Goal: Task Accomplishment & Management: Use online tool/utility

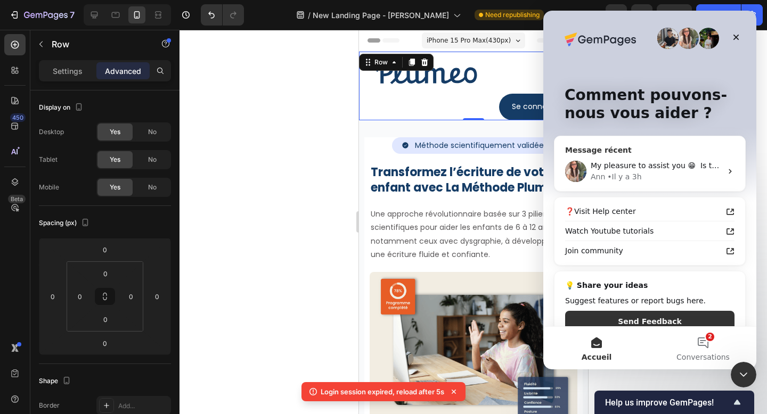
click at [659, 160] on div "My pleasure to assist you 😁 ​﻿ ﻿Is there anything else that I can help you with?" at bounding box center [655, 165] width 131 height 11
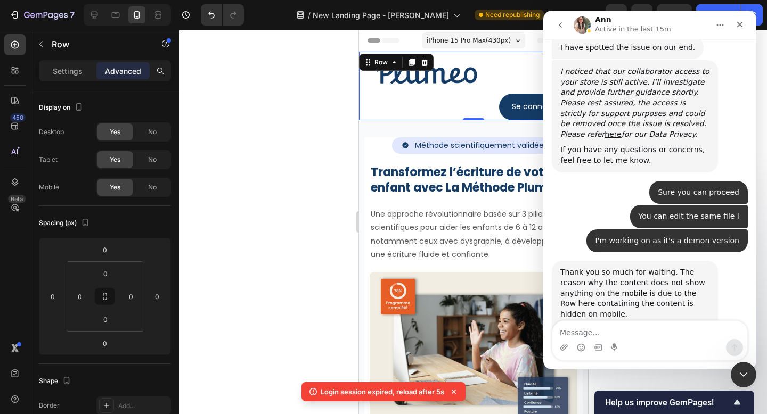
scroll to position [2002, 0]
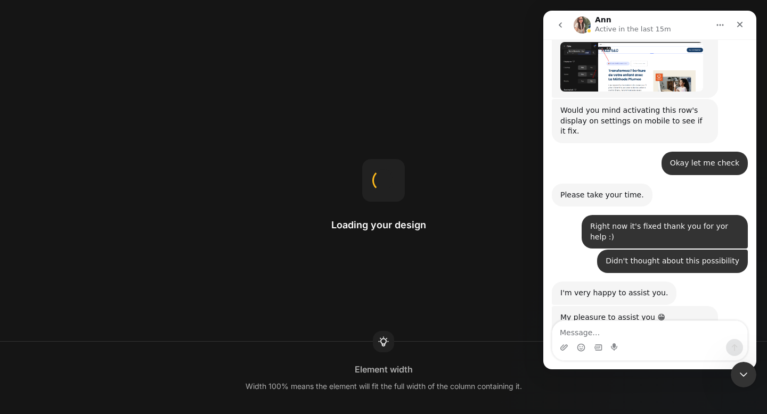
scroll to position [2017, 0]
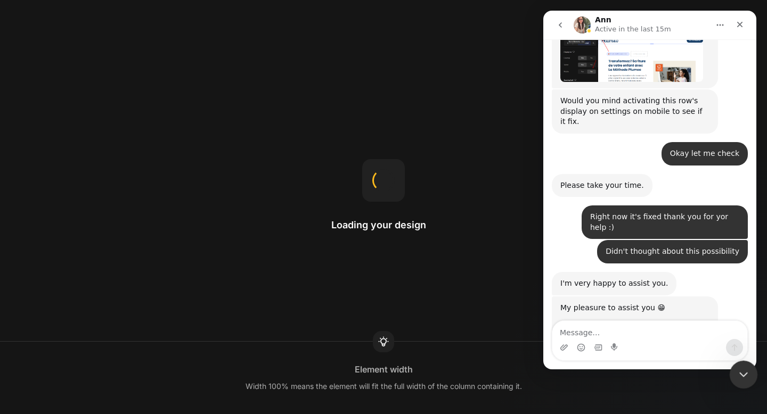
click at [742, 369] on icon "Fermer le Messenger Intercom" at bounding box center [741, 373] width 13 height 13
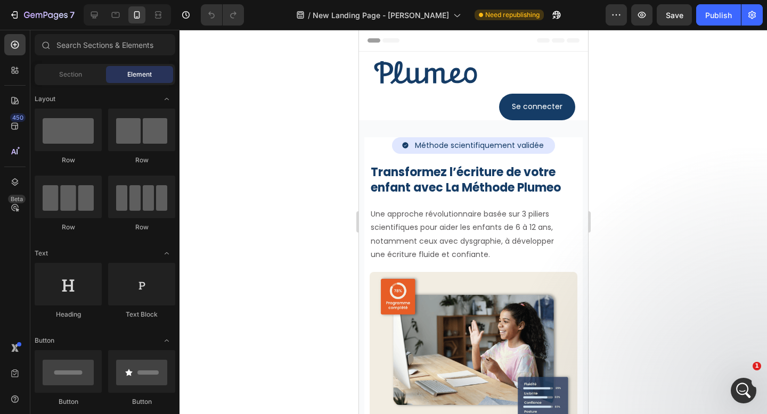
scroll to position [0, 0]
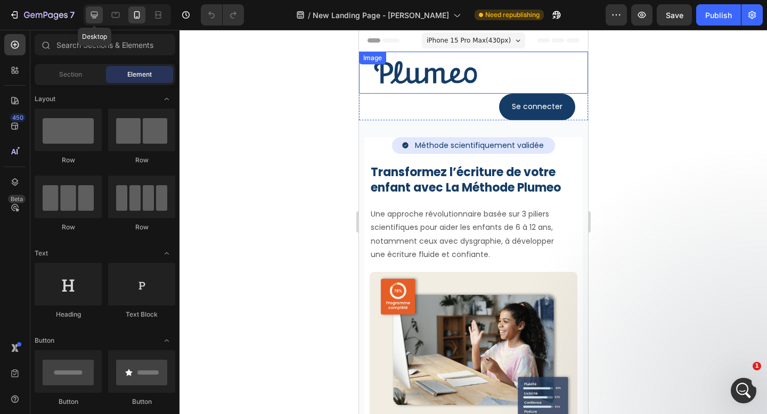
click at [100, 16] on div at bounding box center [94, 14] width 17 height 17
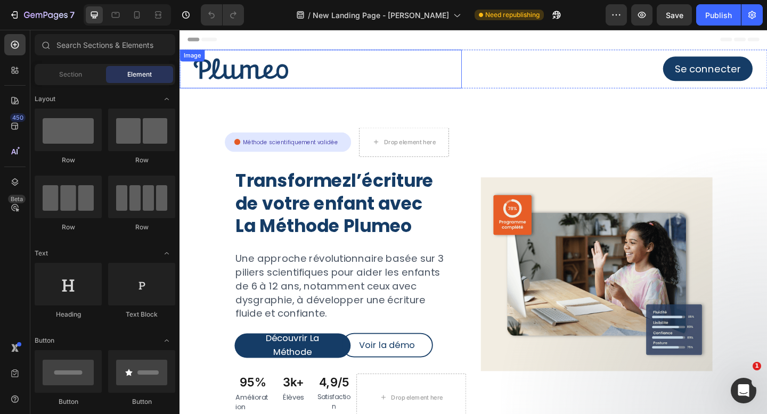
scroll to position [1980, 0]
click at [239, 62] on img at bounding box center [245, 73] width 133 height 42
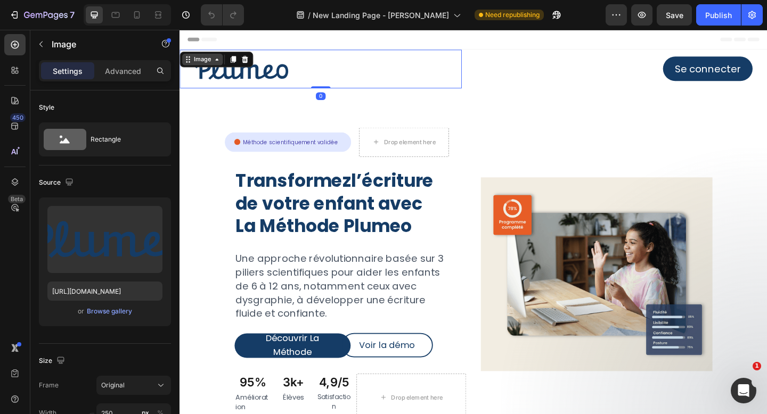
click at [201, 62] on div "Image" at bounding box center [204, 63] width 23 height 10
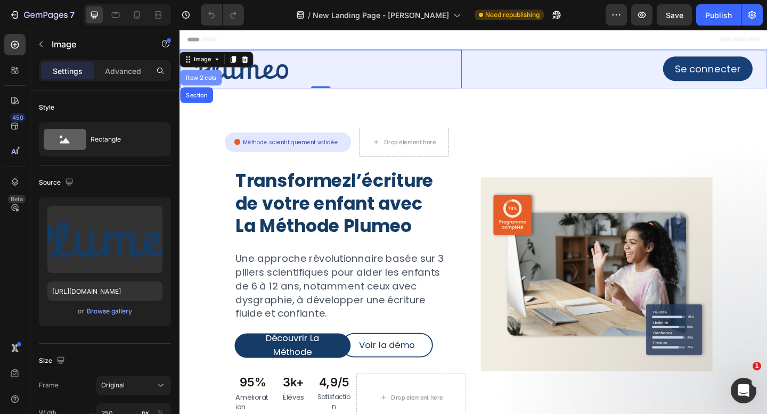
click at [203, 80] on div "Row 2 cols" at bounding box center [202, 82] width 37 height 6
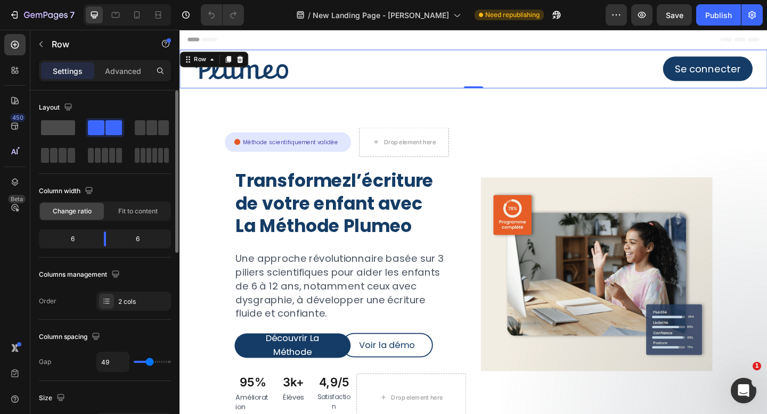
click at [62, 128] on span at bounding box center [58, 127] width 34 height 15
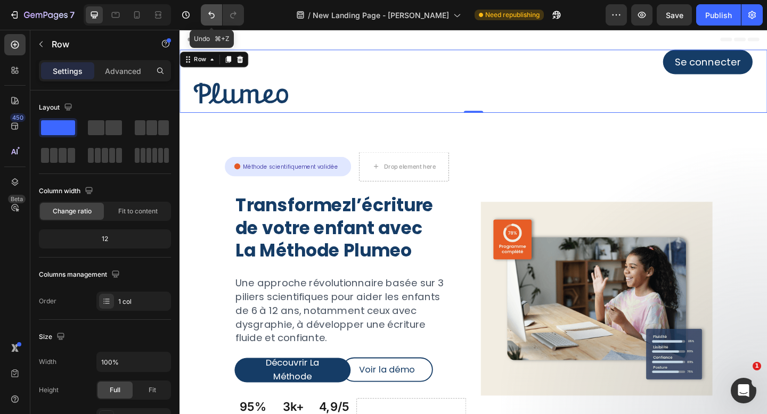
click at [205, 11] on button "Undo/Redo" at bounding box center [211, 14] width 21 height 21
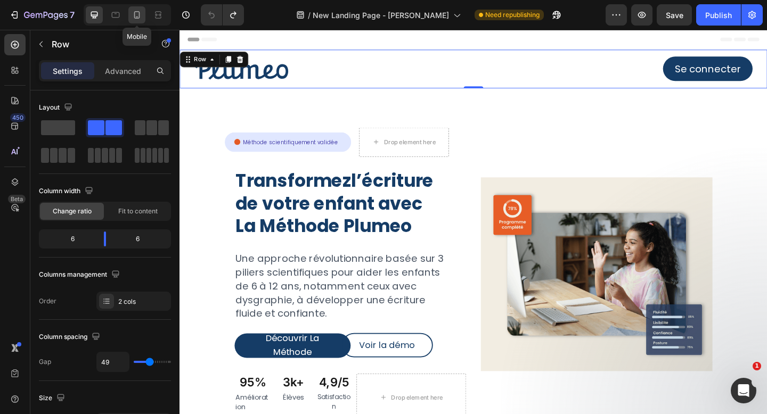
click at [136, 16] on icon at bounding box center [137, 15] width 11 height 11
type input "0"
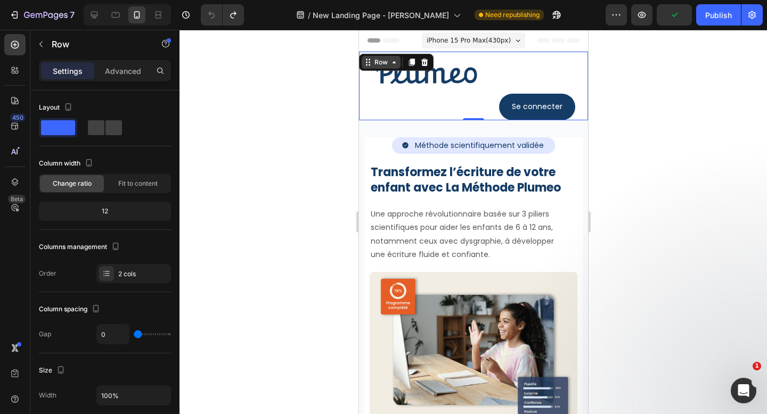
click at [376, 64] on div "Row" at bounding box center [381, 63] width 18 height 10
click at [384, 63] on div "Row" at bounding box center [381, 63] width 18 height 10
click at [113, 129] on span at bounding box center [113, 127] width 17 height 15
type input "49"
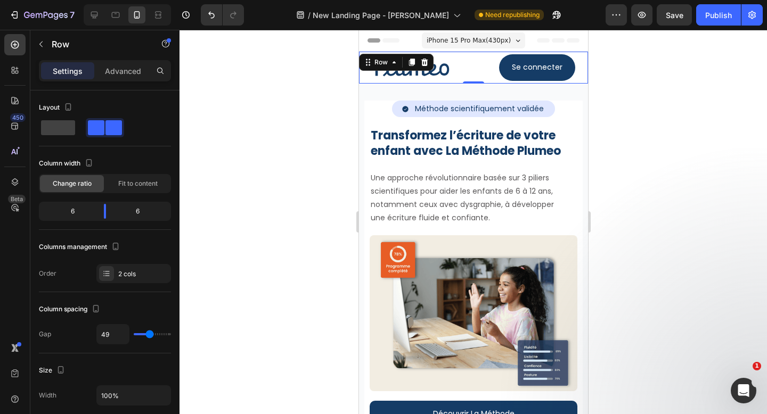
click at [635, 122] on div at bounding box center [472, 222] width 587 height 384
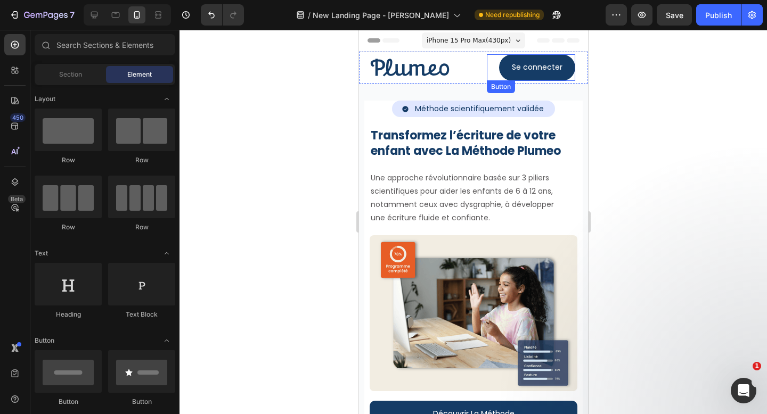
click at [571, 62] on button "Se connecter" at bounding box center [536, 67] width 76 height 27
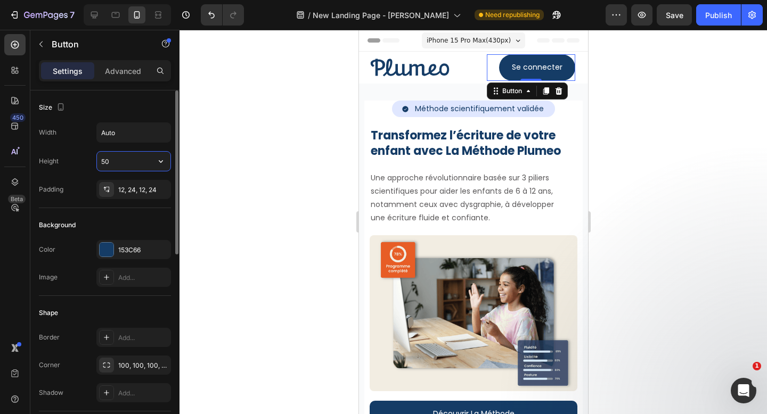
click at [124, 154] on input "50" at bounding box center [133, 161] width 73 height 19
click at [163, 164] on icon "button" at bounding box center [160, 161] width 11 height 11
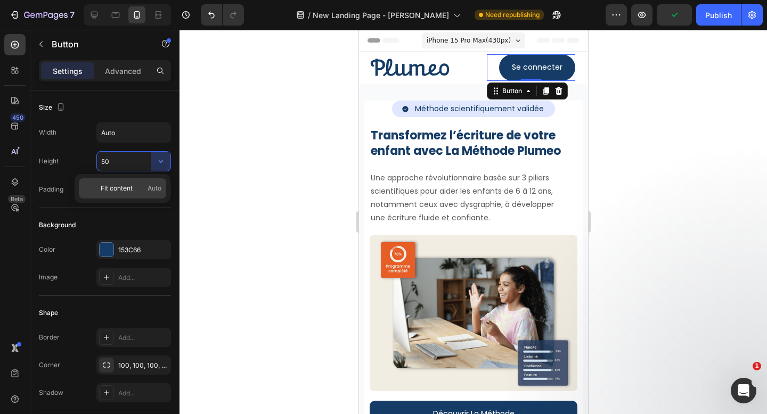
click at [125, 187] on span "Fit content" at bounding box center [117, 189] width 32 height 10
type input "Auto"
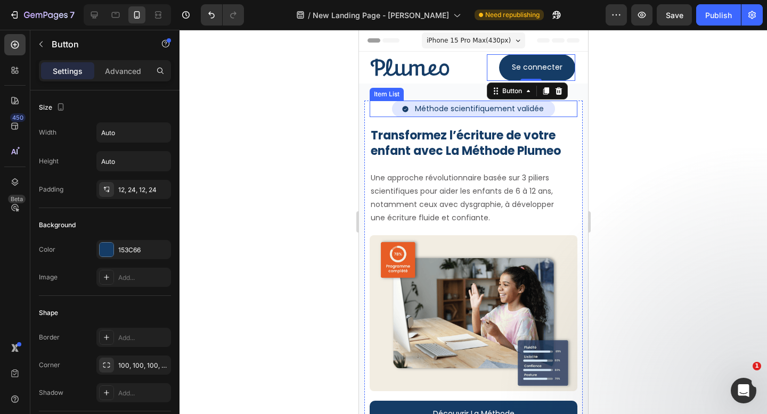
click at [477, 110] on p "Méthode scientifiquement validée" at bounding box center [478, 108] width 129 height 13
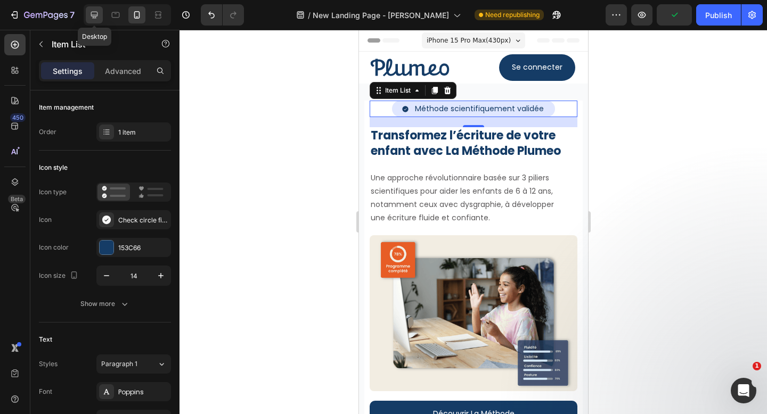
click at [92, 21] on div at bounding box center [94, 14] width 17 height 17
type input "24"
type input "20"
type input "100%"
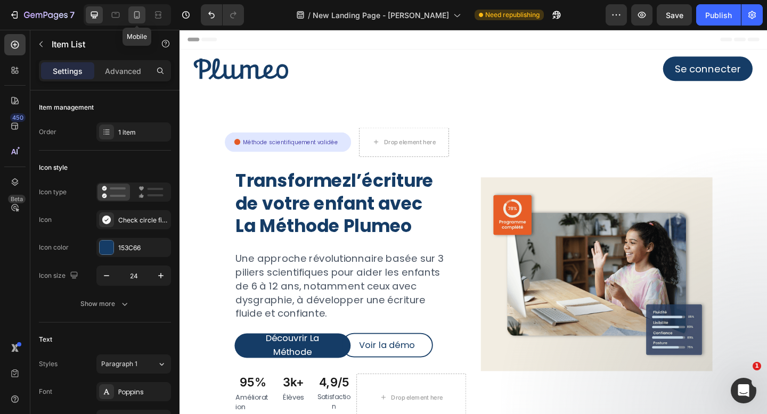
click at [140, 20] on icon at bounding box center [137, 15] width 11 height 11
type input "14"
type input "306"
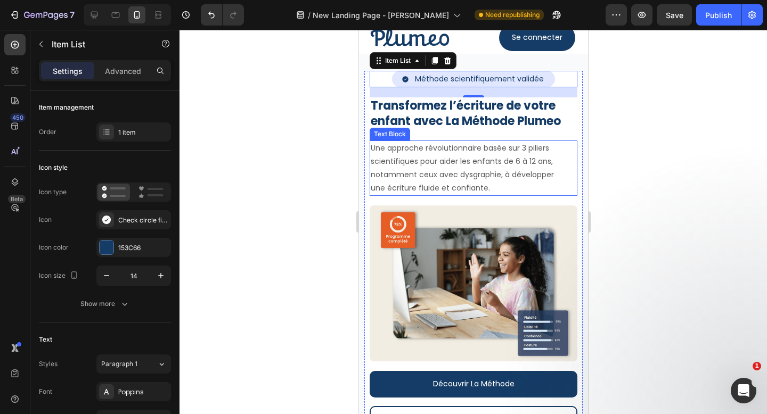
scroll to position [34, 0]
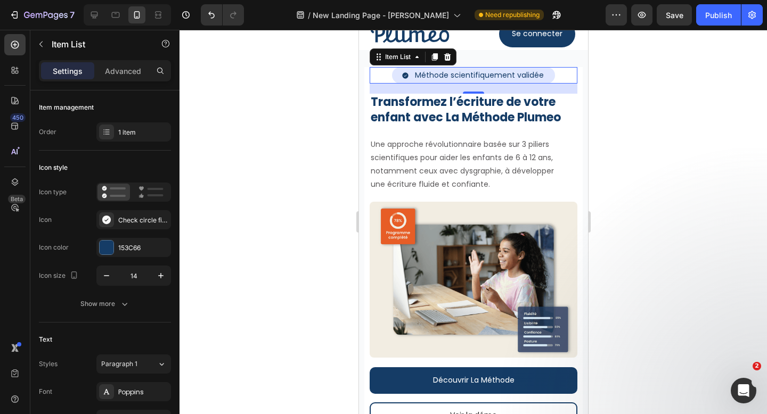
click at [380, 74] on div "Méthode scientifiquement validée" at bounding box center [473, 75] width 208 height 17
click at [112, 69] on p "Advanced" at bounding box center [123, 70] width 36 height 11
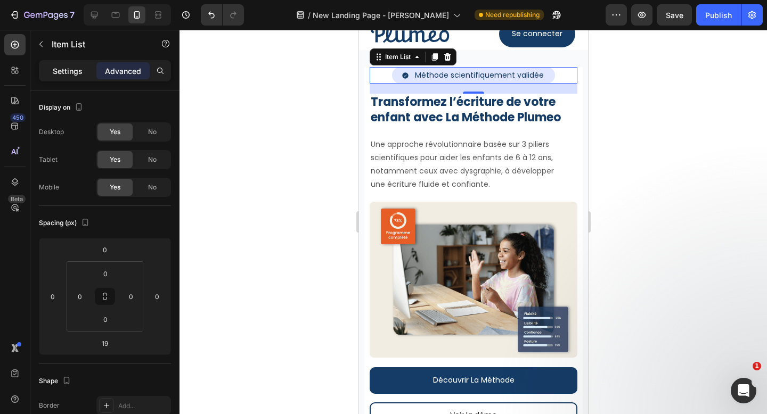
click at [66, 78] on div "Settings" at bounding box center [67, 70] width 53 height 17
type input "8"
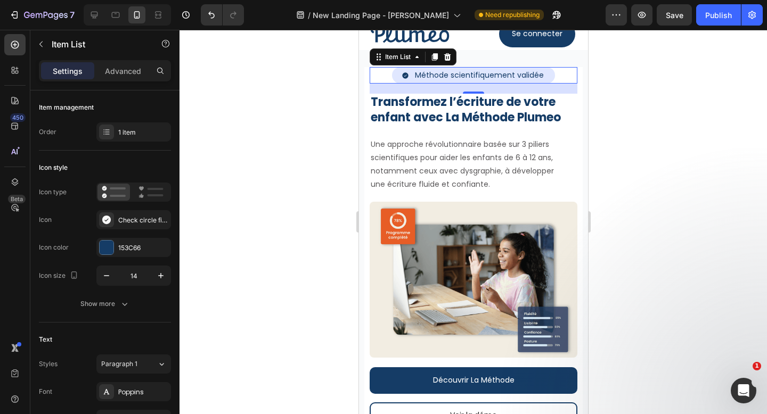
click at [406, 77] on icon at bounding box center [404, 75] width 6 height 6
click at [95, 16] on icon at bounding box center [94, 15] width 7 height 7
type input "24"
type input "20"
type input "100%"
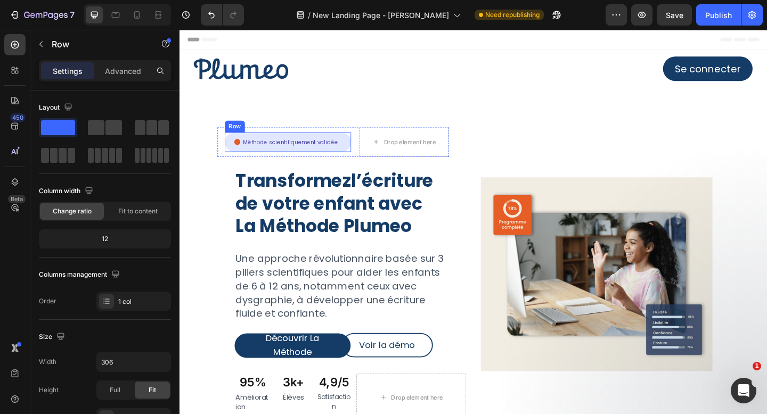
click at [278, 145] on div "Icon Méthode scientifiquement validée Text Block Row Row" at bounding box center [296, 152] width 137 height 21
click at [438, 137] on div "Drop element here" at bounding box center [423, 152] width 98 height 32
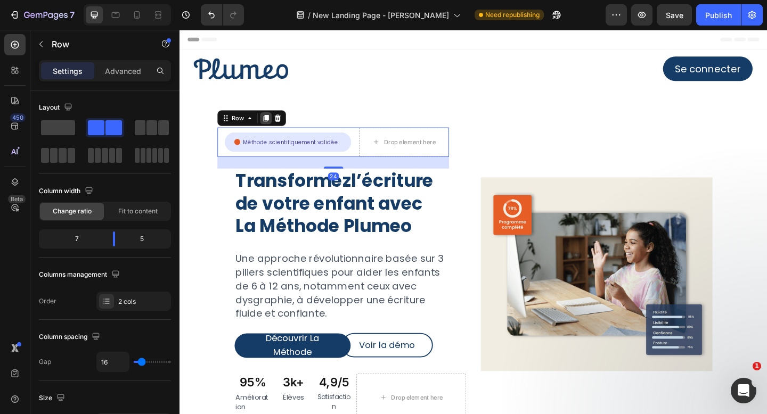
click at [272, 129] on icon at bounding box center [273, 125] width 6 height 7
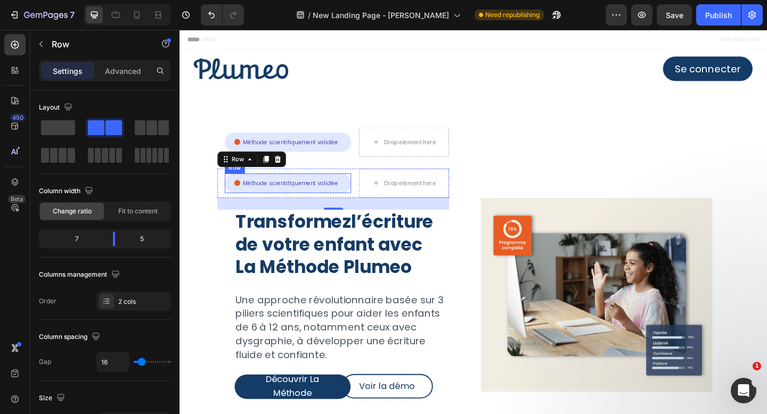
click at [295, 188] on div "Icon Méthode scientifiquement validée Text Block Row Row" at bounding box center [296, 196] width 137 height 21
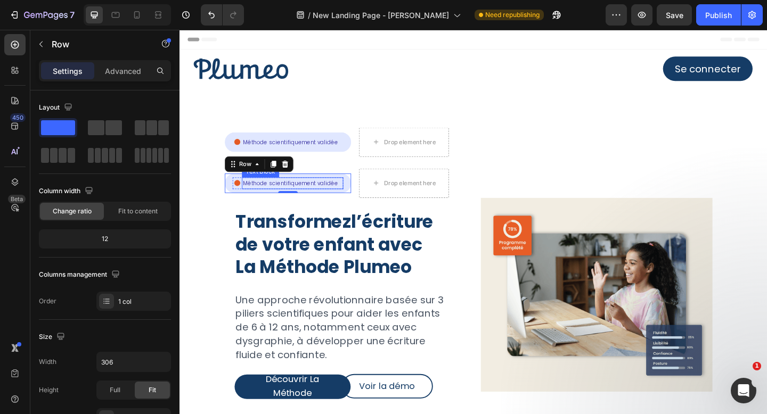
click at [297, 199] on p "Méthode scientifiquement validée" at bounding box center [302, 197] width 108 height 11
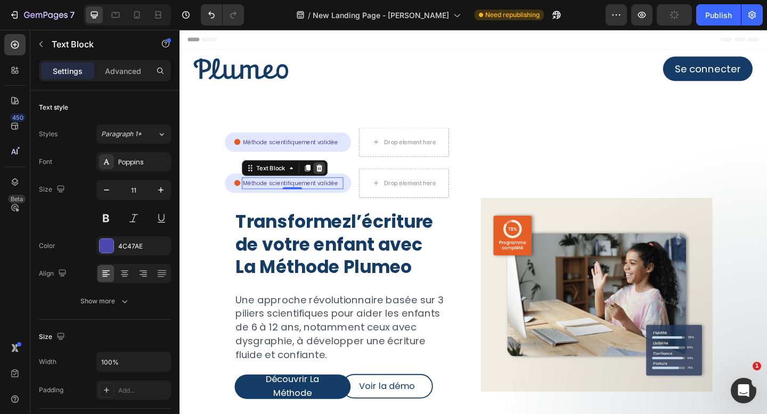
click at [327, 180] on icon at bounding box center [331, 180] width 9 height 9
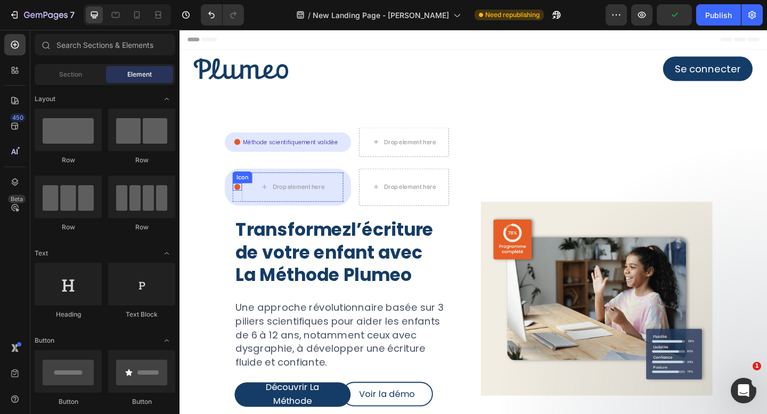
click at [241, 202] on icon at bounding box center [242, 201] width 6 height 6
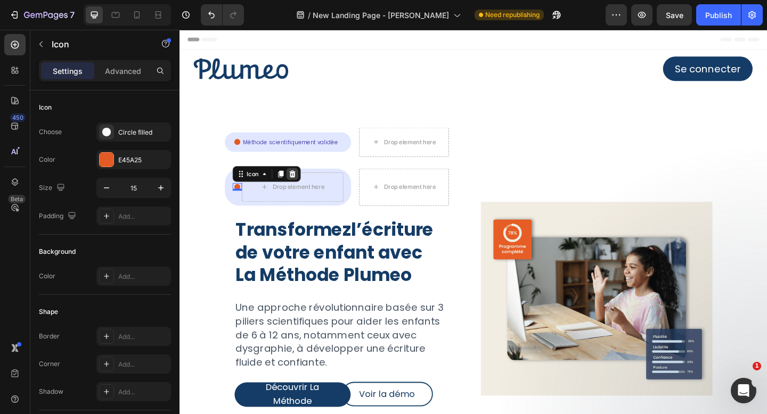
click at [304, 185] on icon at bounding box center [302, 186] width 7 height 7
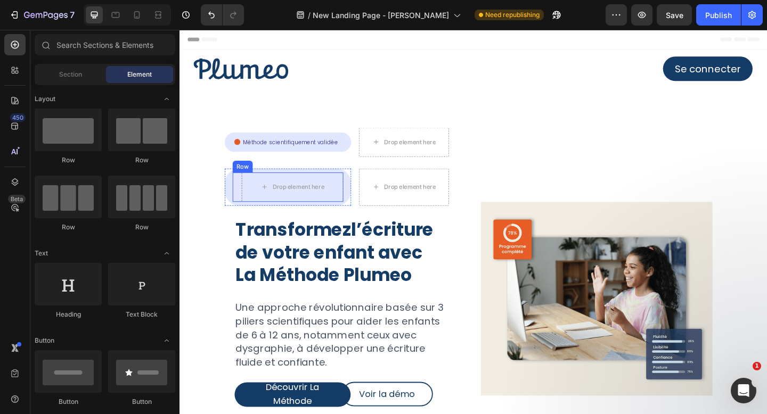
click at [244, 181] on div "Row" at bounding box center [248, 179] width 18 height 10
click at [244, 201] on div at bounding box center [241, 201] width 17 height 17
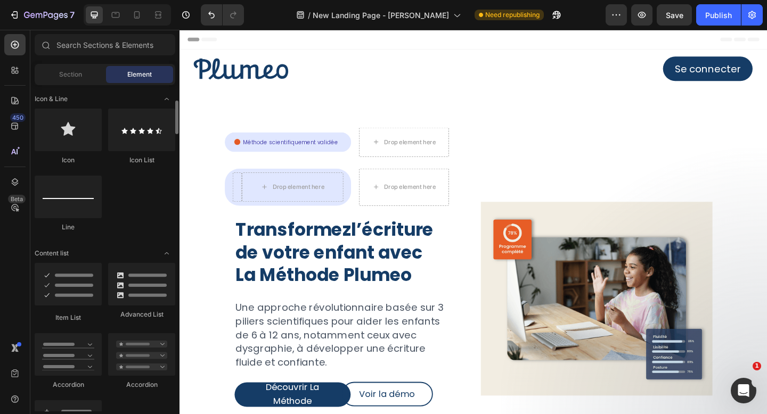
scroll to position [635, 0]
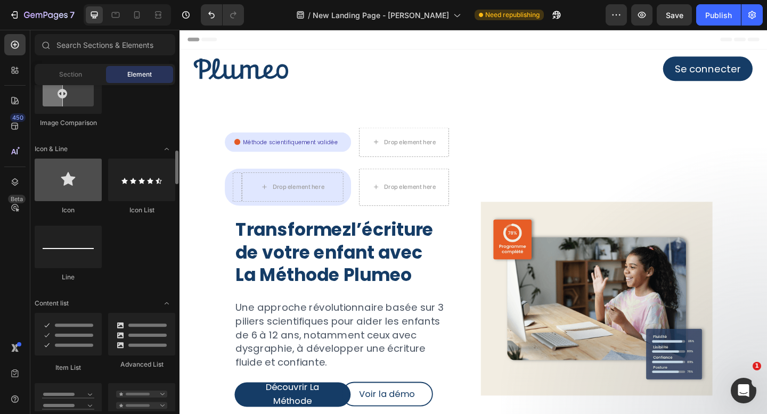
click at [63, 170] on div at bounding box center [68, 180] width 67 height 43
click at [70, 190] on div at bounding box center [68, 180] width 67 height 43
click at [71, 179] on div at bounding box center [68, 180] width 67 height 43
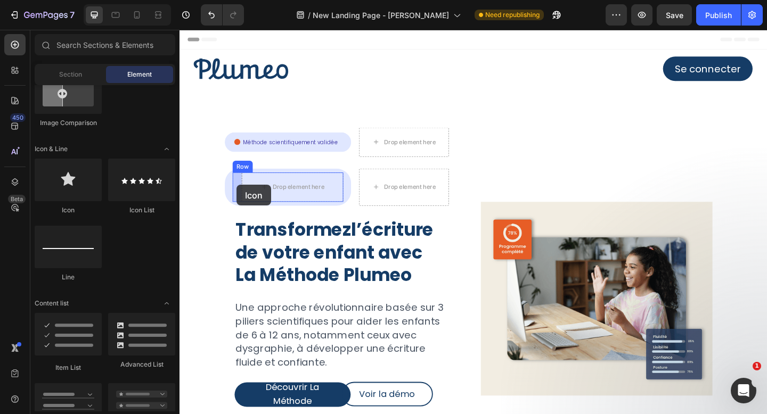
drag, startPoint x: 251, startPoint y: 209, endPoint x: 241, endPoint y: 199, distance: 13.9
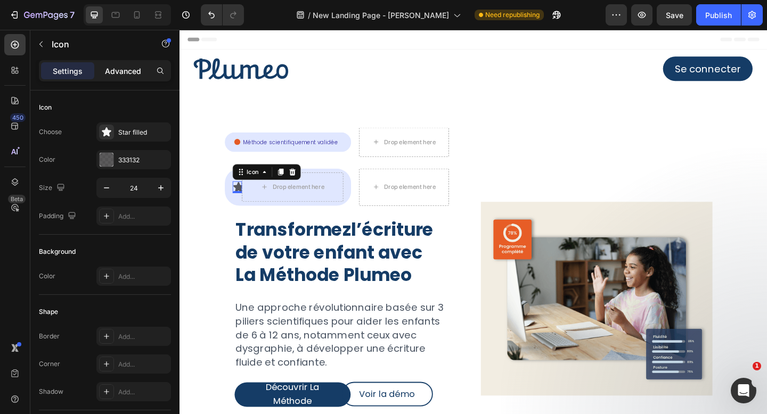
click at [143, 67] on div "Advanced" at bounding box center [122, 70] width 53 height 17
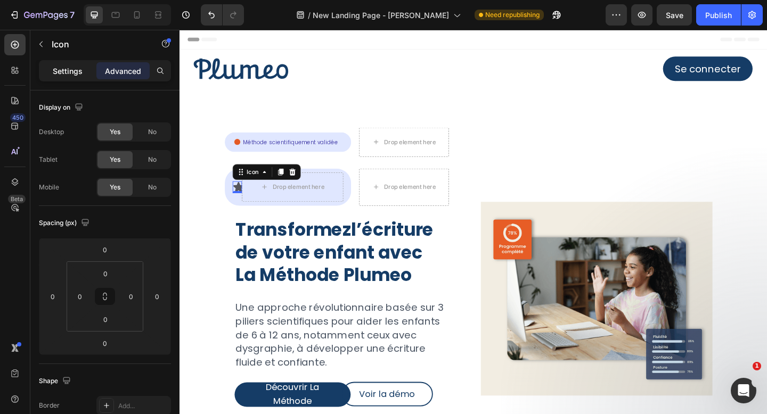
click at [77, 63] on div "Settings" at bounding box center [67, 70] width 53 height 17
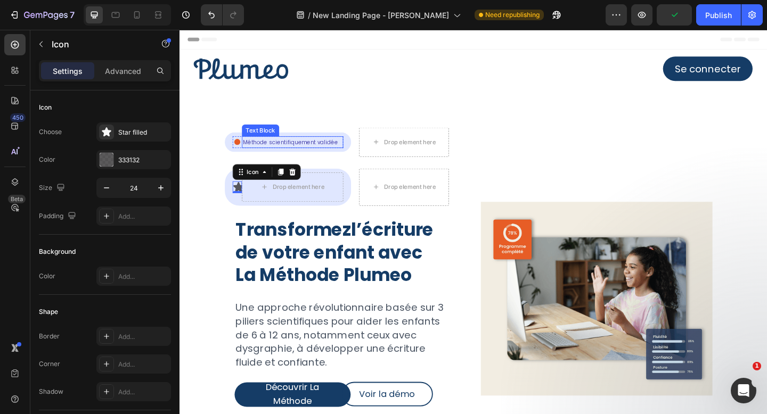
click at [305, 153] on p "Méthode scientifiquement validée" at bounding box center [302, 152] width 108 height 11
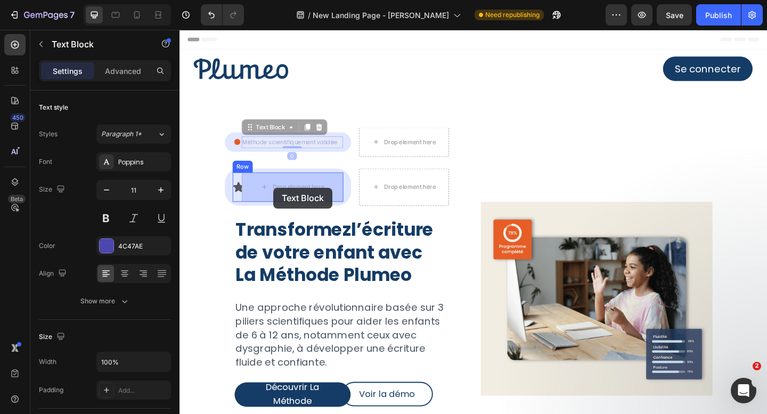
drag, startPoint x: 277, startPoint y: 134, endPoint x: 280, endPoint y: 191, distance: 57.0
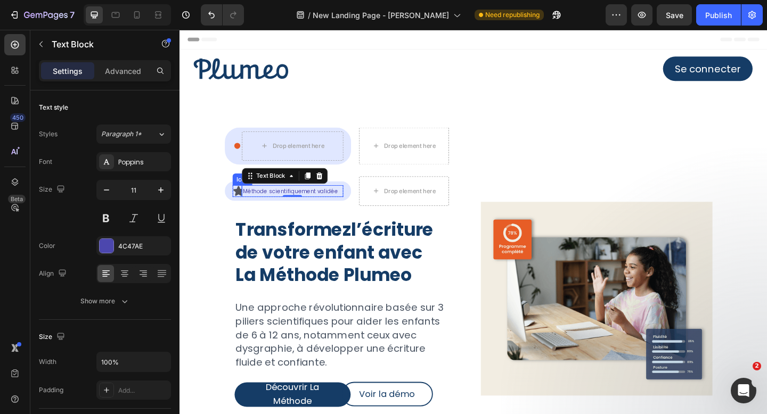
click at [243, 205] on icon at bounding box center [243, 205] width 11 height 11
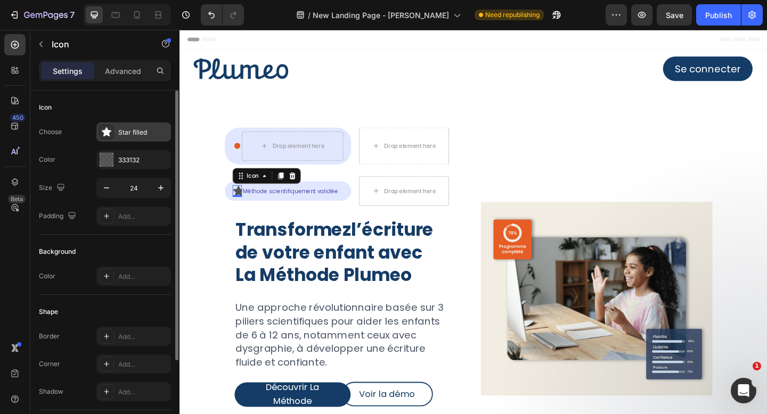
click at [147, 133] on div "Star filled" at bounding box center [143, 133] width 50 height 10
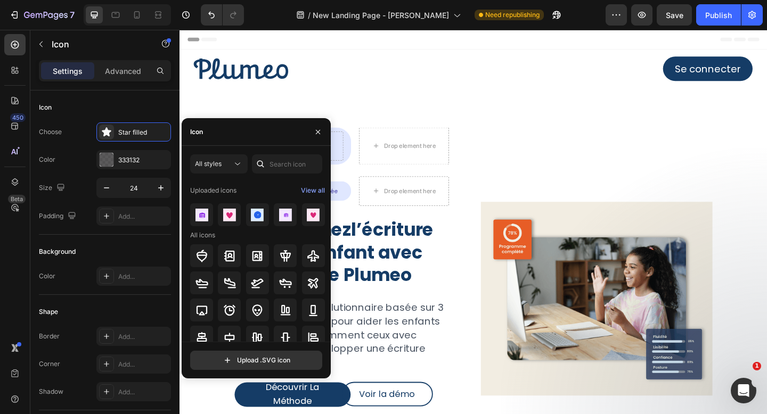
click at [267, 165] on div at bounding box center [260, 163] width 17 height 19
click at [281, 168] on input "text" at bounding box center [287, 163] width 70 height 19
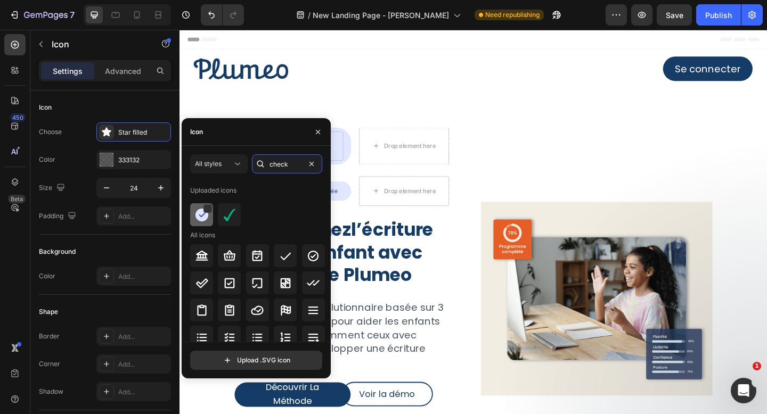
type input "check"
click at [201, 214] on img at bounding box center [201, 215] width 13 height 13
click at [548, 111] on div "Icon Drop element here Row Row Drop element here Row Icon 0 Méthode scientifiqu…" at bounding box center [498, 327] width 639 height 467
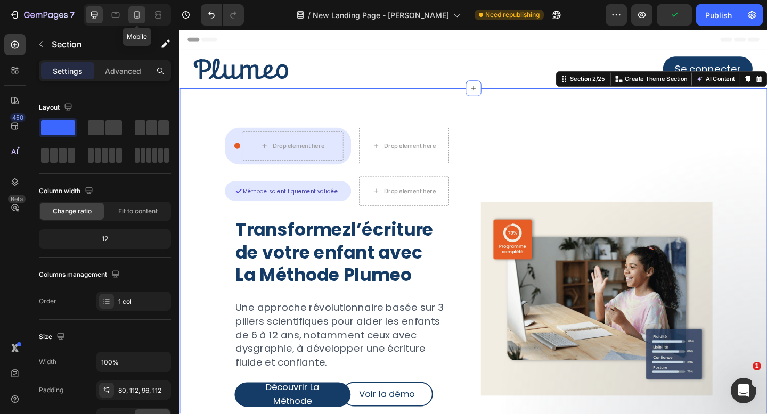
click at [133, 20] on div at bounding box center [136, 14] width 17 height 17
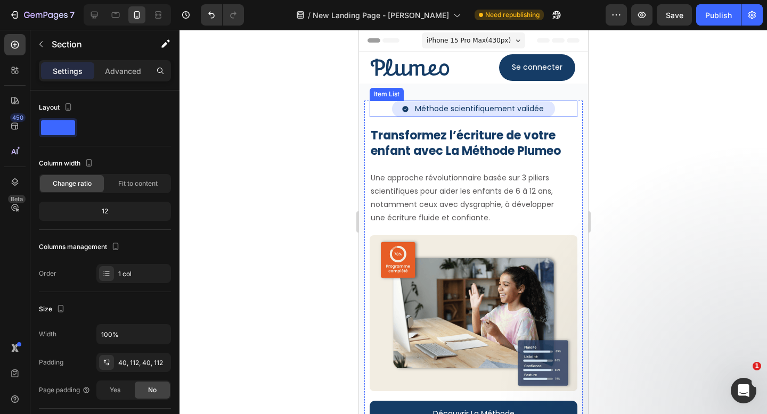
click at [407, 106] on icon at bounding box center [404, 108] width 7 height 7
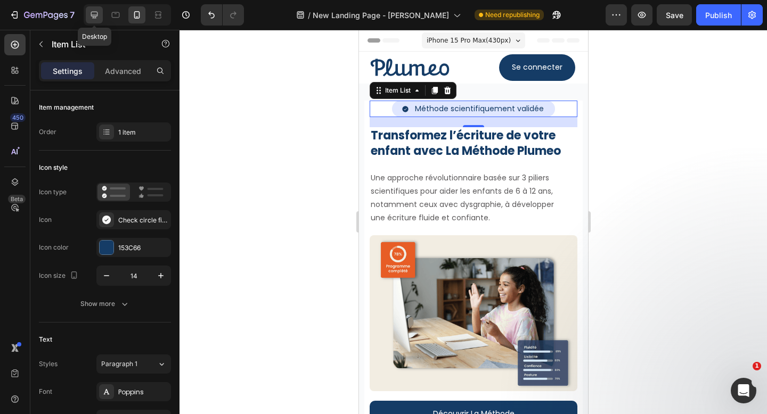
click at [96, 14] on icon at bounding box center [94, 15] width 11 height 11
type input "100%"
type input "24"
type input "20"
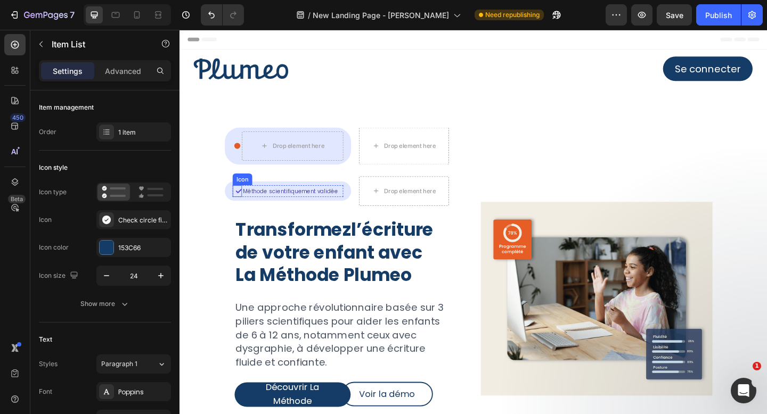
click at [242, 206] on icon at bounding box center [244, 205] width 6 height 5
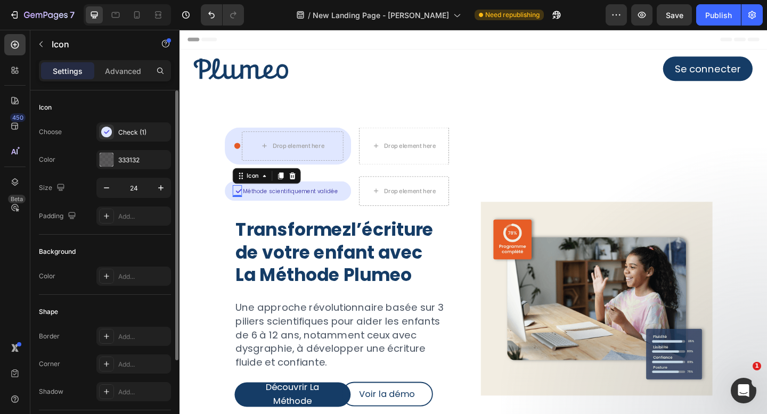
click at [137, 114] on div "Icon" at bounding box center [105, 107] width 132 height 17
click at [130, 131] on div "Check (1)" at bounding box center [143, 133] width 50 height 10
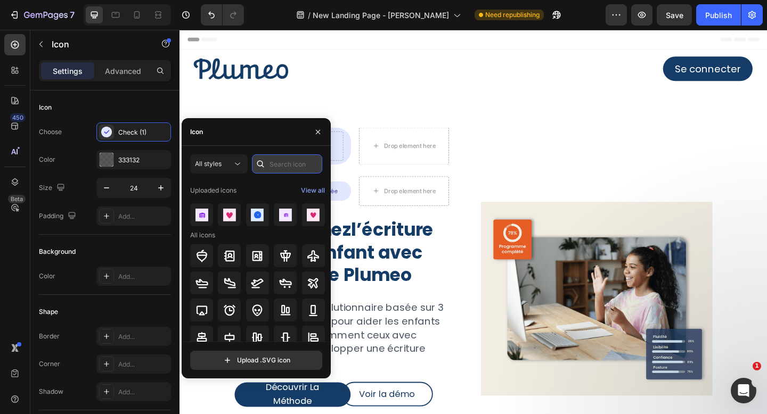
click at [283, 158] on input "text" at bounding box center [287, 163] width 70 height 19
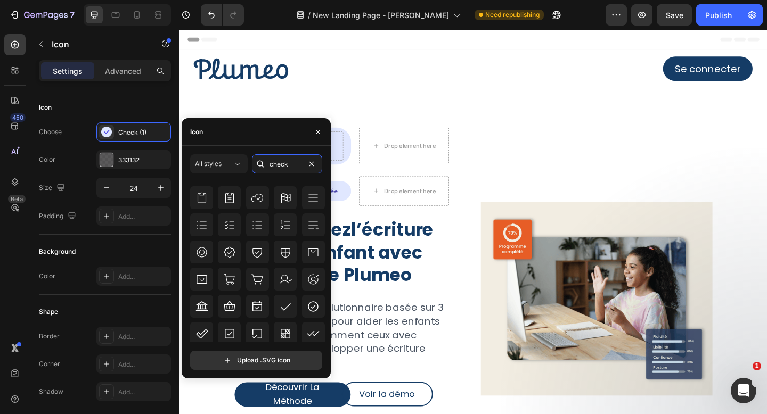
scroll to position [250, 0]
type input "check"
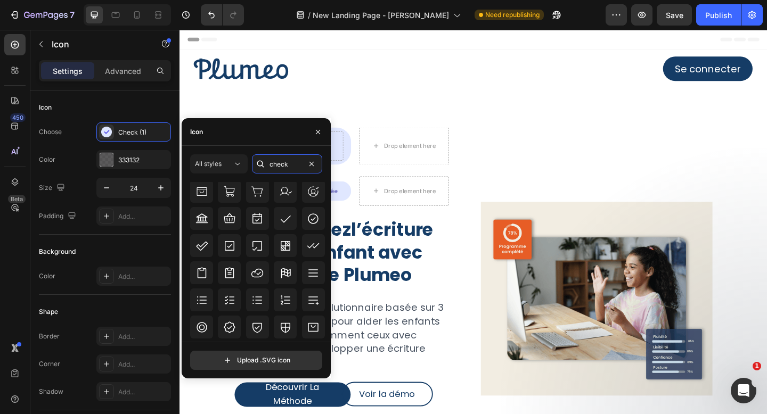
scroll to position [0, 0]
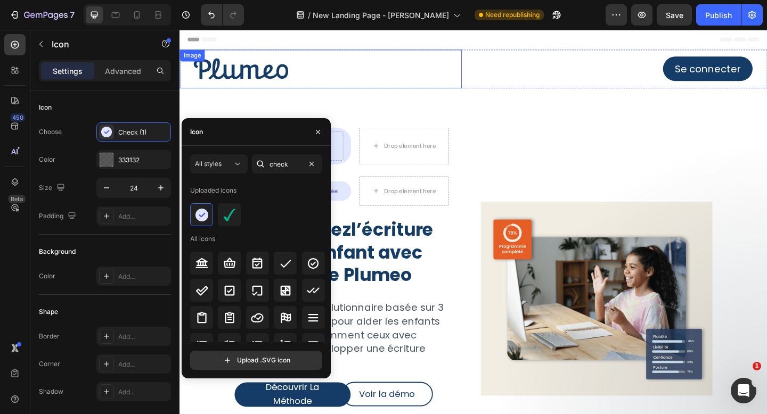
click at [420, 92] on div at bounding box center [332, 73] width 307 height 42
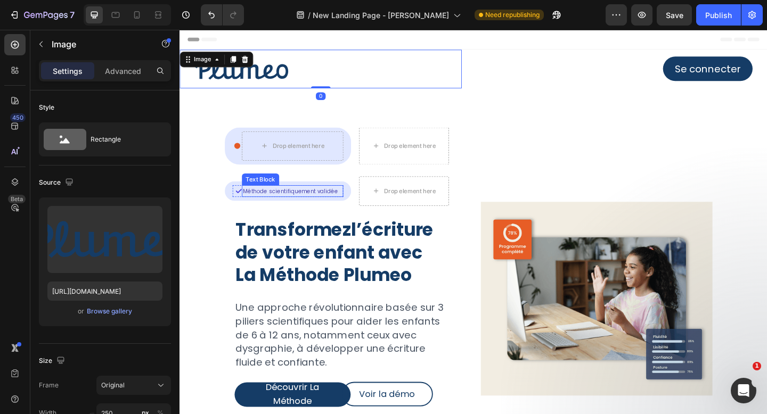
click at [284, 208] on p "Méthode scientifiquement validée" at bounding box center [302, 205] width 108 height 11
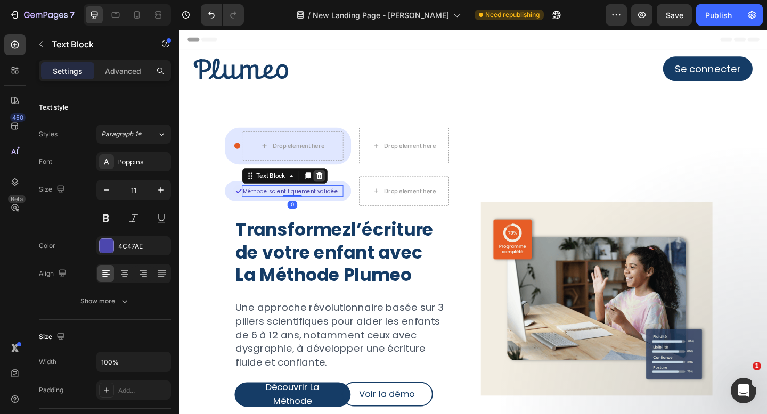
click at [329, 188] on icon at bounding box center [330, 188] width 7 height 7
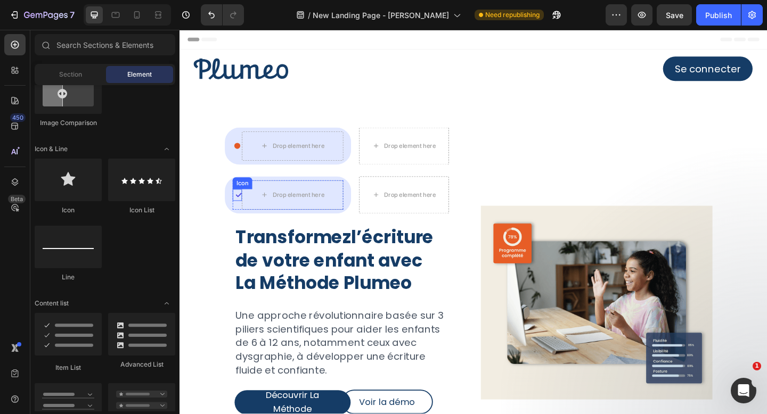
click at [245, 207] on icon at bounding box center [243, 209] width 13 height 13
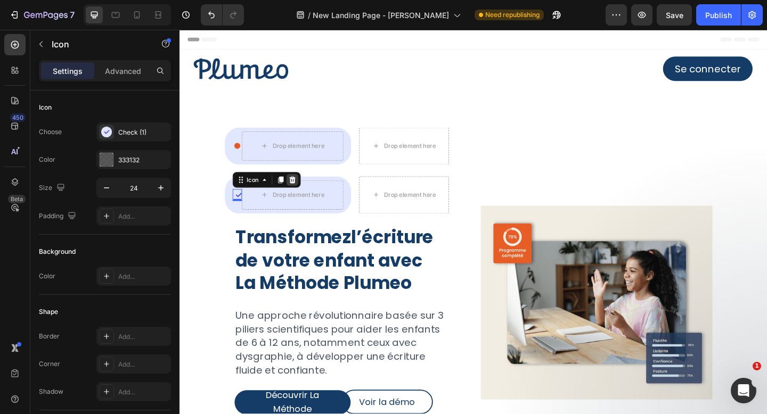
click at [302, 192] on icon at bounding box center [302, 193] width 7 height 7
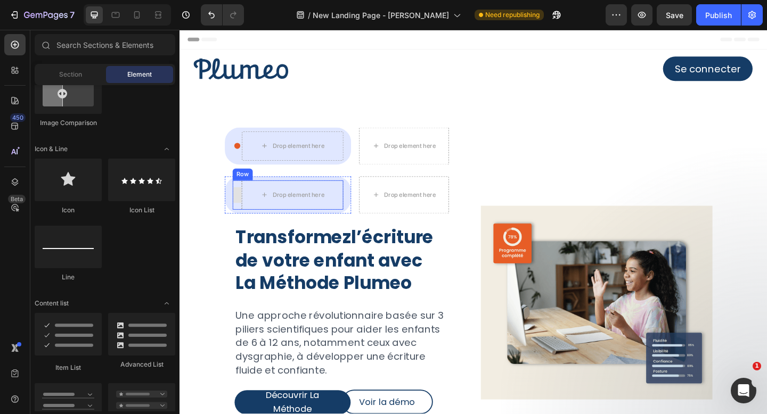
click at [244, 205] on div at bounding box center [241, 209] width 17 height 17
click at [245, 190] on div "Row" at bounding box center [248, 188] width 18 height 10
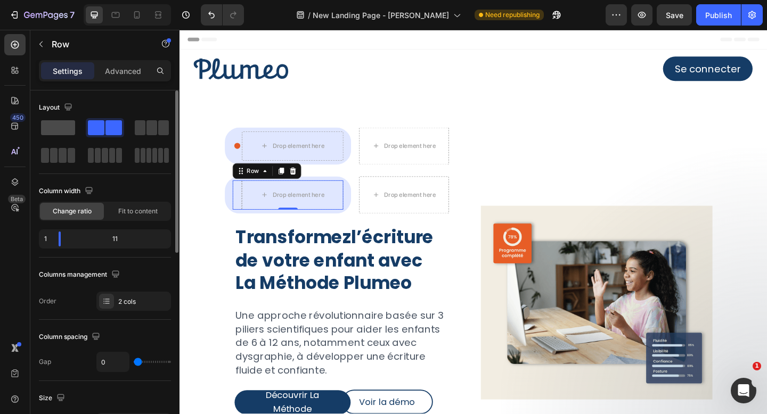
click at [60, 130] on span at bounding box center [58, 127] width 34 height 15
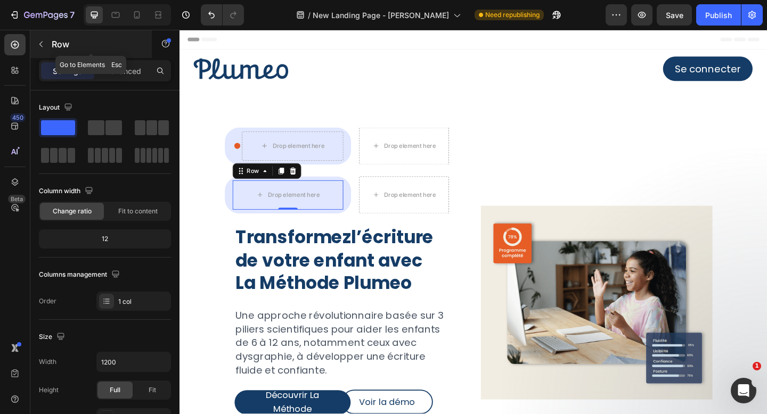
click at [45, 41] on icon "button" at bounding box center [41, 44] width 9 height 9
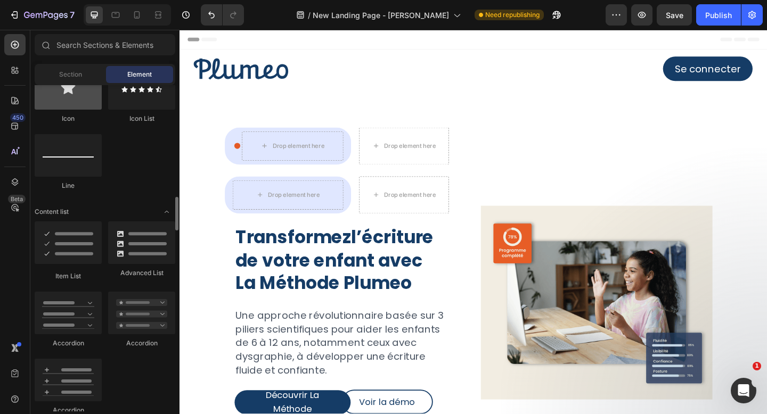
scroll to position [716, 0]
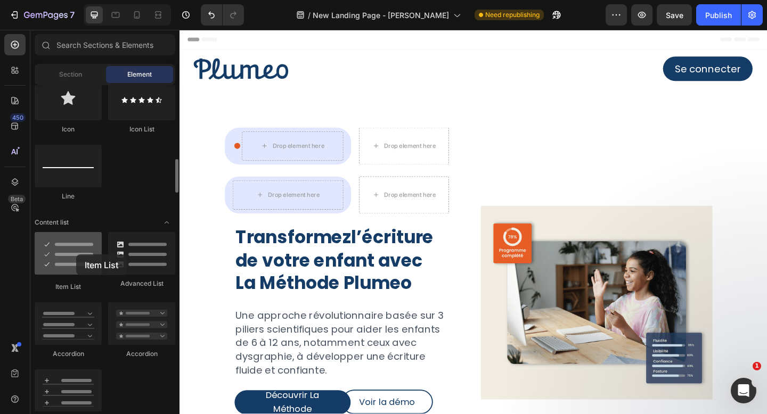
drag, startPoint x: 63, startPoint y: 266, endPoint x: 67, endPoint y: 252, distance: 14.9
click at [67, 252] on div at bounding box center [68, 253] width 67 height 43
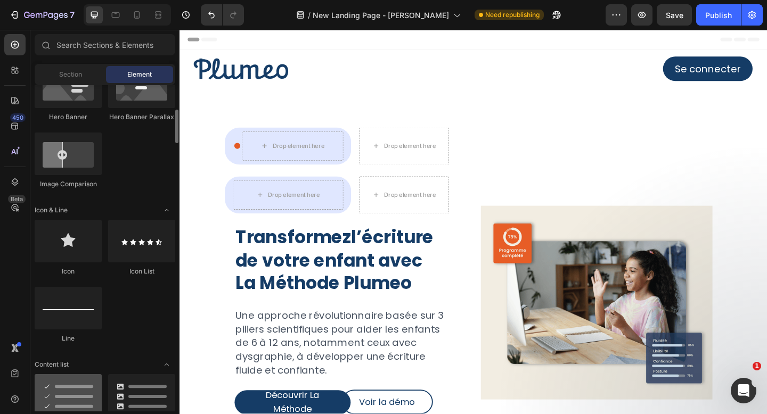
scroll to position [692, 0]
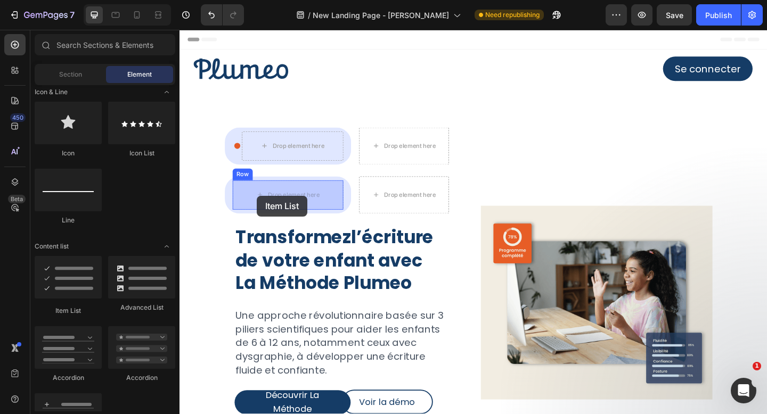
drag, startPoint x: 244, startPoint y: 313, endPoint x: 264, endPoint y: 210, distance: 104.6
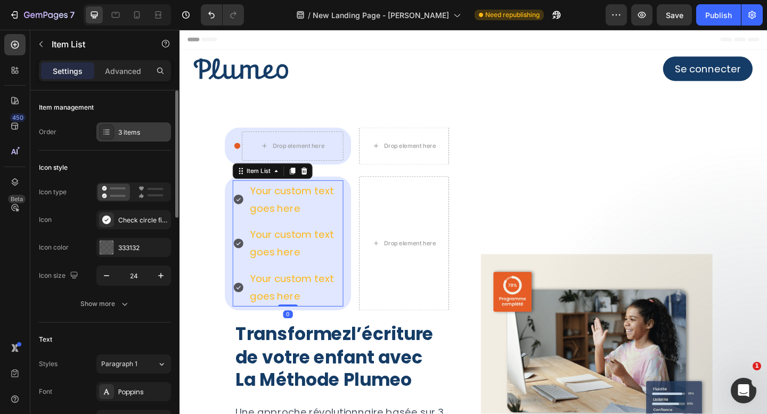
click at [136, 128] on div "3 items" at bounding box center [143, 133] width 50 height 10
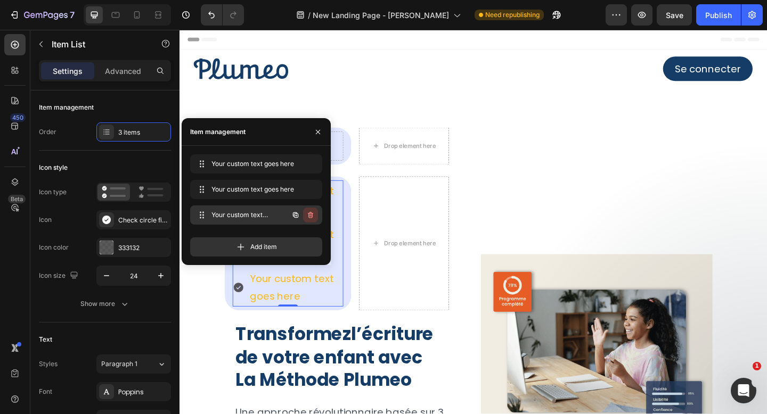
click at [314, 214] on icon "button" at bounding box center [310, 215] width 9 height 9
click at [308, 211] on div "Delete" at bounding box center [303, 215] width 20 height 10
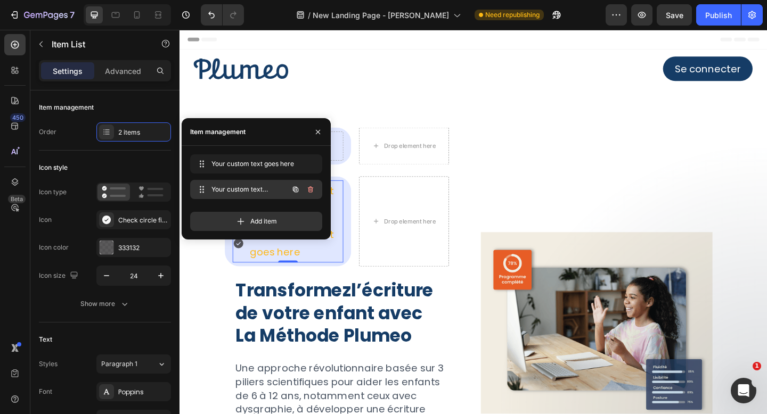
click at [312, 197] on div at bounding box center [303, 189] width 30 height 19
click at [312, 193] on icon "button" at bounding box center [310, 189] width 9 height 9
click at [312, 193] on div "Delete" at bounding box center [303, 190] width 20 height 10
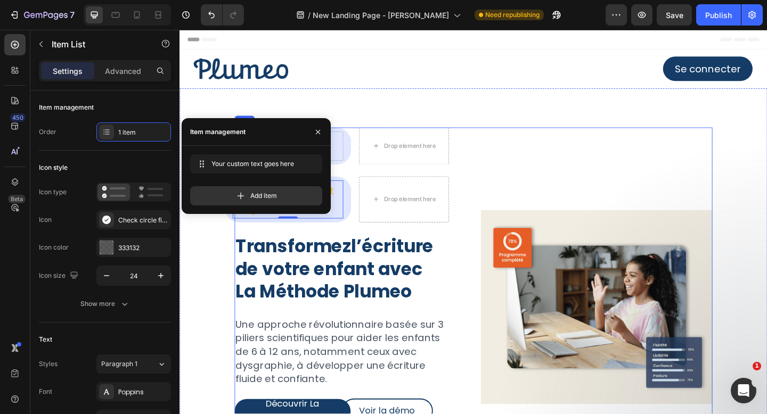
click at [207, 250] on div "Icon Drop element here Row Row Drop element here Row Your custom text goes here…" at bounding box center [498, 336] width 639 height 485
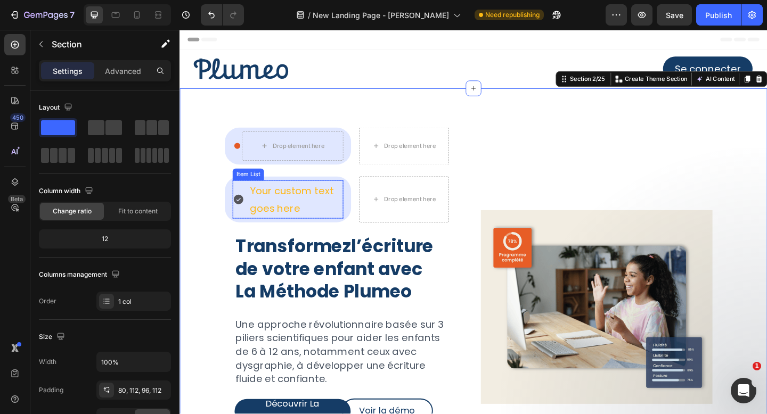
click at [245, 216] on icon at bounding box center [243, 214] width 11 height 11
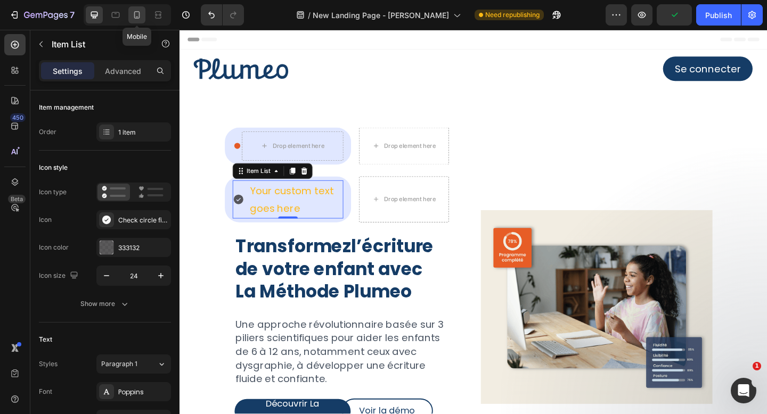
click at [135, 10] on icon at bounding box center [137, 15] width 11 height 11
type input "14"
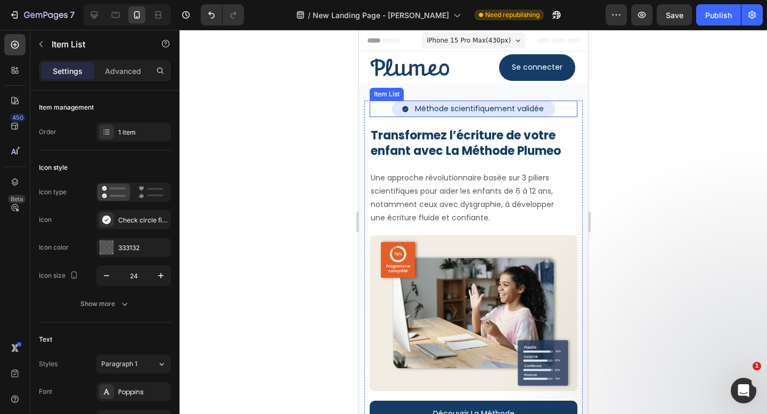
click at [464, 108] on p "Méthode scientifiquement validée" at bounding box center [478, 108] width 129 height 13
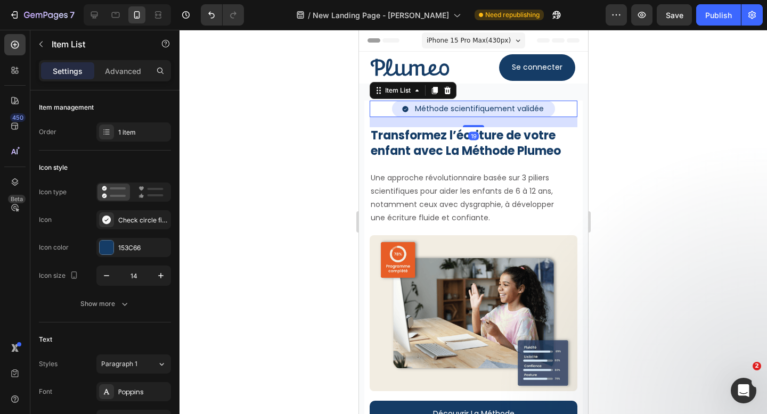
click at [464, 108] on p "Méthode scientifiquement validée" at bounding box center [478, 108] width 129 height 13
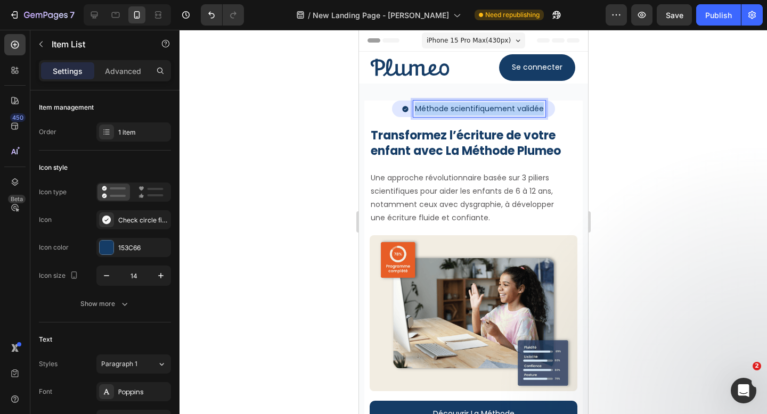
click at [464, 108] on p "Méthode scientifiquement validée" at bounding box center [478, 108] width 129 height 13
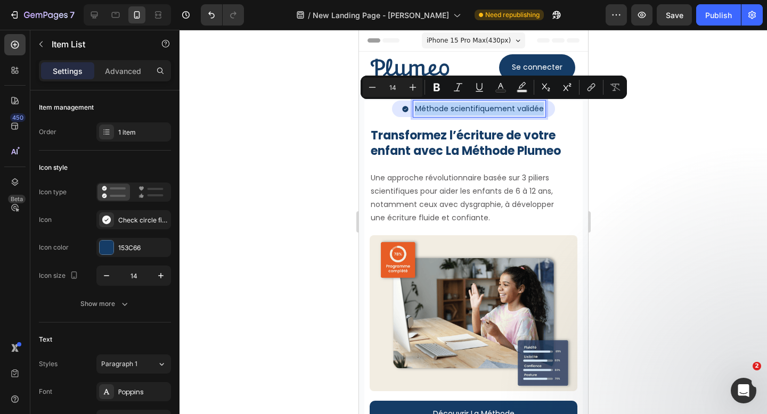
copy p "Méthode scientifiquement validée"
click at [92, 16] on icon at bounding box center [94, 15] width 7 height 7
type input "20"
type input "100%"
type input "24"
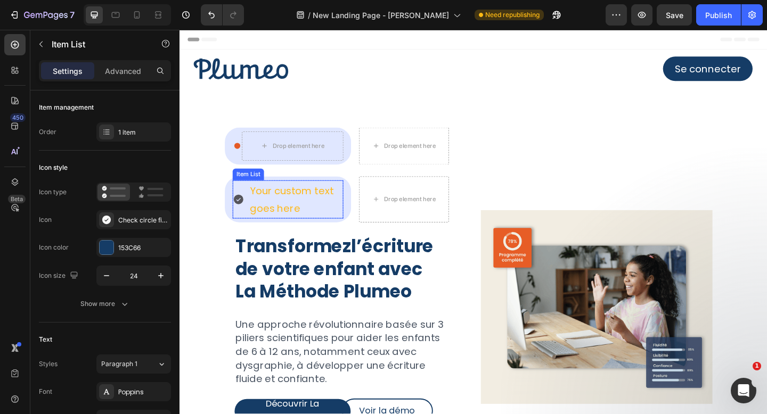
click at [317, 216] on div "Your custom text goes here" at bounding box center [305, 215] width 103 height 42
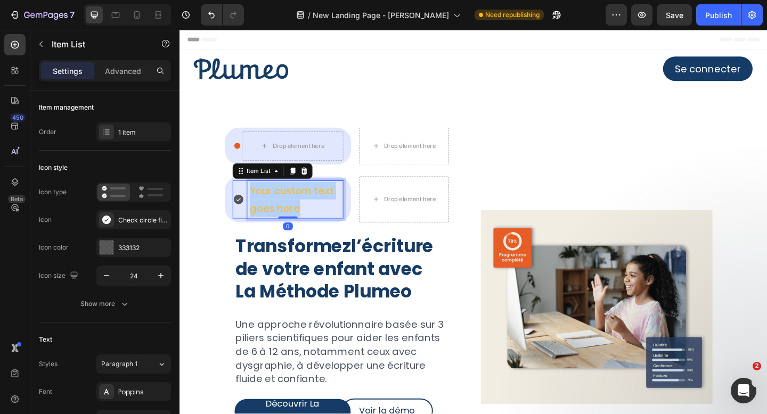
click at [317, 216] on p "Your custom text goes here" at bounding box center [306, 214] width 100 height 38
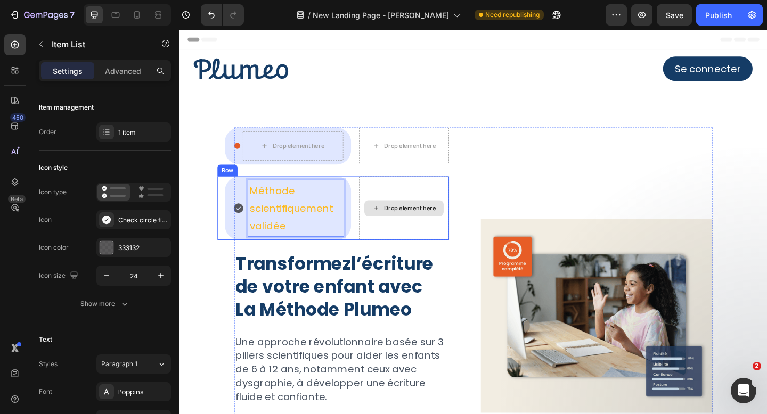
click at [415, 198] on div "Drop element here" at bounding box center [423, 224] width 98 height 69
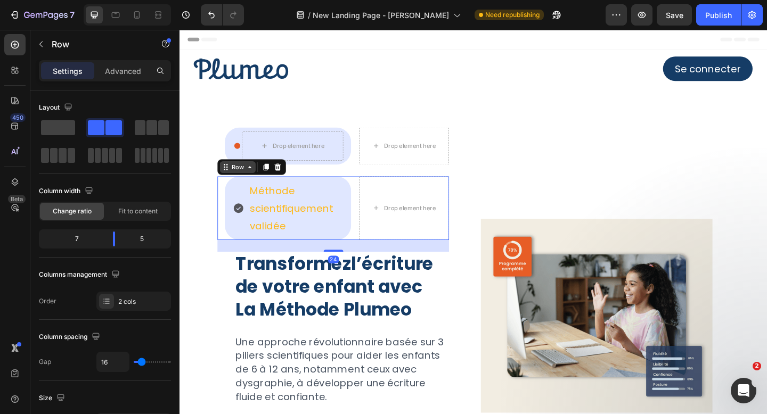
click at [249, 184] on div "Row" at bounding box center [242, 179] width 39 height 13
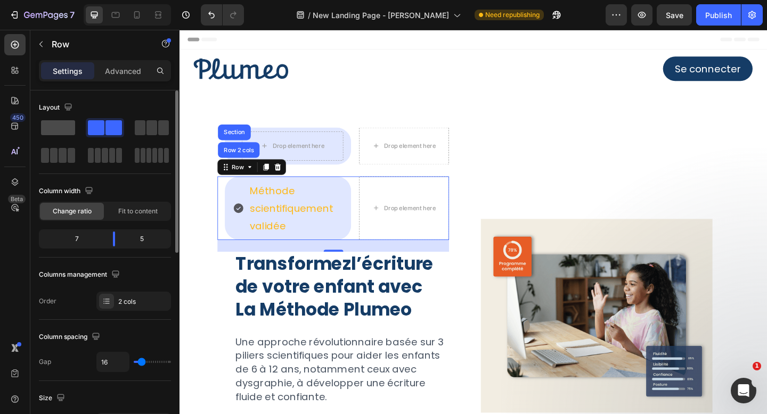
click at [63, 130] on span at bounding box center [58, 127] width 34 height 15
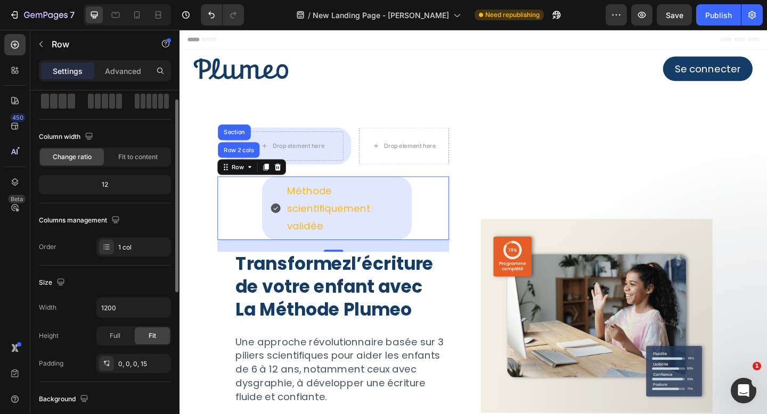
scroll to position [39, 0]
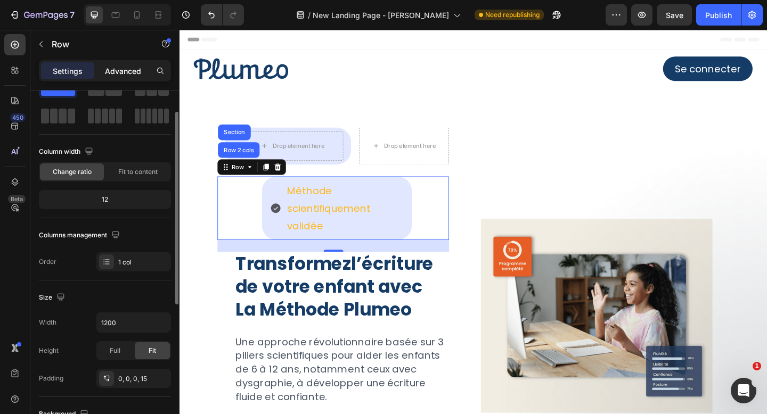
click at [139, 72] on p "Advanced" at bounding box center [123, 70] width 36 height 11
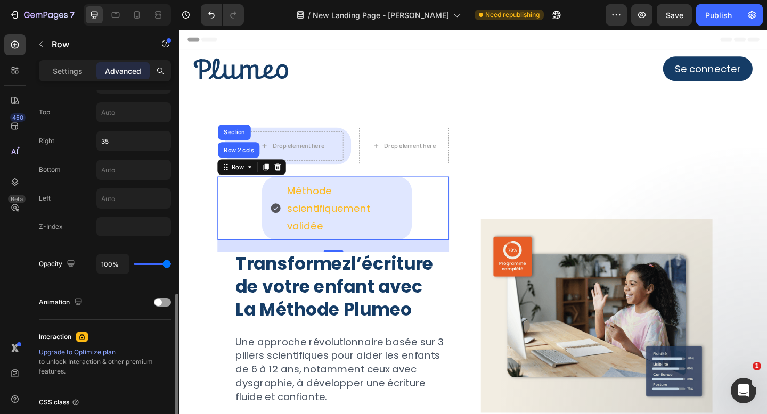
scroll to position [499, 0]
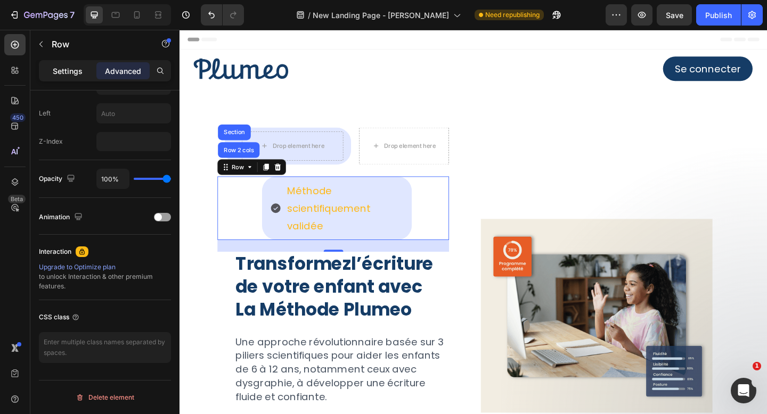
click at [76, 72] on p "Settings" at bounding box center [68, 70] width 30 height 11
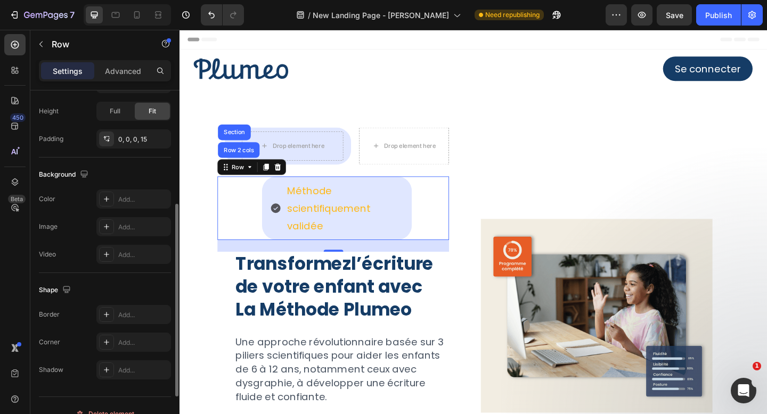
scroll to position [295, 0]
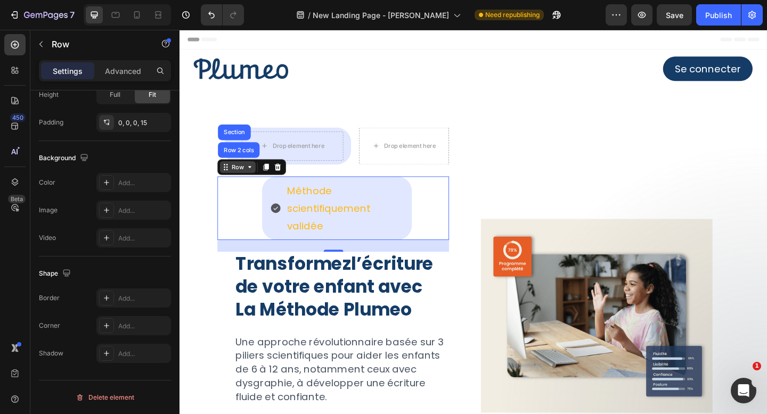
click at [243, 179] on div "Row" at bounding box center [243, 180] width 18 height 10
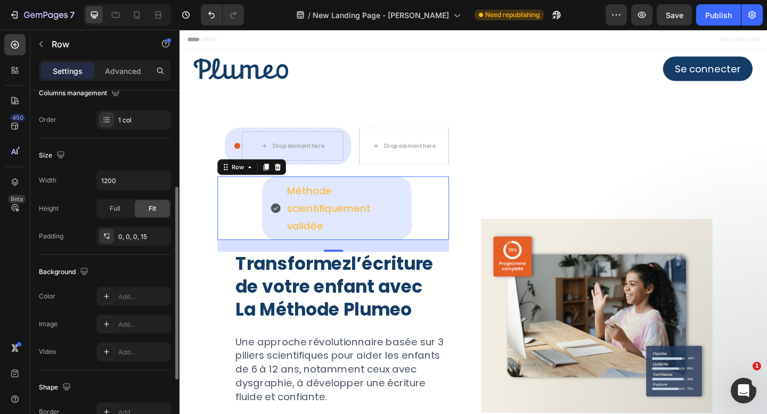
scroll to position [177, 0]
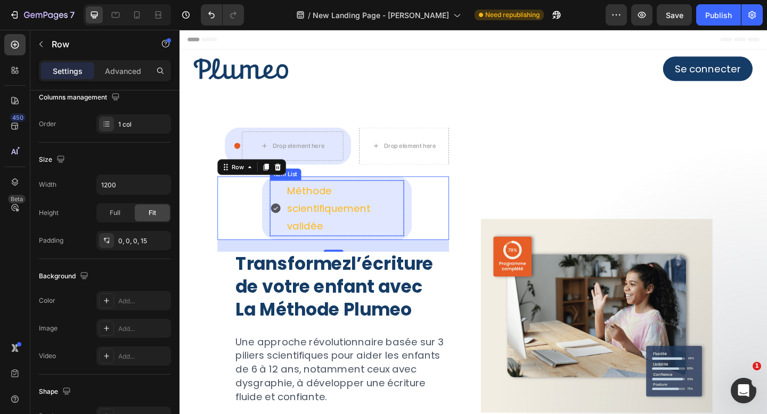
click at [311, 215] on p "Méthode scientifiquement validée" at bounding box center [359, 224] width 126 height 58
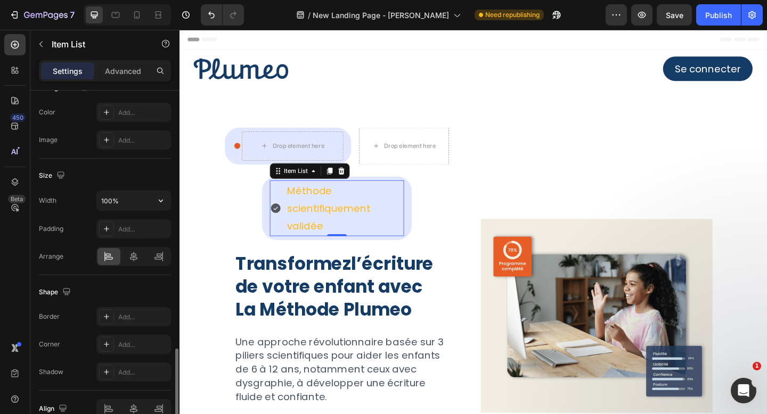
scroll to position [612, 0]
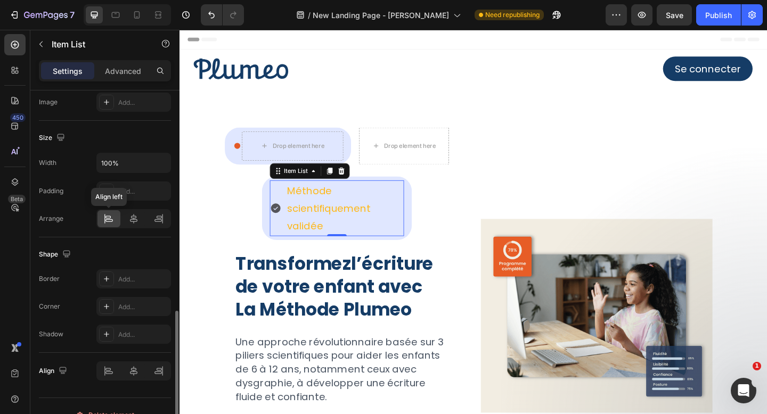
click at [105, 215] on icon at bounding box center [108, 218] width 11 height 11
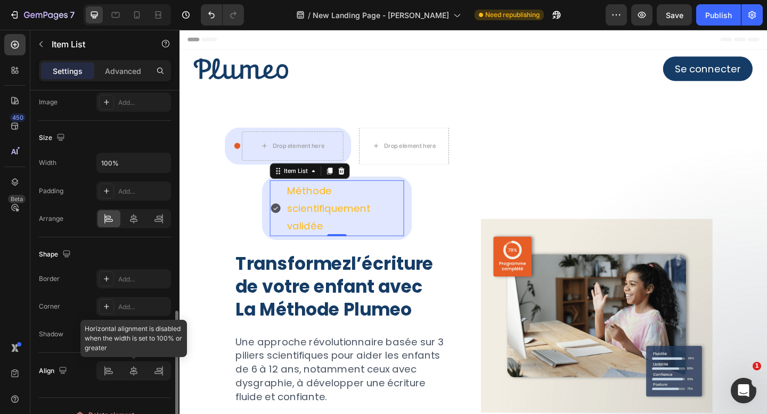
click at [105, 367] on div at bounding box center [133, 371] width 75 height 19
click at [107, 374] on div at bounding box center [133, 371] width 75 height 19
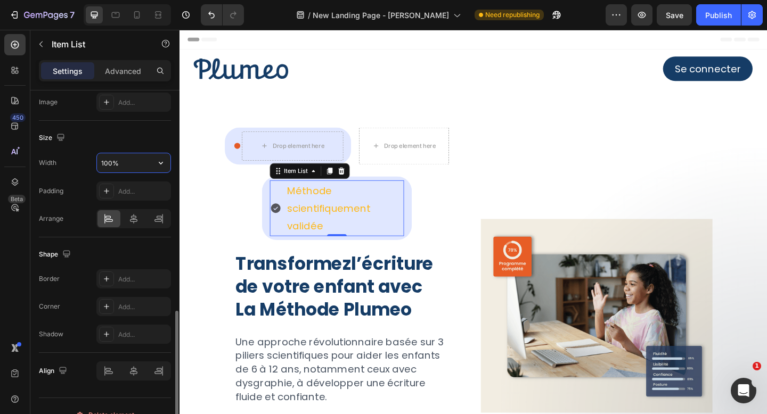
click at [128, 157] on input "100%" at bounding box center [133, 162] width 73 height 19
click at [158, 164] on icon "button" at bounding box center [160, 163] width 11 height 11
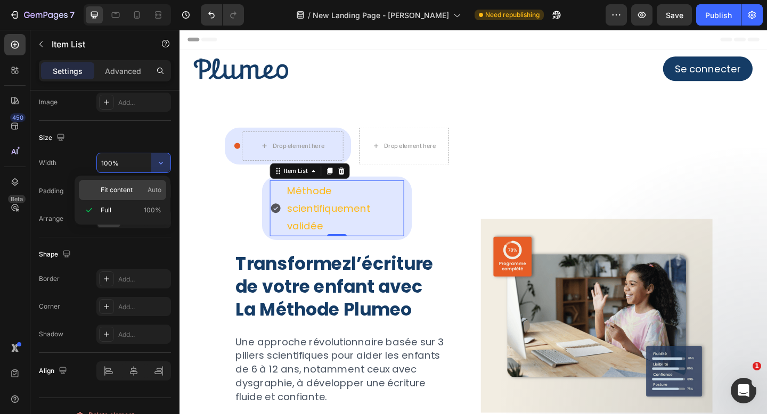
click at [147, 184] on div "Fit content Auto" at bounding box center [122, 190] width 87 height 20
type input "Auto"
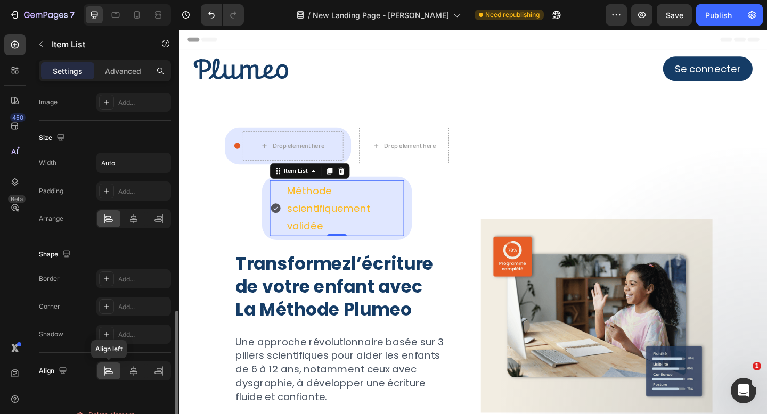
click at [106, 366] on icon at bounding box center [108, 371] width 11 height 11
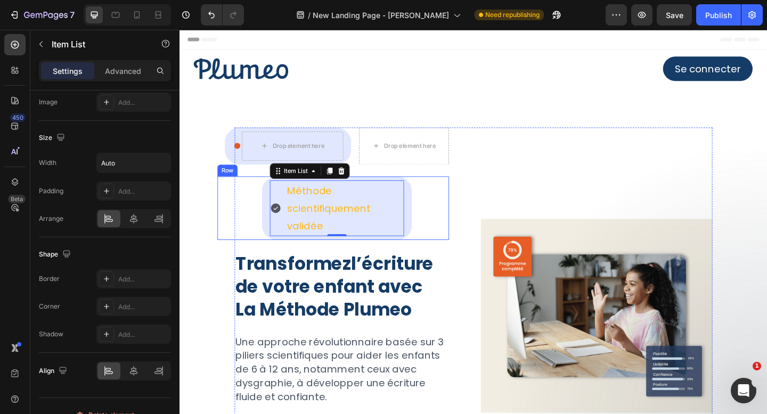
click at [262, 227] on div "Méthode scientifiquement validée Item List 0 Row Row" at bounding box center [350, 224] width 244 height 69
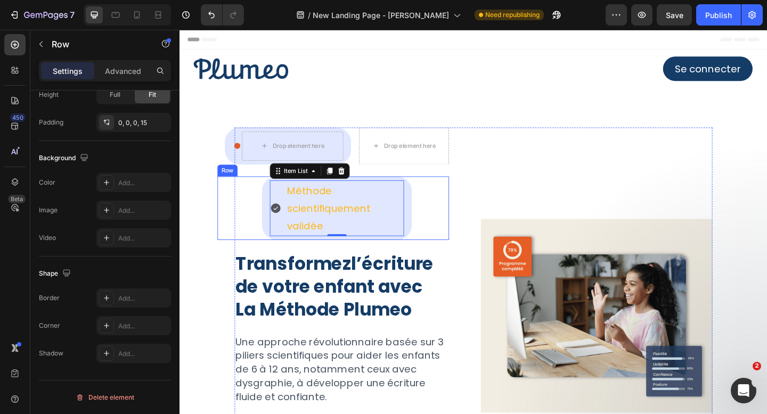
scroll to position [0, 0]
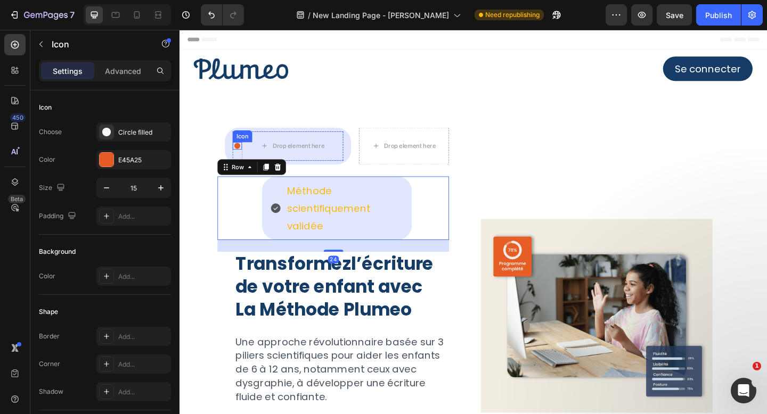
click at [242, 154] on icon at bounding box center [242, 156] width 6 height 6
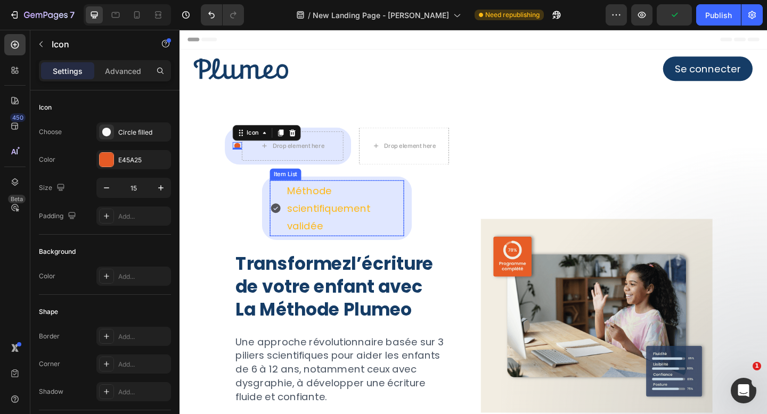
click at [286, 223] on icon at bounding box center [283, 224] width 11 height 11
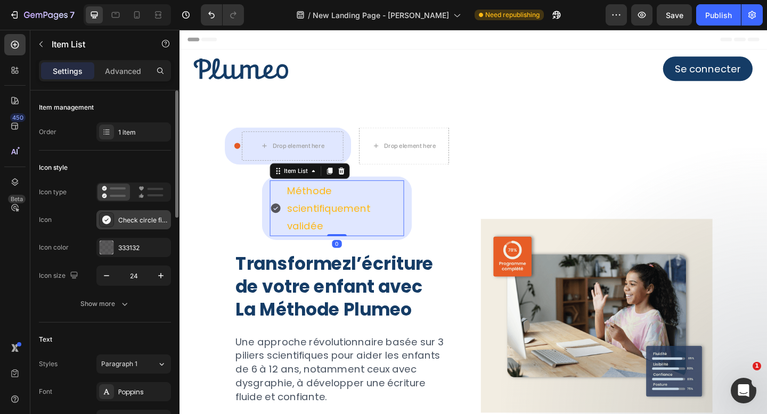
click at [117, 218] on div "Check circle filled" at bounding box center [133, 219] width 75 height 19
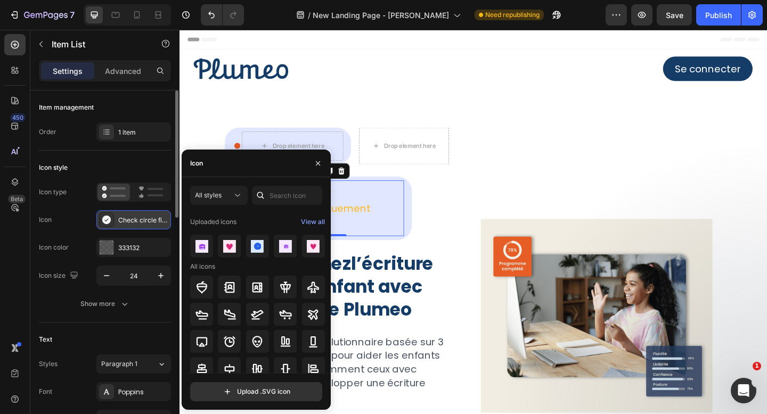
click at [141, 221] on div "Check circle filled" at bounding box center [143, 221] width 50 height 10
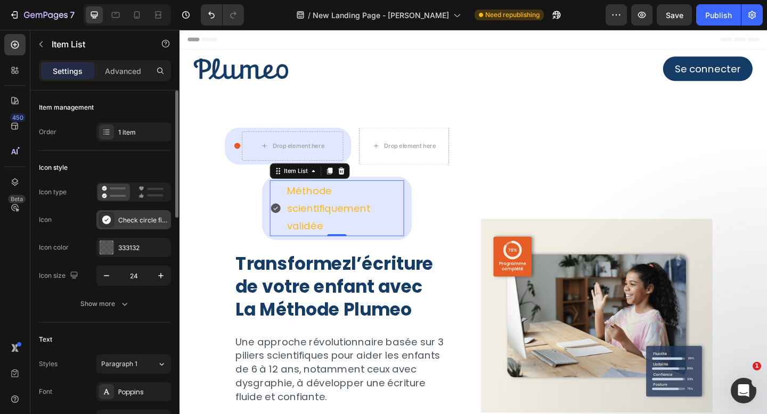
click at [141, 221] on div "Check circle filled" at bounding box center [143, 221] width 50 height 10
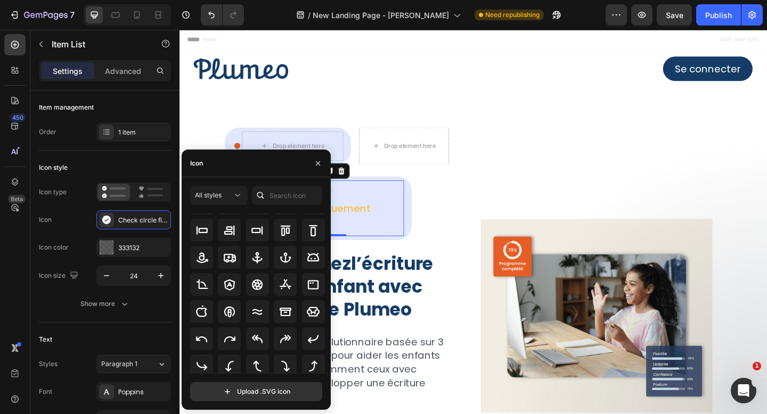
scroll to position [157, 0]
click at [319, 163] on icon "button" at bounding box center [318, 163] width 9 height 9
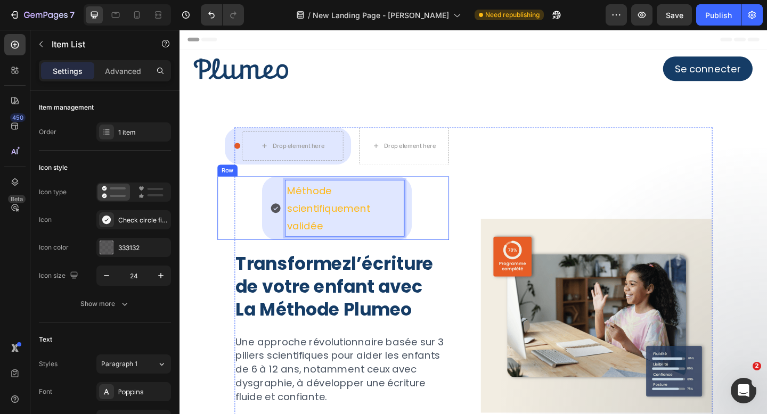
click at [459, 194] on div "Méthode scientifiquement validée Item List 0 Row Row" at bounding box center [350, 224] width 244 height 69
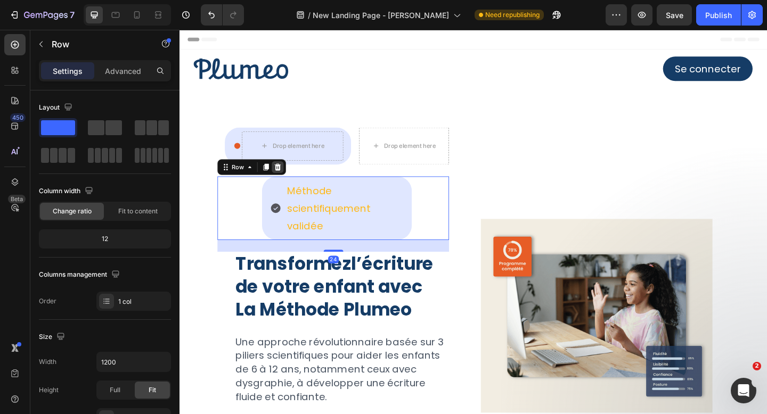
click at [286, 180] on icon at bounding box center [286, 179] width 7 height 7
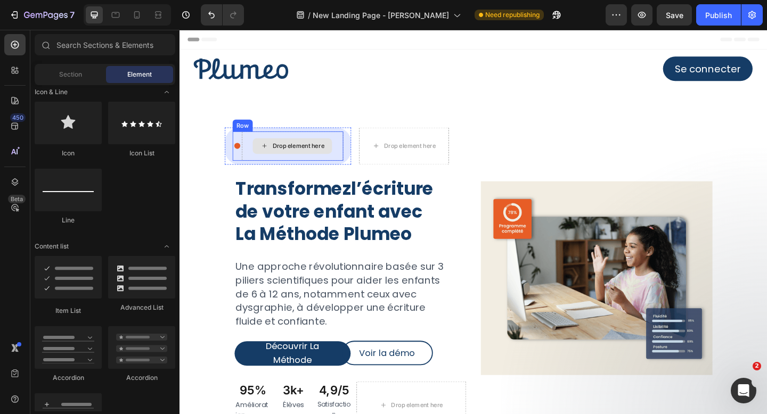
click at [281, 152] on div "Drop element here" at bounding box center [308, 156] width 56 height 9
click at [242, 157] on icon at bounding box center [242, 156] width 6 height 6
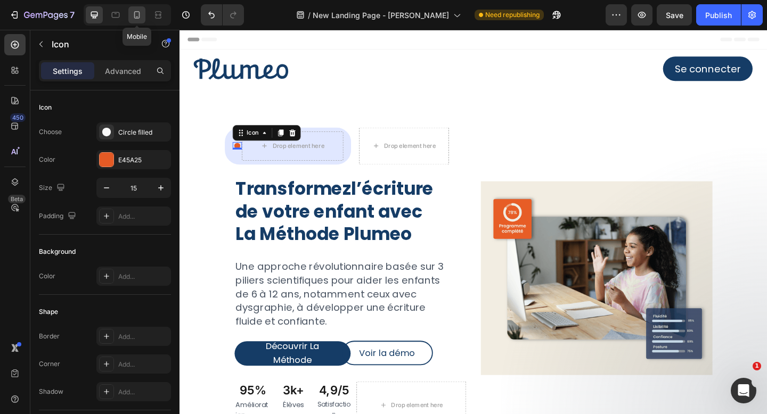
click at [137, 14] on icon at bounding box center [137, 15] width 11 height 11
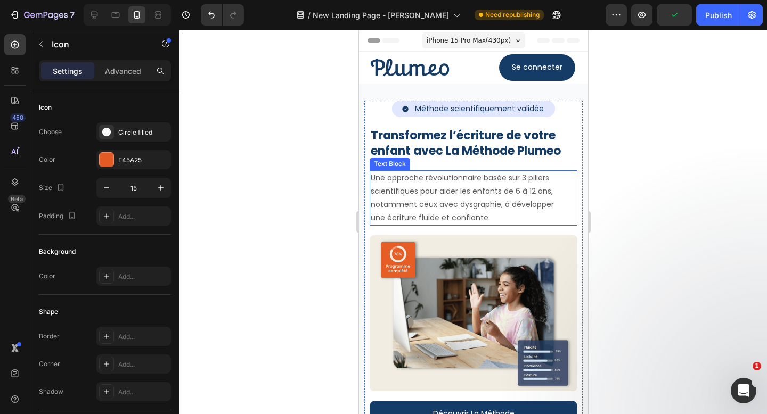
click at [552, 220] on p "Une approche révolutionnaire basée sur 3 piliers scientifiques pour aider les e…" at bounding box center [463, 198] width 187 height 54
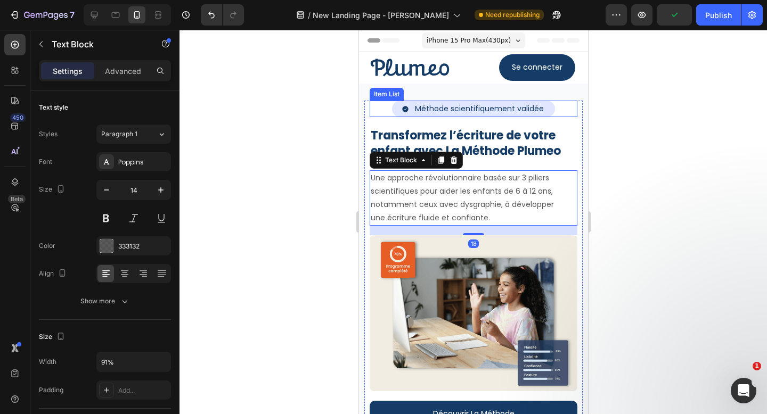
click at [520, 109] on p "Méthode scientifiquement validée" at bounding box center [478, 108] width 129 height 13
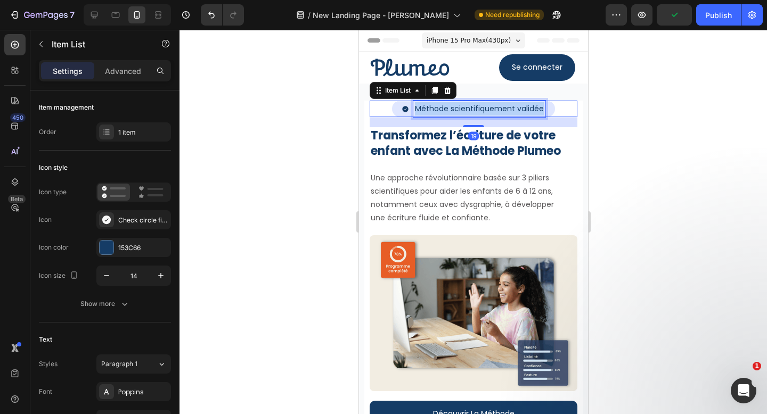
click at [520, 109] on p "Méthode scientifiquement validée" at bounding box center [478, 108] width 129 height 13
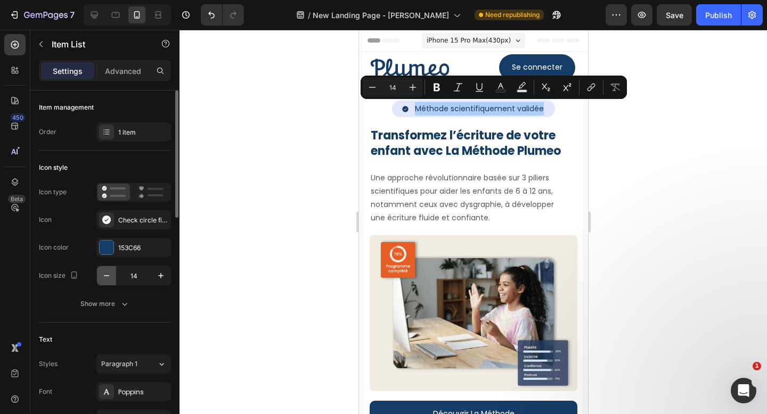
click at [101, 275] on icon "button" at bounding box center [106, 275] width 11 height 11
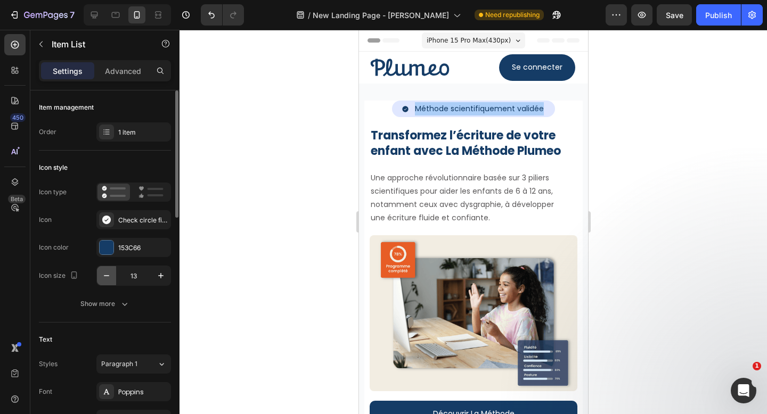
click at [101, 275] on icon "button" at bounding box center [106, 275] width 11 height 11
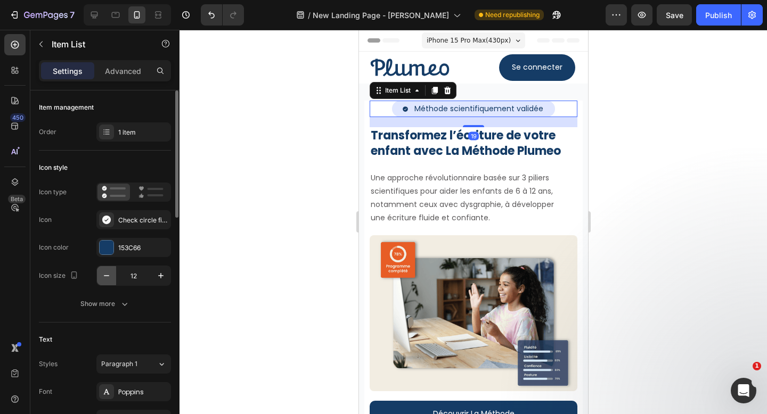
click at [101, 275] on icon "button" at bounding box center [106, 275] width 11 height 11
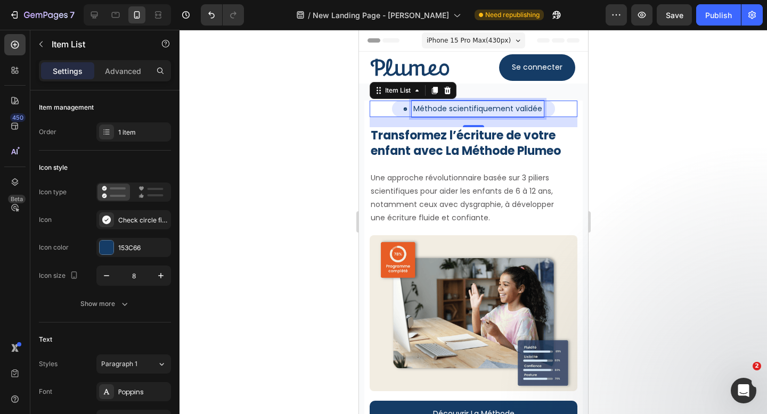
click at [525, 109] on p "Méthode scientifiquement validée" at bounding box center [477, 108] width 129 height 13
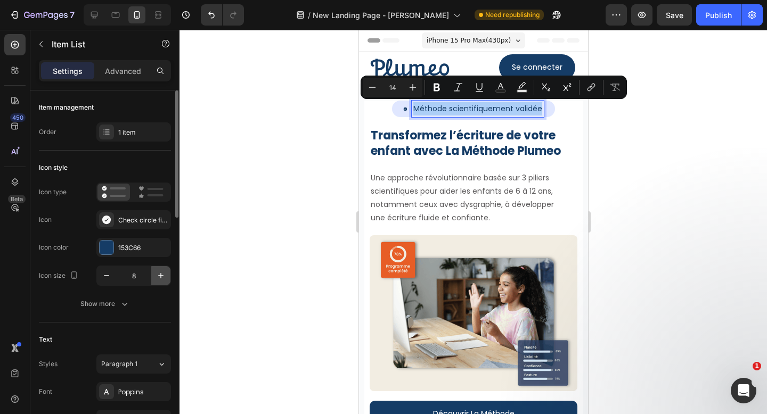
click at [163, 275] on icon "button" at bounding box center [160, 275] width 11 height 11
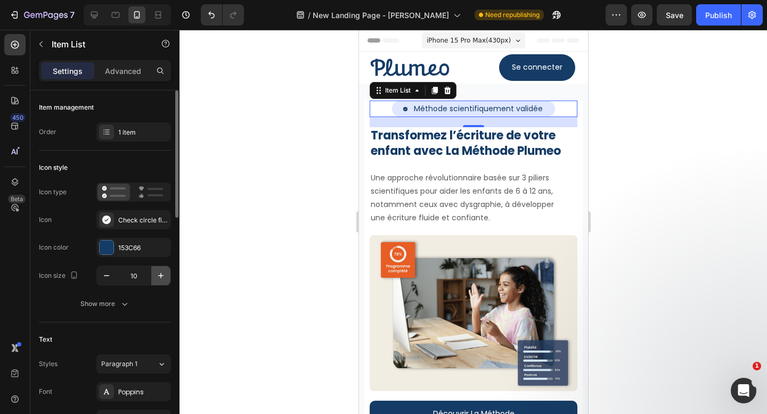
click at [163, 275] on icon "button" at bounding box center [160, 275] width 11 height 11
type input "14"
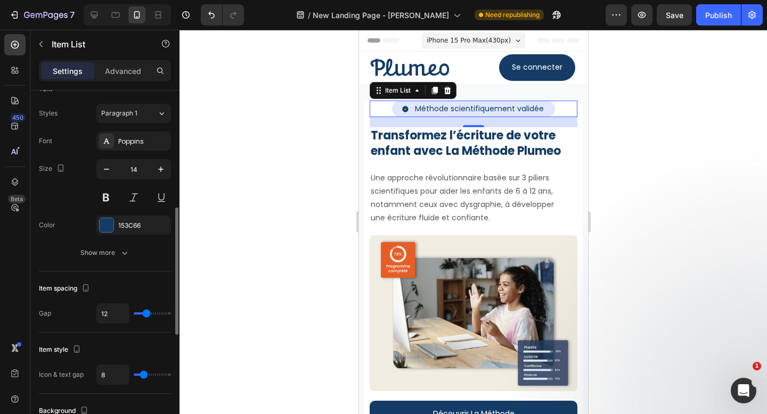
scroll to position [232, 0]
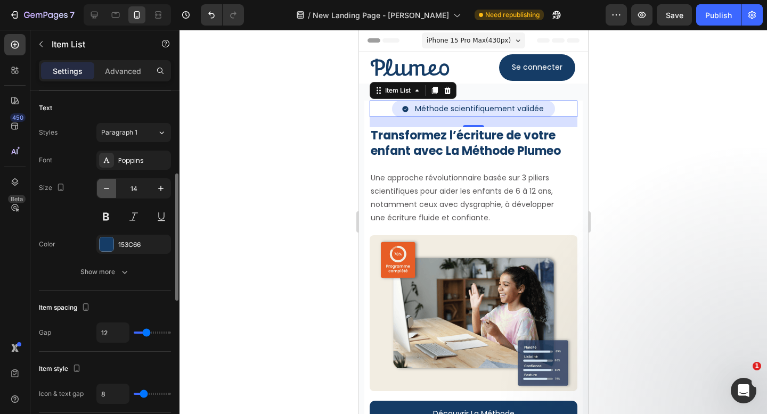
click at [106, 186] on icon "button" at bounding box center [106, 188] width 11 height 11
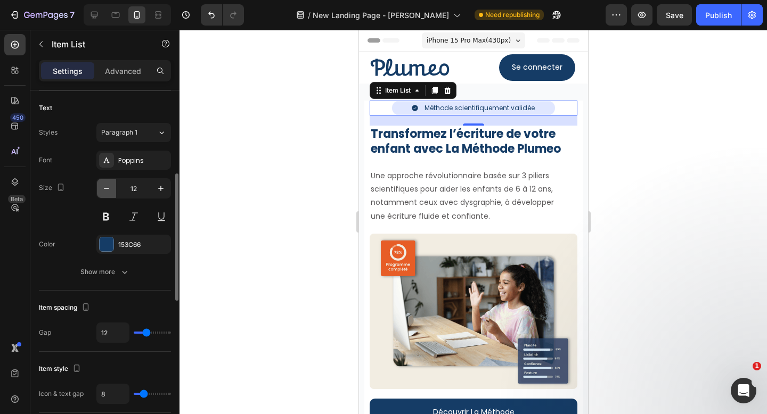
click at [106, 186] on icon "button" at bounding box center [106, 188] width 11 height 11
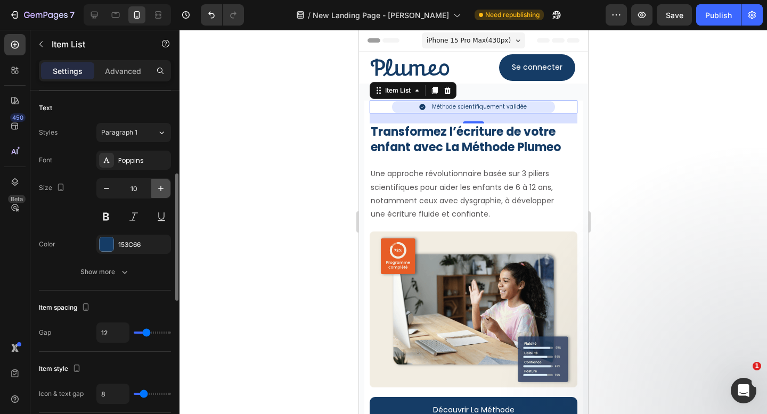
click at [160, 188] on icon "button" at bounding box center [160, 188] width 5 height 5
type input "11"
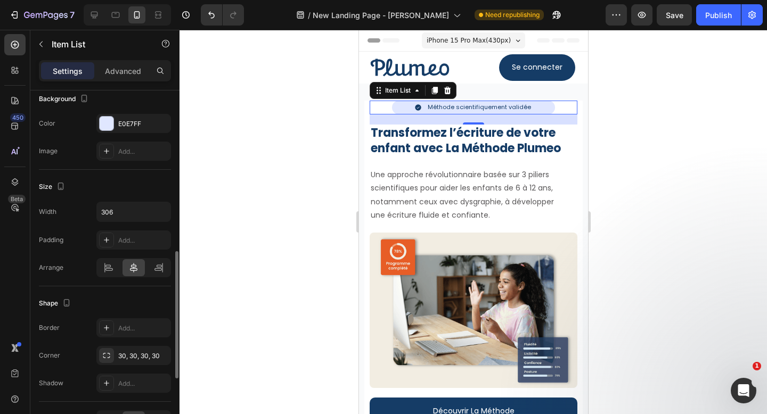
scroll to position [564, 0]
click at [134, 210] on input "306" at bounding box center [133, 210] width 73 height 19
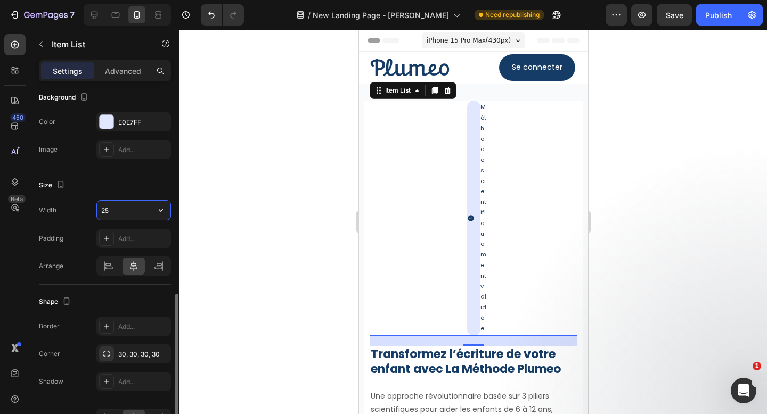
type input "250"
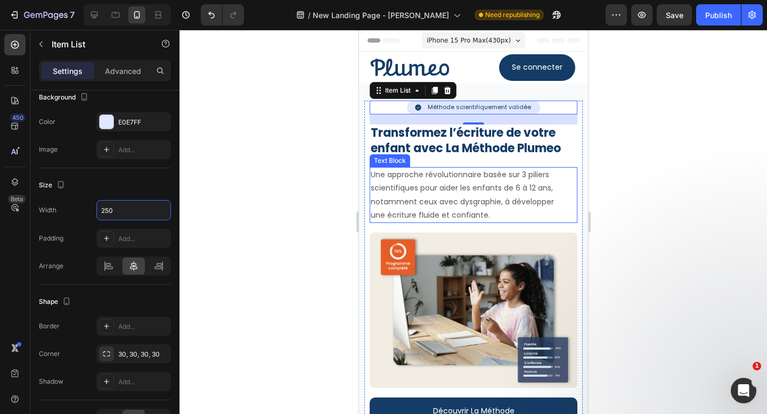
click at [499, 209] on p "Une approche révolutionnaire basée sur 3 piliers scientifiques pour aider les e…" at bounding box center [463, 195] width 187 height 54
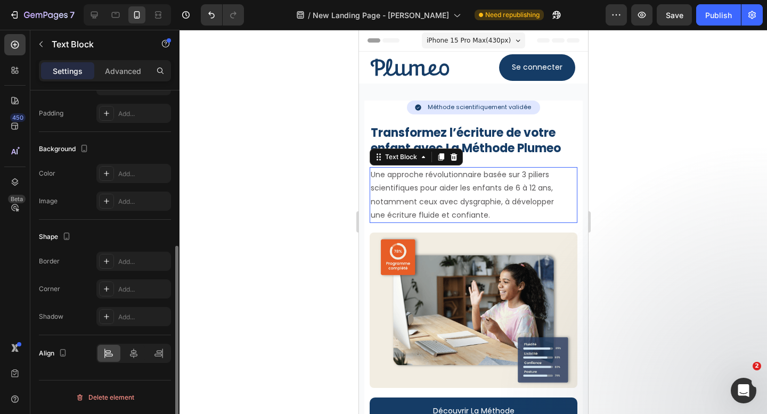
scroll to position [0, 0]
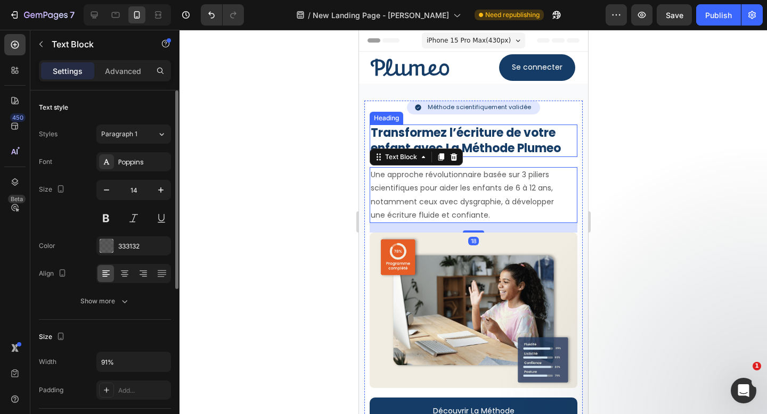
click at [493, 149] on h2 "Transformez l’écriture de votre enfant avec La Méthode Plumeo" at bounding box center [473, 141] width 208 height 32
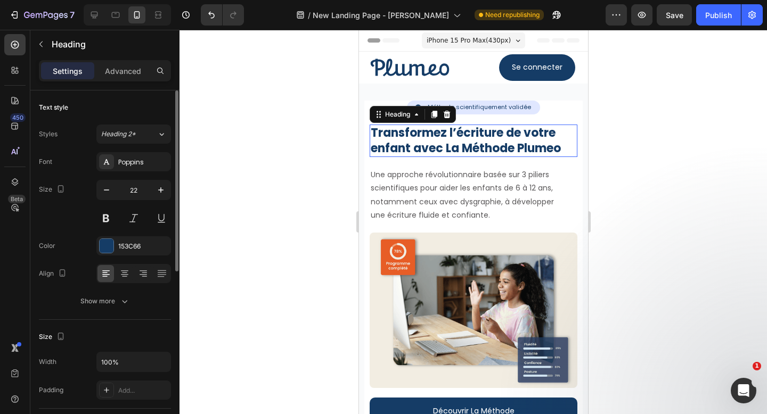
click at [493, 149] on h2 "Transformez l’écriture de votre enfant avec La Méthode Plumeo" at bounding box center [473, 141] width 208 height 32
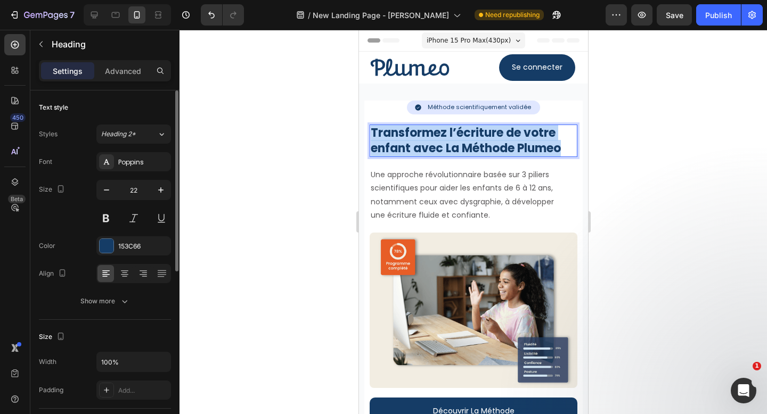
click at [493, 149] on p "Transformez l’écriture de votre enfant avec La Méthode Plumeo" at bounding box center [473, 141] width 206 height 30
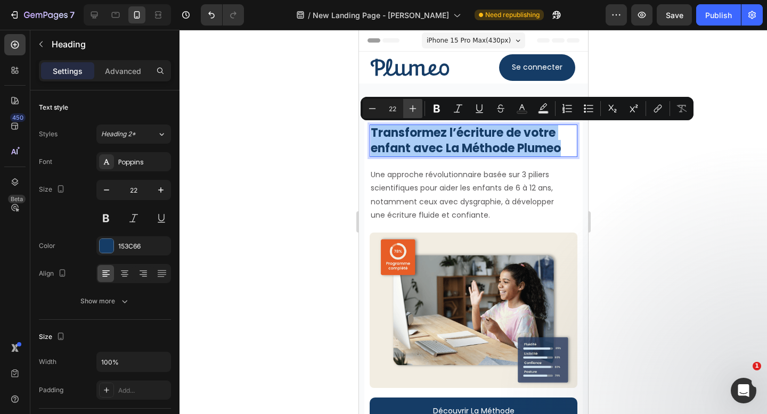
click at [414, 108] on icon "Editor contextual toolbar" at bounding box center [412, 108] width 11 height 11
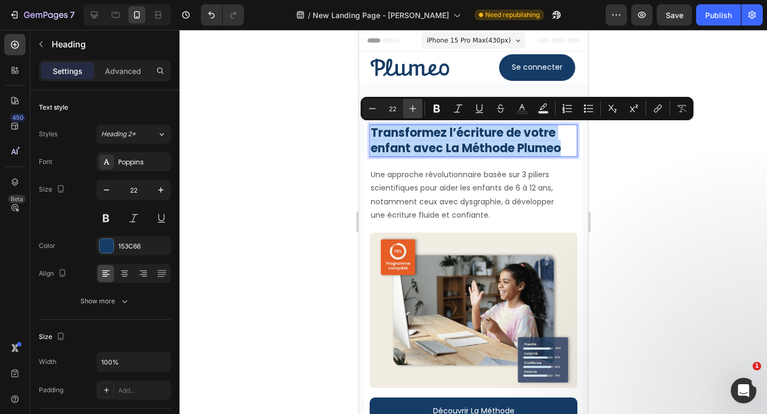
type input "23"
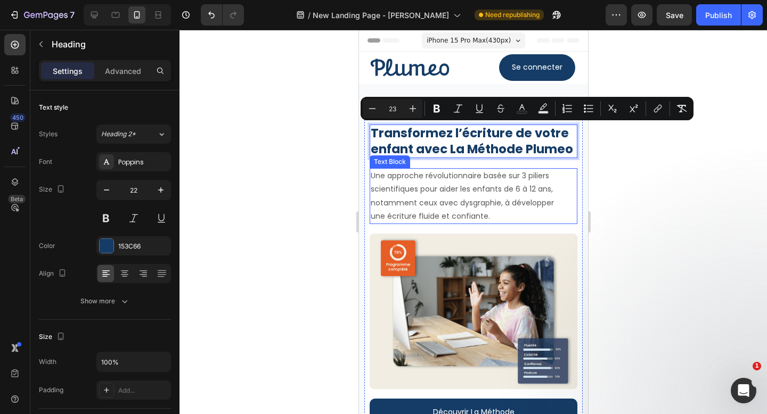
click at [506, 217] on p "Une approche révolutionnaire basée sur 3 piliers scientifiques pour aider les e…" at bounding box center [463, 196] width 187 height 54
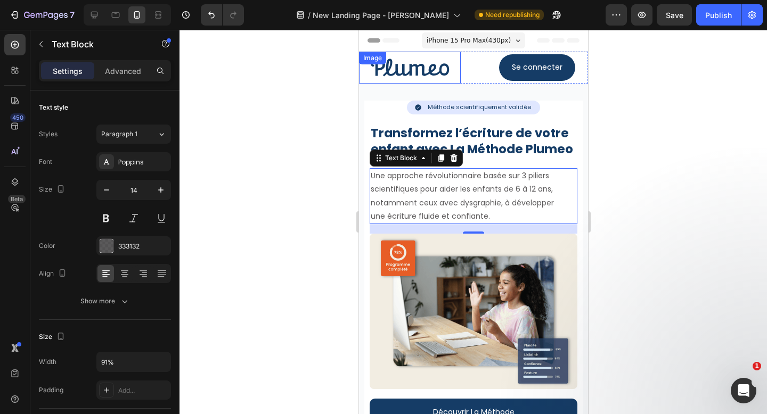
click at [418, 73] on img at bounding box center [409, 68] width 102 height 32
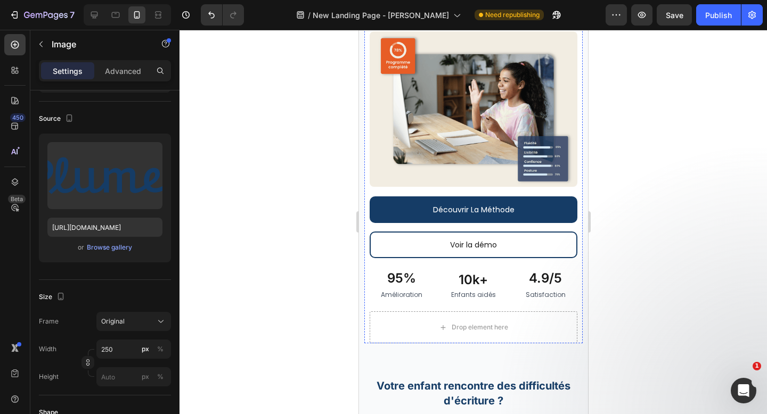
scroll to position [332, 0]
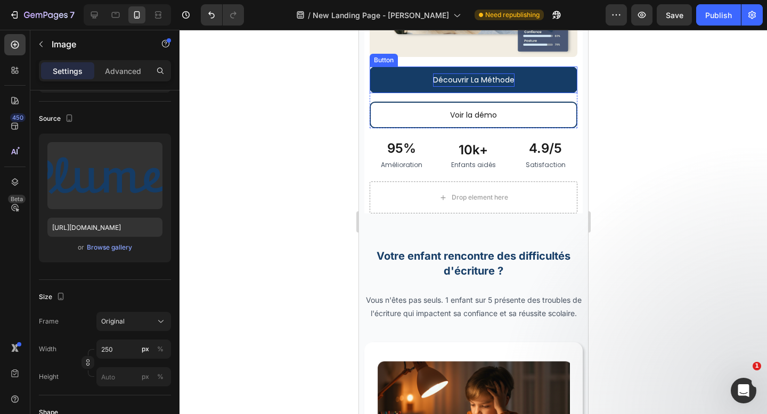
click at [468, 78] on p "Découvrir La Méthode" at bounding box center [472, 79] width 81 height 13
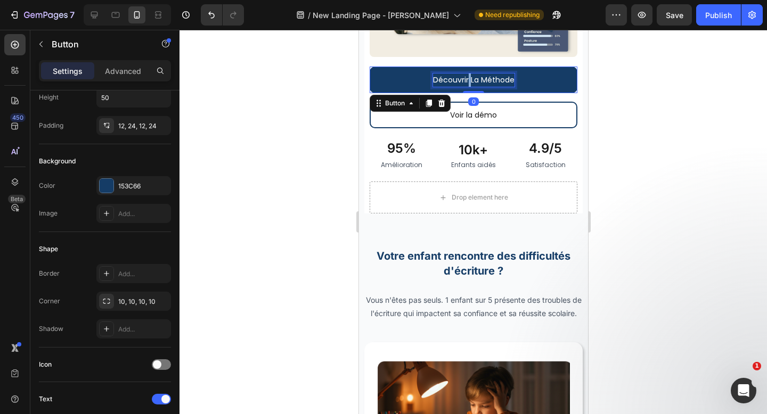
click at [468, 78] on p "Découvrir La Méthode" at bounding box center [472, 79] width 81 height 13
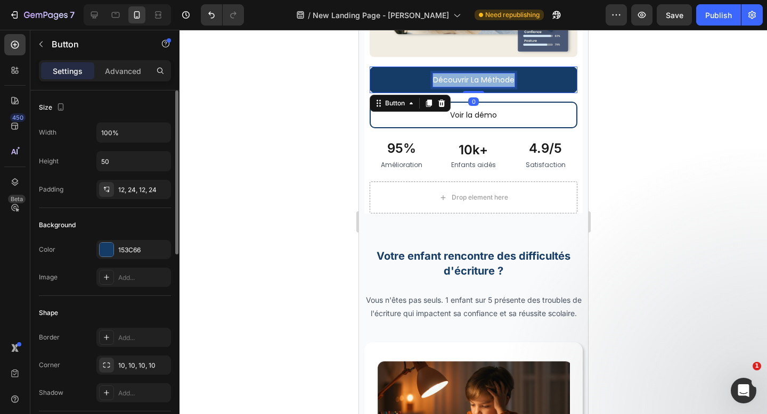
click at [468, 78] on p "Découvrir La Méthode" at bounding box center [472, 79] width 81 height 13
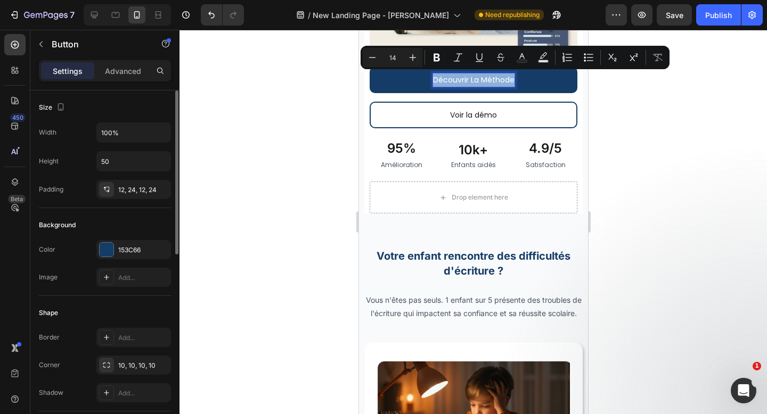
click at [486, 80] on p "Découvrir La Méthode" at bounding box center [472, 79] width 81 height 13
click at [502, 78] on p "Découvrir La Méthode" at bounding box center [472, 79] width 81 height 13
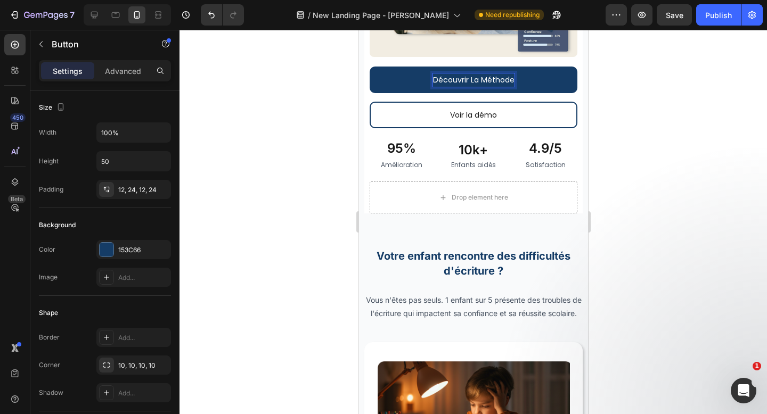
click at [475, 80] on p "Découvrir La Méthode" at bounding box center [472, 79] width 81 height 13
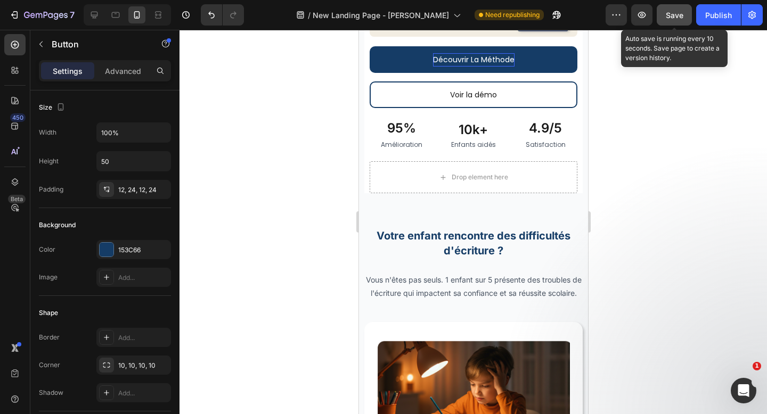
click at [683, 22] on button "Save" at bounding box center [673, 14] width 35 height 21
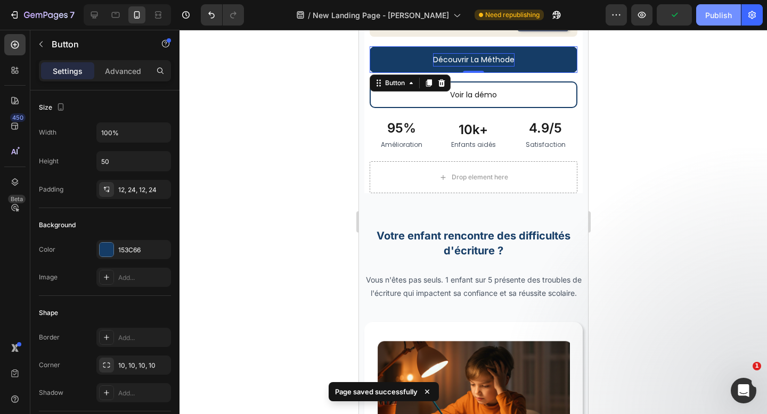
click at [717, 20] on div "Publish" at bounding box center [718, 15] width 27 height 11
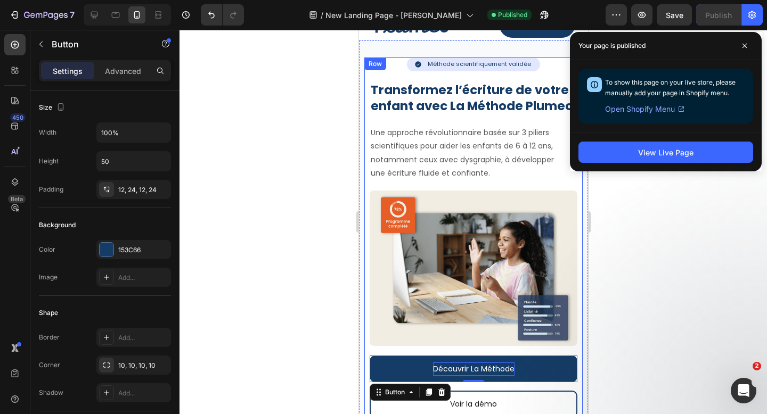
scroll to position [0, 0]
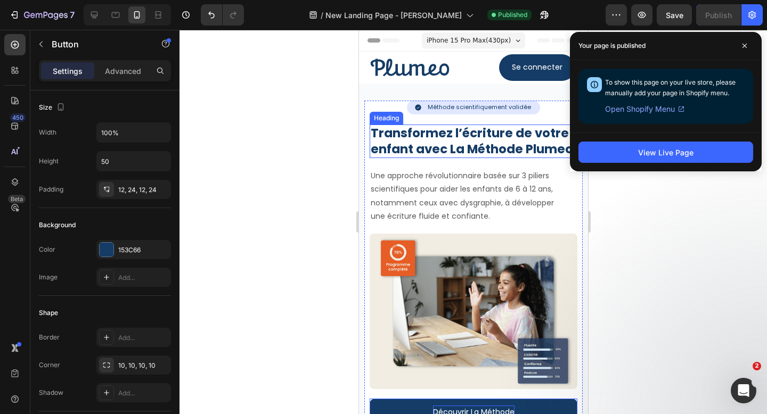
click at [479, 150] on span "Transformez l’écriture de votre enfant avec La Méthode Plumeo" at bounding box center [471, 141] width 202 height 33
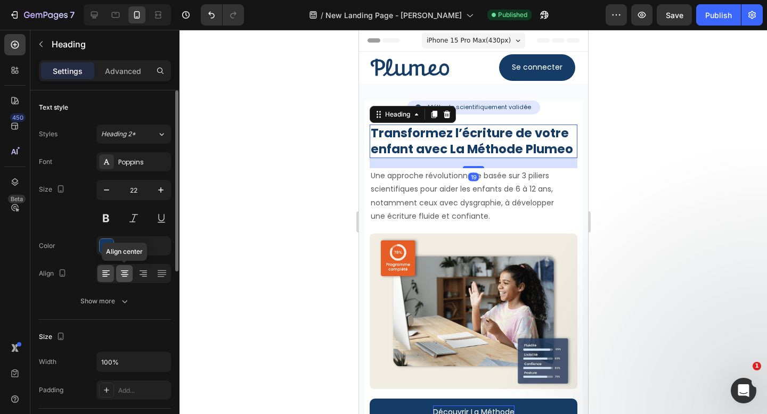
click at [126, 277] on icon at bounding box center [124, 273] width 11 height 11
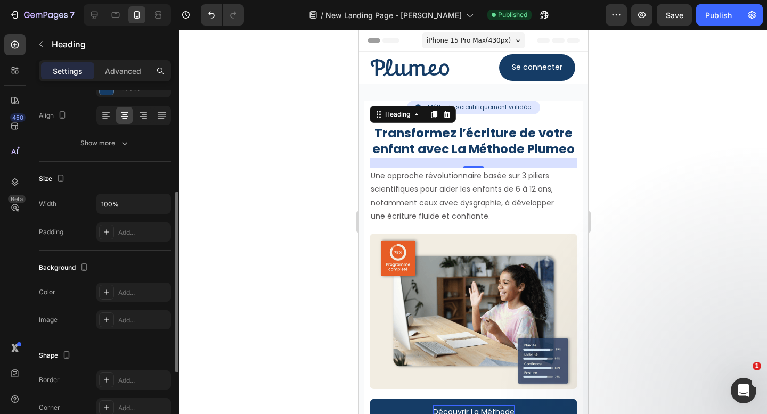
scroll to position [171, 0]
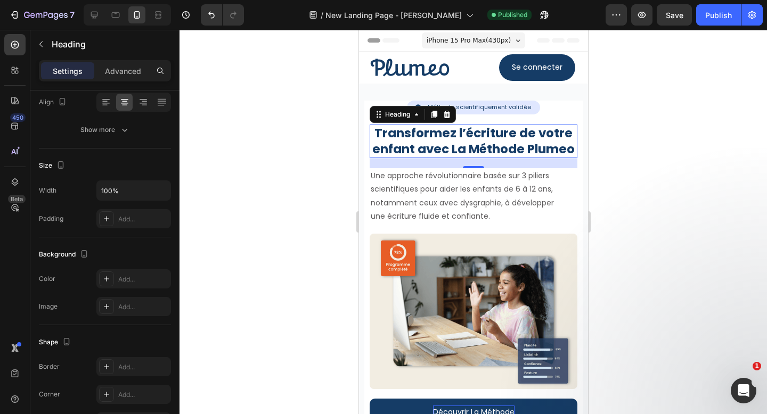
click at [520, 43] on div "iPhone 15 Pro Max ( 430 px)" at bounding box center [472, 40] width 103 height 16
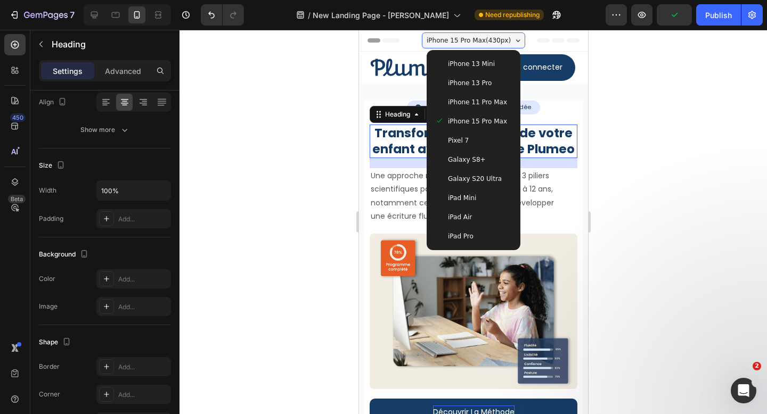
click at [486, 107] on span "iPhone 11 Pro Max" at bounding box center [476, 102] width 59 height 11
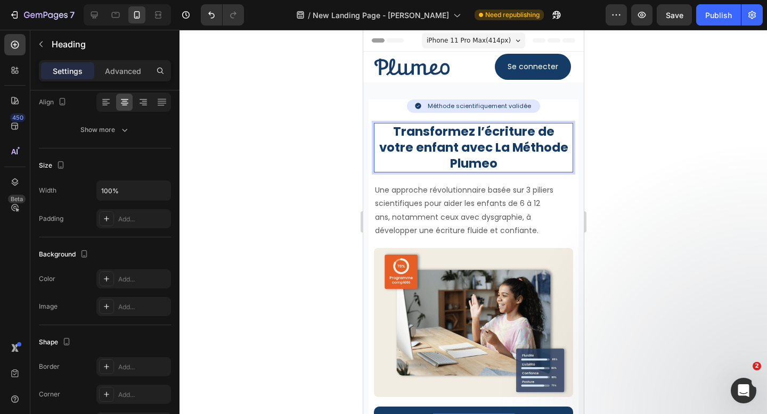
click at [424, 153] on span "Transformez l’écriture de votre enfant avec La Méthode Plumeo" at bounding box center [473, 147] width 189 height 48
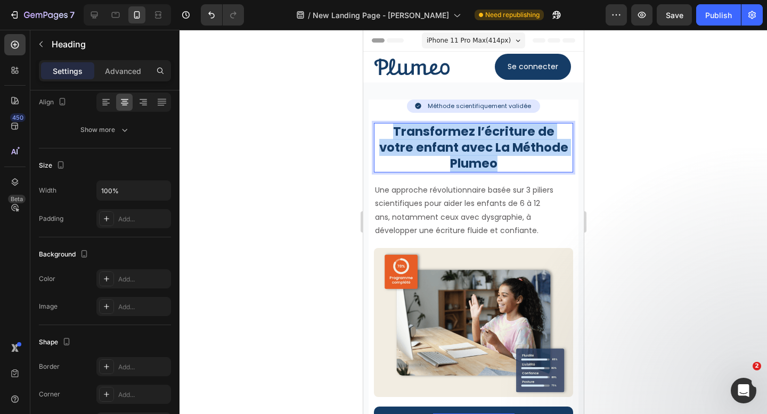
click at [424, 153] on span "Transformez l’écriture de votre enfant avec La Méthode Plumeo" at bounding box center [473, 147] width 189 height 48
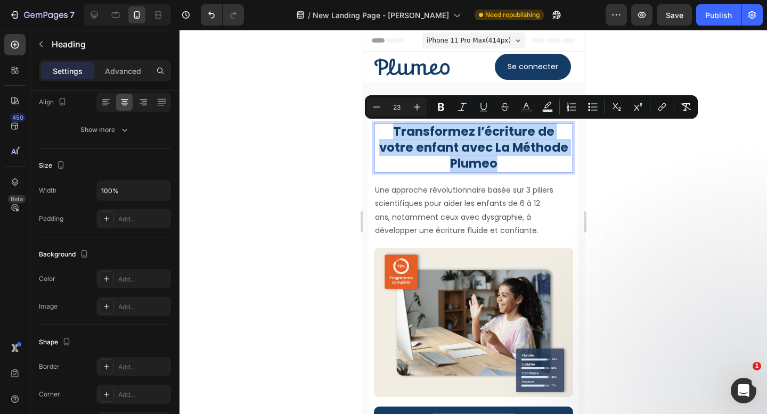
click at [696, 102] on div "Minus 23 Plus Bold Italic Underline Strikethrough Text Color Text Background Co…" at bounding box center [531, 106] width 333 height 23
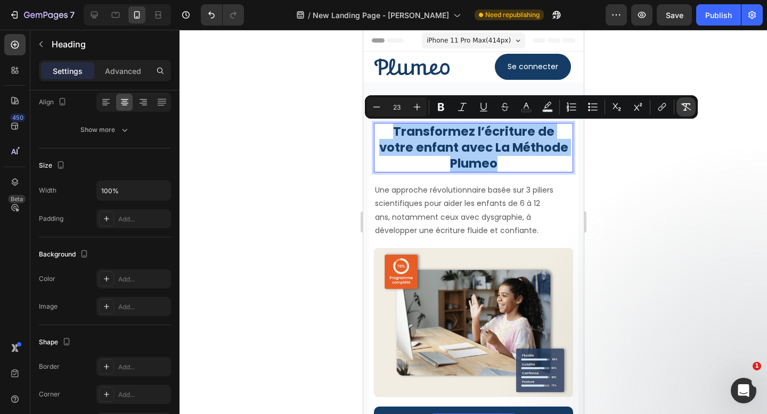
click at [688, 104] on icon "Editor contextual toolbar" at bounding box center [685, 107] width 11 height 11
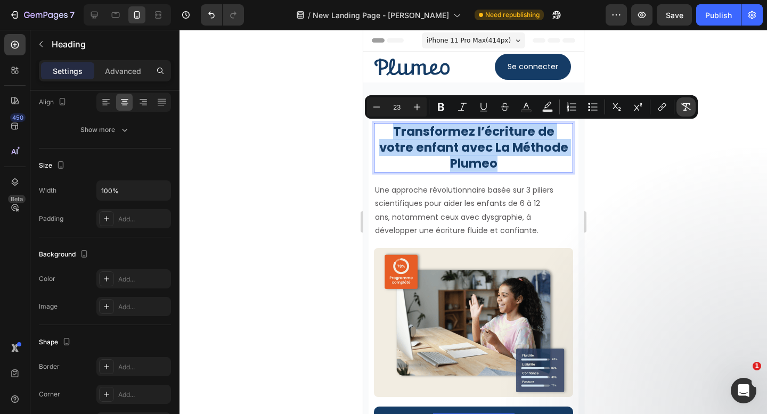
type input "22"
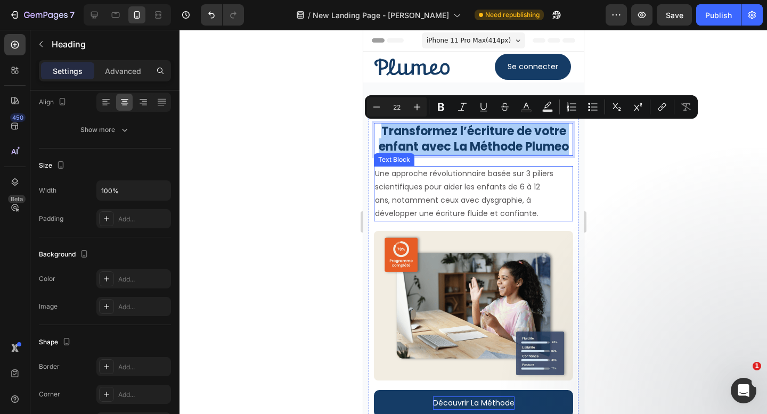
click at [393, 199] on p "Une approche révolutionnaire basée sur 3 piliers scientifiques pour aider les e…" at bounding box center [463, 194] width 179 height 54
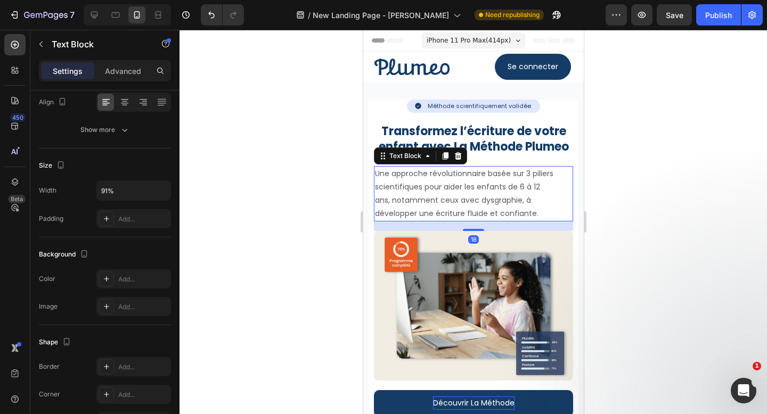
scroll to position [0, 0]
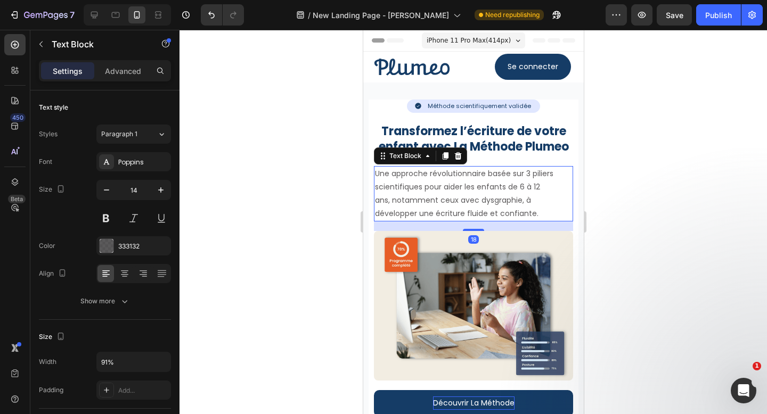
click at [514, 40] on div "iPhone 11 Pro Max ( 414 px)" at bounding box center [472, 40] width 103 height 16
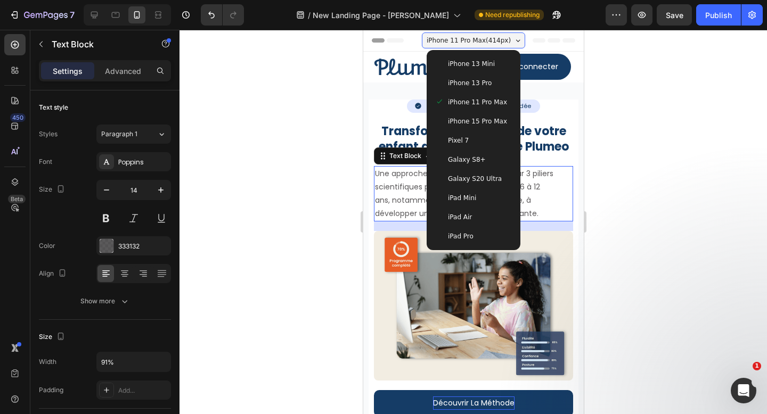
click at [472, 125] on span "iPhone 15 Pro Max" at bounding box center [476, 121] width 59 height 11
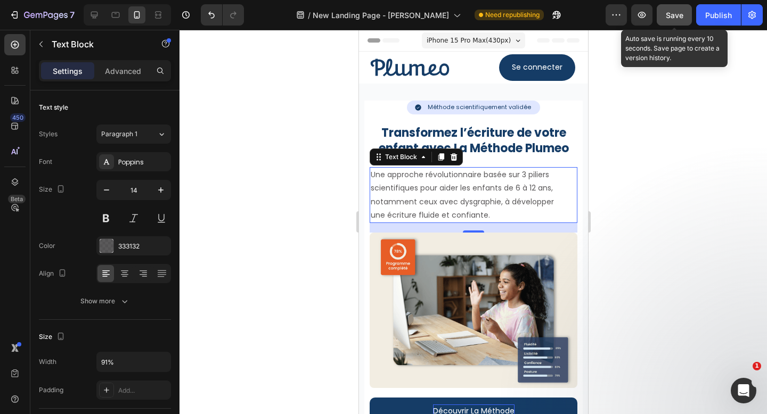
click at [670, 10] on div "Save" at bounding box center [675, 15] width 18 height 11
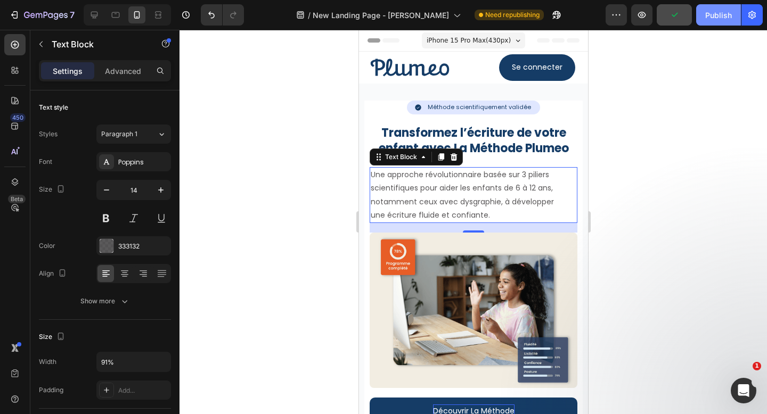
click at [717, 10] on div "Publish" at bounding box center [718, 15] width 27 height 11
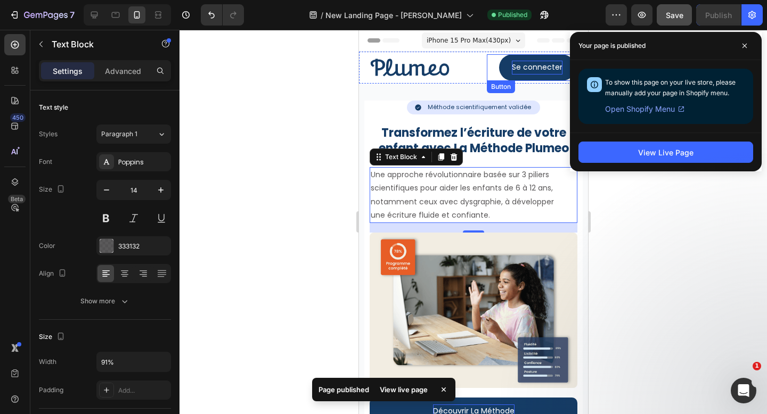
click at [530, 70] on p "Se connecter" at bounding box center [536, 67] width 51 height 13
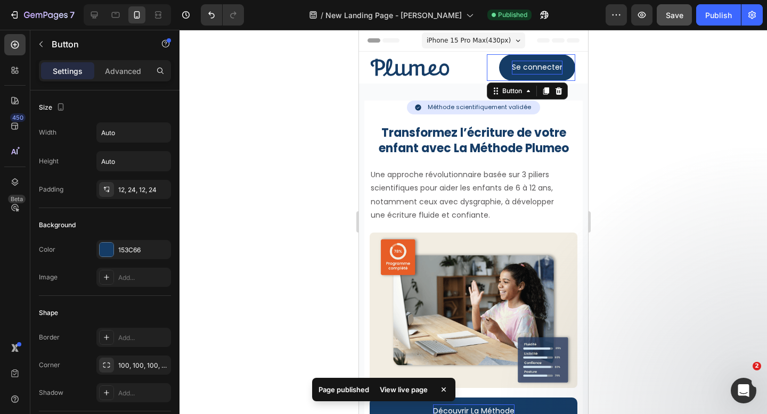
click at [530, 70] on p "Se connecter" at bounding box center [536, 67] width 51 height 13
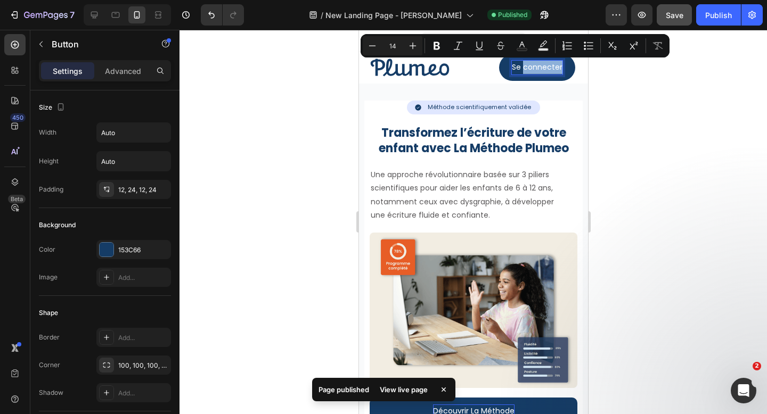
click at [530, 70] on p "Se connecter" at bounding box center [536, 67] width 51 height 13
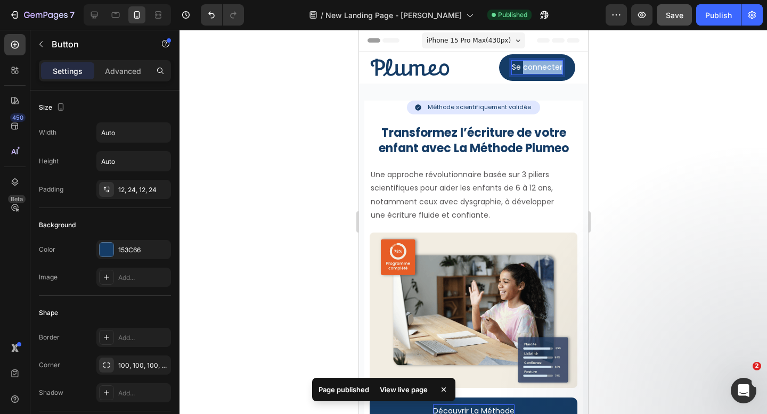
click at [530, 70] on p "Se connecter" at bounding box center [536, 67] width 51 height 13
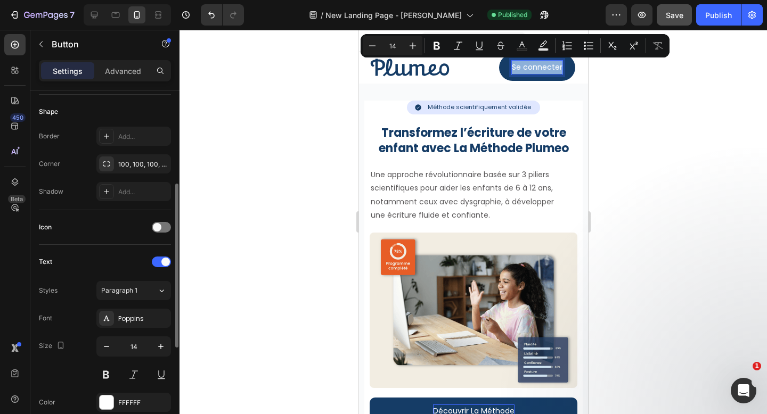
scroll to position [225, 0]
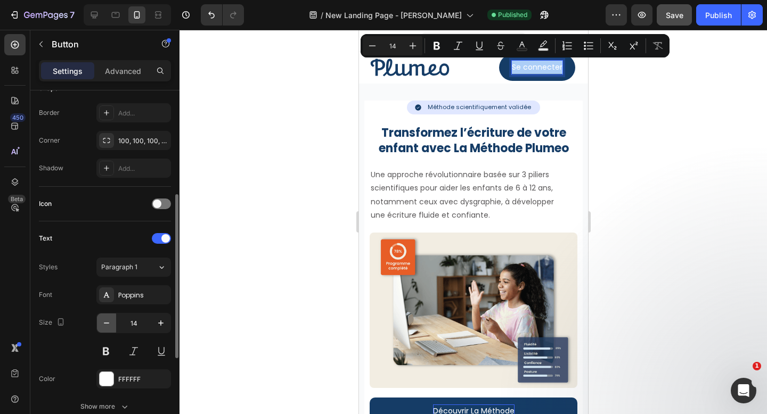
click at [108, 328] on icon "button" at bounding box center [106, 323] width 11 height 11
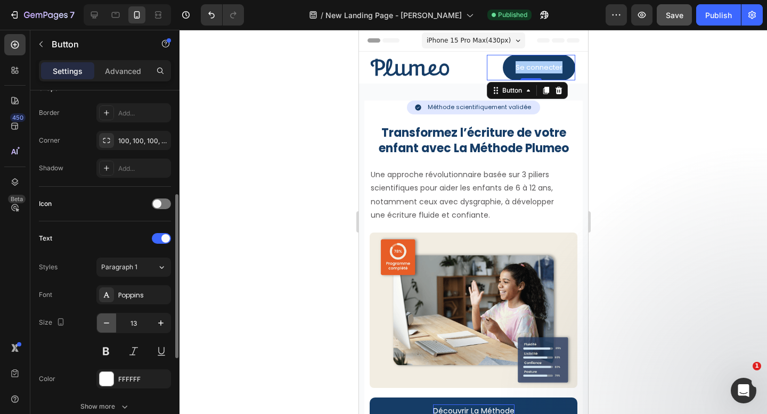
click at [108, 328] on icon "button" at bounding box center [106, 323] width 11 height 11
type input "10"
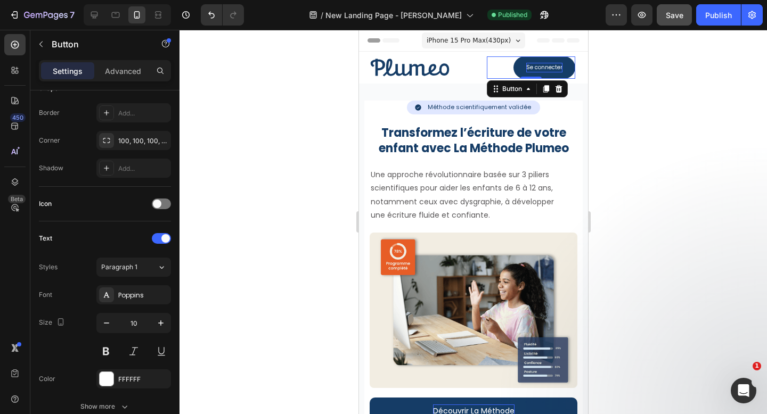
click at [547, 66] on p "Se connecter" at bounding box center [543, 68] width 36 height 10
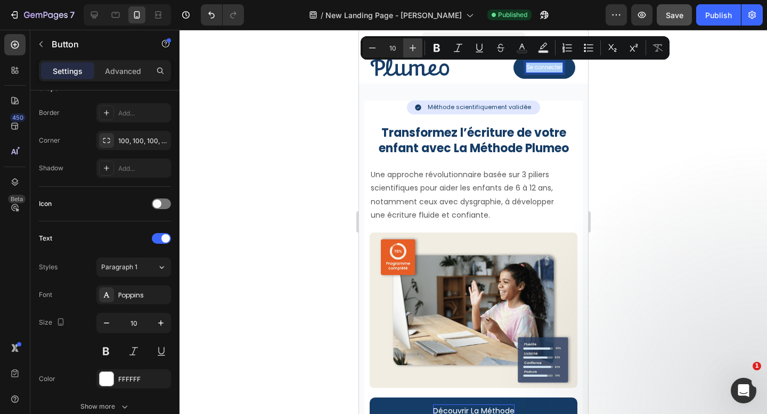
click at [415, 44] on icon "Editor contextual toolbar" at bounding box center [412, 48] width 11 height 11
type input "11"
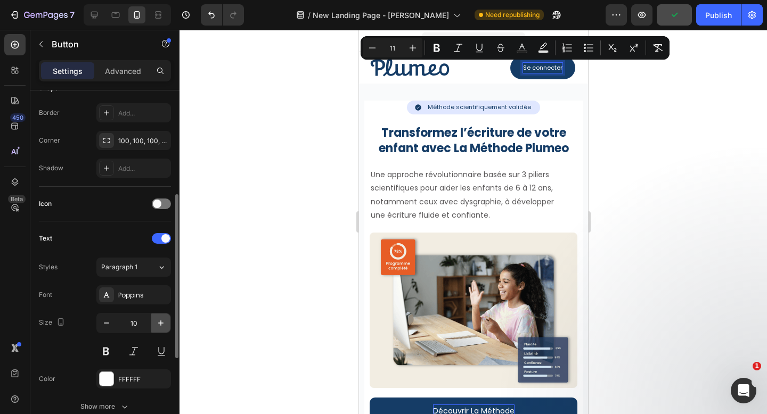
click at [160, 319] on icon "button" at bounding box center [160, 323] width 11 height 11
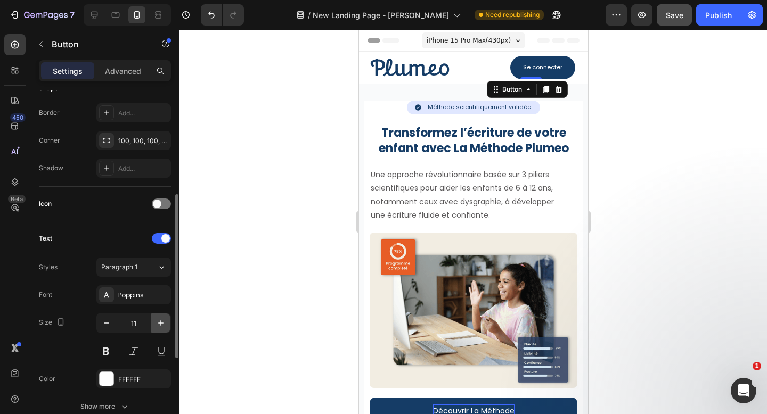
click at [160, 319] on icon "button" at bounding box center [160, 323] width 11 height 11
type input "12"
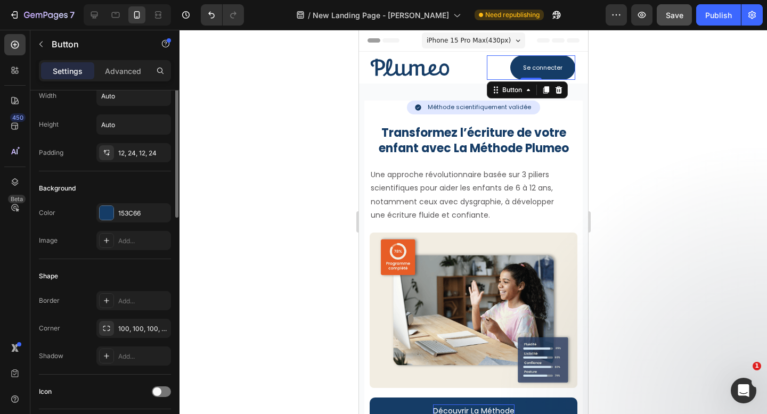
scroll to position [0, 0]
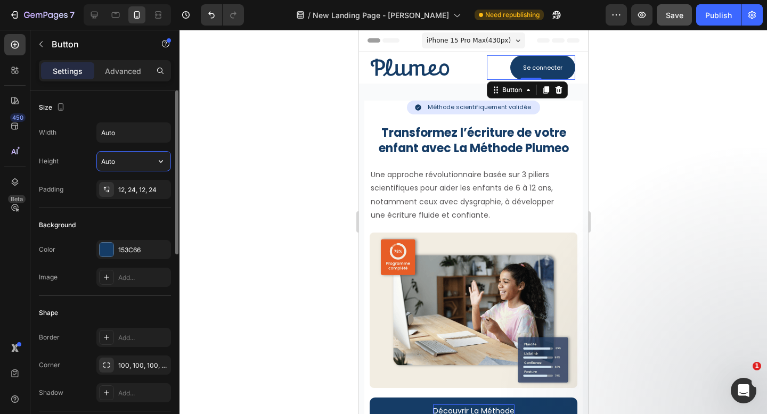
click at [130, 159] on input "Auto" at bounding box center [133, 161] width 73 height 19
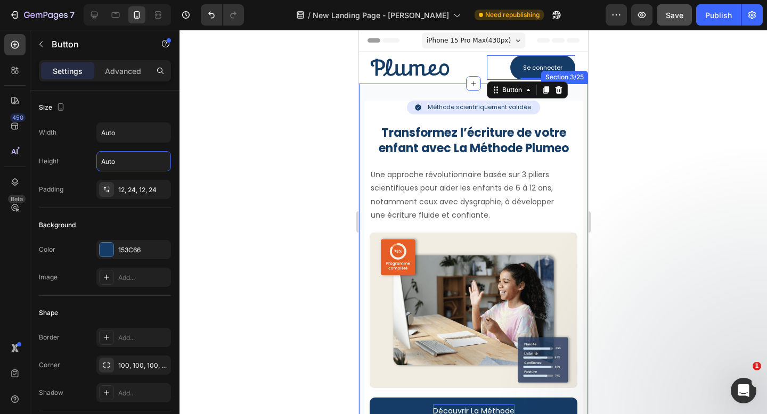
click at [404, 89] on div "Icon Méthode scientifiquement validée Text Block Row Row Row Méthode scientifiq…" at bounding box center [472, 323] width 229 height 478
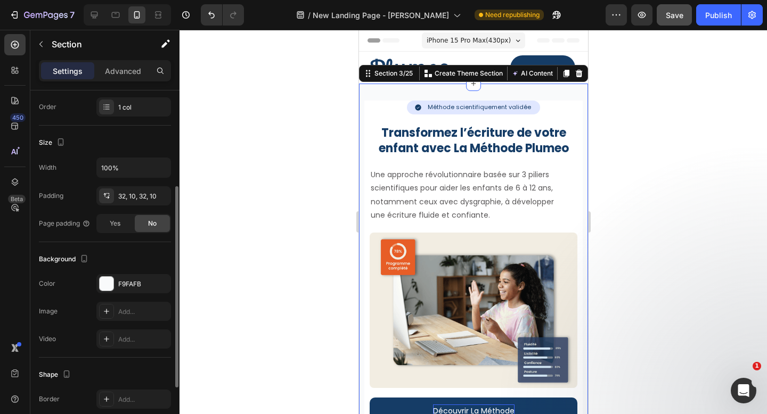
scroll to position [240, 0]
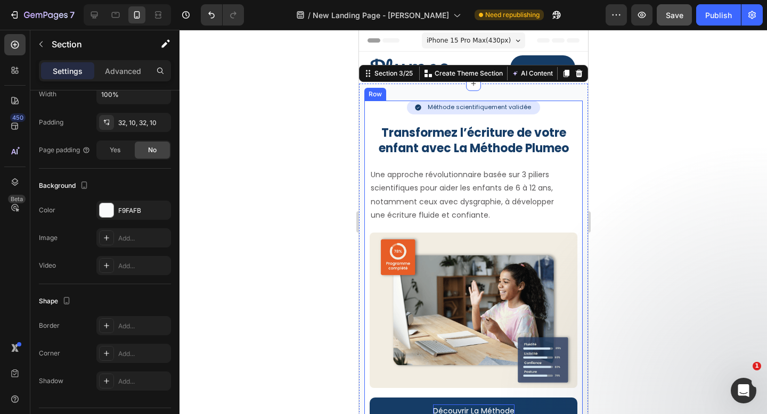
click at [366, 108] on div "Icon Méthode scientifiquement validée Text Block Row Row Row Méthode scientifiq…" at bounding box center [473, 323] width 218 height 444
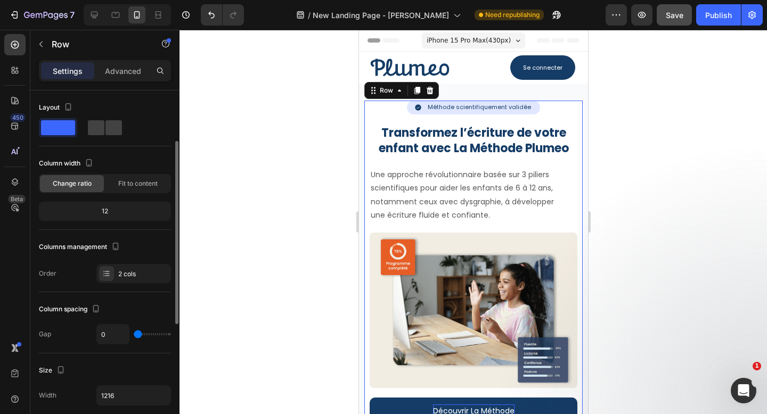
scroll to position [329, 0]
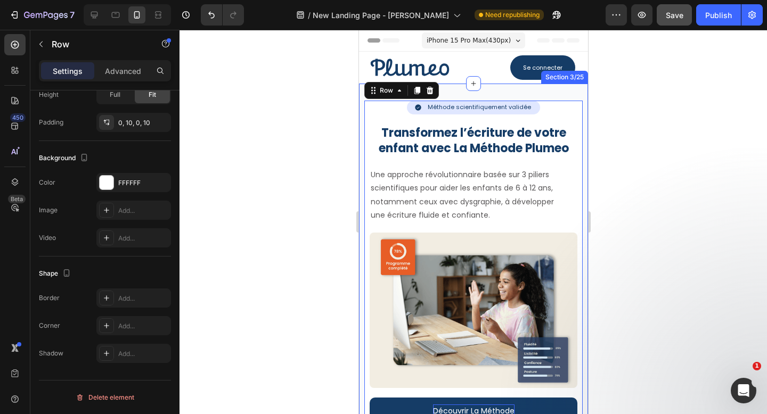
click at [360, 93] on div "Icon Méthode scientifiquement validée Text Block Row Row Row Méthode scientifiq…" at bounding box center [472, 323] width 229 height 478
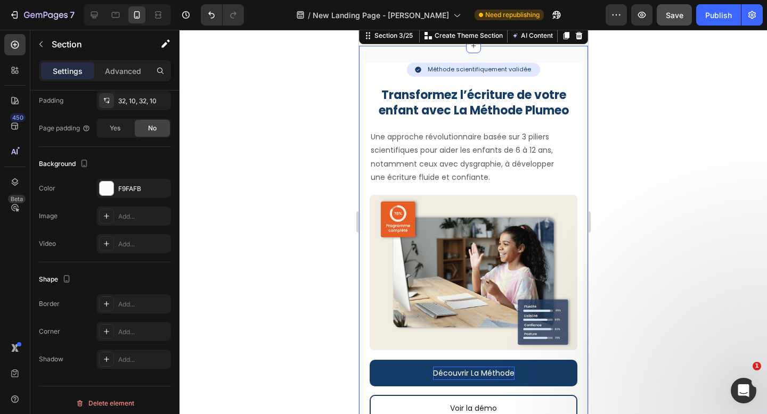
scroll to position [0, 0]
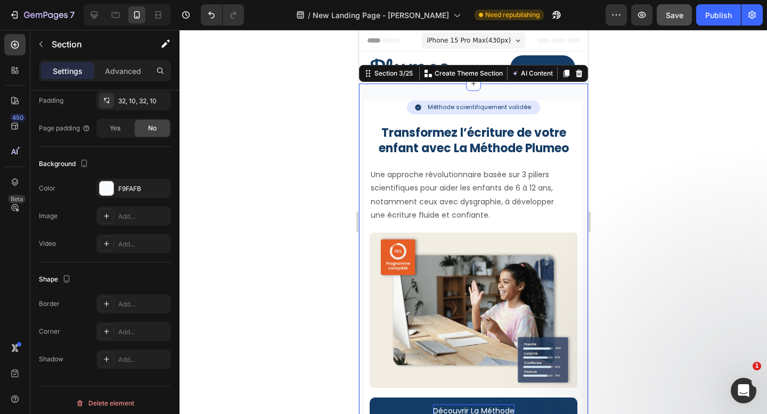
click at [363, 91] on div "Icon Méthode scientifiquement validée Text Block Row Row Row Méthode scientifiq…" at bounding box center [472, 323] width 229 height 478
click at [136, 190] on div "F9FAFB" at bounding box center [133, 189] width 31 height 10
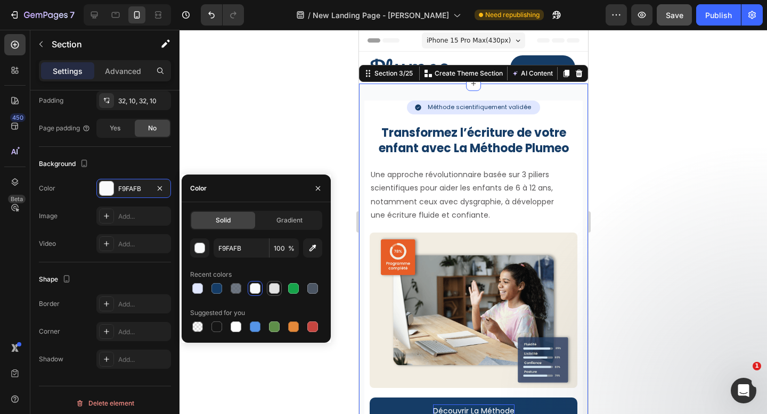
click at [274, 289] on div at bounding box center [274, 288] width 11 height 11
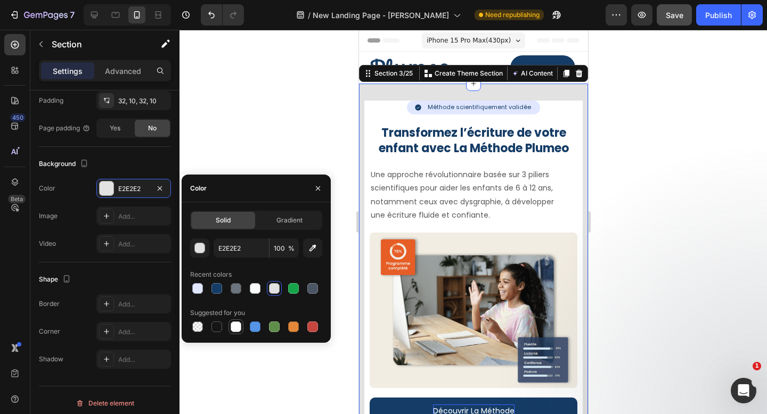
click at [235, 330] on div at bounding box center [236, 327] width 11 height 11
type input "FFFFFF"
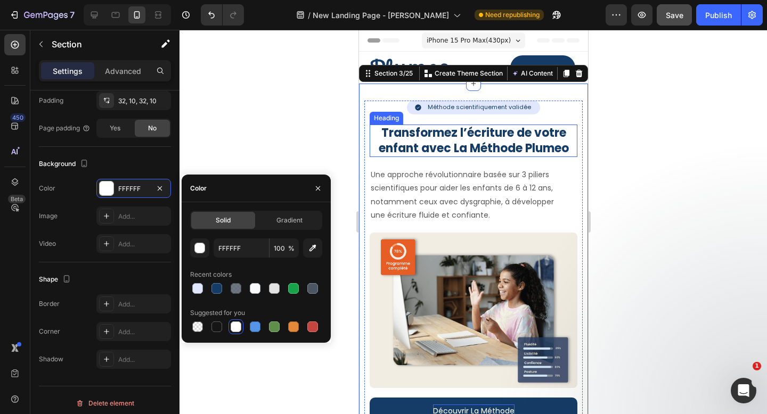
click at [574, 146] on p "Transformez l’écriture de votre enfant avec La Méthode Plumeo" at bounding box center [473, 141] width 206 height 30
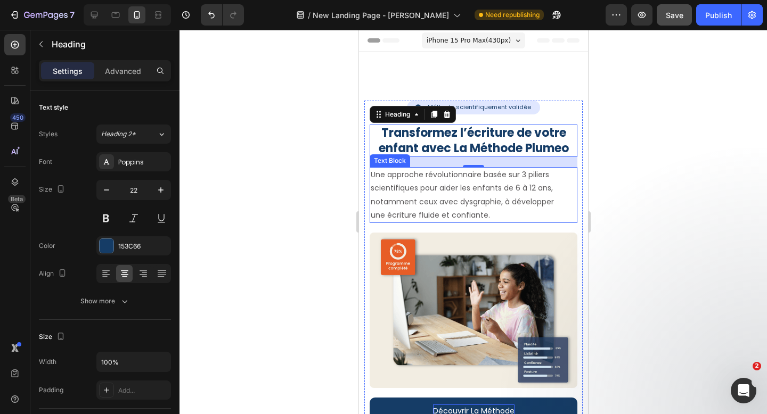
scroll to position [300, 0]
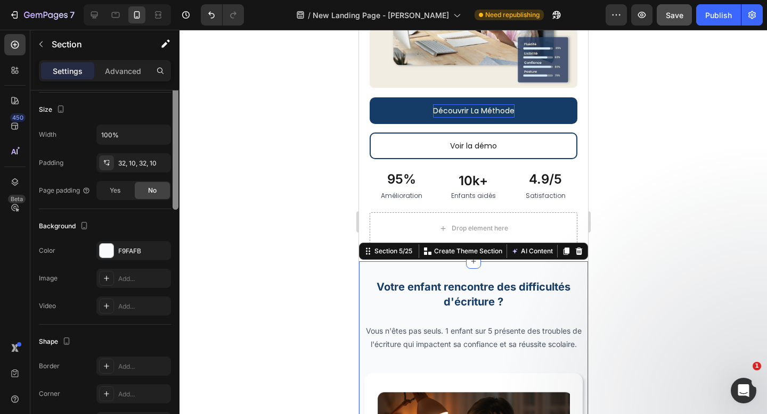
scroll to position [268, 0]
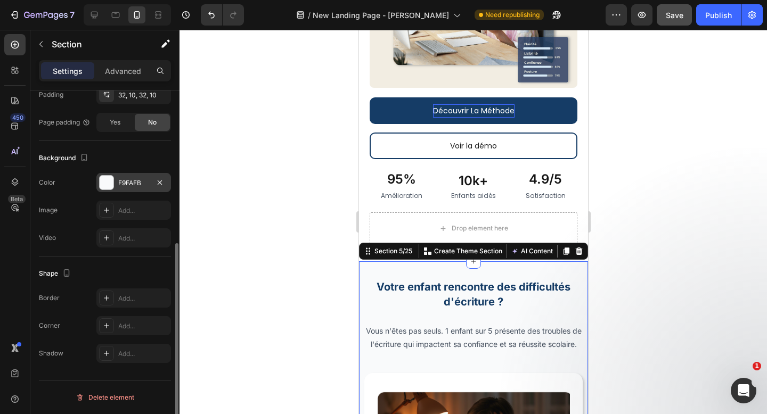
click at [138, 187] on div "F9FAFB" at bounding box center [133, 183] width 31 height 10
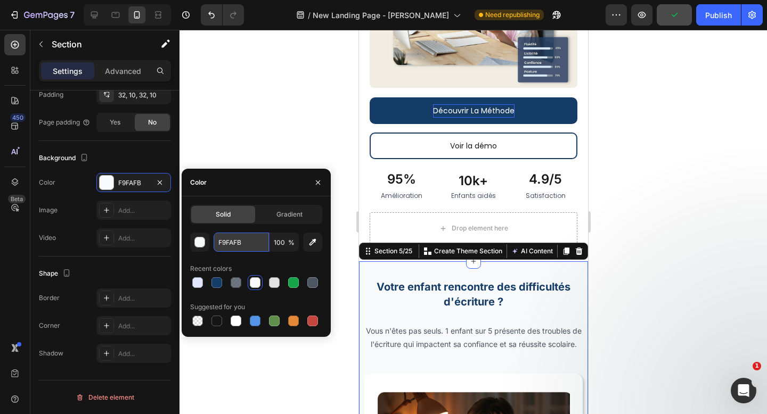
click at [237, 243] on input "F9FAFB" at bounding box center [240, 242] width 55 height 19
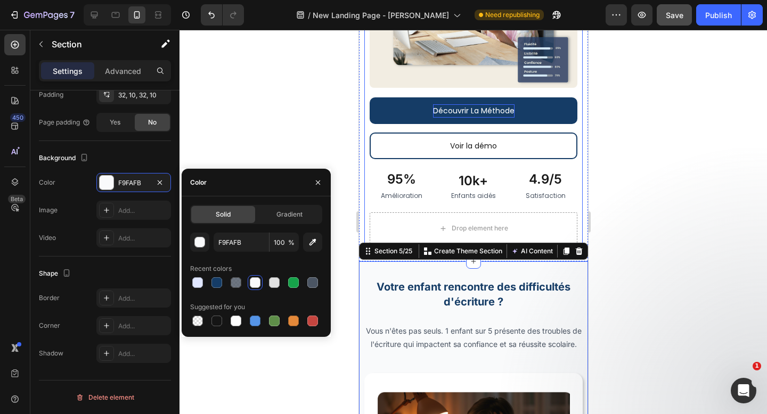
click at [364, 201] on div "Icon Méthode scientifiquement validée Text Block Row Row Row Méthode scientifiq…" at bounding box center [473, 22] width 218 height 444
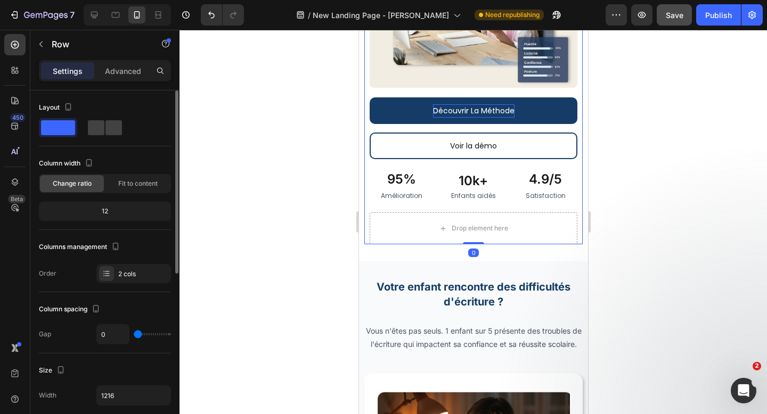
scroll to position [0, 0]
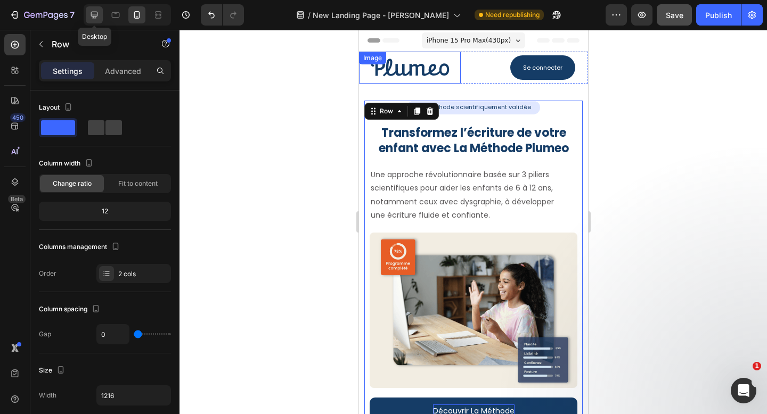
click at [95, 18] on icon at bounding box center [94, 15] width 7 height 7
type input "37"
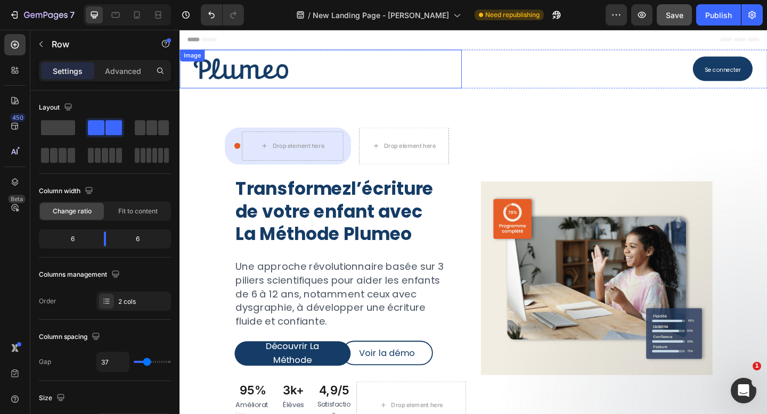
click at [186, 60] on div "Image" at bounding box center [193, 58] width 23 height 10
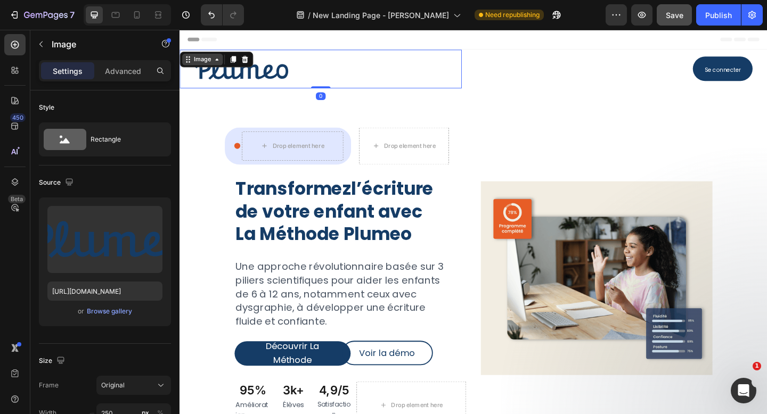
click at [195, 66] on div "Image" at bounding box center [204, 63] width 23 height 10
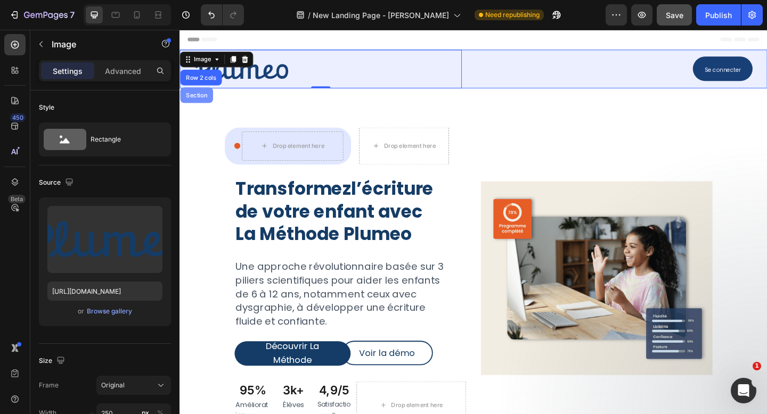
click at [201, 100] on div "Section" at bounding box center [197, 101] width 27 height 6
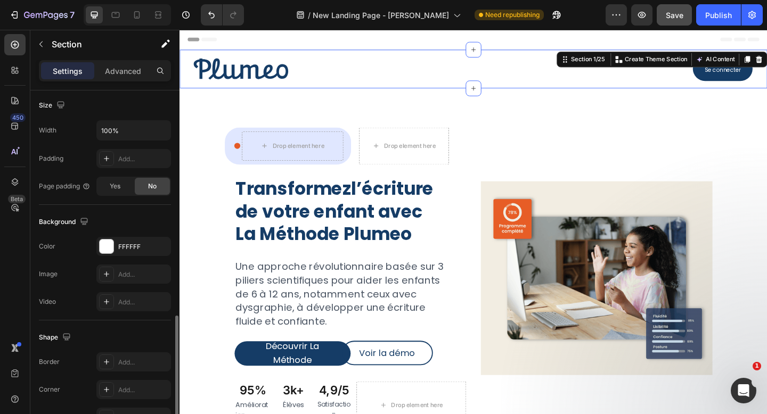
scroll to position [295, 0]
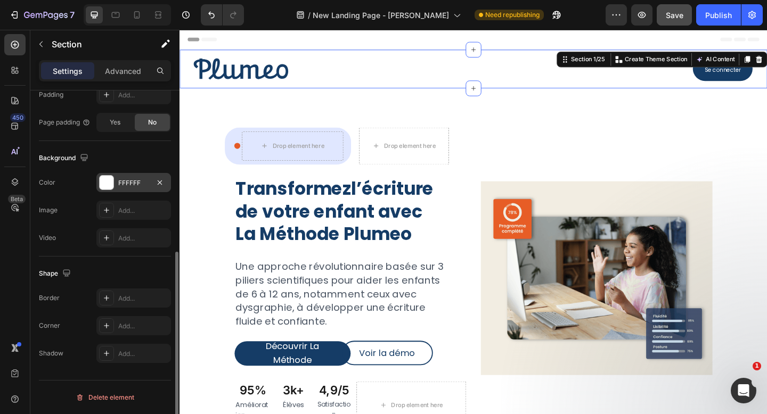
click at [145, 189] on div "FFFFFF" at bounding box center [133, 182] width 75 height 19
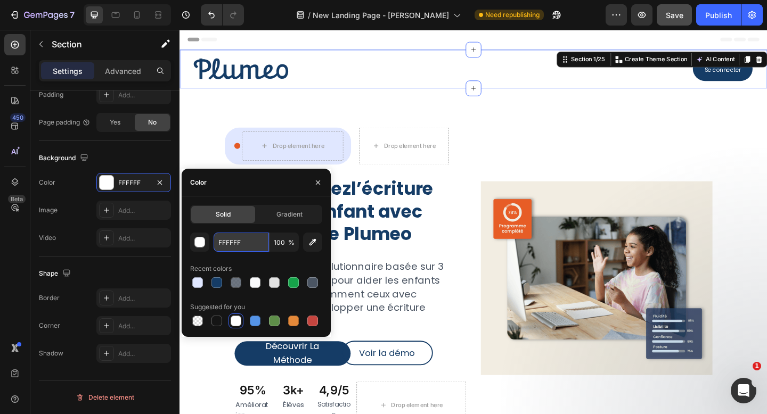
click at [239, 242] on input "FFFFFF" at bounding box center [240, 242] width 55 height 19
paste input "9FAFB"
type input "F9FAFB"
click at [317, 184] on icon "button" at bounding box center [318, 182] width 9 height 9
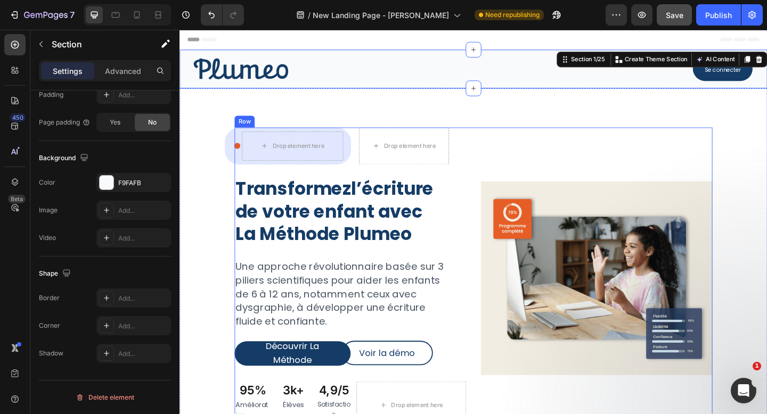
click at [593, 141] on div "Image" at bounding box center [633, 300] width 252 height 329
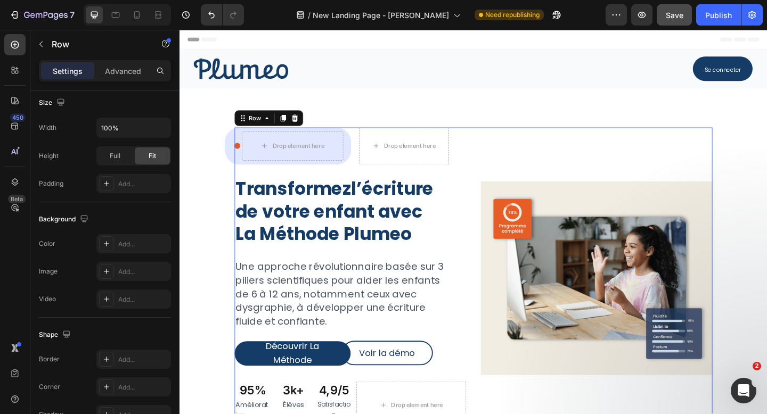
scroll to position [0, 0]
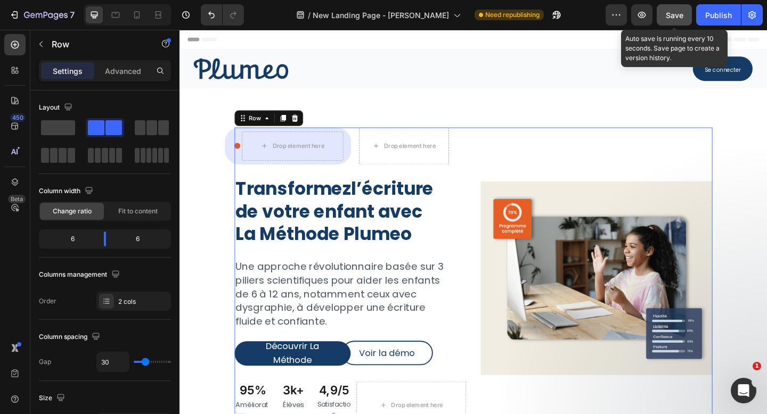
click at [668, 14] on span "Save" at bounding box center [675, 15] width 18 height 9
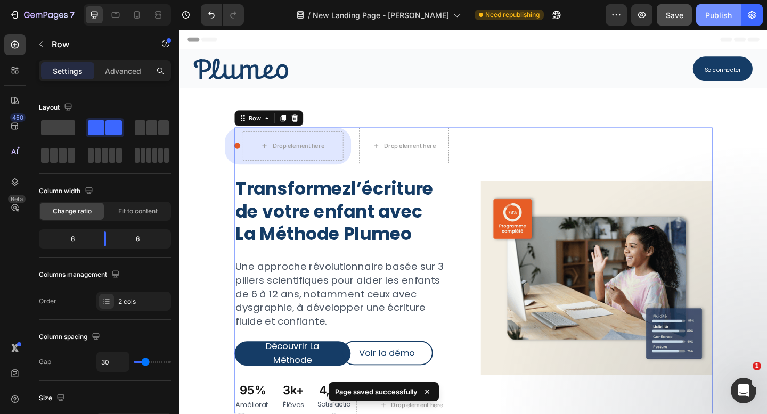
click at [716, 19] on div "Publish" at bounding box center [718, 15] width 27 height 11
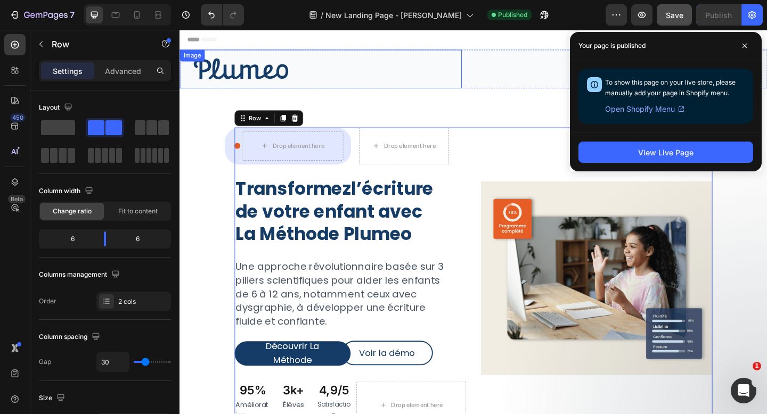
click at [187, 58] on div "Image" at bounding box center [193, 58] width 23 height 10
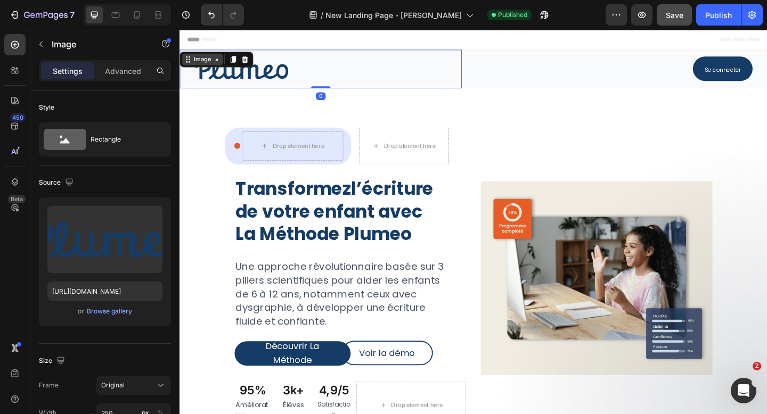
click at [195, 63] on div "Image" at bounding box center [204, 63] width 23 height 10
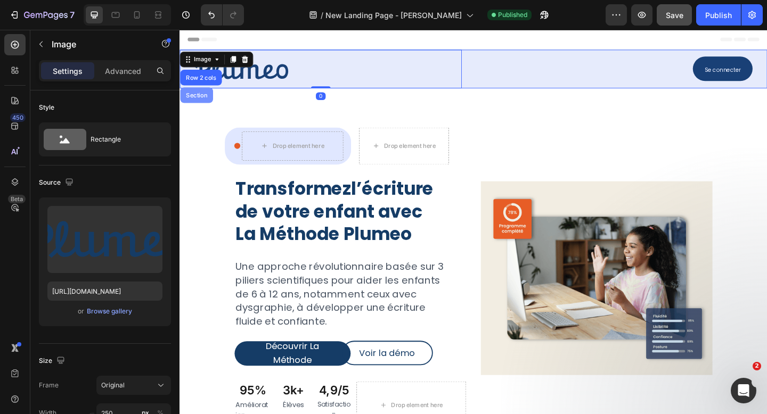
click at [198, 95] on div "Section" at bounding box center [198, 101] width 36 height 17
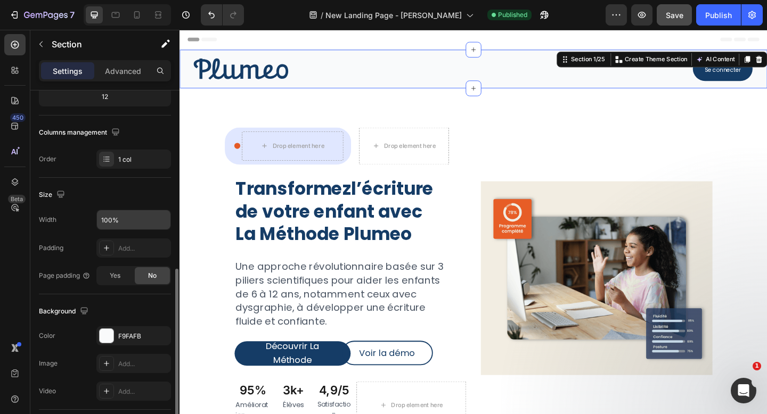
scroll to position [227, 0]
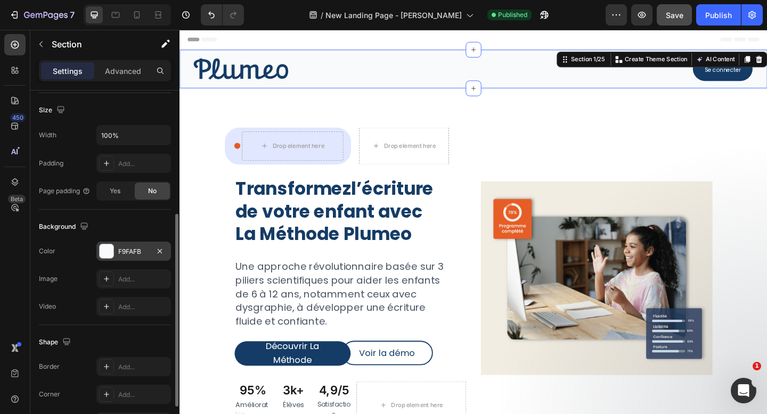
click at [145, 258] on div "F9FAFB" at bounding box center [133, 251] width 75 height 19
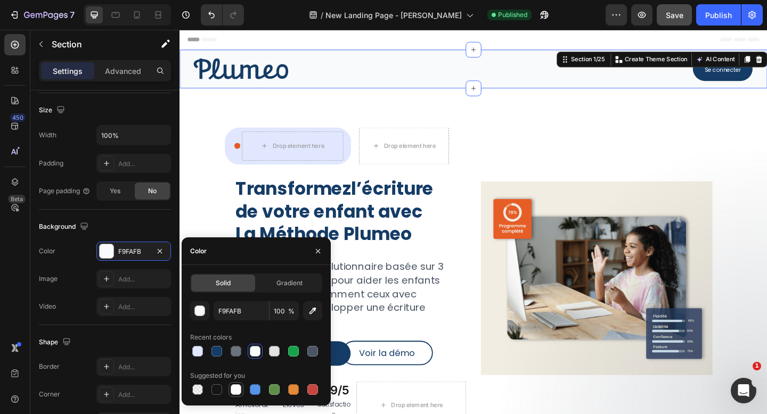
click at [235, 389] on div at bounding box center [236, 389] width 11 height 11
type input "FFFFFF"
click at [319, 251] on icon "button" at bounding box center [318, 251] width 9 height 9
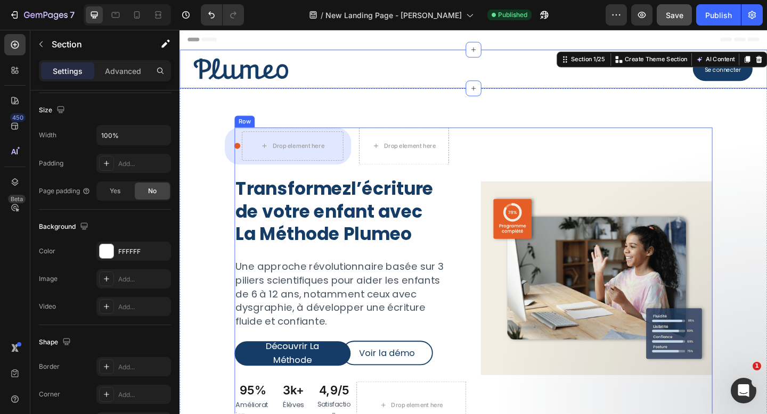
click at [508, 152] on div "Image" at bounding box center [633, 300] width 252 height 329
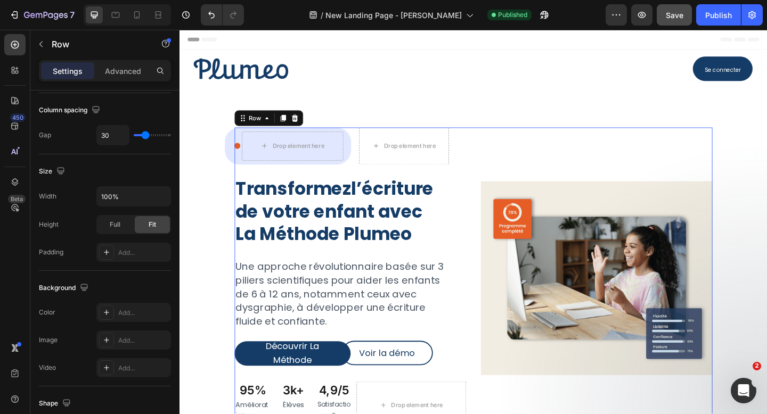
scroll to position [0, 0]
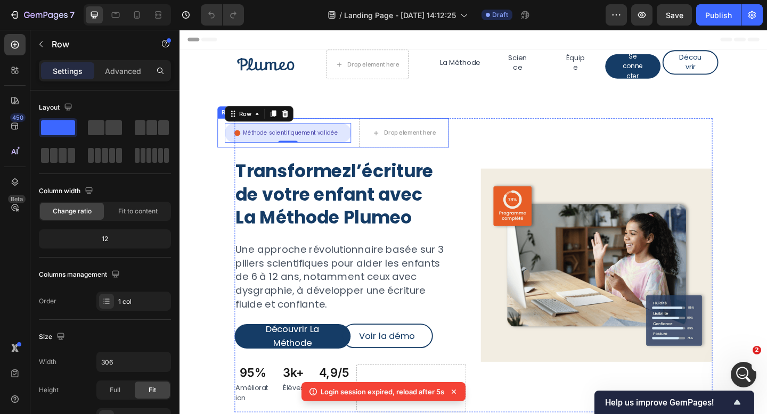
scroll to position [199, 0]
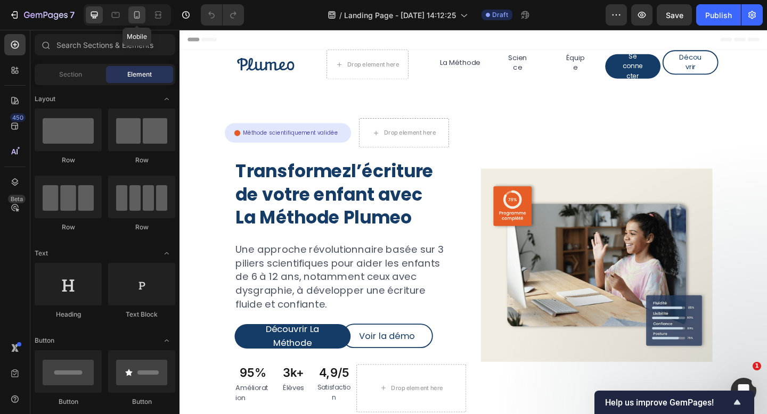
click at [142, 21] on div at bounding box center [136, 14] width 17 height 17
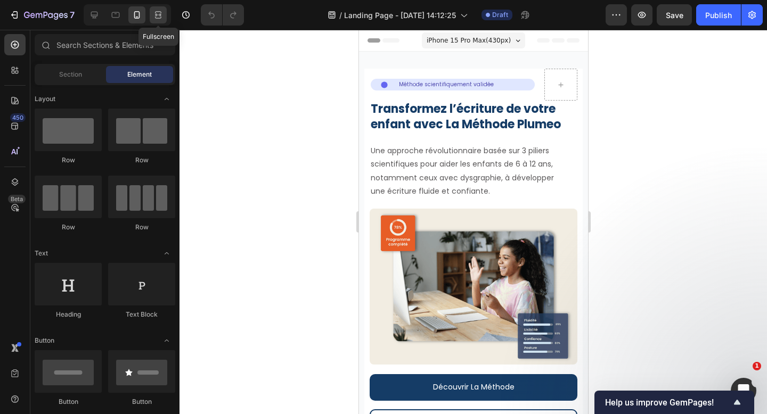
click at [161, 15] on icon at bounding box center [158, 15] width 11 height 11
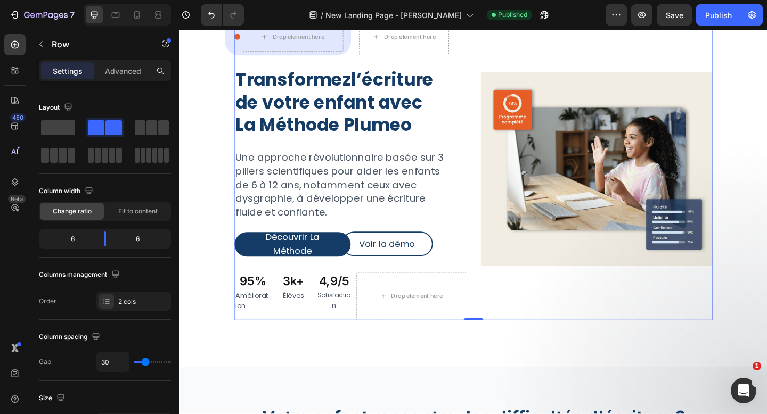
scroll to position [98, 0]
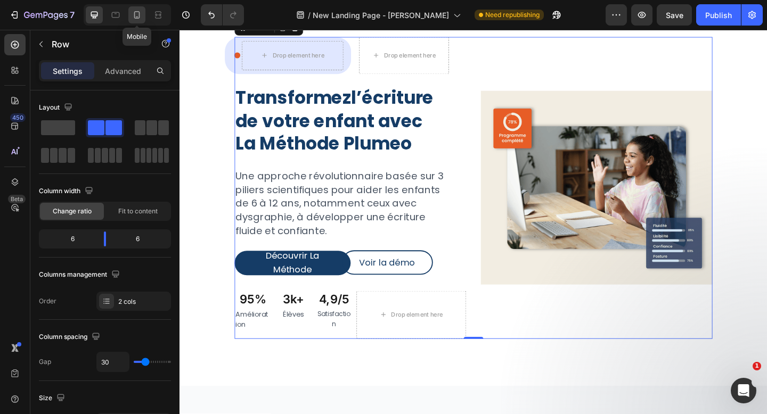
click at [139, 17] on icon at bounding box center [137, 14] width 6 height 7
type input "0"
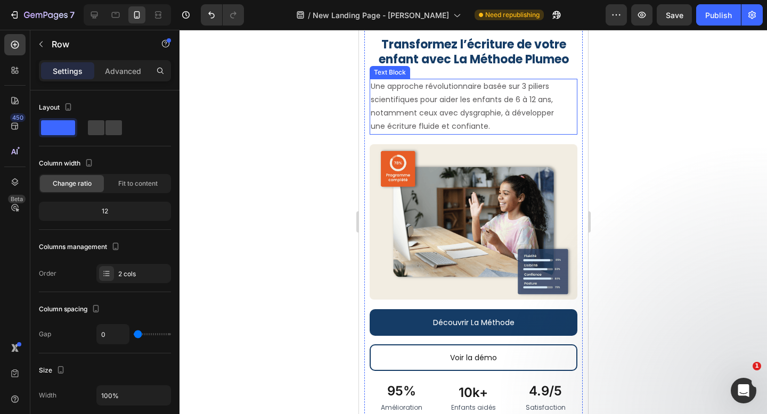
click at [432, 68] on p "Transformez l’écriture de votre enfant avec La Méthode Plumeo" at bounding box center [473, 52] width 206 height 30
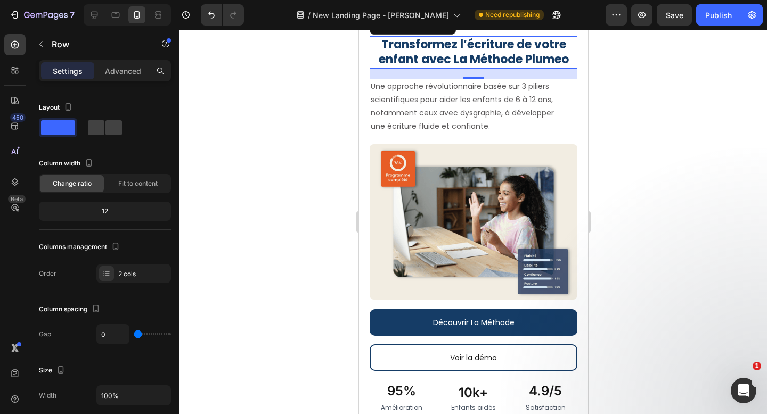
scroll to position [61, 0]
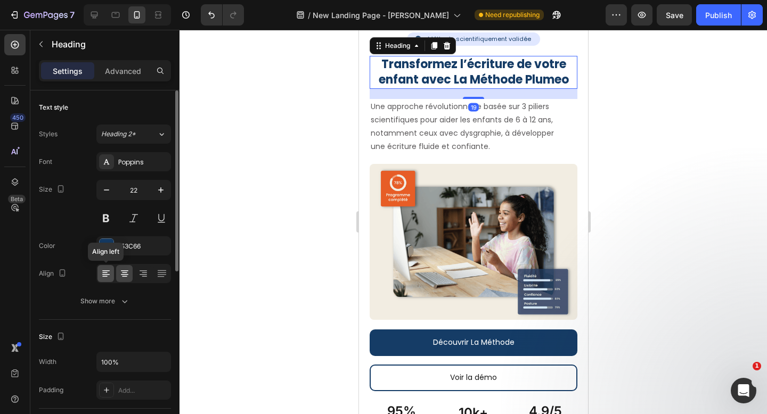
click at [102, 270] on icon at bounding box center [105, 270] width 7 height 1
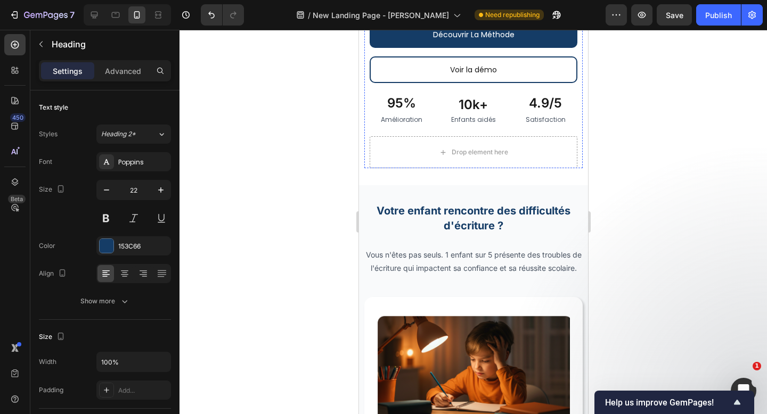
scroll to position [449, 0]
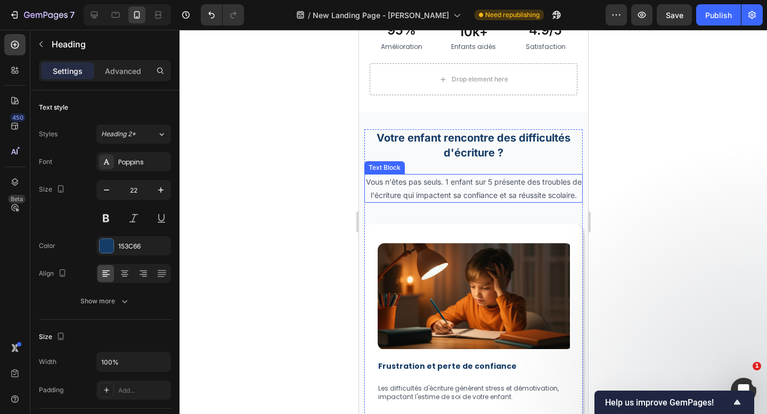
click at [467, 185] on p "Vous n'êtes pas seuls. 1 enfant sur 5 présente des troubles de l'écriture qui i…" at bounding box center [473, 188] width 216 height 27
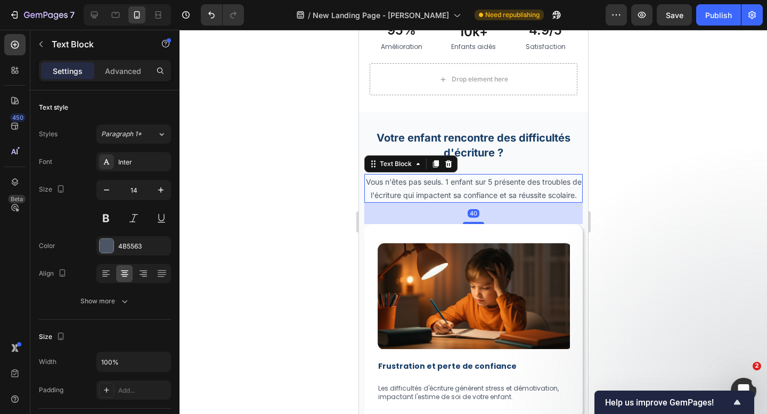
click at [494, 183] on p "Vous n'êtes pas seuls. 1 enfant sur 5 présente des troubles de l'écriture qui i…" at bounding box center [473, 188] width 216 height 27
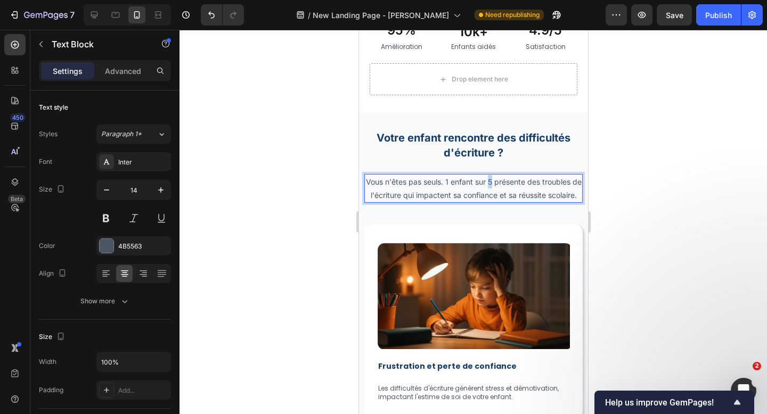
click at [494, 183] on p "Vous n'êtes pas seuls. 1 enfant sur 5 présente des troubles de l'écriture qui i…" at bounding box center [473, 188] width 216 height 27
click at [497, 197] on p "Vous n'êtes pas seuls. 1 enfant sur 5 présente des troubles de l'écriture qui i…" at bounding box center [473, 188] width 216 height 27
click at [484, 202] on p "Vous n'êtes pas seuls. 1 enfant sur 5 présente des troubles de l'écriture qui i…" at bounding box center [473, 188] width 216 height 27
click at [673, 26] on div "7 Version history / New Landing Page - [PERSON_NAME] x Asnnel Need republishing…" at bounding box center [383, 15] width 767 height 30
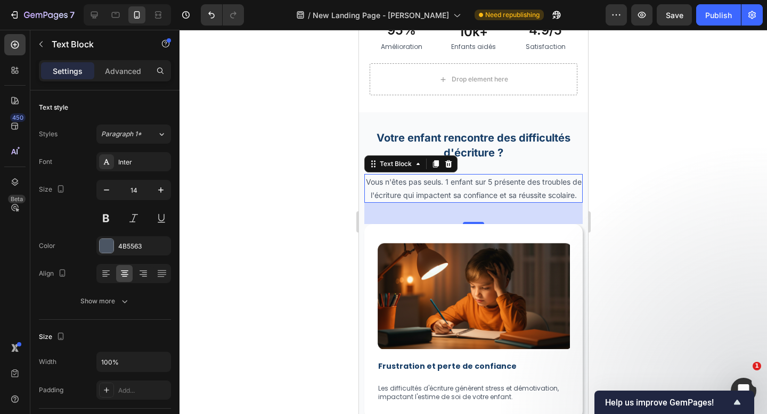
click at [673, 26] on div "7 Version history / New Landing Page - [PERSON_NAME] x Asnnel Need republishing…" at bounding box center [383, 15] width 767 height 30
click at [669, 14] on span "Save" at bounding box center [675, 15] width 18 height 9
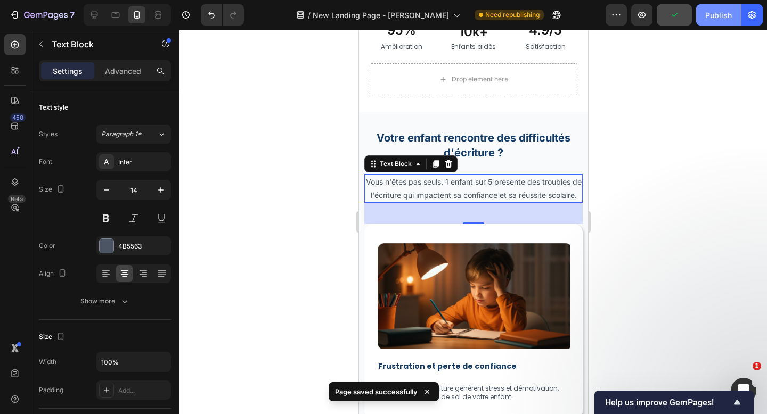
click at [713, 19] on div "Publish" at bounding box center [718, 15] width 27 height 11
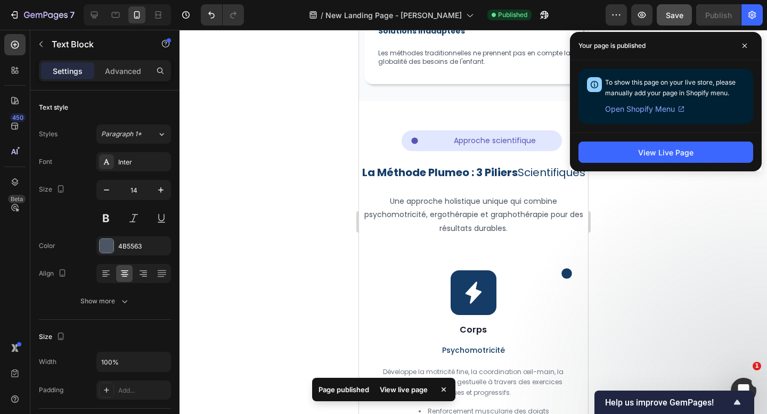
scroll to position [1027, 0]
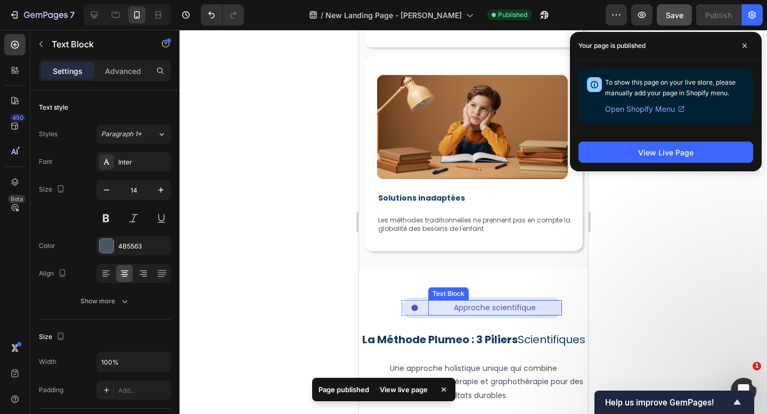
click at [526, 315] on p "Approche scientifique" at bounding box center [495, 307] width 132 height 13
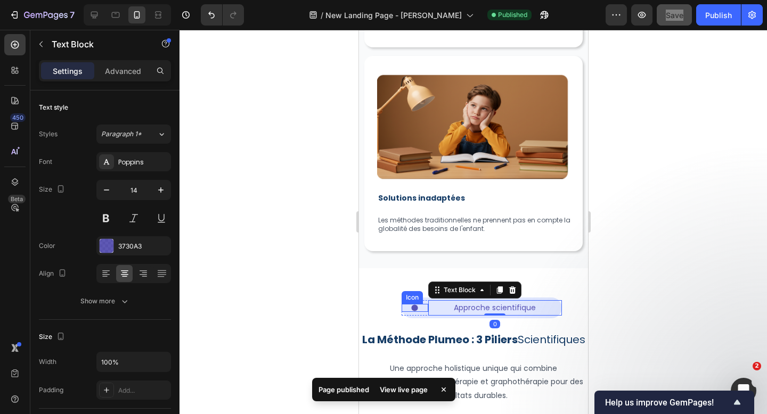
click at [413, 311] on icon at bounding box center [413, 308] width 6 height 6
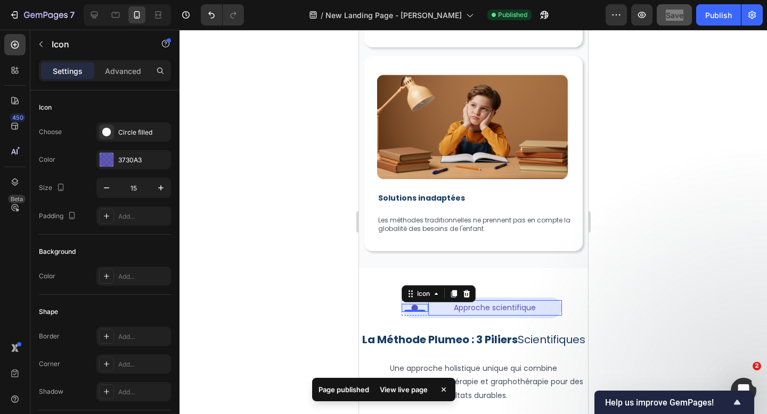
click at [483, 315] on p "Approche scientifique" at bounding box center [495, 307] width 132 height 13
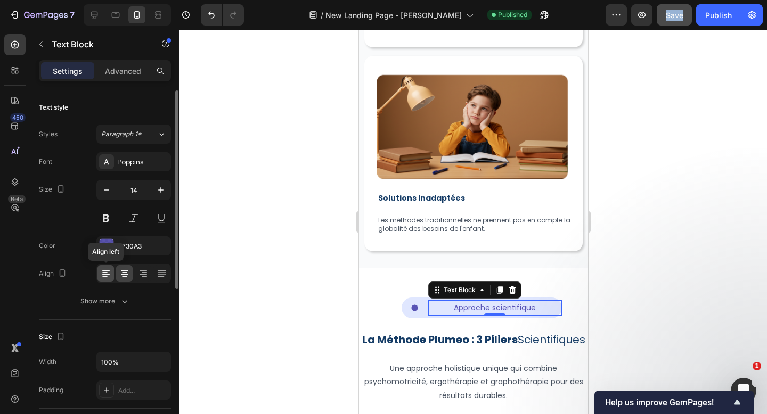
click at [109, 270] on icon at bounding box center [105, 270] width 7 height 1
click at [125, 272] on icon at bounding box center [124, 273] width 11 height 11
click at [571, 336] on div "Icon Approche scientifique Text Block 0 Row Row Row La Méthode Plumeo : 3 Pilie…" at bounding box center [472, 347] width 229 height 114
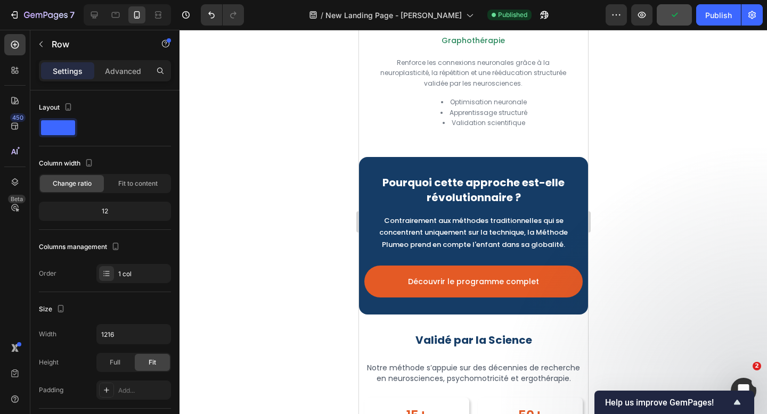
scroll to position [2023, 0]
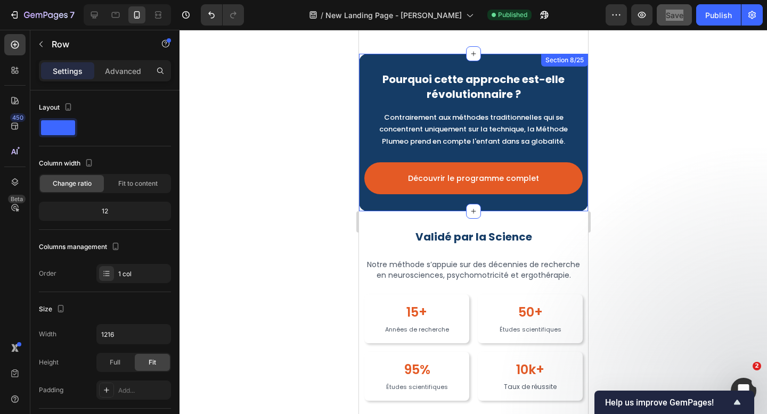
click at [364, 55] on div "Pourquoi cette approche est-elle révolutionnaire ? Heading Contrairement aux mé…" at bounding box center [472, 133] width 229 height 158
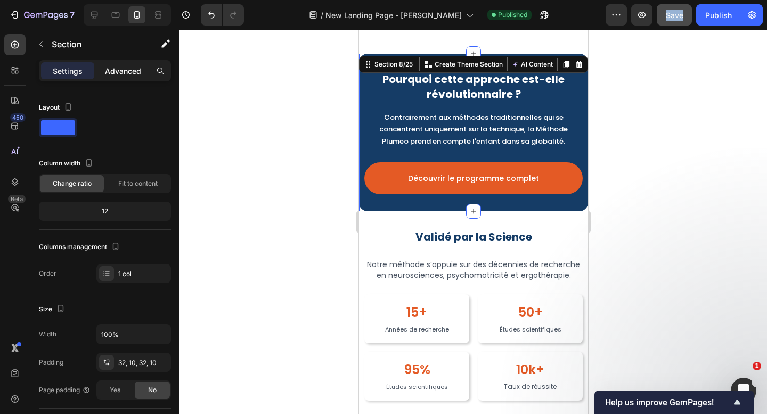
click at [136, 68] on p "Advanced" at bounding box center [123, 70] width 36 height 11
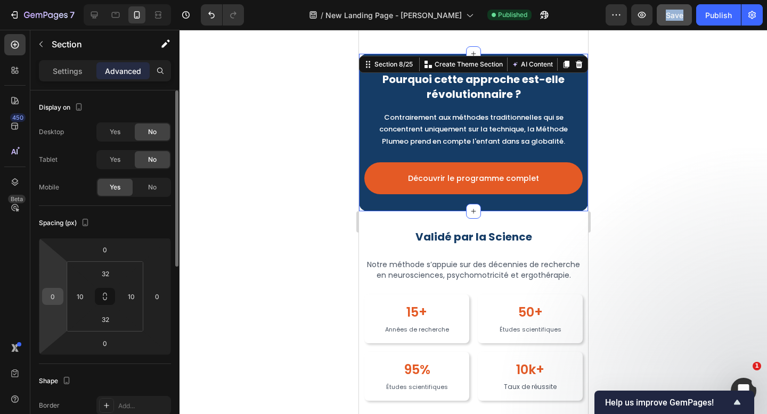
click at [42, 301] on div "0" at bounding box center [52, 296] width 21 height 17
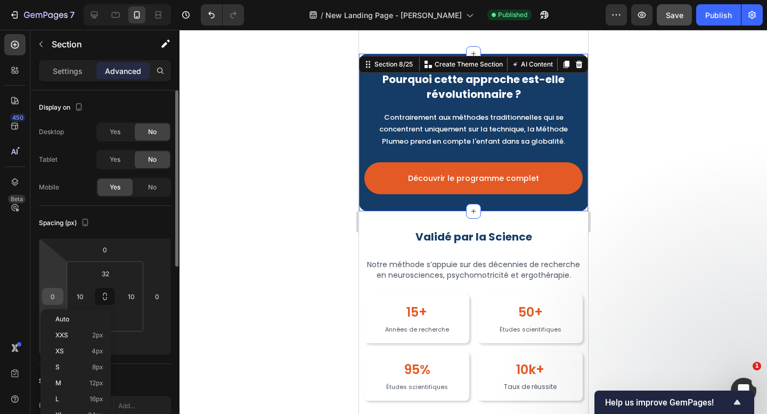
click at [50, 299] on input "0" at bounding box center [53, 297] width 16 height 16
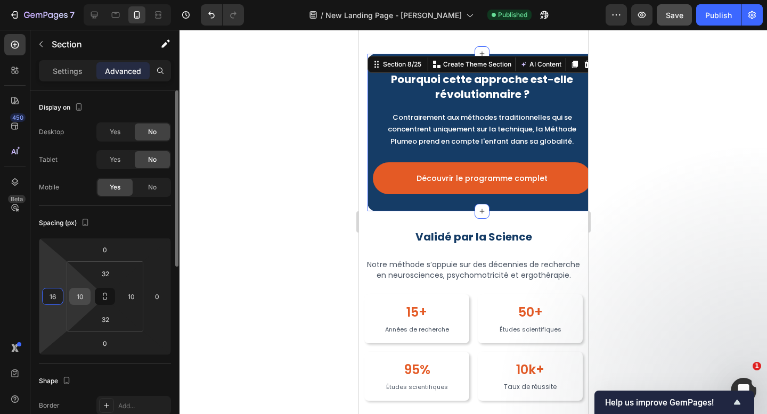
type input "1"
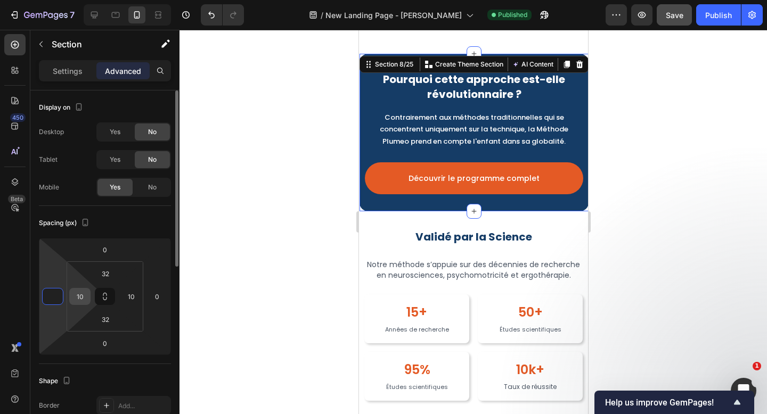
type input "5"
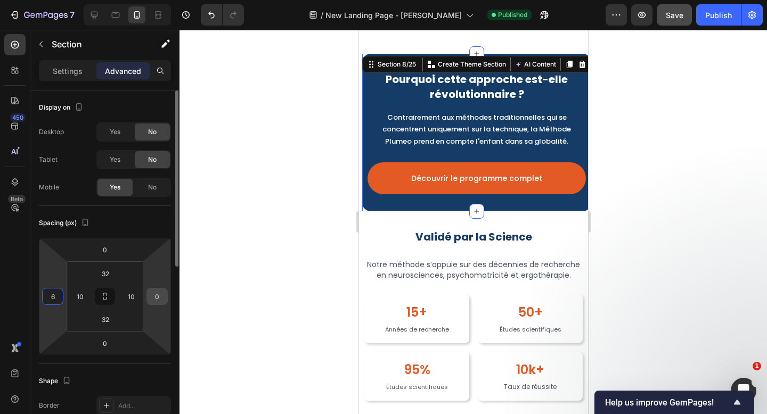
type input "6"
click at [158, 298] on input "0" at bounding box center [157, 297] width 16 height 16
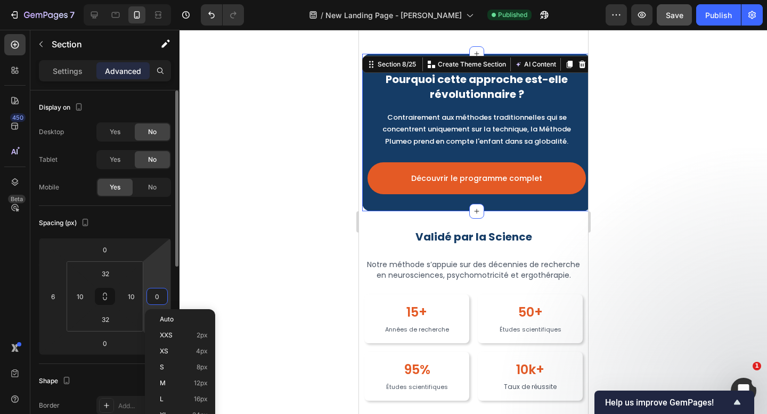
type input "06"
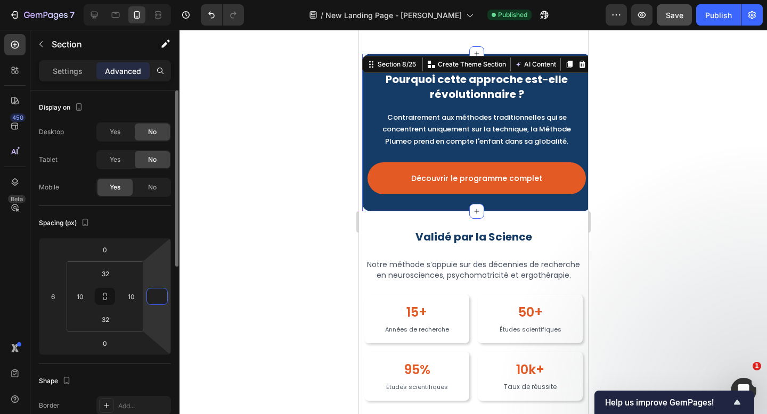
type input "6"
click at [194, 307] on div at bounding box center [472, 222] width 587 height 384
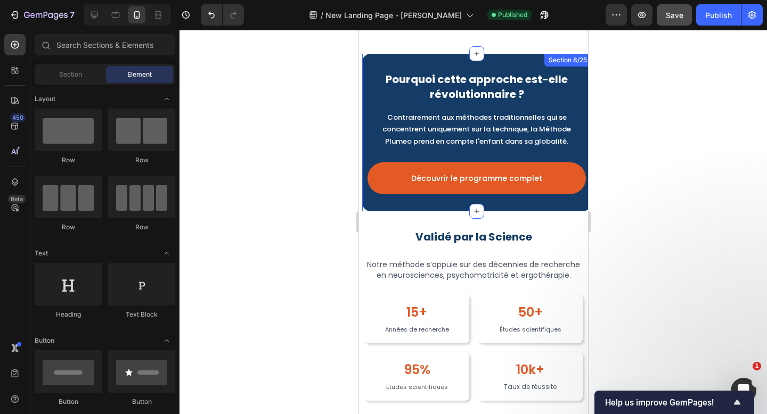
click at [424, 60] on div "Pourquoi cette approche est-elle révolutionnaire ? Heading Contrairement aux mé…" at bounding box center [476, 133] width 229 height 158
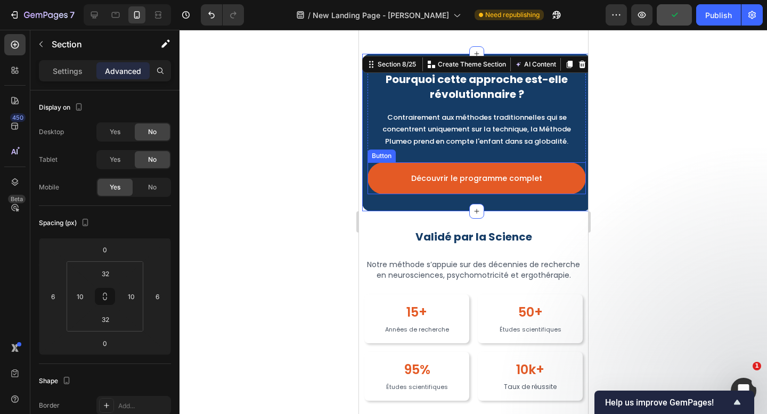
click at [545, 178] on button "Découvrir le programme complet" at bounding box center [476, 178] width 218 height 32
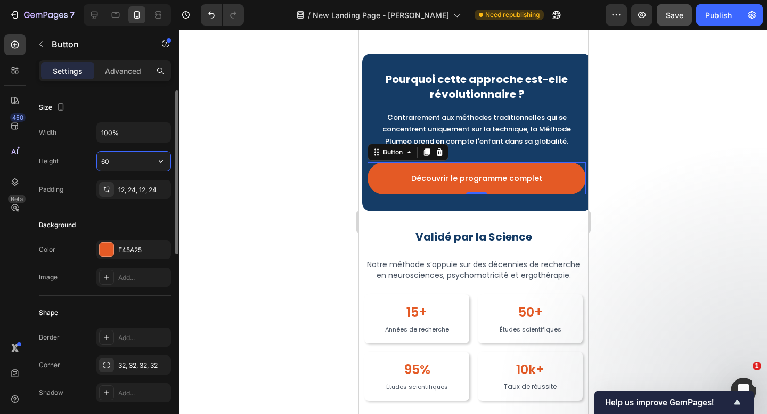
click at [107, 160] on input "60" at bounding box center [133, 161] width 73 height 19
type input "50"
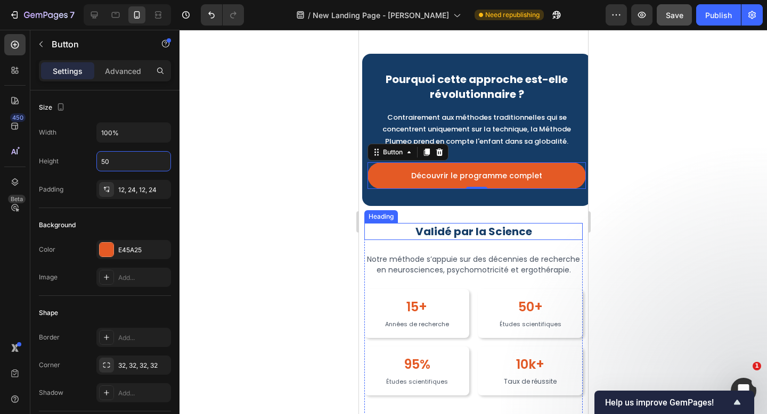
click at [559, 232] on h2 "Validé par la Science" at bounding box center [473, 231] width 218 height 17
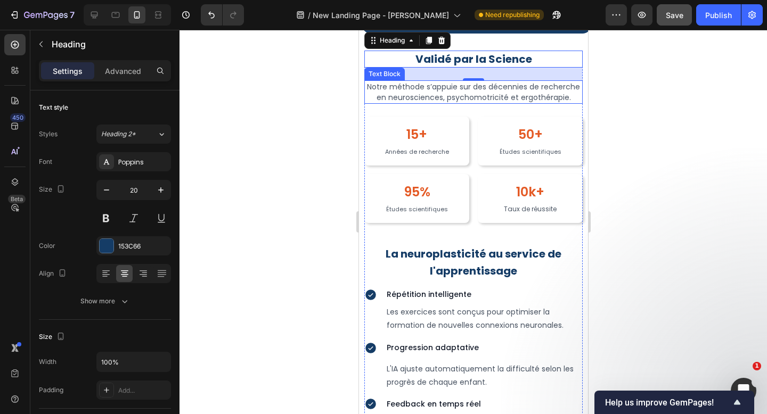
scroll to position [2227, 0]
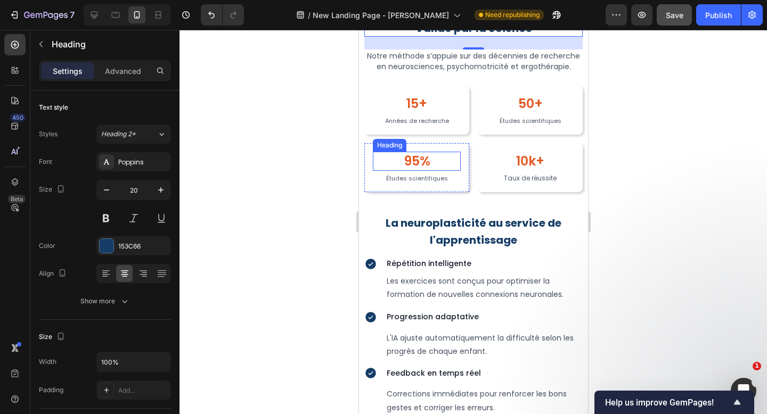
click at [415, 147] on div "95% Heading Études scientifiques Text Block Row" at bounding box center [416, 167] width 105 height 49
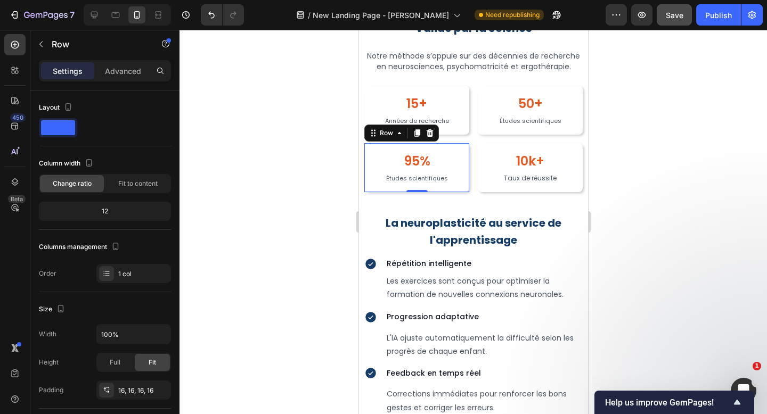
click at [415, 158] on h2 "95%" at bounding box center [416, 161] width 88 height 19
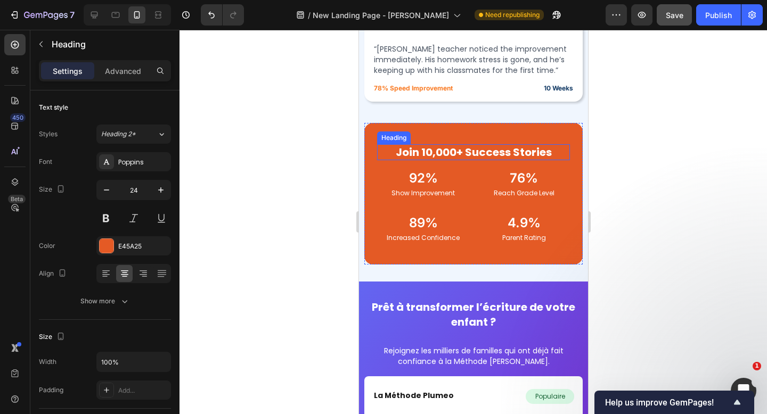
scroll to position [5165, 0]
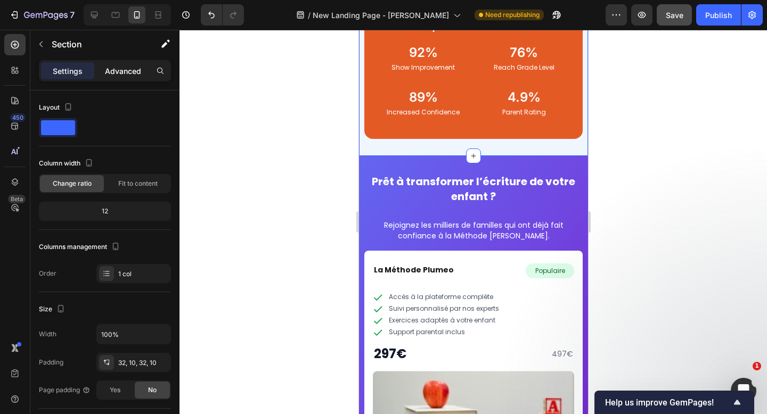
click at [134, 71] on p "Advanced" at bounding box center [123, 70] width 36 height 11
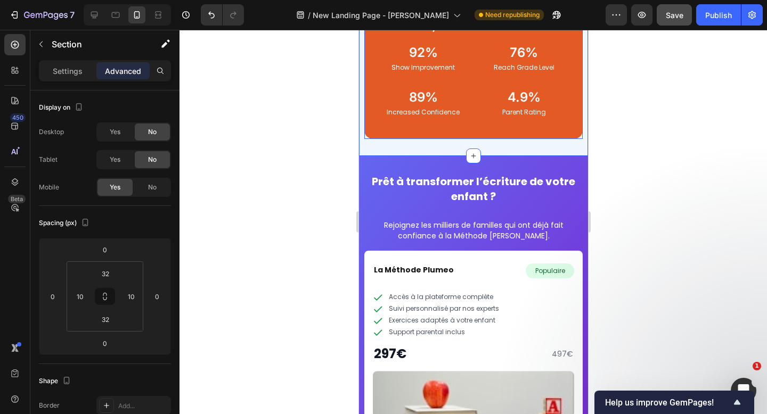
click at [371, 112] on div "Join 10,000+ Success Stories Heading 92% Heading Show Improvement Text Block 76…" at bounding box center [473, 68] width 218 height 142
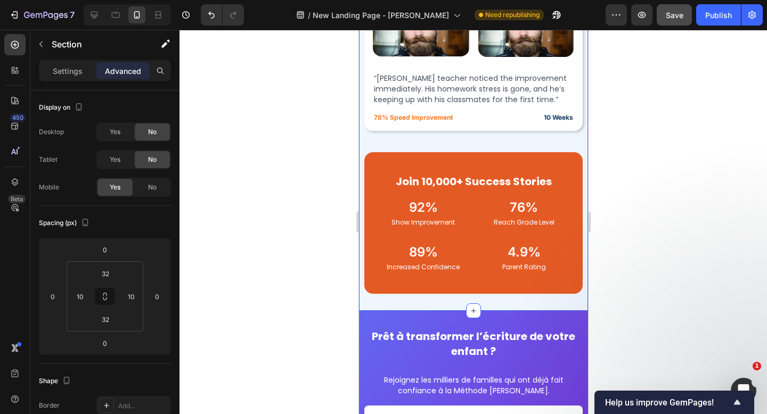
scroll to position [5008, 0]
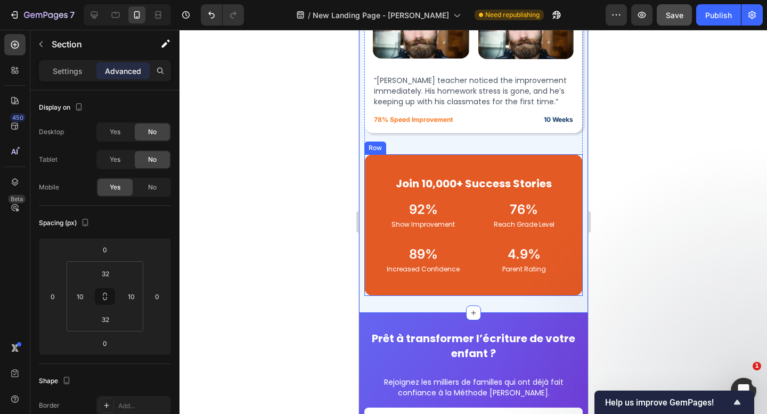
click at [368, 154] on div "Join 10,000+ Success Stories Heading 92% Heading Show Improvement Text Block 76…" at bounding box center [473, 225] width 218 height 142
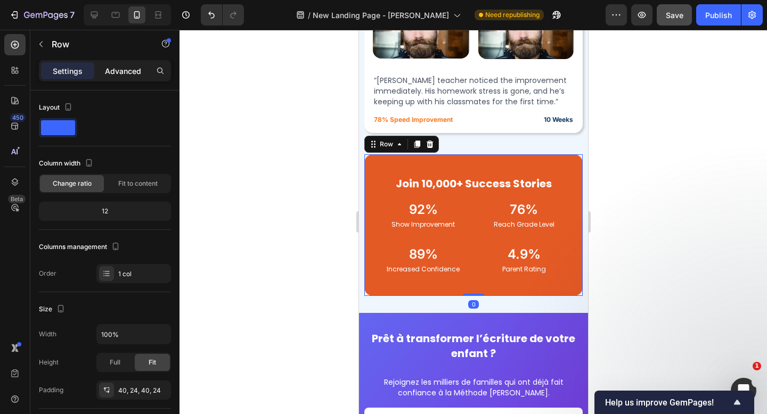
click at [124, 64] on div "Advanced" at bounding box center [122, 70] width 53 height 17
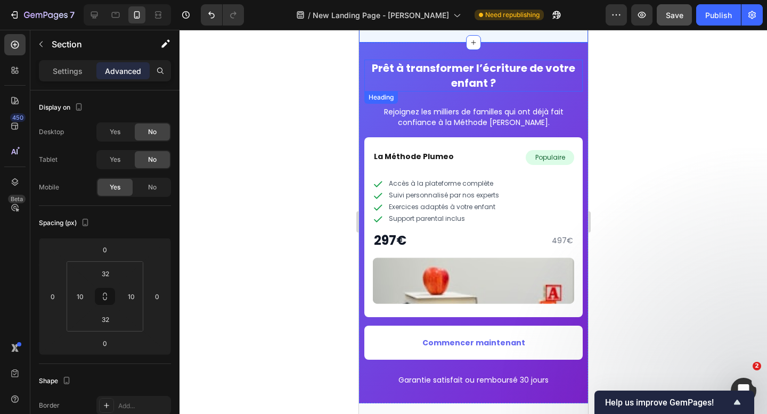
scroll to position [5256, 0]
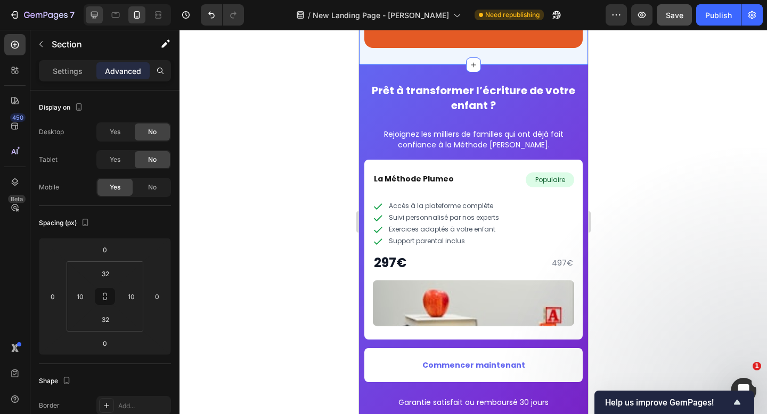
click at [96, 20] on icon at bounding box center [94, 15] width 11 height 11
type input "80"
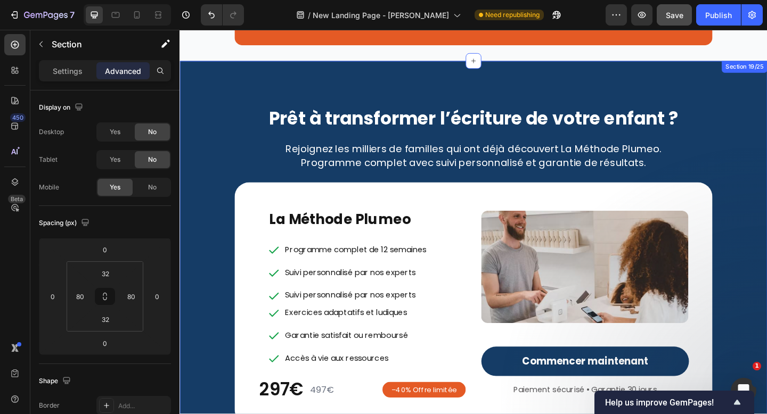
scroll to position [4314, 0]
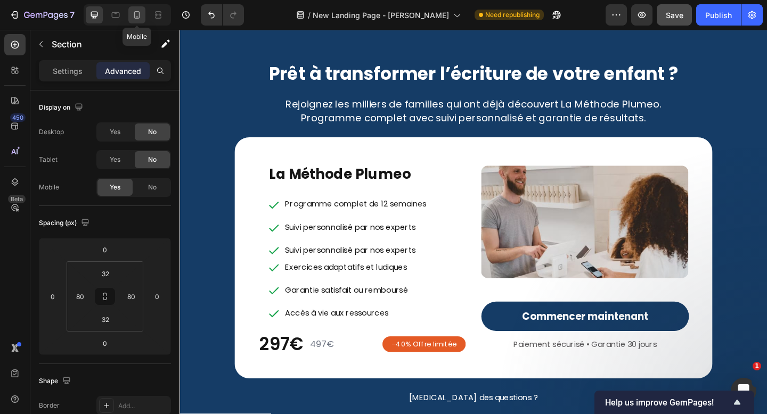
click at [142, 18] on icon at bounding box center [137, 15] width 11 height 11
type input "10"
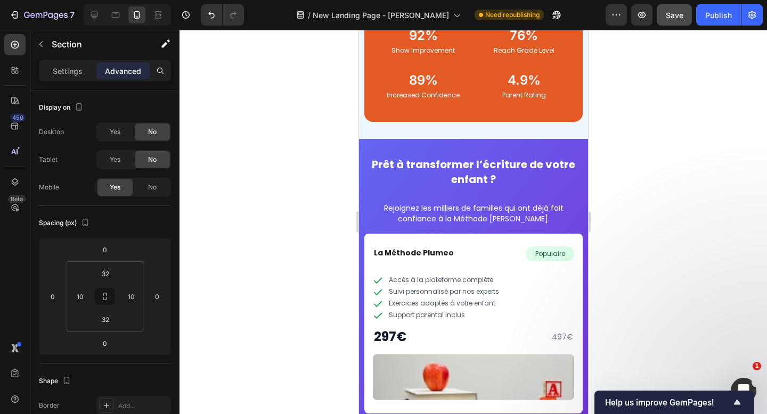
scroll to position [5521, 0]
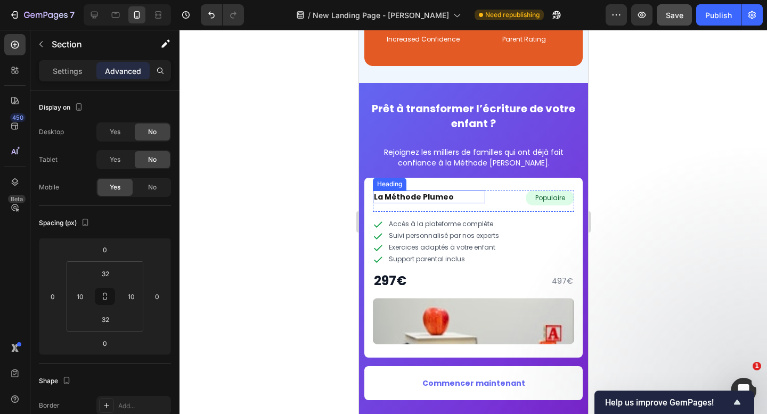
click at [428, 192] on strong "La Méthode Plumeo" at bounding box center [413, 197] width 80 height 11
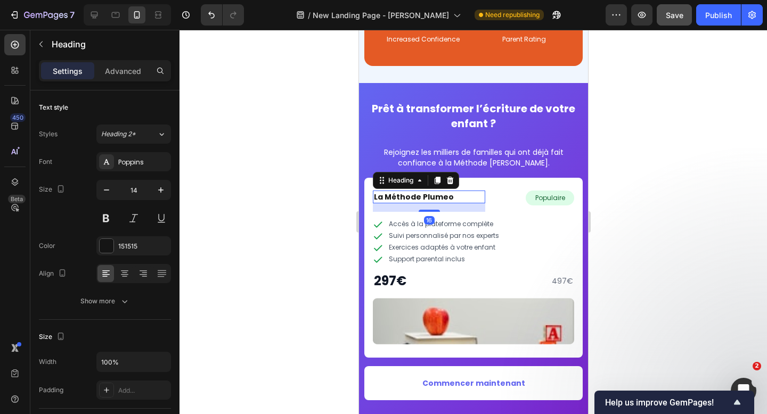
click at [423, 192] on strong "La Méthode Plumeo" at bounding box center [413, 197] width 80 height 11
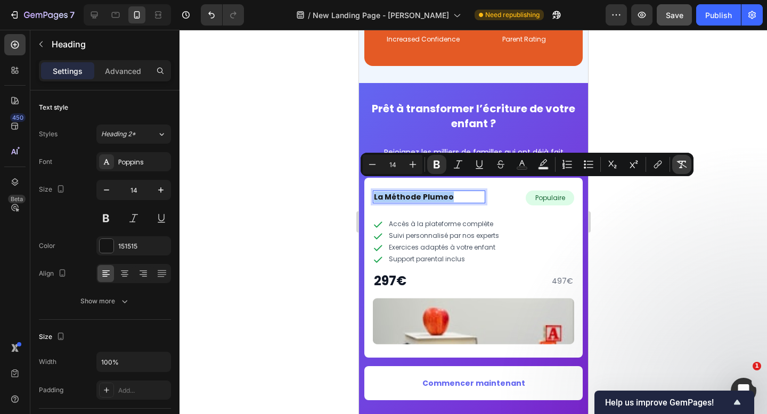
click at [685, 162] on icon "Editor contextual toolbar" at bounding box center [682, 164] width 10 height 7
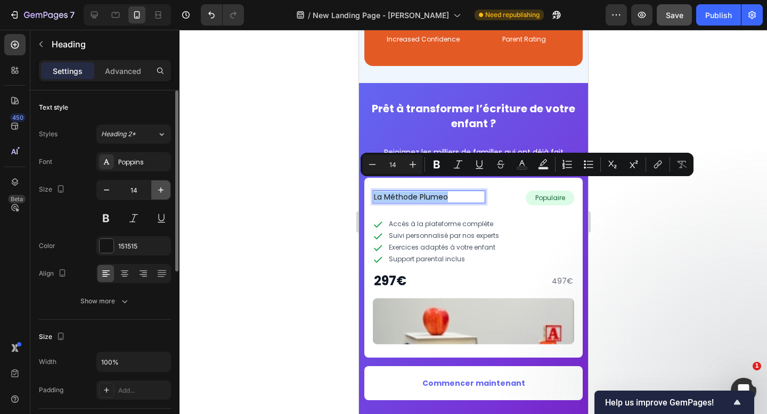
click at [163, 192] on icon "button" at bounding box center [160, 190] width 11 height 11
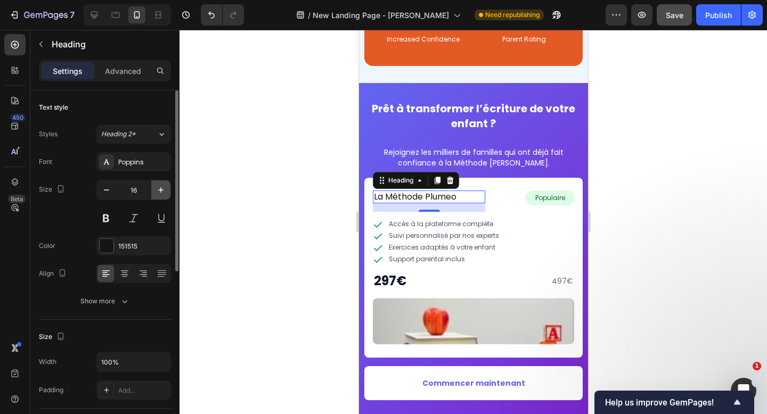
click at [163, 192] on icon "button" at bounding box center [160, 190] width 11 height 11
type input "20"
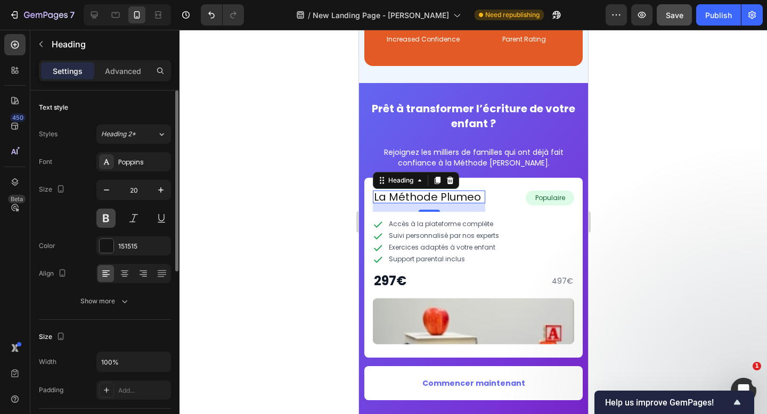
click at [112, 211] on button at bounding box center [105, 218] width 19 height 19
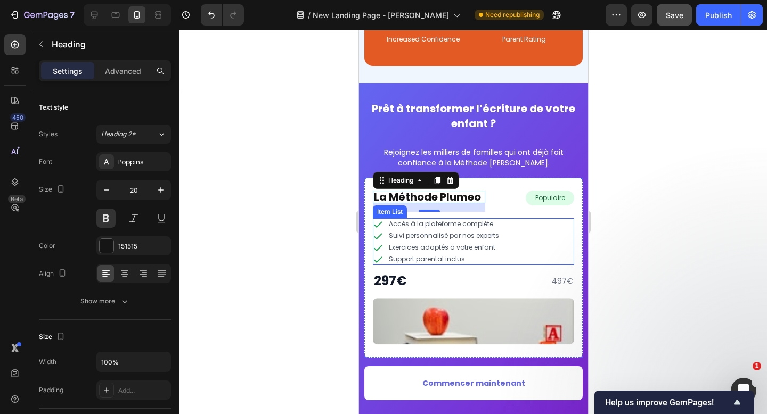
click at [426, 243] on p "Exercices adaptés à votre enfant" at bounding box center [443, 247] width 110 height 9
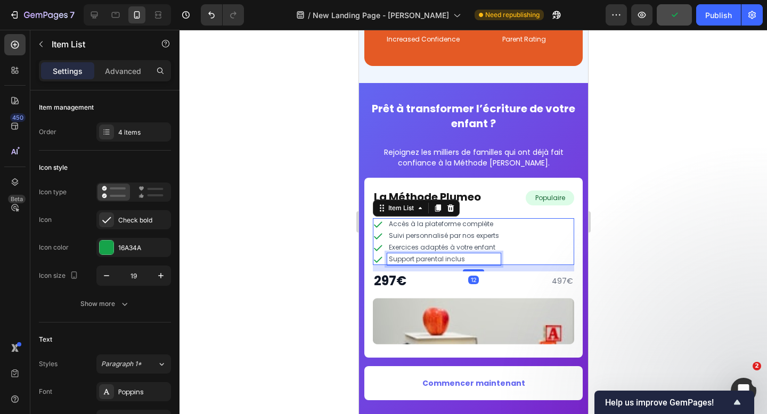
click at [428, 255] on p "Support parental inclus" at bounding box center [443, 259] width 110 height 9
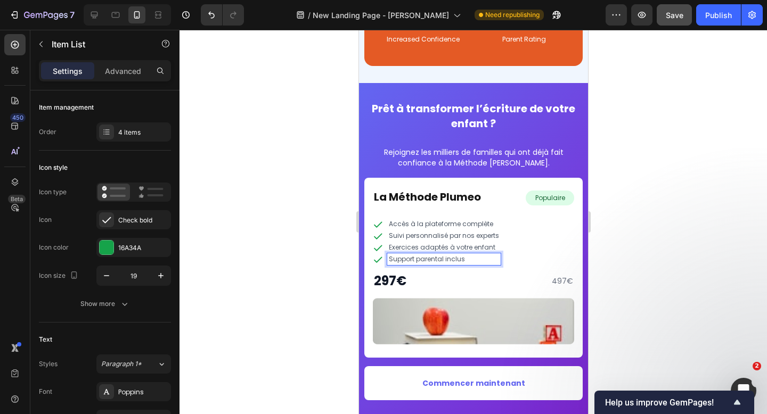
click at [436, 243] on p "Exercices adaptés à votre enfant" at bounding box center [443, 247] width 110 height 9
click at [441, 232] on p "Suivi personnalisé par nos experts" at bounding box center [443, 236] width 110 height 9
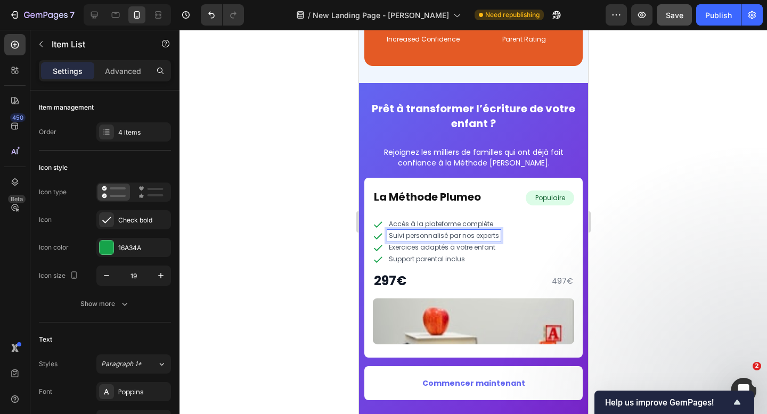
click at [448, 220] on p "Accès à la plateforme complète" at bounding box center [443, 224] width 110 height 9
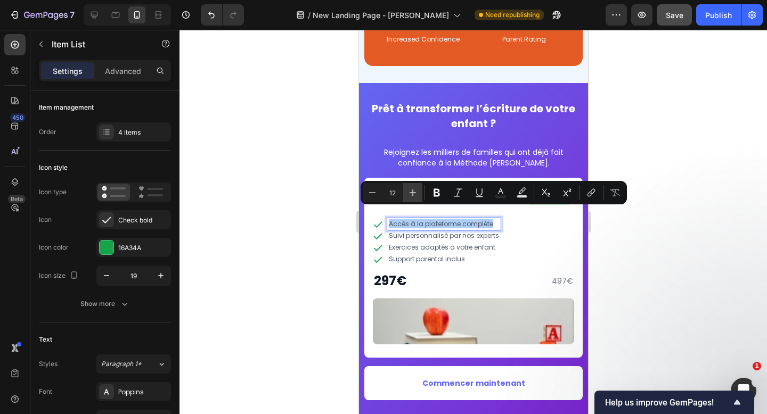
click at [417, 191] on icon "Editor contextual toolbar" at bounding box center [412, 192] width 11 height 11
click at [612, 193] on icon "Editor contextual toolbar" at bounding box center [615, 192] width 11 height 11
type input "12"
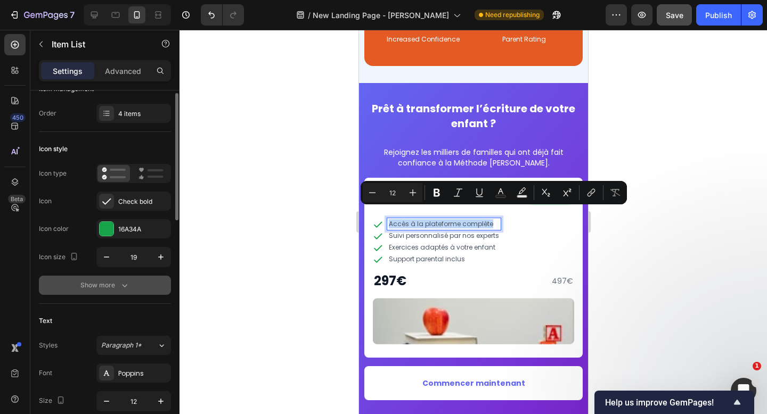
scroll to position [19, 0]
click at [154, 257] on button "button" at bounding box center [160, 256] width 19 height 19
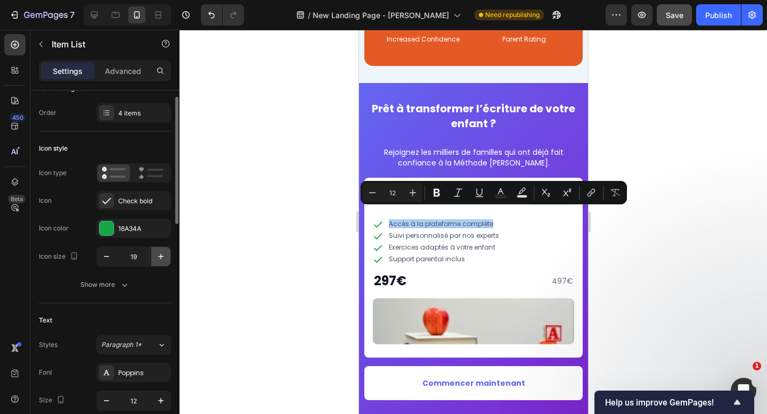
type input "20"
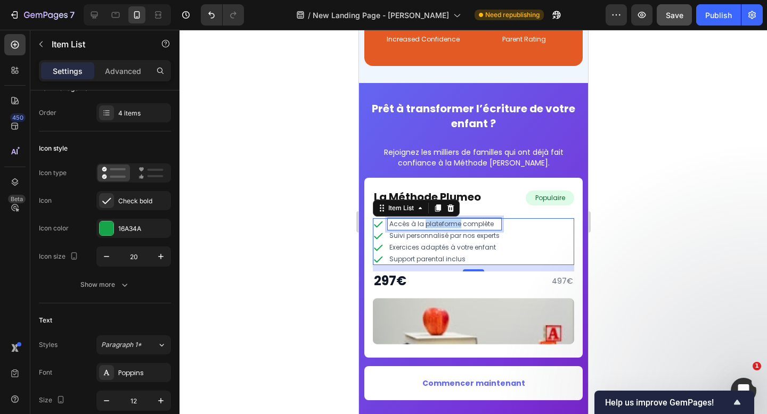
click at [431, 220] on p "Accès à la plateforme complète" at bounding box center [444, 224] width 110 height 9
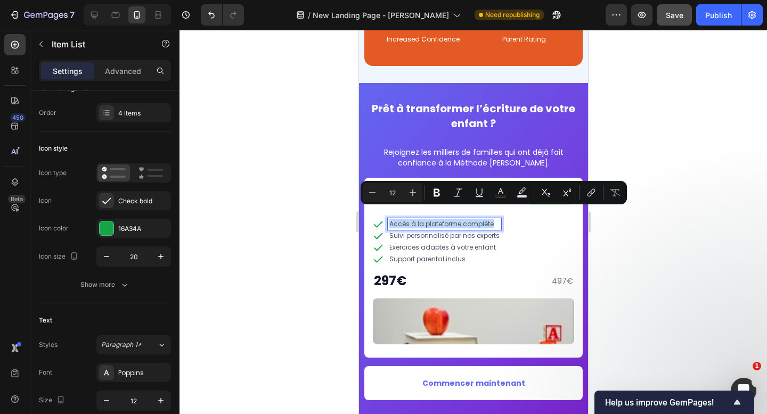
click at [431, 220] on p "Accès à la plateforme complète" at bounding box center [444, 224] width 110 height 9
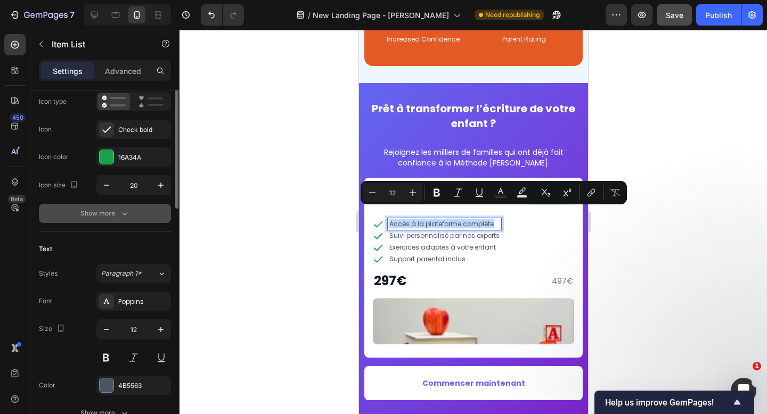
scroll to position [106, 0]
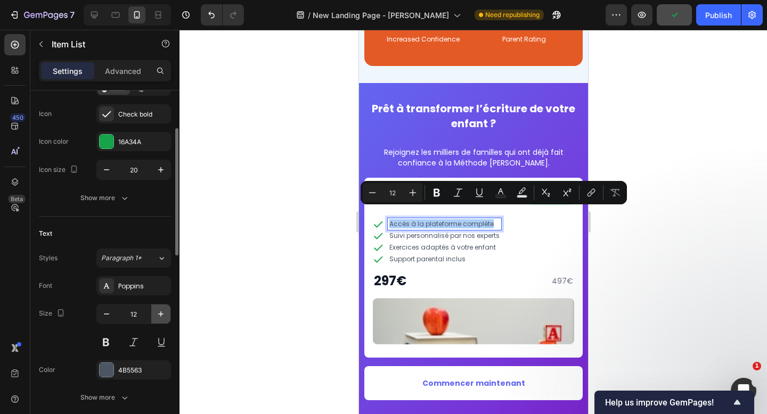
click at [157, 321] on button "button" at bounding box center [160, 314] width 19 height 19
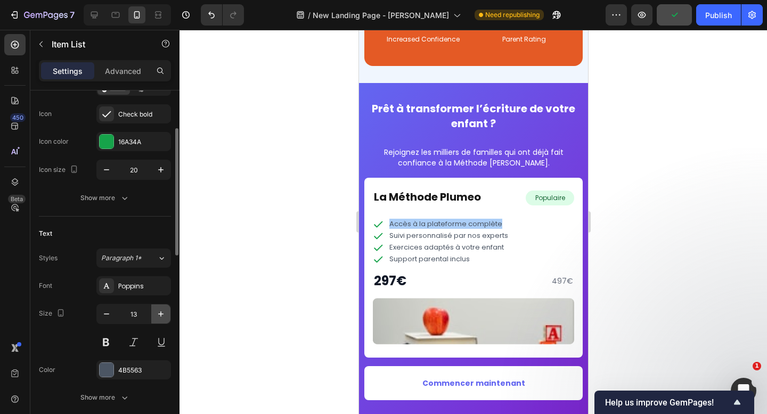
click at [157, 321] on button "button" at bounding box center [160, 314] width 19 height 19
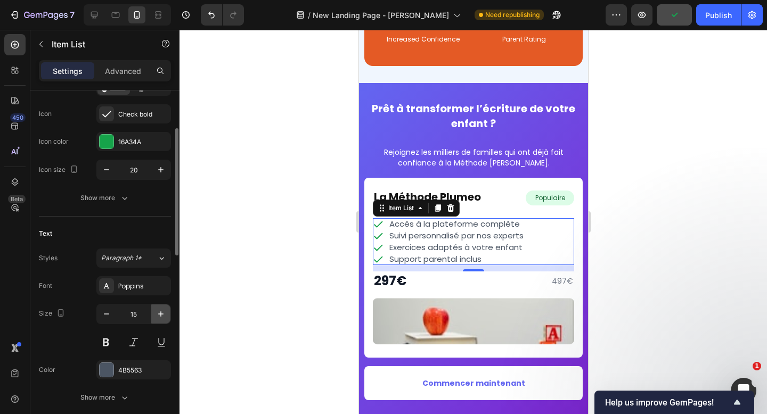
click at [157, 321] on button "button" at bounding box center [160, 314] width 19 height 19
click at [111, 314] on icon "button" at bounding box center [106, 314] width 11 height 11
type input "14"
click at [644, 240] on div at bounding box center [472, 222] width 587 height 384
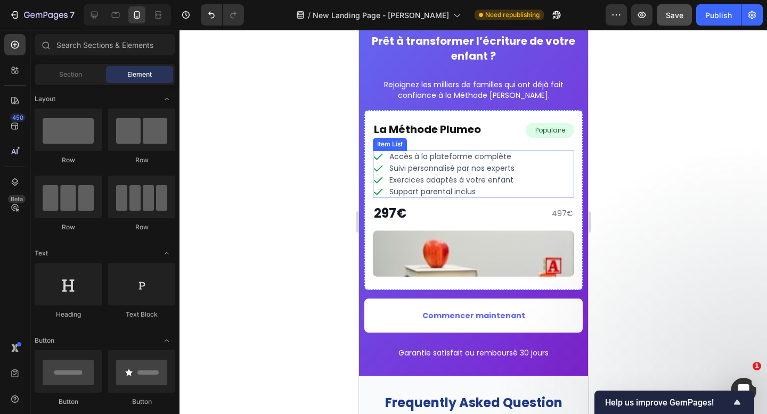
scroll to position [5661, 0]
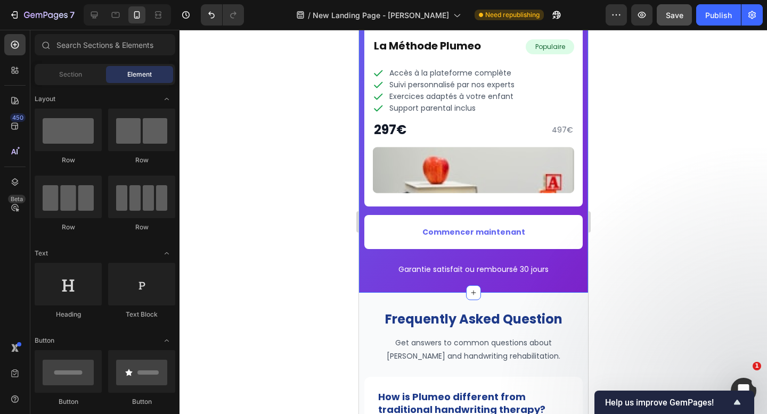
click at [557, 287] on div "Prêt à transformer l’écriture de votre enfant ? Heading Rejoignez les milliers …" at bounding box center [472, 112] width 229 height 361
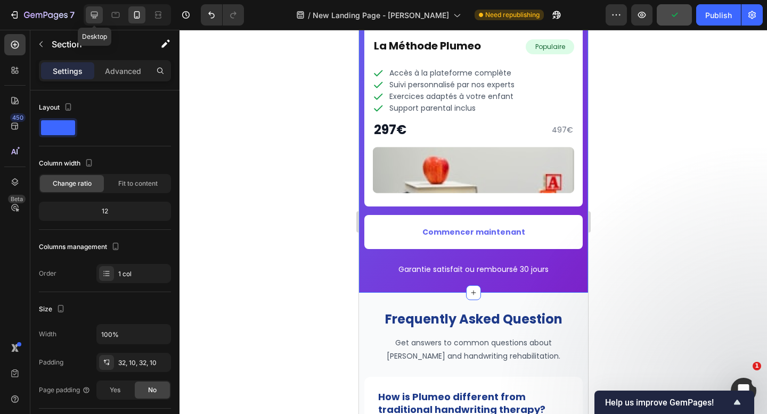
click at [95, 17] on icon at bounding box center [94, 15] width 7 height 7
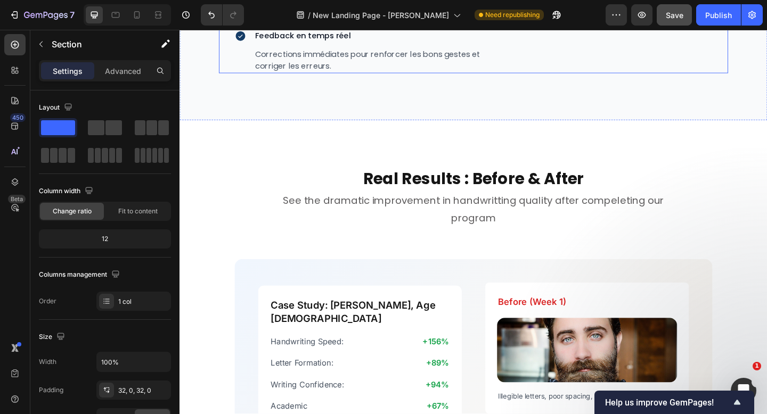
scroll to position [2129, 0]
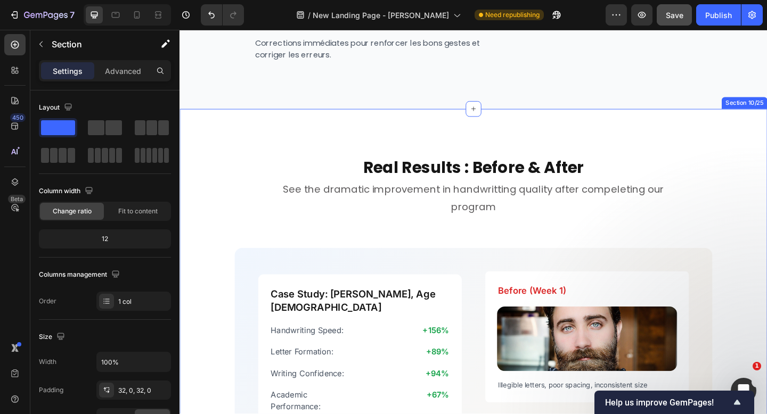
click at [533, 146] on div "Real Results : Before & After Heading See the dramatic improvement in handwritt…" at bounding box center [498, 392] width 639 height 552
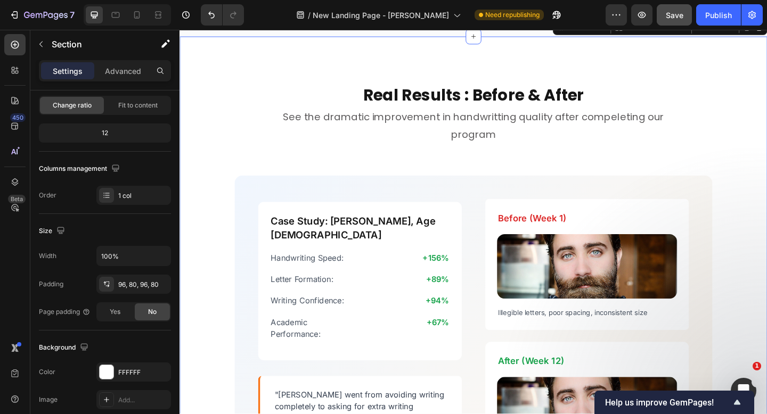
scroll to position [2277, 0]
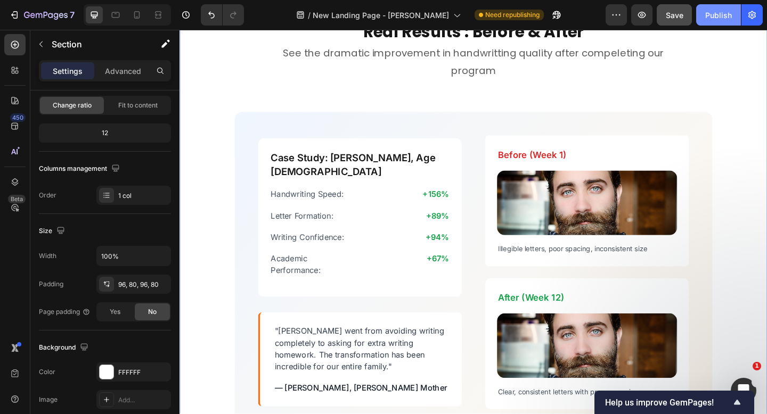
click at [706, 19] on div "Publish" at bounding box center [718, 15] width 27 height 11
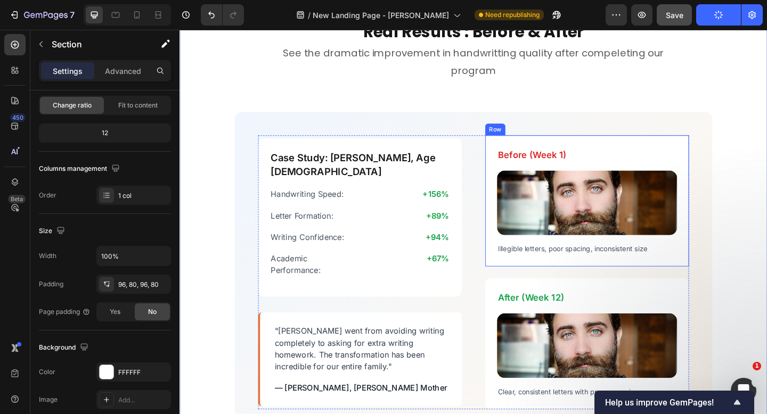
scroll to position [2313, 0]
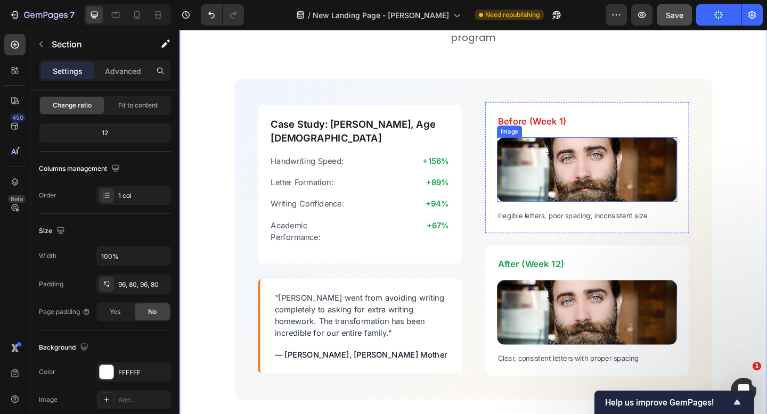
click at [578, 186] on img at bounding box center [622, 182] width 196 height 70
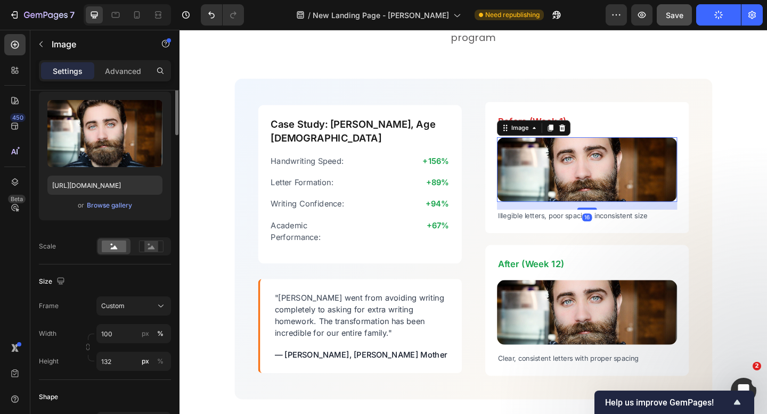
scroll to position [0, 0]
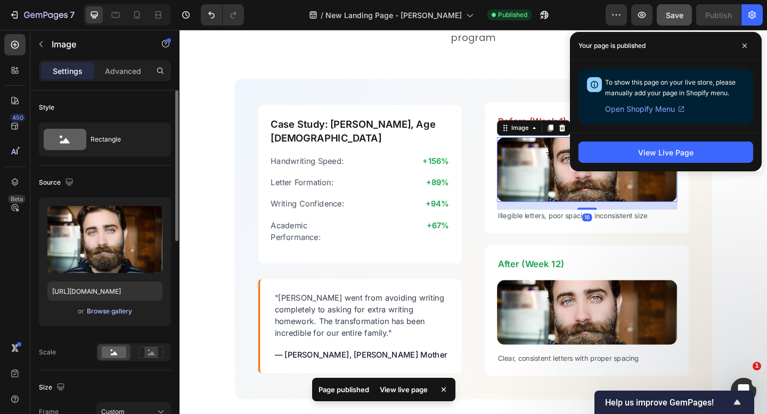
click at [125, 313] on div "Browse gallery" at bounding box center [109, 312] width 45 height 10
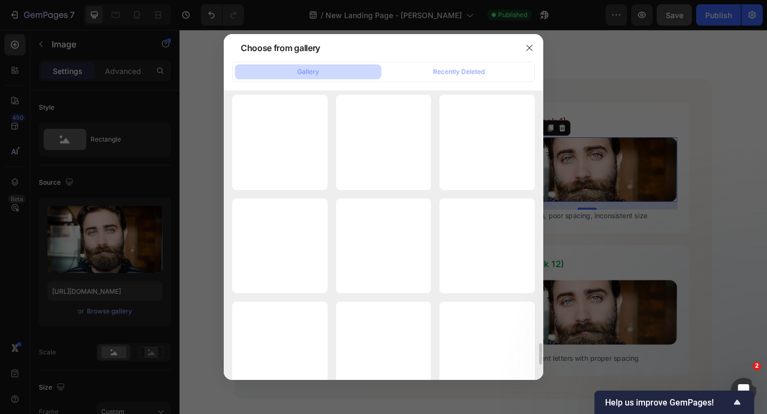
scroll to position [3549, 0]
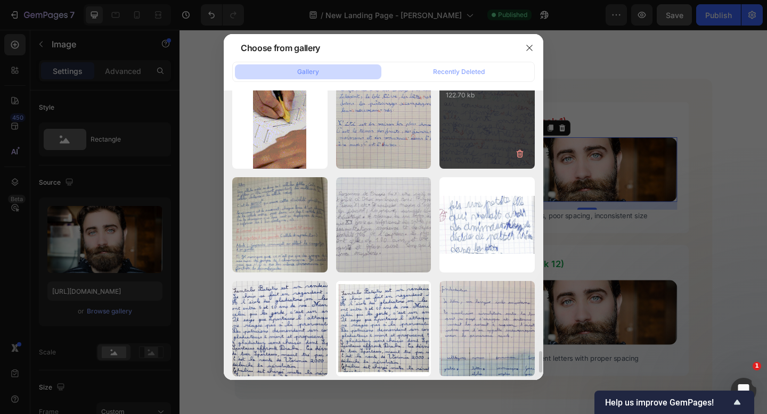
click at [491, 145] on div "lucas_before_1.jpg 122.70 kb" at bounding box center [486, 121] width 95 height 95
type input "https://cdn.shopify.com/s/files/1/0791/4956/4239/files/gempages_525381896914339…"
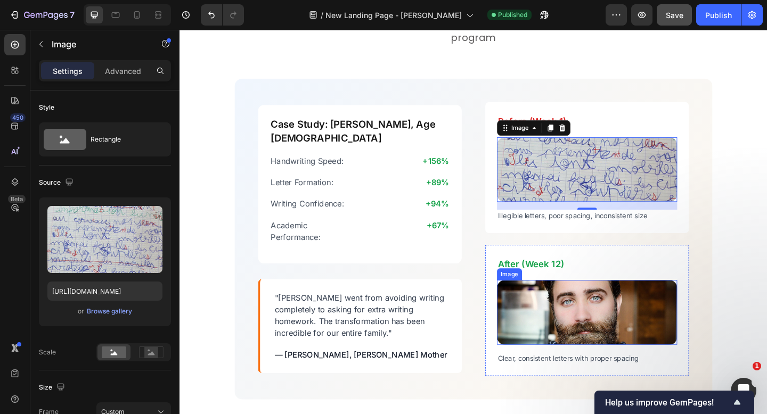
click at [578, 332] on img at bounding box center [622, 337] width 196 height 70
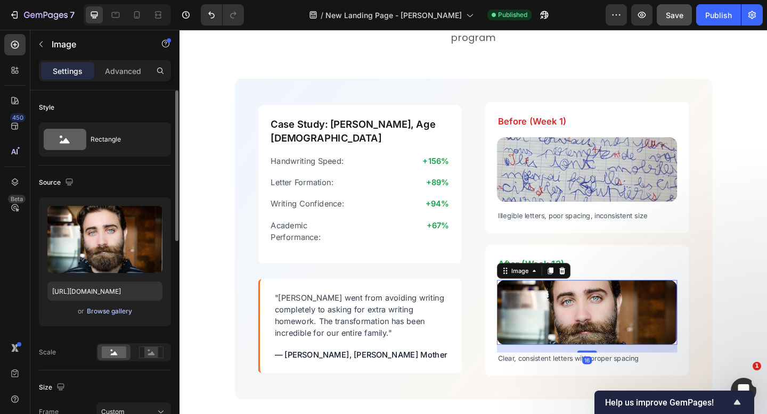
click at [125, 309] on div "Browse gallery" at bounding box center [109, 312] width 45 height 10
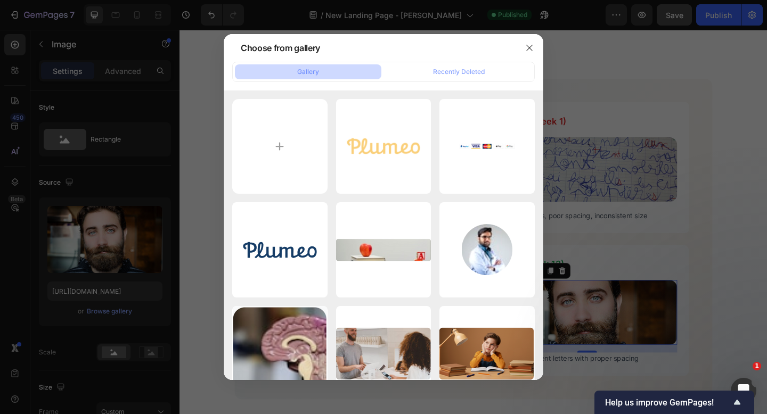
click at [630, 177] on div at bounding box center [383, 207] width 767 height 414
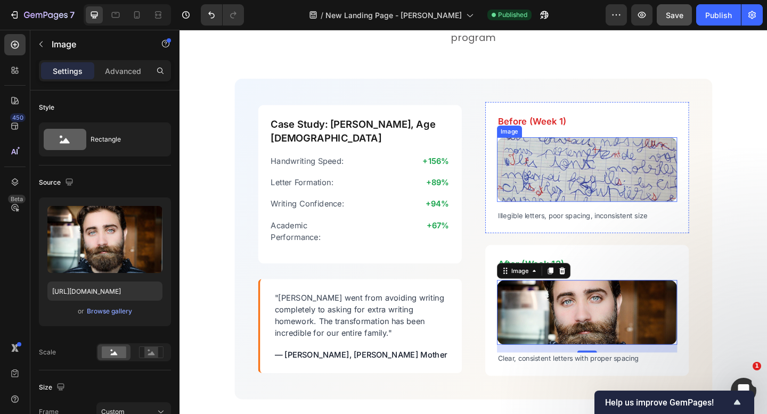
click at [553, 188] on img at bounding box center [622, 182] width 196 height 70
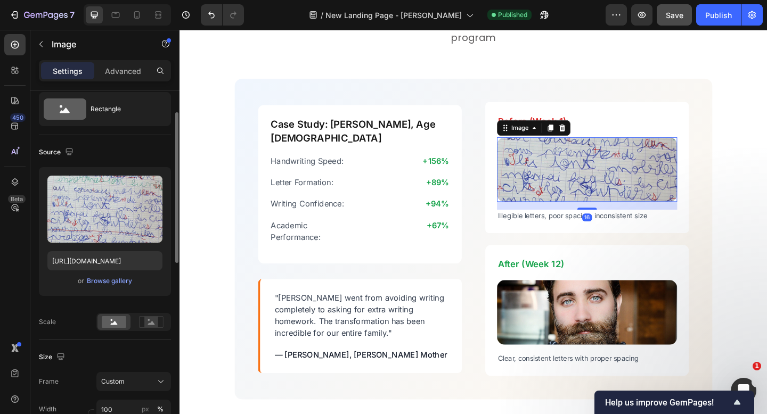
scroll to position [37, 0]
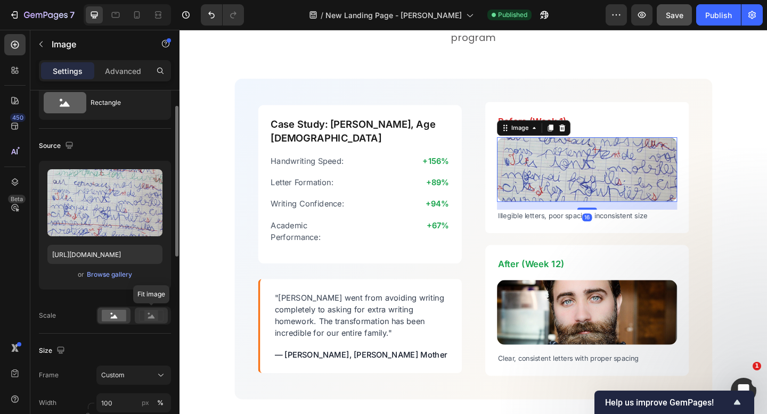
click at [148, 317] on g at bounding box center [151, 315] width 24 height 11
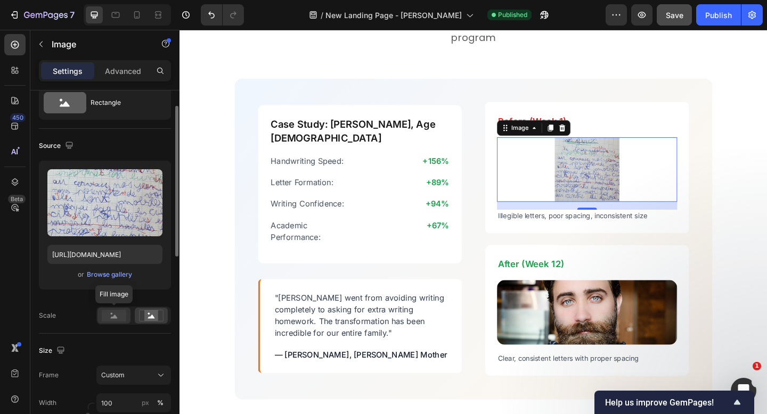
click at [110, 317] on rect at bounding box center [114, 316] width 24 height 12
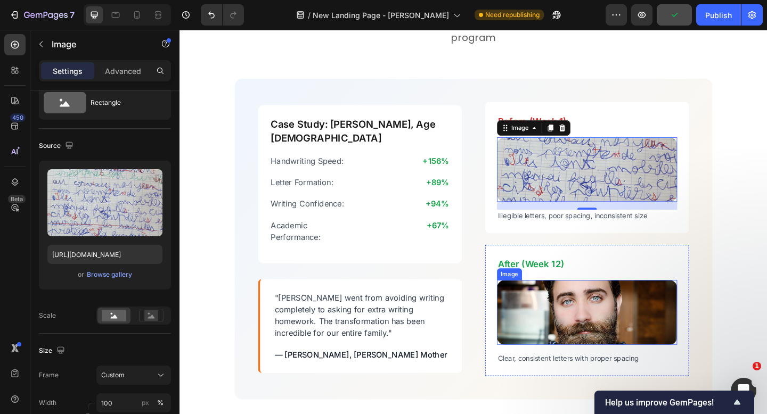
click at [570, 342] on img at bounding box center [622, 337] width 196 height 70
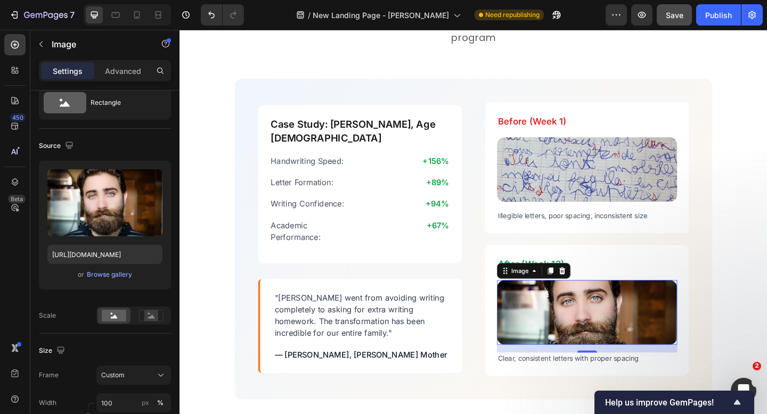
click at [565, 343] on img at bounding box center [622, 337] width 196 height 70
click at [116, 275] on div "Browse gallery" at bounding box center [109, 275] width 45 height 10
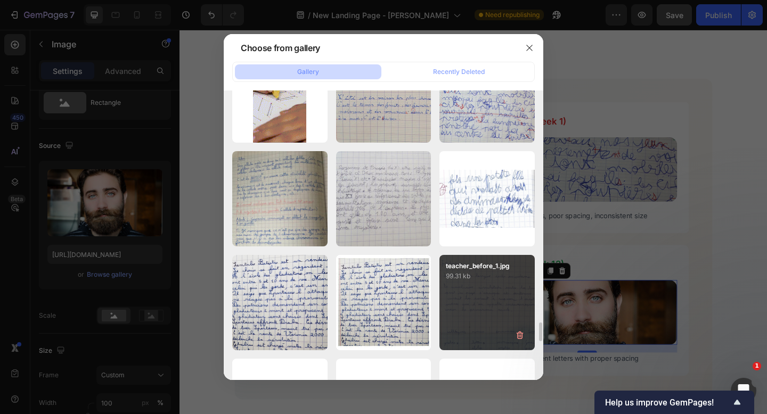
scroll to position [3549, 0]
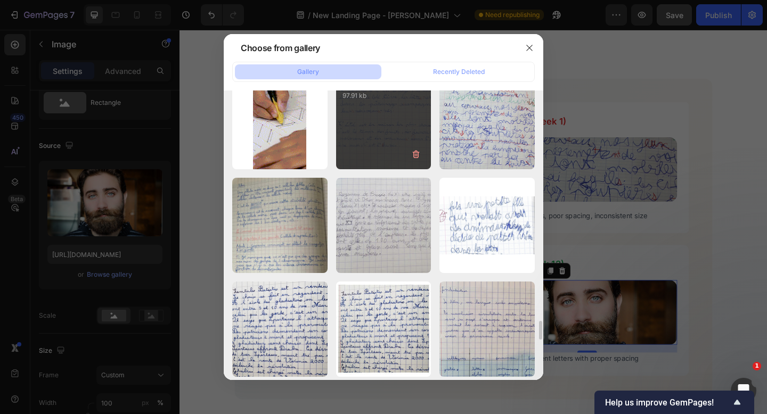
click at [401, 140] on div "lucas_after_2.jpg 97.91 kb" at bounding box center [383, 122] width 95 height 95
type input "https://cdn.shopify.com/s/files/1/0791/4956/4239/files/gempages_525381896914339…"
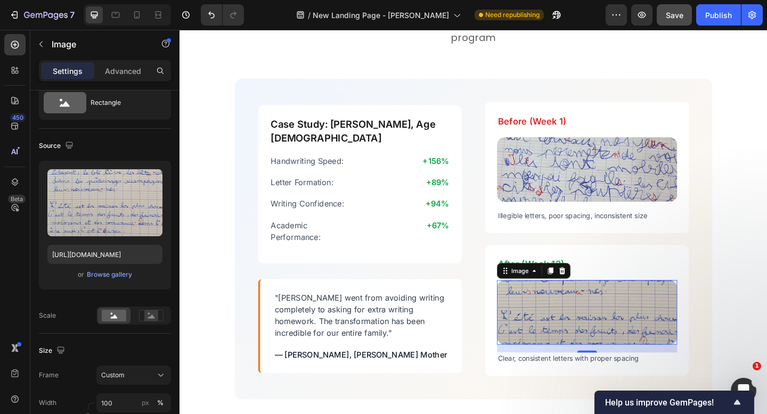
scroll to position [2279, 0]
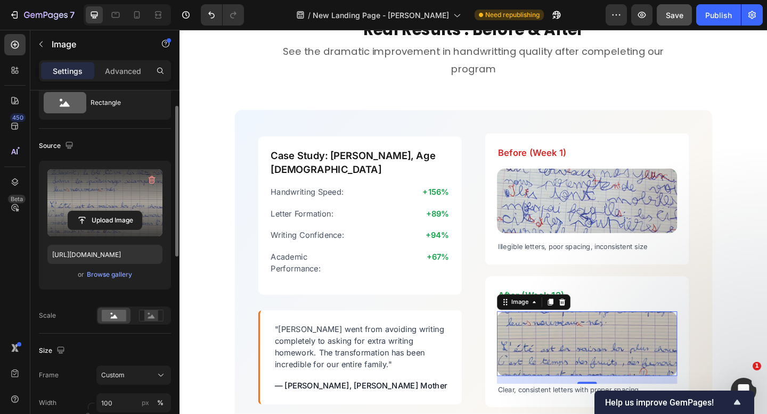
click at [125, 196] on label at bounding box center [104, 202] width 115 height 67
click at [125, 211] on input "file" at bounding box center [104, 220] width 73 height 18
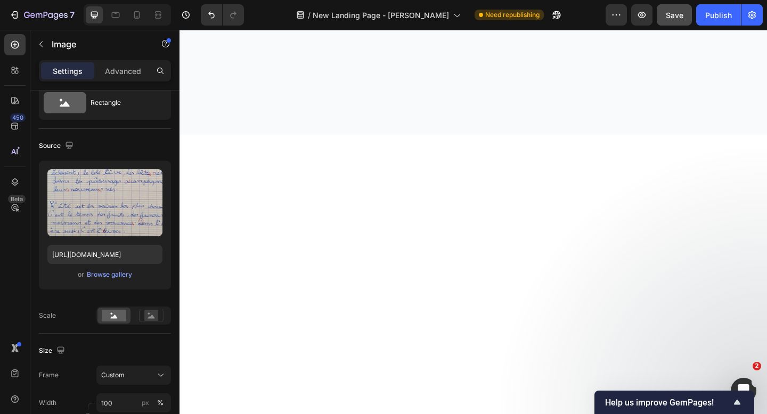
scroll to position [0, 0]
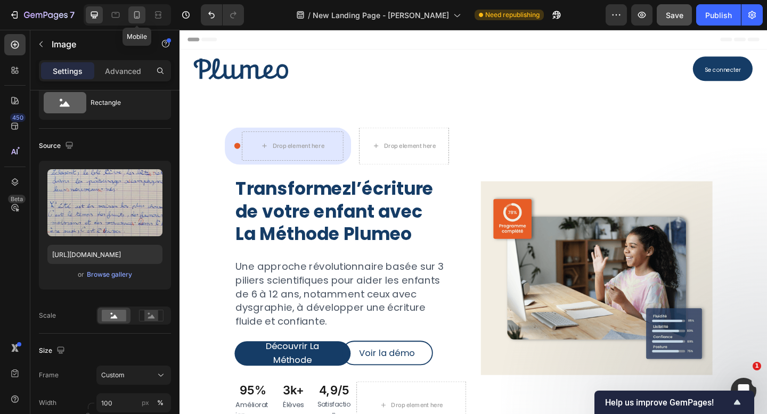
click at [136, 17] on icon at bounding box center [137, 17] width 3 height 1
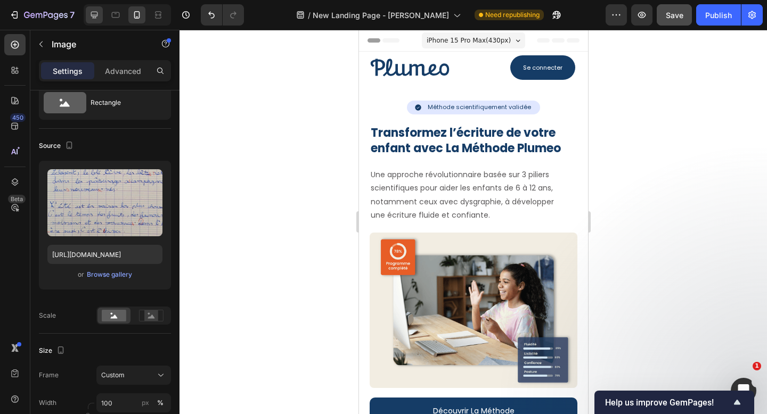
click at [93, 17] on icon at bounding box center [94, 15] width 11 height 11
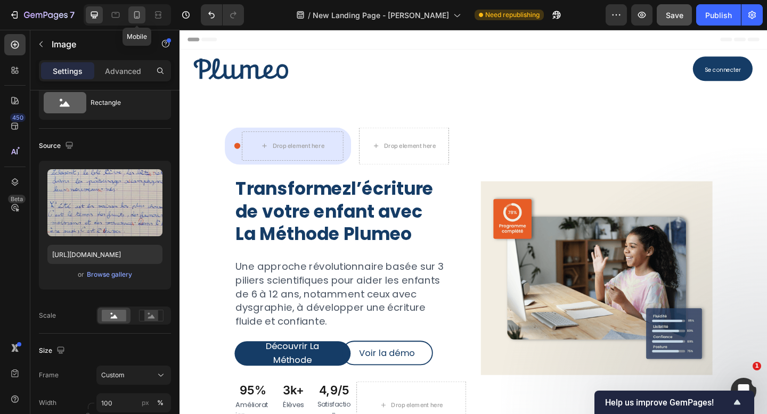
click at [133, 12] on icon at bounding box center [137, 15] width 11 height 11
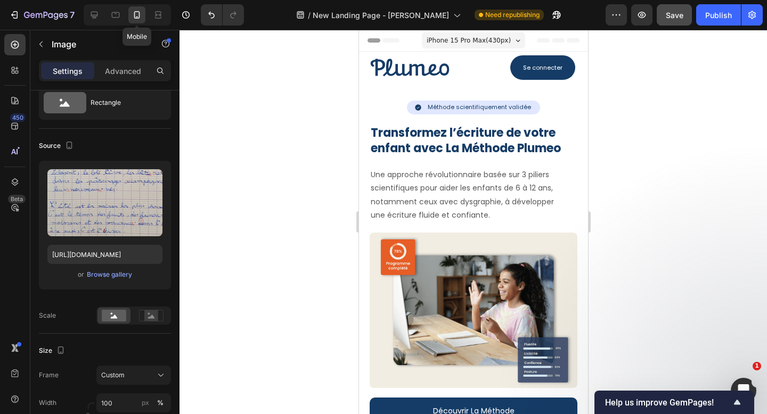
click at [475, 107] on p "Méthode scientifiquement validée" at bounding box center [478, 107] width 103 height 11
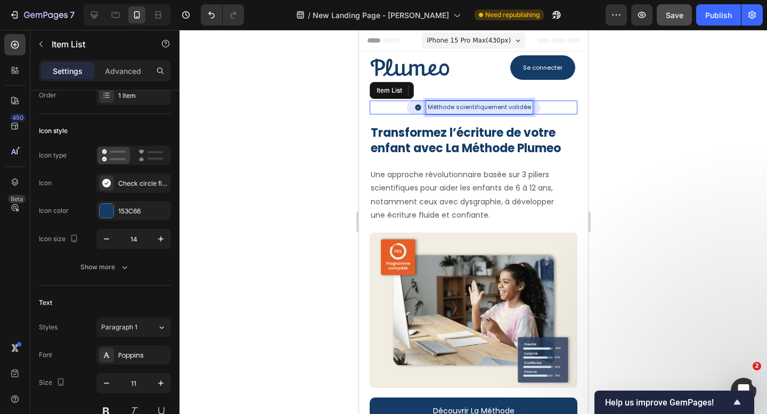
click at [460, 106] on p "Méthode scientifiquement validée" at bounding box center [478, 107] width 103 height 11
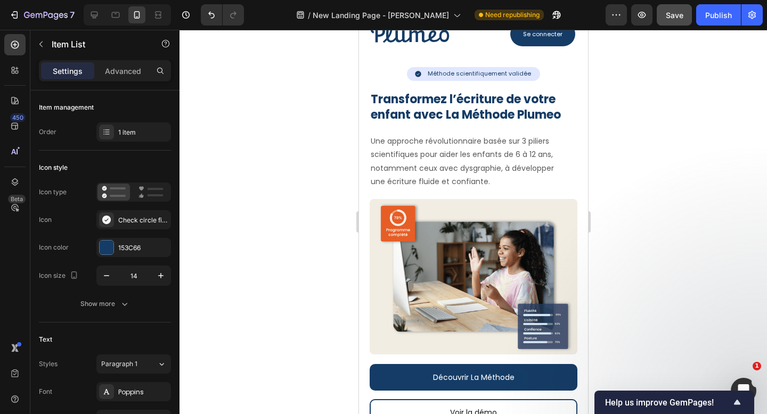
click at [423, 73] on div "Méthode scientifiquement validée" at bounding box center [473, 74] width 118 height 14
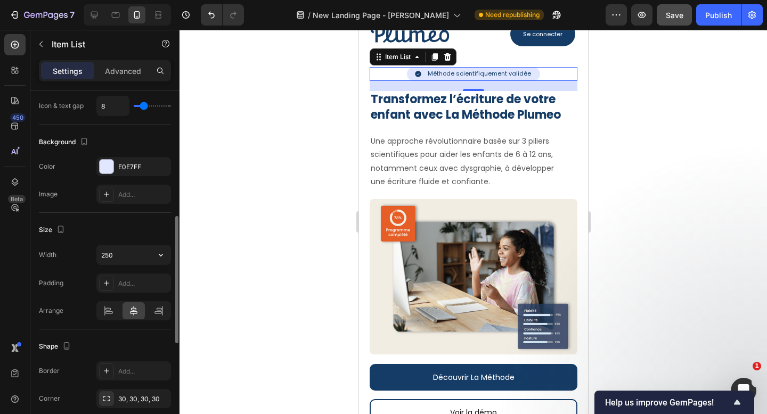
scroll to position [574, 0]
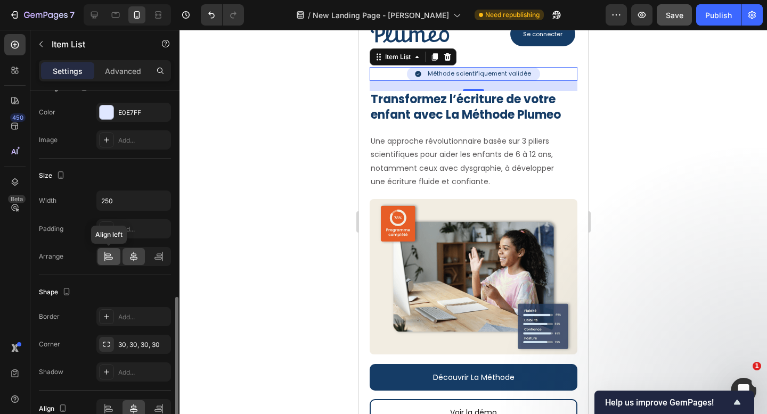
click at [112, 261] on icon at bounding box center [108, 256] width 11 height 11
click at [134, 257] on icon at bounding box center [133, 257] width 7 height 10
click at [401, 63] on div "Item List" at bounding box center [412, 56] width 87 height 17
click at [402, 62] on div "Item List" at bounding box center [397, 57] width 51 height 13
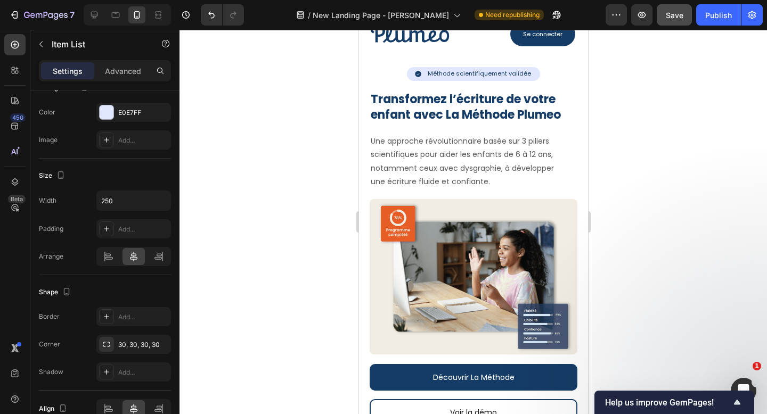
click at [402, 74] on div "Méthode scientifiquement validée" at bounding box center [473, 74] width 208 height 14
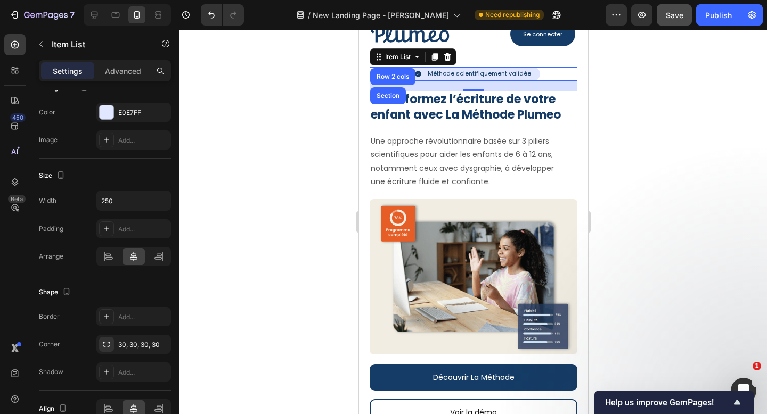
click at [462, 72] on p "Méthode scientifiquement validée" at bounding box center [478, 74] width 103 height 11
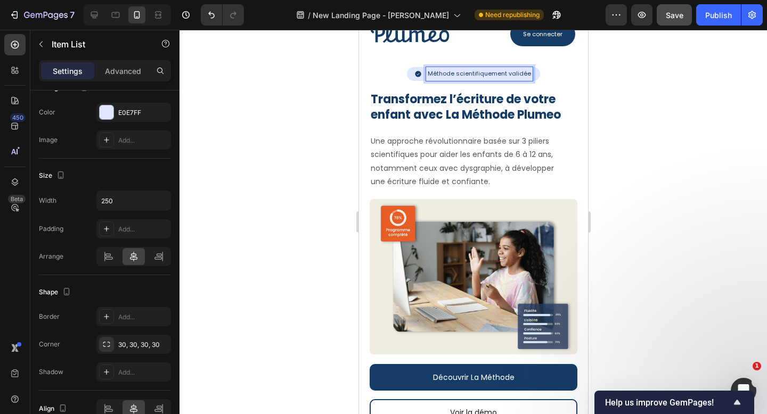
click at [546, 70] on div "Méthode scientifiquement validée" at bounding box center [473, 74] width 208 height 14
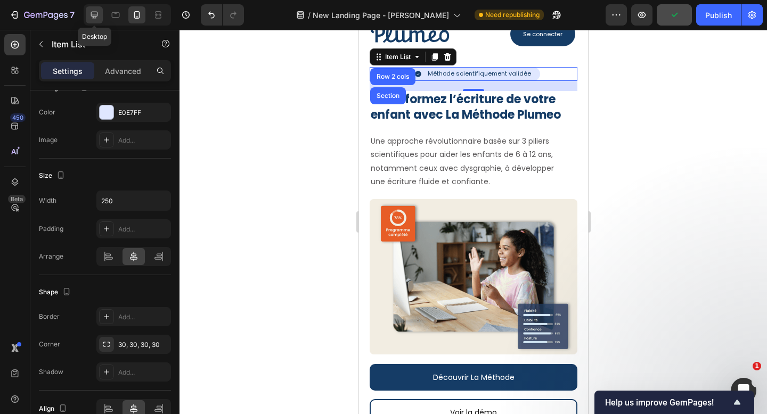
click at [94, 15] on icon at bounding box center [94, 15] width 11 height 11
type input "24"
type input "20"
type input "100%"
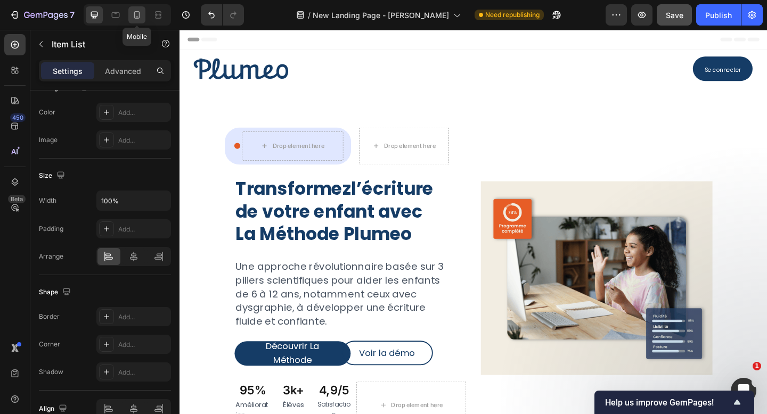
click at [142, 18] on icon at bounding box center [137, 15] width 11 height 11
type input "14"
type input "11"
type input "250"
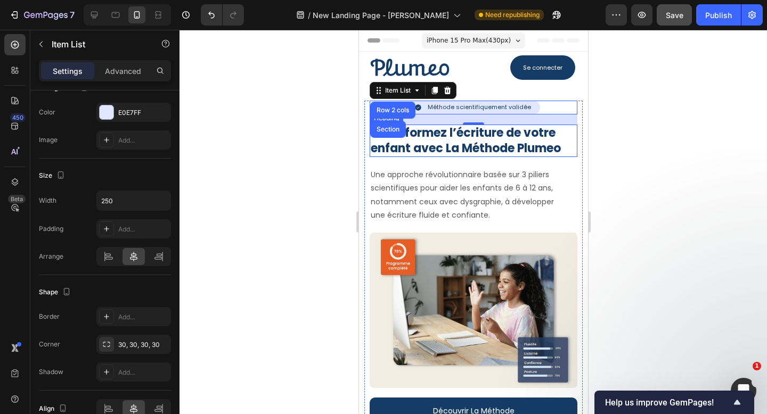
scroll to position [34, 0]
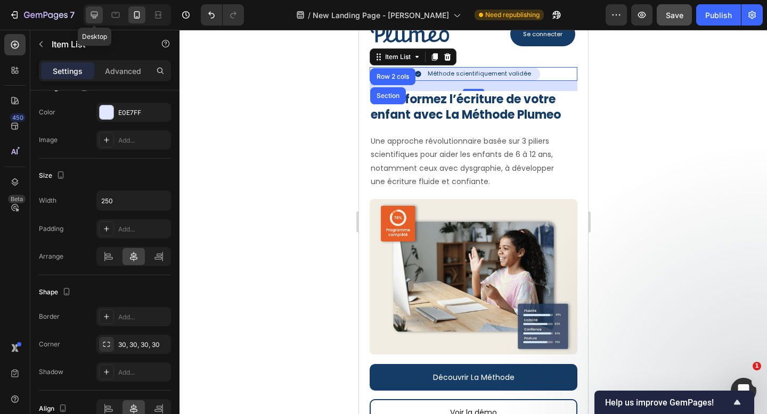
click at [90, 12] on icon at bounding box center [94, 15] width 11 height 11
type input "24"
type input "20"
type input "100%"
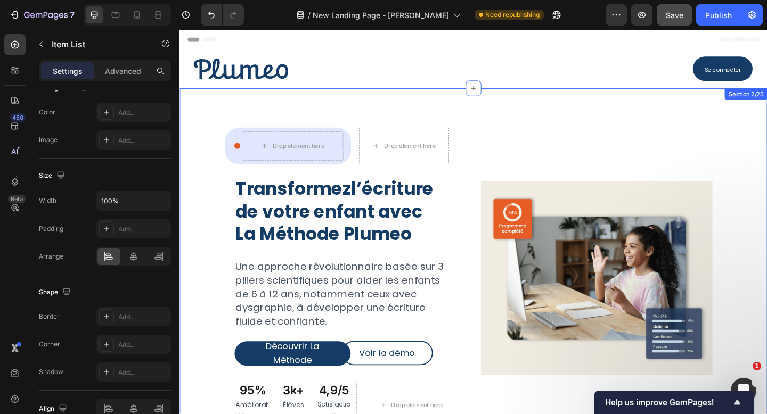
click at [213, 100] on div "Icon Drop element here Row Row Drop element here Row Transformez l’écriture de …" at bounding box center [498, 305] width 639 height 422
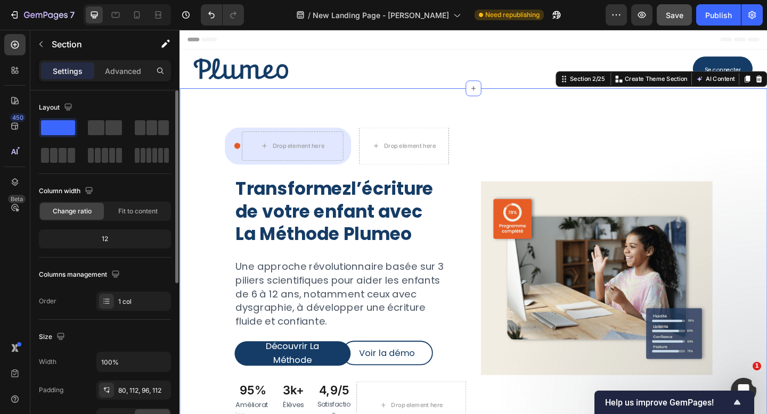
click at [113, 79] on div "Settings Advanced" at bounding box center [105, 70] width 132 height 21
click at [120, 64] on div "Advanced" at bounding box center [122, 70] width 53 height 17
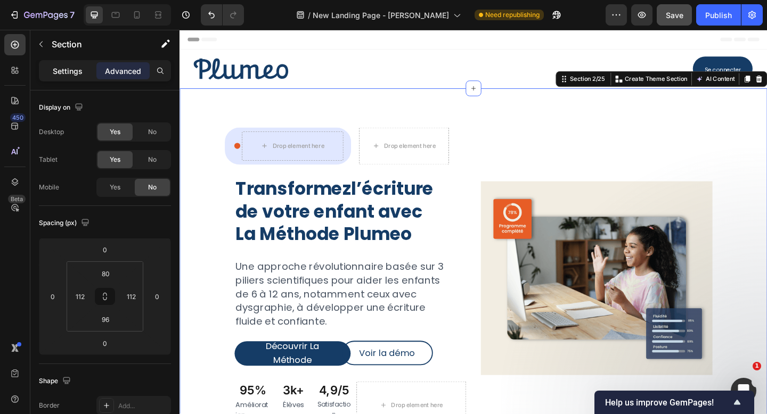
click at [82, 74] on p "Settings" at bounding box center [68, 70] width 30 height 11
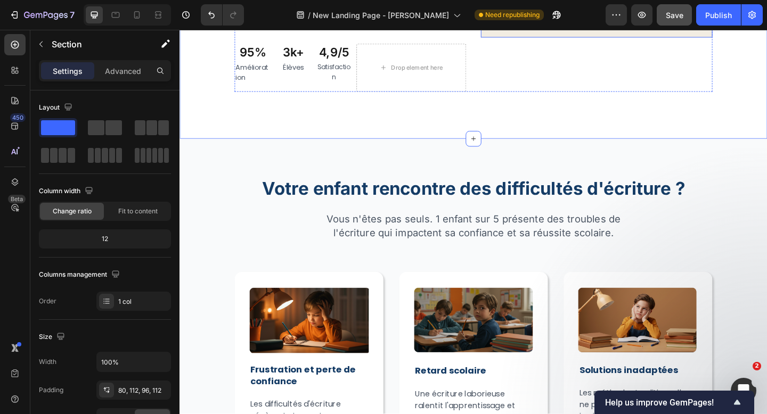
scroll to position [413, 0]
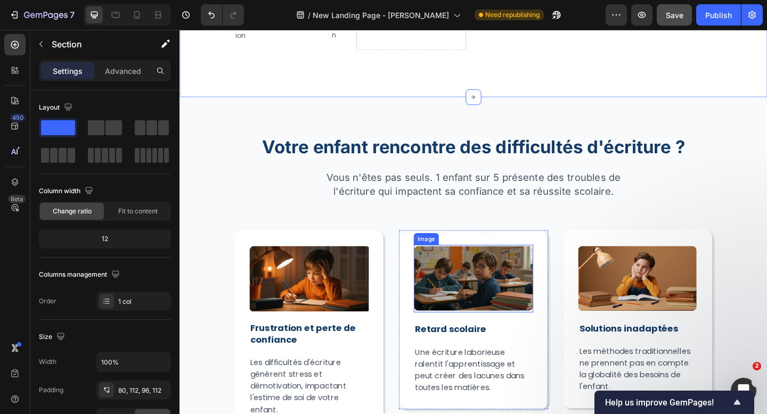
click at [510, 294] on img at bounding box center [499, 301] width 130 height 74
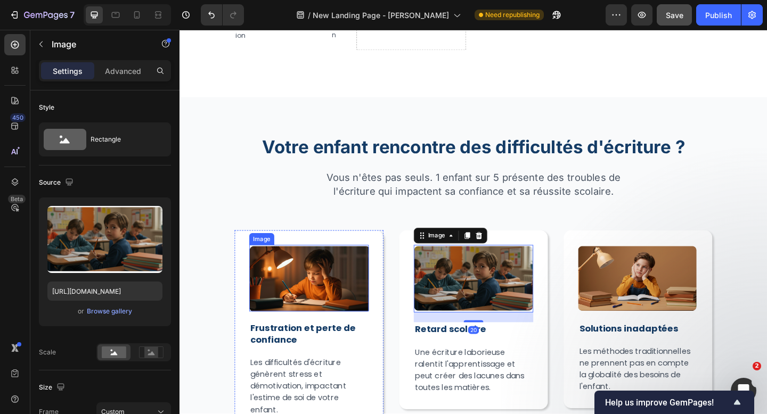
click at [348, 292] on img at bounding box center [320, 300] width 130 height 72
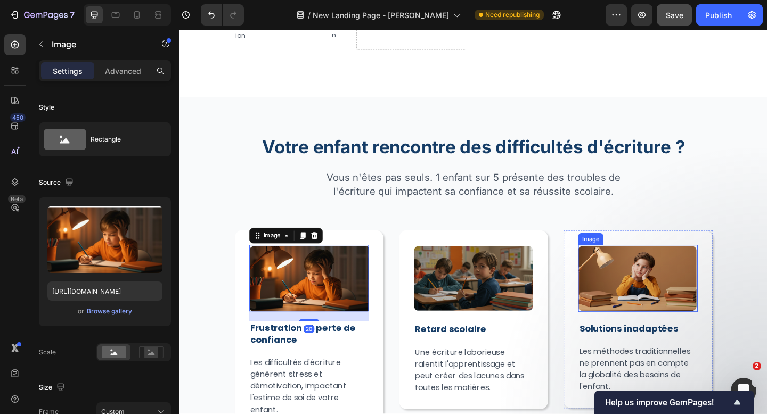
click at [663, 307] on img at bounding box center [678, 300] width 130 height 73
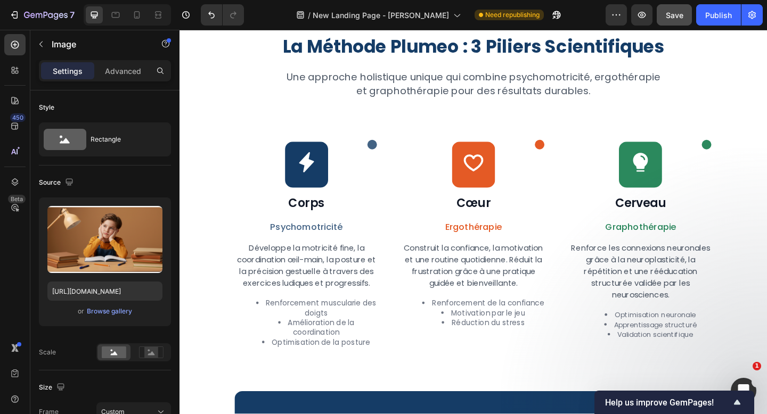
scroll to position [983, 0]
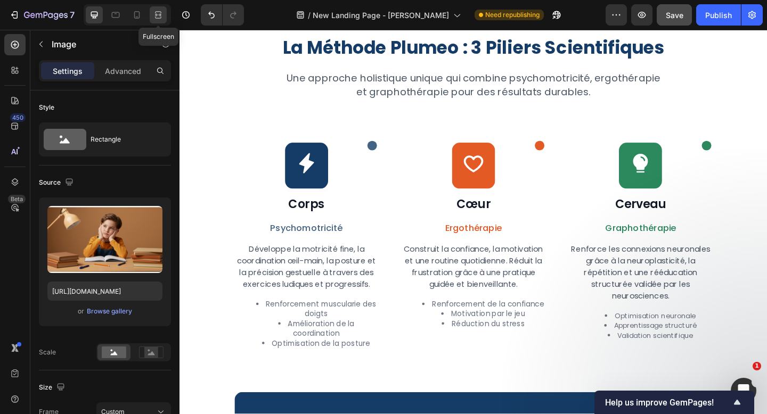
click at [153, 15] on icon at bounding box center [158, 15] width 11 height 11
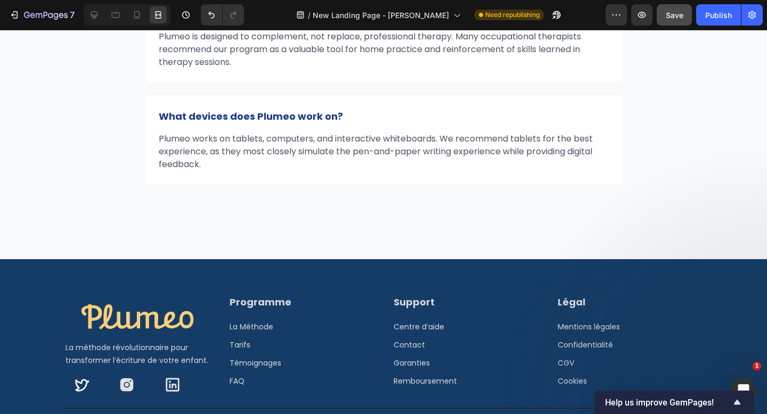
scroll to position [5353, 0]
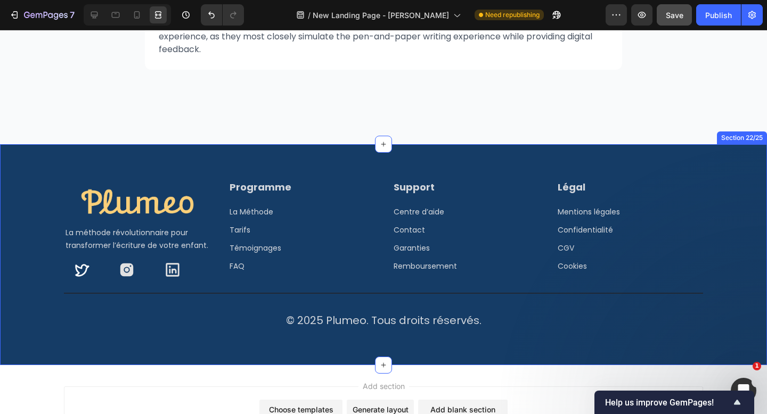
click at [465, 266] on div "Image La méthode révolutionnaire pour transformer l’écriture de votre enfant. T…" at bounding box center [383, 254] width 681 height 153
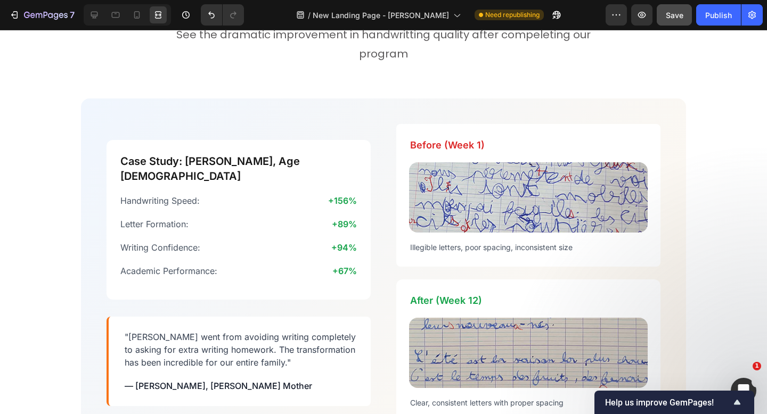
scroll to position [1905, 0]
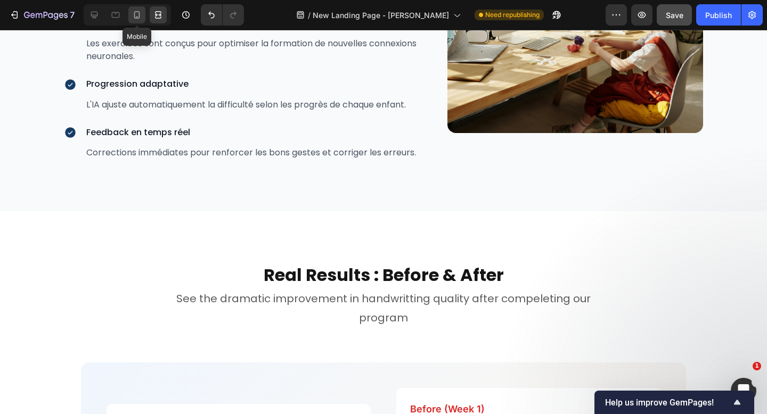
click at [136, 14] on icon at bounding box center [137, 15] width 11 height 11
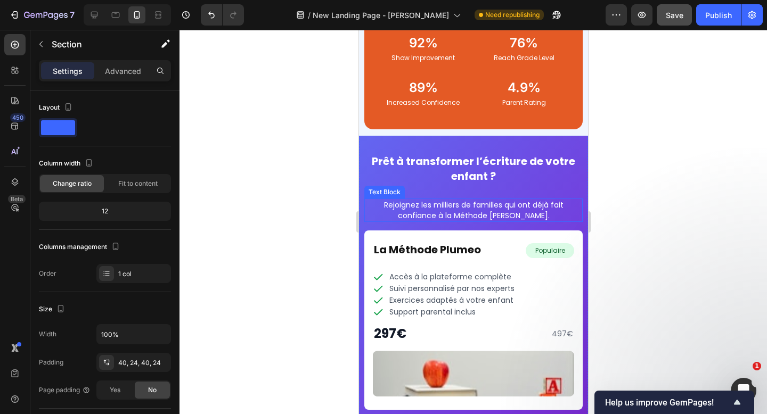
scroll to position [5143, 0]
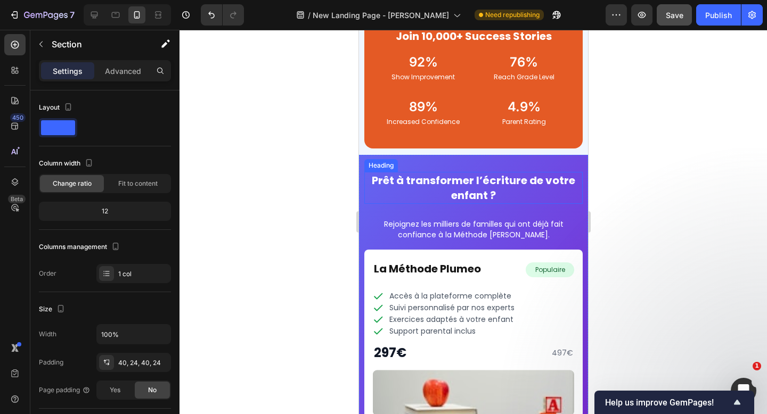
click at [367, 165] on div "Heading" at bounding box center [380, 166] width 29 height 10
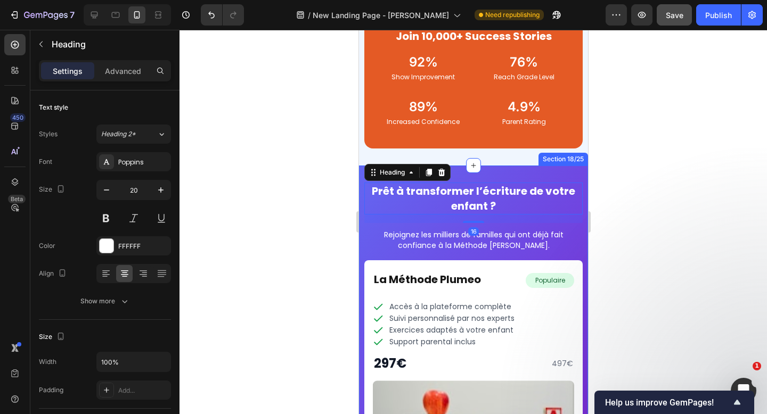
click at [362, 166] on div "Prêt à transformer l’écriture de votre enfant ? Heading 16 Rejoignez les millie…" at bounding box center [472, 346] width 229 height 361
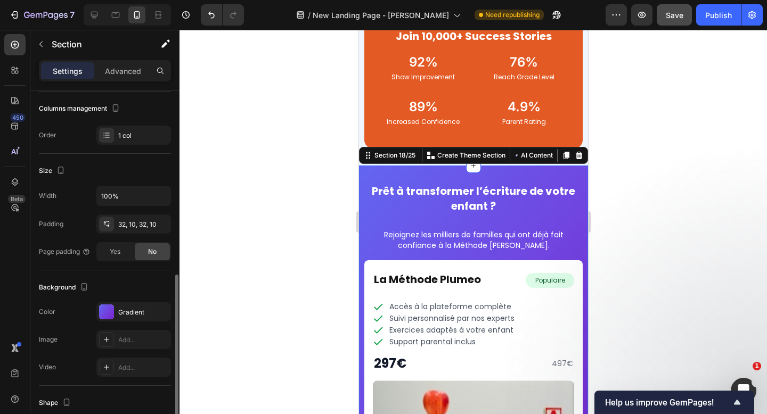
scroll to position [233, 0]
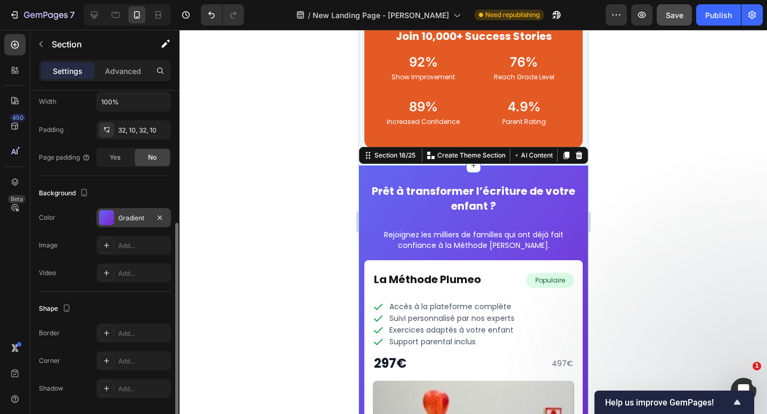
click at [135, 223] on div "Gradient" at bounding box center [133, 217] width 75 height 19
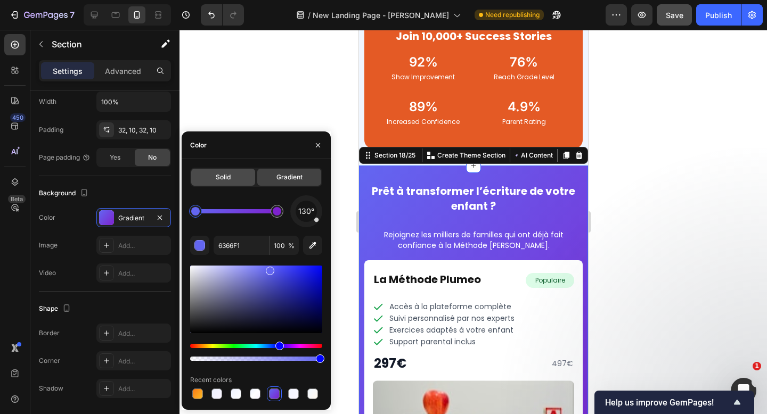
click at [221, 179] on span "Solid" at bounding box center [223, 178] width 15 height 10
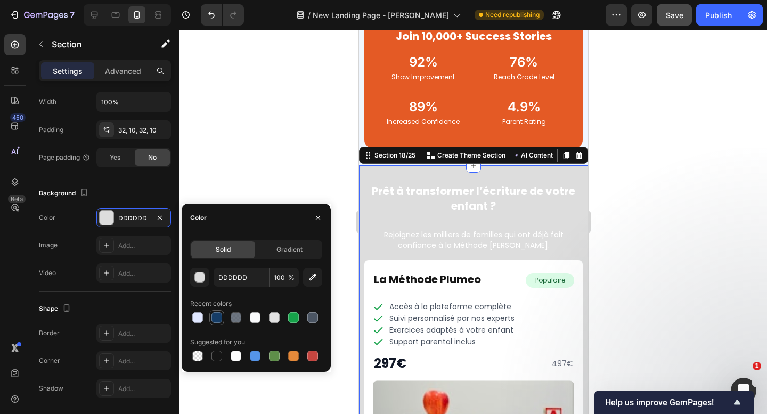
click at [216, 323] on div at bounding box center [216, 317] width 13 height 13
type input "153C66"
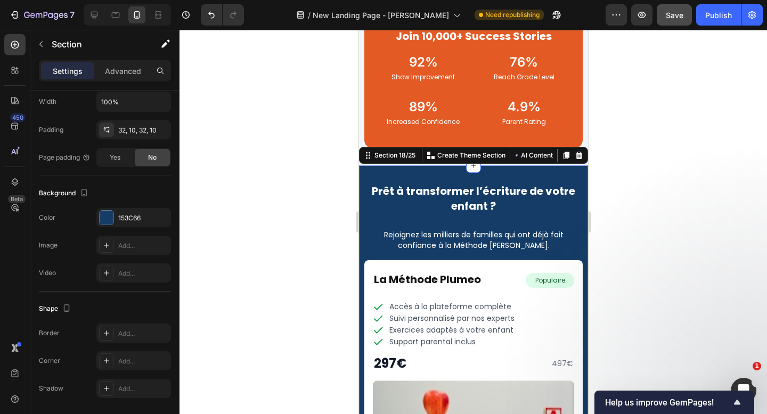
click at [686, 199] on div at bounding box center [472, 222] width 587 height 384
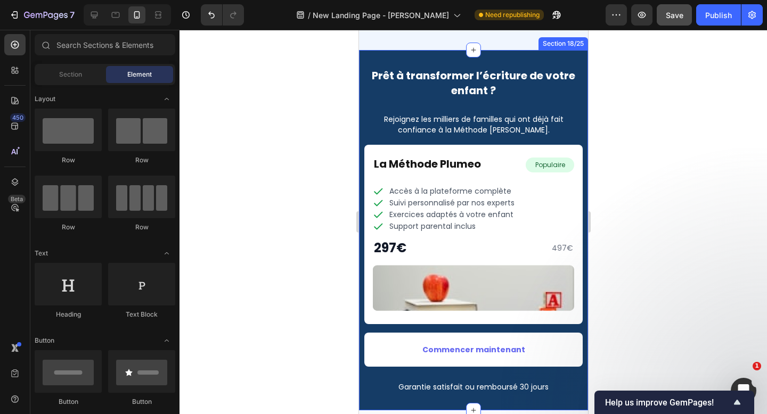
scroll to position [5301, 0]
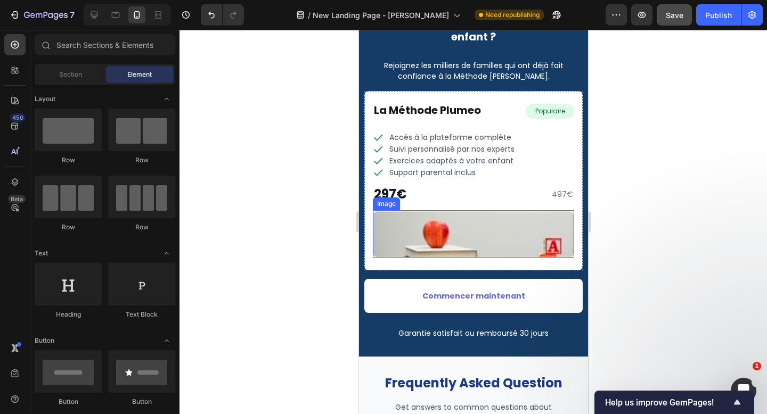
click at [477, 230] on img at bounding box center [472, 234] width 201 height 48
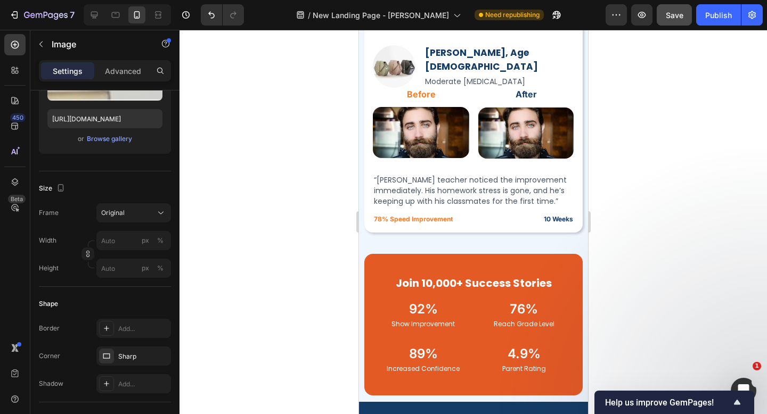
scroll to position [4890, 0]
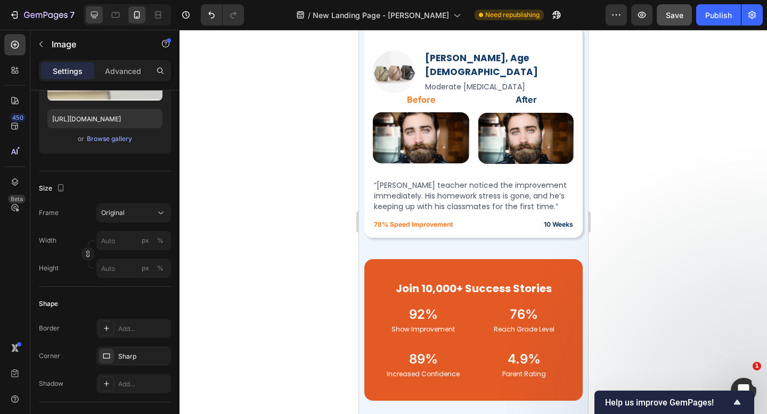
click at [94, 16] on icon at bounding box center [94, 15] width 7 height 7
type input "https://cdn.shopify.com/s/files/1/0791/4956/4239/files/gempages_525381896914339…"
type input "100"
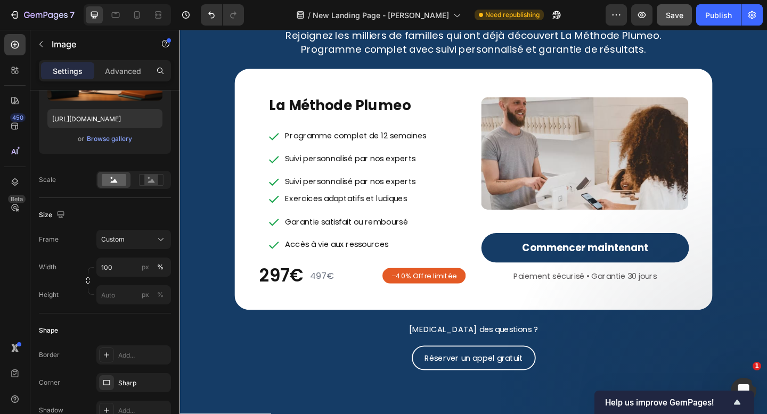
scroll to position [4366, 0]
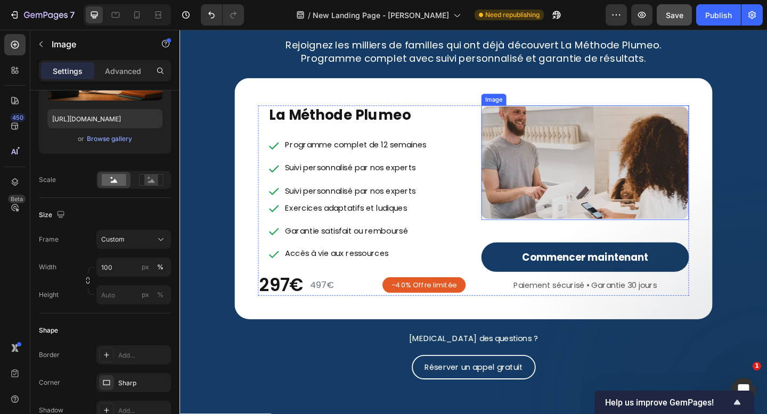
click at [610, 167] on img at bounding box center [620, 174] width 226 height 125
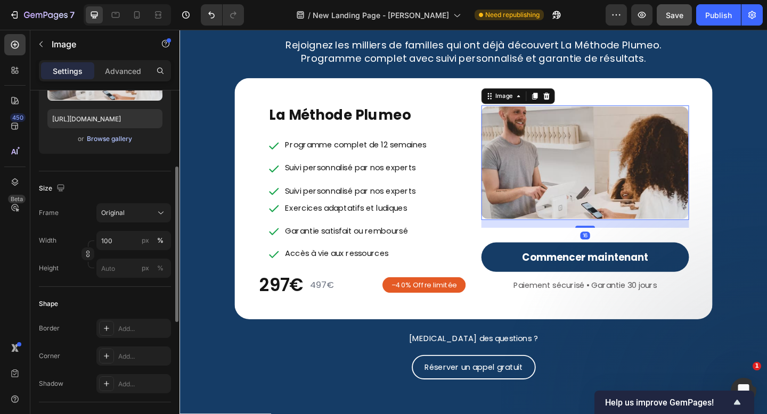
click at [120, 141] on div "Browse gallery" at bounding box center [109, 139] width 45 height 10
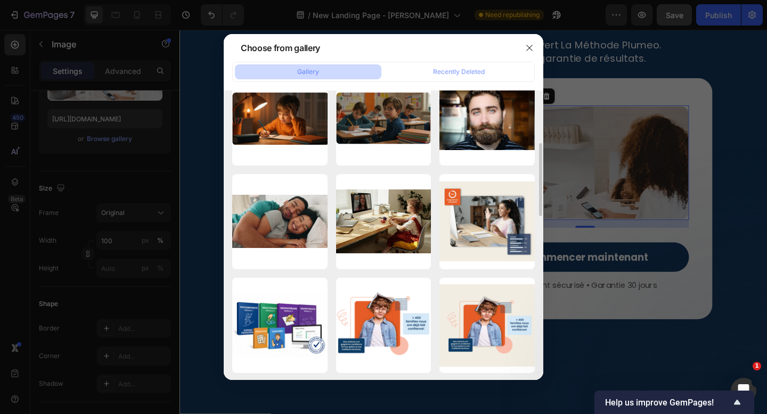
scroll to position [358, 0]
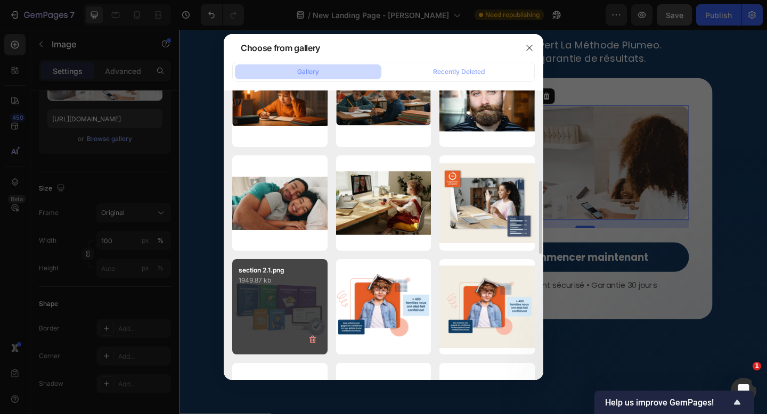
click at [286, 307] on div "section 2.1.png 1949.87 kb" at bounding box center [279, 306] width 95 height 95
type input "https://cdn.shopify.com/s/files/1/0791/4956/4239/files/gempages_525381896914339…"
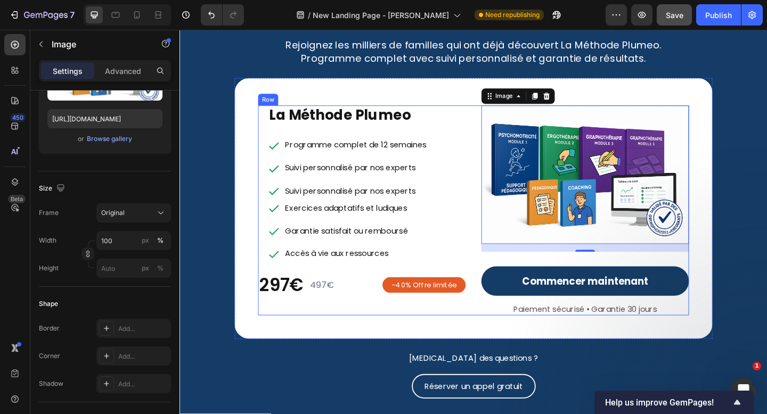
click at [493, 268] on div "La Méthode Plumeo Heading Programme complet de 12 semaines Suivi personnalisé p…" at bounding box center [499, 226] width 469 height 228
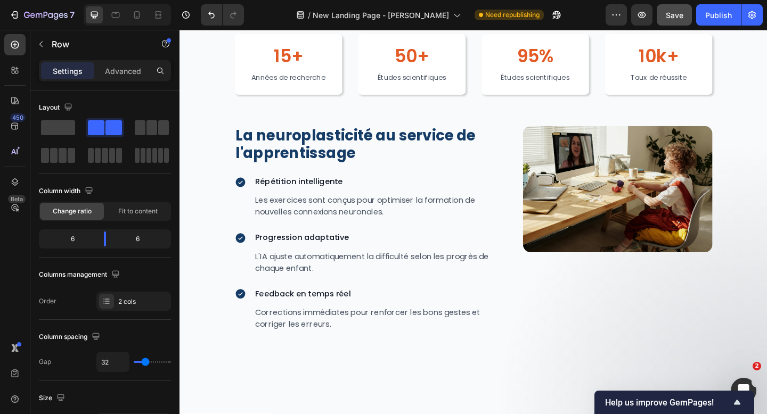
scroll to position [1752, 0]
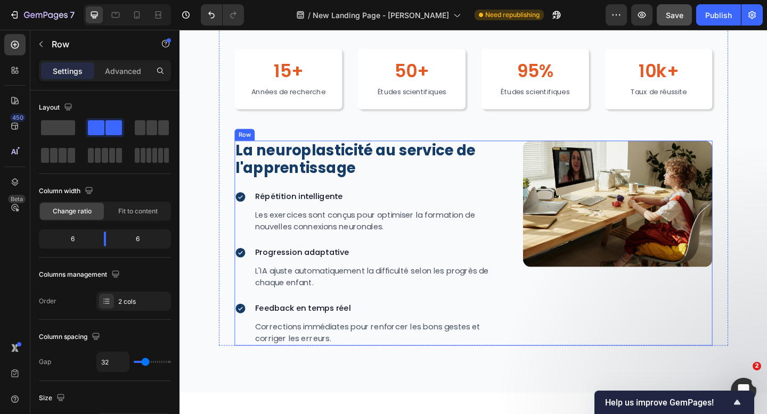
click at [535, 163] on div "La neuroplasticité au service de l'apprentissage Heading Icon Répétition intell…" at bounding box center [499, 262] width 520 height 223
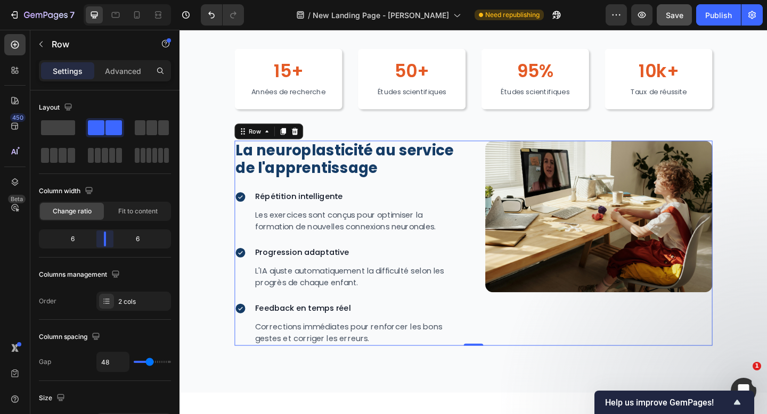
click at [109, 0] on body "7 Version history / New Landing Page - Muhammad x Asnnel Need republishing Prev…" at bounding box center [383, 0] width 767 height 0
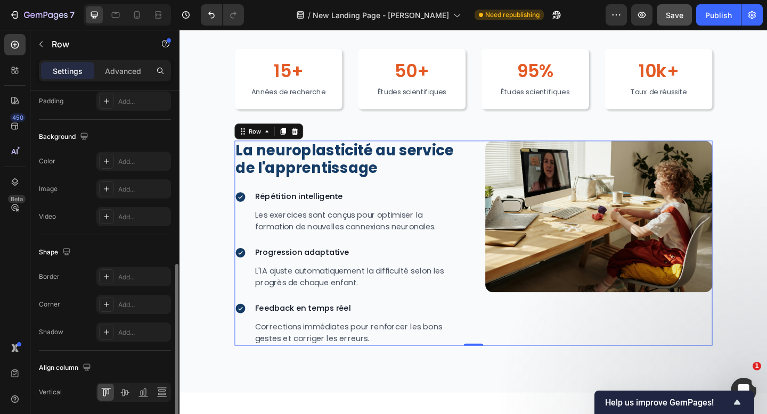
scroll to position [417, 0]
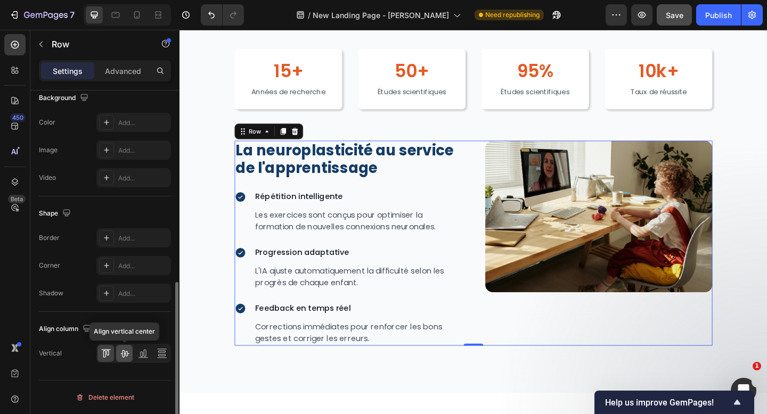
click at [125, 349] on icon at bounding box center [124, 353] width 11 height 11
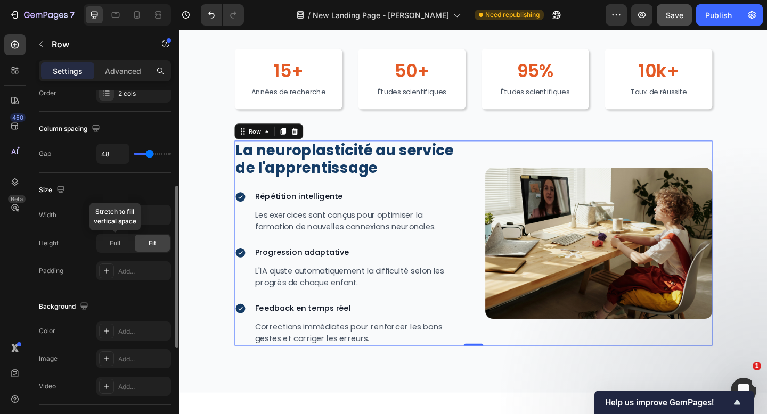
scroll to position [207, 0]
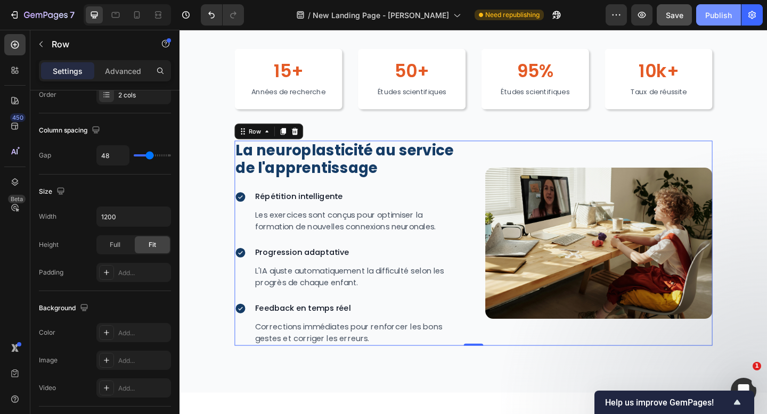
click at [716, 18] on div "Publish" at bounding box center [718, 15] width 27 height 11
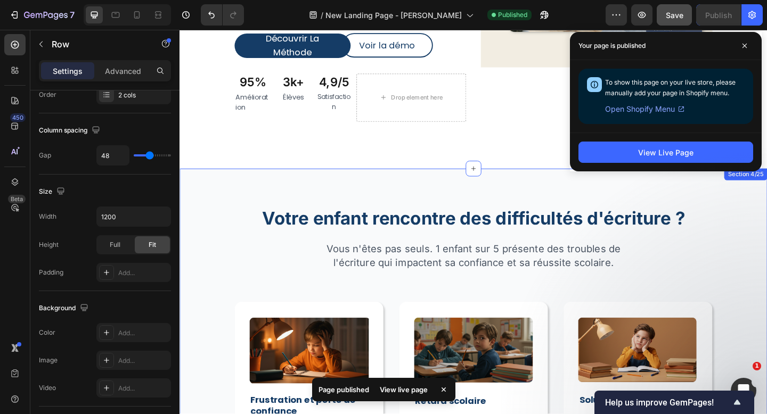
scroll to position [0, 0]
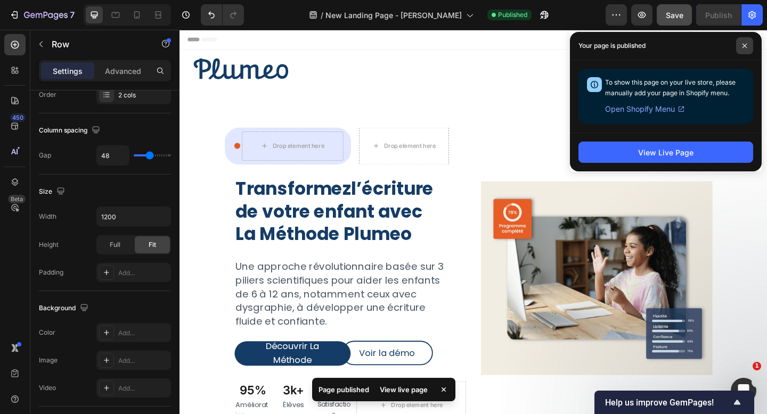
click at [743, 46] on icon at bounding box center [744, 45] width 5 height 5
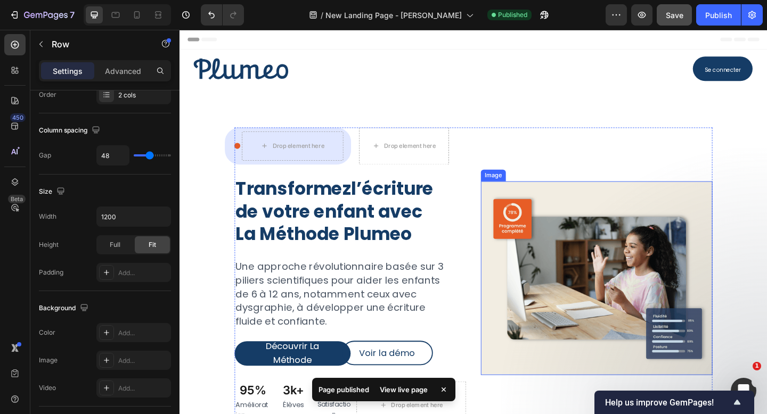
click at [627, 293] on img at bounding box center [633, 300] width 252 height 211
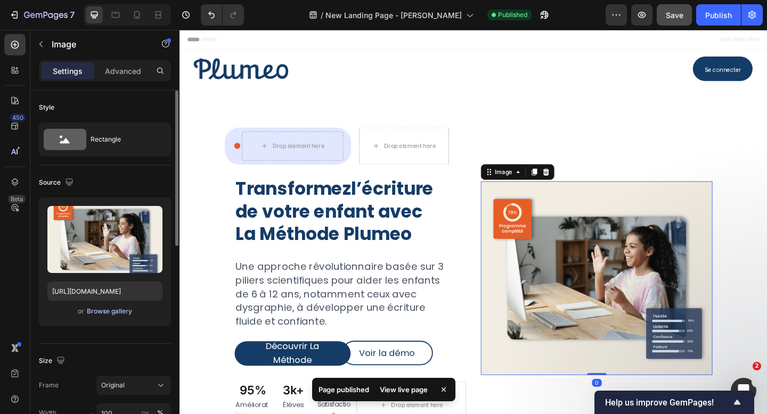
click at [112, 311] on div "Browse gallery" at bounding box center [109, 312] width 45 height 10
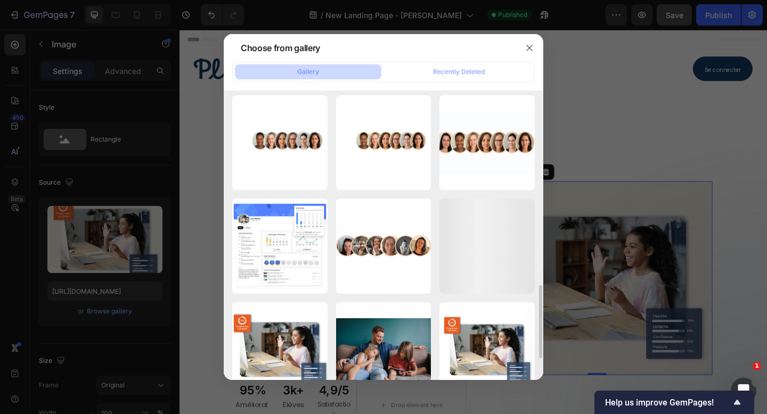
scroll to position [655, 0]
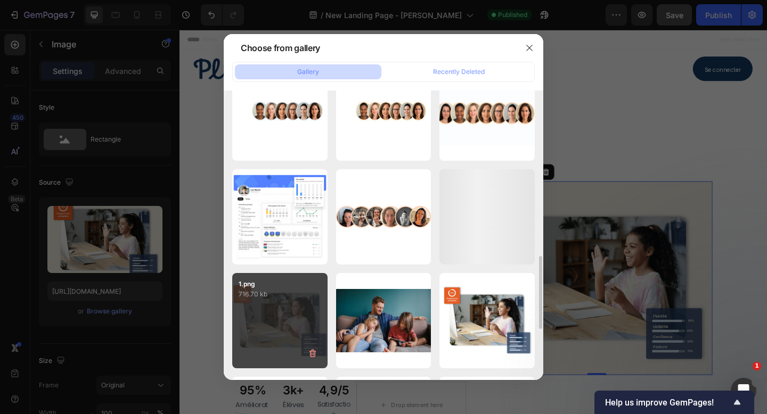
click at [275, 307] on div "1.png 716.70 kb" at bounding box center [279, 320] width 95 height 95
type input "https://cdn.shopify.com/s/files/1/0791/4956/4239/files/gempages_525381896914339…"
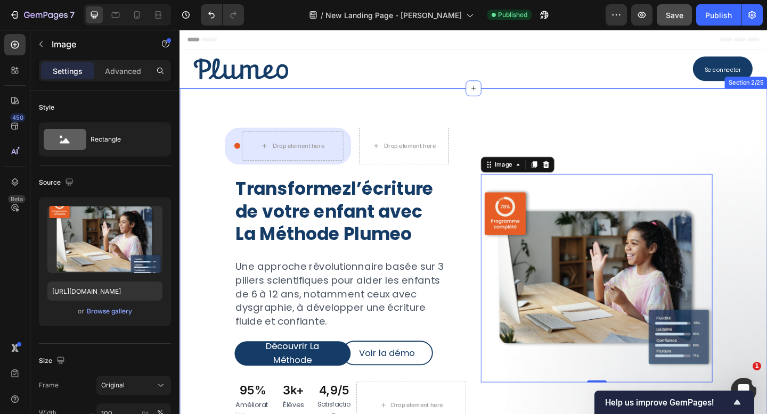
click at [766, 175] on div "Icon Drop element here Row Row Drop element here Row Transformez l’écriture de …" at bounding box center [498, 305] width 639 height 422
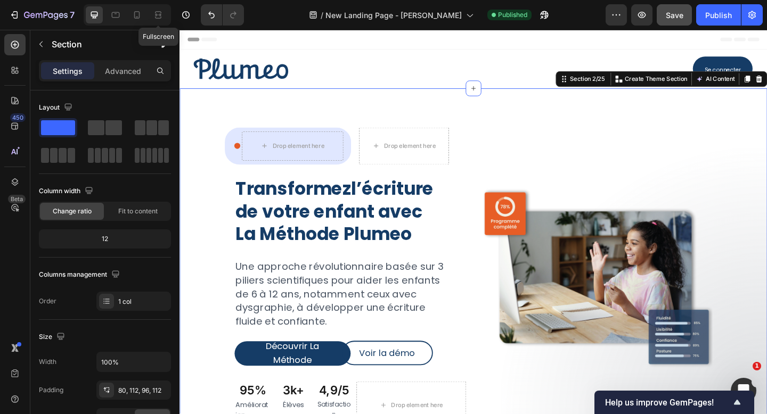
click at [167, 15] on div "Fullscreen" at bounding box center [127, 14] width 87 height 21
click at [161, 15] on icon at bounding box center [159, 14] width 3 height 3
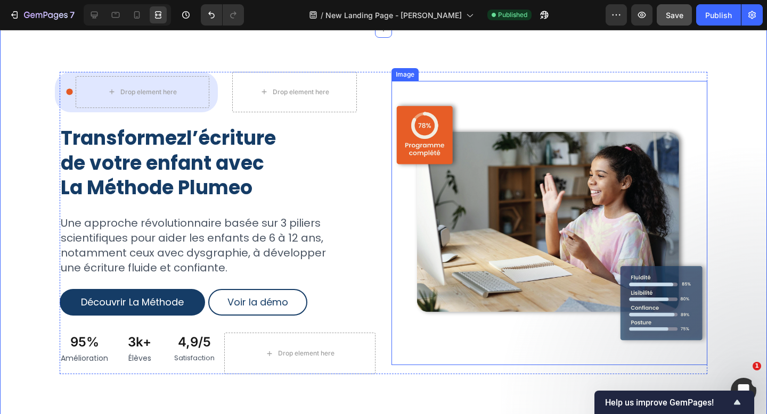
scroll to position [56, 0]
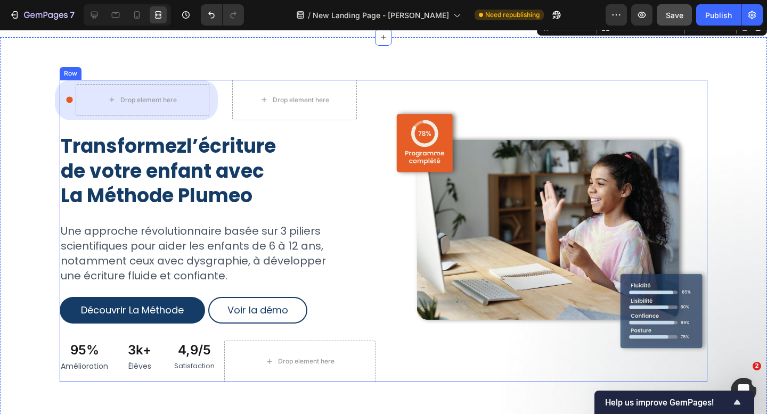
click at [385, 237] on div "Icon Drop element here Row Row Drop element here Row Transformez l’écriture de …" at bounding box center [383, 231] width 647 height 302
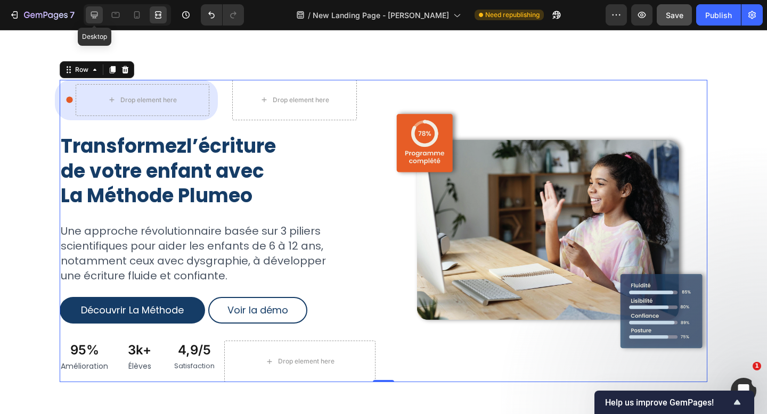
click at [100, 18] on div at bounding box center [94, 14] width 17 height 17
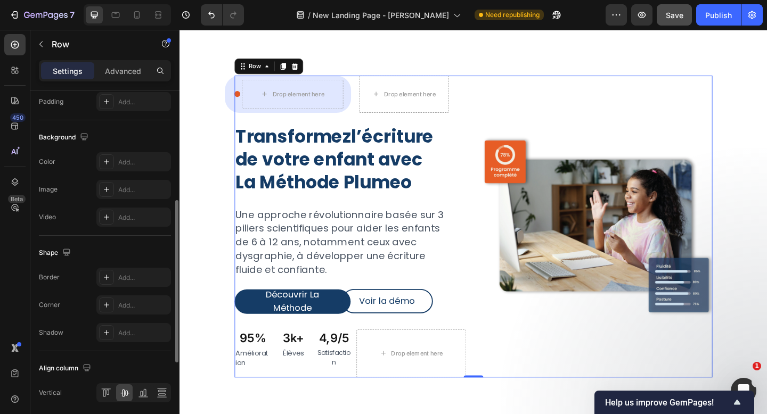
scroll to position [417, 0]
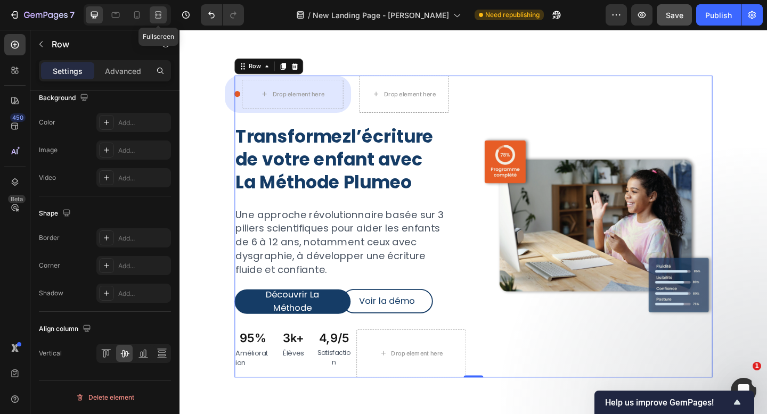
click at [156, 13] on icon at bounding box center [158, 15] width 11 height 11
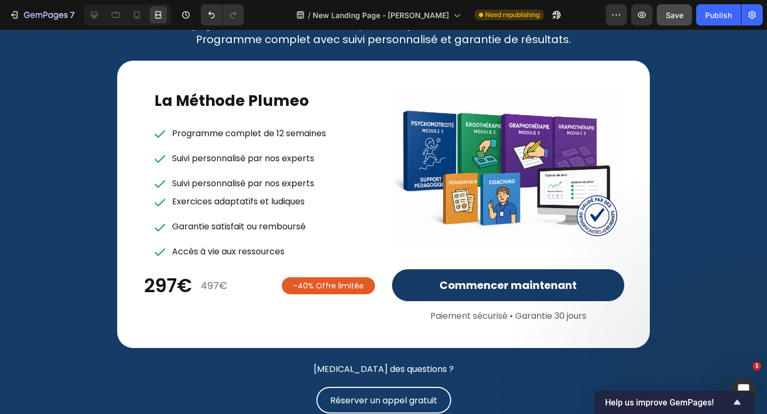
scroll to position [4296, 0]
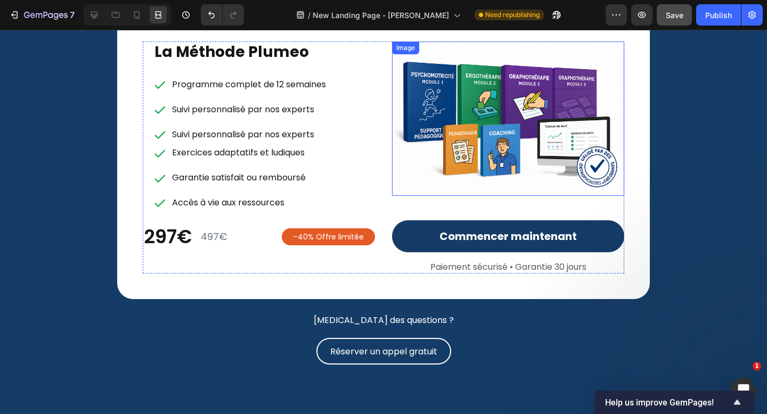
click at [565, 135] on img at bounding box center [508, 119] width 232 height 155
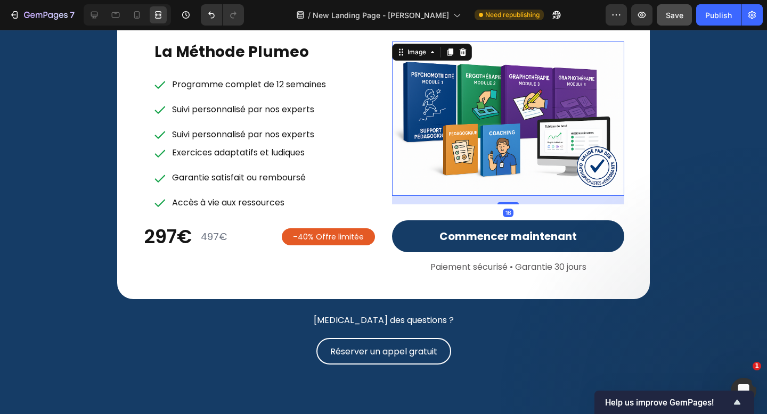
click at [483, 138] on img at bounding box center [508, 119] width 232 height 155
click at [100, 17] on div at bounding box center [94, 14] width 17 height 17
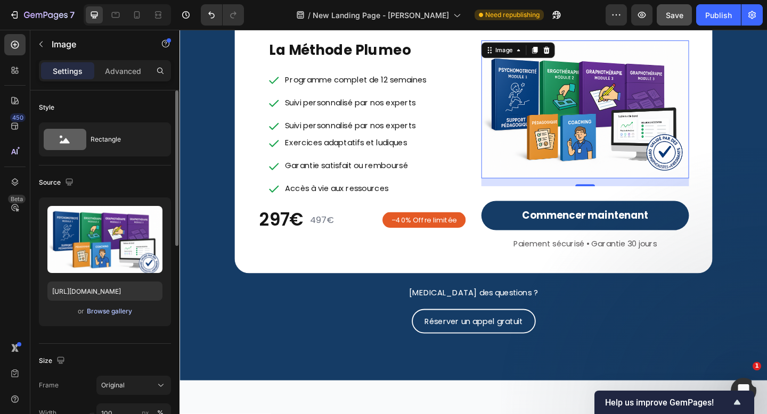
click at [108, 313] on div "Browse gallery" at bounding box center [109, 312] width 45 height 10
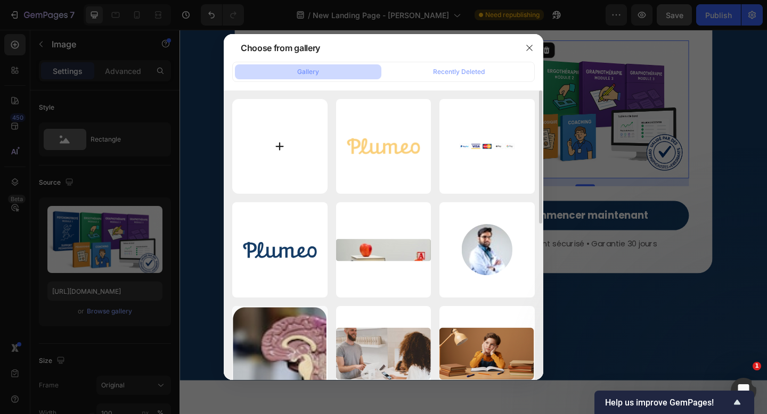
click at [303, 146] on input "file" at bounding box center [279, 146] width 95 height 95
click at [533, 44] on icon "button" at bounding box center [529, 48] width 9 height 9
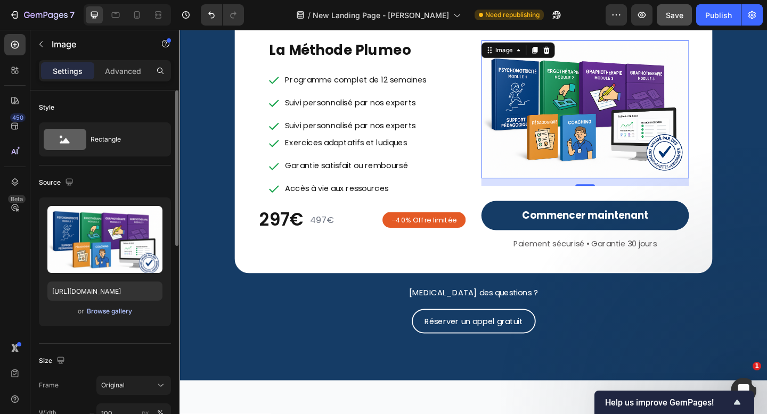
click at [103, 313] on div "Browse gallery" at bounding box center [109, 312] width 45 height 10
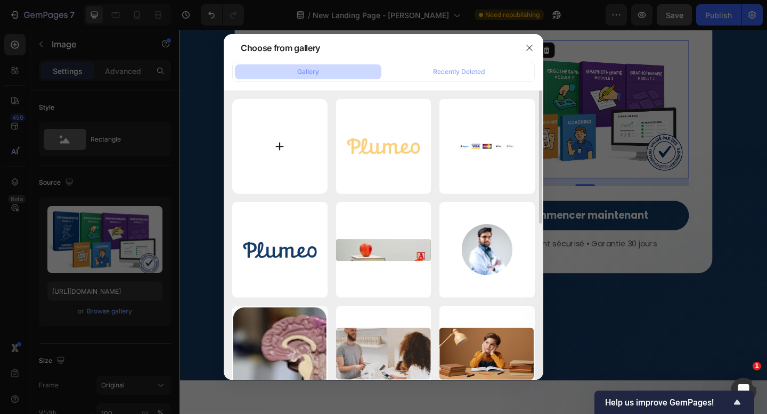
click at [275, 140] on input "file" at bounding box center [279, 146] width 95 height 95
type input "C:\fakepath\Bundle_Mockup.jpg"
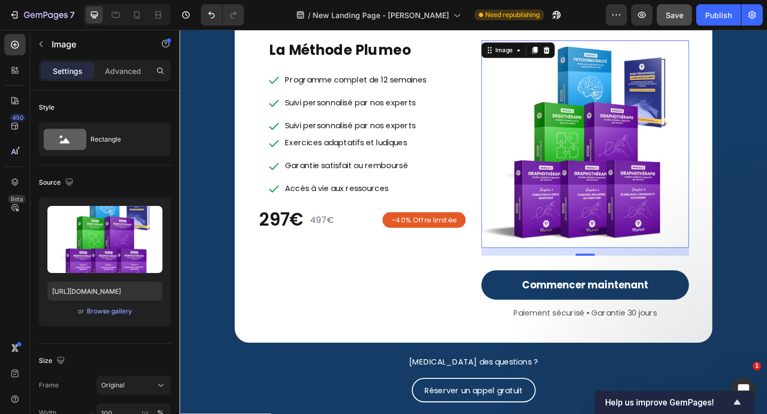
scroll to position [1975, 0]
click at [118, 317] on div "or Browse gallery" at bounding box center [104, 311] width 115 height 13
click at [116, 309] on div "Browse gallery" at bounding box center [109, 312] width 45 height 10
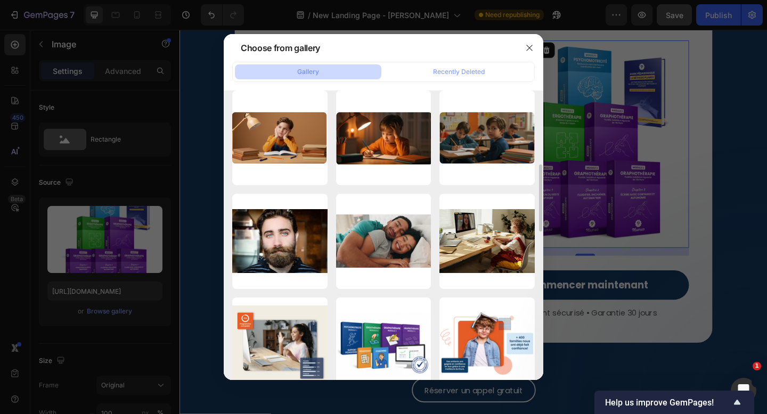
scroll to position [415, 0]
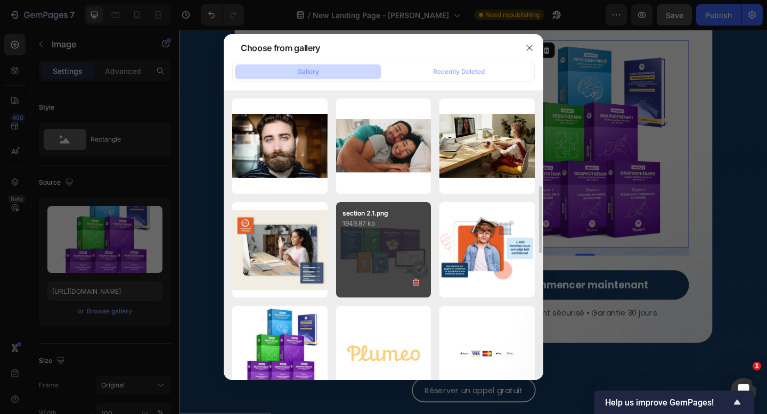
click at [394, 242] on div "section 2.1.png 1949.87 kb" at bounding box center [383, 249] width 95 height 95
type input "https://cdn.shopify.com/s/files/1/0791/4956/4239/files/gempages_525381896914339…"
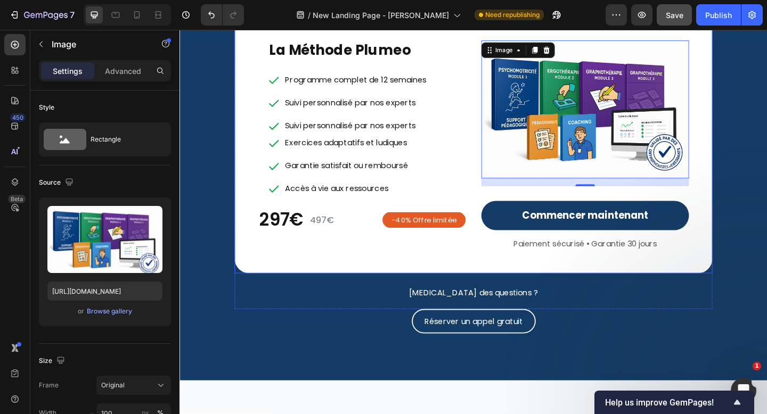
click at [736, 277] on div "La Méthode Plumeo Heading Programme complet de 12 semaines Suivi personnalisé p…" at bounding box center [499, 154] width 520 height 284
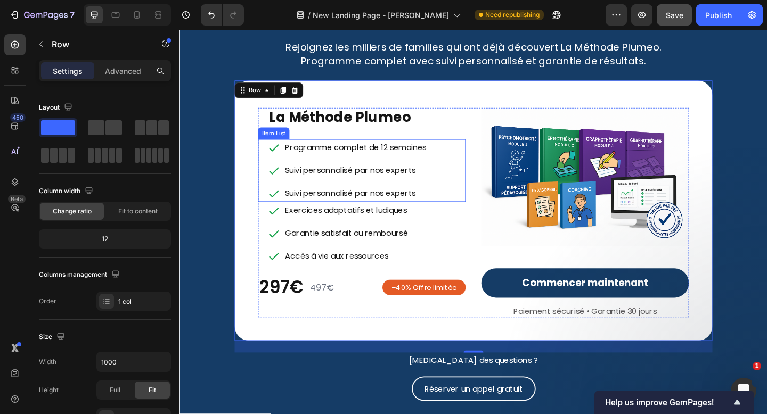
scroll to position [4242, 0]
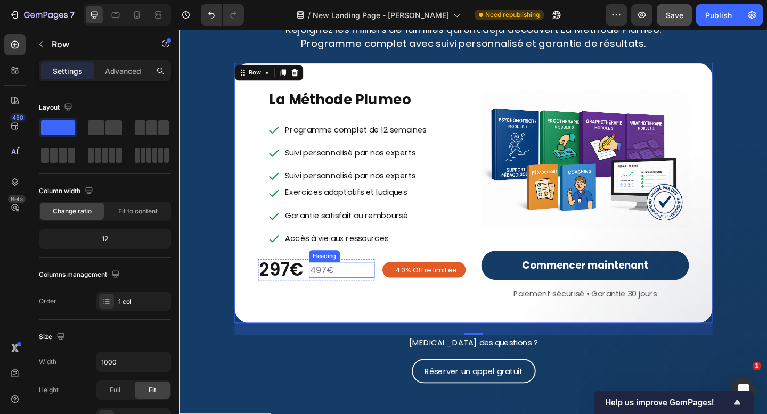
click at [332, 291] on h2 "497€" at bounding box center [355, 291] width 71 height 17
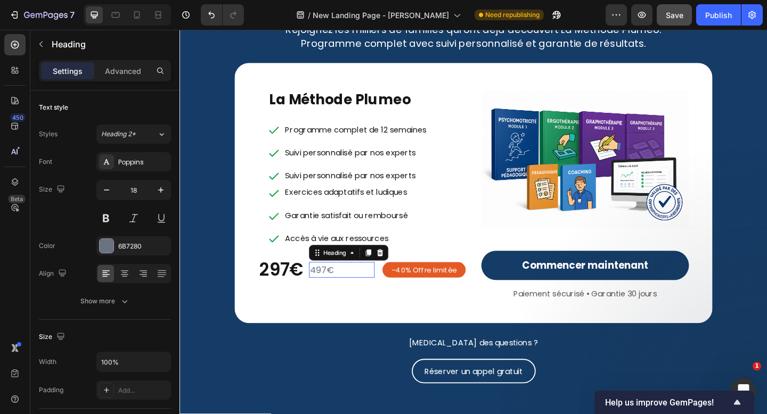
click at [332, 291] on p "497€" at bounding box center [355, 291] width 69 height 15
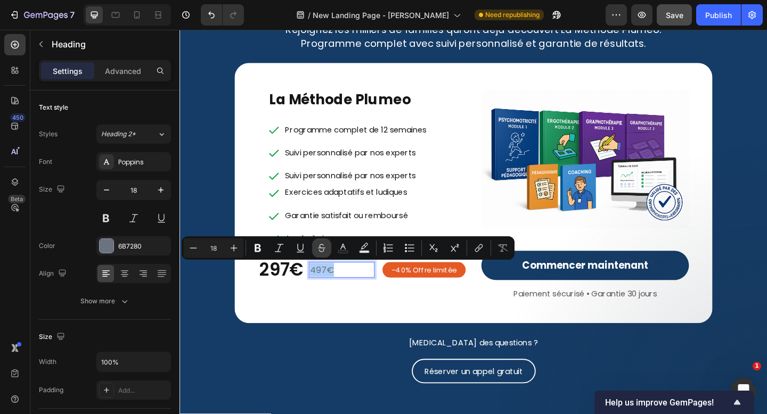
click at [318, 247] on icon "Editor contextual toolbar" at bounding box center [321, 248] width 11 height 11
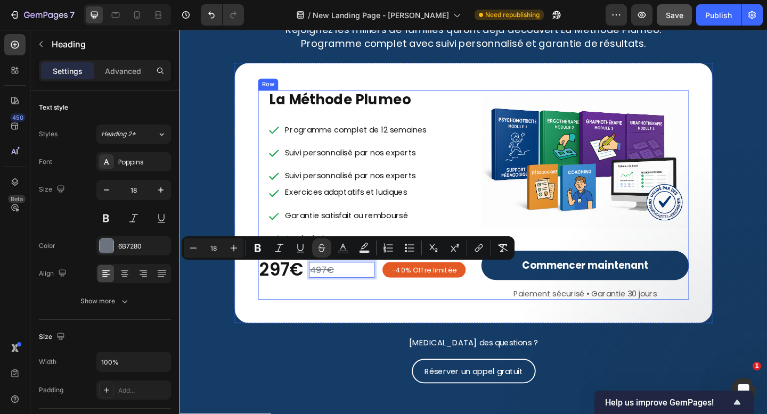
click at [351, 324] on div "La Méthode Plumeo Heading Programme complet de 12 semaines Suivi personnalisé p…" at bounding box center [499, 208] width 520 height 284
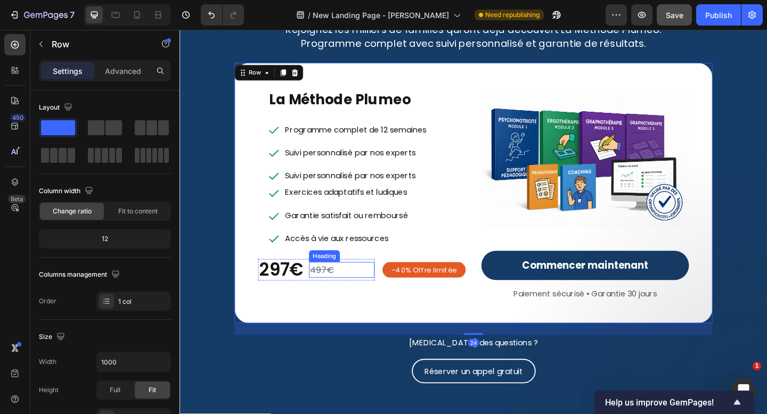
click at [336, 293] on s "497€" at bounding box center [334, 290] width 26 height 13
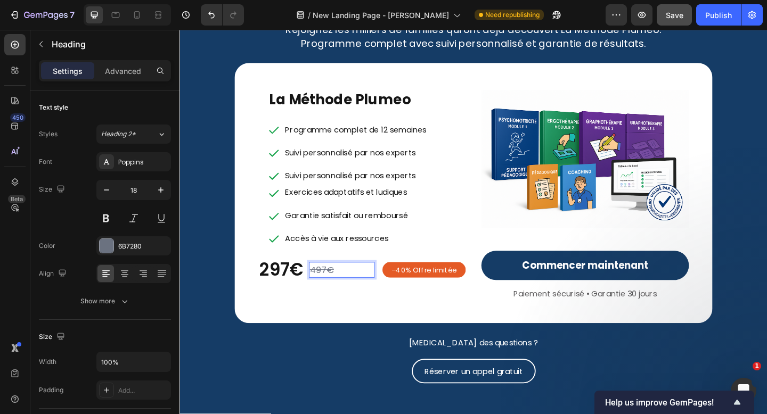
click at [323, 293] on s "497€" at bounding box center [334, 290] width 26 height 13
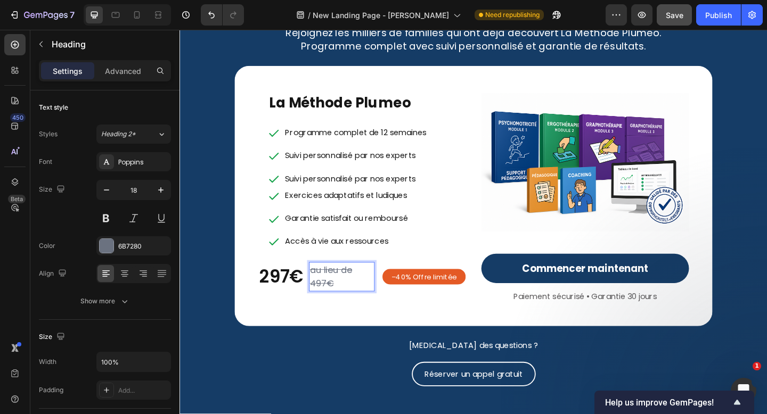
click at [336, 303] on s "au lieu de 497€" at bounding box center [344, 298] width 46 height 28
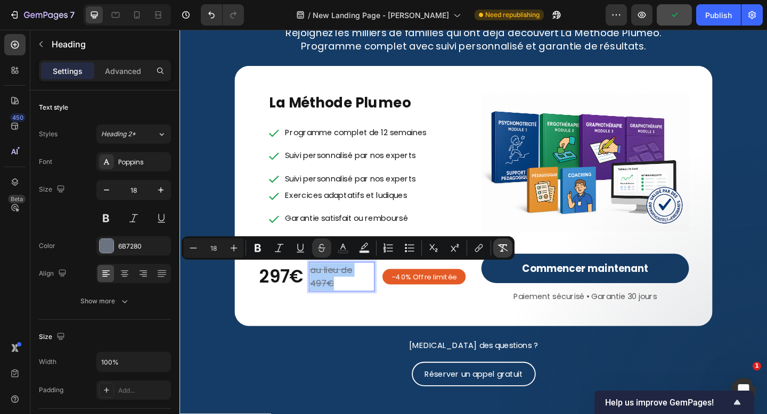
click at [498, 249] on icon "Editor contextual toolbar" at bounding box center [502, 248] width 11 height 11
click at [326, 249] on icon "Editor contextual toolbar" at bounding box center [321, 248] width 11 height 11
click at [198, 253] on icon "Editor contextual toolbar" at bounding box center [193, 248] width 11 height 11
type input "16"
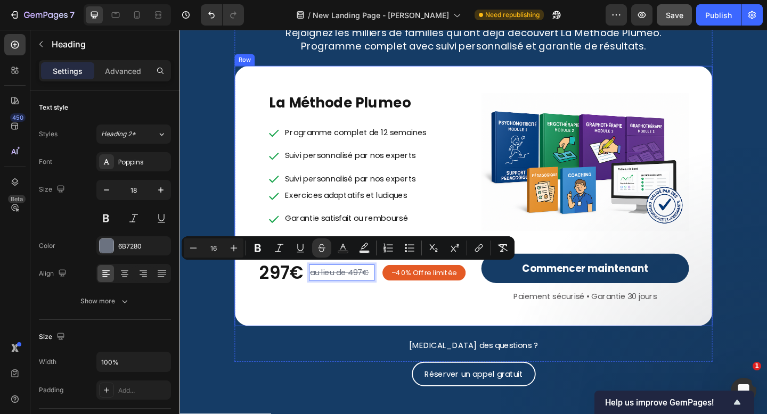
click at [319, 343] on div "La Méthode Plumeo Heading Programme complet de 12 semaines Suivi personnalisé p…" at bounding box center [499, 211] width 520 height 284
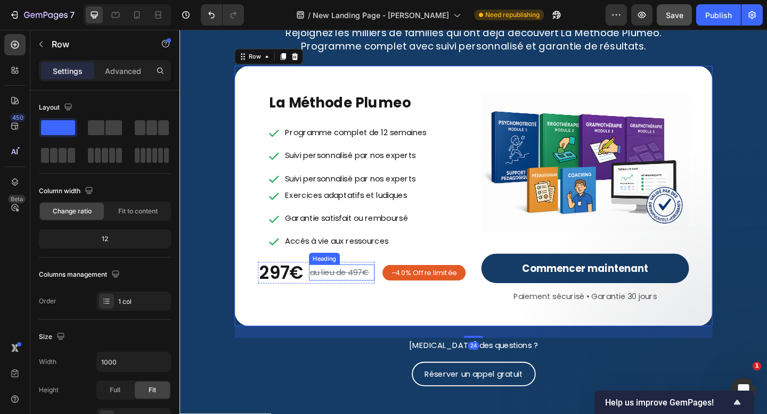
click at [366, 293] on s "au lieu de 497€" at bounding box center [353, 294] width 64 height 12
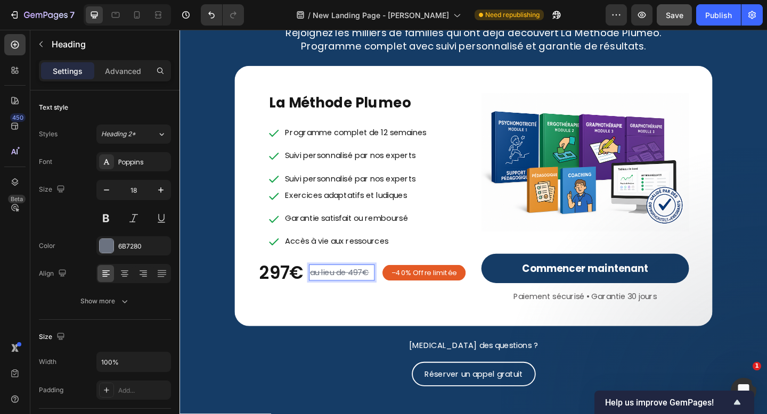
click at [361, 293] on s "au lieu de 497€" at bounding box center [353, 294] width 64 height 12
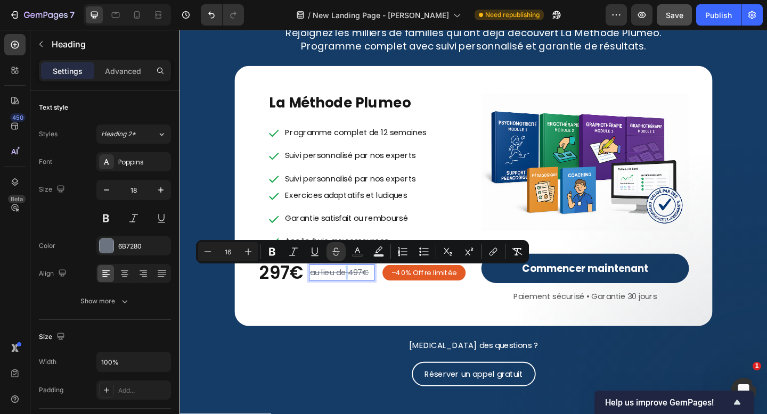
click at [361, 293] on s "au lieu de 497€" at bounding box center [353, 294] width 64 height 12
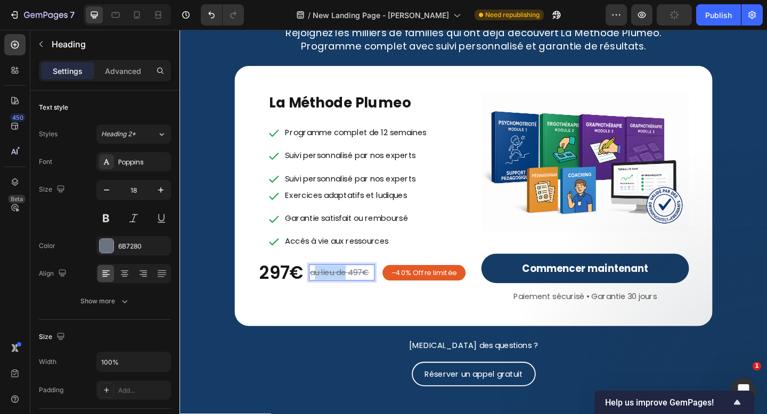
drag, startPoint x: 324, startPoint y: 297, endPoint x: 363, endPoint y: 295, distance: 38.9
click at [363, 295] on s "au lieu de 497€" at bounding box center [353, 294] width 64 height 12
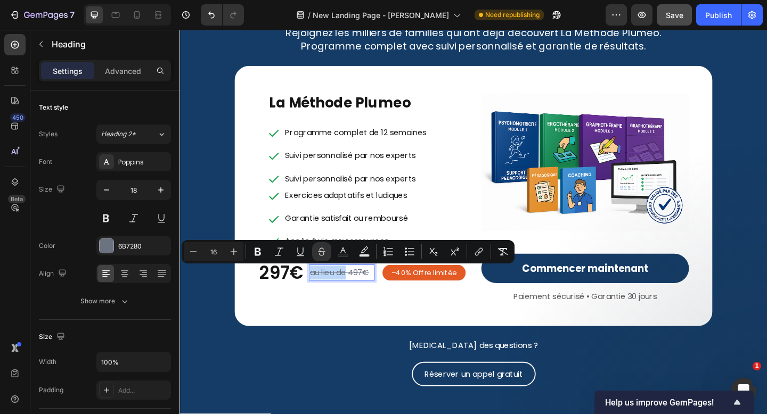
drag, startPoint x: 322, startPoint y: 296, endPoint x: 362, endPoint y: 295, distance: 39.4
click at [325, 250] on icon "Editor contextual toolbar" at bounding box center [321, 252] width 11 height 11
click at [360, 313] on div "La Méthode Plumeo Heading Programme complet de 12 semaines Suivi personnalisé p…" at bounding box center [378, 213] width 226 height 228
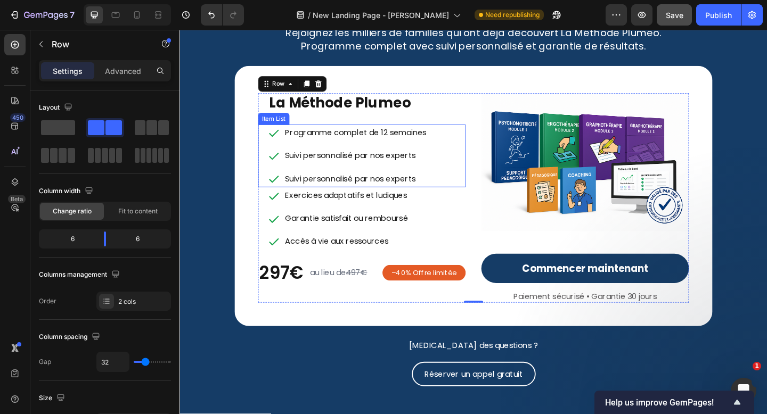
click at [404, 139] on p "Programme complet de 12 semaines" at bounding box center [371, 142] width 154 height 15
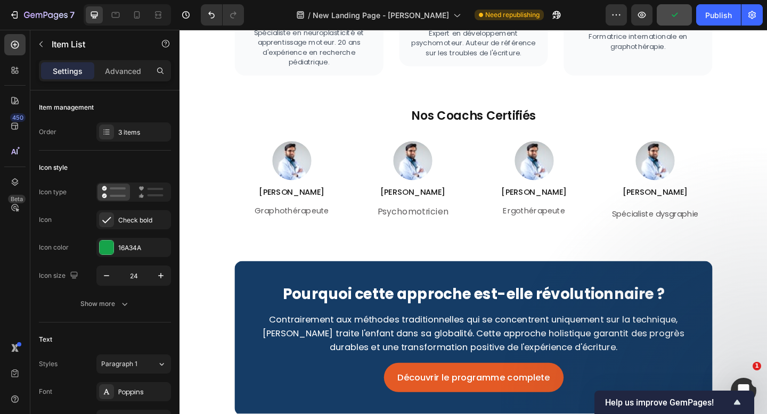
scroll to position [2606, 0]
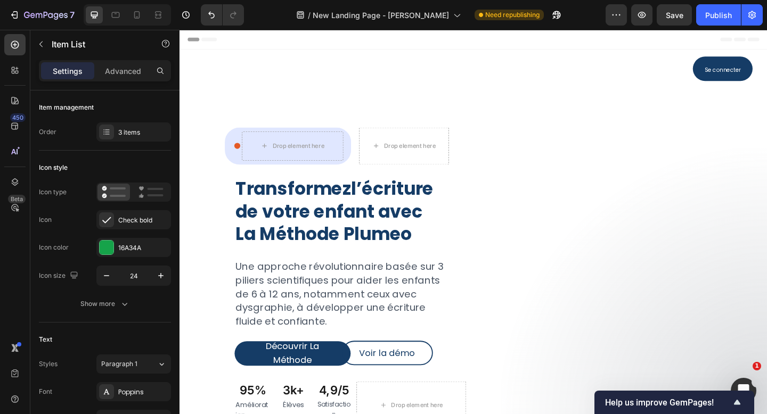
scroll to position [1975, 0]
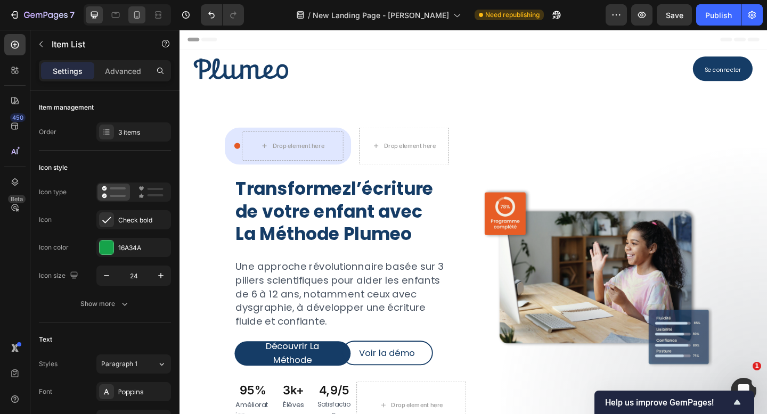
click at [139, 21] on div at bounding box center [136, 14] width 17 height 17
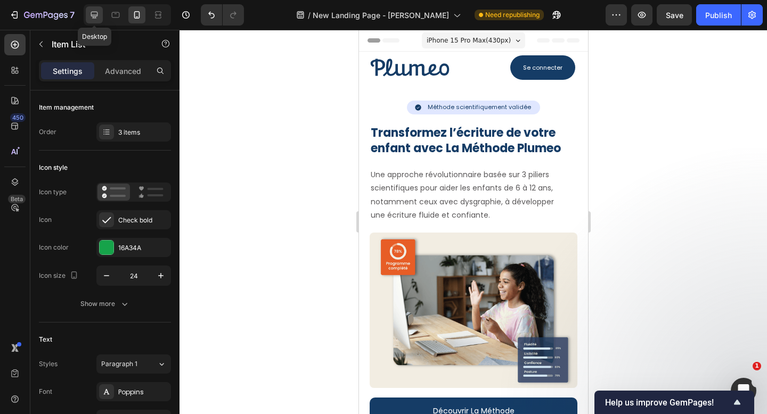
click at [93, 20] on div at bounding box center [94, 14] width 17 height 17
type input "16"
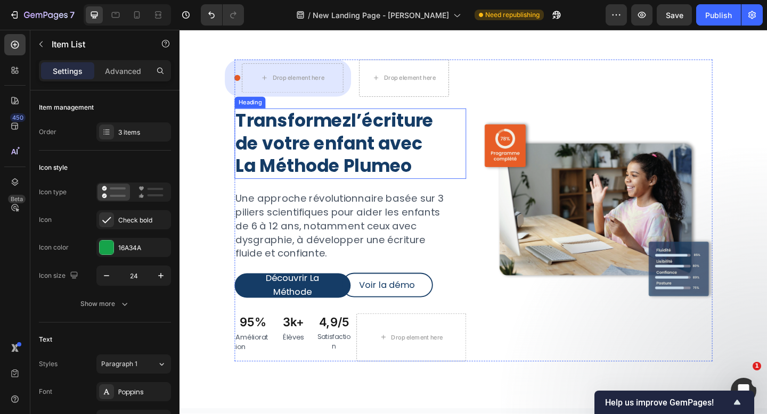
scroll to position [125, 0]
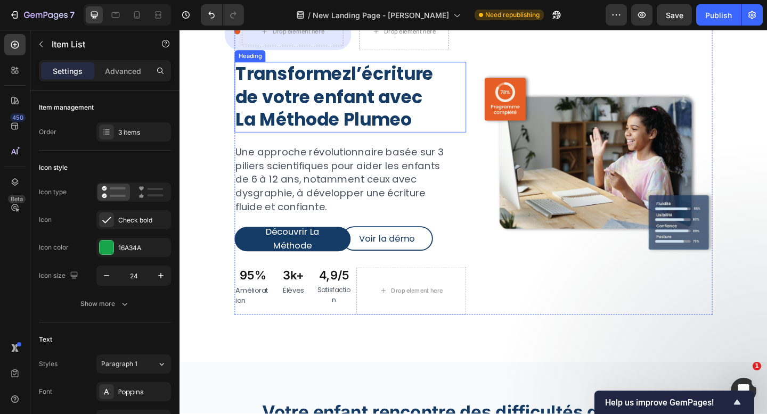
click at [378, 109] on h2 "Transformez l’écriture de votre enfant avec La Méthode Plumeo" at bounding box center [365, 103] width 252 height 77
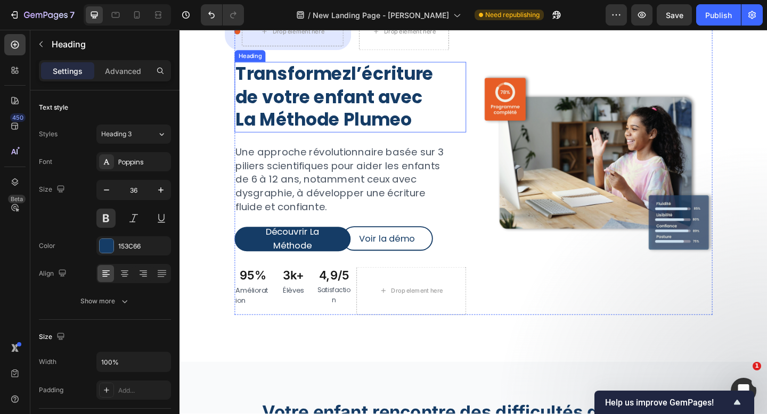
click at [378, 109] on h2 "Transformez l’écriture de votre enfant avec La Méthode Plumeo" at bounding box center [365, 103] width 252 height 77
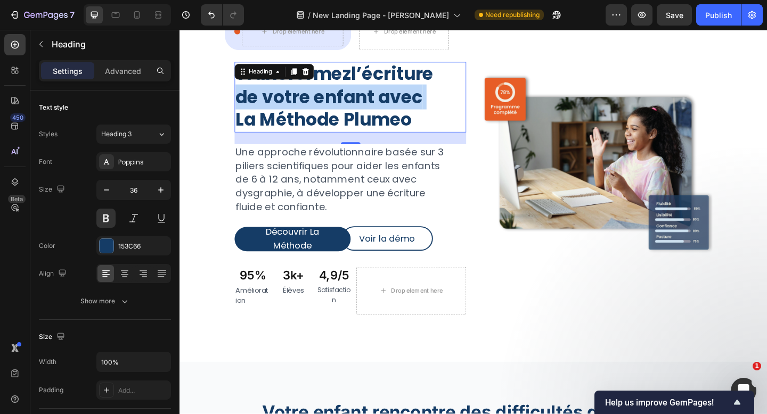
click at [378, 109] on p "Transformez l’écriture de votre enfant avec La Méthode Plumeo" at bounding box center [365, 103] width 250 height 75
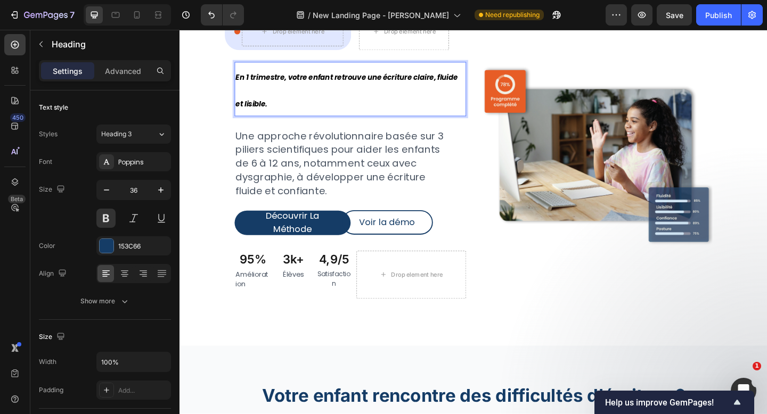
click at [378, 109] on p "En 1 trimestre, votre enfant retrouve une écriture claire, fluide et lisible." at bounding box center [365, 95] width 250 height 58
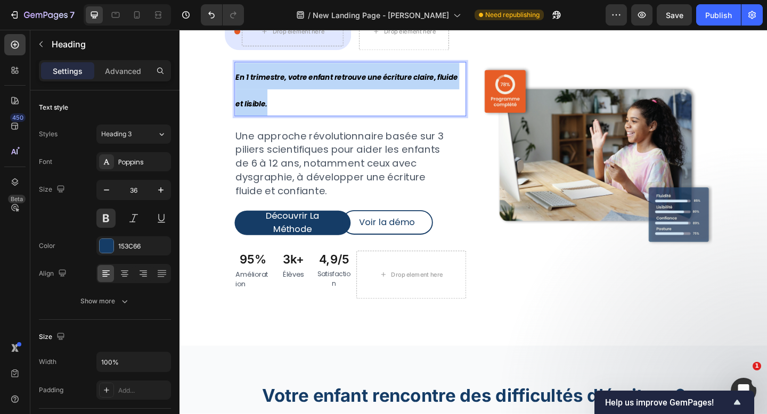
click at [378, 109] on p "En 1 trimestre, votre enfant retrouve une écriture claire, fluide et lisible." at bounding box center [365, 95] width 250 height 58
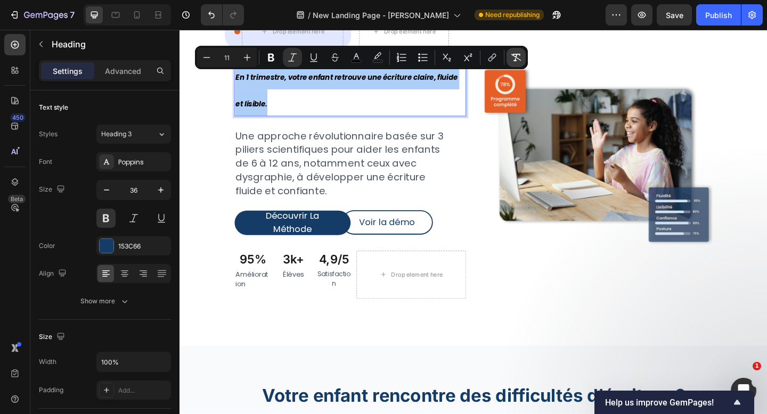
click at [517, 60] on icon "Editor contextual toolbar" at bounding box center [516, 57] width 11 height 11
type input "36"
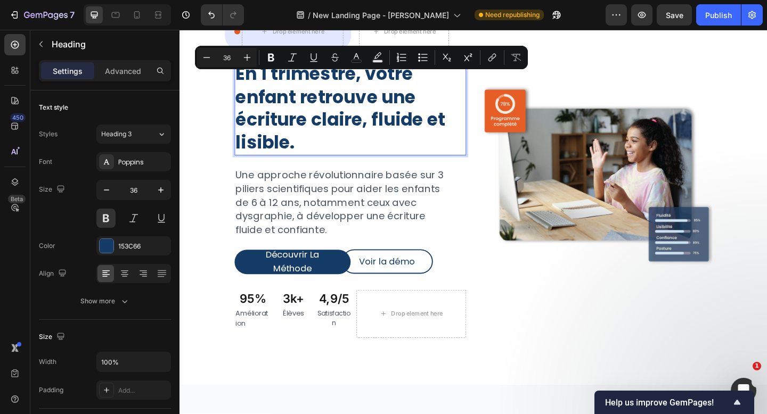
click at [414, 126] on p "En 1 trimestre, votre enfant retrouve une écriture claire, fluide et lisible." at bounding box center [365, 116] width 250 height 100
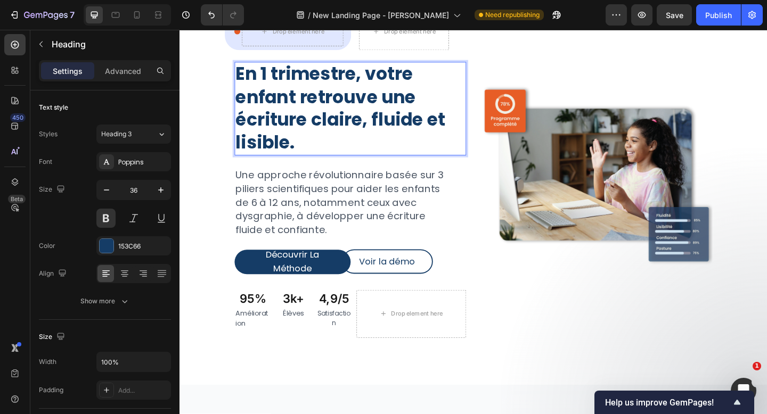
click at [367, 148] on p "En 1 trimestre, votre enfant retrouve une écriture claire, fluide et lisible." at bounding box center [365, 116] width 250 height 100
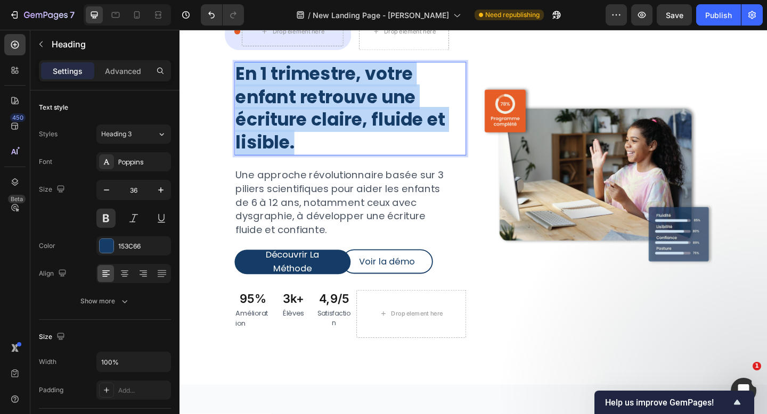
click at [367, 148] on p "En 1 trimestre, votre enfant retrouve une écriture claire, fluide et lisible." at bounding box center [365, 116] width 250 height 100
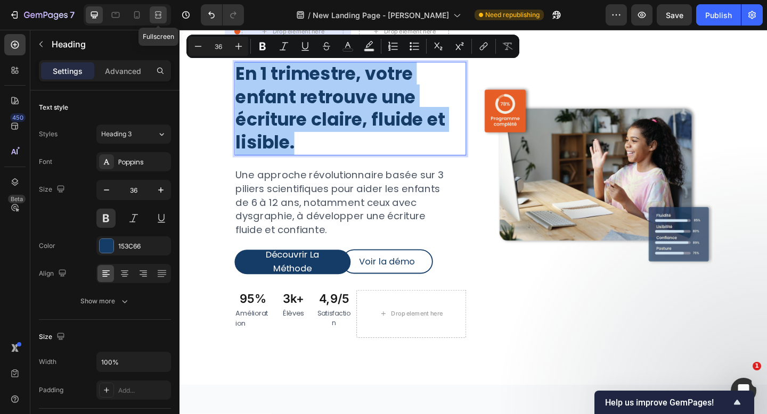
click at [159, 21] on div at bounding box center [158, 14] width 17 height 17
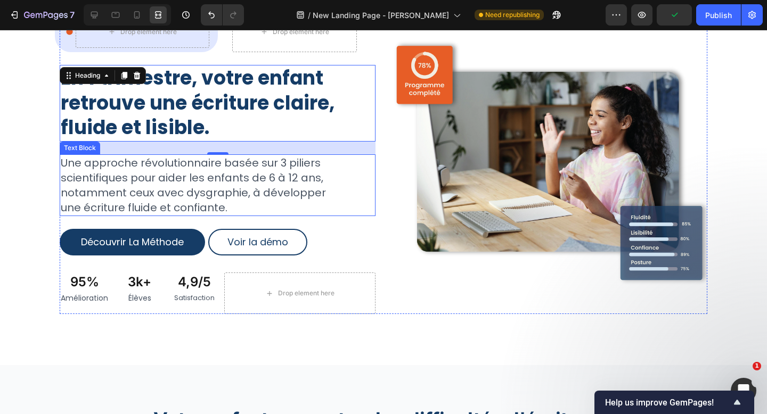
click at [379, 201] on div "Icon Drop element here Row Row Drop element here Row En 1 trimestre, votre enfa…" at bounding box center [383, 163] width 647 height 302
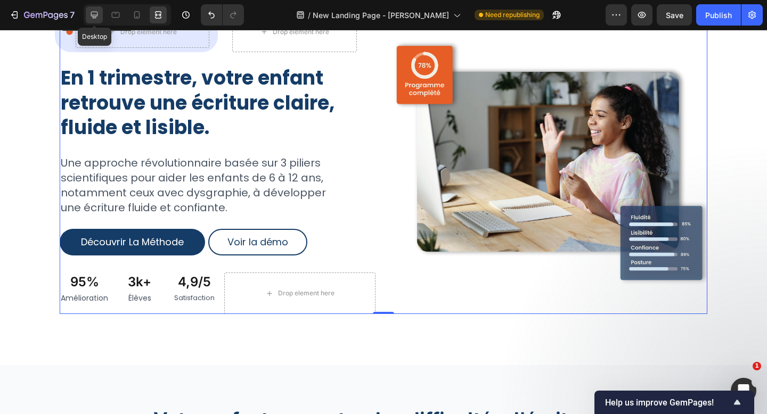
click at [93, 15] on icon at bounding box center [94, 15] width 7 height 7
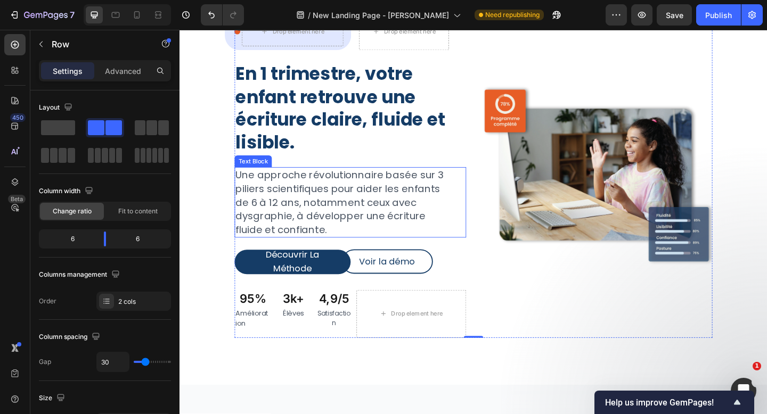
click at [355, 203] on p "Une approche révolutionnaire basée sur 3 piliers scientifiques pour aider les e…" at bounding box center [353, 217] width 227 height 75
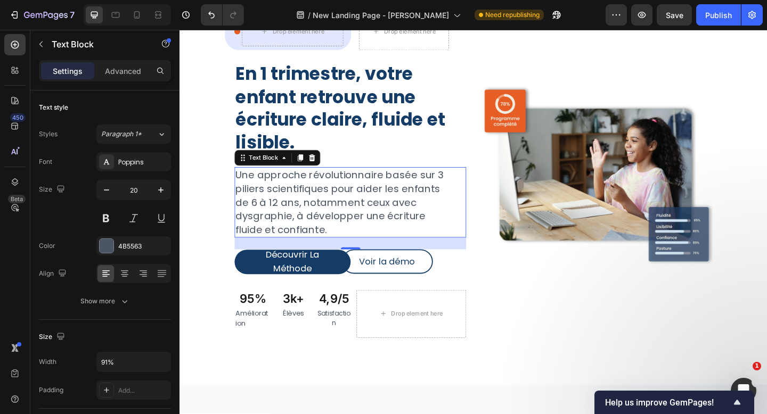
click at [355, 203] on p "Une approche révolutionnaire basée sur 3 piliers scientifiques pour aider les e…" at bounding box center [353, 217] width 227 height 75
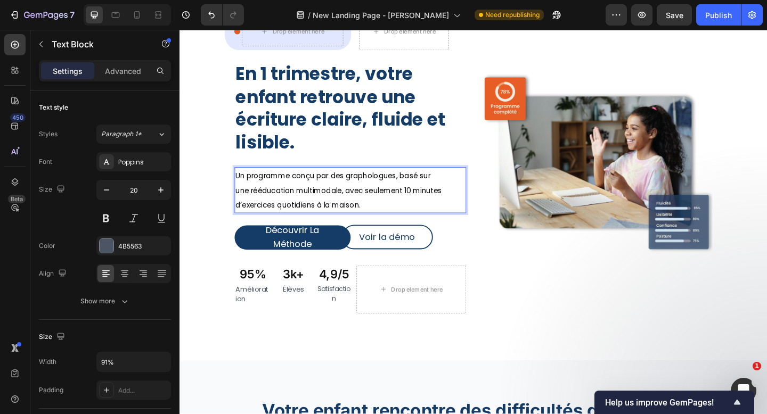
click at [353, 203] on span "Un programme conçu par des graphologues, basé sur une rééducation multimodale, …" at bounding box center [352, 205] width 224 height 43
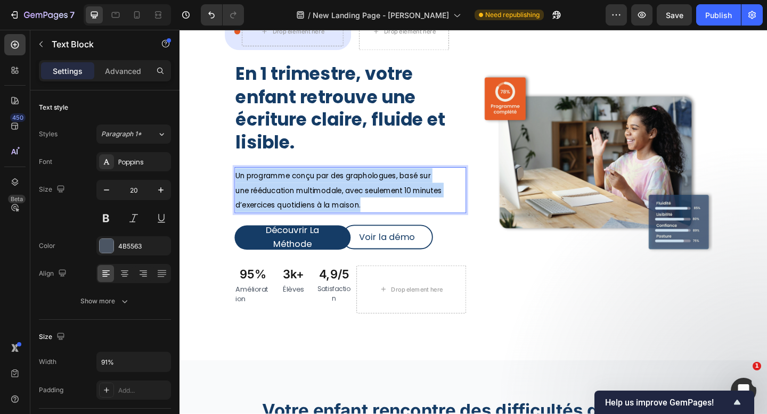
click at [353, 203] on span "Un programme conçu par des graphologues, basé sur une rééducation multimodale, …" at bounding box center [352, 205] width 224 height 43
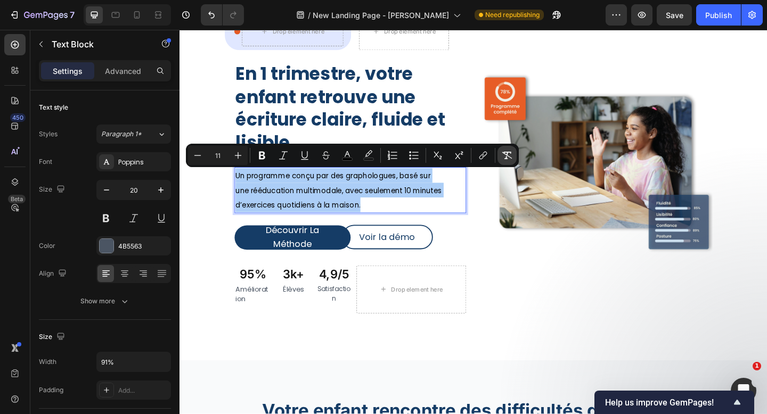
click at [510, 157] on icon "Editor contextual toolbar" at bounding box center [507, 155] width 11 height 11
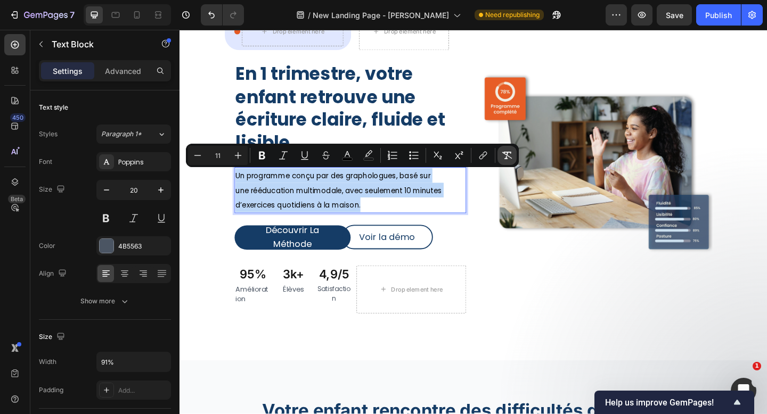
type input "20"
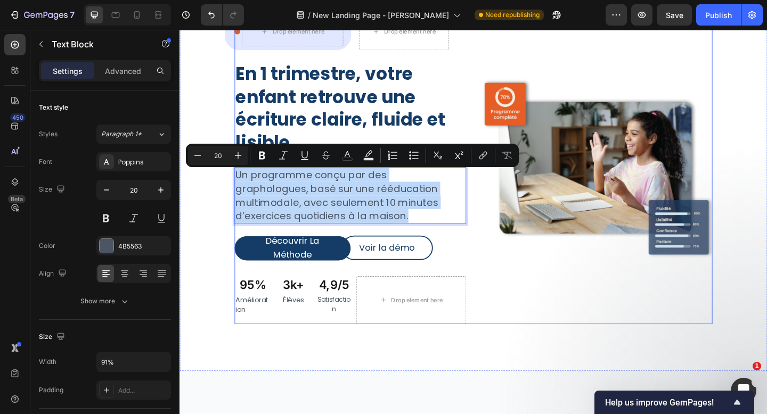
click at [501, 278] on div "Icon Drop element here Row Row Drop element here Row En 1 trimestre, votre enfa…" at bounding box center [499, 181] width 520 height 339
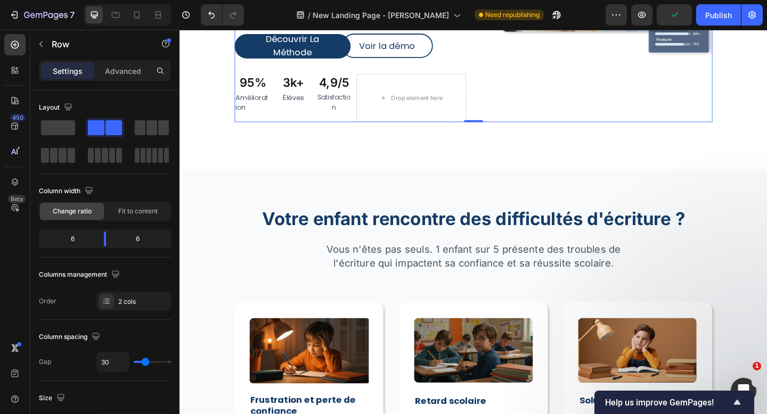
scroll to position [379, 0]
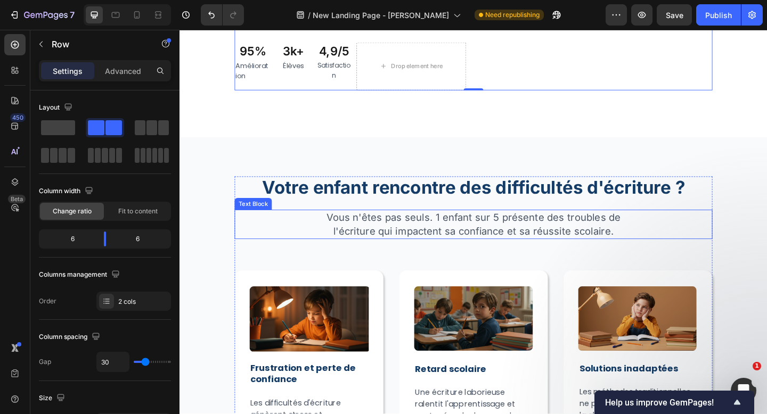
click at [496, 244] on p "Vous n'êtes pas seuls. 1 enfant sur 5 présente des troubles de l'écriture qui i…" at bounding box center [498, 242] width 351 height 30
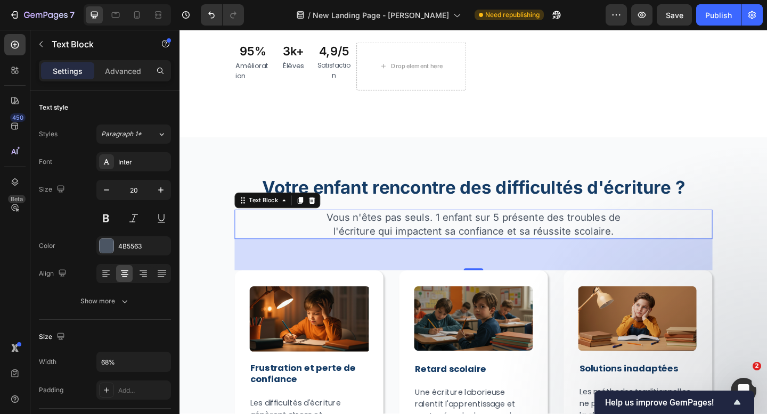
click at [496, 244] on p "Vous n'êtes pas seuls. 1 enfant sur 5 présente des troubles de l'écriture qui i…" at bounding box center [498, 242] width 351 height 30
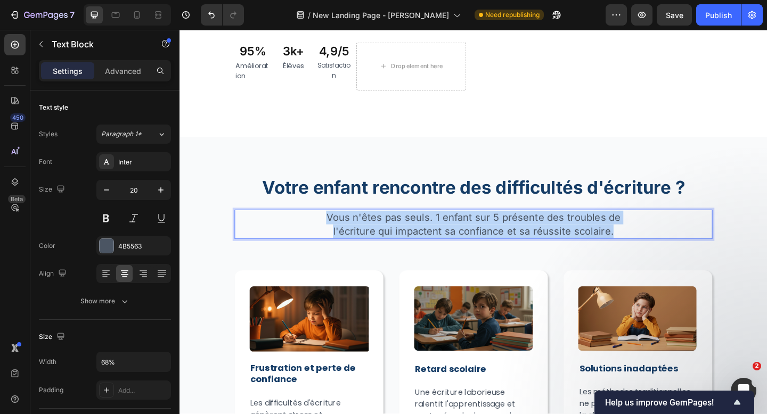
scroll to position [1980, 0]
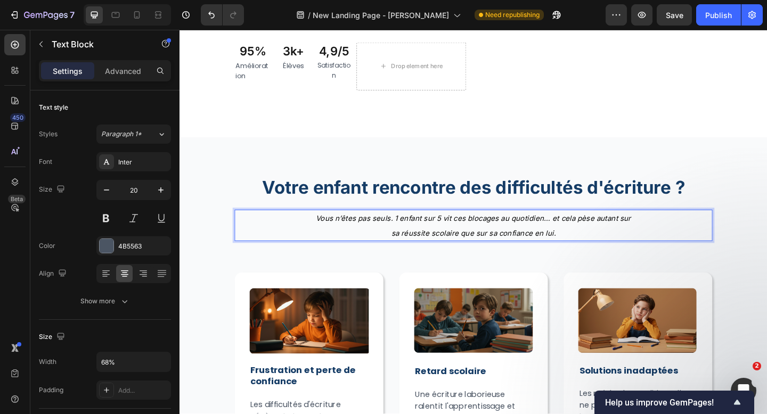
click at [496, 244] on p "Vous n’êtes pas seuls. 1 enfant sur 5 vit ces blocages au quotidien… et cela pè…" at bounding box center [498, 243] width 351 height 32
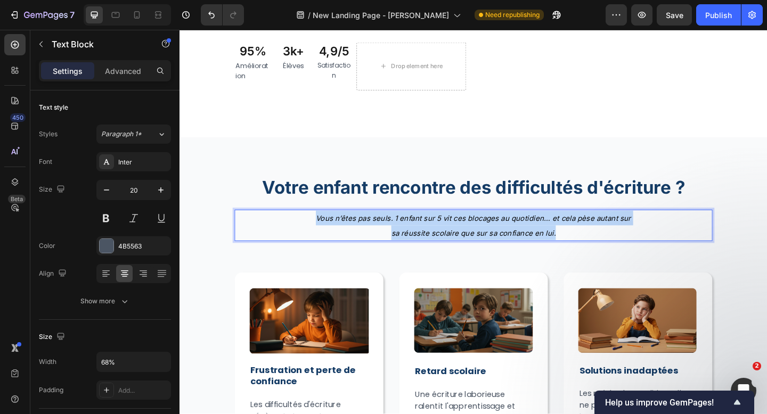
click at [496, 244] on p "Vous n’êtes pas seuls. 1 enfant sur 5 vit ces blocages au quotidien… et cela pè…" at bounding box center [498, 243] width 351 height 32
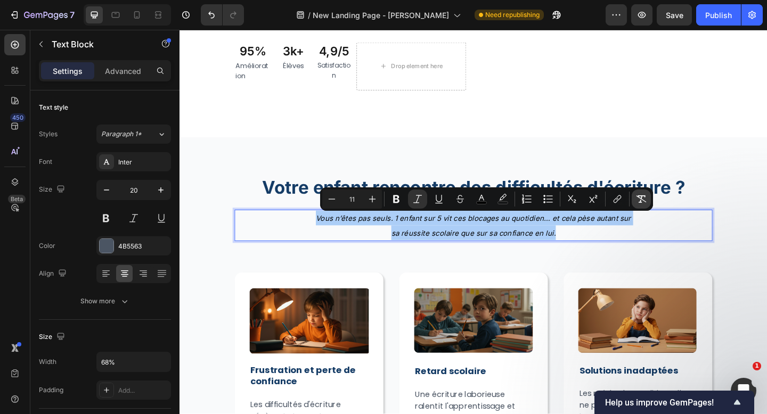
click at [639, 206] on button "Remove Format" at bounding box center [640, 199] width 19 height 19
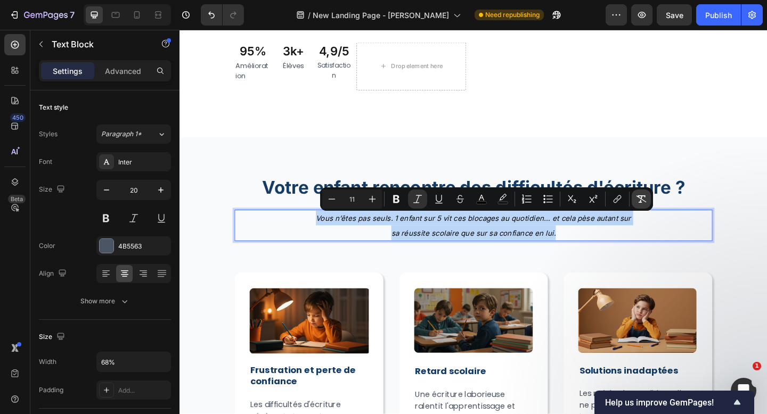
type input "20"
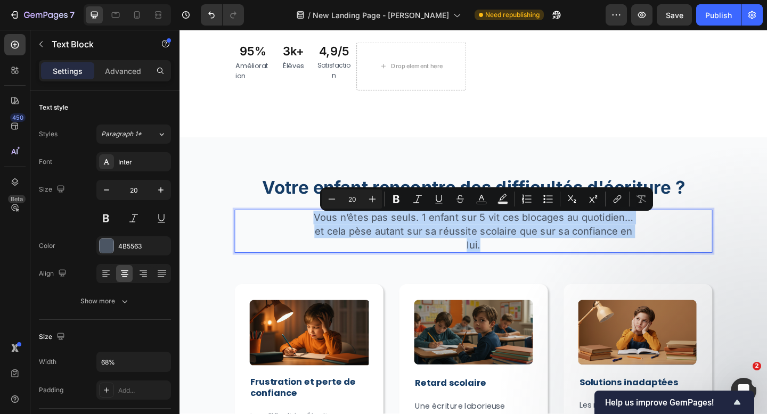
click at [619, 262] on p "Vous n’êtes pas seuls. 1 enfant sur 5 vit ces blocages au quotidien… et cela pè…" at bounding box center [498, 249] width 351 height 45
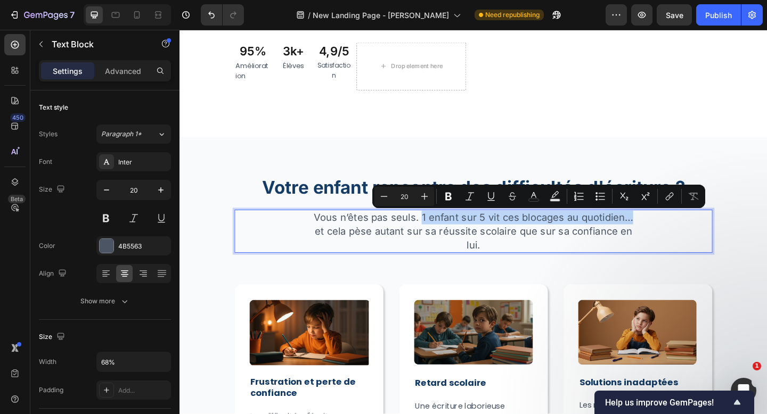
drag, startPoint x: 669, startPoint y: 236, endPoint x: 442, endPoint y: 237, distance: 226.8
click at [442, 237] on p "Vous n’êtes pas seuls. 1 enfant sur 5 vit ces blocages au quotidien… et cela pè…" at bounding box center [498, 249] width 351 height 45
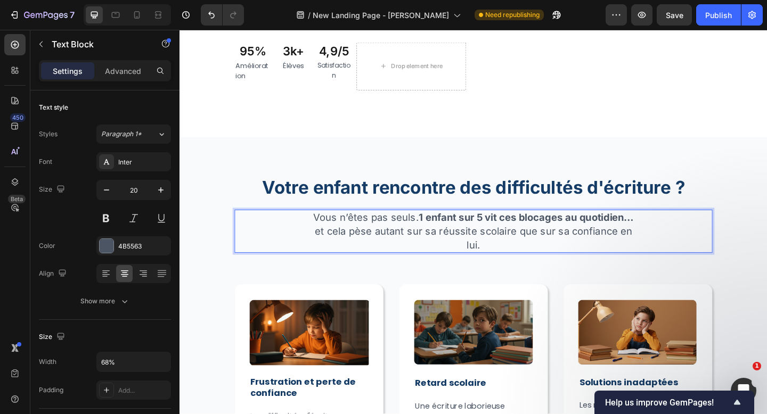
click at [511, 258] on p "Vous n’êtes pas seuls. 1 enfant sur 5 vit ces blocages au quotidien… et cela pè…" at bounding box center [498, 249] width 351 height 45
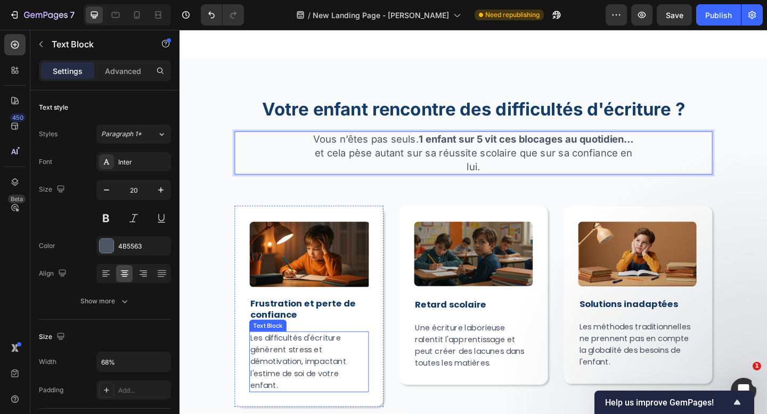
click at [296, 383] on p "Les difficultés d'écriture génèrent stress et démotivation, impactant l'estime …" at bounding box center [320, 391] width 128 height 64
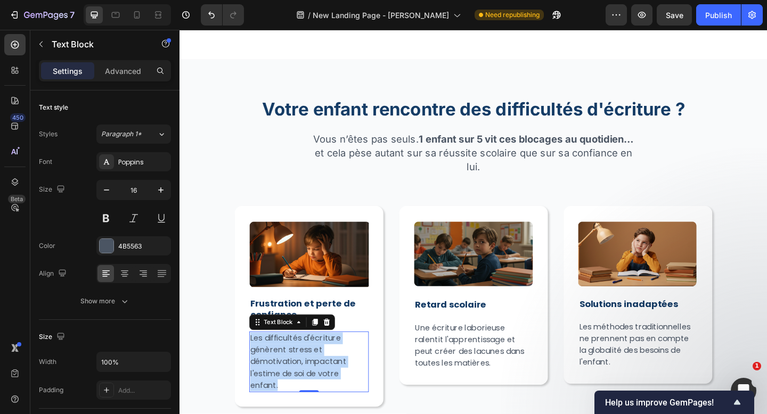
click at [296, 383] on p "Les difficultés d'écriture génèrent stress et démotivation, impactant l'estime …" at bounding box center [320, 391] width 128 height 64
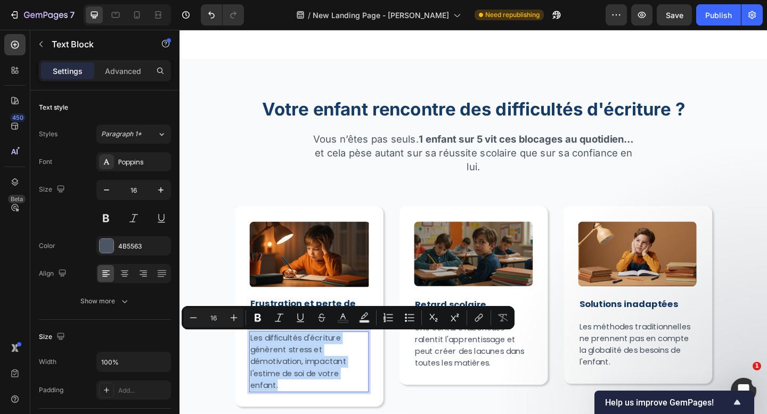
type input "11"
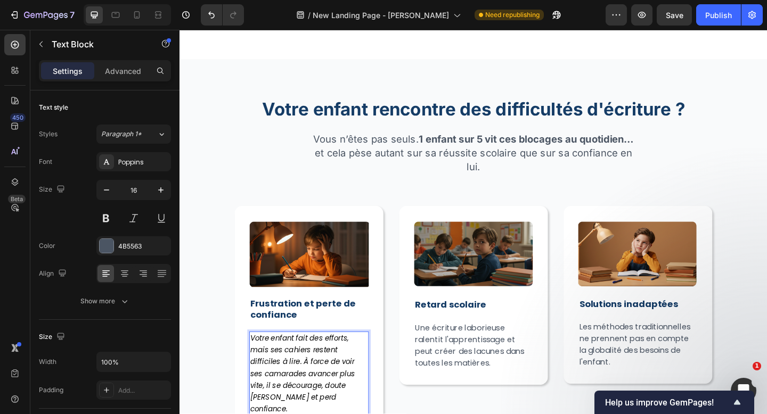
click at [296, 383] on icon "Votre enfant fait des efforts, mais ses cahiers restent difficiles à lire. À fo…" at bounding box center [313, 403] width 114 height 87
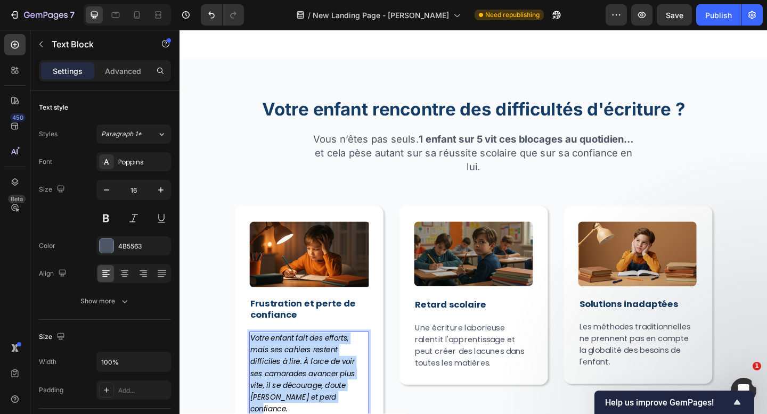
click at [296, 383] on icon "Votre enfant fait des efforts, mais ses cahiers restent difficiles à lire. À fo…" at bounding box center [313, 403] width 114 height 87
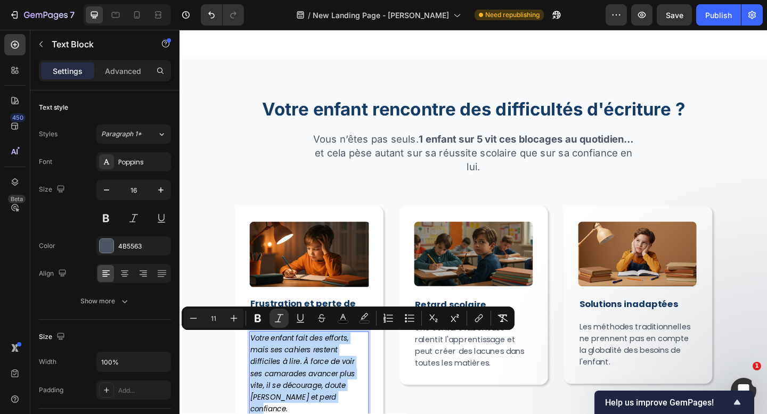
click at [322, 381] on icon "Votre enfant fait des efforts, mais ses cahiers restent difficiles à lire. À fo…" at bounding box center [313, 403] width 114 height 87
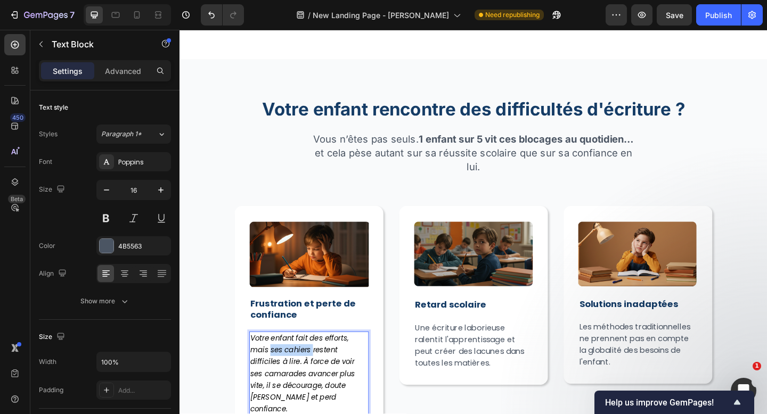
drag, startPoint x: 322, startPoint y: 381, endPoint x: 282, endPoint y: 380, distance: 39.4
click at [282, 380] on icon "Votre enfant fait des efforts, mais ses cahiers restent difficiles à lire. À fo…" at bounding box center [313, 403] width 114 height 87
click at [357, 380] on p "Votre enfant fait des efforts, mais son écriture restent difficiles à lire. À f…" at bounding box center [320, 403] width 128 height 89
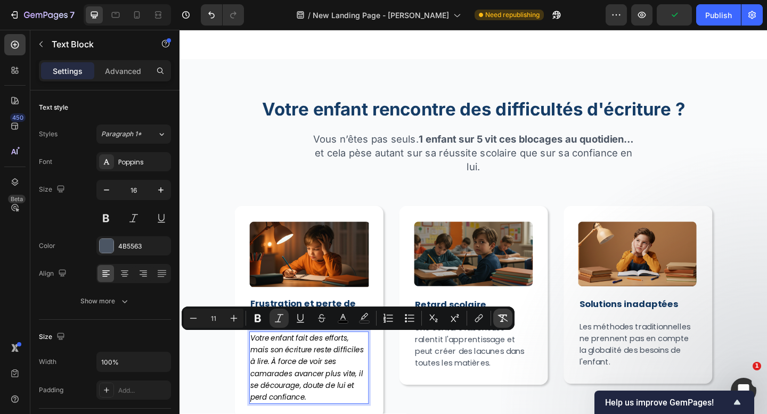
click at [505, 318] on icon "Editor contextual toolbar" at bounding box center [502, 318] width 11 height 11
type input "16"
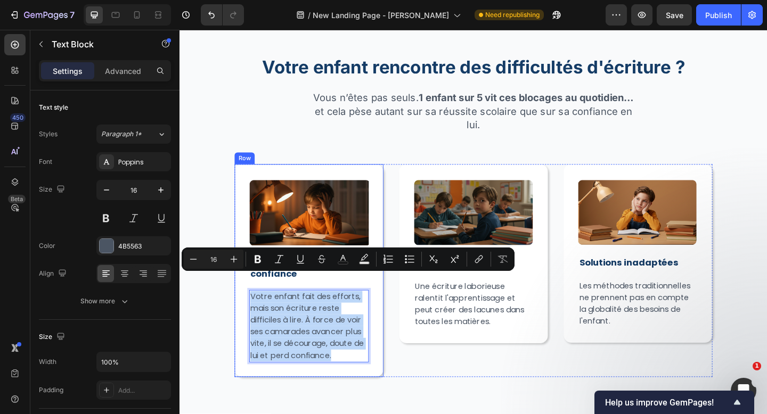
scroll to position [528, 0]
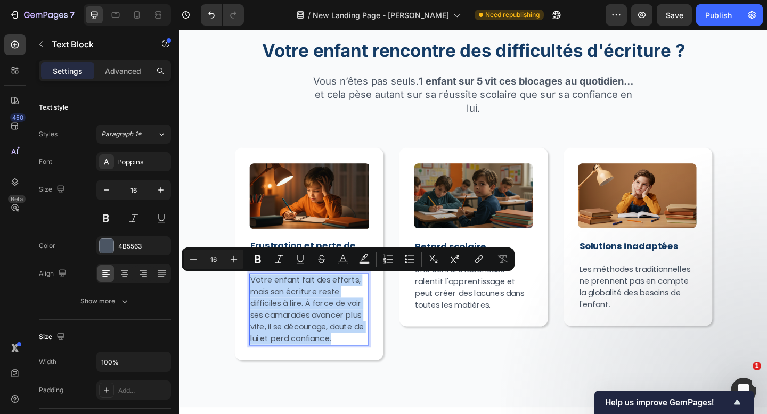
click at [371, 345] on p "Votre enfant fait des efforts, mais son écriture reste difficiles à lire. À for…" at bounding box center [320, 334] width 128 height 77
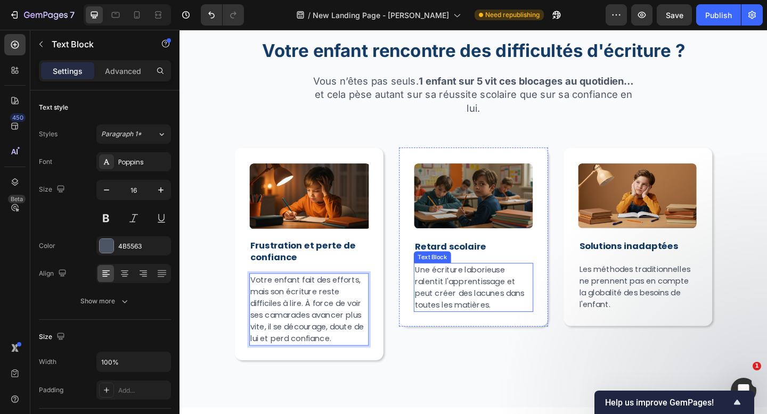
click at [495, 314] on p "Une écriture laborieuse ralentit l'apprentissage et peut créer des lacunes dans…" at bounding box center [499, 310] width 128 height 51
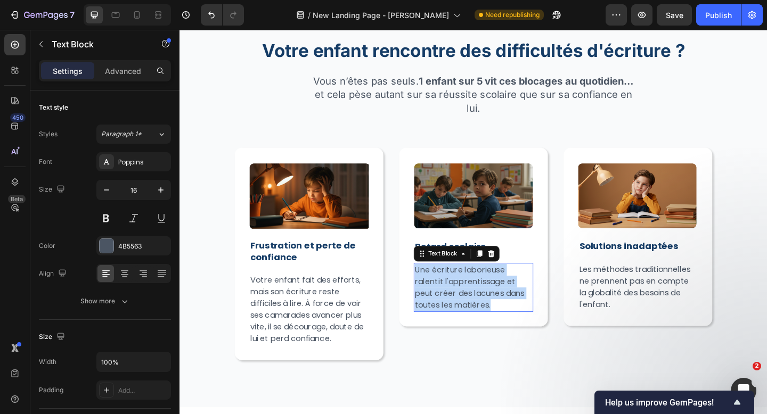
click at [495, 314] on p "Une écriture laborieuse ralentit l'apprentissage et peut créer des lacunes dans…" at bounding box center [499, 310] width 128 height 51
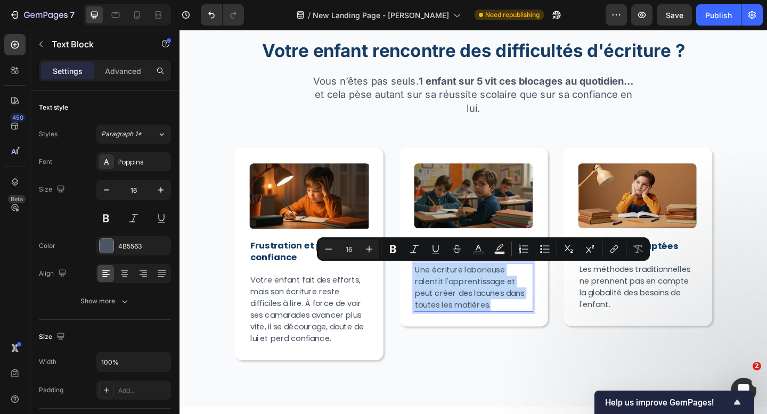
type input "11"
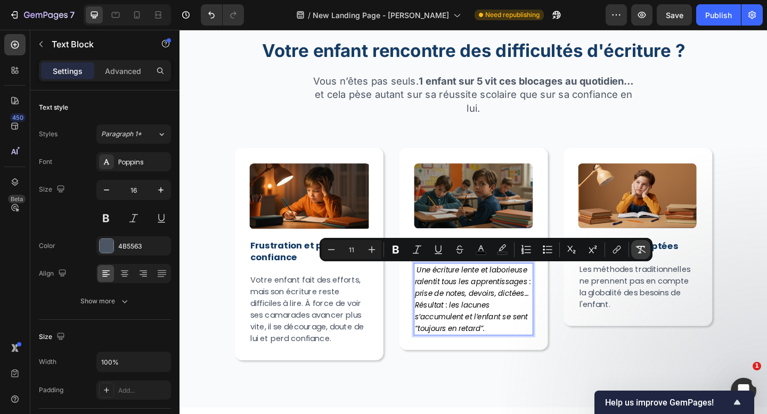
click at [636, 245] on icon "Editor contextual toolbar" at bounding box center [640, 249] width 11 height 11
type input "16"
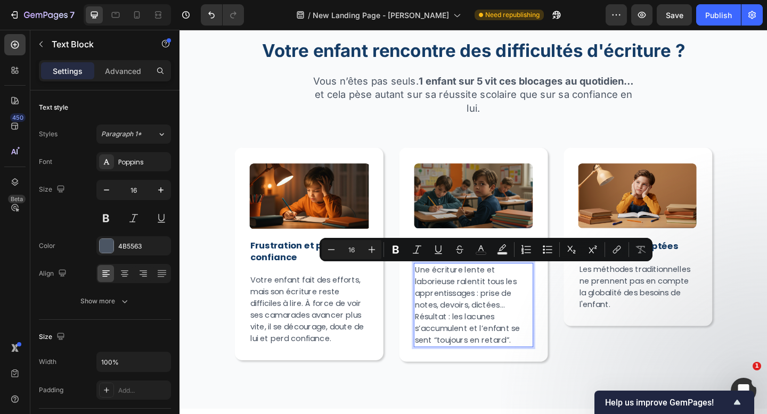
click at [509, 342] on p "Une écriture lente et laborieuse ralentit tous les apprentissages : prise de no…" at bounding box center [499, 329] width 128 height 89
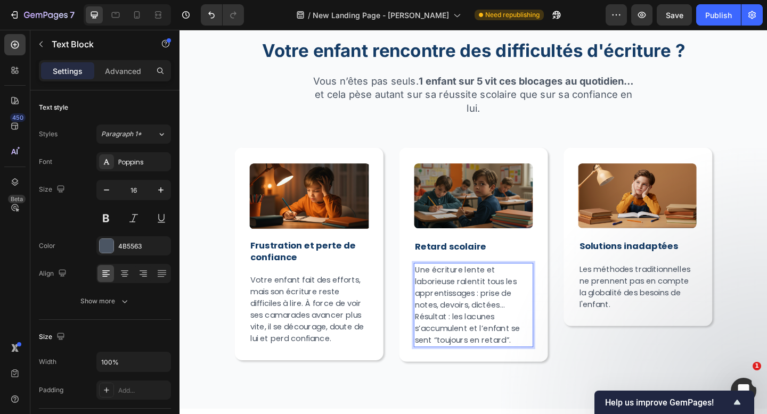
click at [439, 293] on p "Une écriture lente et laborieuse ralentit tous les apprentissages : prise de no…" at bounding box center [499, 329] width 128 height 89
click at [468, 306] on p "Une écriture lente et laborieuse ralentit tous les apprentissages : prise de no…" at bounding box center [499, 329] width 128 height 89
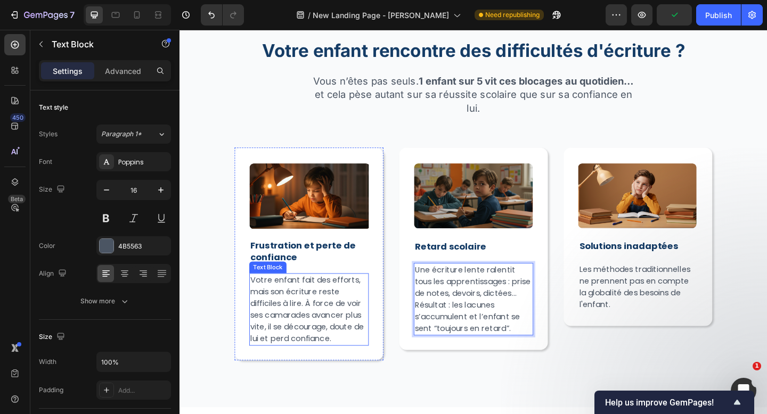
click at [364, 356] on p "Votre enfant fait des efforts, mais son écriture reste difficiles à lire. À for…" at bounding box center [320, 334] width 128 height 77
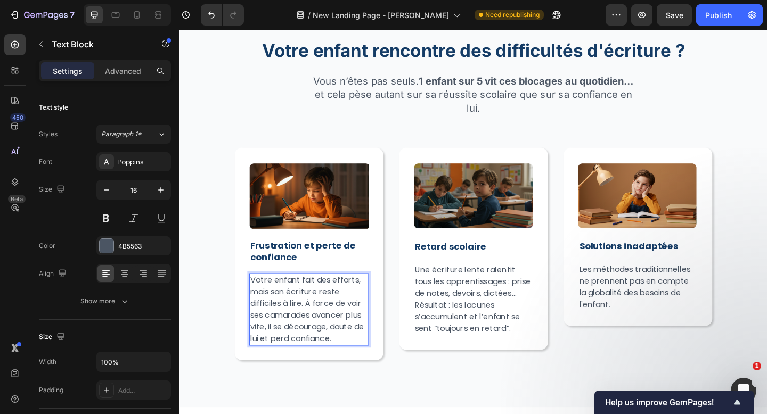
drag, startPoint x: 276, startPoint y: 354, endPoint x: 327, endPoint y: 331, distance: 56.2
click at [283, 354] on p "Votre enfant fait des efforts, mais son écriture reste difficiles à lire. À for…" at bounding box center [320, 334] width 128 height 77
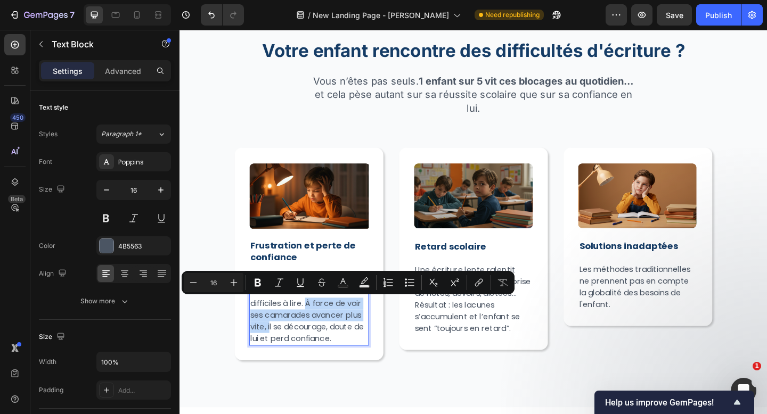
drag, startPoint x: 277, startPoint y: 355, endPoint x: 317, endPoint y: 329, distance: 48.1
click at [317, 329] on p "Votre enfant fait des efforts, mais son écriture reste difficiles à lire. À for…" at bounding box center [320, 334] width 128 height 77
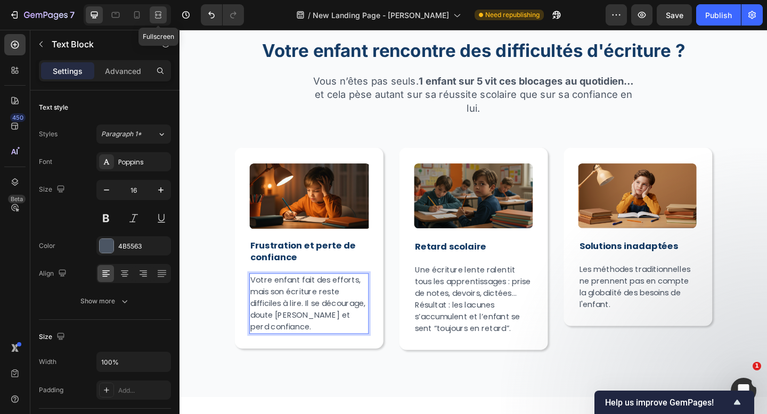
click at [159, 15] on icon at bounding box center [159, 14] width 3 height 3
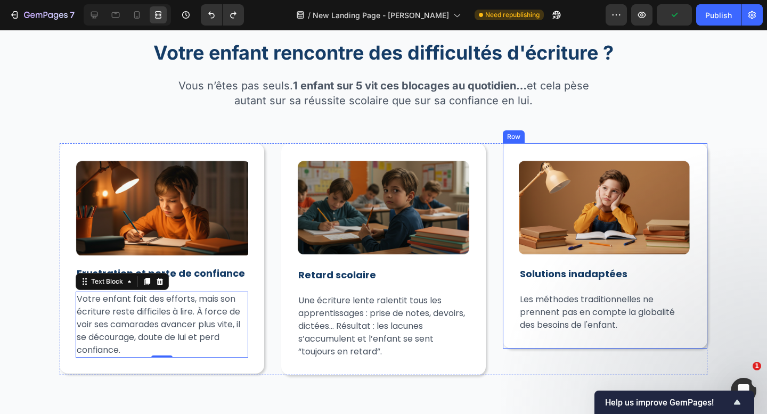
click at [548, 299] on p "Les méthodes traditionnelles ne prennent pas en compte la globalité des besoins…" at bounding box center [605, 312] width 170 height 38
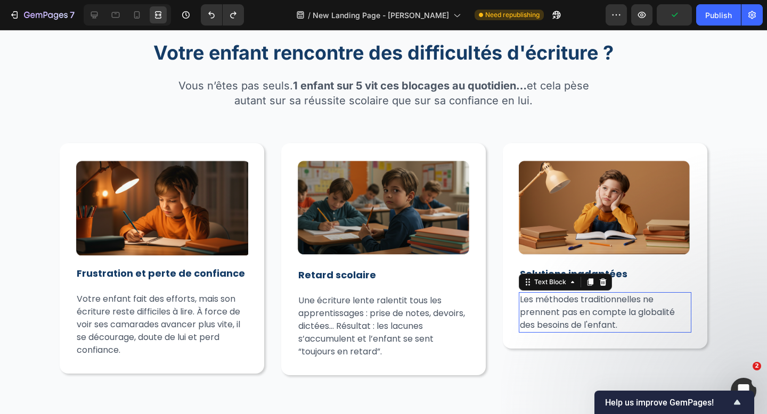
click at [548, 299] on p "Les méthodes traditionnelles ne prennent pas en compte la globalité des besoins…" at bounding box center [605, 312] width 170 height 38
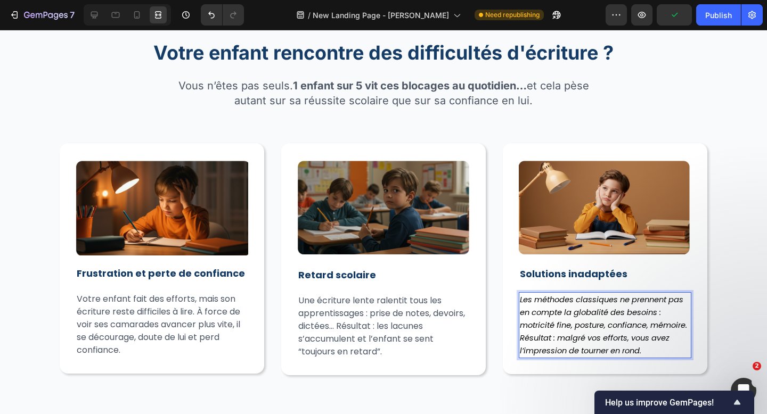
click at [556, 311] on icon "Les méthodes classiques ne prennent pas en compte la globalité des besoins : mo…" at bounding box center [603, 325] width 167 height 62
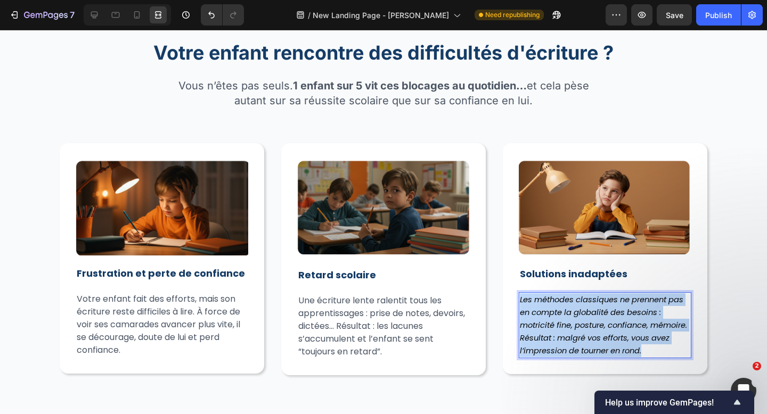
click at [556, 311] on icon "Les méthodes classiques ne prennent pas en compte la globalité des besoins : mo…" at bounding box center [603, 325] width 167 height 62
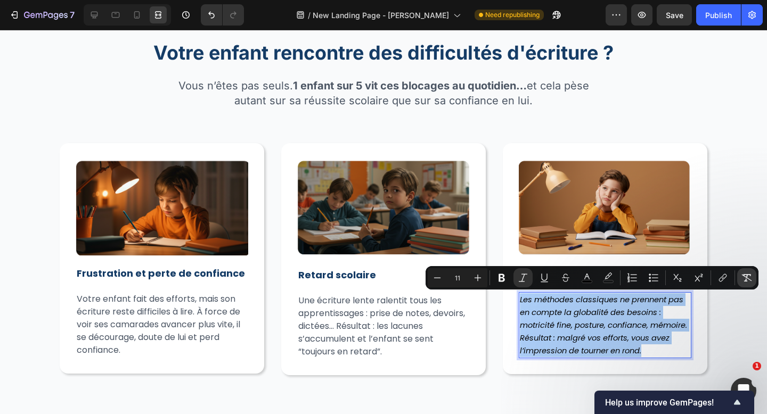
click at [752, 276] on button "Remove Format" at bounding box center [746, 277] width 19 height 19
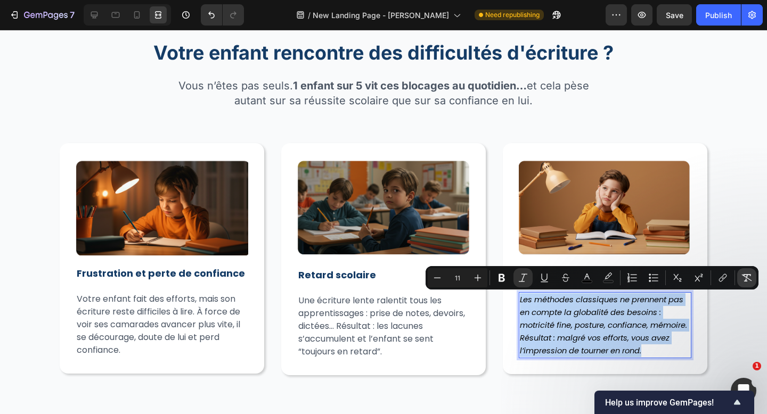
type input "16"
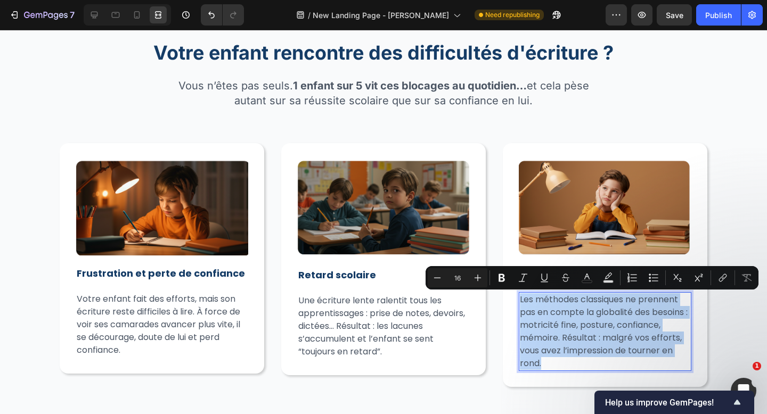
click at [571, 355] on p "Les méthodes classiques ne prennent pas en compte la globalité des besoins : mo…" at bounding box center [605, 331] width 170 height 77
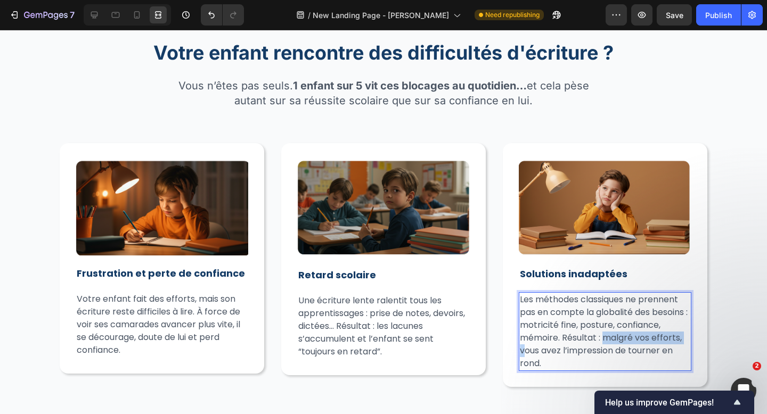
drag, startPoint x: 523, startPoint y: 350, endPoint x: 604, endPoint y: 332, distance: 83.0
click at [604, 332] on p "Les méthodes classiques ne prennent pas en compte la globalité des besoins : mo…" at bounding box center [605, 331] width 170 height 77
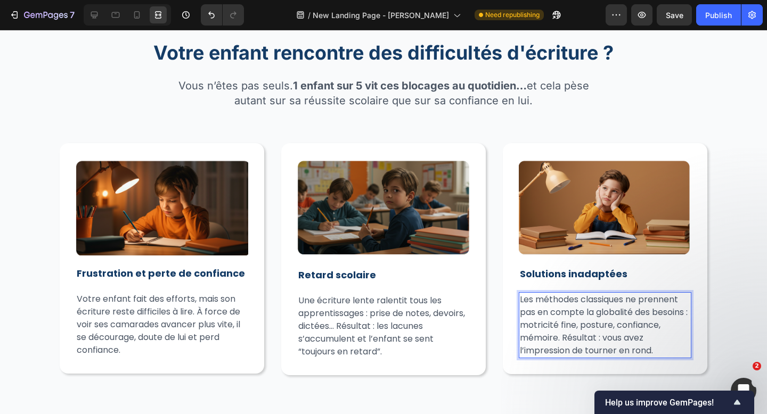
click at [625, 337] on p "Les méthodes classiques ne prennent pas en compte la globalité des besoins : mo…" at bounding box center [605, 325] width 170 height 64
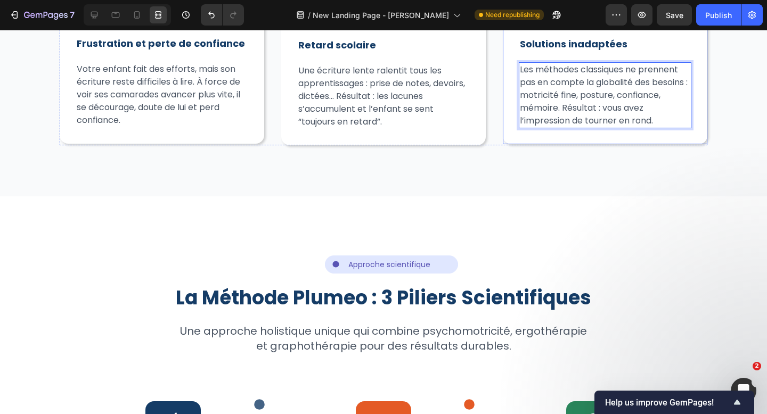
scroll to position [900, 0]
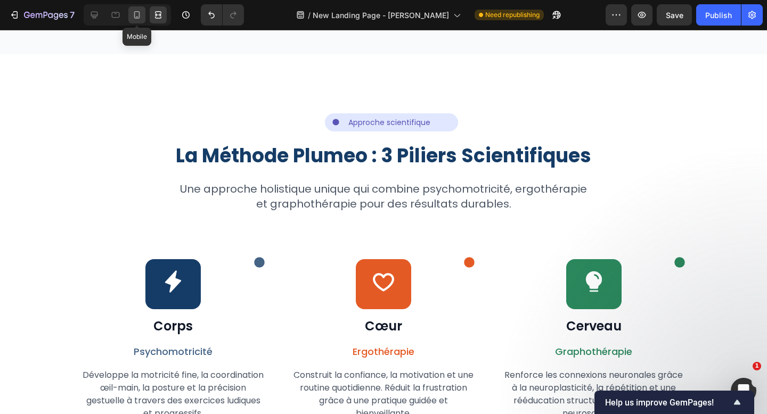
click at [139, 20] on div at bounding box center [136, 14] width 17 height 17
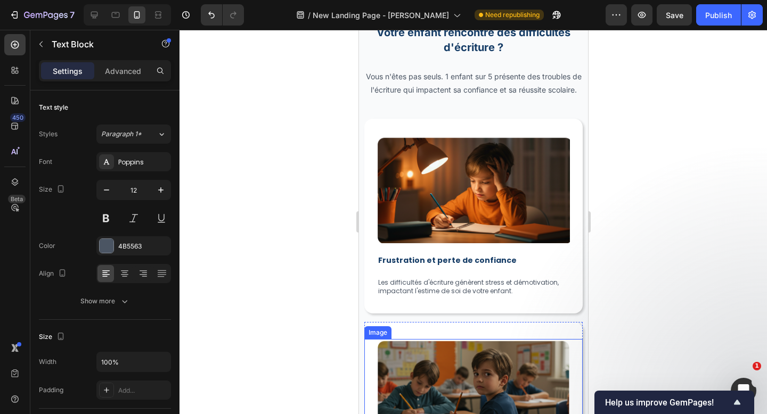
scroll to position [603, 0]
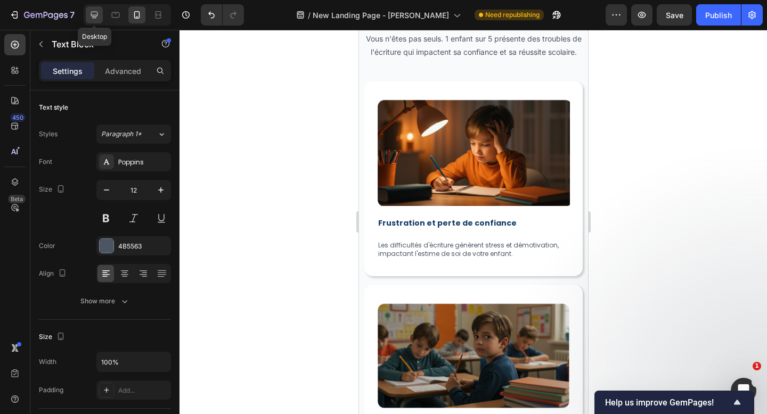
click at [95, 16] on icon at bounding box center [94, 15] width 7 height 7
type input "16"
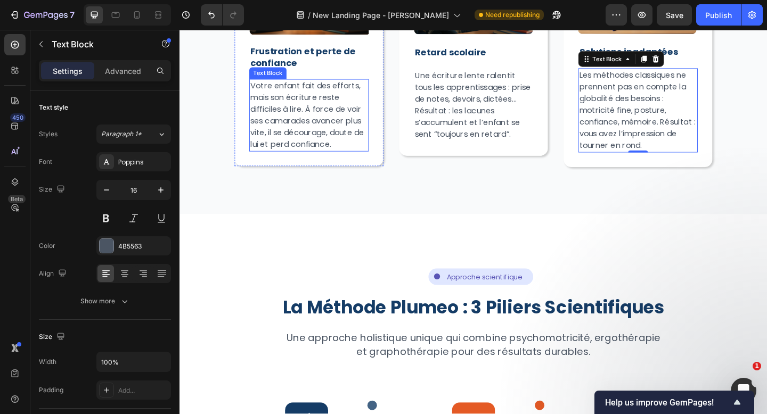
scroll to position [758, 0]
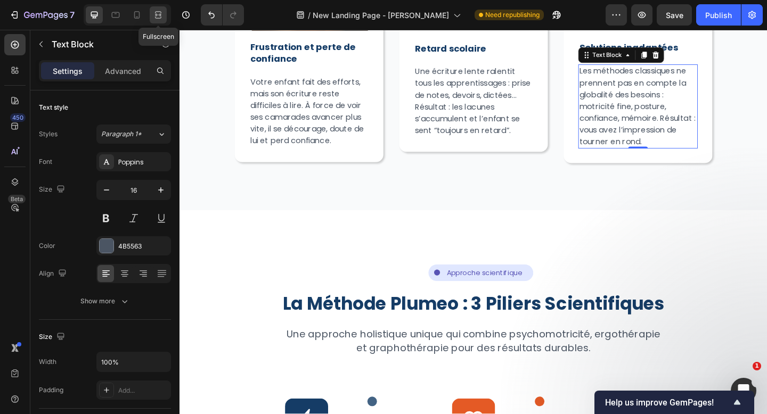
click at [157, 15] on icon at bounding box center [158, 15] width 11 height 11
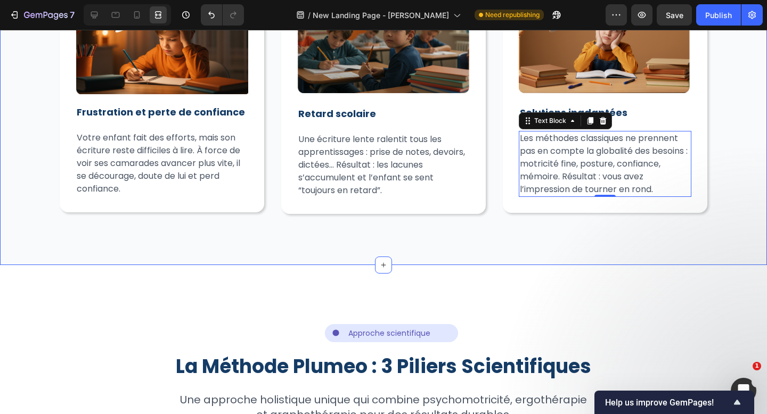
scroll to position [696, 0]
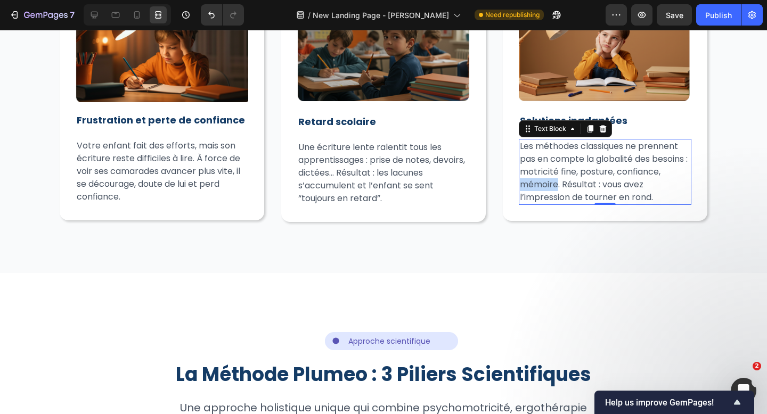
click at [547, 186] on p "Les méthodes classiques ne prennent pas en compte la globalité des besoins : mo…" at bounding box center [605, 172] width 170 height 64
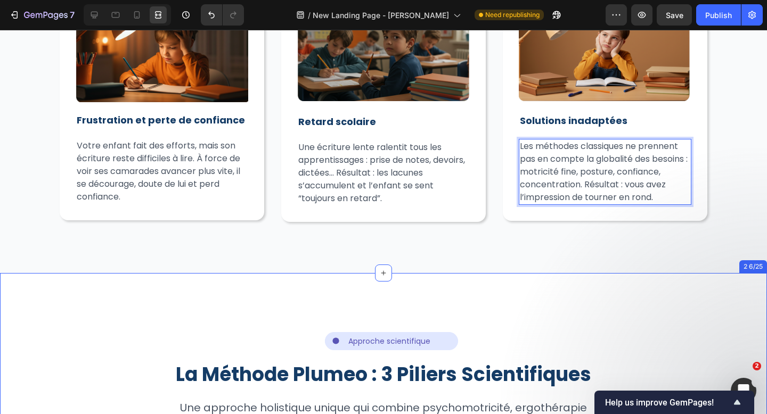
scroll to position [858, 0]
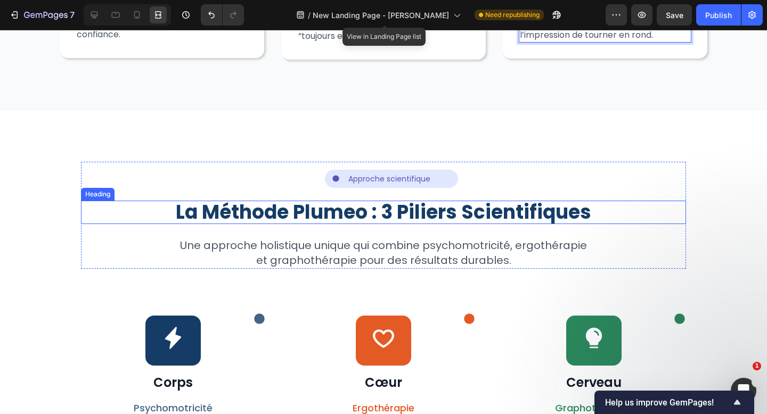
click at [439, 215] on h2 "La Méthode Plumeo : 3 Piliers Scientifiques" at bounding box center [383, 212] width 605 height 23
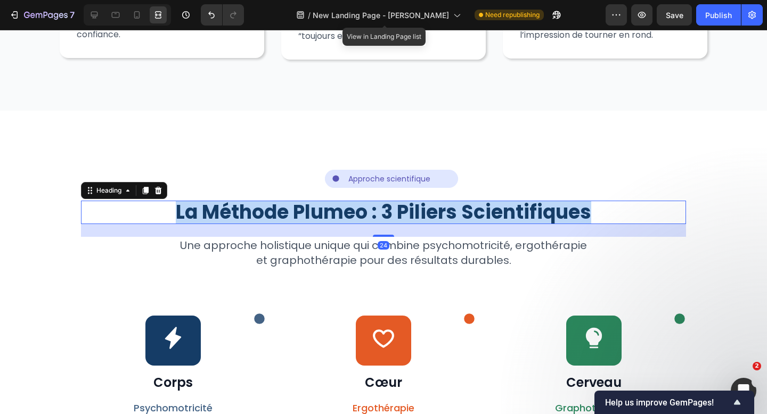
click at [439, 215] on p "La Méthode Plumeo : 3 Piliers Scientifiques" at bounding box center [383, 212] width 603 height 21
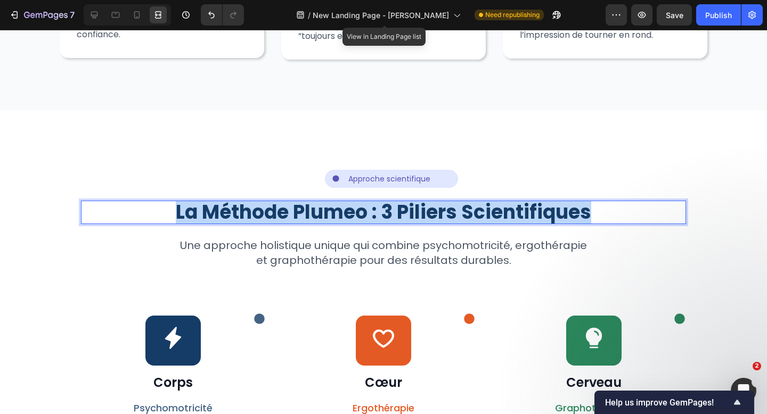
scroll to position [1975, 0]
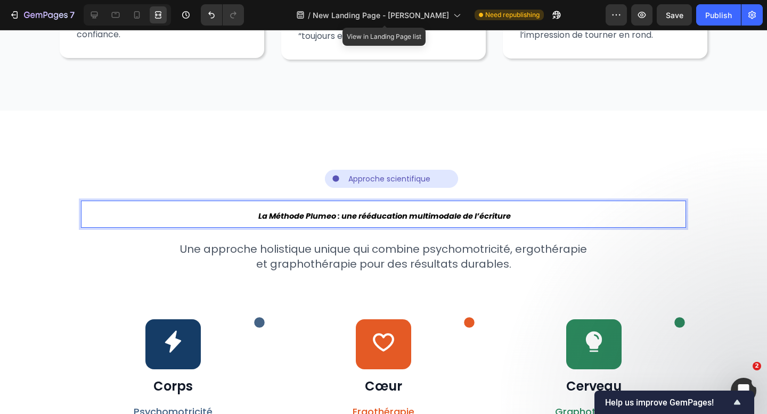
click at [439, 215] on icon "La Méthode Plumeo : une rééducation multimodale de l’écriture" at bounding box center [384, 216] width 252 height 11
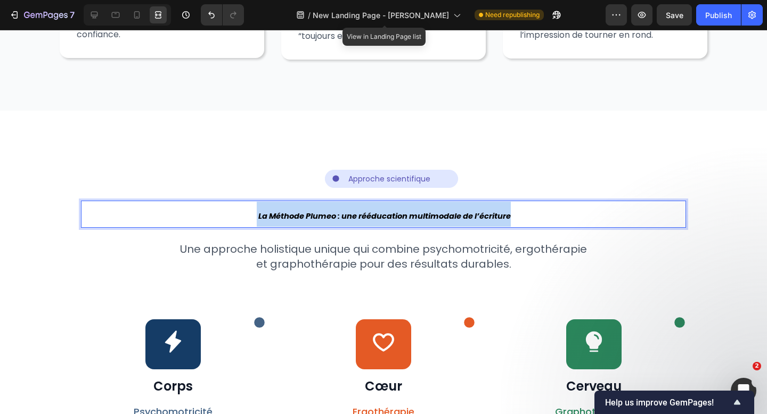
click at [439, 215] on icon "La Méthode Plumeo : une rééducation multimodale de l’écriture" at bounding box center [384, 216] width 252 height 11
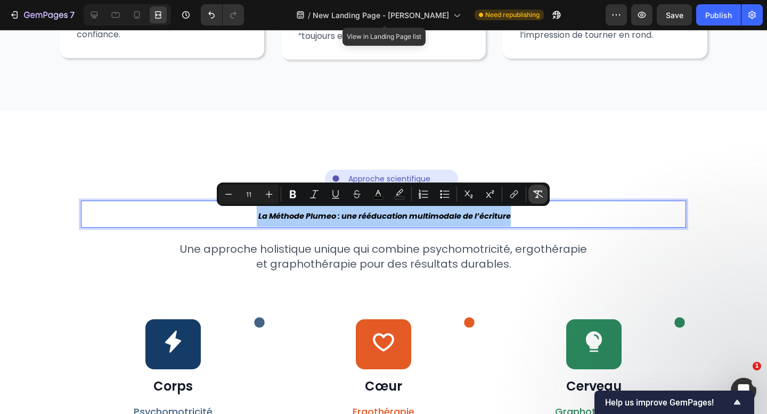
click at [540, 194] on icon "Editor contextual toolbar" at bounding box center [537, 194] width 11 height 11
type input "36"
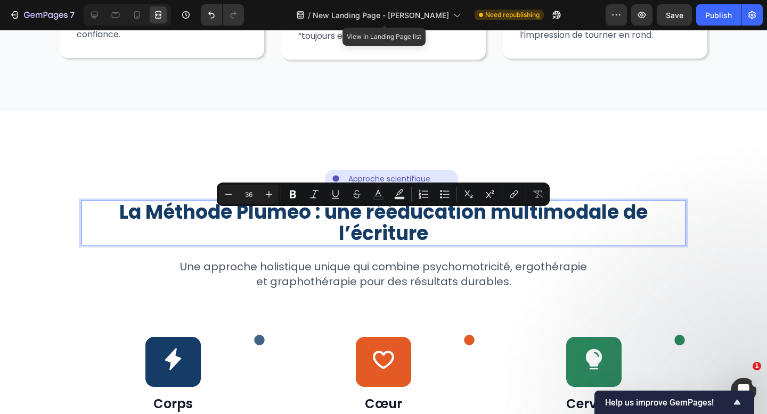
click at [120, 213] on p "La Méthode Plumeo : une rééducation multimodale de l’écriture" at bounding box center [383, 223] width 603 height 43
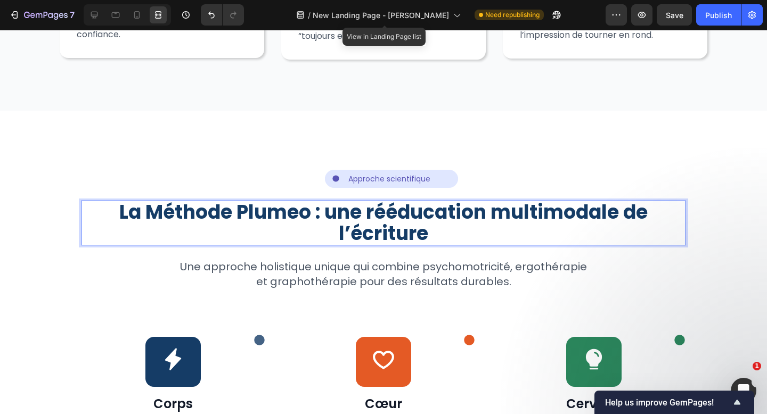
click at [405, 217] on p "La Méthode Plumeo : une rééducation multimodale de l’écriture" at bounding box center [383, 223] width 603 height 43
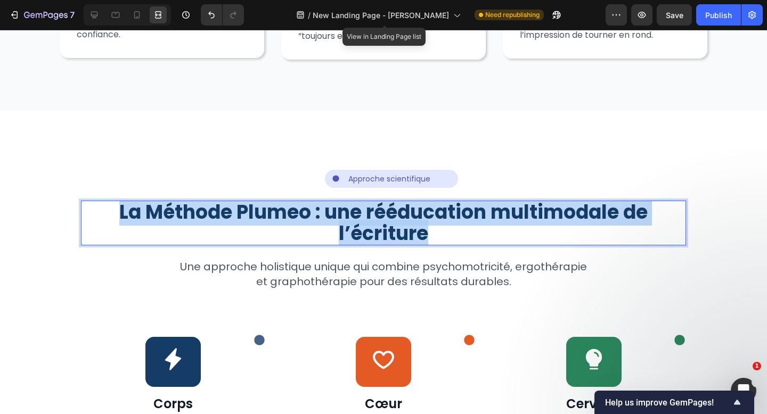
click at [405, 217] on p "La Méthode Plumeo : une rééducation multimodale de l’écriture" at bounding box center [383, 223] width 603 height 43
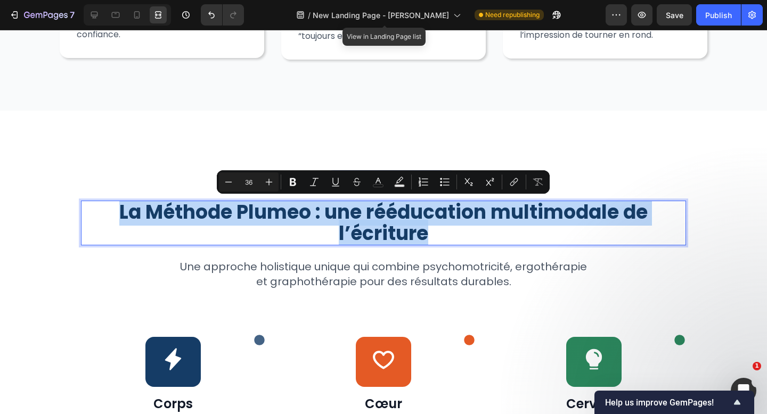
click at [442, 234] on p "La Méthode Plumeo : une rééducation multimodale de l’écriture" at bounding box center [383, 223] width 603 height 43
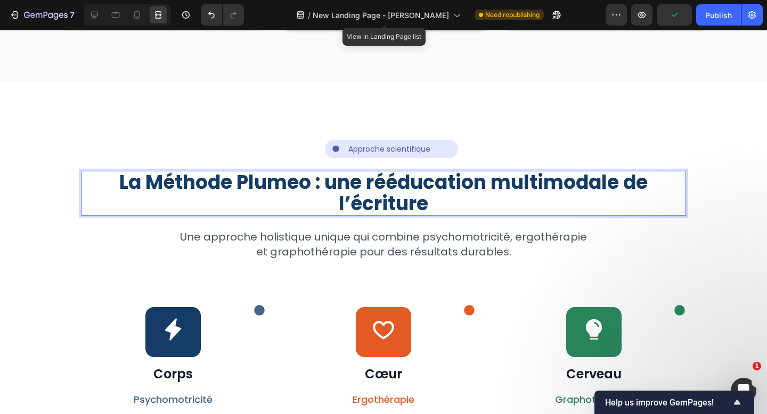
scroll to position [889, 0]
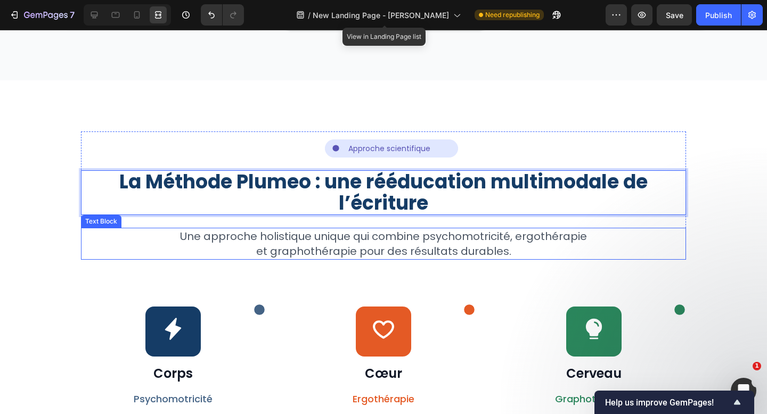
click at [450, 236] on p "Une approche holistique unique qui combine psychomotricité, ergothérapie et gra…" at bounding box center [383, 244] width 415 height 30
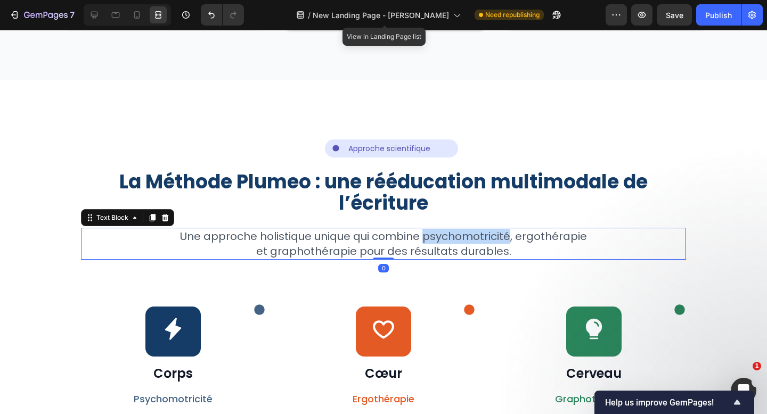
click at [450, 236] on p "Une approche holistique unique qui combine psychomotricité, ergothérapie et gra…" at bounding box center [383, 244] width 415 height 30
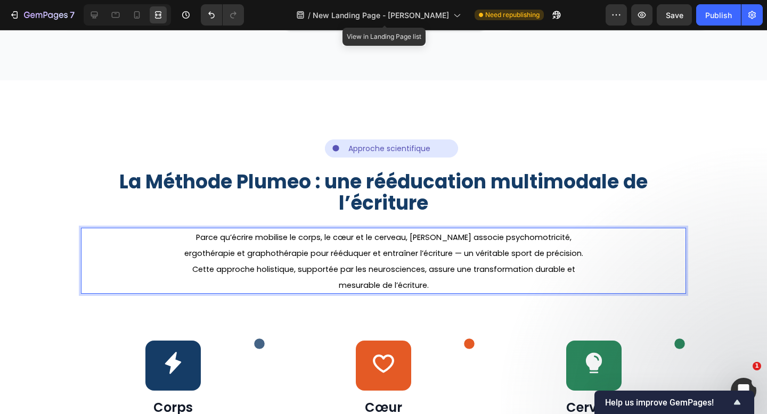
click at [458, 244] on p "Parce qu’écrire mobilise le corps, le cœur et le cerveau, Plumeo associe psycho…" at bounding box center [383, 261] width 415 height 64
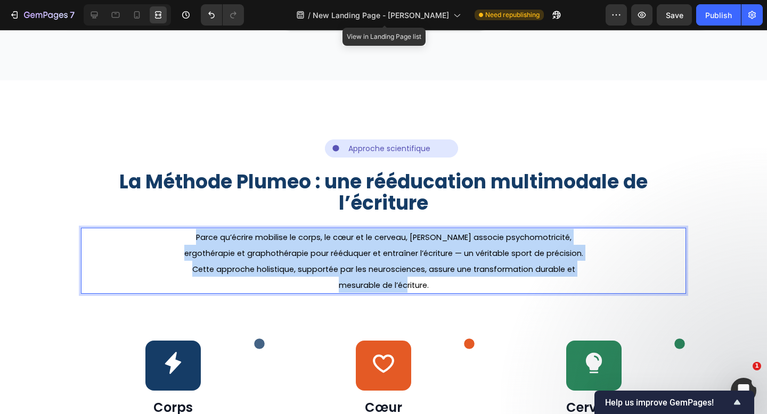
click at [458, 244] on p "Parce qu’écrire mobilise le corps, le cœur et le cerveau, Plumeo associe psycho…" at bounding box center [383, 261] width 415 height 64
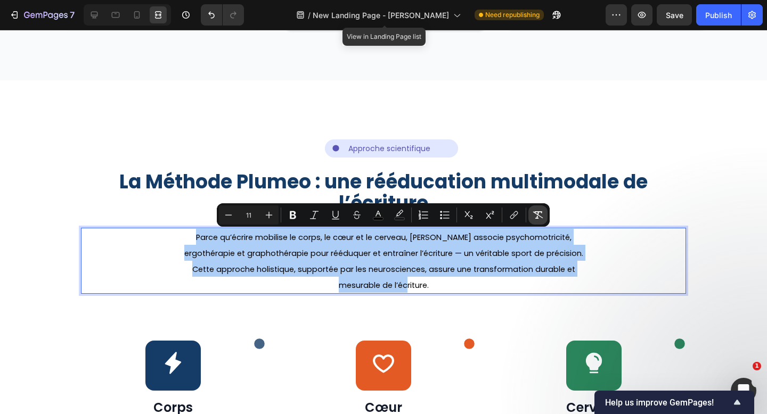
click at [542, 216] on icon "Editor contextual toolbar" at bounding box center [537, 215] width 11 height 11
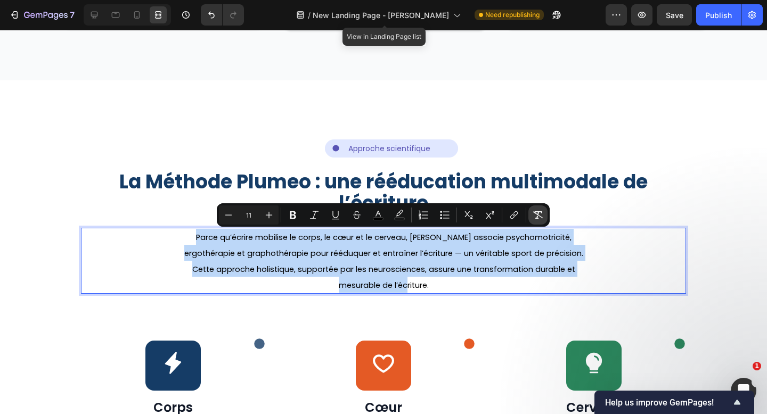
type input "20"
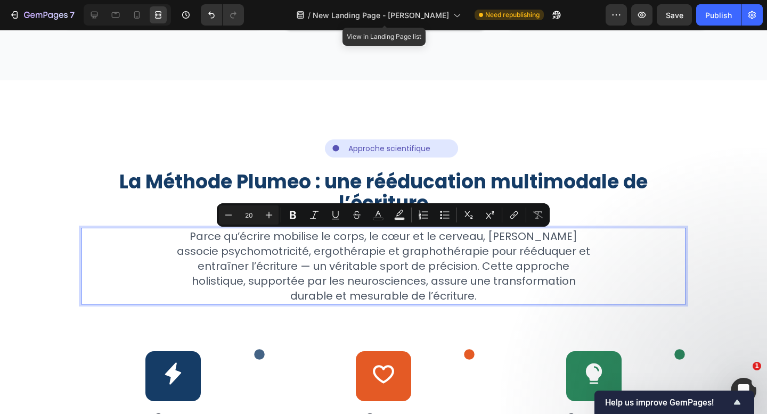
click at [488, 299] on p "Parce qu’écrire mobilise le corps, le cœur et le cerveau, Plumeo associe psycho…" at bounding box center [383, 266] width 415 height 75
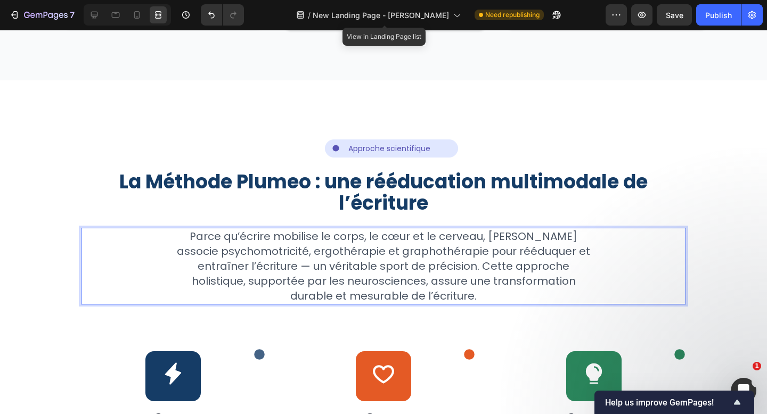
click at [430, 266] on p "Parce qu’écrire mobilise le corps, le cœur et le cerveau, Plumeo associe psycho…" at bounding box center [383, 266] width 415 height 75
click at [392, 240] on p "Parce qu’écrire mobilise le corps, le cœur et le cerveau, Plumeo associe psycho…" at bounding box center [383, 266] width 415 height 75
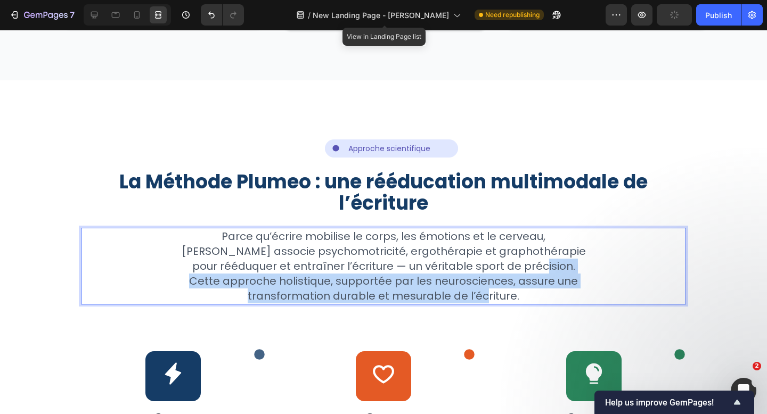
drag, startPoint x: 452, startPoint y: 295, endPoint x: 430, endPoint y: 269, distance: 34.4
click at [430, 269] on p "Parce qu’écrire mobilise le corps, les émotions et le cerveau, Plumeo associe p…" at bounding box center [383, 266] width 415 height 75
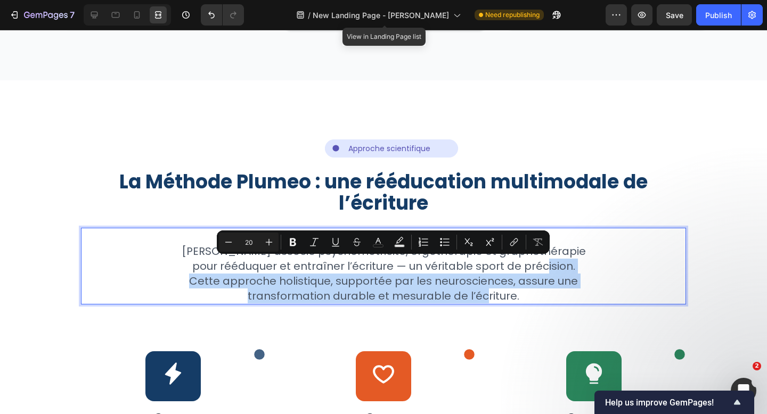
click at [376, 283] on p "Parce qu’écrire mobilise le corps, les émotions et le cerveau, Plumeo associe p…" at bounding box center [383, 266] width 415 height 75
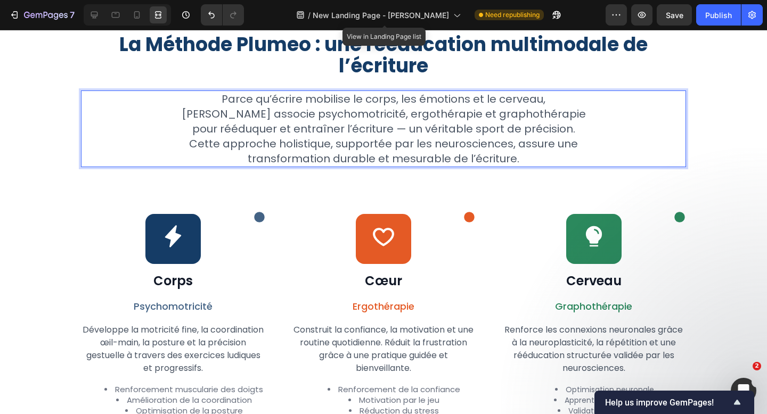
scroll to position [1001, 0]
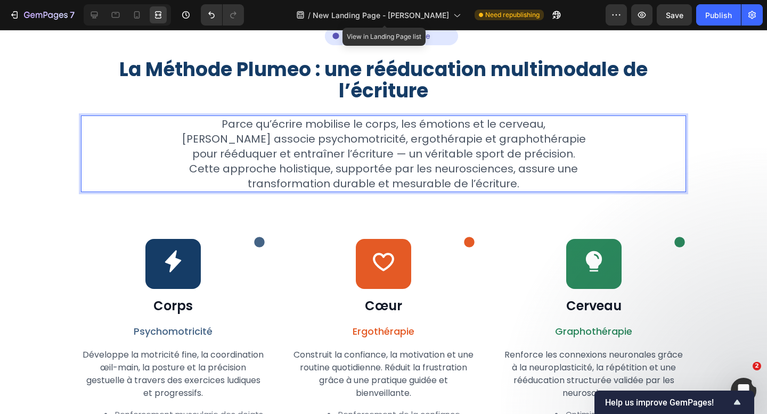
click at [256, 155] on p "Parce qu’écrire mobilise le corps, les émotions et le cerveau, Plumeo associe p…" at bounding box center [383, 154] width 415 height 75
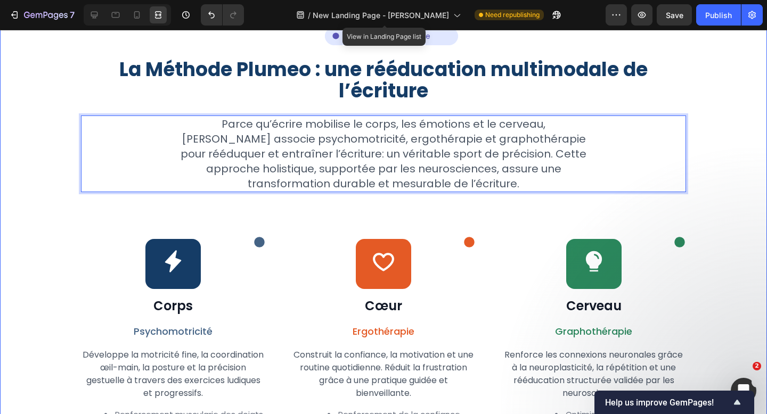
click at [737, 205] on div "Icon Approche scientifique Text Block Row Row Row La Méthode Plumeo : une réédu…" at bounding box center [383, 342] width 767 height 749
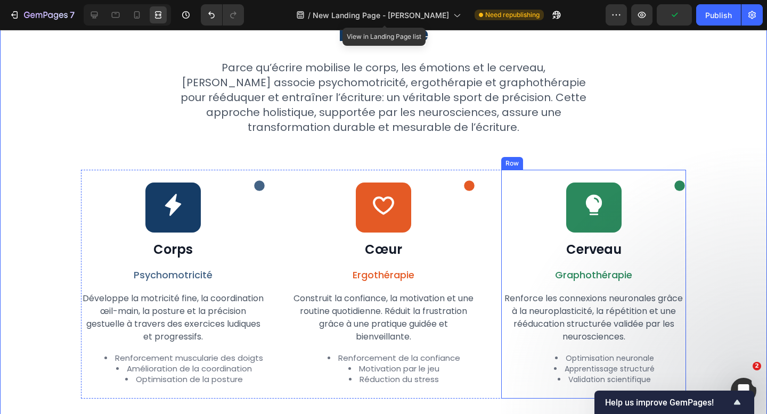
scroll to position [1074, 0]
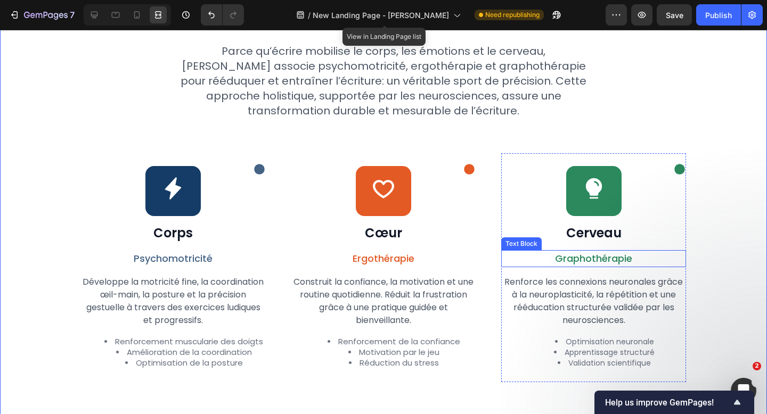
click at [590, 259] on p "Graphothérapie" at bounding box center [593, 258] width 183 height 15
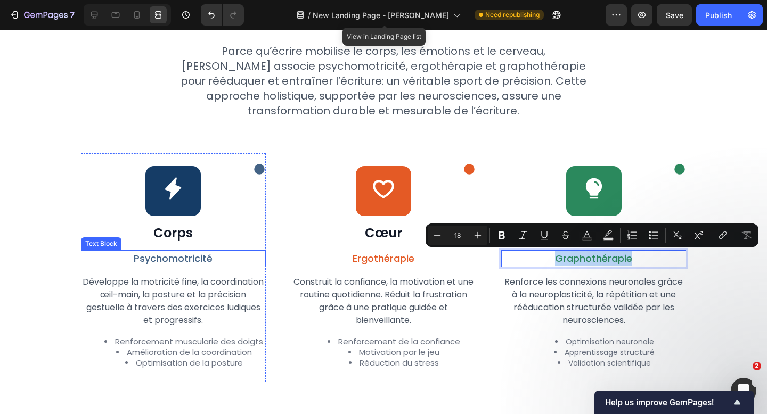
click at [204, 259] on span "Psychomotricité" at bounding box center [173, 258] width 79 height 13
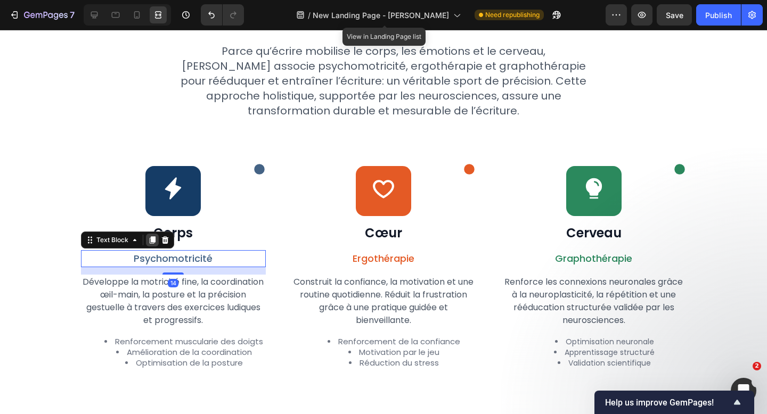
click at [153, 242] on icon at bounding box center [152, 240] width 9 height 9
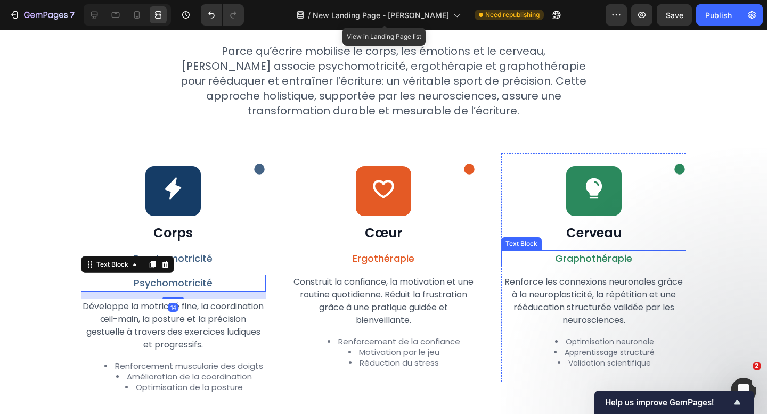
click at [601, 254] on p "Graphothérapie" at bounding box center [593, 258] width 183 height 15
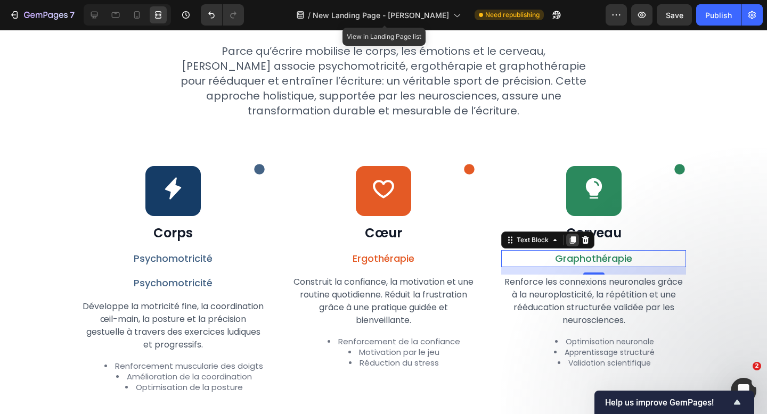
click at [574, 243] on icon at bounding box center [573, 239] width 6 height 7
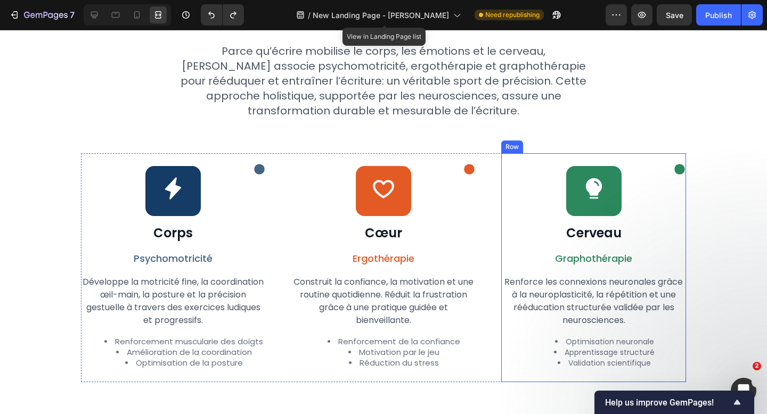
click at [607, 236] on h2 "Cerveau" at bounding box center [593, 233] width 185 height 19
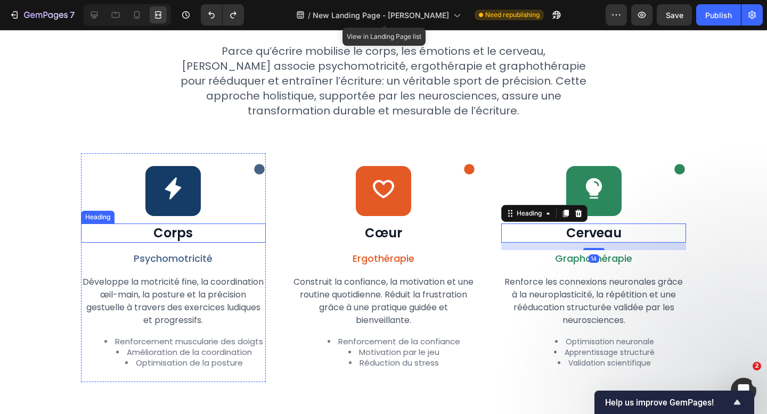
click at [185, 237] on h2 "Corps" at bounding box center [173, 233] width 185 height 19
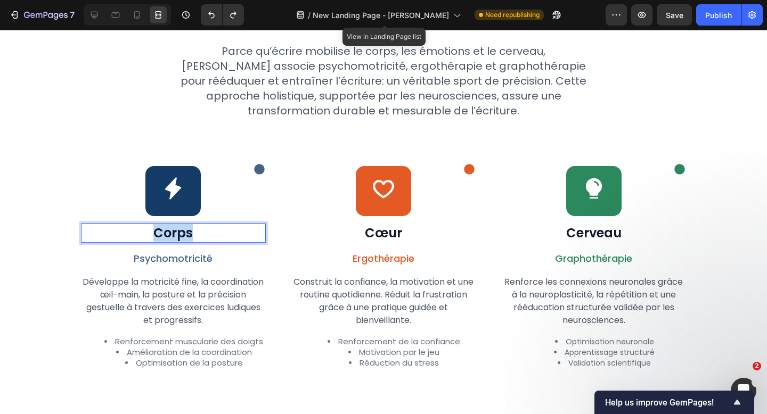
click at [184, 234] on p "Corps" at bounding box center [173, 233] width 183 height 17
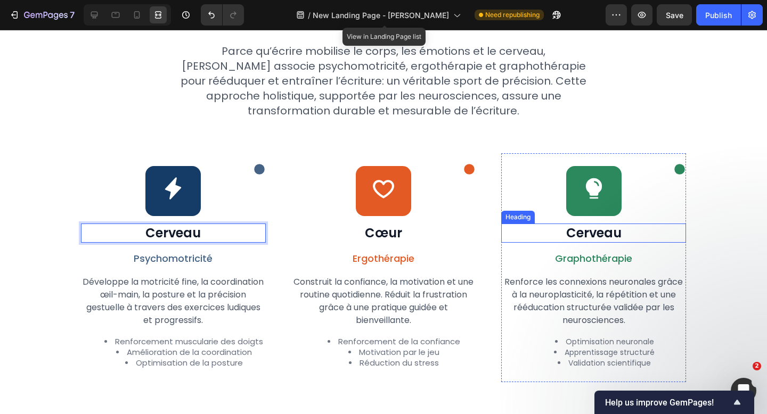
click at [568, 232] on h2 "Cerveau" at bounding box center [593, 233] width 185 height 19
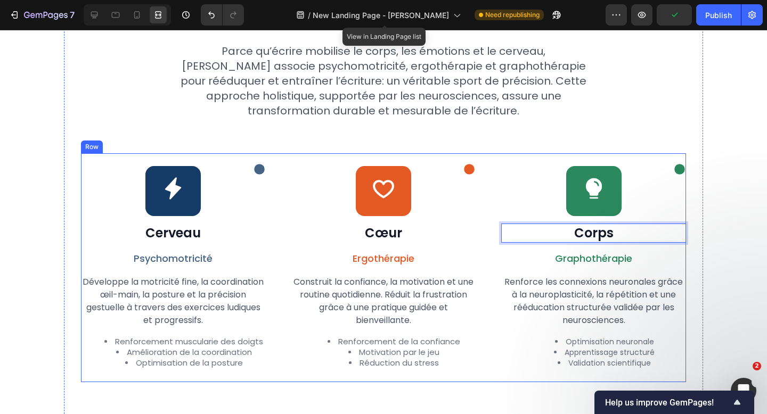
scroll to position [1108, 0]
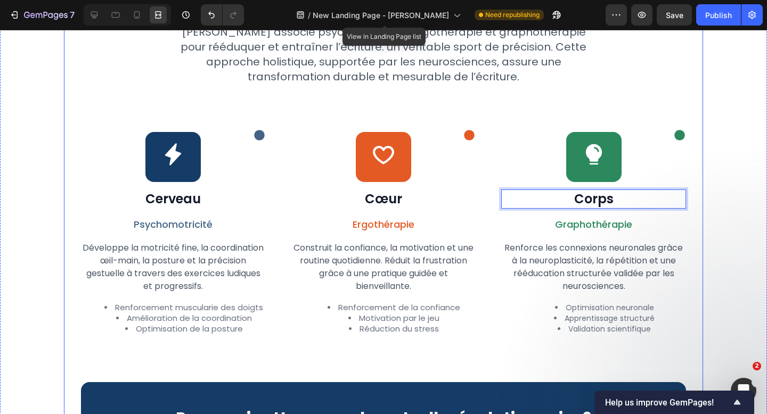
click at [477, 373] on div "Icon Approche scientifique Text Block Row Row Row La Méthode Plumeo : une réédu…" at bounding box center [383, 231] width 605 height 638
click at [589, 196] on p "Corps" at bounding box center [593, 199] width 183 height 17
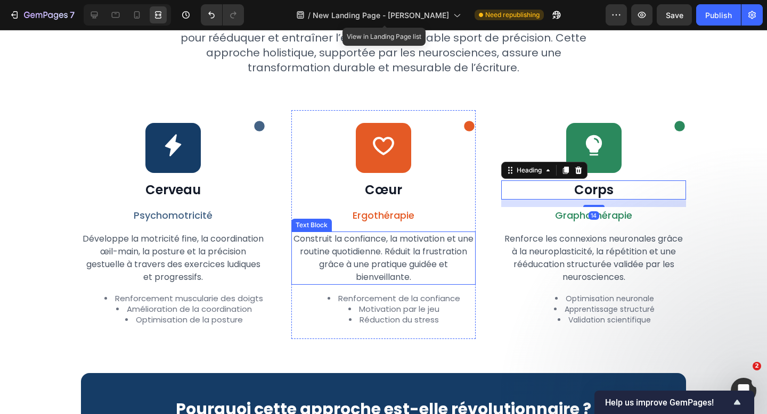
scroll to position [1122, 0]
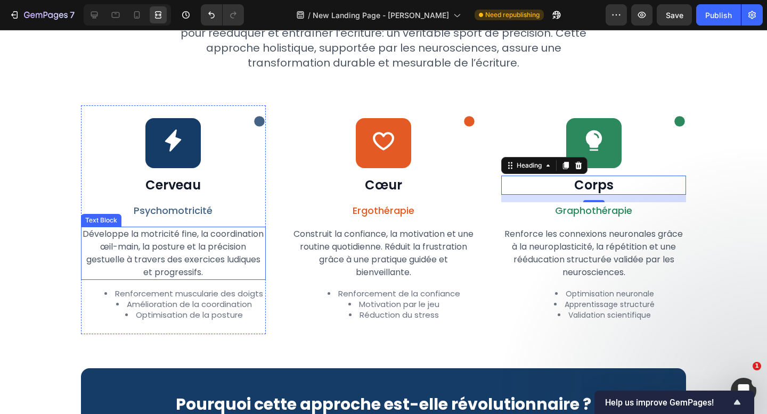
click at [210, 248] on p "Développe la motricité fine, la coordination œil-main, la posture et la précisi…" at bounding box center [173, 253] width 183 height 51
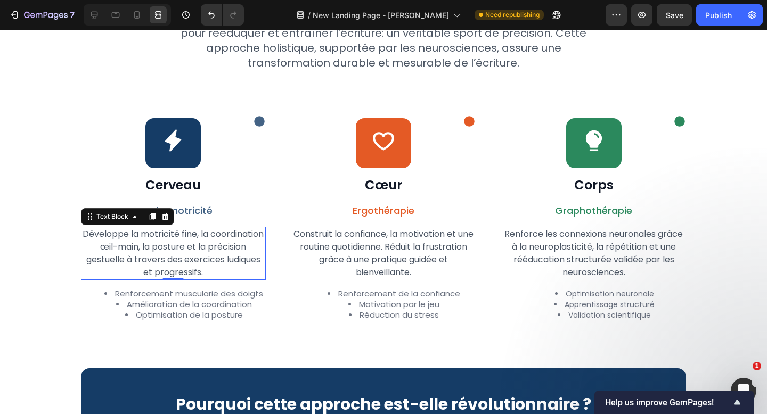
click at [210, 248] on p "Développe la motricité fine, la coordination œil-main, la posture et la précisi…" at bounding box center [173, 253] width 183 height 51
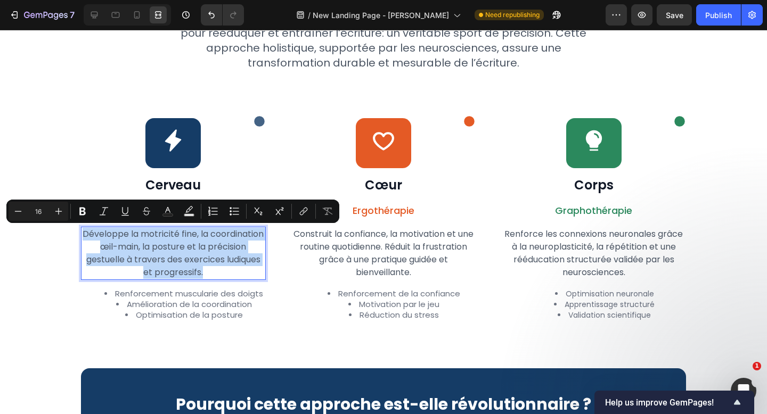
type input "11"
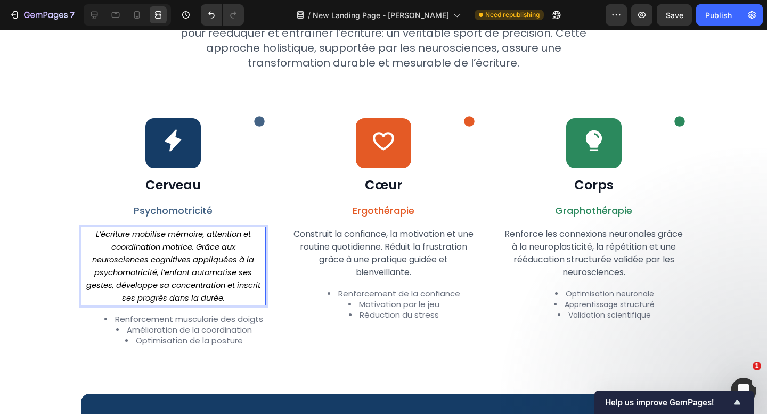
click at [210, 248] on icon "L’écriture mobilise mémoire, attention et coordination motrice. Grâce aux neuro…" at bounding box center [173, 266] width 174 height 75
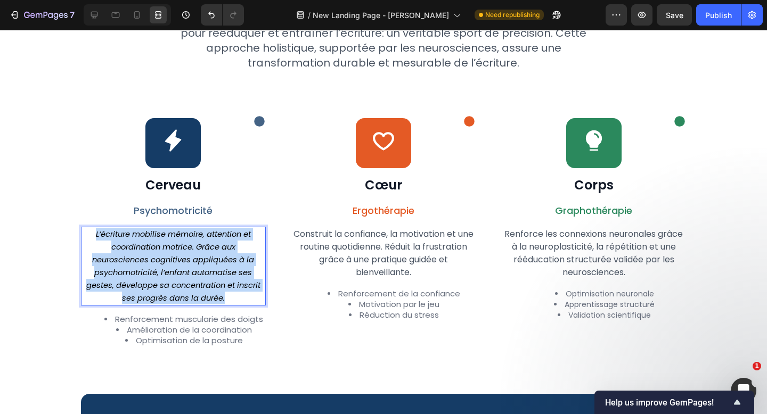
click at [210, 248] on icon "L’écriture mobilise mémoire, attention et coordination motrice. Grâce aux neuro…" at bounding box center [173, 266] width 174 height 75
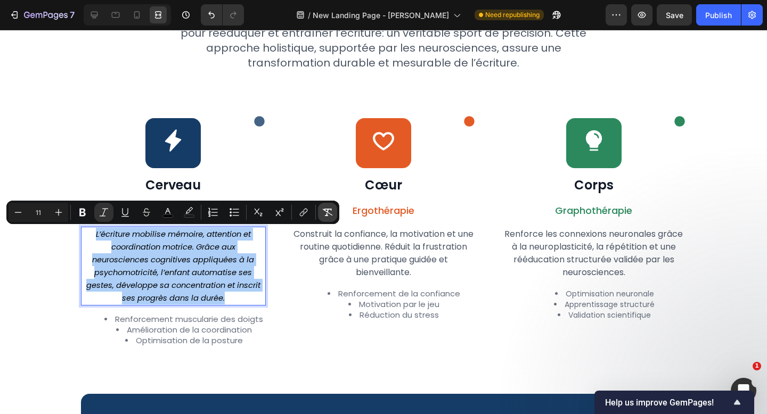
click at [331, 207] on icon "Editor contextual toolbar" at bounding box center [327, 212] width 11 height 11
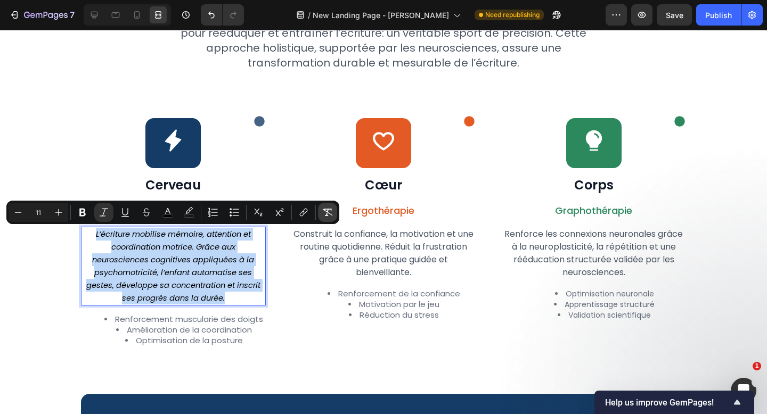
type input "16"
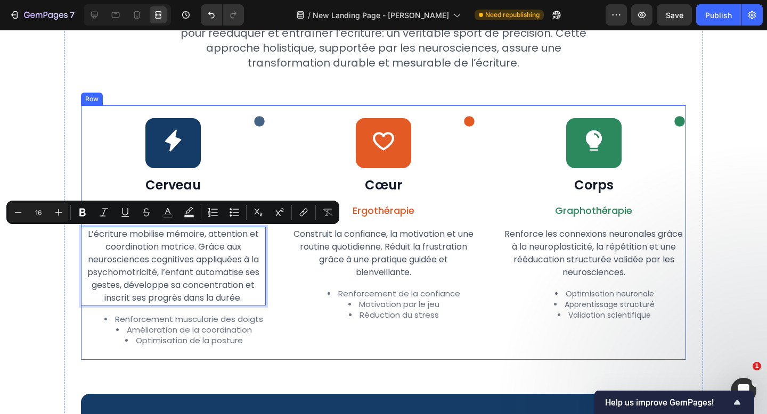
click at [276, 330] on div "Icon Icon Row Cerveau Heading Psychomotricité Text Block L’écriture mobilise mé…" at bounding box center [383, 232] width 605 height 254
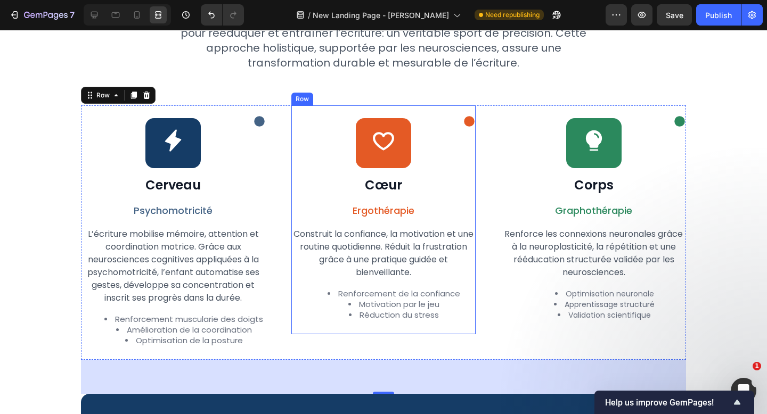
click at [385, 235] on span "Construit la confiance, la motivation et une routine quotidienne. Réduit la fru…" at bounding box center [383, 253] width 180 height 51
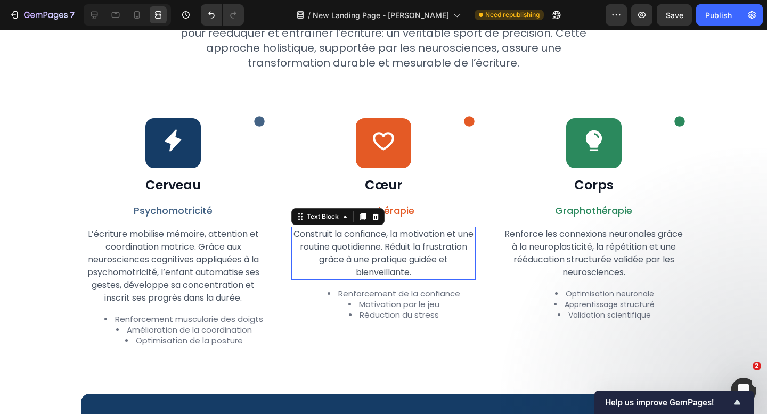
click at [385, 235] on span "Construit la confiance, la motivation et une routine quotidienne. Réduit la fru…" at bounding box center [383, 253] width 180 height 51
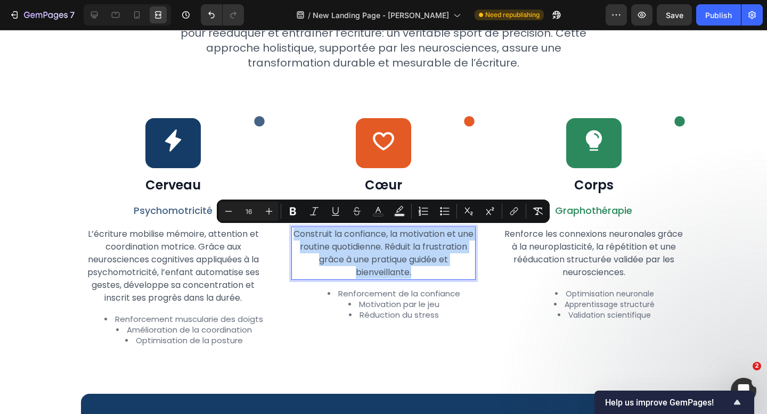
type input "11"
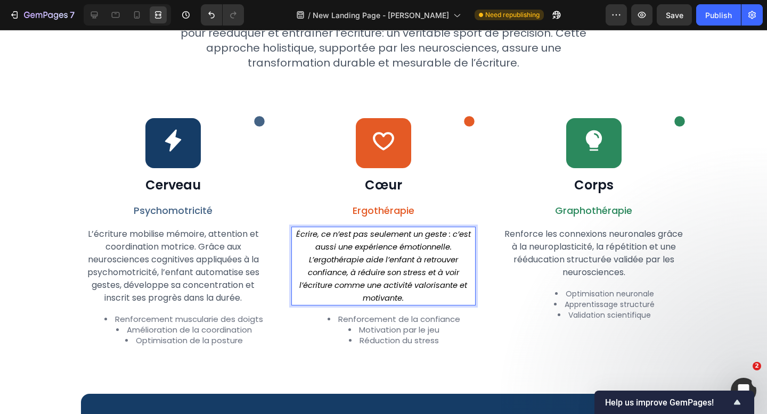
click at [385, 235] on icon "Écrire, ce n’est pas seulement un geste : c’est aussi une expérience émotionnel…" at bounding box center [383, 266] width 175 height 75
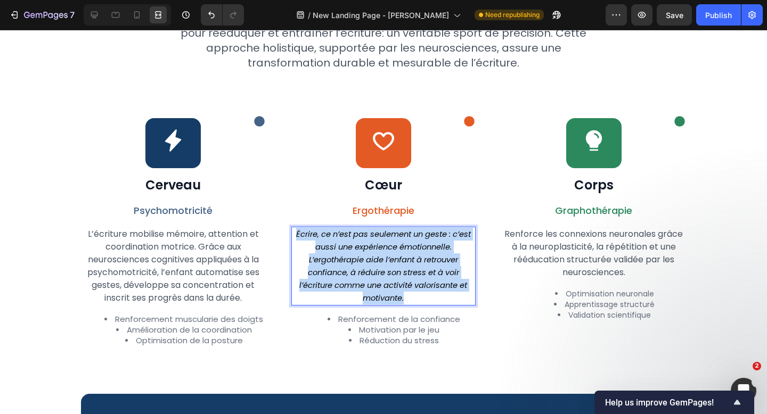
click at [385, 235] on icon "Écrire, ce n’est pas seulement un geste : c’est aussi une expérience émotionnel…" at bounding box center [383, 266] width 175 height 75
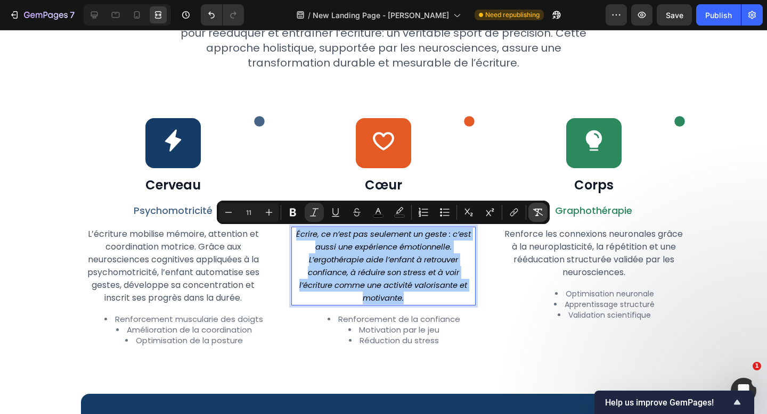
click at [540, 213] on icon "Editor contextual toolbar" at bounding box center [538, 212] width 10 height 7
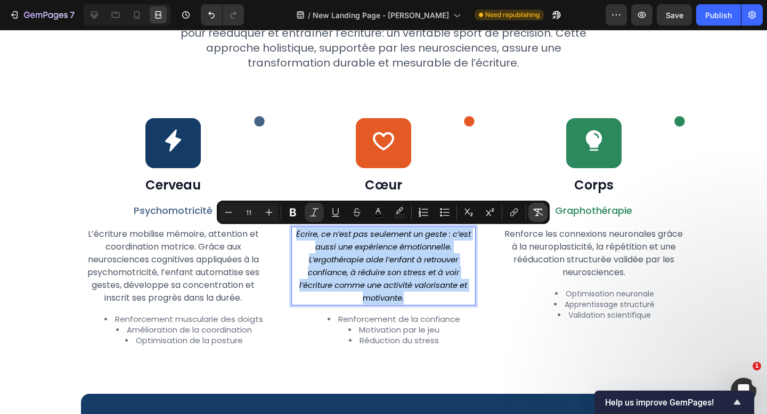
type input "16"
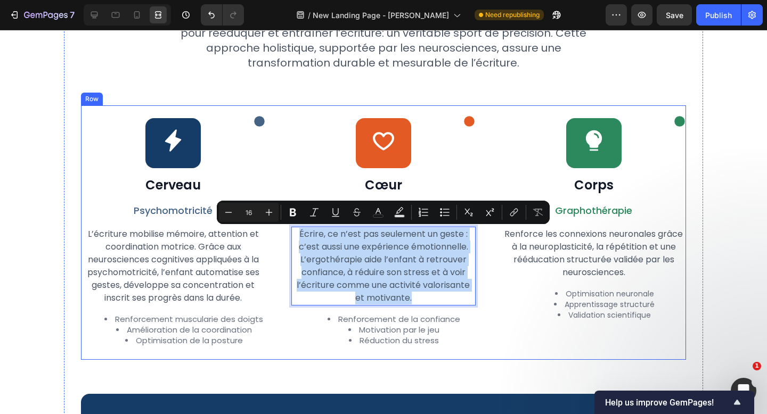
click at [265, 293] on div "L’écriture mobilise mémoire, attention et coordination motrice. Grâce aux neuro…" at bounding box center [173, 266] width 185 height 79
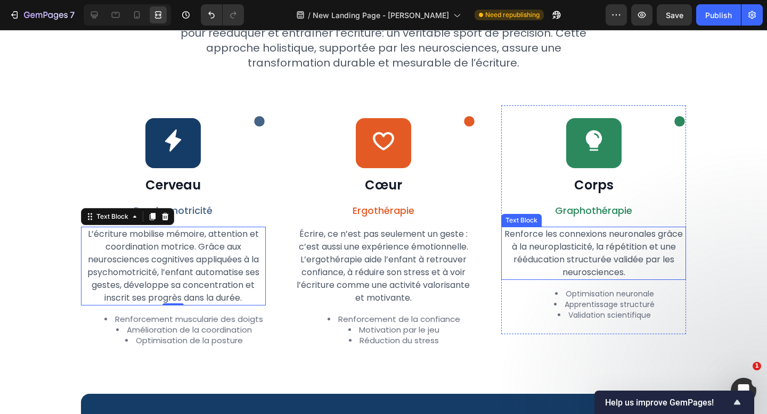
click at [535, 249] on p "Renforce les connexions neuronales grâce à la neuroplasticité, la répétition et…" at bounding box center [593, 253] width 183 height 51
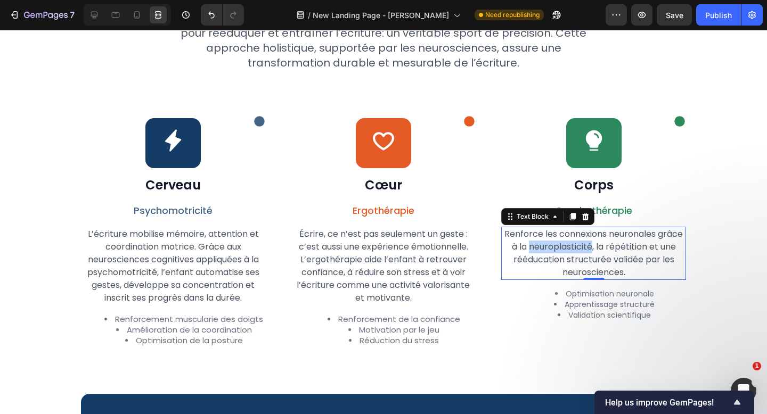
click at [535, 249] on p "Renforce les connexions neuronales grâce à la neuroplasticité, la répétition et…" at bounding box center [593, 253] width 183 height 51
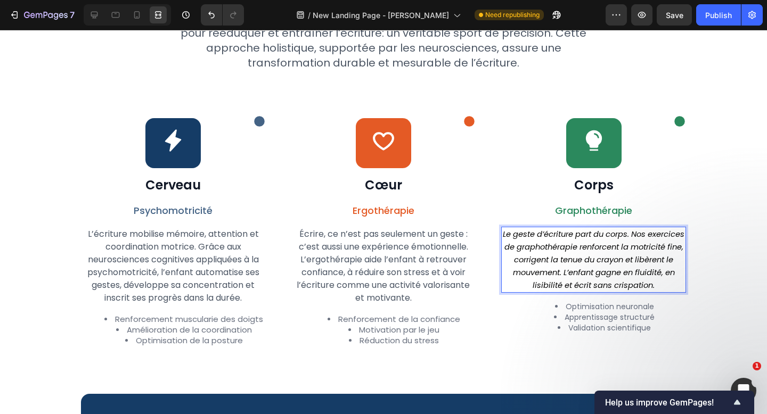
click at [535, 249] on icon "Le geste d’écriture part du corps. Nos exercices de graphothérapie renforcent l…" at bounding box center [594, 260] width 182 height 62
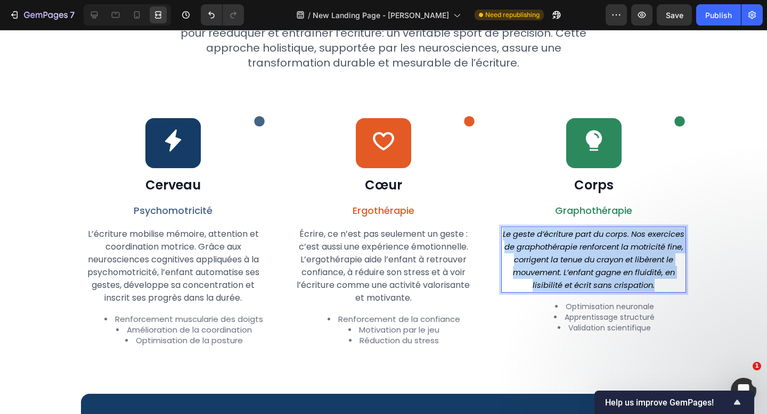
click at [535, 249] on icon "Le geste d’écriture part du corps. Nos exercices de graphothérapie renforcent l…" at bounding box center [594, 260] width 182 height 62
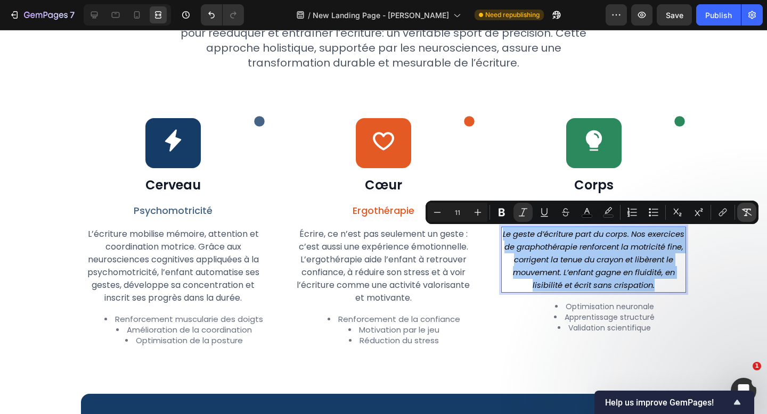
click at [749, 207] on icon "Editor contextual toolbar" at bounding box center [746, 212] width 11 height 11
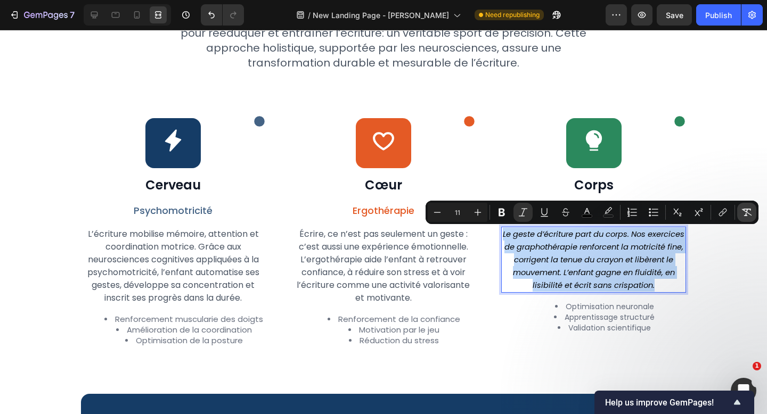
type input "16"
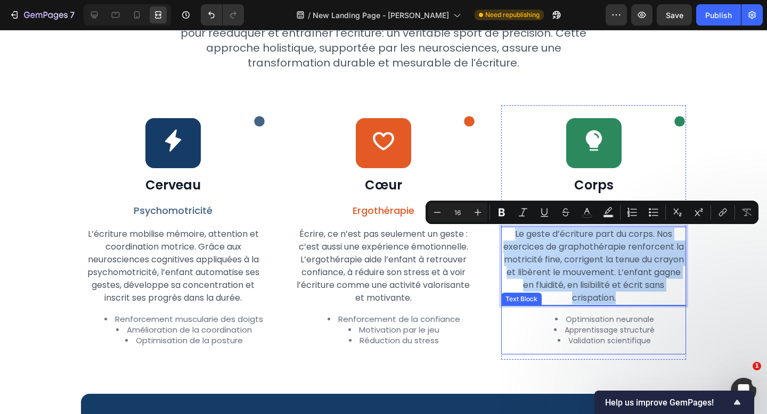
click at [522, 336] on ul "Optimisation neuronale Apprentissage structuré Validation scientifique" at bounding box center [593, 330] width 183 height 32
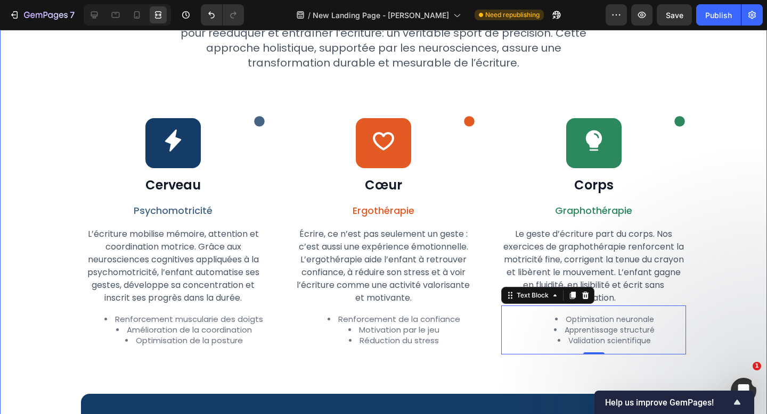
click at [723, 297] on div "Icon Approche scientifique Text Block Row Row Row La Méthode Plumeo : une réédu…" at bounding box center [383, 234] width 681 height 672
click at [538, 314] on li "Optimisation neuronale" at bounding box center [603, 319] width 161 height 11
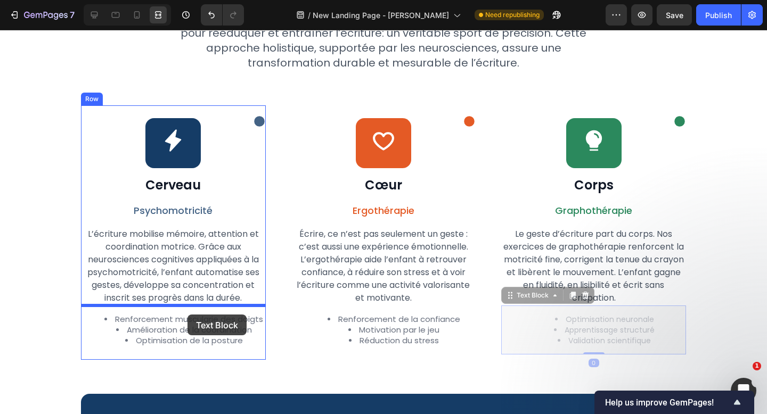
drag, startPoint x: 523, startPoint y: 297, endPoint x: 187, endPoint y: 315, distance: 336.4
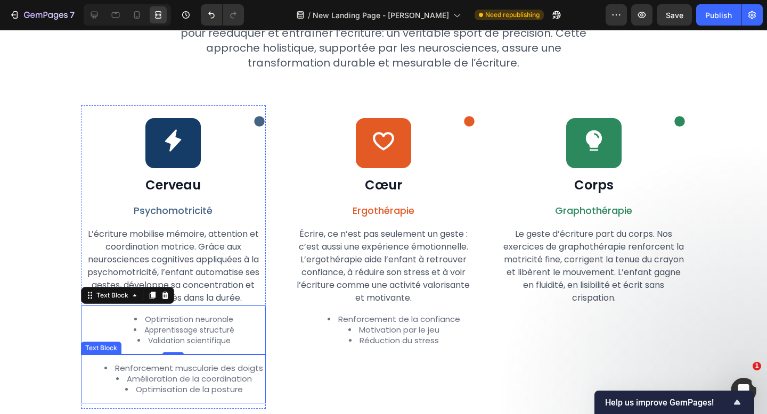
click at [124, 360] on div "Renforcement muscularie des doigts Amélioration de la coordination Optimisation…" at bounding box center [173, 379] width 185 height 49
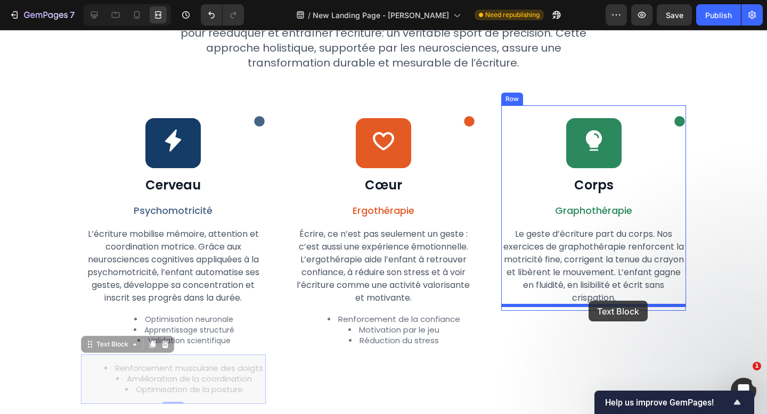
drag, startPoint x: 100, startPoint y: 347, endPoint x: 588, endPoint y: 301, distance: 490.9
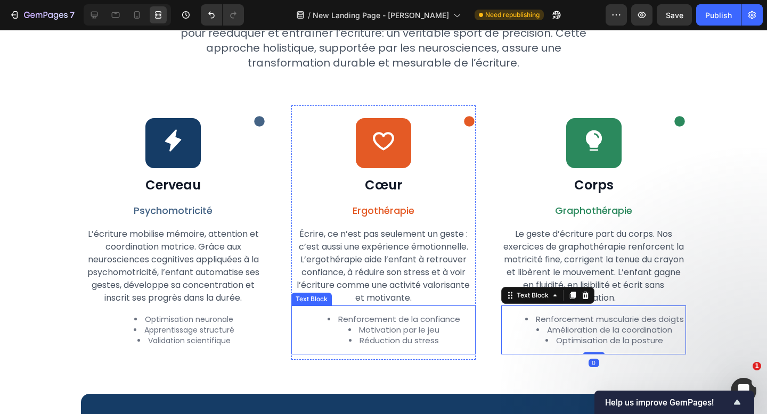
click at [450, 355] on div "Renforcement de la confiance Motivation par le jeu Réduction du stress" at bounding box center [383, 330] width 185 height 49
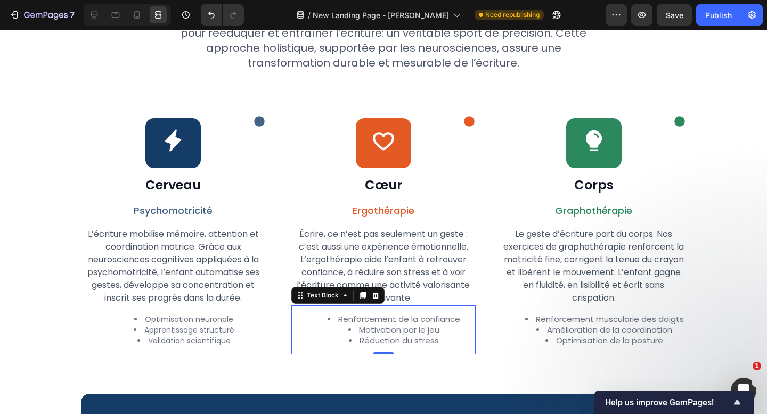
click at [381, 317] on span "Renforcement de la confiance" at bounding box center [399, 319] width 122 height 11
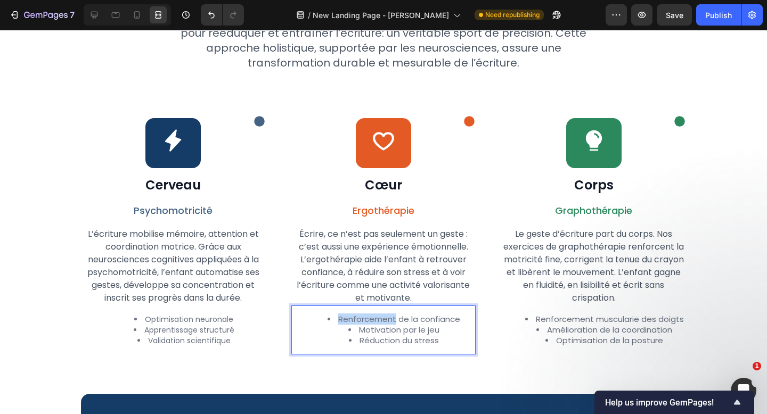
click at [381, 317] on span "Renforcement de la confiance" at bounding box center [399, 319] width 122 height 11
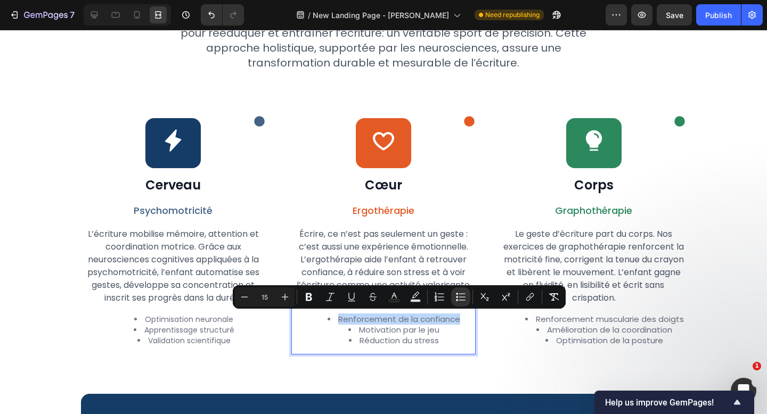
type input "11"
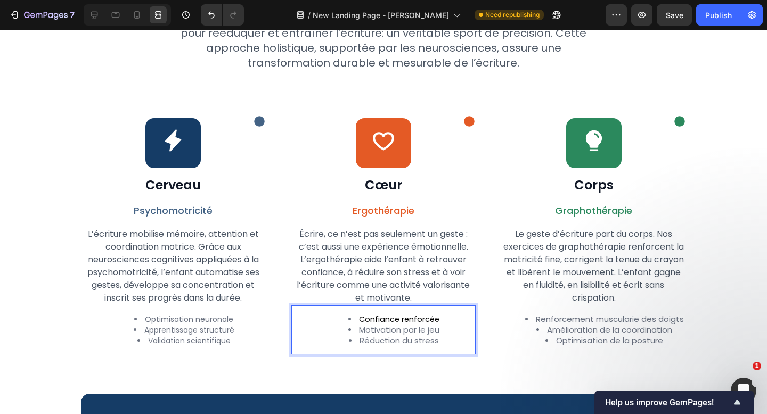
click at [412, 321] on span "Confiance renforcée" at bounding box center [399, 319] width 80 height 11
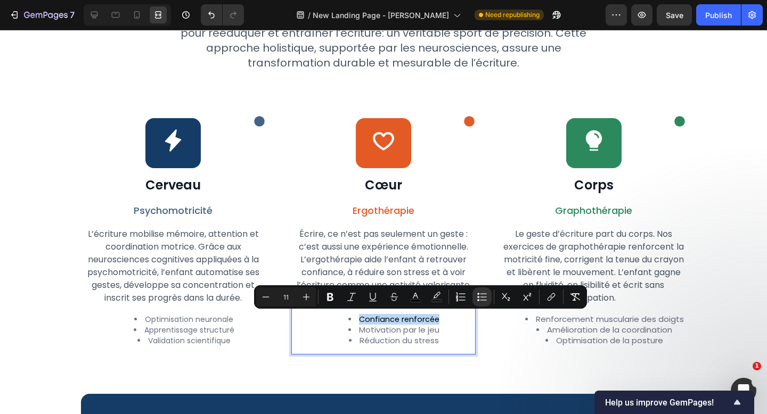
click at [412, 321] on span "Confiance renforcée" at bounding box center [399, 319] width 80 height 11
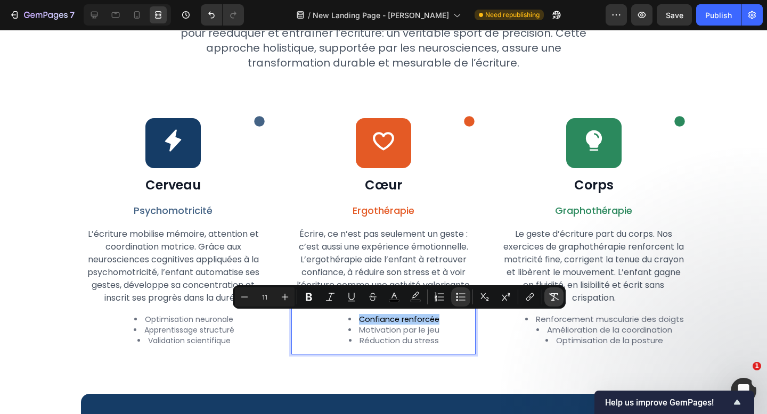
click at [545, 298] on button "Remove Format" at bounding box center [553, 297] width 19 height 19
type input "14"
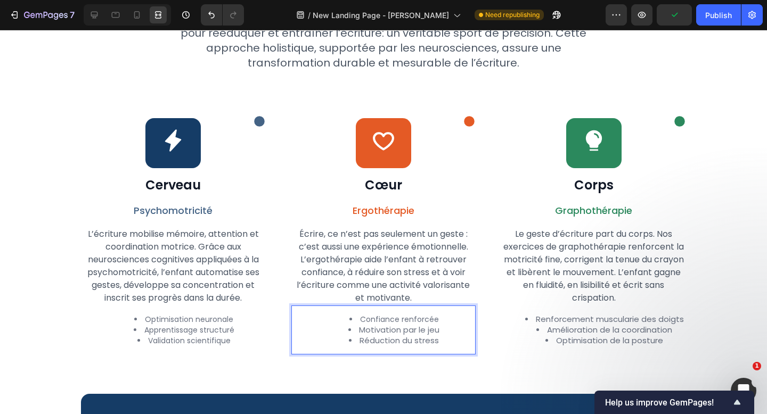
click at [435, 334] on span "Motivation par le jeu" at bounding box center [399, 329] width 80 height 11
drag, startPoint x: 439, startPoint y: 333, endPoint x: 362, endPoint y: 332, distance: 77.7
click at [362, 332] on span "Motivation par le jeu" at bounding box center [399, 329] width 80 height 11
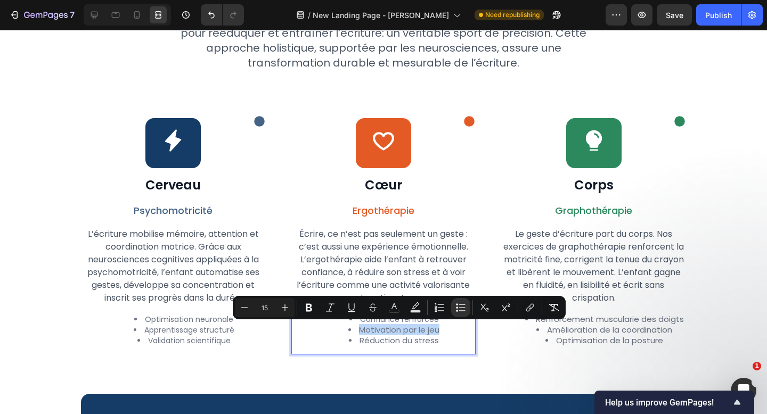
type input "11"
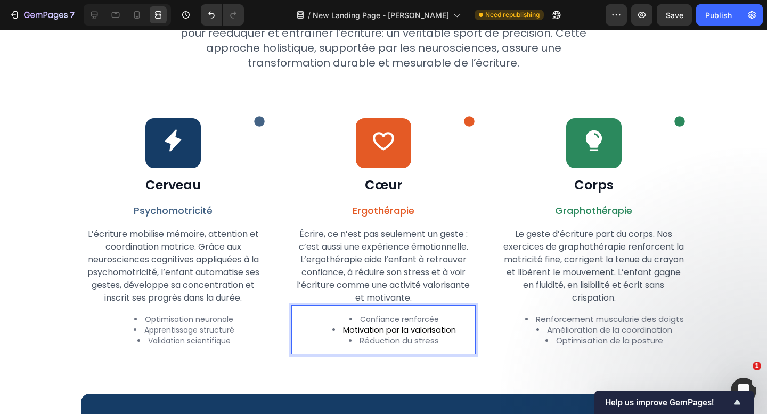
click at [381, 332] on span "Motivation par la valorisation" at bounding box center [399, 330] width 113 height 11
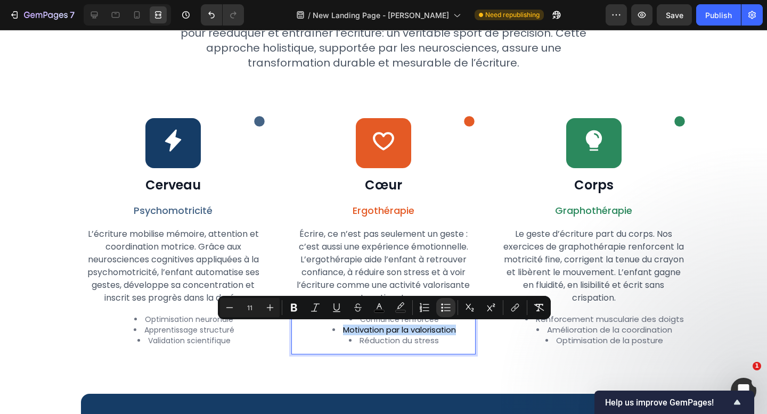
click at [381, 332] on span "Motivation par la valorisation" at bounding box center [399, 330] width 113 height 11
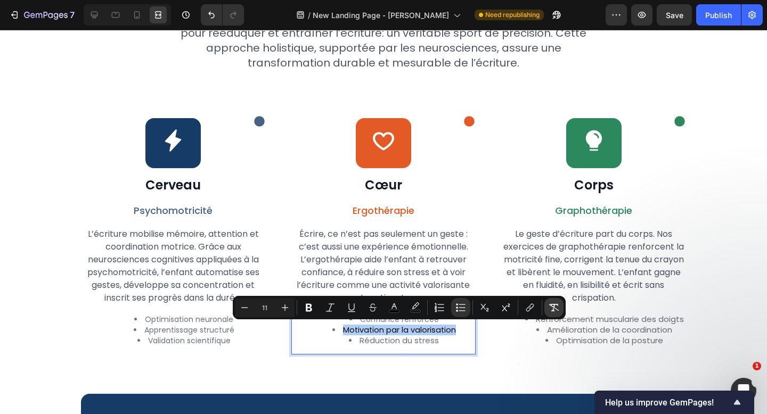
click at [555, 305] on icon "Editor contextual toolbar" at bounding box center [553, 307] width 11 height 11
type input "14"
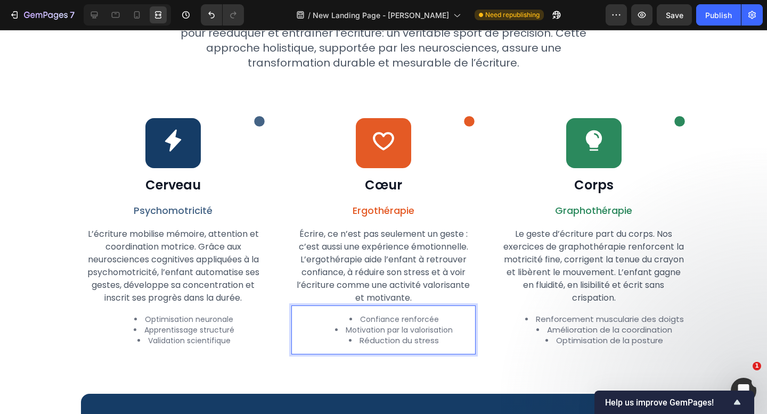
click at [414, 343] on span "Réduction du stress" at bounding box center [398, 340] width 79 height 11
click at [418, 341] on span "Réduction du stress et des blocages" at bounding box center [399, 340] width 142 height 11
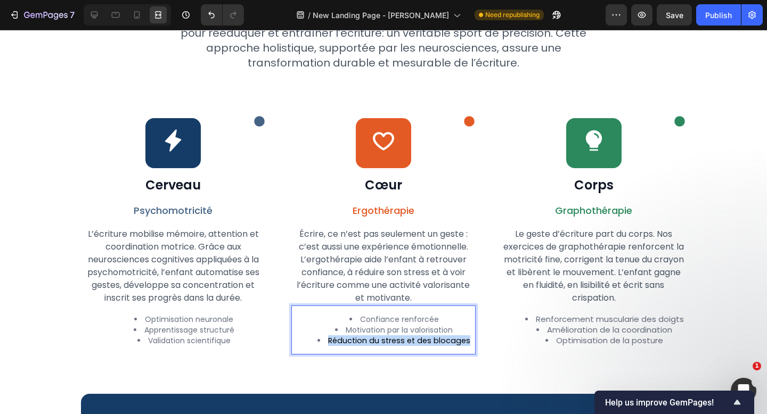
click at [418, 341] on span "Réduction du stress et des blocages" at bounding box center [399, 340] width 142 height 11
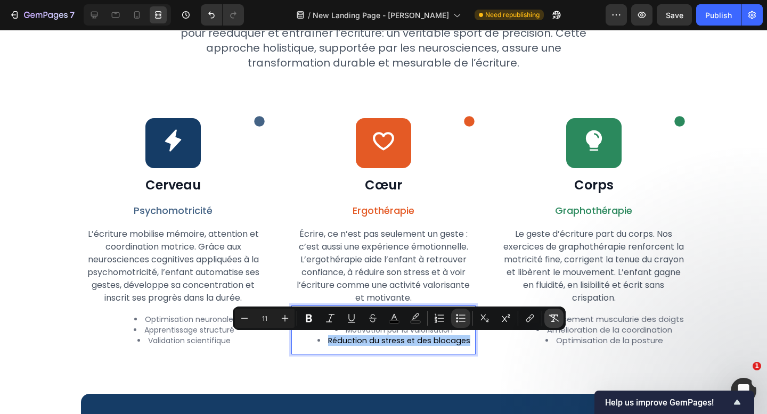
click at [556, 316] on icon "Editor contextual toolbar" at bounding box center [553, 318] width 11 height 11
type input "14"
click at [455, 358] on div "Icon Icon Row Cœur Heading Ergothérapie Text Block Écrire, ce n’est pas seuleme…" at bounding box center [383, 232] width 185 height 254
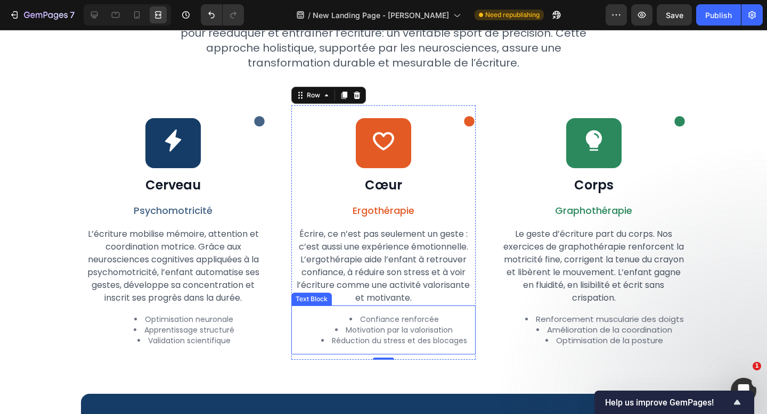
click at [415, 327] on li "Motivation par la valorisation" at bounding box center [394, 330] width 161 height 11
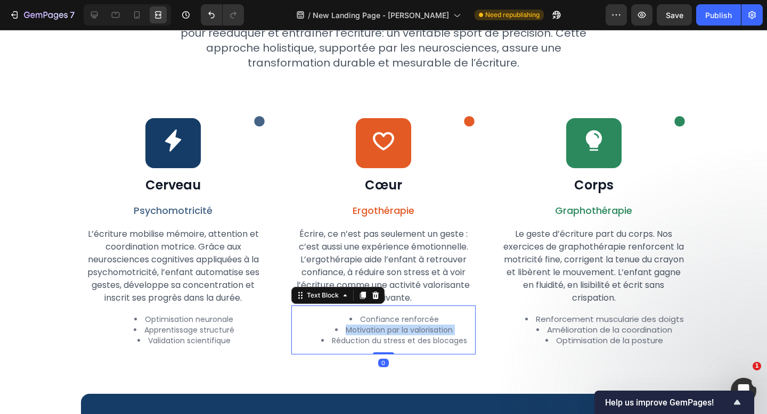
click at [415, 327] on li "Motivation par la valorisation" at bounding box center [394, 330] width 161 height 11
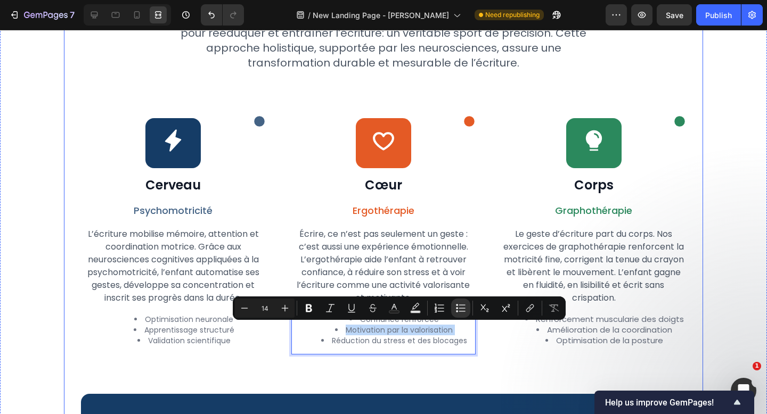
click at [424, 370] on div "Icon Approche scientifique Text Block Row Row Row La Méthode Plumeo : une réédu…" at bounding box center [383, 230] width 605 height 664
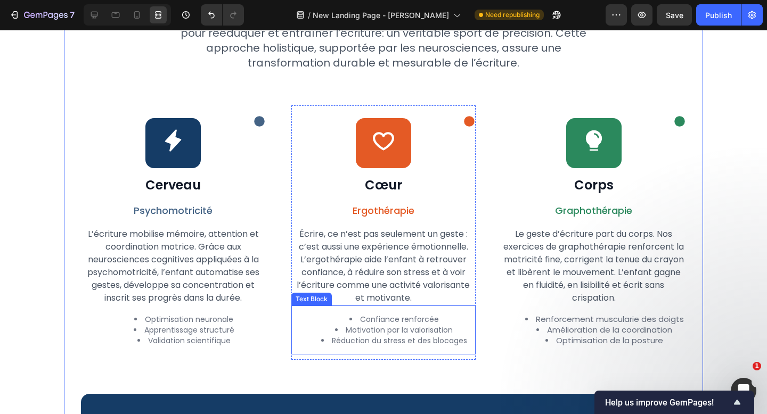
click at [398, 331] on li "Motivation par la valorisation" at bounding box center [394, 330] width 161 height 11
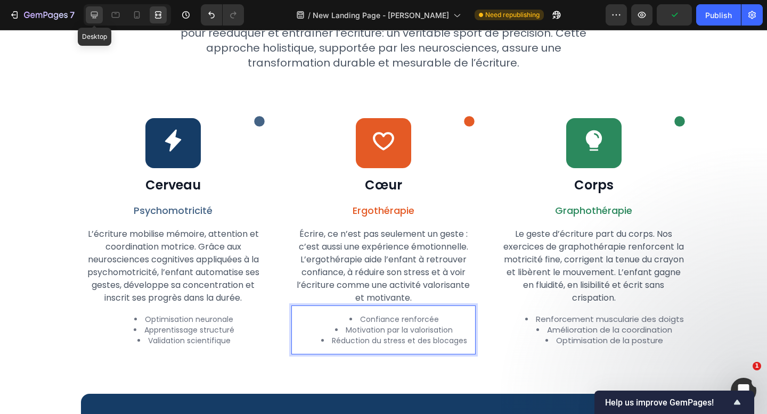
click at [88, 18] on div at bounding box center [94, 14] width 17 height 17
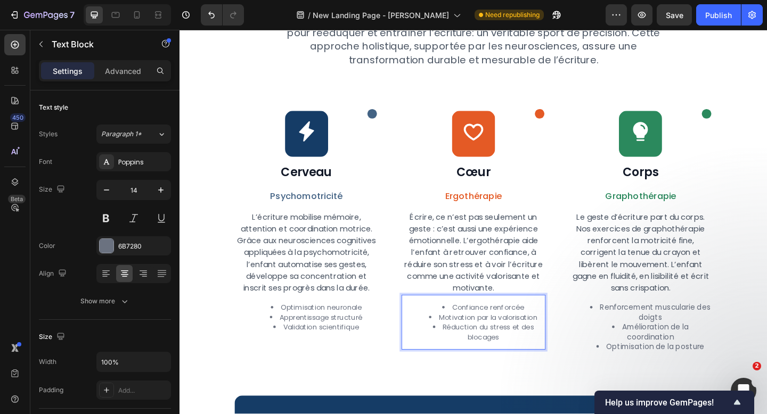
click at [454, 334] on li "Confiance renforcée" at bounding box center [509, 332] width 133 height 11
click at [492, 341] on li "Motivation par la valorisation" at bounding box center [509, 343] width 133 height 11
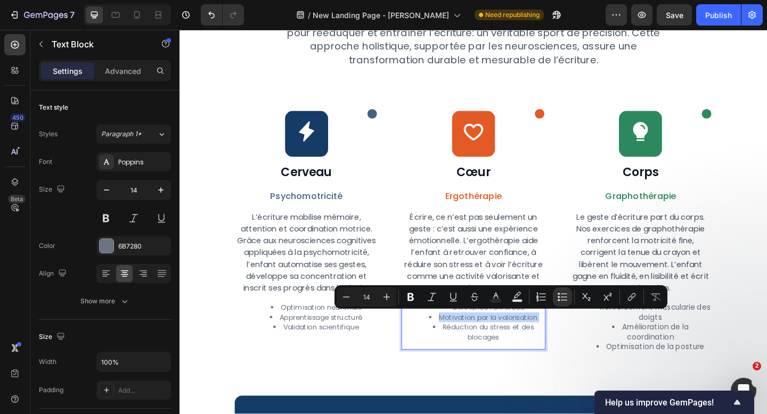
click at [440, 353] on ul "Confiance renforcée Motivation par la valorisation Réduction du stress et des b…" at bounding box center [499, 348] width 154 height 43
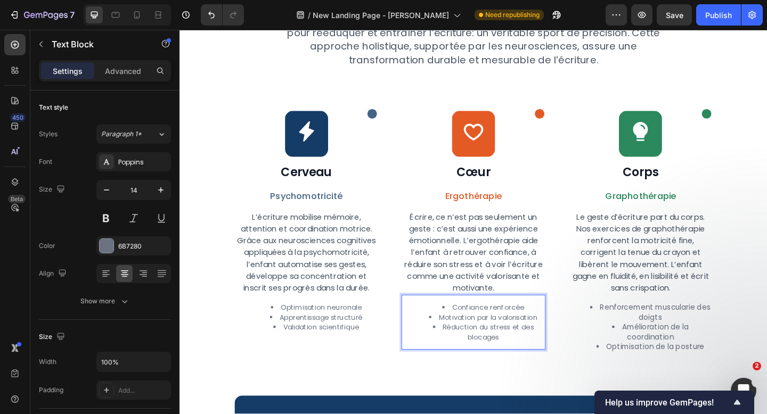
click at [455, 404] on div "Icon Approche scientifique Text Block Row Row Row La Méthode Plumeo : une réédu…" at bounding box center [499, 247] width 520 height 698
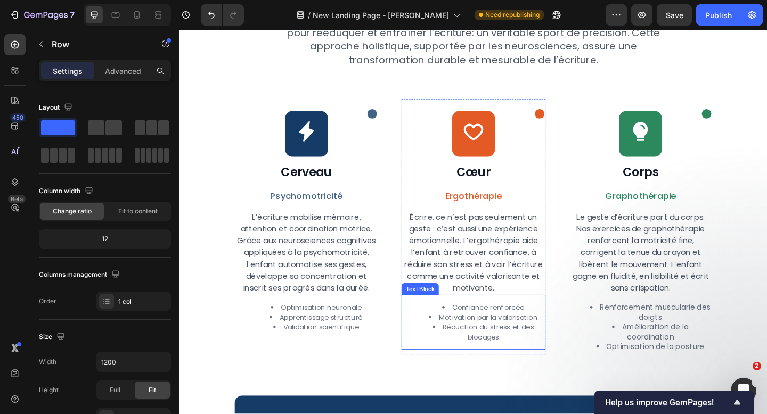
click at [437, 342] on ul "Confiance renforcée Motivation par la valorisation Réduction du stress et des b…" at bounding box center [499, 348] width 154 height 43
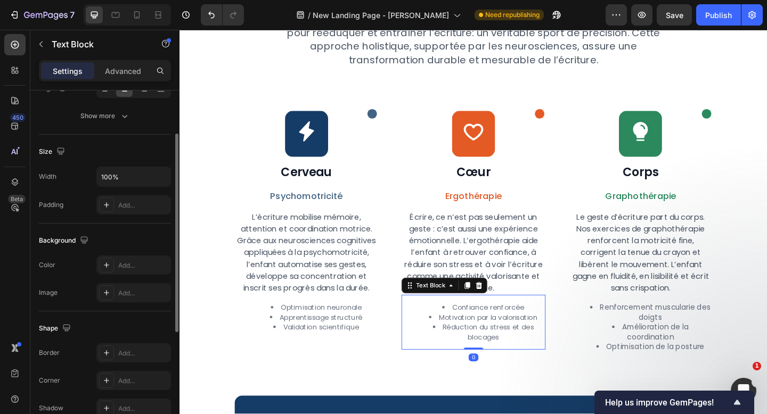
scroll to position [277, 0]
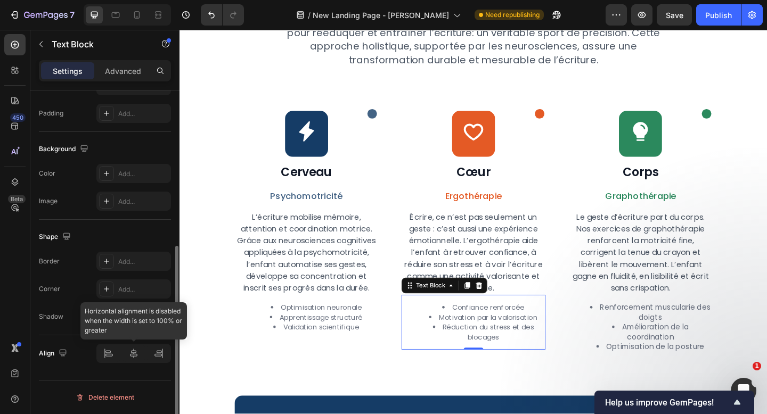
click at [134, 349] on div at bounding box center [133, 353] width 75 height 19
click at [133, 356] on div at bounding box center [133, 353] width 75 height 19
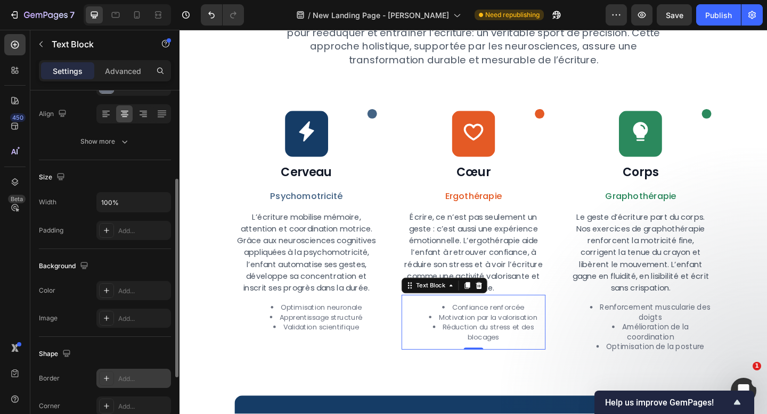
scroll to position [159, 0]
click at [128, 200] on input "100%" at bounding box center [133, 202] width 73 height 19
click at [154, 206] on button "button" at bounding box center [160, 202] width 19 height 19
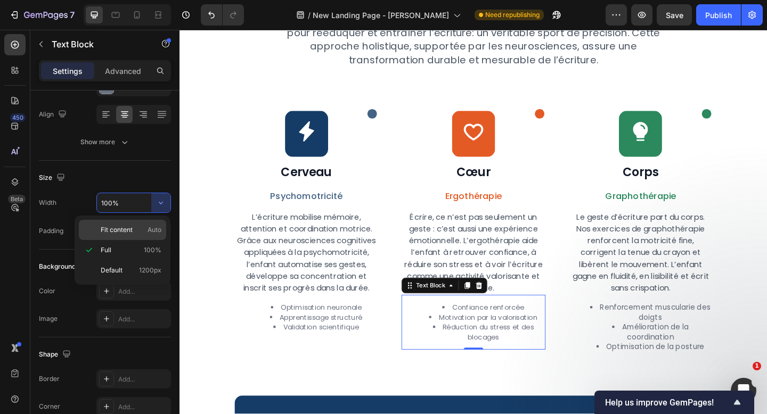
click at [153, 225] on span "Auto" at bounding box center [154, 230] width 14 height 10
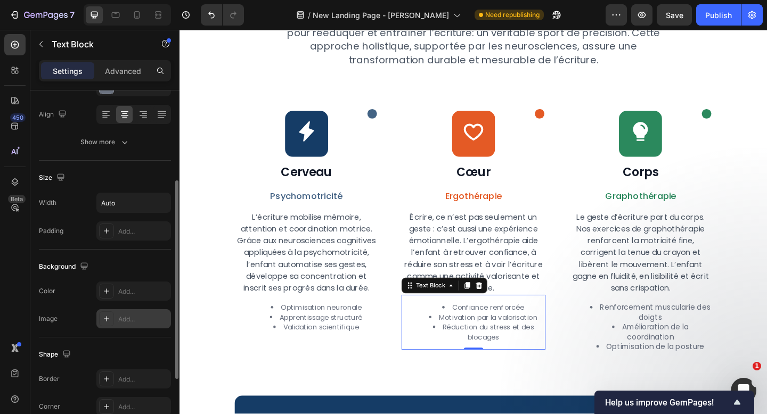
scroll to position [261, 0]
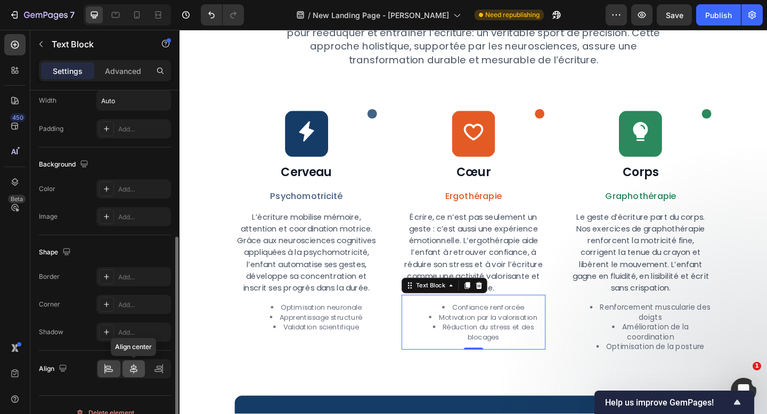
click at [134, 371] on icon at bounding box center [133, 369] width 7 height 10
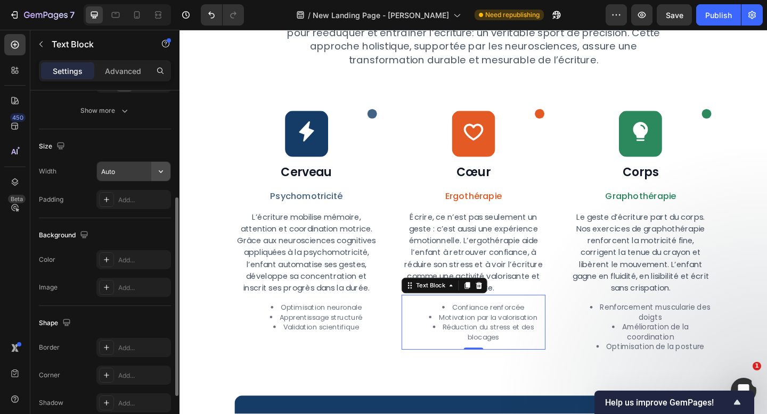
click at [153, 174] on button "button" at bounding box center [160, 171] width 19 height 19
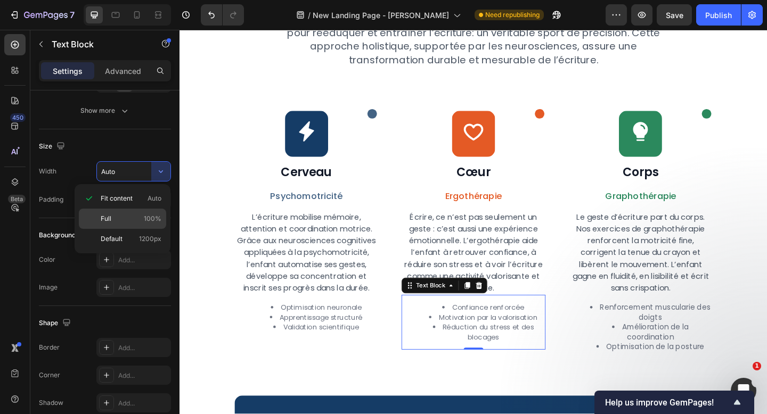
click at [139, 216] on p "Full 100%" at bounding box center [131, 219] width 61 height 10
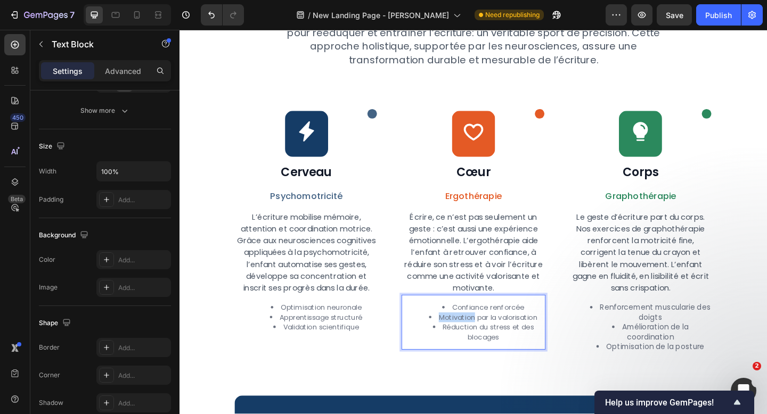
click at [495, 347] on li "Motivation par la valorisation" at bounding box center [509, 343] width 133 height 11
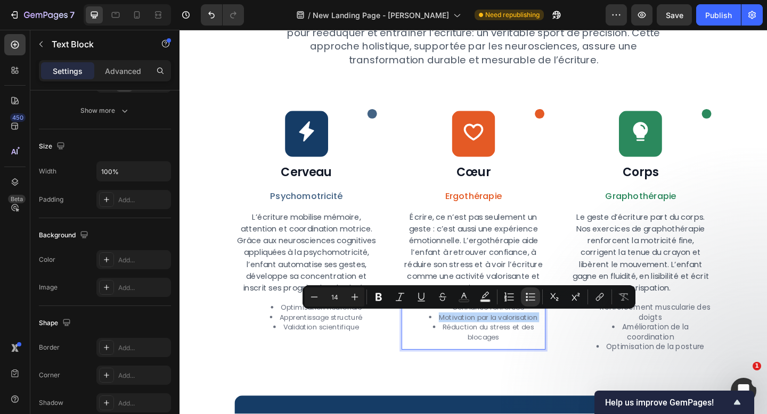
click at [495, 347] on li "Motivation par la valorisation" at bounding box center [509, 343] width 133 height 11
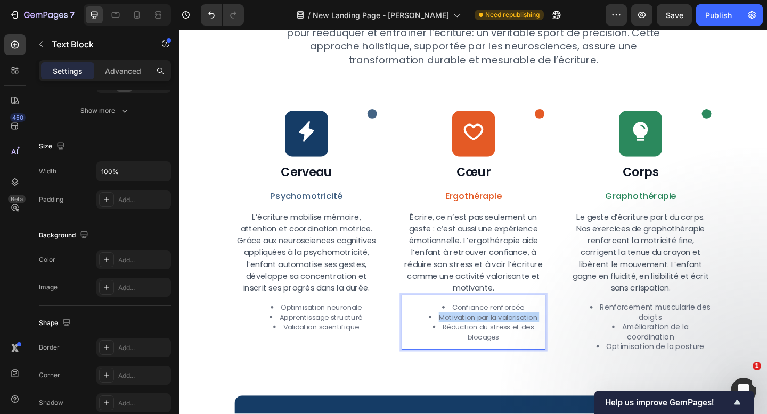
click at [495, 347] on li "Motivation par la valorisation" at bounding box center [509, 343] width 133 height 11
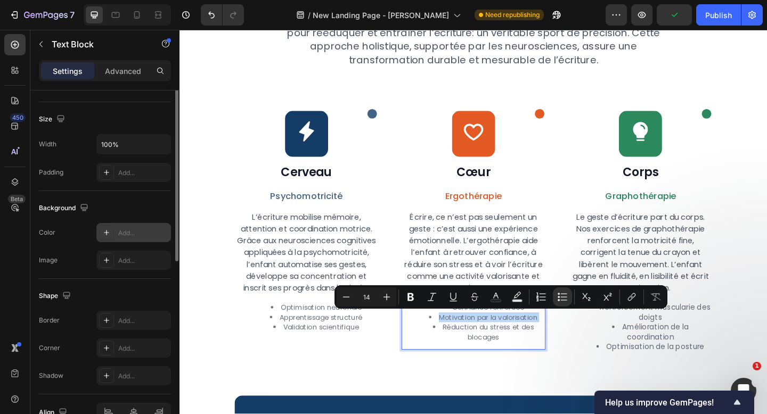
scroll to position [101, 0]
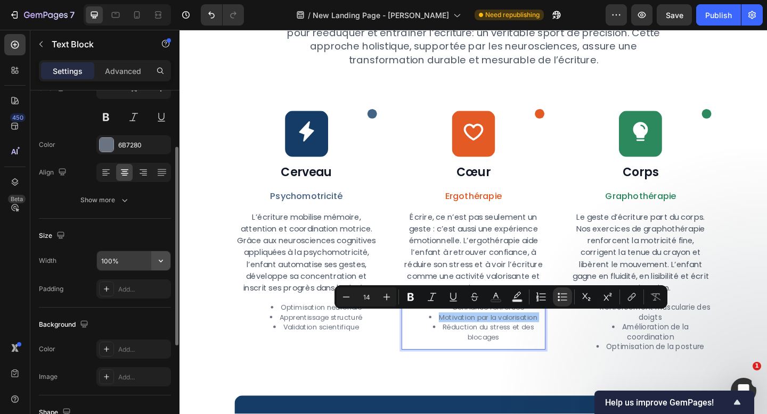
click at [158, 265] on icon "button" at bounding box center [160, 261] width 11 height 11
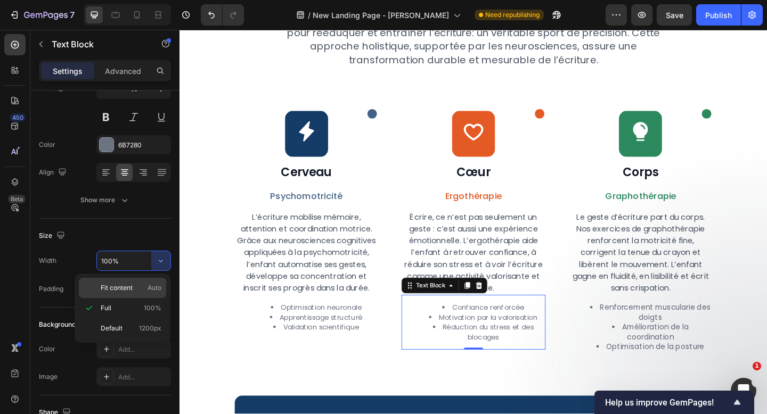
click at [152, 290] on span "Auto" at bounding box center [154, 288] width 14 height 10
type input "Auto"
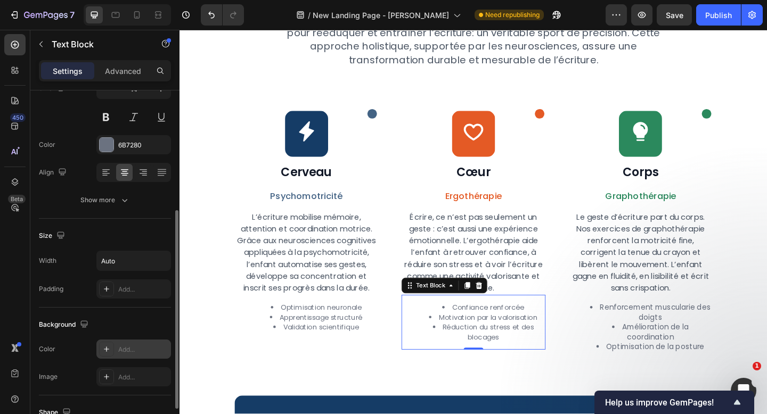
scroll to position [277, 0]
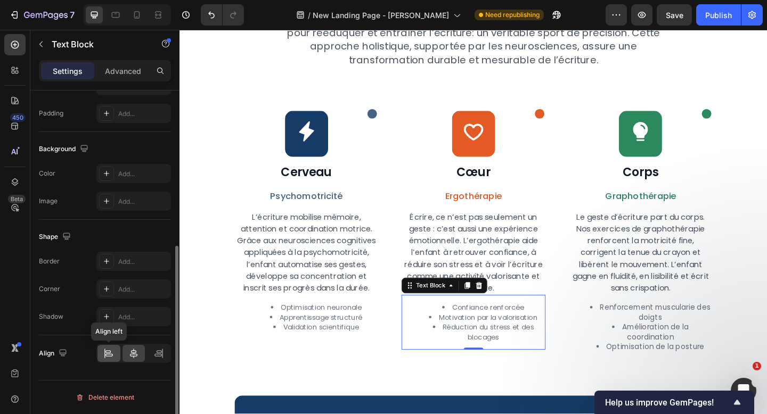
click at [108, 357] on icon at bounding box center [108, 353] width 11 height 11
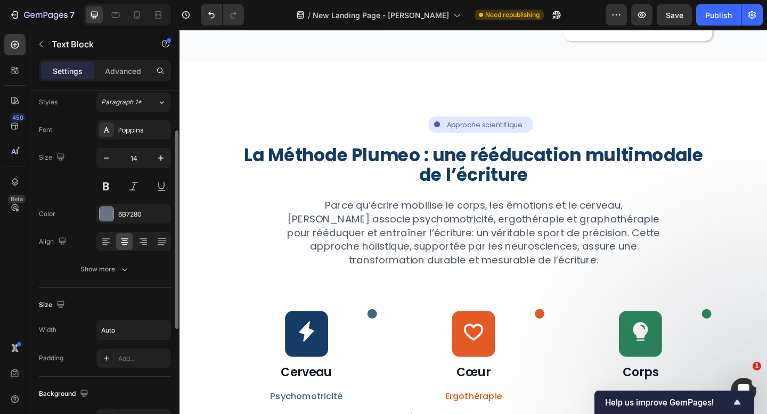
scroll to position [30, 0]
click at [108, 243] on icon at bounding box center [106, 244] width 11 height 11
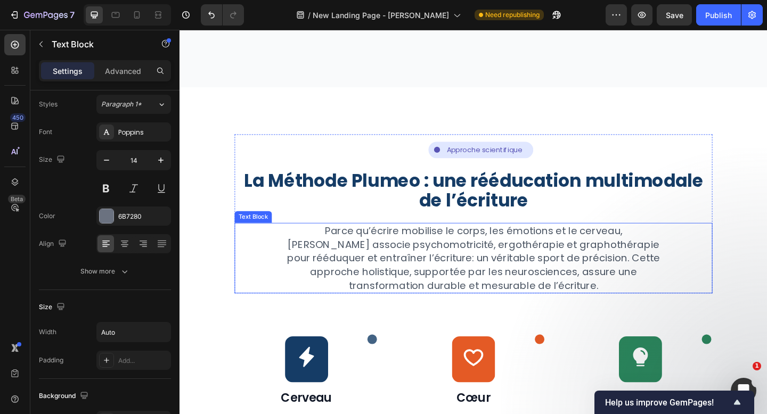
scroll to position [1304, 0]
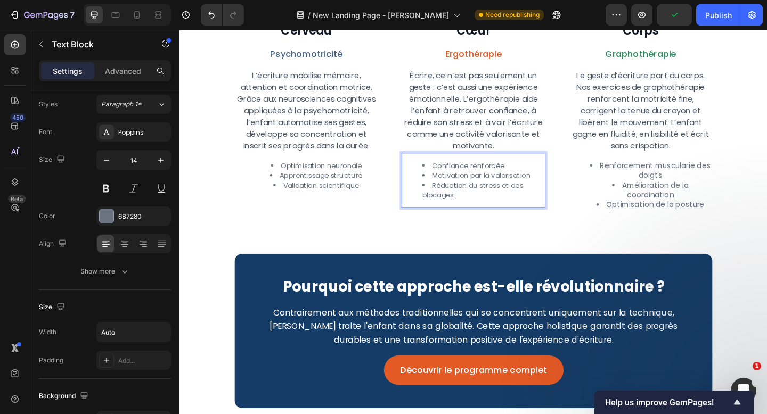
click at [535, 200] on li "Réduction du stress et des blocages" at bounding box center [509, 204] width 133 height 21
drag, startPoint x: 538, startPoint y: 200, endPoint x: 496, endPoint y: 201, distance: 42.1
click at [496, 201] on li "Réduction du stress et des blocages" at bounding box center [509, 204] width 133 height 21
click at [498, 228] on div "Icon Icon Row Cœur Heading Ergothérapie Text Block Écrire, ce n’est pas seuleme…" at bounding box center [499, 95] width 156 height 289
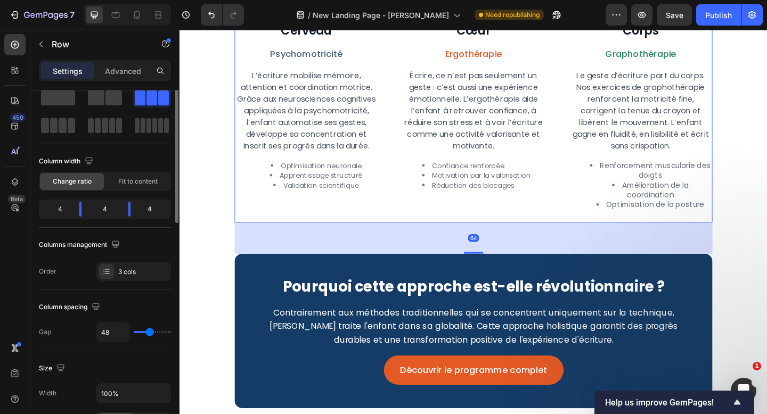
scroll to position [0, 0]
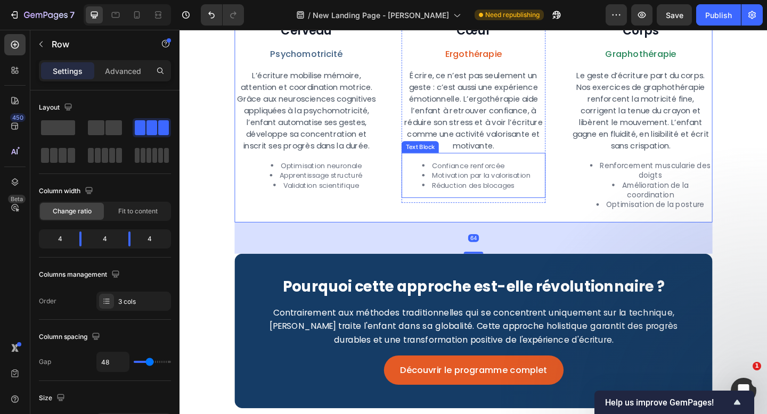
click at [471, 202] on li "Réduction des blocages" at bounding box center [502, 199] width 118 height 11
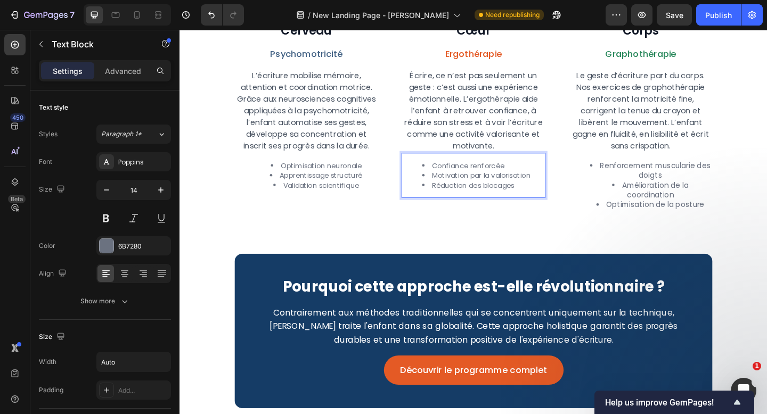
click at [471, 198] on li "Réduction des blocages" at bounding box center [502, 199] width 118 height 11
click at [464, 240] on div "Icon Icon Row Cœur Heading Ergothérapie Text Block Écrire, ce n’est pas seuleme…" at bounding box center [499, 95] width 156 height 289
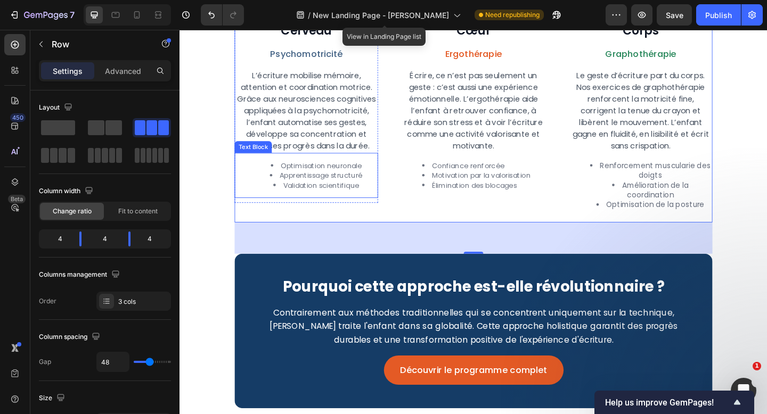
click at [338, 174] on li "Optimisation neuronale" at bounding box center [327, 178] width 133 height 11
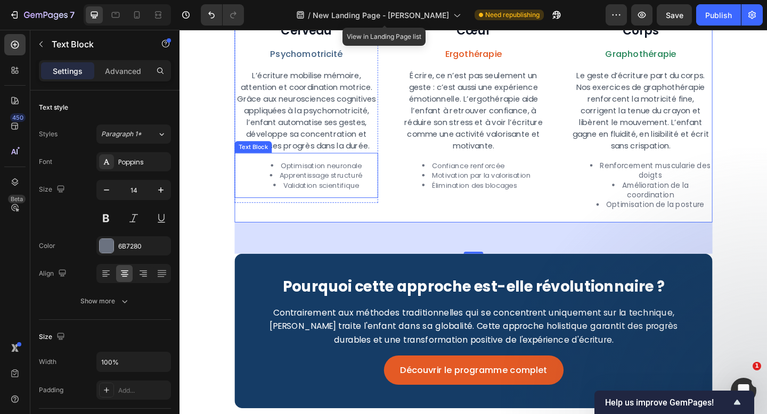
click at [338, 174] on li "Optimisation neuronale" at bounding box center [327, 178] width 133 height 11
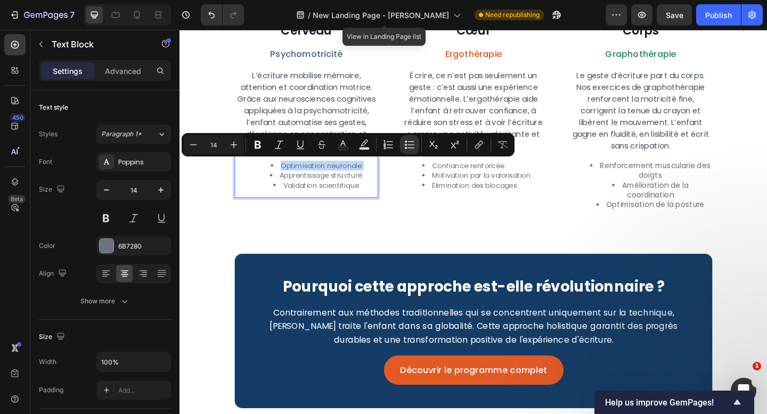
type input "11"
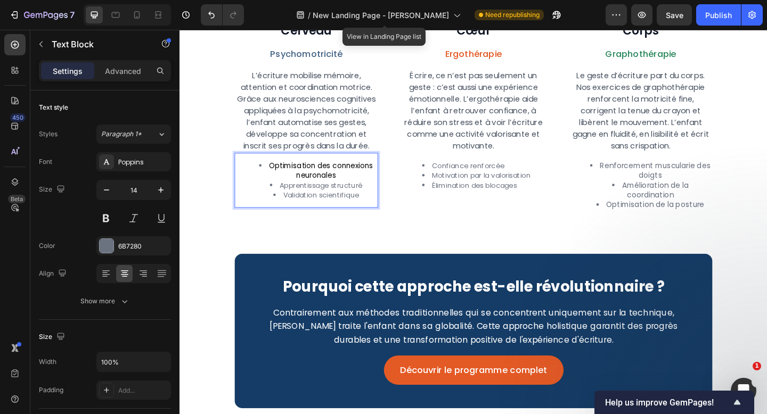
click at [348, 184] on span "Optimisation des connexions neuronales" at bounding box center [332, 183] width 113 height 21
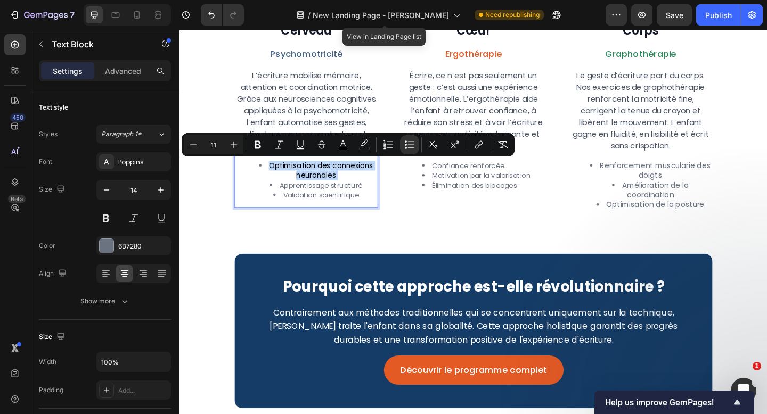
type input "14"
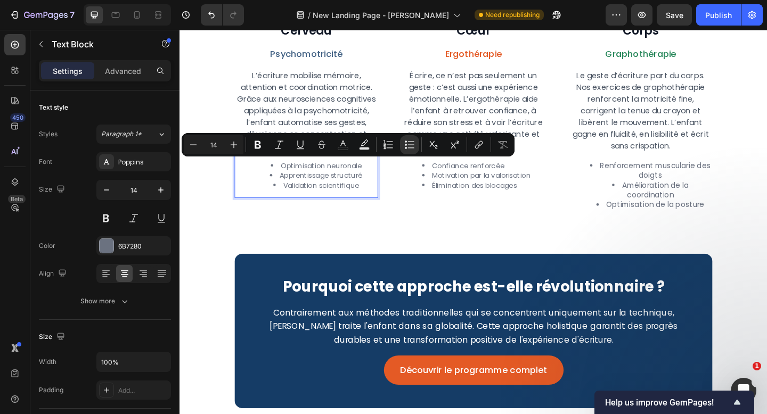
click at [366, 198] on li "Validation scientifique" at bounding box center [327, 199] width 133 height 11
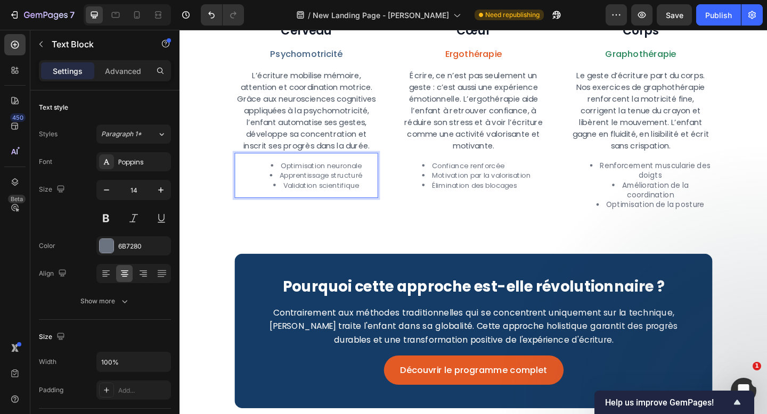
click at [359, 190] on li "Apprentissage structuré" at bounding box center [327, 188] width 133 height 11
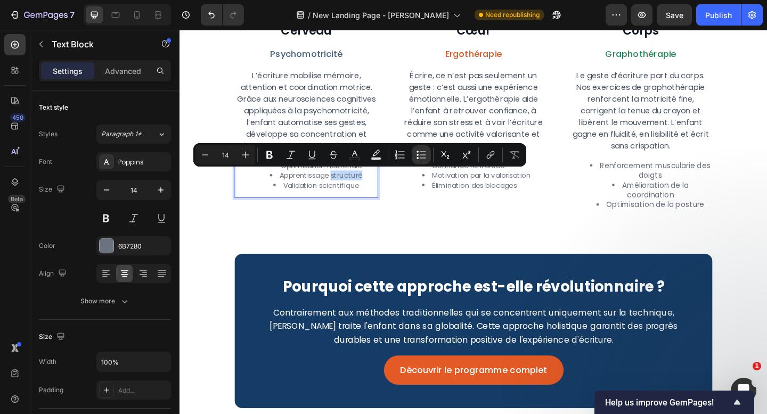
click at [359, 190] on li "Apprentissage structuré" at bounding box center [327, 188] width 133 height 11
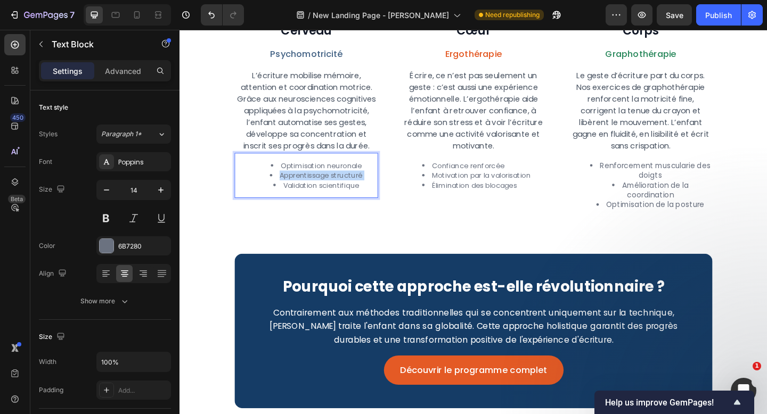
click at [359, 190] on li "Apprentissage structuré" at bounding box center [327, 188] width 133 height 11
click at [358, 198] on li "Validation scientifique" at bounding box center [327, 199] width 133 height 11
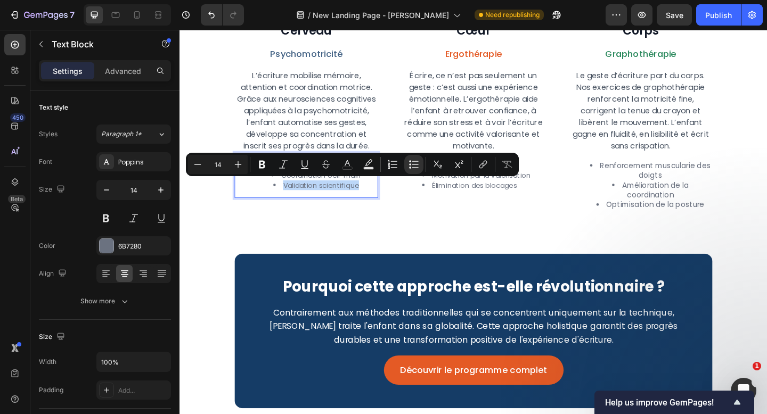
click at [358, 198] on li "Validation scientifique" at bounding box center [327, 199] width 133 height 11
type input "11"
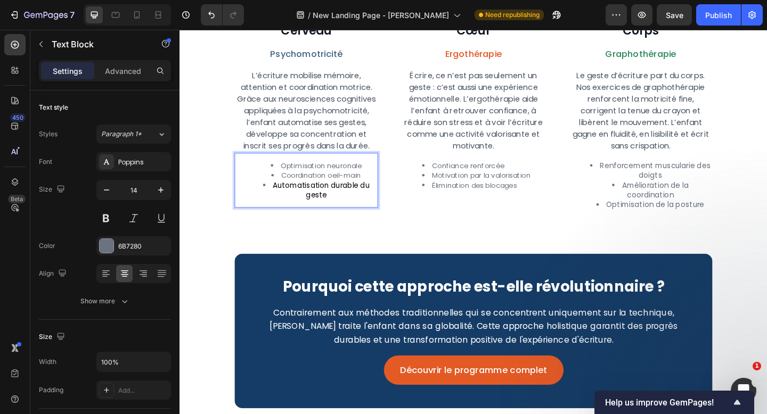
click at [358, 198] on span "Automatisation durable du geste" at bounding box center [333, 204] width 105 height 21
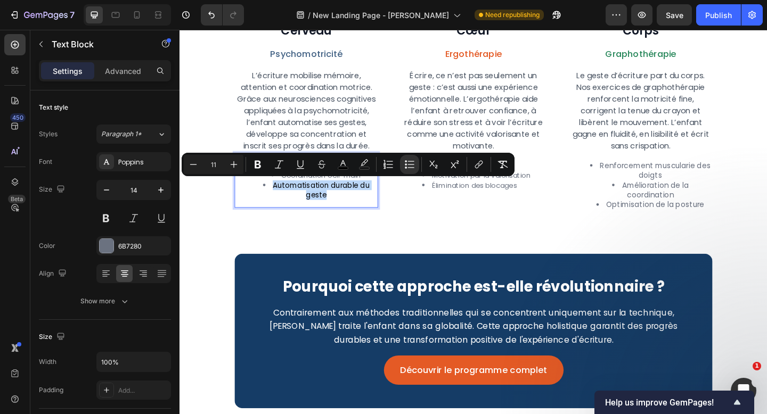
click at [352, 208] on li "Automatisation durable du geste" at bounding box center [327, 204] width 133 height 21
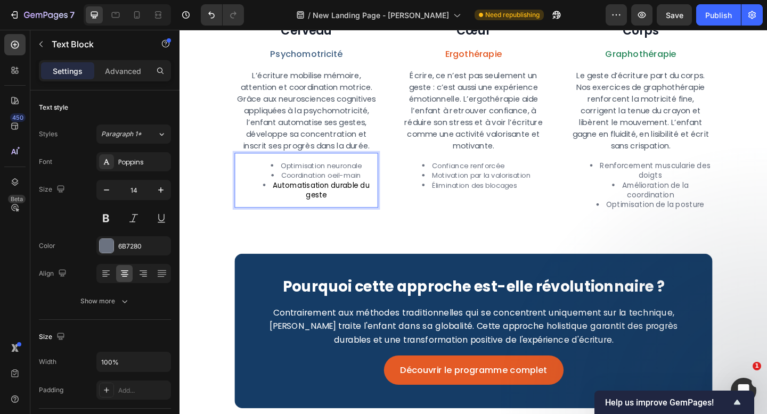
click at [352, 208] on li "Automatisation durable du geste" at bounding box center [327, 204] width 133 height 21
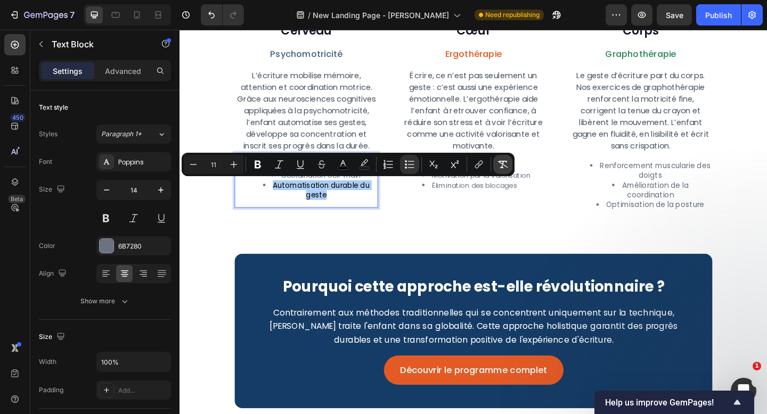
click at [504, 169] on icon "Editor contextual toolbar" at bounding box center [502, 164] width 11 height 11
type input "14"
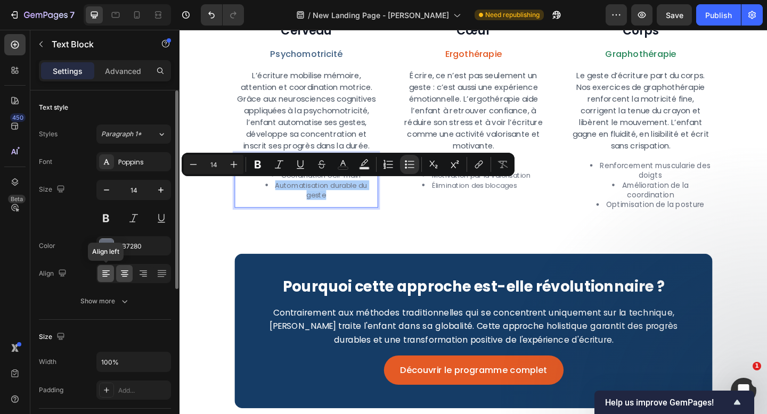
click at [105, 275] on icon at bounding box center [106, 273] width 11 height 11
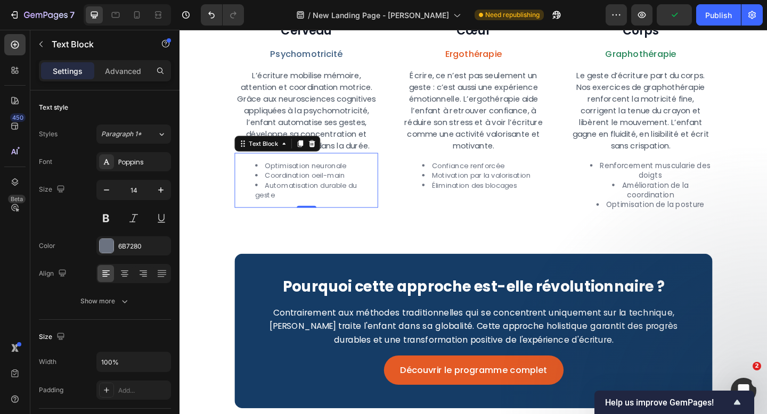
click at [270, 176] on li "Optimisation neuronale" at bounding box center [327, 178] width 133 height 11
click at [133, 74] on p "Advanced" at bounding box center [123, 70] width 36 height 11
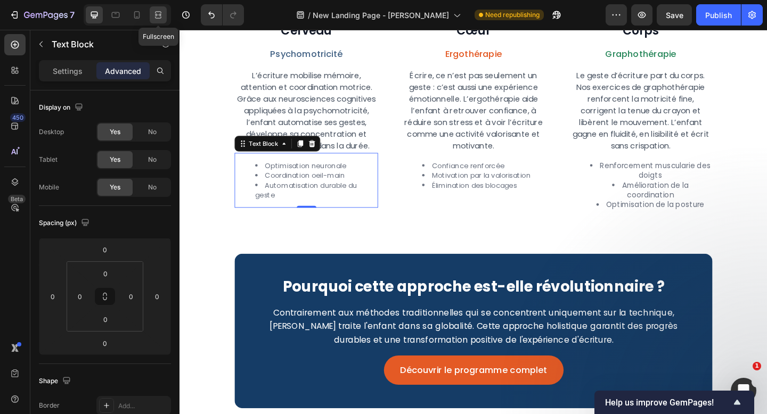
click at [153, 19] on icon at bounding box center [158, 15] width 11 height 11
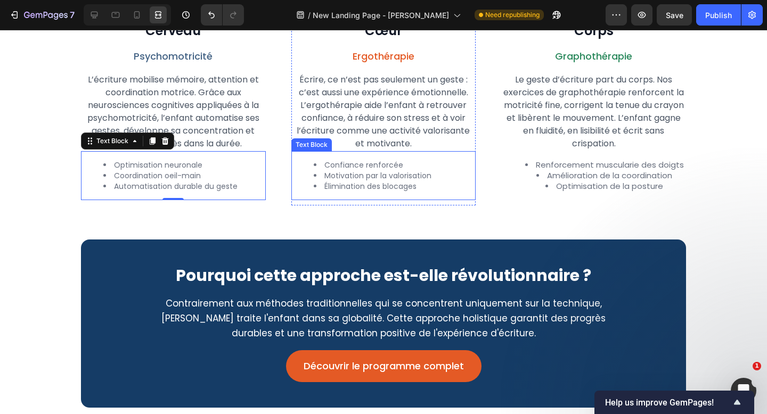
click at [404, 182] on li "Élimination des blocages" at bounding box center [373, 186] width 118 height 11
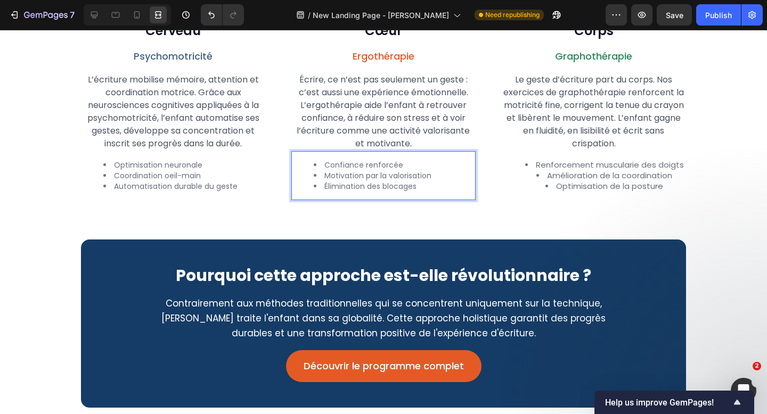
click at [369, 185] on li "Élimination des blocages" at bounding box center [373, 186] width 118 height 11
click at [368, 186] on li "Élimination des blocages" at bounding box center [373, 186] width 118 height 11
click at [383, 187] on li "Élimination des blocages" at bounding box center [373, 186] width 118 height 11
click at [367, 188] on li "Élimination des blocages" at bounding box center [373, 186] width 118 height 11
click at [94, 13] on icon at bounding box center [94, 15] width 11 height 11
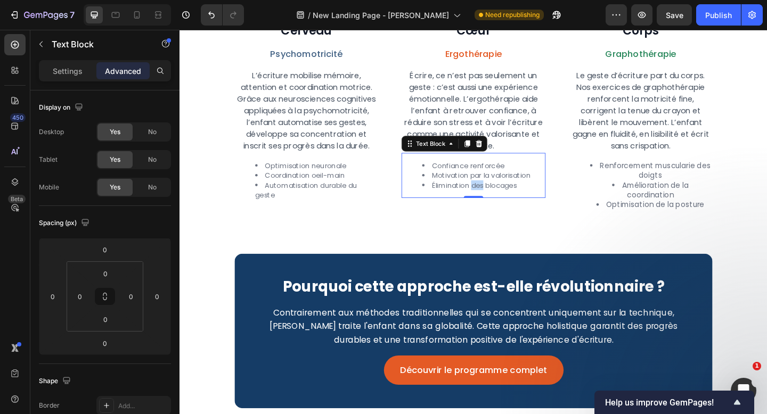
click at [504, 199] on li "Élimination des blocages" at bounding box center [502, 199] width 118 height 11
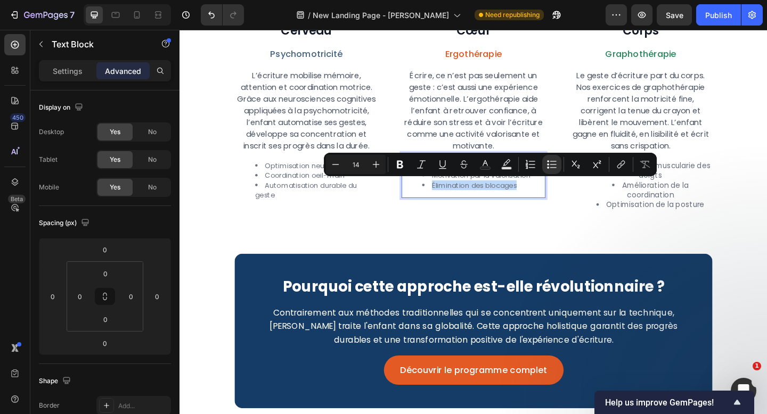
click at [504, 199] on li "Élimination des blocages" at bounding box center [502, 199] width 118 height 11
type input "11"
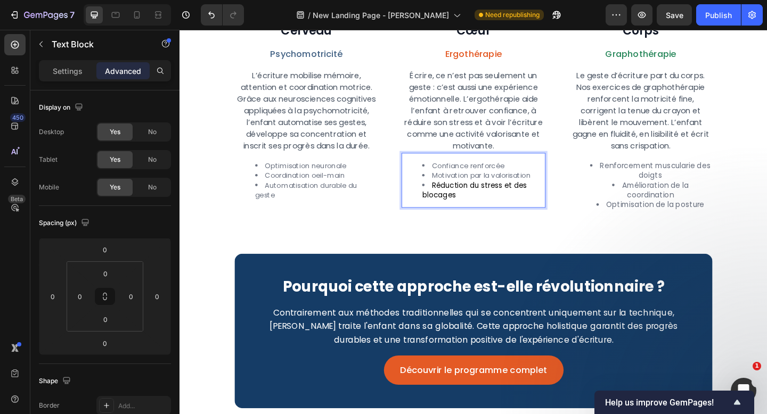
click at [504, 199] on span "Réduction du stress et des blocages" at bounding box center [500, 204] width 114 height 21
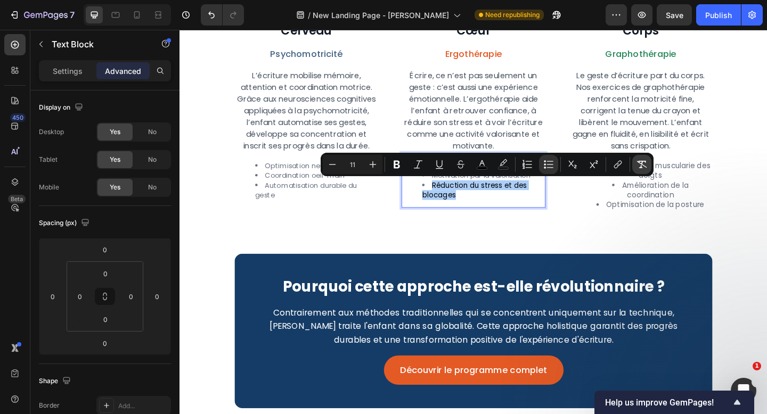
click at [641, 167] on icon "Editor contextual toolbar" at bounding box center [641, 164] width 11 height 11
type input "14"
drag, startPoint x: 157, startPoint y: 16, endPoint x: 268, endPoint y: 94, distance: 136.0
click at [157, 16] on icon at bounding box center [158, 15] width 11 height 11
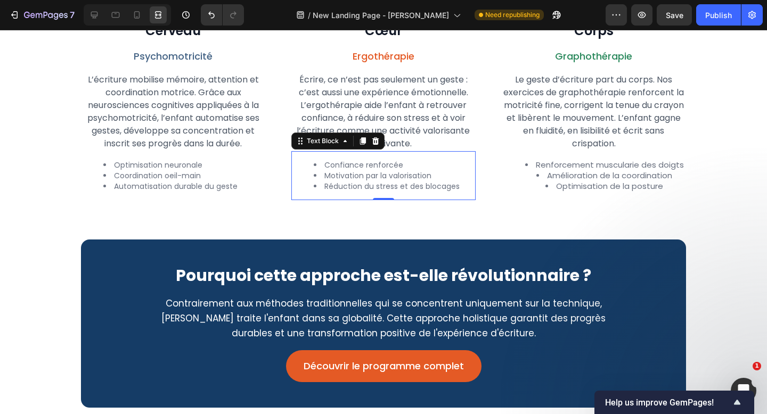
click at [406, 210] on div "Icon Approche scientifique Text Block Row Row Row La Méthode Plumeo : une réédu…" at bounding box center [383, 76] width 605 height 664
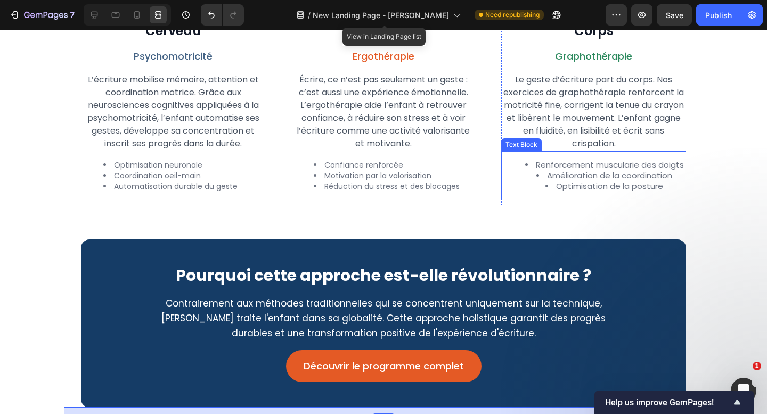
click at [598, 187] on span "Optimisation de la posture" at bounding box center [609, 185] width 107 height 11
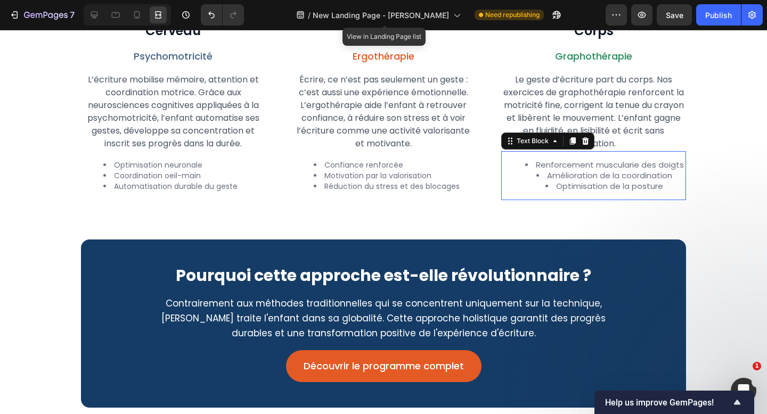
click at [598, 187] on span "Optimisation de la posture" at bounding box center [609, 185] width 107 height 11
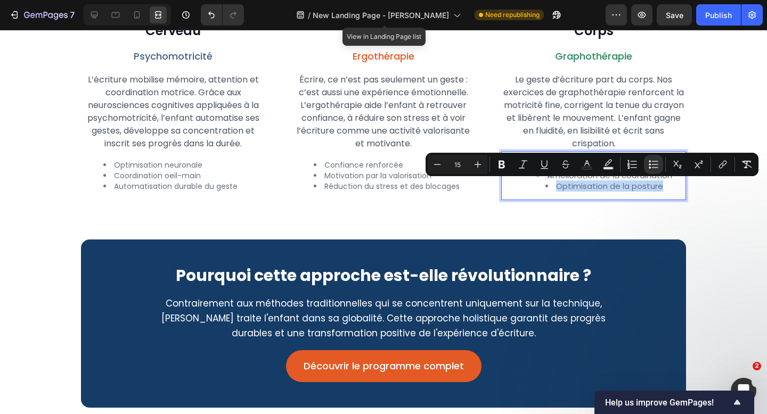
type input "11"
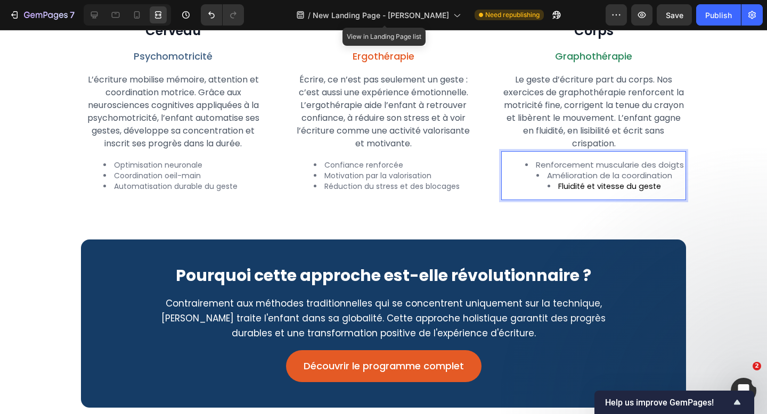
click at [598, 187] on span "Fluidité et vitesse du geste" at bounding box center [609, 186] width 103 height 11
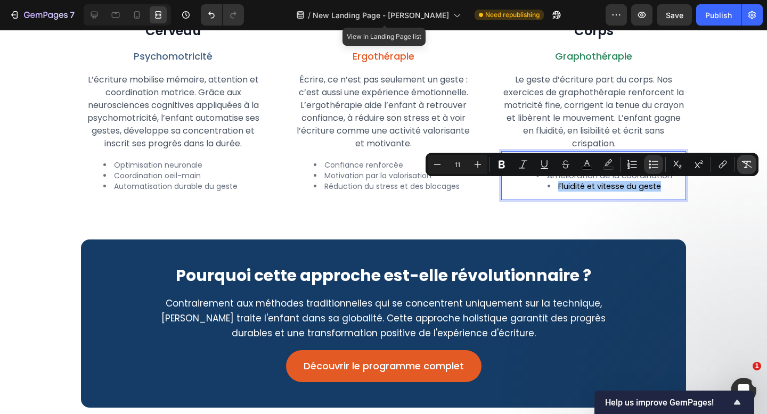
click at [748, 162] on icon "Editor contextual toolbar" at bounding box center [746, 164] width 11 height 11
type input "14"
click at [671, 186] on li "Fluidité et vitesse du geste" at bounding box center [603, 186] width 161 height 11
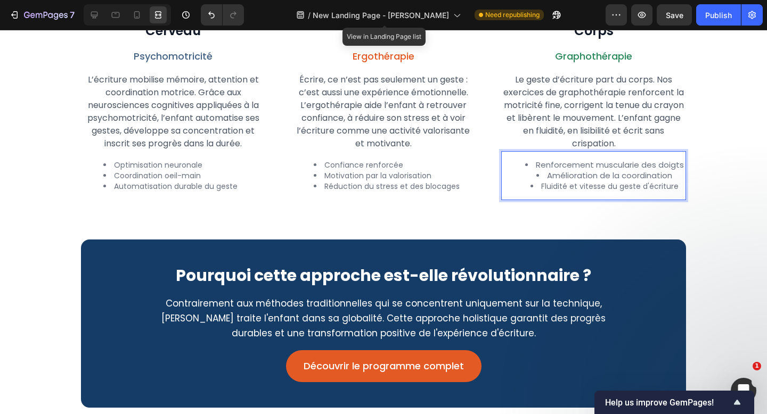
click at [631, 162] on span "Renforcement muscularie des doigts" at bounding box center [610, 164] width 148 height 11
click at [590, 173] on span "Amélioration de la coordination" at bounding box center [609, 175] width 125 height 11
click at [590, 173] on span "Tenue du crayon et posture corrigées" at bounding box center [609, 175] width 146 height 11
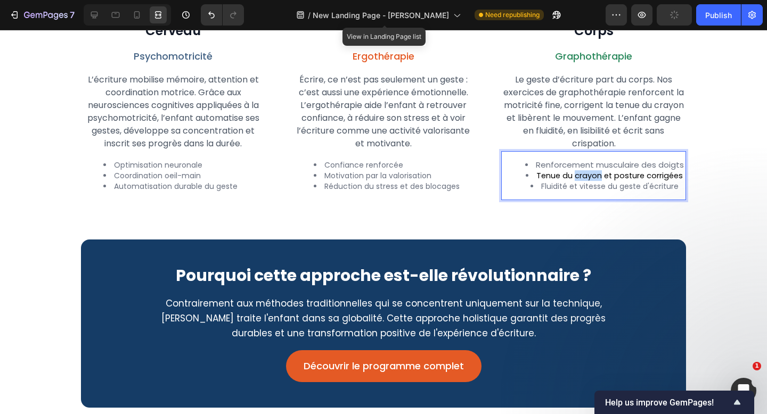
click at [590, 173] on span "Tenue du crayon et posture corrigées" at bounding box center [609, 175] width 146 height 11
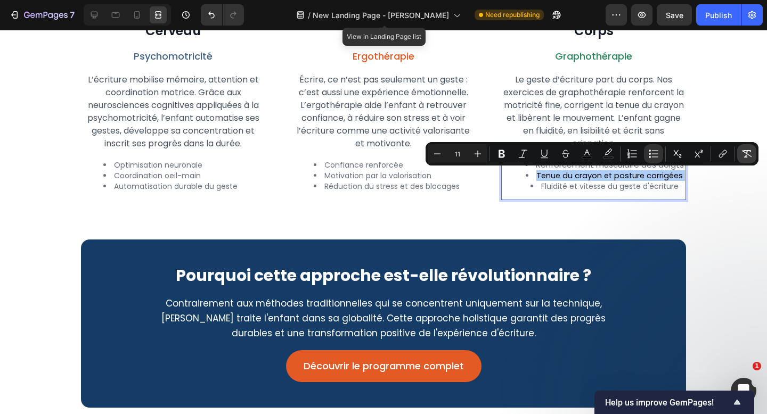
click at [742, 155] on icon "Editor contextual toolbar" at bounding box center [746, 154] width 11 height 11
type input "14"
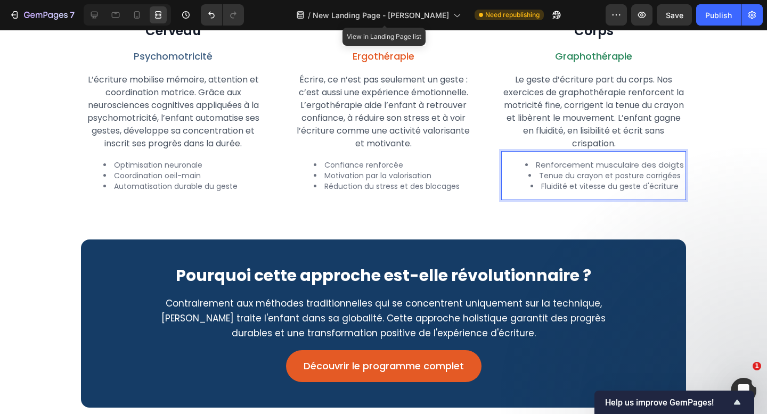
click at [641, 188] on li "Fluidité et vitesse du geste d'écriture" at bounding box center [603, 186] width 161 height 11
click at [571, 166] on span "Renforcement musculaire des doigts" at bounding box center [610, 164] width 148 height 11
click at [93, 16] on icon at bounding box center [94, 15] width 7 height 7
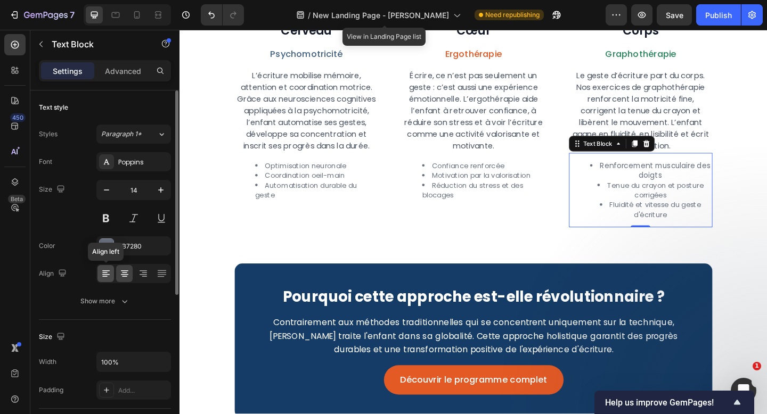
click at [109, 278] on icon at bounding box center [106, 273] width 11 height 11
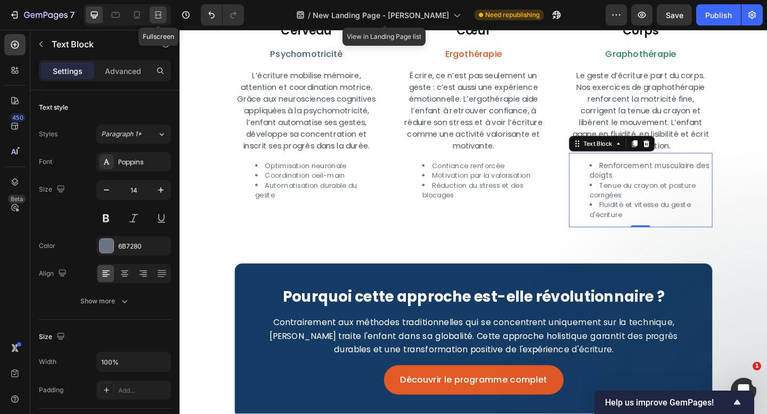
click at [155, 17] on icon at bounding box center [158, 15] width 11 height 11
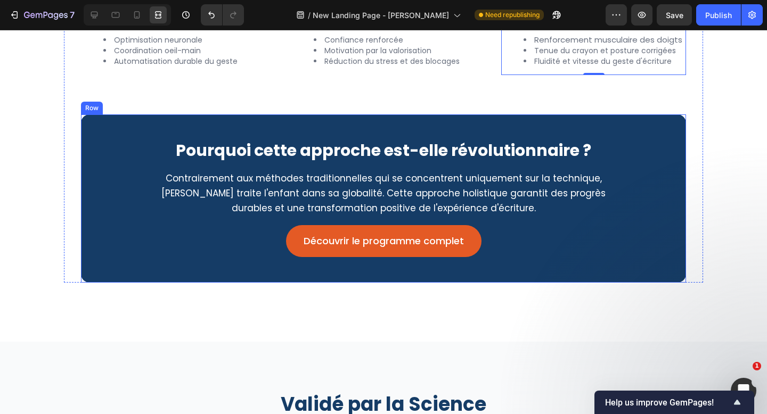
scroll to position [1640, 0]
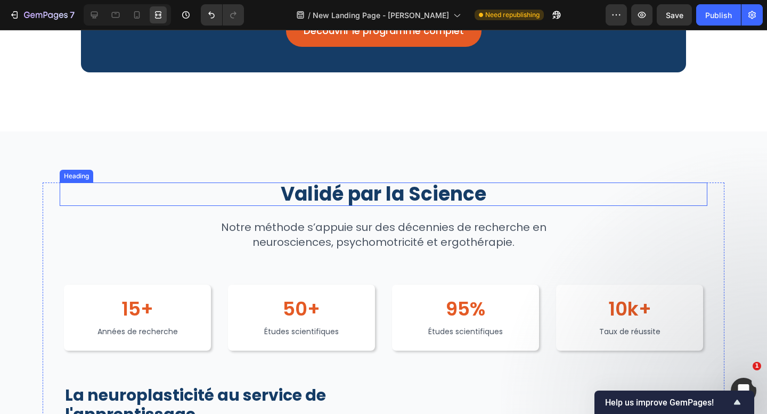
click at [392, 203] on h2 "Validé par la Science" at bounding box center [383, 194] width 647 height 23
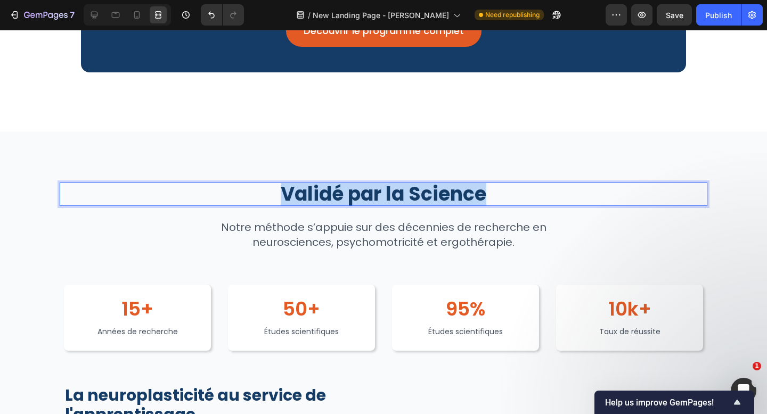
scroll to position [2017, 0]
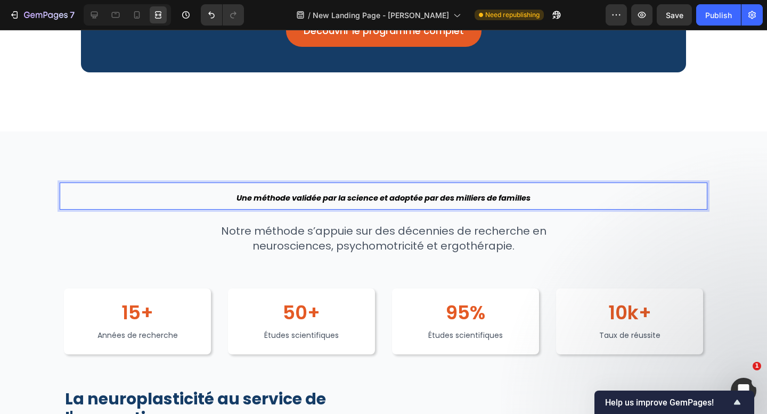
click at [392, 203] on icon "Une méthode validée par la science et adoptée par des milliers de familles" at bounding box center [383, 198] width 294 height 11
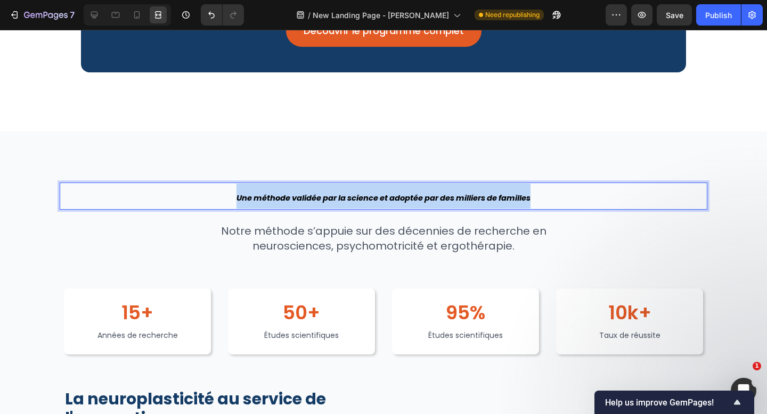
click at [392, 203] on icon "Une méthode validée par la science et adoptée par des milliers de familles" at bounding box center [383, 198] width 294 height 11
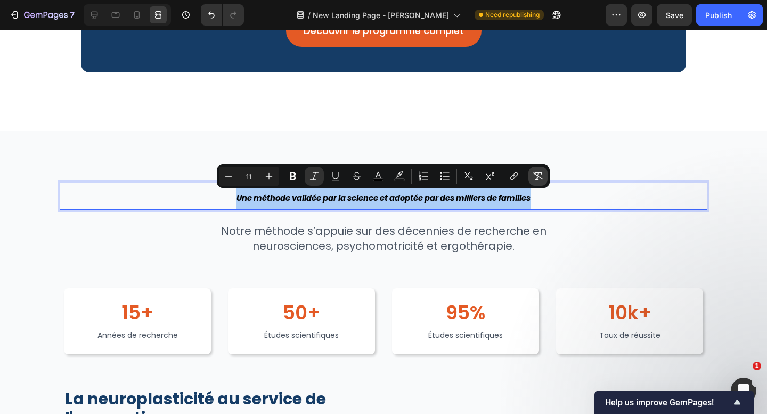
click at [540, 178] on icon "Editor contextual toolbar" at bounding box center [537, 176] width 11 height 11
type input "36"
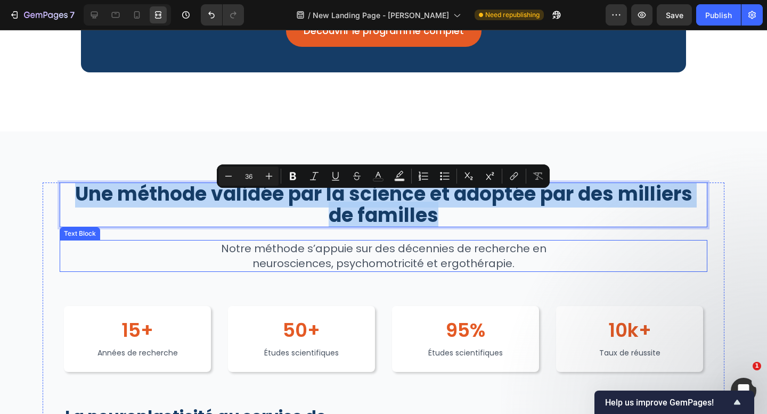
click at [436, 240] on div "Notre méthode s’appuie sur des décennies de recherche en neurosciences, psychom…" at bounding box center [383, 256] width 409 height 32
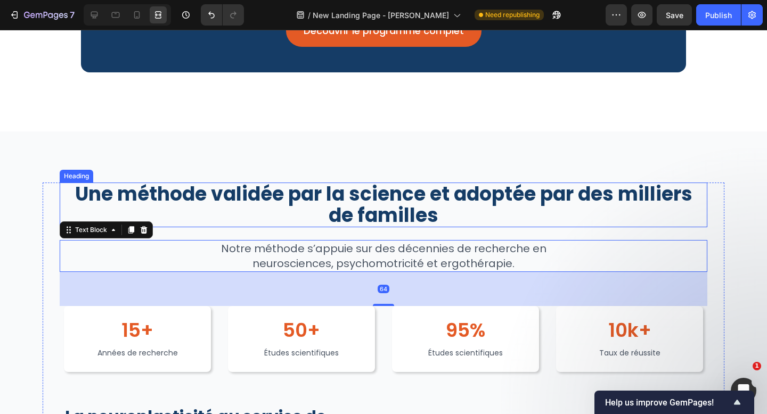
click at [420, 197] on p "Une méthode validée par la science et adoptée par des milliers de familles" at bounding box center [383, 205] width 645 height 43
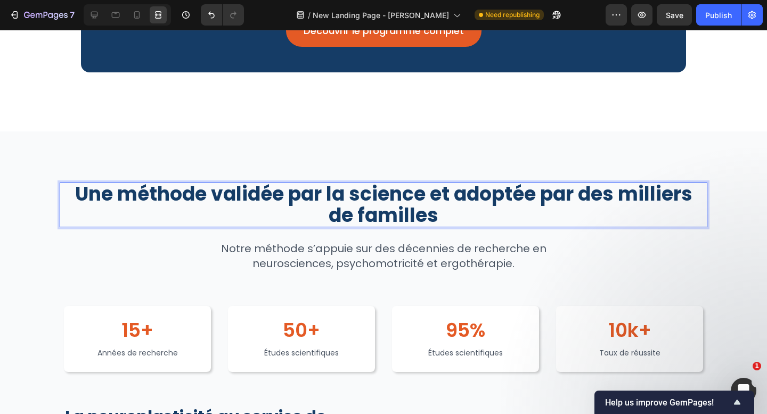
click at [419, 197] on p "Une méthode validée par la science et adoptée par des milliers de familles" at bounding box center [383, 205] width 645 height 43
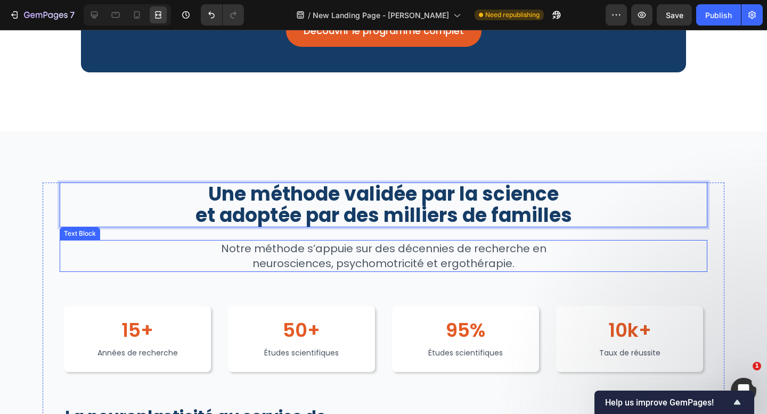
click at [413, 245] on p "Notre méthode s’appuie sur des décennies de recherche en neurosciences, psychom…" at bounding box center [383, 256] width 407 height 30
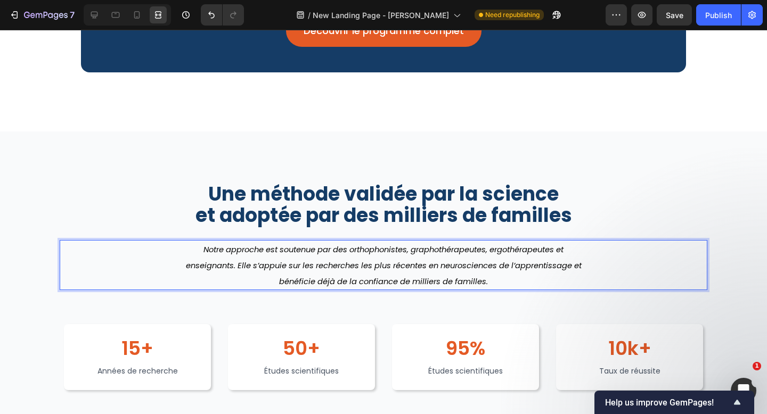
click at [422, 259] on icon "Notre approche est soutenue par des orthophonistes, graphothérapeutes, ergothér…" at bounding box center [384, 265] width 396 height 43
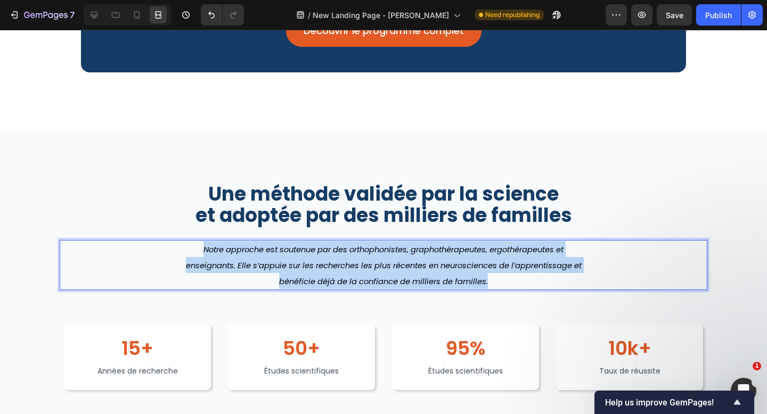
click at [422, 259] on icon "Notre approche est soutenue par des orthophonistes, graphothérapeutes, ergothér…" at bounding box center [384, 265] width 396 height 43
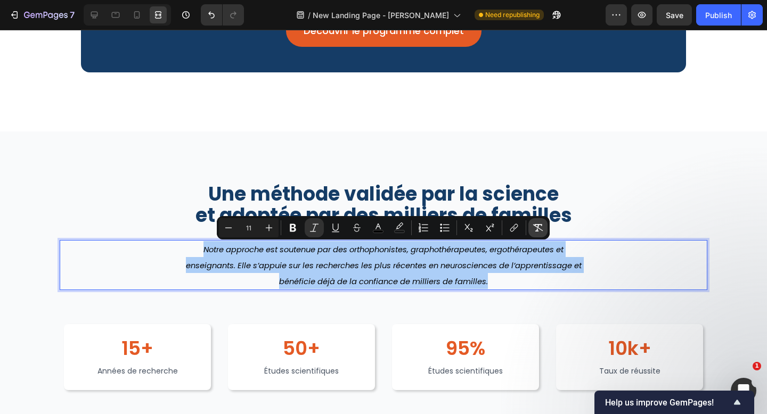
click at [538, 226] on icon "Editor contextual toolbar" at bounding box center [538, 227] width 10 height 7
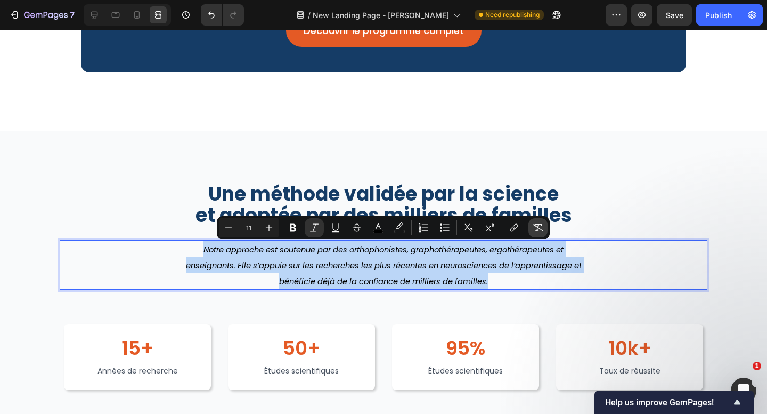
type input "20"
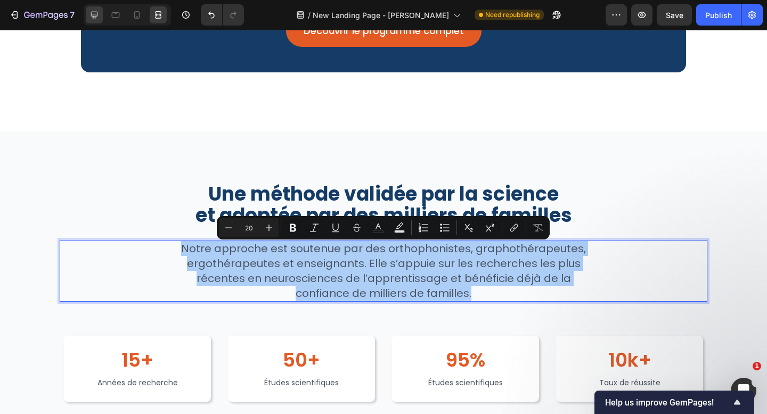
click at [92, 12] on icon at bounding box center [94, 15] width 11 height 11
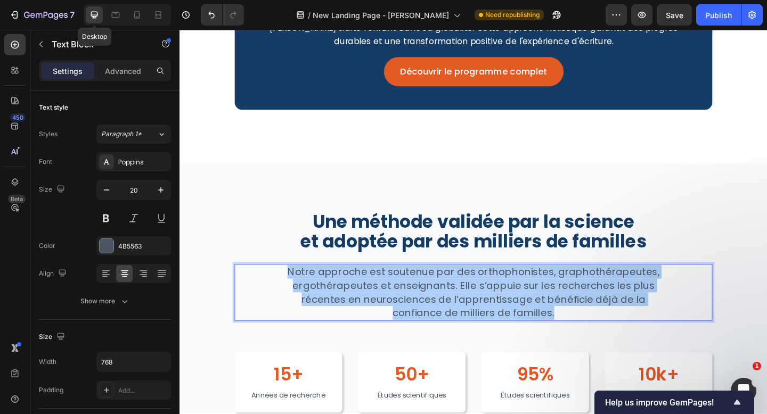
scroll to position [1685, 0]
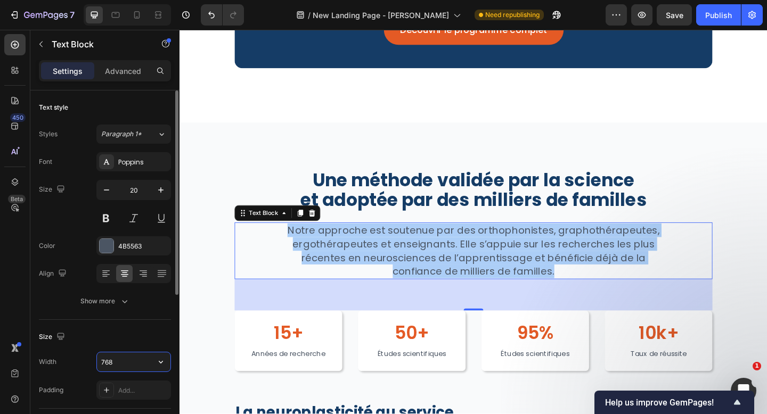
click at [126, 365] on input "768" at bounding box center [133, 361] width 73 height 19
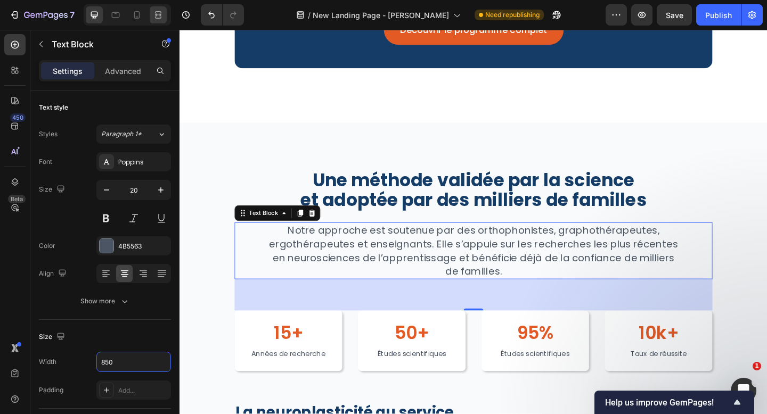
click at [159, 22] on div at bounding box center [158, 14] width 17 height 17
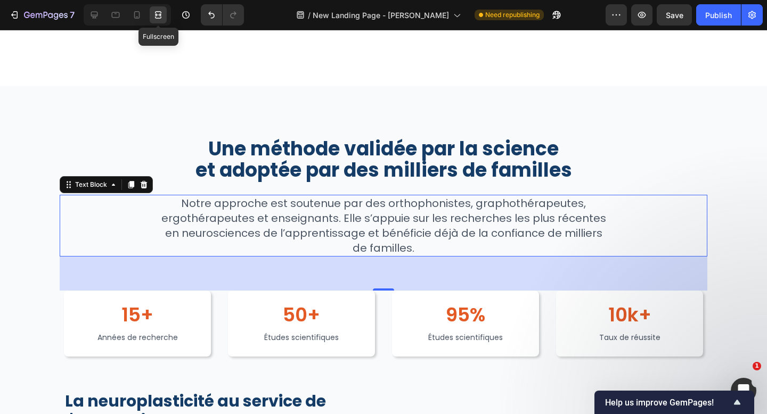
scroll to position [1640, 0]
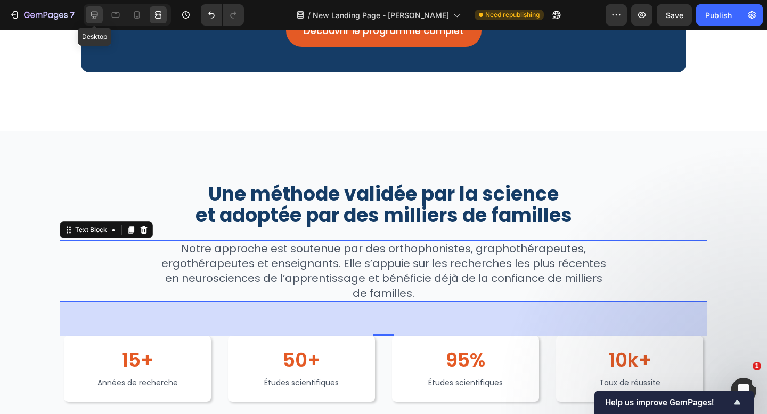
click at [97, 20] on icon at bounding box center [94, 15] width 11 height 11
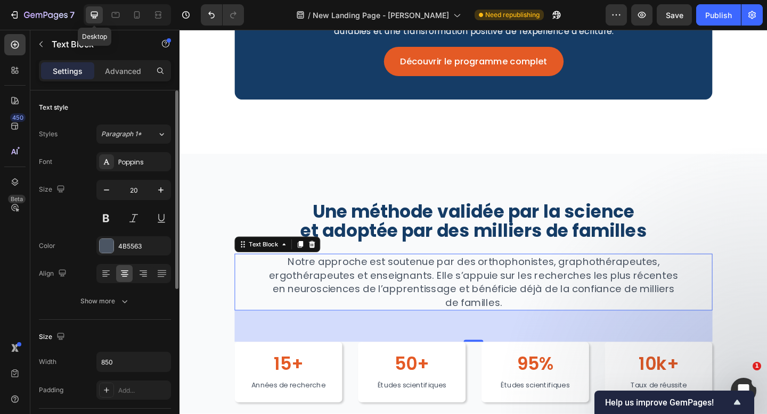
scroll to position [1685, 0]
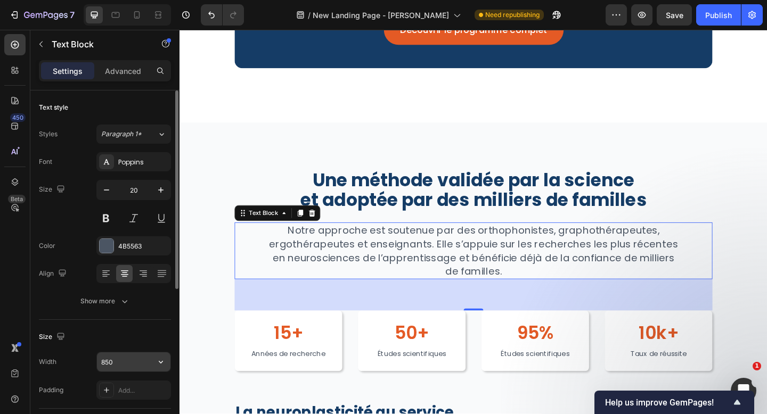
click at [120, 357] on input "850" at bounding box center [133, 361] width 73 height 19
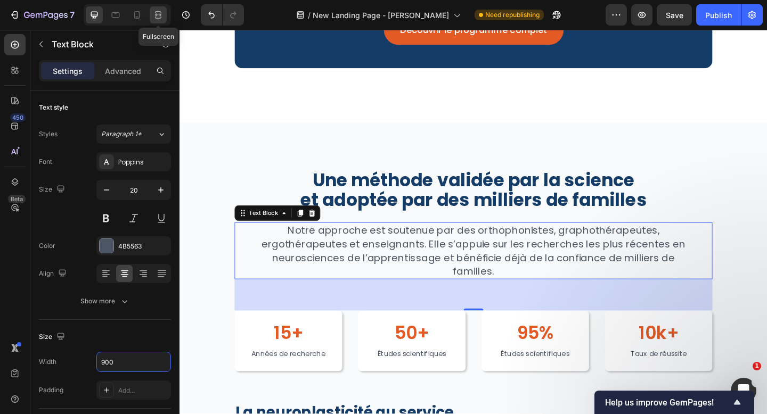
type input "900"
click at [161, 19] on icon at bounding box center [158, 15] width 11 height 11
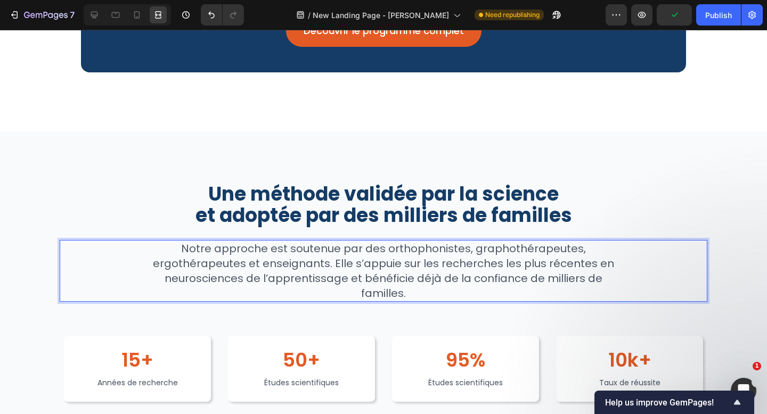
click at [121, 247] on div "Notre approche est soutenue par des orthophonistes, graphothérapeutes, ergothér…" at bounding box center [383, 271] width 647 height 62
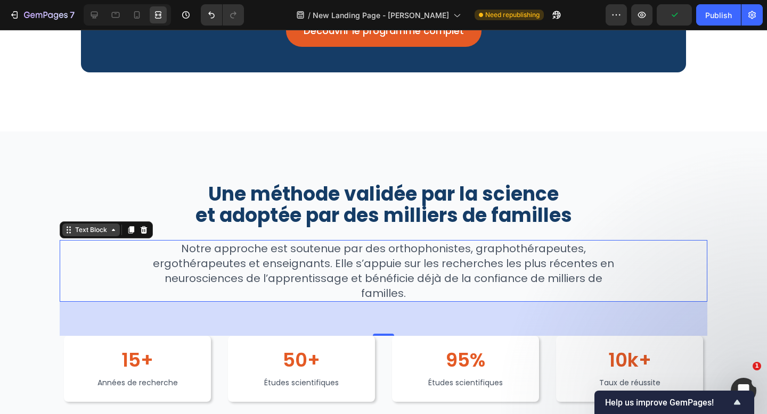
click at [102, 227] on div "Text Block" at bounding box center [91, 230] width 36 height 10
click at [242, 289] on p "Notre approche est soutenue par des orthophonistes, graphothérapeutes, ergothér…" at bounding box center [383, 271] width 477 height 60
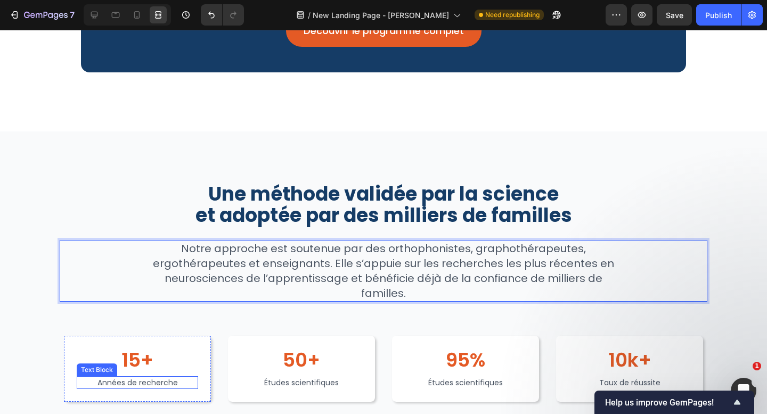
click at [154, 384] on p "Années de recherche" at bounding box center [137, 382] width 119 height 11
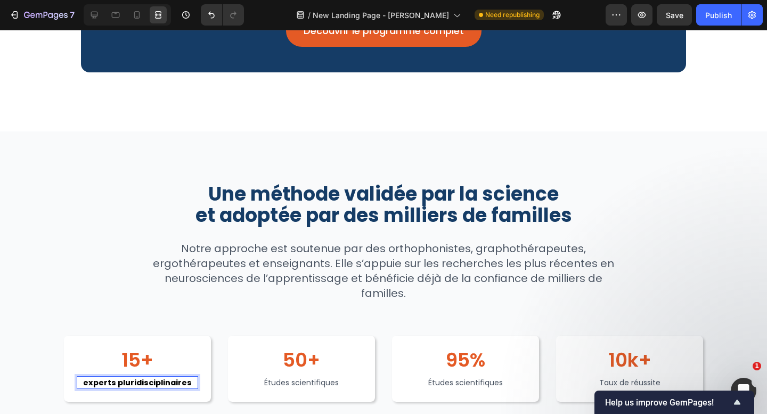
click at [154, 384] on strong "experts pluridisciplinaires" at bounding box center [137, 382] width 109 height 11
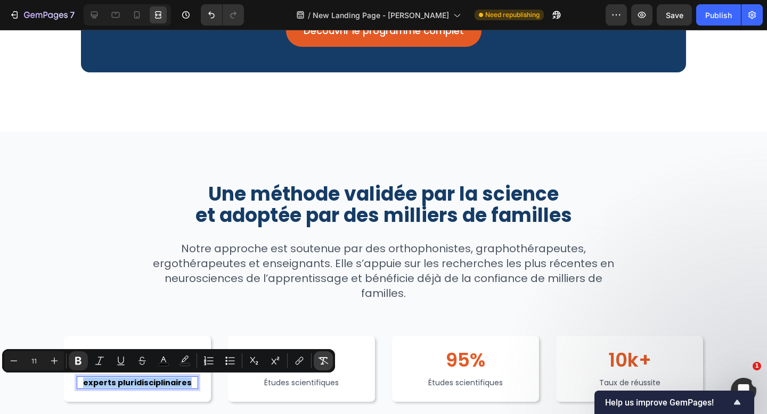
click at [322, 360] on icon "Editor contextual toolbar" at bounding box center [323, 361] width 11 height 11
type input "14"
click at [94, 380] on p "experts pluridisciplinaires" at bounding box center [137, 382] width 119 height 11
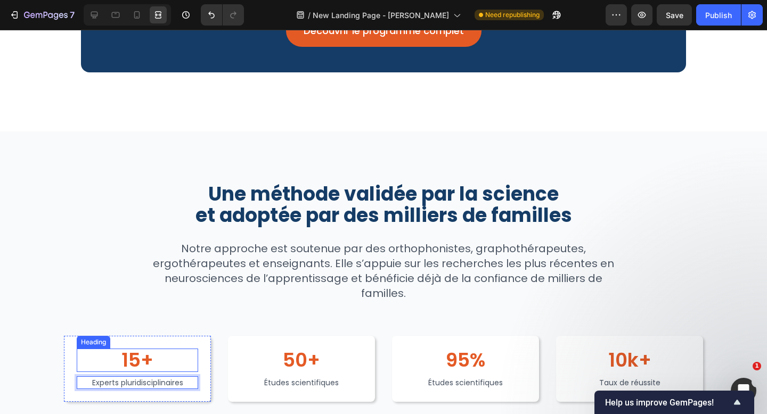
click at [126, 363] on h2 "15+" at bounding box center [137, 360] width 121 height 23
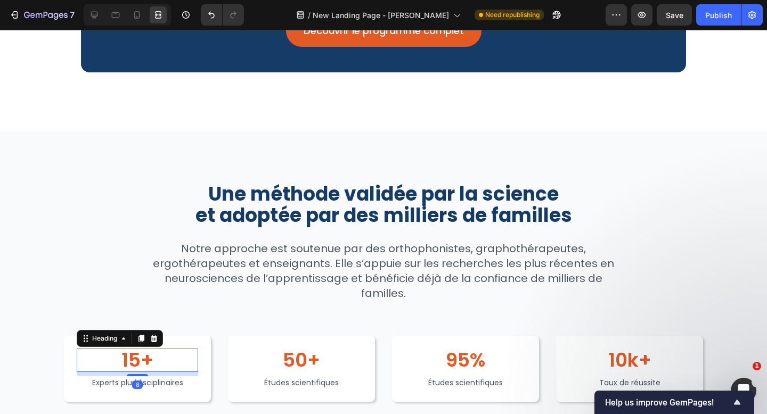
click at [126, 363] on h2 "15+" at bounding box center [137, 360] width 121 height 23
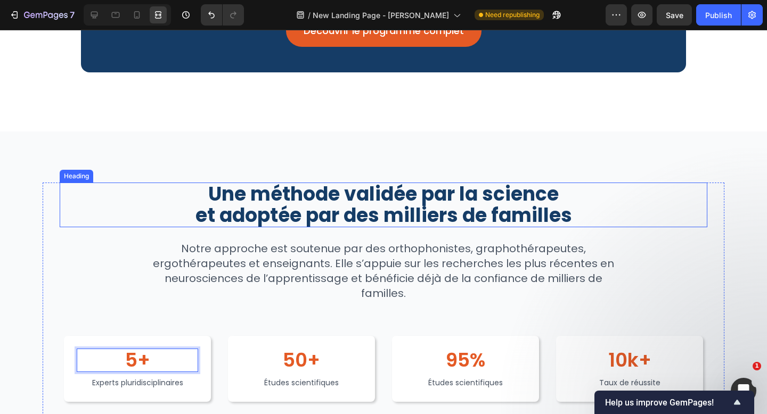
scroll to position [1742, 0]
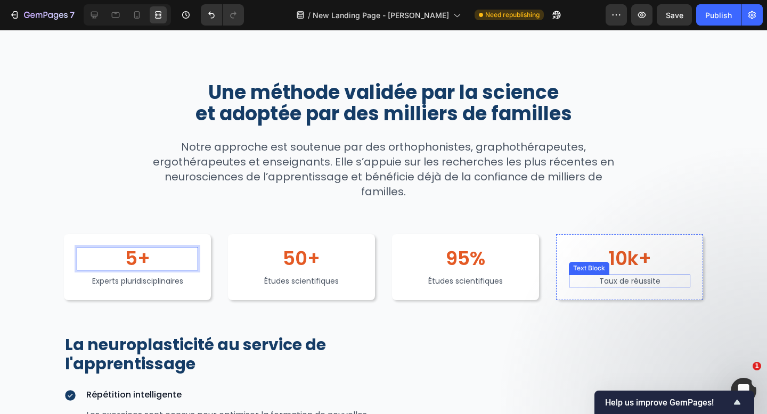
click at [612, 279] on p "Taux de réussite" at bounding box center [629, 281] width 119 height 11
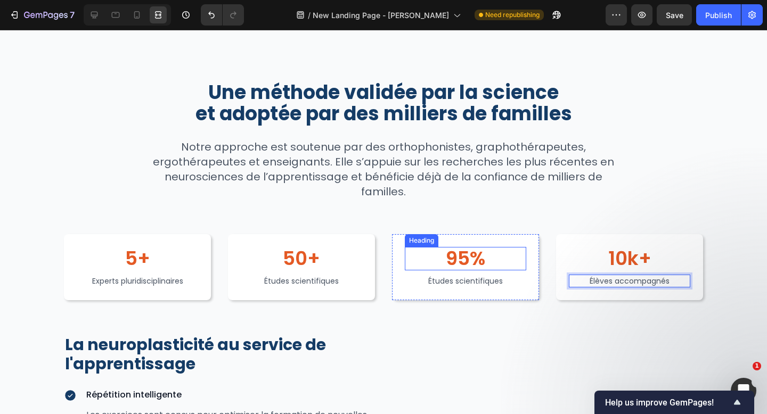
click at [469, 261] on h2 "95%" at bounding box center [465, 258] width 121 height 23
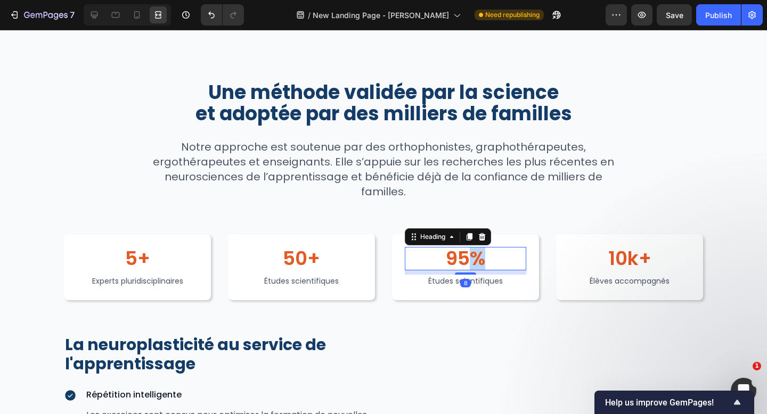
click at [469, 261] on h2 "95%" at bounding box center [465, 258] width 121 height 23
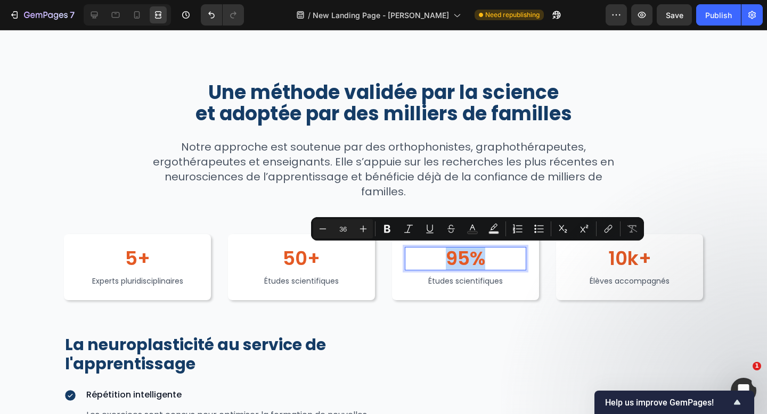
click at [469, 261] on p "95%" at bounding box center [465, 258] width 119 height 21
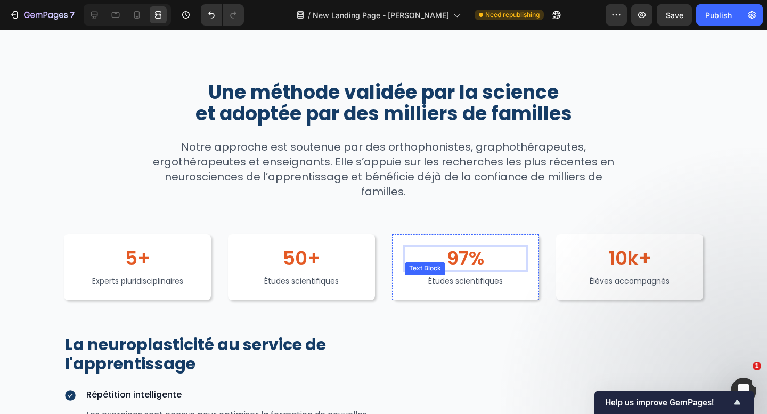
click at [472, 287] on div "Études scientifiques" at bounding box center [465, 281] width 121 height 13
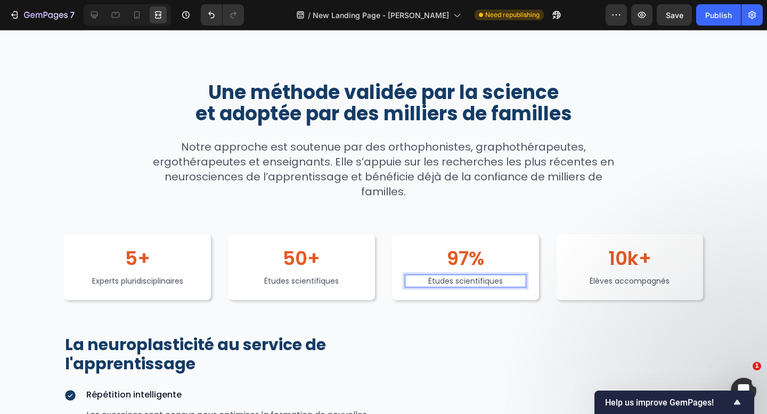
click at [472, 283] on p "Études scientifiques" at bounding box center [465, 281] width 119 height 11
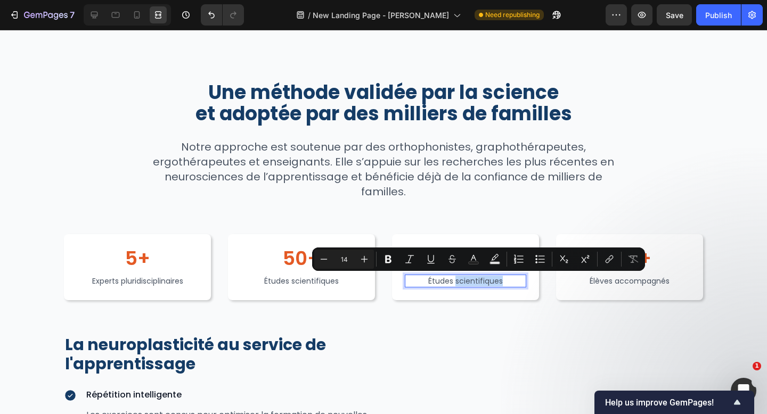
click at [471, 283] on p "Études scientifiques" at bounding box center [465, 281] width 119 height 11
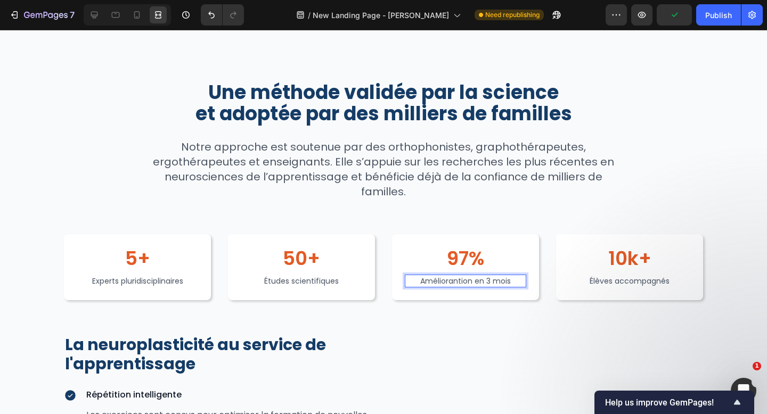
click at [456, 282] on p "Améliorantion en 3 mois" at bounding box center [465, 281] width 119 height 11
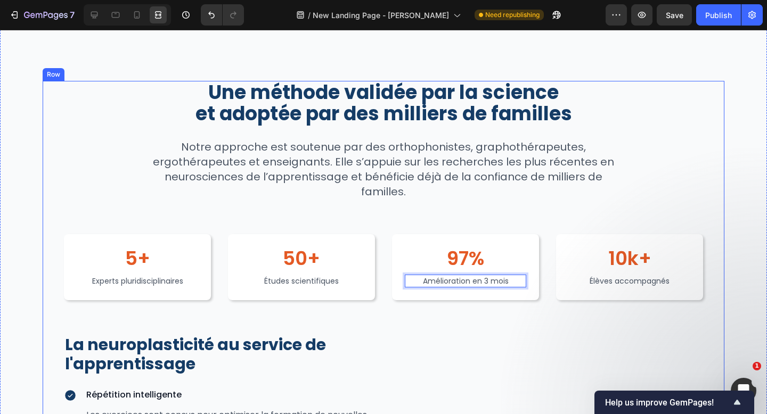
click at [472, 308] on div "Une méthode validée par la science et adoptée par des milliers de familles Head…" at bounding box center [383, 319] width 647 height 477
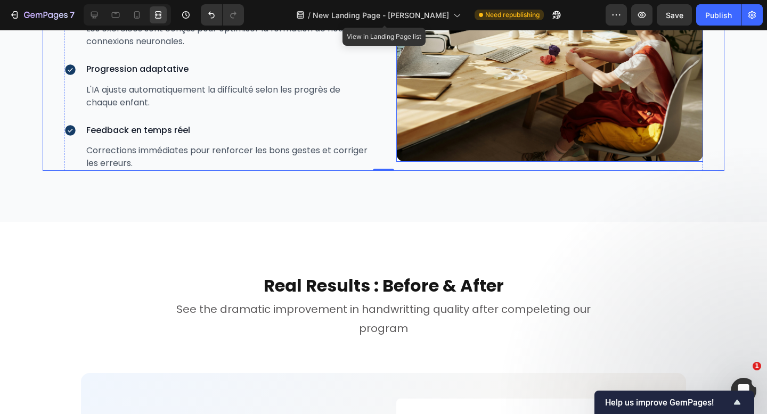
scroll to position [2214, 0]
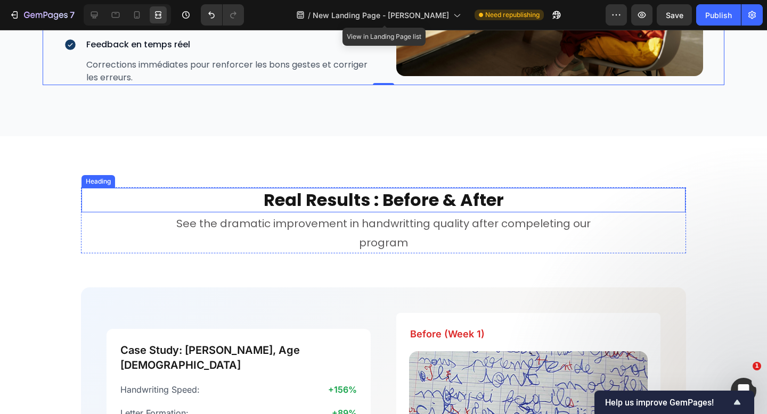
click at [415, 204] on strong "Real Results : Before & After" at bounding box center [384, 200] width 240 height 24
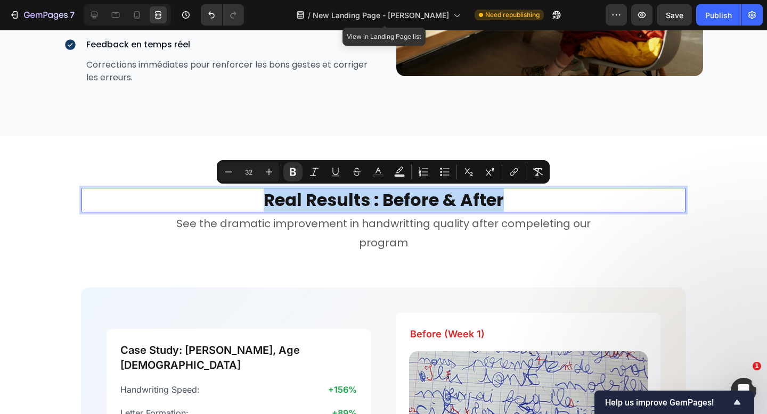
type input "11"
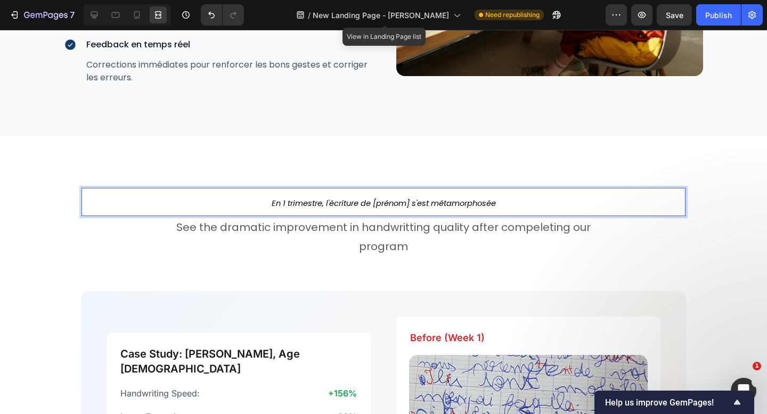
click at [415, 204] on icon "En 1 trimestre, l'écriture de [prénom] s'est métamorphosée" at bounding box center [384, 203] width 224 height 11
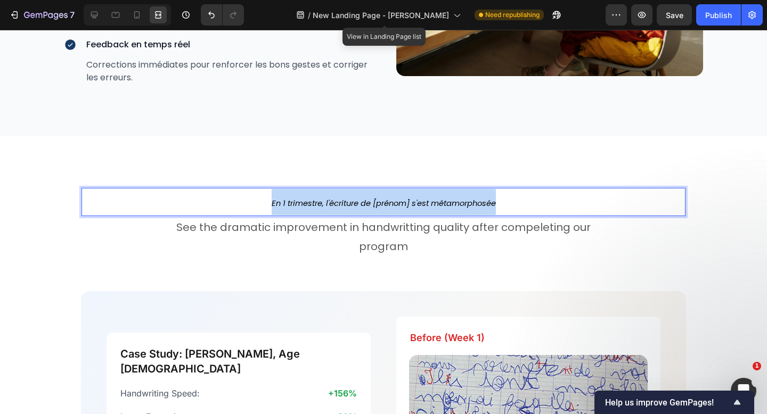
click at [415, 204] on icon "En 1 trimestre, l'écriture de [prénom] s'est métamorphosée" at bounding box center [384, 203] width 224 height 11
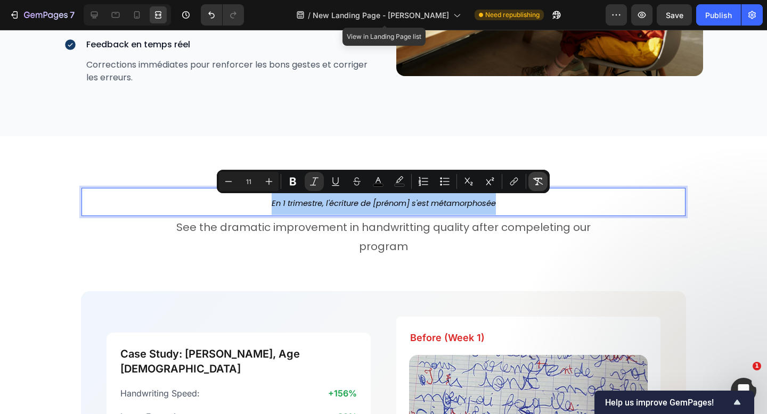
click at [539, 186] on icon "Editor contextual toolbar" at bounding box center [537, 181] width 11 height 11
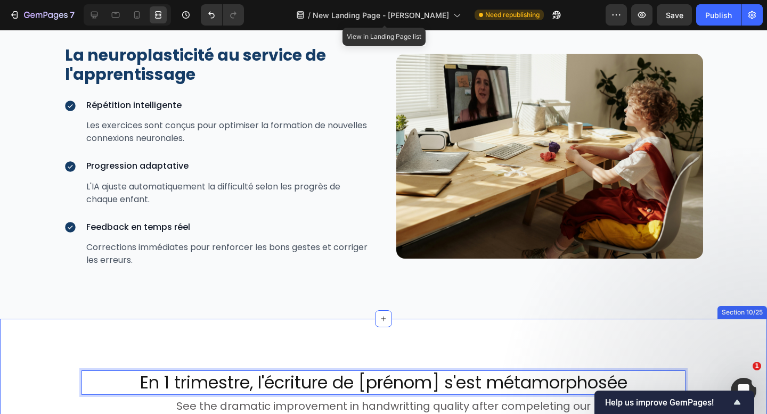
type input "16"
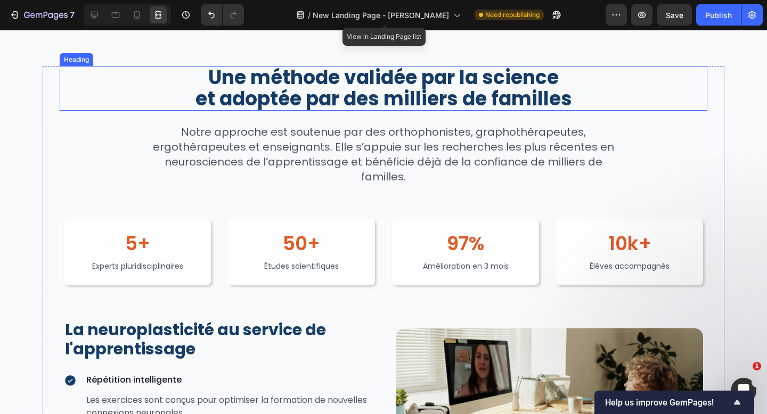
scroll to position [1734, 0]
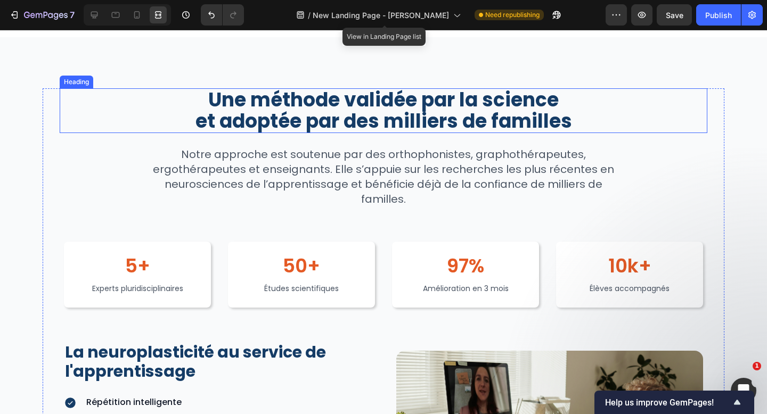
click at [262, 120] on p "Une méthode validée par la science et adoptée par des milliers de familles" at bounding box center [383, 110] width 645 height 43
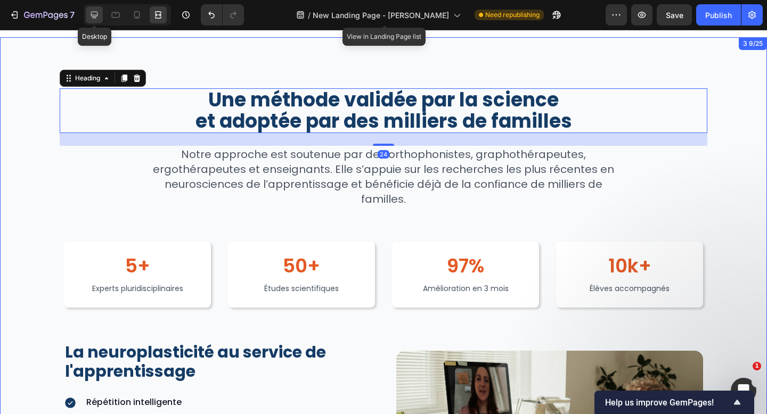
click at [97, 12] on icon at bounding box center [94, 15] width 7 height 7
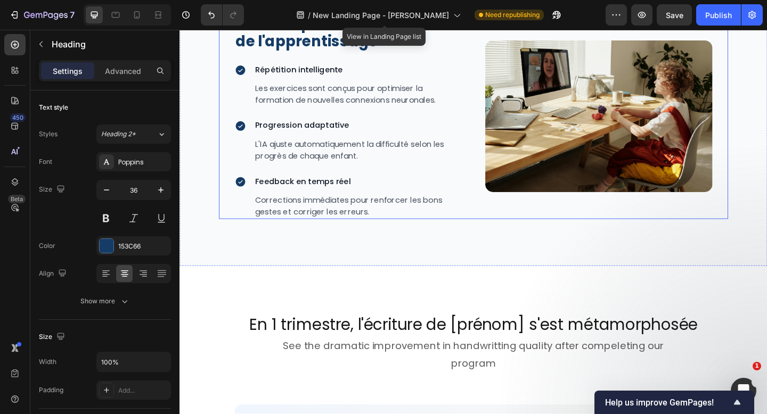
scroll to position [2202, 0]
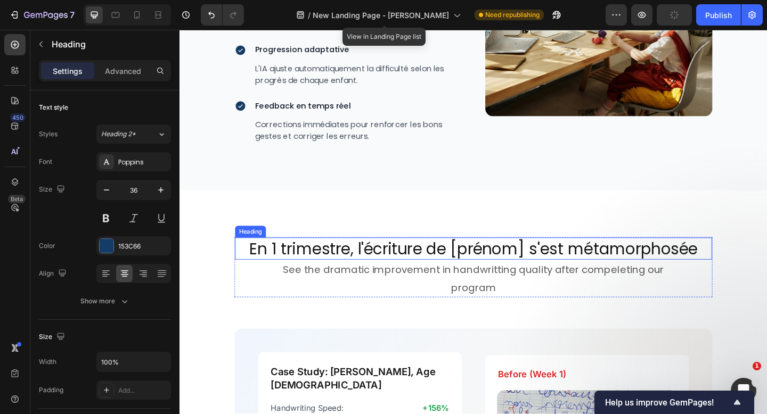
click at [413, 265] on h2 "En 1 trimestre, l'écriture de [prénom] s'est métamorphosée" at bounding box center [499, 268] width 519 height 24
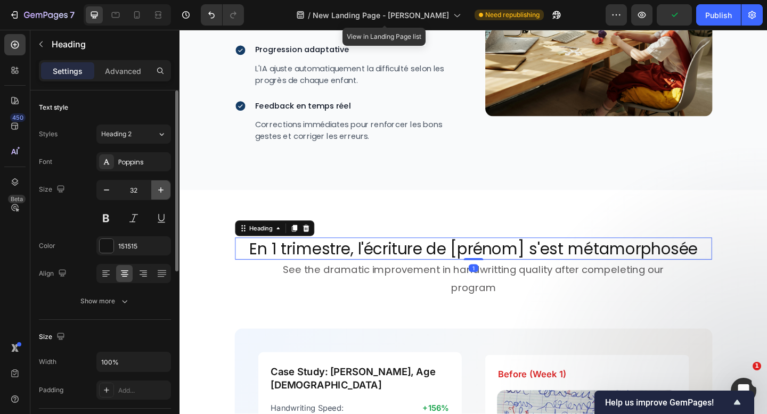
click at [159, 195] on button "button" at bounding box center [160, 189] width 19 height 19
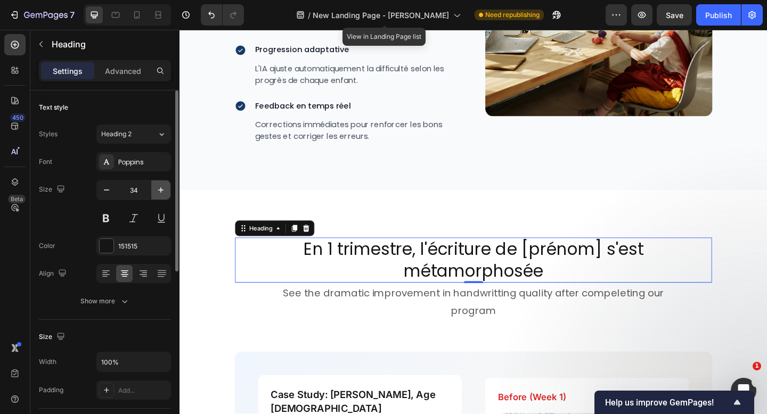
click at [159, 195] on button "button" at bounding box center [160, 189] width 19 height 19
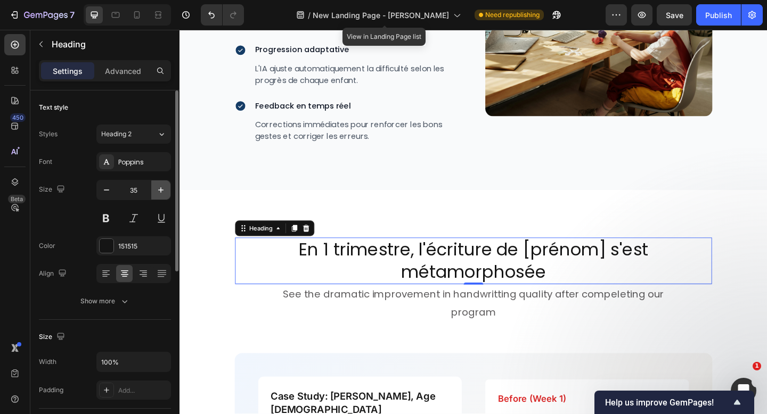
click at [159, 195] on button "button" at bounding box center [160, 189] width 19 height 19
type input "36"
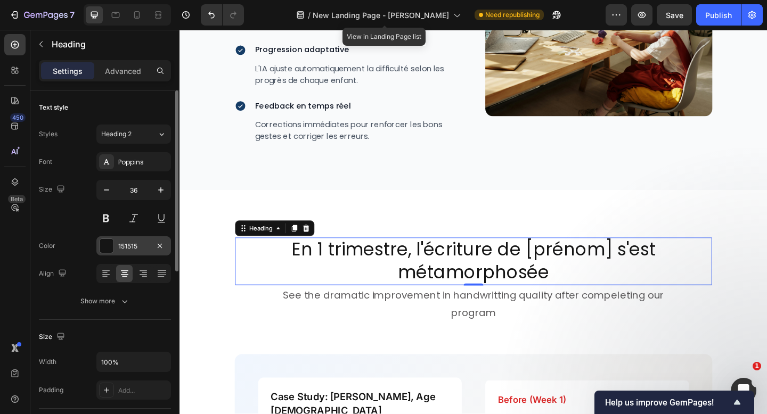
click at [135, 244] on div "151515" at bounding box center [133, 247] width 31 height 10
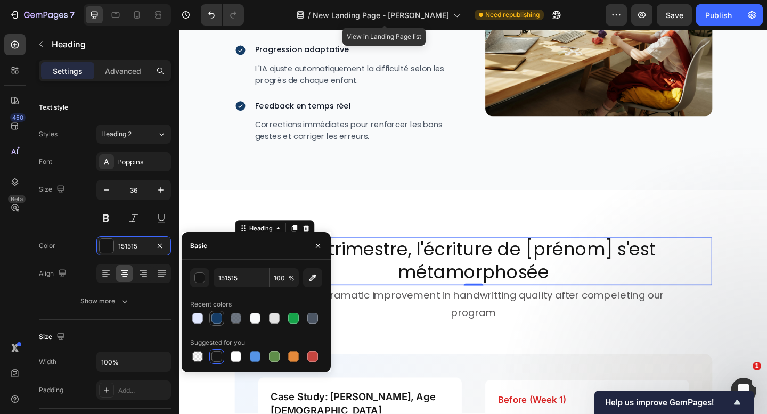
click at [217, 320] on div at bounding box center [216, 318] width 11 height 11
type input "153C66"
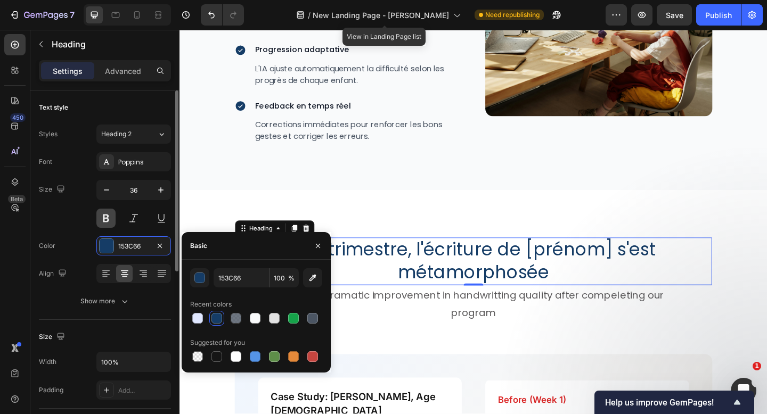
click at [104, 219] on button at bounding box center [105, 218] width 19 height 19
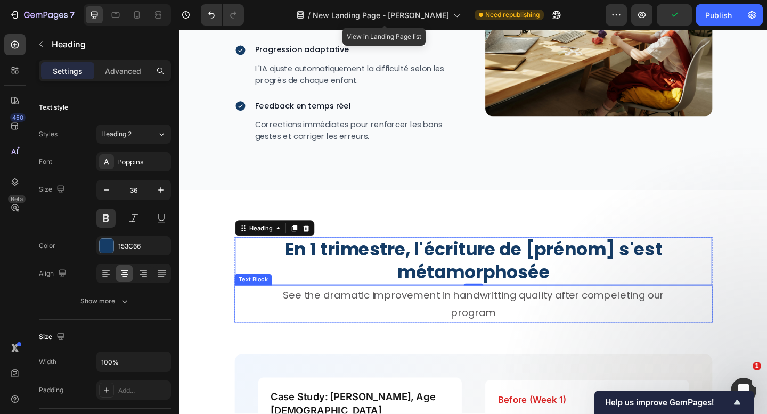
click at [479, 290] on h2 "En 1 trimestre, l'écriture de [prénom] s'est métamorphosée" at bounding box center [499, 282] width 519 height 52
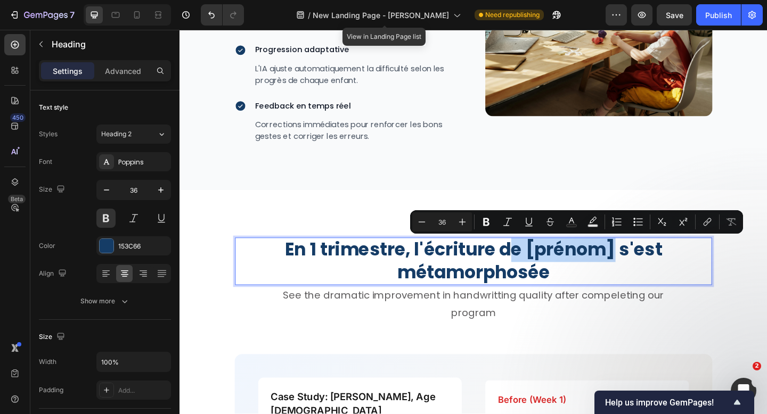
drag, startPoint x: 653, startPoint y: 273, endPoint x: 543, endPoint y: 269, distance: 110.3
click at [543, 269] on p "En 1 trimestre, l'écriture de [prénom] s'est métamorphosée" at bounding box center [499, 282] width 516 height 50
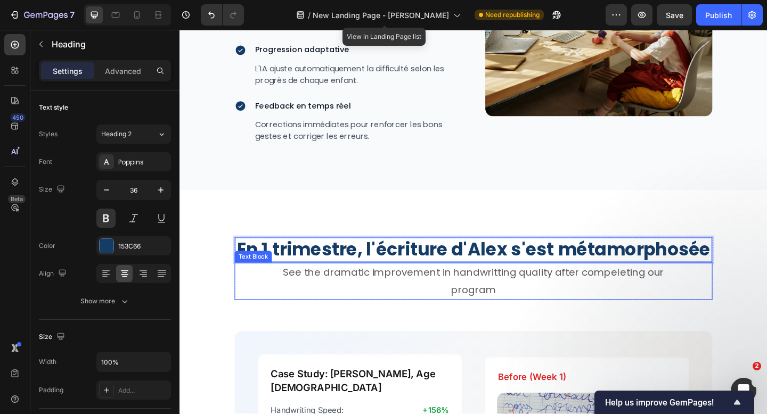
click at [565, 318] on p "program" at bounding box center [499, 312] width 518 height 19
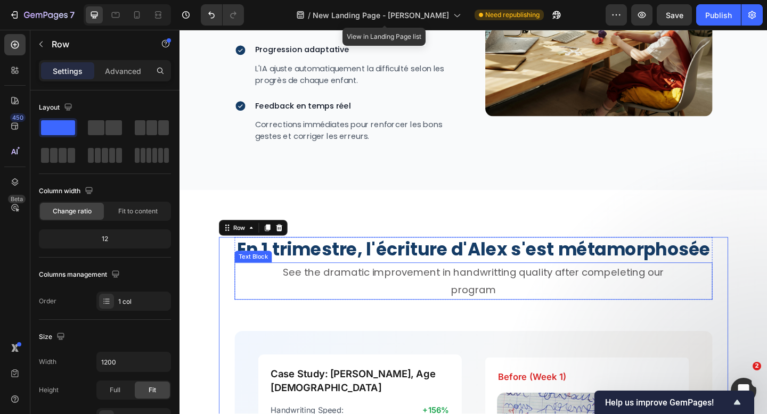
scroll to position [2242, 0]
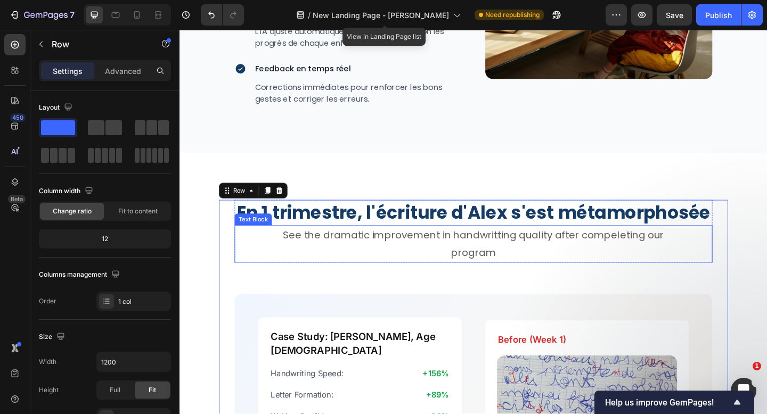
click at [448, 252] on p "See the dramatic improvement in handwritting quality after compeleting our" at bounding box center [499, 253] width 518 height 19
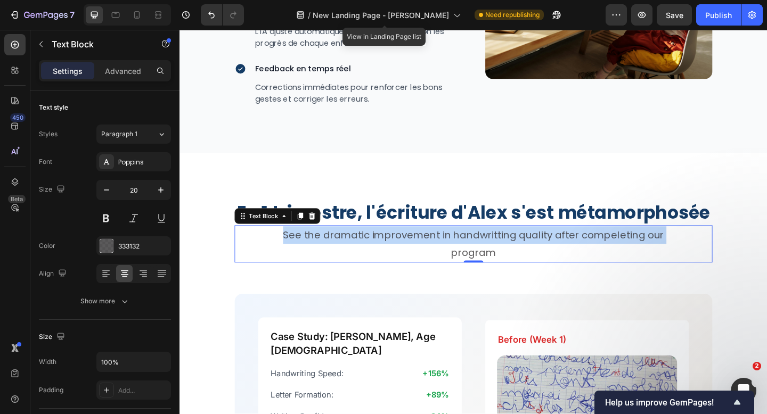
click at [448, 252] on p "See the dramatic improvement in handwritting quality after compeleting our" at bounding box center [499, 253] width 518 height 19
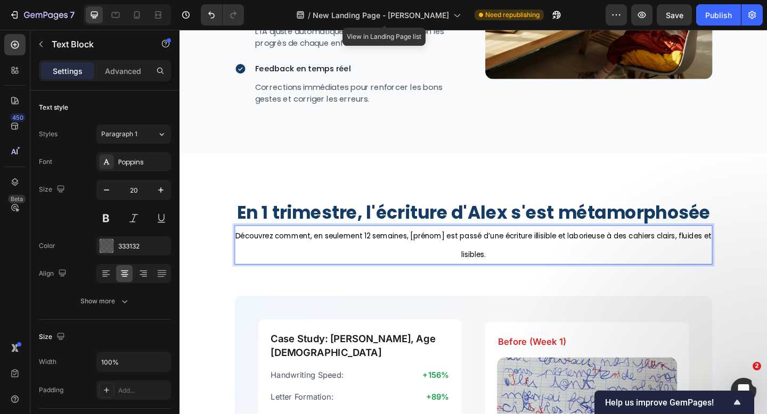
click at [424, 260] on p "Découvrez comment, en seulement 12 semaines, [prénom] est passé d’une écriture …" at bounding box center [499, 264] width 518 height 40
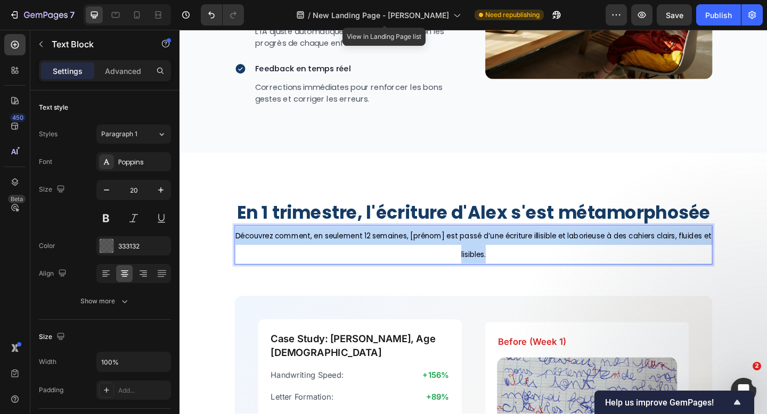
click at [424, 260] on p "Découvrez comment, en seulement 12 semaines, [prénom] est passé d’une écriture …" at bounding box center [499, 264] width 518 height 40
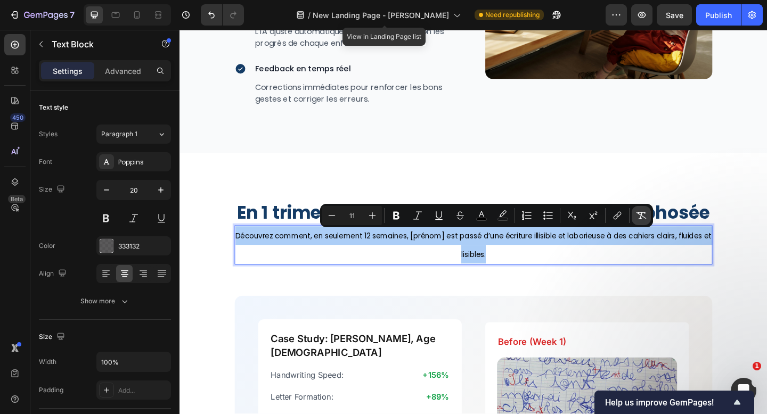
click at [638, 217] on icon "Editor contextual toolbar" at bounding box center [641, 215] width 11 height 11
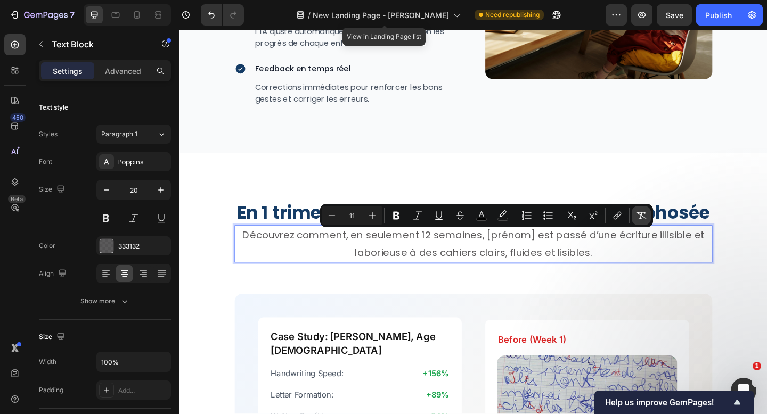
type input "20"
click at [462, 259] on p "Découvrez comment, en seulement 12 semaines, [prénom] est passé d’une écriture …" at bounding box center [499, 263] width 518 height 38
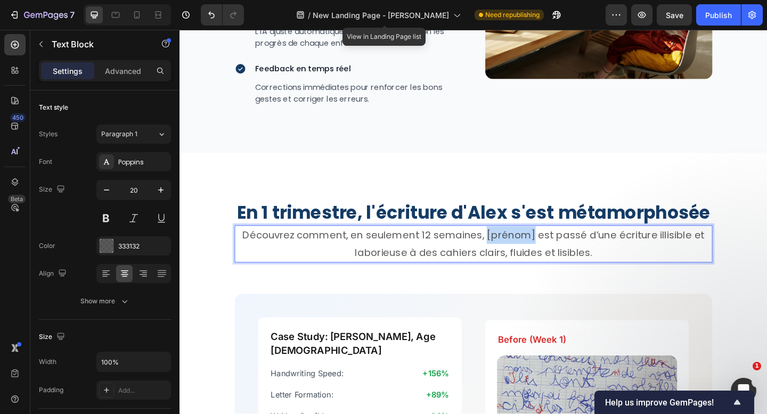
drag, startPoint x: 565, startPoint y: 255, endPoint x: 514, endPoint y: 256, distance: 50.6
click at [514, 256] on p "Découvrez comment, en seulement 12 semaines, [prénom] est passé d’une écriture …" at bounding box center [499, 263] width 518 height 38
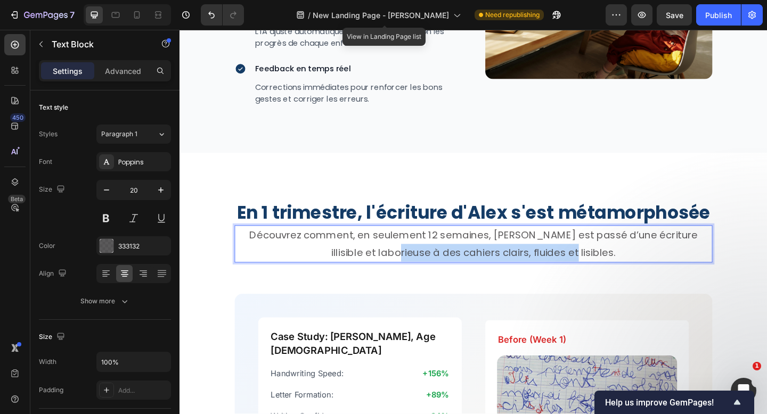
drag, startPoint x: 623, startPoint y: 274, endPoint x: 443, endPoint y: 273, distance: 180.5
click at [443, 273] on p "Découvrez comment, en seulement 12 semaines, Alex est passé d’une écriture illi…" at bounding box center [499, 263] width 518 height 38
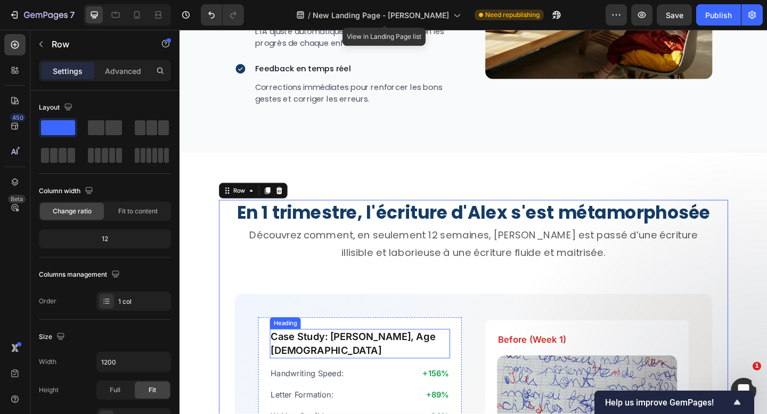
click at [329, 370] on h2 "Case Study: [PERSON_NAME], Age [DEMOGRAPHIC_DATA]" at bounding box center [375, 372] width 196 height 32
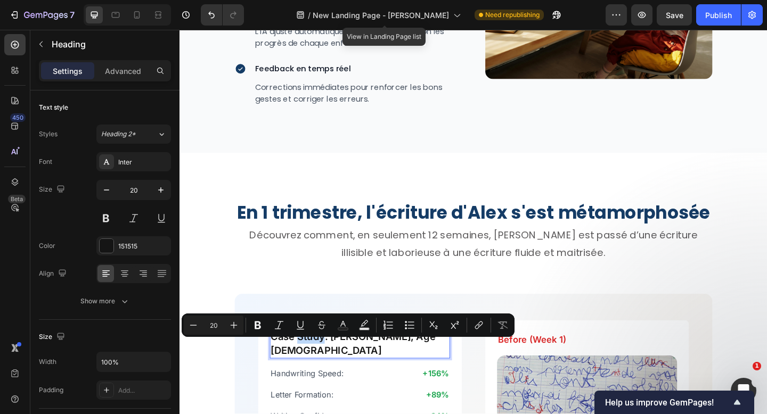
click at [334, 378] on p "Case Study: [PERSON_NAME], Age [DEMOGRAPHIC_DATA]" at bounding box center [375, 372] width 194 height 30
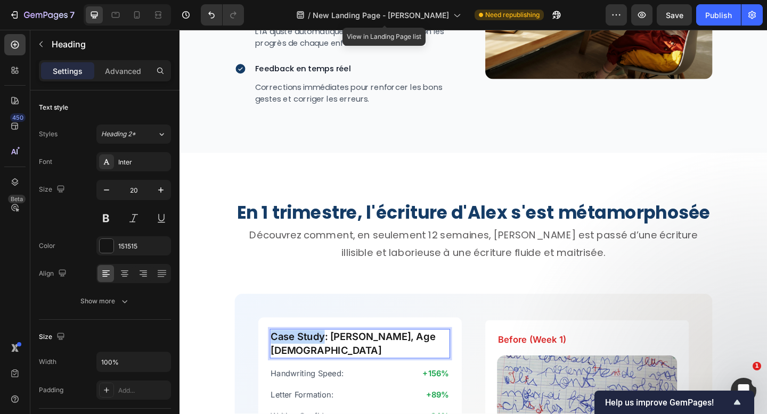
drag, startPoint x: 336, startPoint y: 377, endPoint x: 281, endPoint y: 377, distance: 55.4
click at [281, 377] on p "Case Study: [PERSON_NAME], Age [DEMOGRAPHIC_DATA]" at bounding box center [375, 372] width 194 height 30
click at [407, 375] on p "Étude de cas: Alex, Age 8" at bounding box center [375, 372] width 194 height 30
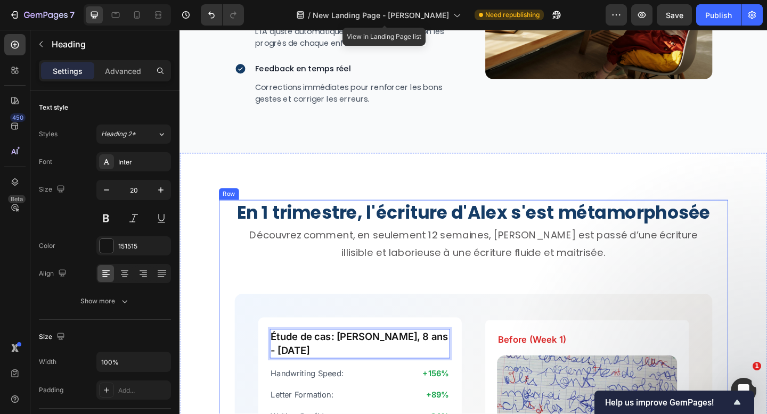
scroll to position [2303, 0]
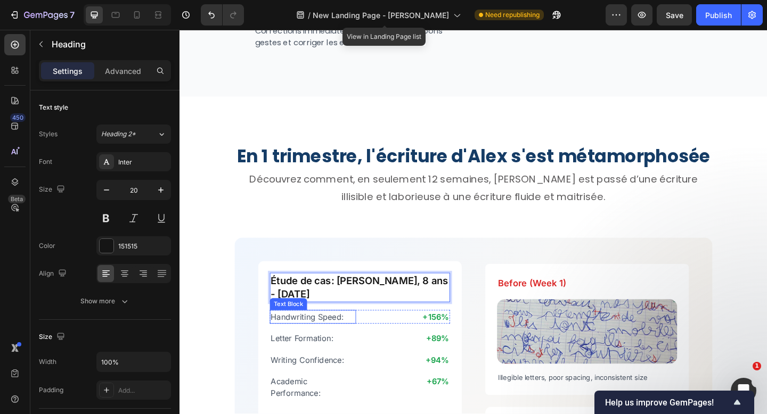
click at [329, 344] on div "Handwriting Speed:" at bounding box center [324, 342] width 94 height 15
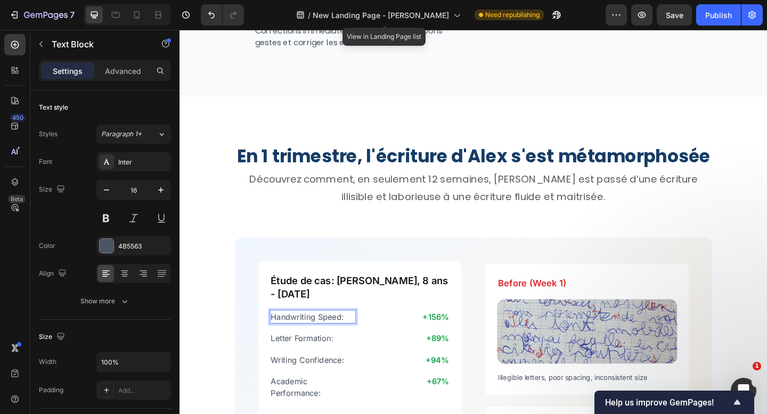
click at [335, 342] on p "Handwriting Speed:" at bounding box center [324, 342] width 92 height 13
drag, startPoint x: 357, startPoint y: 341, endPoint x: 350, endPoint y: 341, distance: 6.4
click at [350, 341] on p "Handwriting Speed:" at bounding box center [324, 342] width 92 height 13
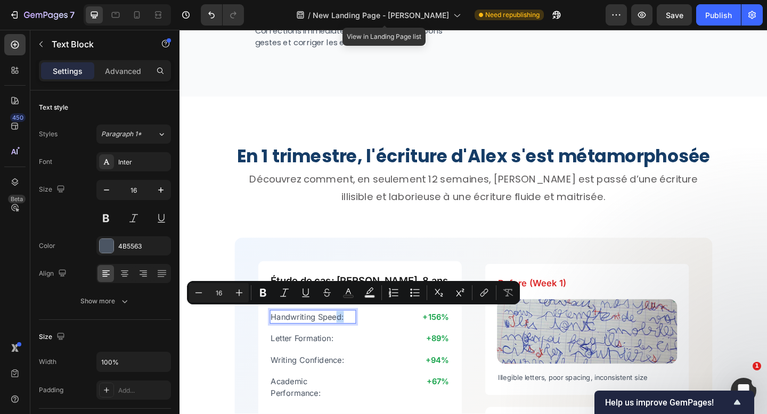
click at [350, 341] on p "Handwriting Speed:" at bounding box center [324, 342] width 92 height 13
drag, startPoint x: 355, startPoint y: 340, endPoint x: 281, endPoint y: 340, distance: 74.0
click at [281, 340] on p "Handwriting Speed:" at bounding box center [324, 342] width 92 height 13
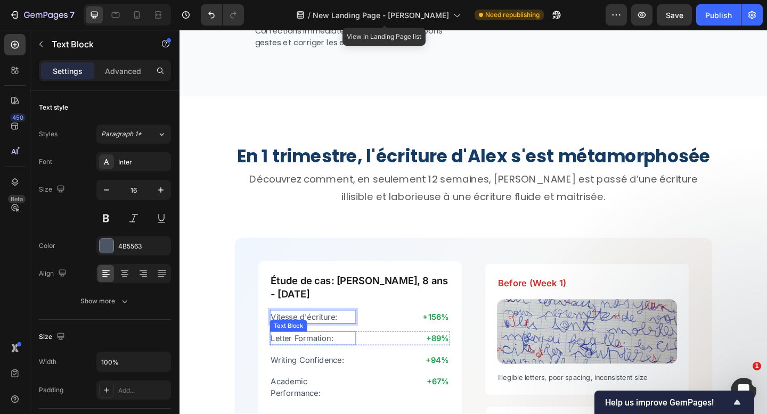
click at [311, 361] on p "Letter Formation:" at bounding box center [324, 365] width 92 height 13
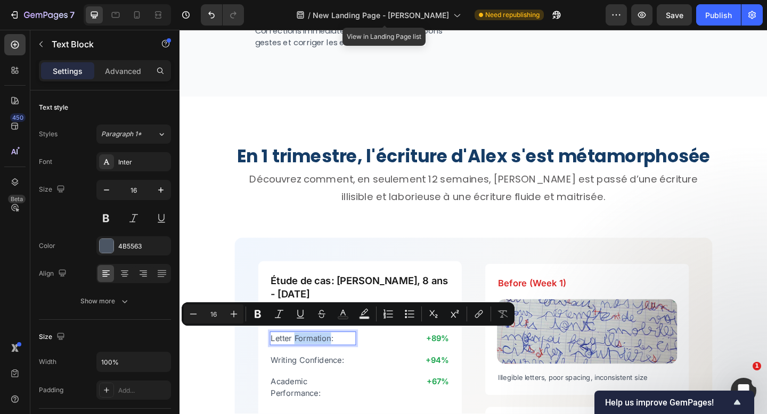
click at [328, 362] on p "Letter Formation:" at bounding box center [324, 365] width 92 height 13
drag, startPoint x: 344, startPoint y: 364, endPoint x: 276, endPoint y: 363, distance: 67.6
click at [276, 363] on div "Étude de cas: Alex, 8 ans - CE1 Heading Vitesse d'écriture: Text Block +156% Te…" at bounding box center [375, 368] width 221 height 173
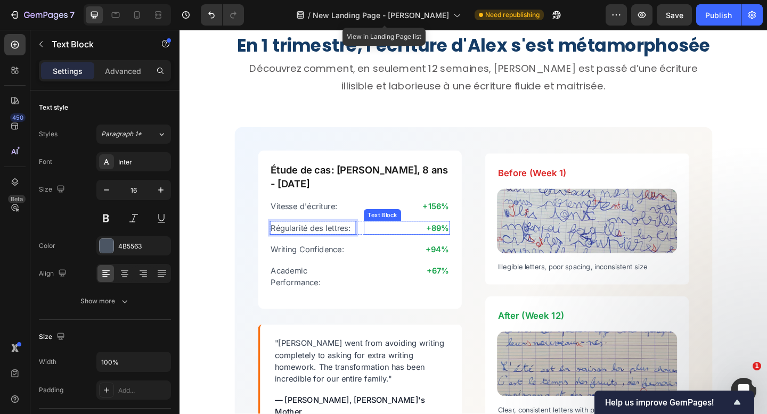
scroll to position [2435, 0]
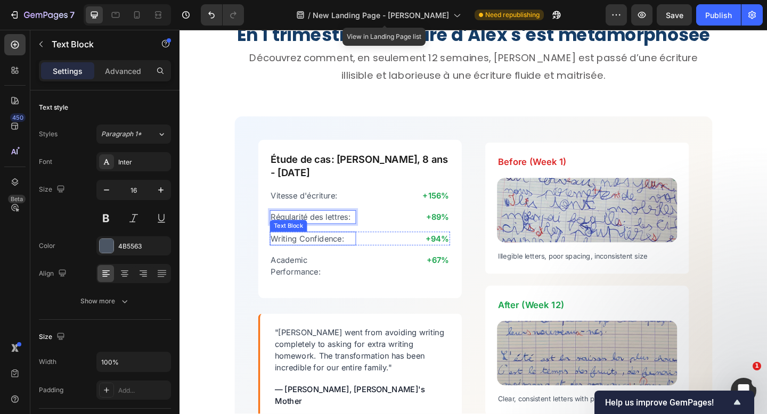
click at [342, 256] on p "Writing Confidence:" at bounding box center [324, 257] width 92 height 13
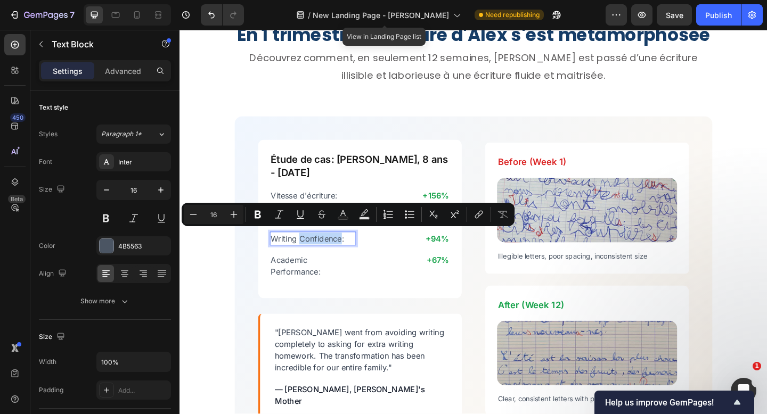
click at [347, 256] on p "Writing Confidence:" at bounding box center [324, 257] width 92 height 13
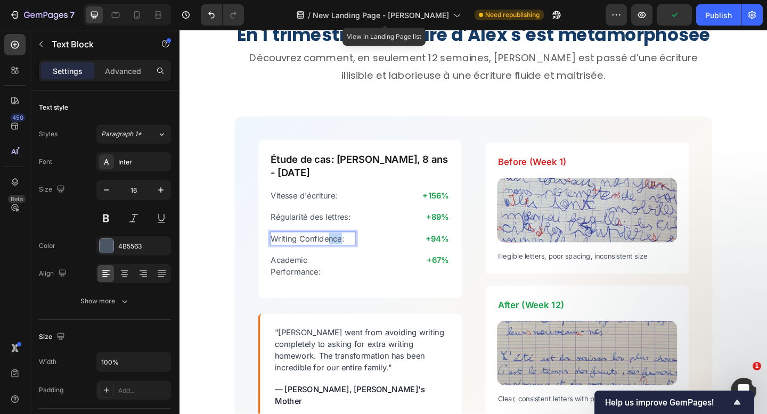
drag, startPoint x: 349, startPoint y: 256, endPoint x: 341, endPoint y: 256, distance: 7.5
click at [341, 256] on p "Writing Confidence:" at bounding box center [324, 257] width 92 height 13
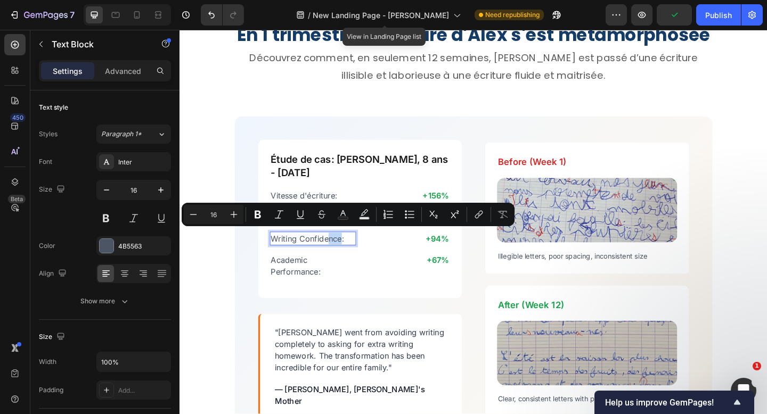
click at [341, 256] on p "Writing Confidence:" at bounding box center [324, 257] width 92 height 13
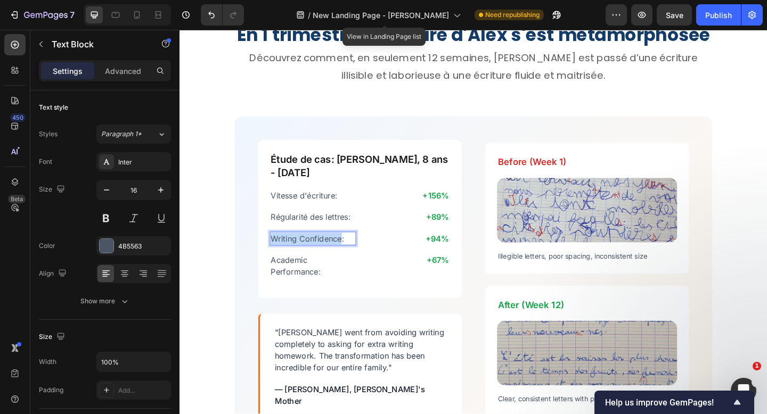
drag, startPoint x: 356, startPoint y: 256, endPoint x: 279, endPoint y: 254, distance: 77.2
click at [279, 254] on p "Writing Confidence:" at bounding box center [324, 257] width 92 height 13
click at [286, 286] on p "Academic Performance:" at bounding box center [324, 287] width 92 height 26
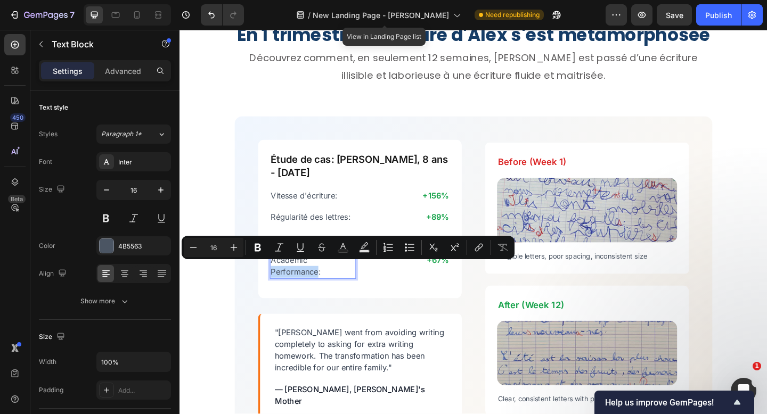
click at [300, 288] on p "Academic Performance:" at bounding box center [324, 287] width 92 height 26
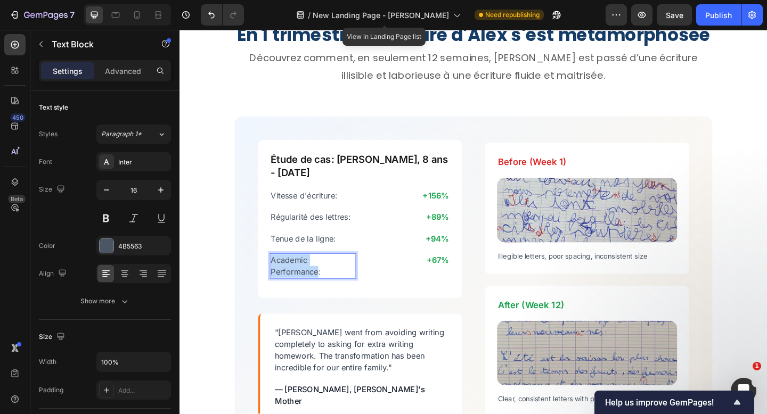
drag, startPoint x: 329, startPoint y: 292, endPoint x: 280, endPoint y: 278, distance: 51.0
click at [280, 278] on p "Academic Performance:" at bounding box center [324, 287] width 92 height 26
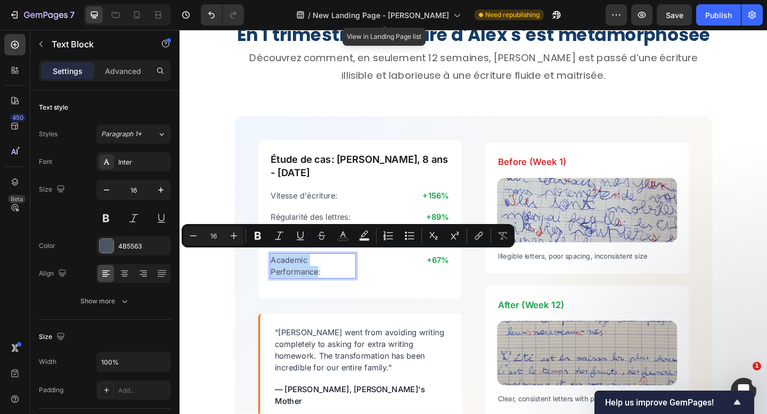
scroll to position [2442, 0]
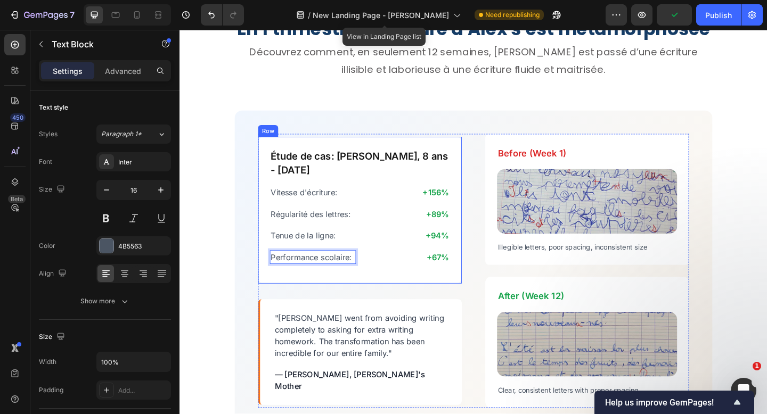
click at [285, 297] on div "Étude de cas: Alex, 8 ans - CE1 Heading Vitesse d'écriture: Text Block +156% Te…" at bounding box center [375, 226] width 221 height 160
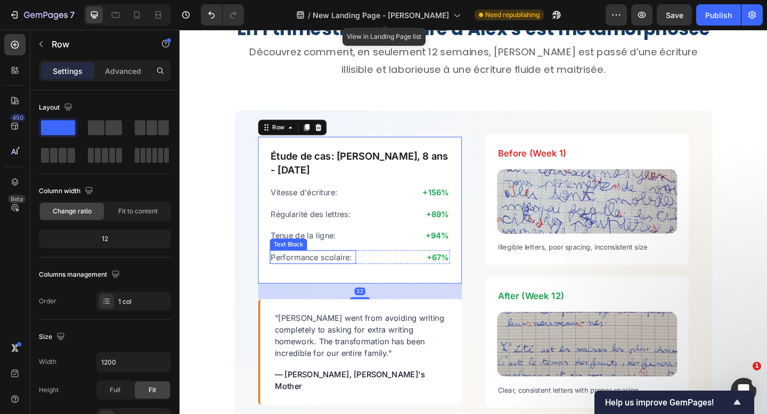
click at [295, 278] on p "Performance scolaire:" at bounding box center [324, 277] width 92 height 13
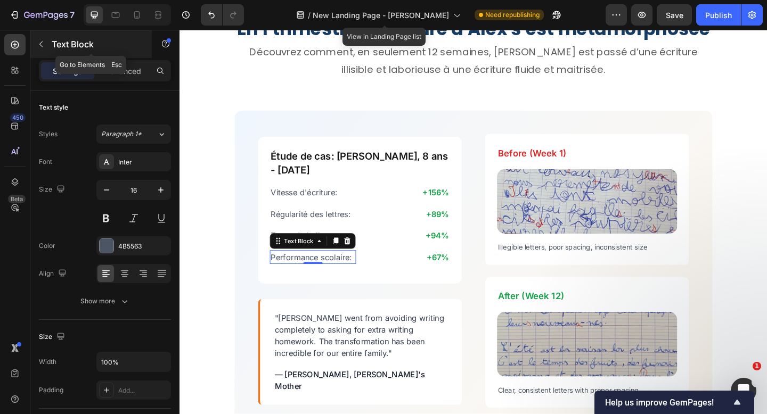
click at [44, 46] on icon "button" at bounding box center [41, 44] width 9 height 9
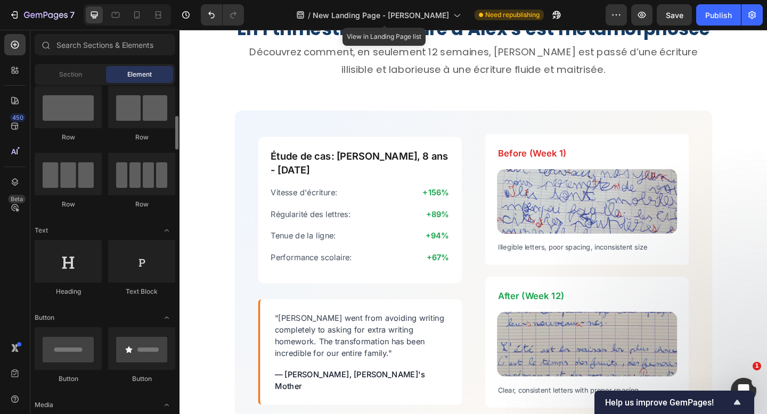
scroll to position [13, 0]
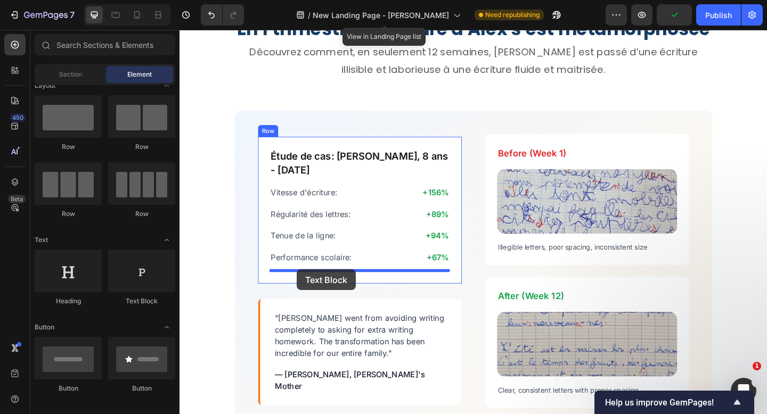
drag, startPoint x: 314, startPoint y: 308, endPoint x: 307, endPoint y: 291, distance: 19.1
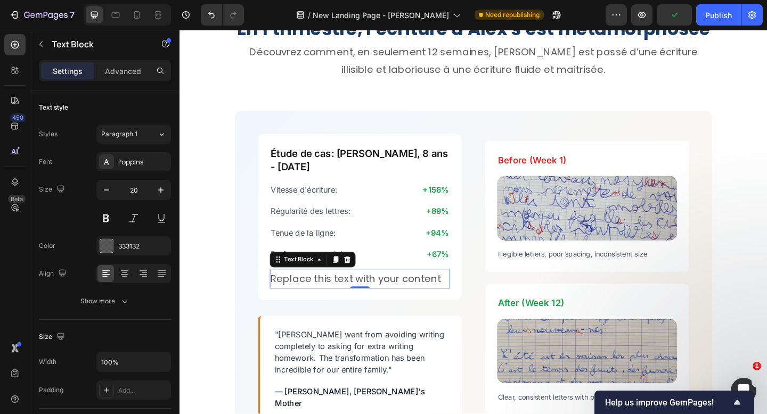
click at [376, 292] on div "Replace this text with your content" at bounding box center [375, 300] width 196 height 21
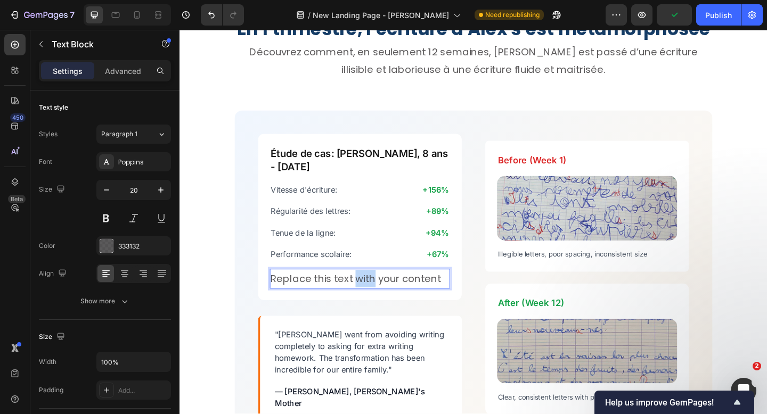
click at [376, 292] on p "Replace this text with your content" at bounding box center [375, 300] width 194 height 19
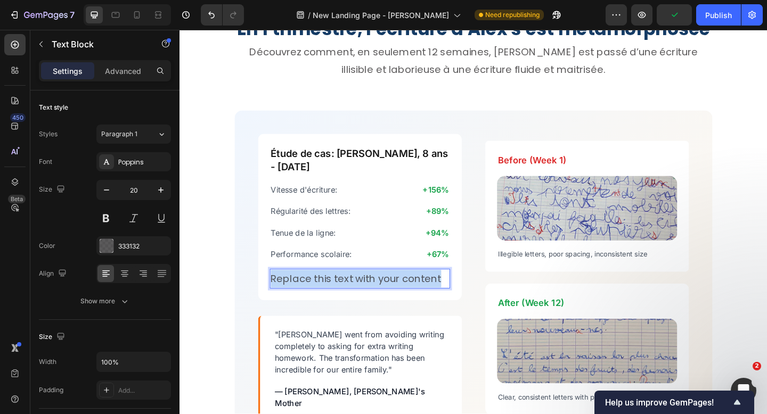
click at [376, 292] on p "Replace this text with your content" at bounding box center [375, 300] width 194 height 19
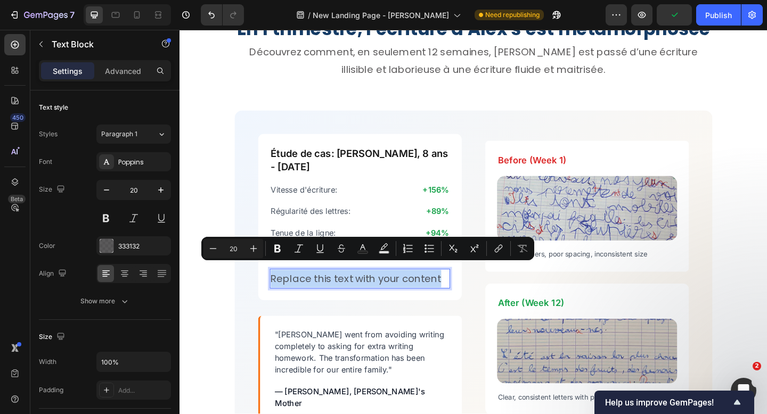
type input "11"
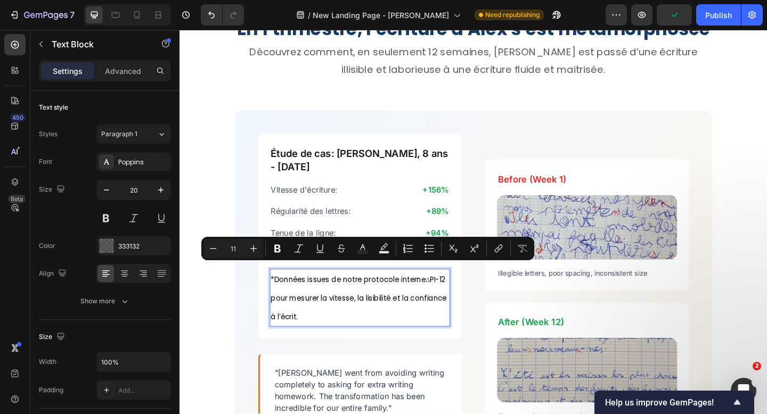
scroll to position [2435, 0]
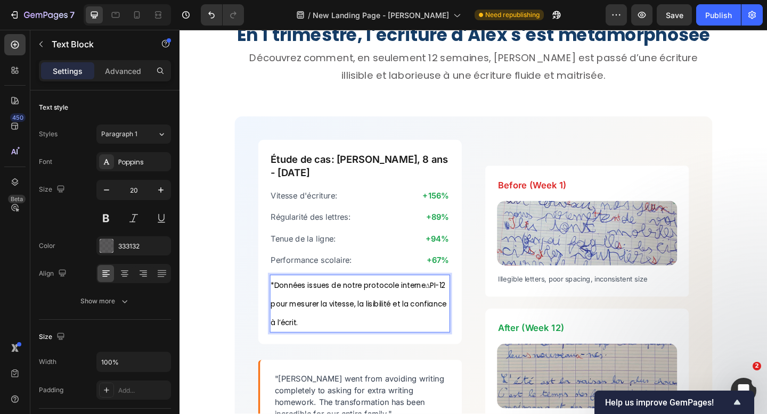
click at [376, 303] on span "*Données issues de notre protocole interne" at bounding box center [362, 308] width 168 height 11
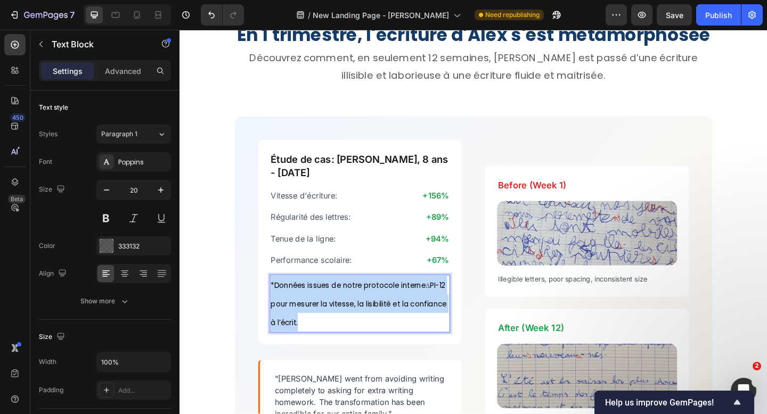
click at [376, 303] on span "*Données issues de notre protocole interne" at bounding box center [362, 308] width 168 height 11
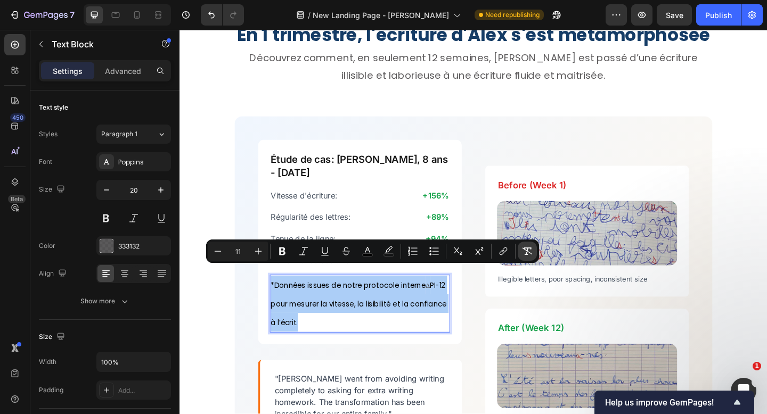
click at [530, 251] on icon "Editor contextual toolbar" at bounding box center [527, 251] width 11 height 11
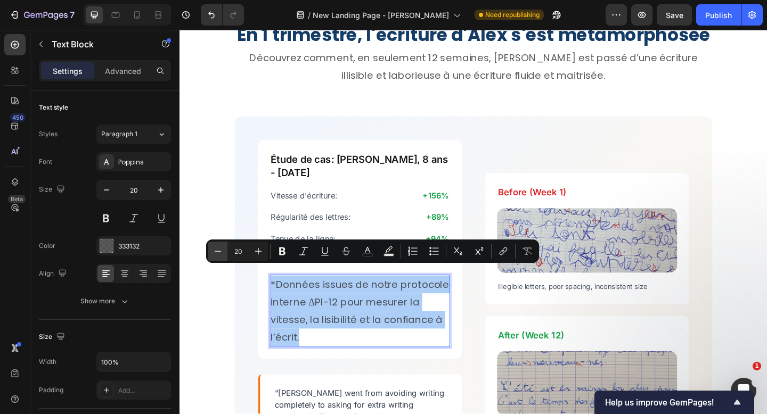
click at [211, 252] on button "Minus" at bounding box center [217, 251] width 19 height 19
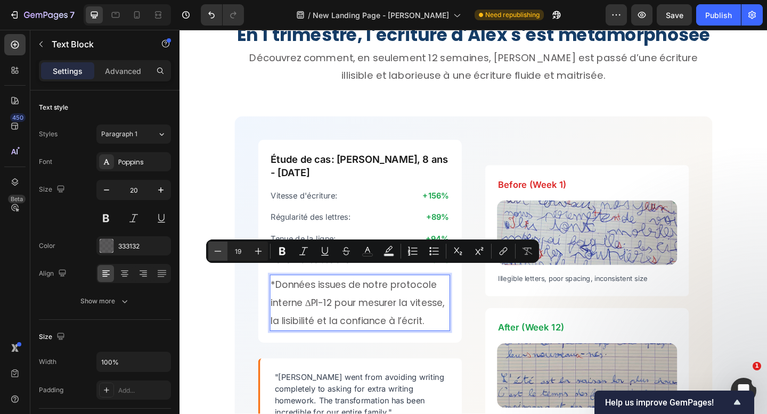
click at [211, 252] on button "Minus" at bounding box center [217, 251] width 19 height 19
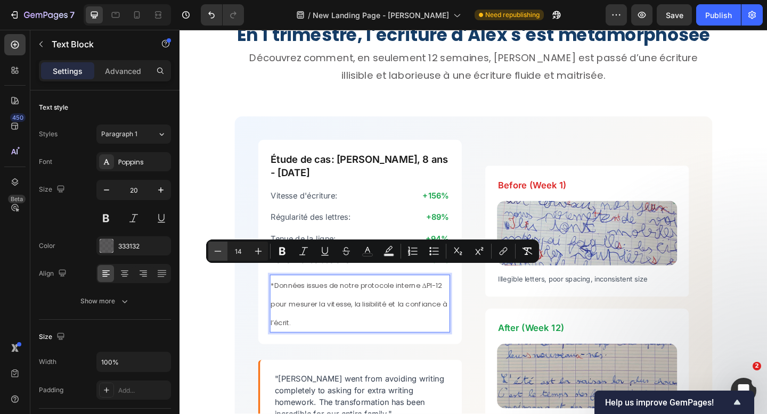
click at [211, 252] on button "Minus" at bounding box center [217, 251] width 19 height 19
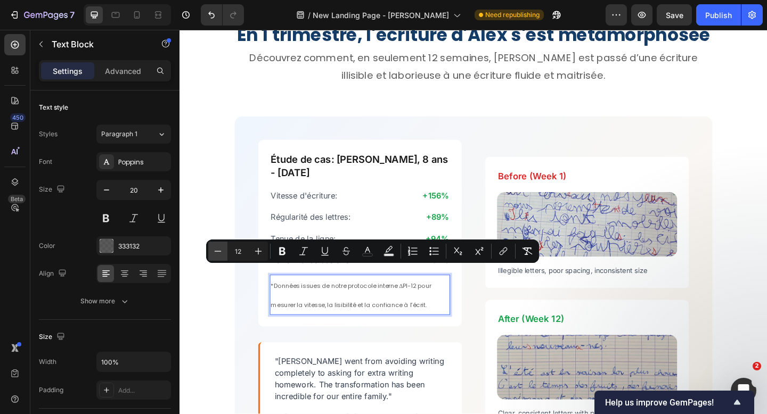
click at [211, 252] on button "Minus" at bounding box center [217, 251] width 19 height 19
type input "8"
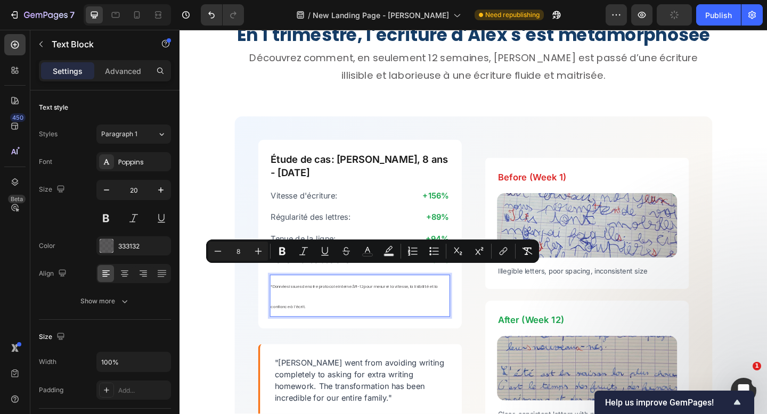
click at [389, 306] on p "*Données issues de notre protocole interne ΔPI-12 pour mesurer la vitesse, la l…" at bounding box center [375, 320] width 194 height 44
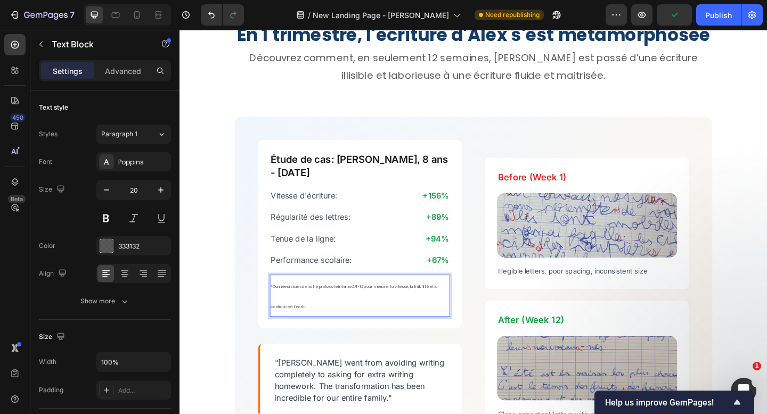
click at [326, 314] on p "*Données issues de notre protocole interne ΔPI-12 pour mesurer la vitesse, la l…" at bounding box center [375, 320] width 194 height 44
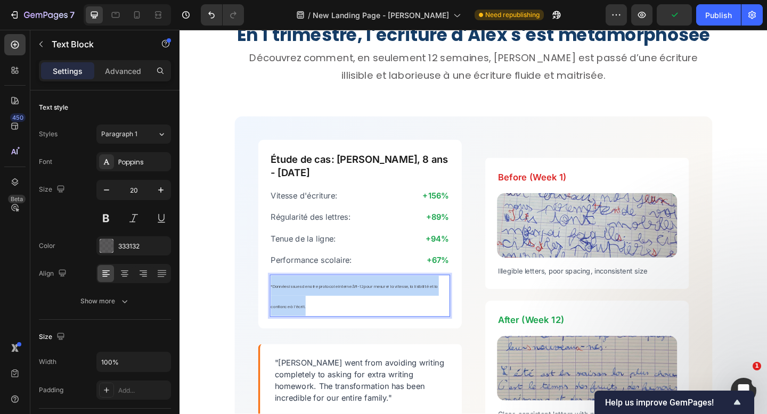
click at [326, 314] on p "*Données issues de notre protocole interne ΔPI-12 pour mesurer la vitesse, la l…" at bounding box center [375, 320] width 194 height 44
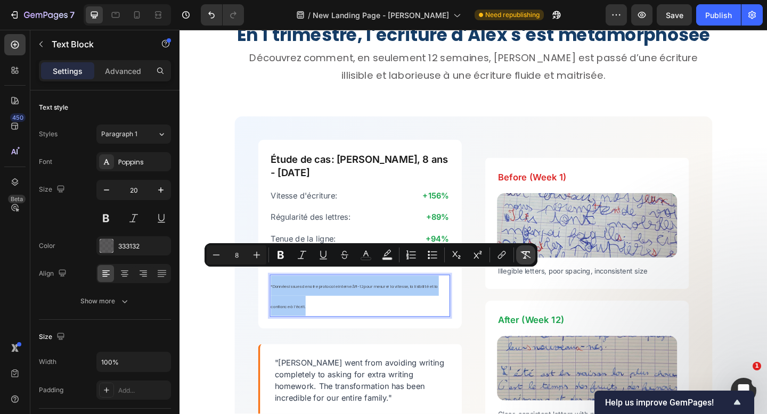
click at [523, 260] on icon "Editor contextual toolbar" at bounding box center [525, 255] width 11 height 11
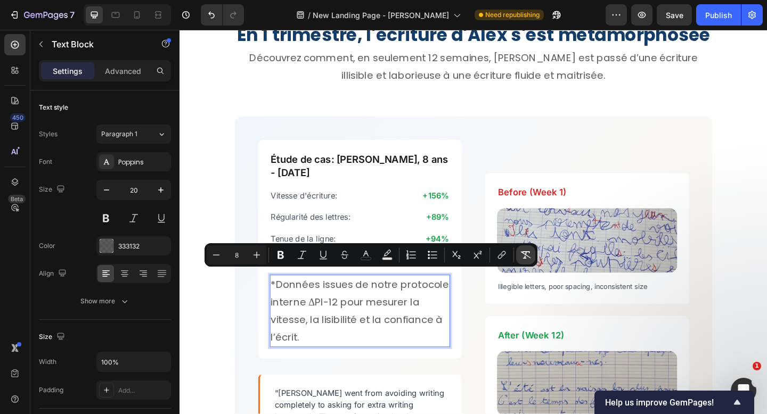
type input "20"
click at [109, 191] on icon "button" at bounding box center [106, 190] width 11 height 11
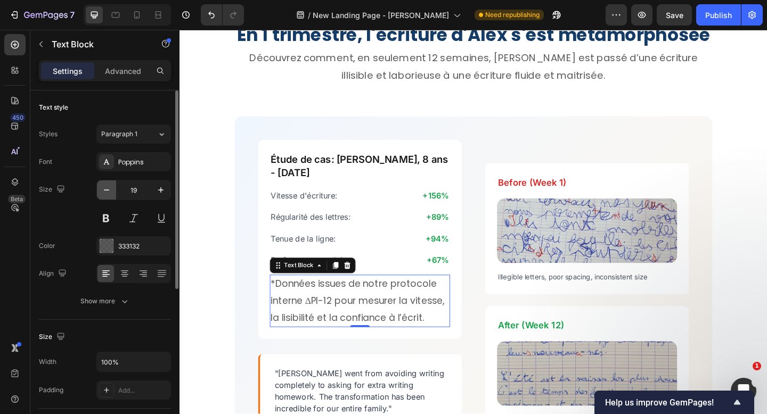
click at [109, 191] on icon "button" at bounding box center [106, 190] width 11 height 11
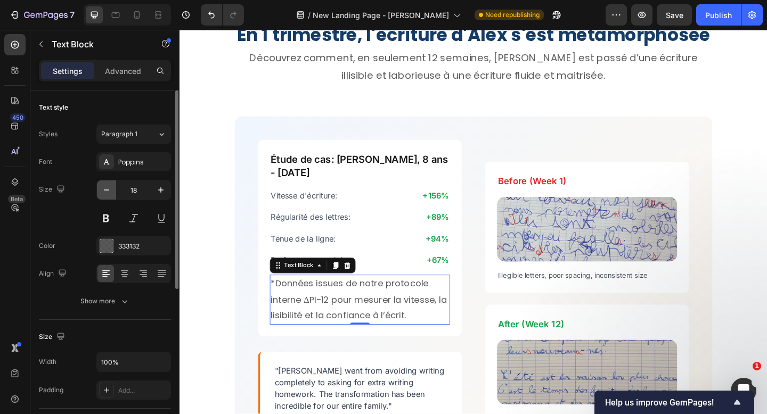
click at [109, 191] on icon "button" at bounding box center [106, 190] width 11 height 11
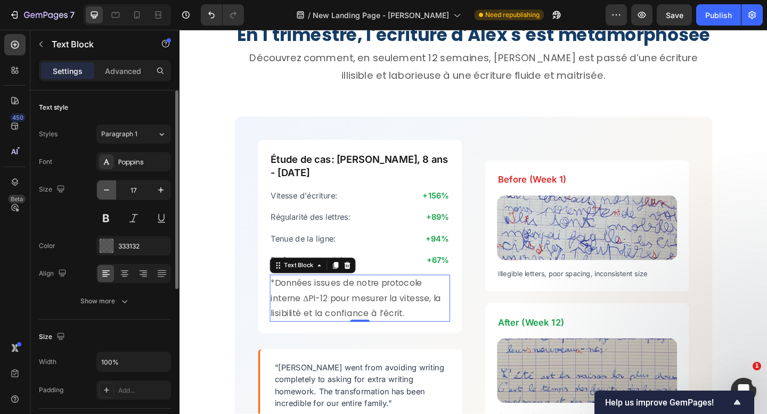
click at [109, 191] on icon "button" at bounding box center [106, 190] width 11 height 11
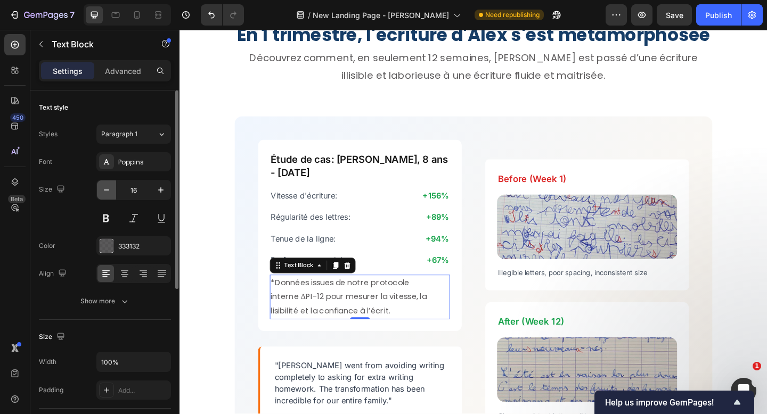
click at [109, 191] on icon "button" at bounding box center [106, 190] width 11 height 11
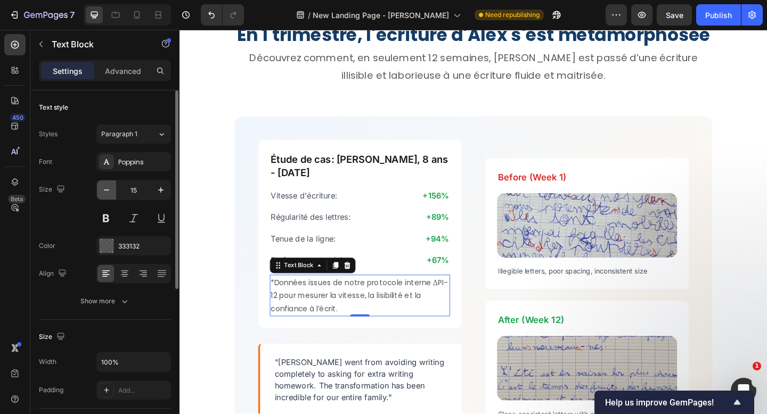
click at [109, 191] on icon "button" at bounding box center [106, 190] width 11 height 11
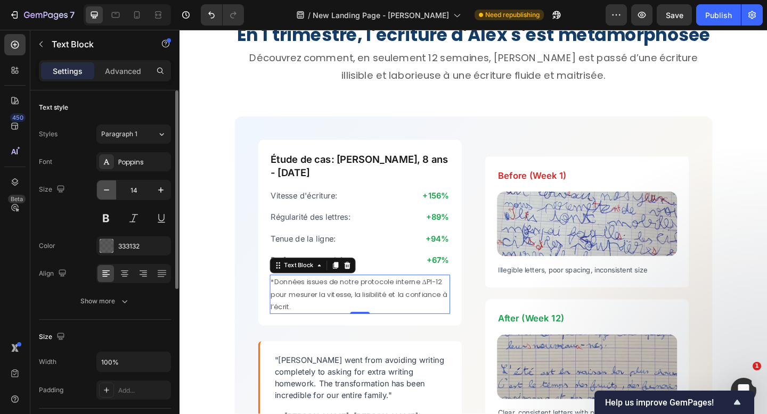
click at [109, 191] on icon "button" at bounding box center [106, 190] width 11 height 11
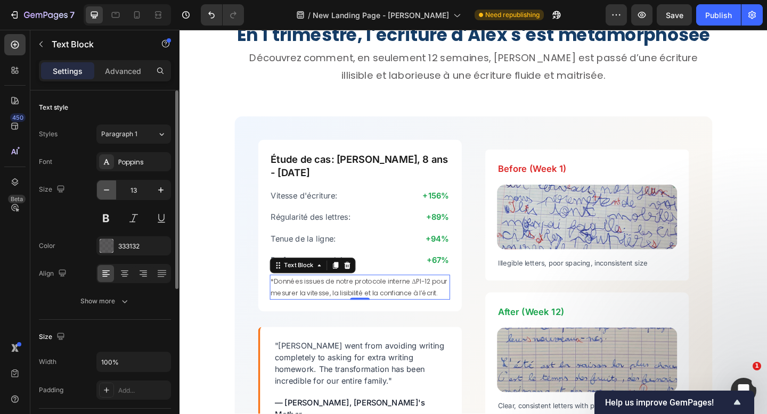
click at [109, 191] on icon "button" at bounding box center [106, 190] width 11 height 11
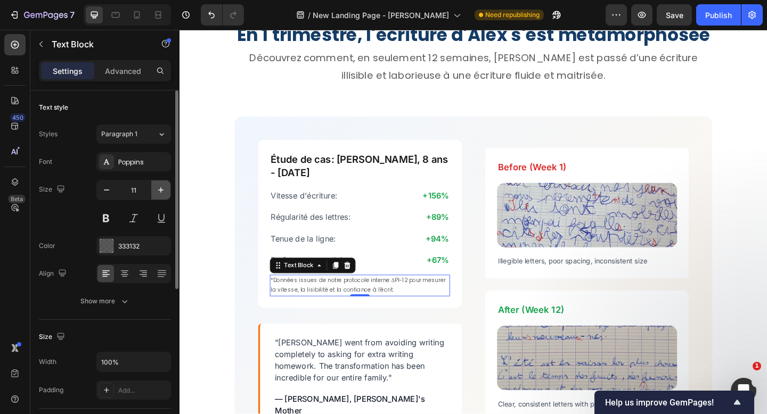
click at [161, 193] on icon "button" at bounding box center [160, 190] width 11 height 11
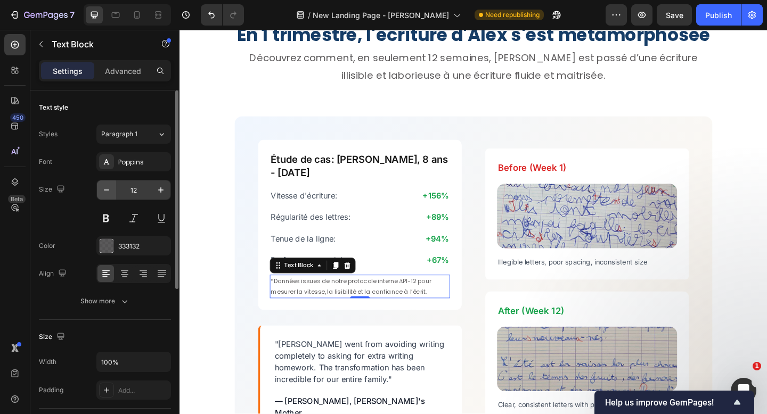
click at [111, 193] on icon "button" at bounding box center [106, 190] width 11 height 11
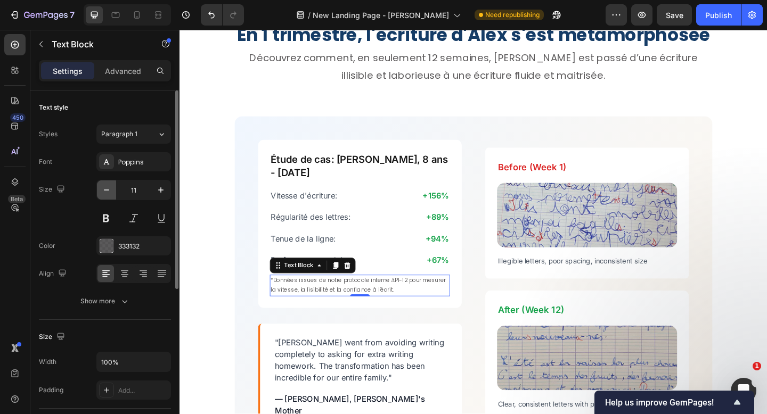
click at [111, 193] on icon "button" at bounding box center [106, 190] width 11 height 11
type input "10"
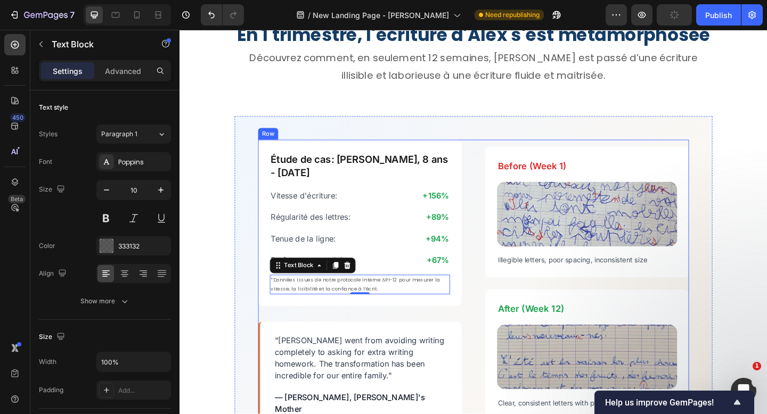
click at [432, 329] on div "Étude de cas: Alex, 8 ans - CE1 Heading Vitesse d'écriture: Text Block +156% Te…" at bounding box center [375, 306] width 221 height 313
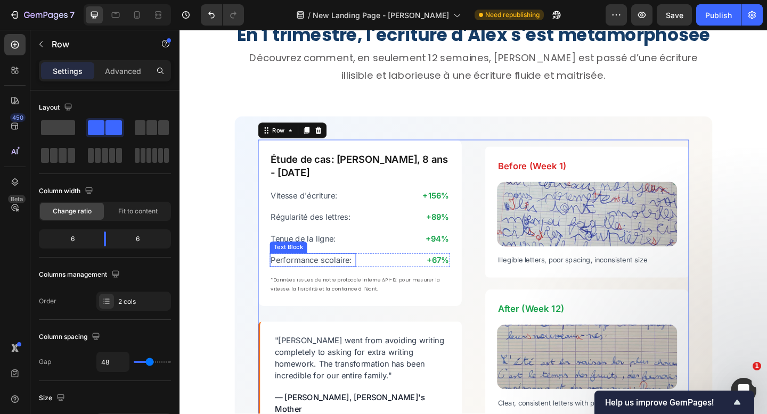
click at [360, 276] on p "Performance scolaire:" at bounding box center [324, 280] width 92 height 13
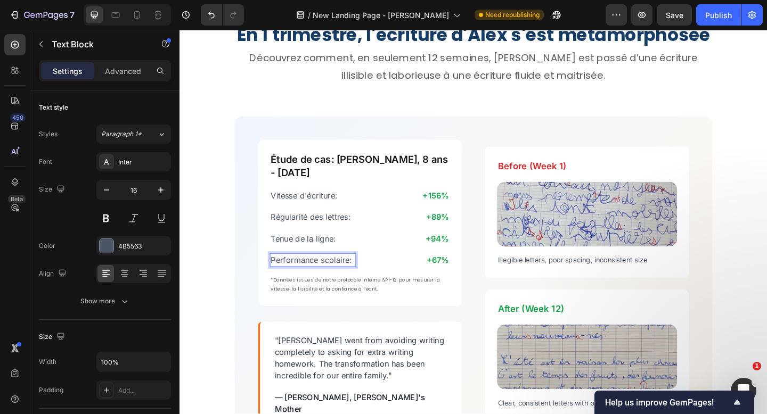
click at [360, 275] on p "Performance scolaire:" at bounding box center [324, 280] width 92 height 13
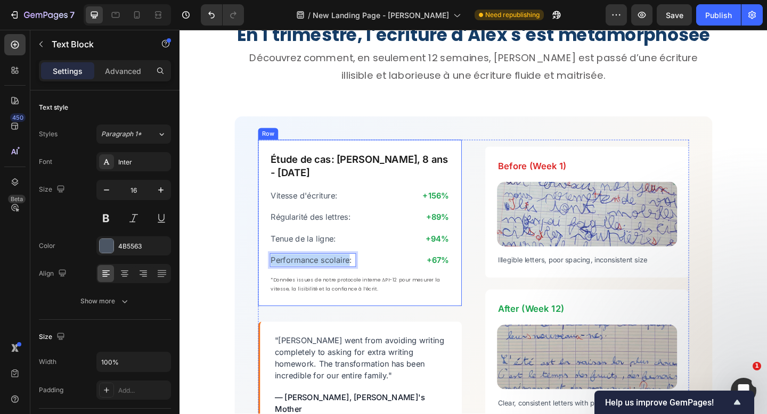
drag, startPoint x: 364, startPoint y: 275, endPoint x: 276, endPoint y: 271, distance: 87.4
click at [276, 271] on div "Étude de cas: Alex, 8 ans - CE1 Heading Vitesse d'écriture: Text Block +156% Te…" at bounding box center [375, 240] width 221 height 181
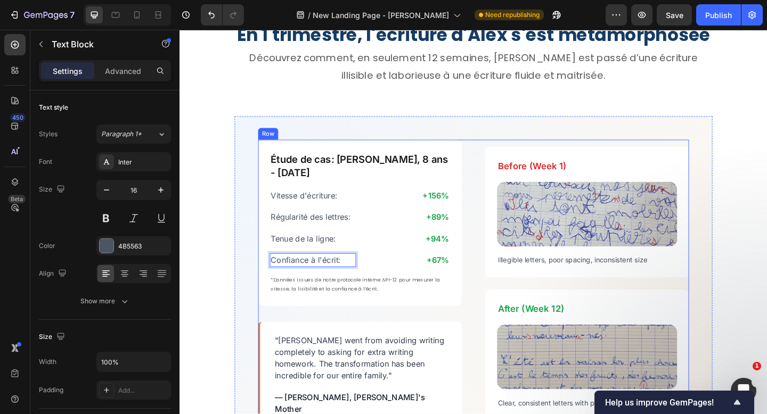
click at [500, 324] on div "Étude de cas: Alex, 8 ans - CE1 Heading Vitesse d'écriture: Text Block +156% Te…" at bounding box center [499, 306] width 469 height 313
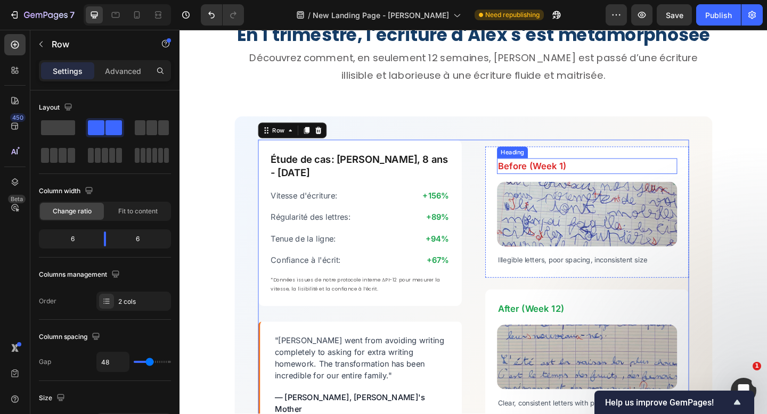
click at [541, 172] on h2 "Before (Week 1)" at bounding box center [622, 178] width 196 height 17
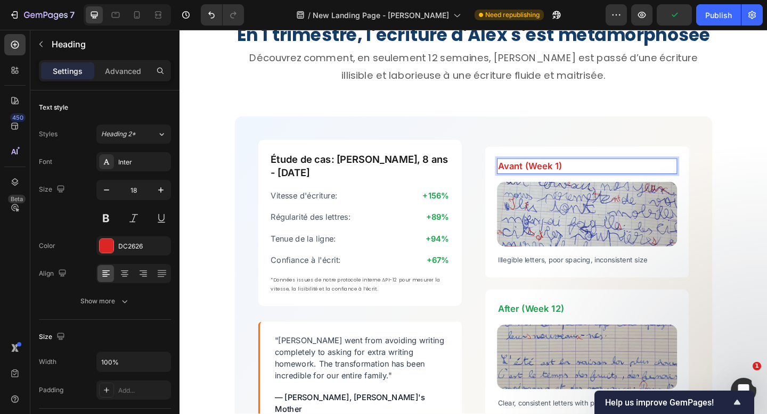
click at [568, 175] on p "Avant (Week 1)" at bounding box center [622, 178] width 194 height 15
click at [537, 325] on h2 "After (Week 12)" at bounding box center [622, 333] width 196 height 17
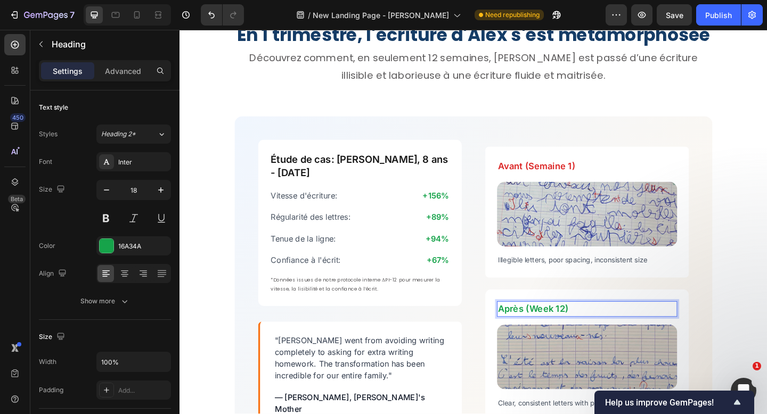
click at [564, 328] on p "Après (Week 12)" at bounding box center [622, 333] width 194 height 15
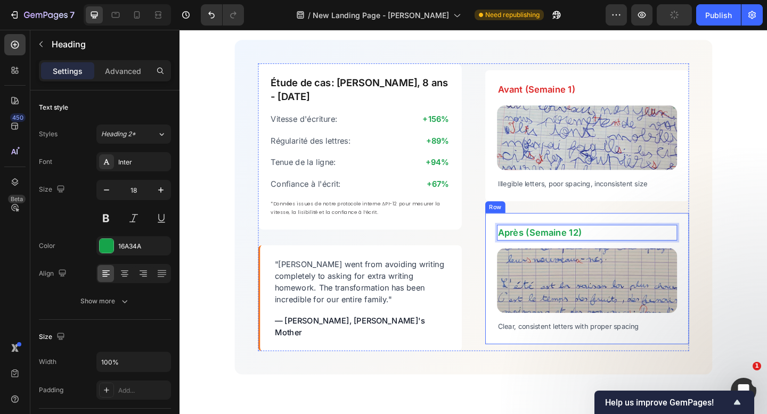
scroll to position [2567, 0]
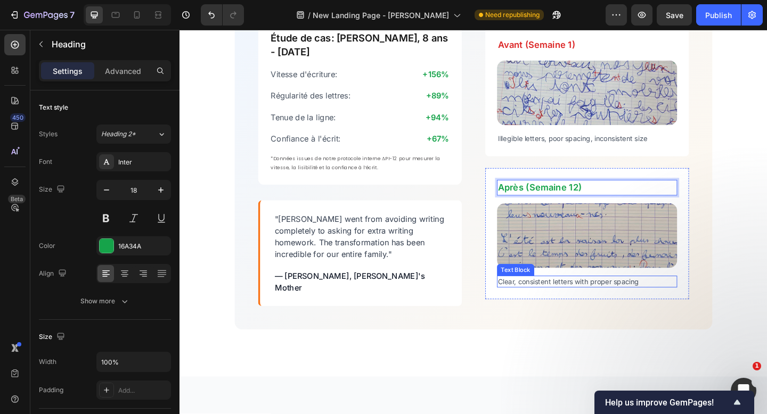
click at [588, 299] on p "Clear, consistent letters with proper spacing" at bounding box center [622, 304] width 194 height 11
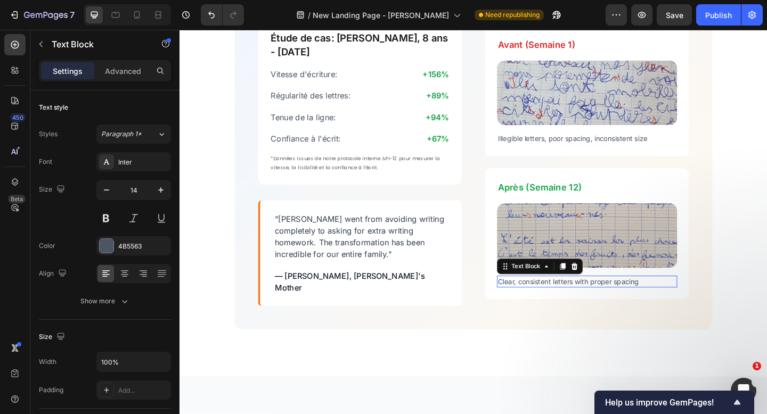
click at [588, 299] on p "Clear, consistent letters with proper spacing" at bounding box center [622, 304] width 194 height 11
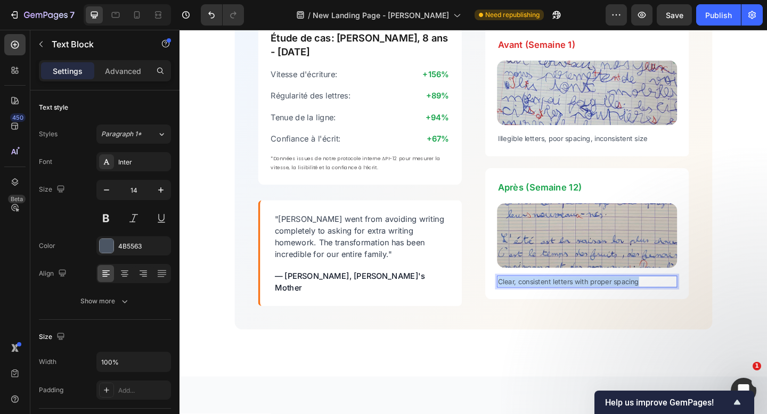
click at [588, 299] on p "Clear, consistent letters with proper spacing" at bounding box center [622, 304] width 194 height 11
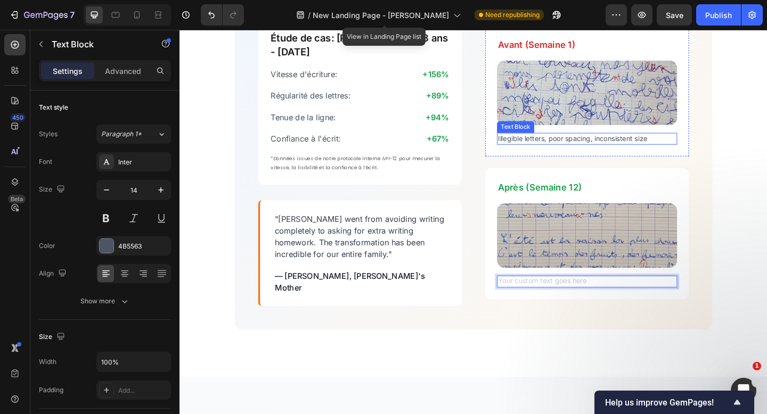
click at [591, 143] on p "Illegible letters, poor spacing, inconsistent size" at bounding box center [622, 148] width 194 height 11
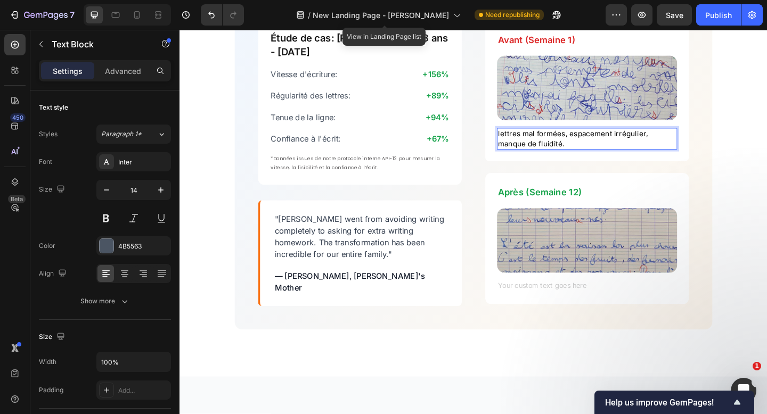
click at [528, 141] on span "lettres mal formées, espacement irrégulier, manque de fluidité." at bounding box center [606, 148] width 163 height 20
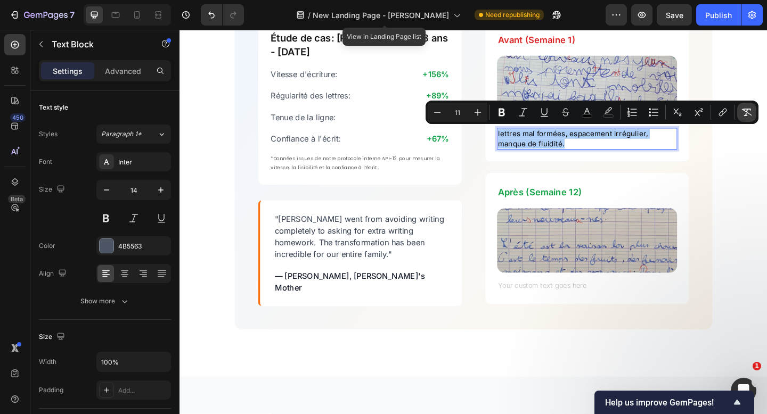
click at [748, 112] on icon "Editor contextual toolbar" at bounding box center [746, 112] width 11 height 11
type input "14"
click at [567, 151] on p "lettres mal formées, espacement irrégulier, manque de fluidité." at bounding box center [622, 148] width 194 height 21
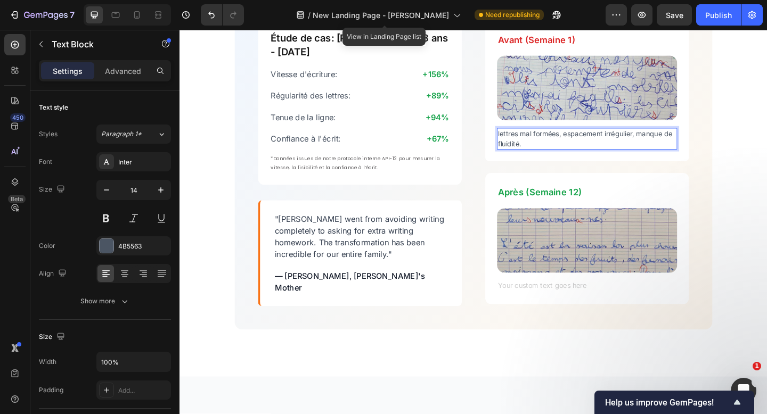
click at [528, 142] on p "lettres mal formées, espacement irrégulier, manque de fluidité." at bounding box center [622, 148] width 194 height 21
click at [556, 154] on p "Lettres mal formées, espacement irrégulier, manque de fluidité." at bounding box center [622, 148] width 194 height 21
click at [559, 154] on p "Lettres mal formées, espacement irrégulier, manque de fluidité." at bounding box center [622, 148] width 194 height 21
click at [586, 308] on div "Rich Text Editor. Editing area: main" at bounding box center [622, 309] width 196 height 13
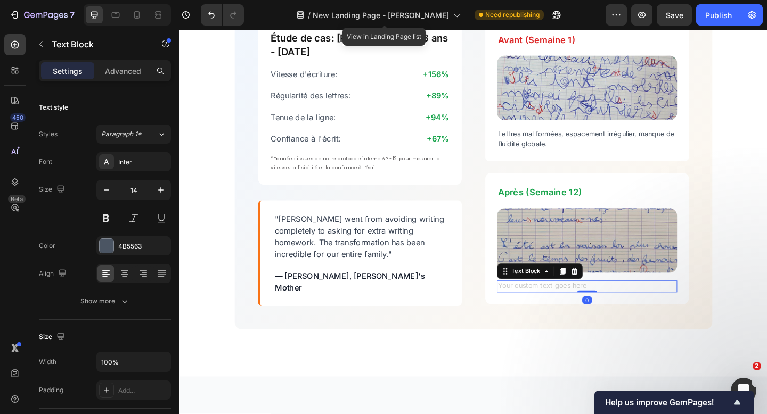
click at [586, 308] on div "Rich Text Editor. Editing area: main" at bounding box center [622, 309] width 196 height 13
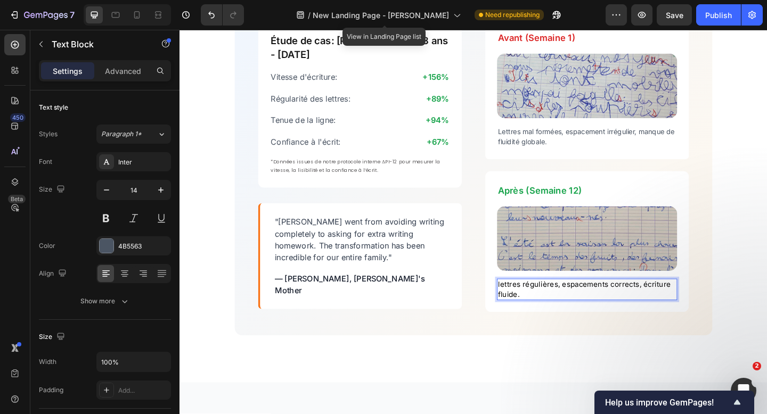
click at [586, 308] on span "lettres régulières, espacements corrects, écriture fluide." at bounding box center [619, 312] width 188 height 20
click at [586, 308] on div "lettres régulières, espacements corrects, écriture fluide." at bounding box center [622, 312] width 196 height 23
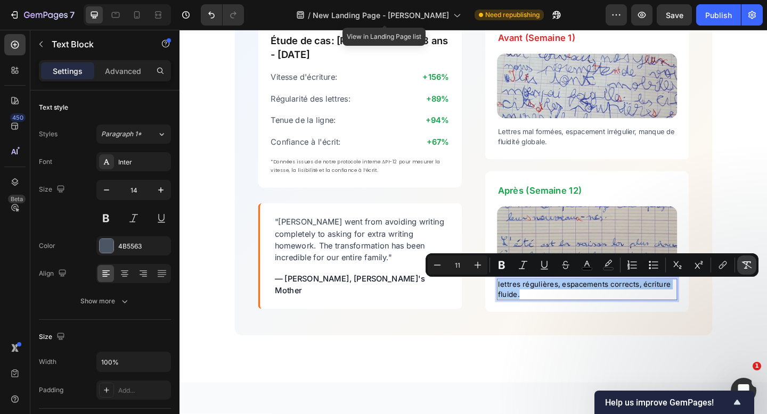
click at [743, 268] on icon "Editor contextual toolbar" at bounding box center [746, 265] width 11 height 11
type input "14"
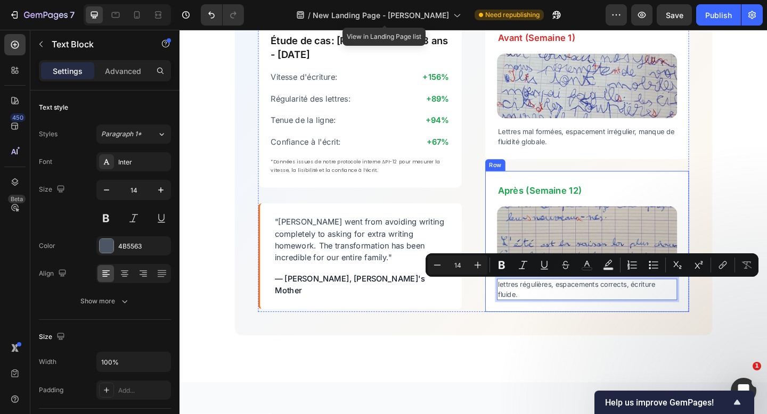
click at [580, 317] on p "lettres régulières, espacements corrects, écriture fluide." at bounding box center [622, 312] width 194 height 21
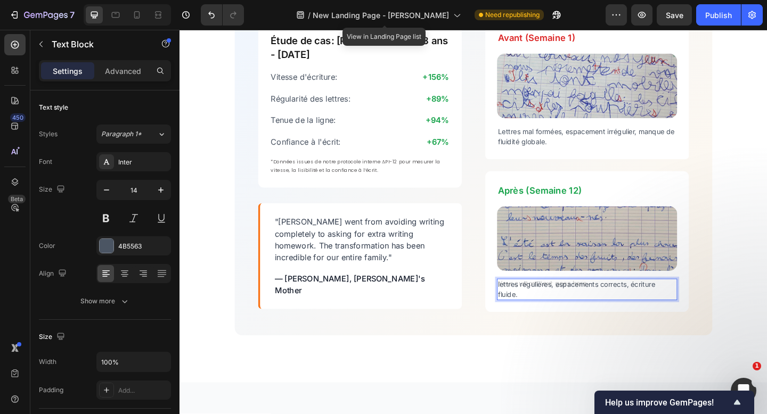
click at [532, 309] on div "lettres régulières, espacements corrects, écriture fluide." at bounding box center [622, 312] width 196 height 23
click at [524, 308] on div "lettres régulières, espacements corrects, écriture fluide." at bounding box center [622, 312] width 196 height 23
click at [528, 310] on div "lettres régulières, espacements corrects, écriture fluide." at bounding box center [622, 312] width 196 height 23
click at [528, 309] on div "lettres régulières, espacements corrects, écriture fluide." at bounding box center [622, 312] width 196 height 23
click at [528, 307] on div "lettres régulières, espacements corrects, écriture fluide." at bounding box center [622, 312] width 196 height 23
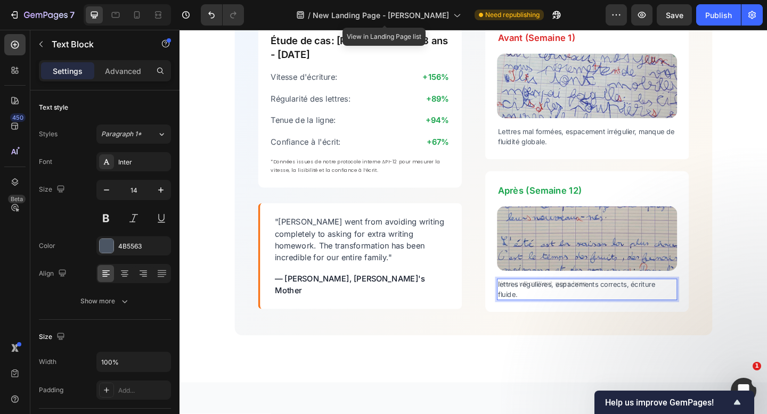
click at [531, 307] on div "lettres régulières, espacements corrects, écriture fluide." at bounding box center [622, 312] width 196 height 23
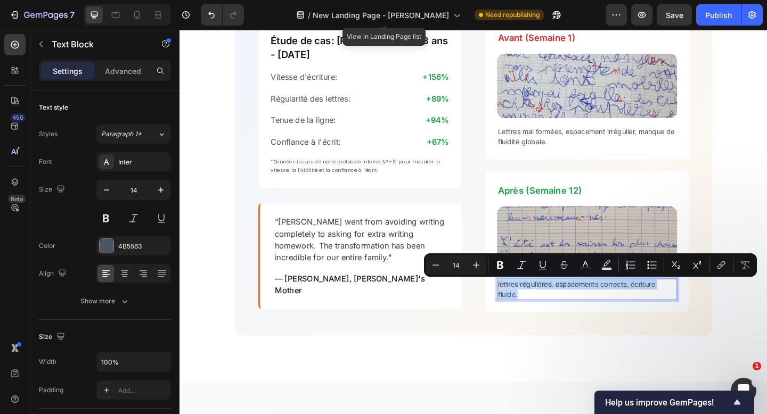
click at [533, 310] on div "lettres régulières, espacements corrects, écriture fluide." at bounding box center [622, 312] width 196 height 23
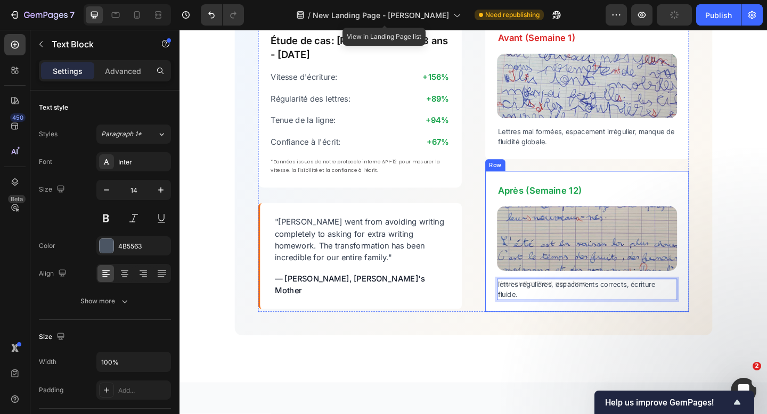
click at [569, 334] on div "Après (Semaine 12) Heading Image lettres régulières, espacements corrects, écri…" at bounding box center [622, 260] width 221 height 153
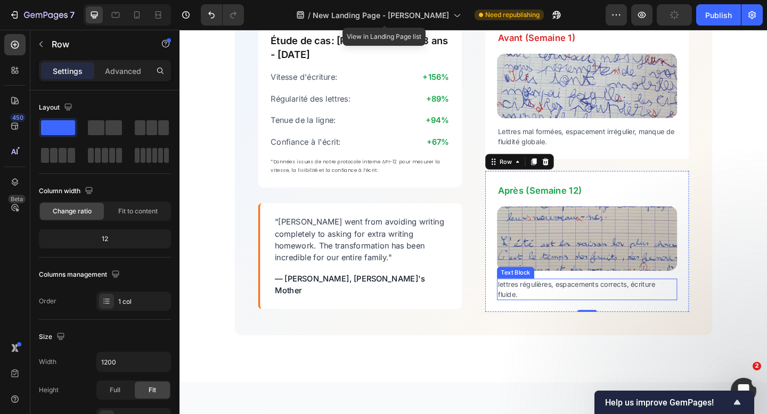
click at [545, 306] on p "lettres régulières, espacements corrects, écriture fluide." at bounding box center [622, 312] width 194 height 21
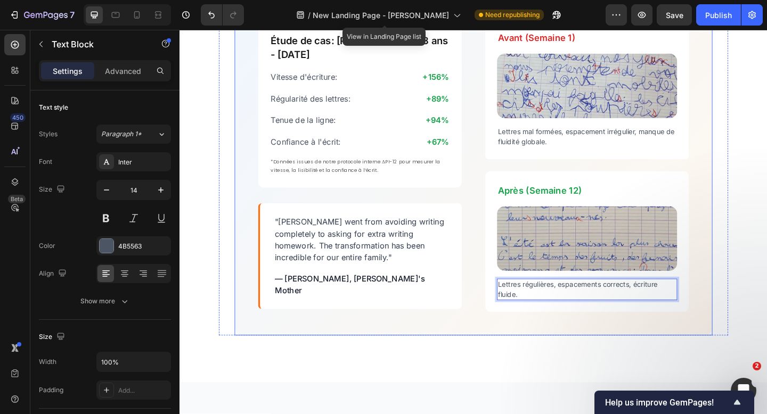
click at [493, 348] on div "Étude de cas: Alex, 8 ans - CE1 Heading Vitesse d'écriture: Text Block +156% Te…" at bounding box center [499, 177] width 520 height 371
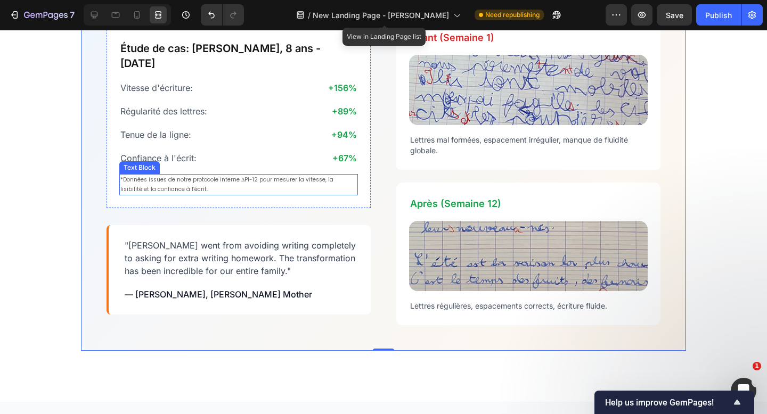
scroll to position [2017, 0]
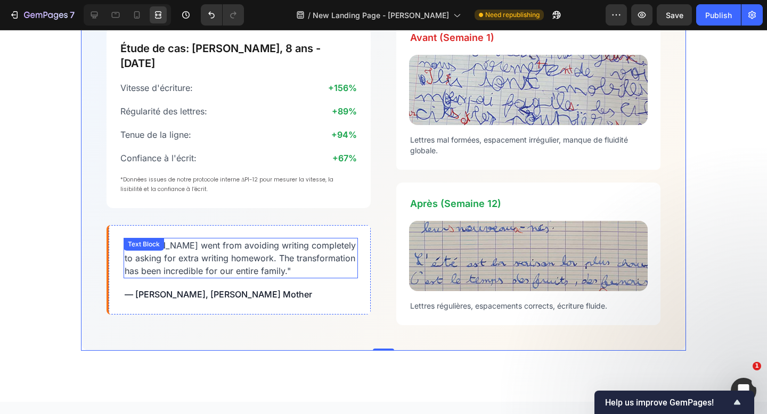
click at [249, 258] on p ""[PERSON_NAME] went from avoiding writing completely to asking for extra writin…" at bounding box center [241, 258] width 232 height 38
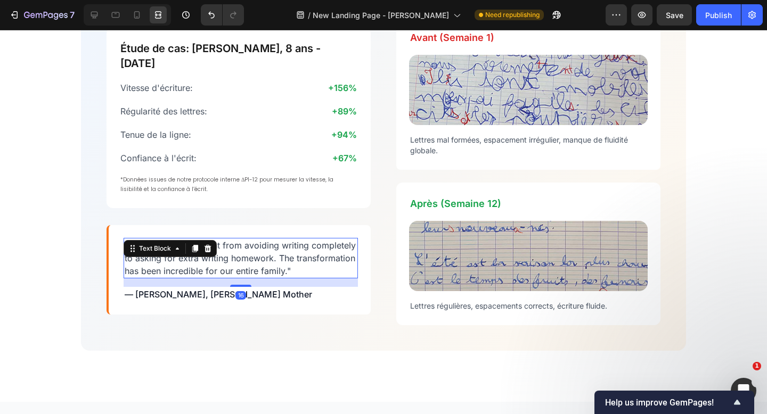
click at [248, 266] on p ""[PERSON_NAME] went from avoiding writing completely to asking for extra writin…" at bounding box center [241, 258] width 232 height 38
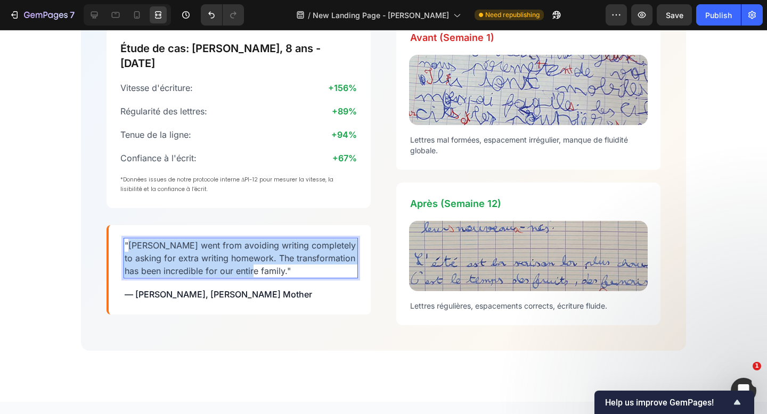
drag, startPoint x: 248, startPoint y: 266, endPoint x: 129, endPoint y: 236, distance: 122.3
click at [129, 239] on p ""[PERSON_NAME] went from avoiding writing completely to asking for extra writin…" at bounding box center [241, 258] width 232 height 38
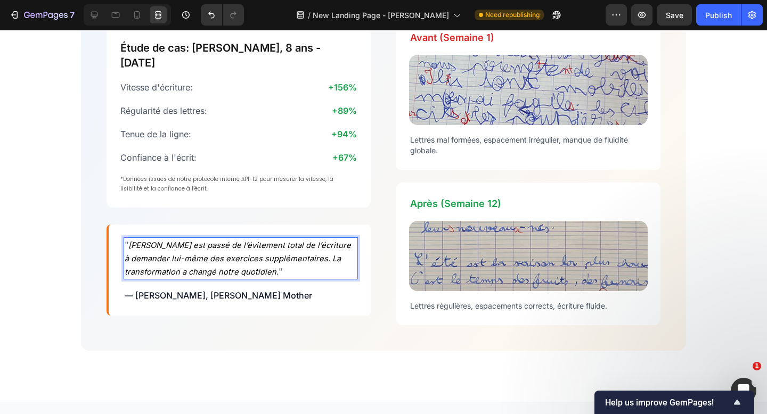
scroll to position [2568, 0]
click at [199, 256] on p "" Alex est passé de l’évitement total de l’écriture à demander lui-même des exe…" at bounding box center [241, 259] width 232 height 40
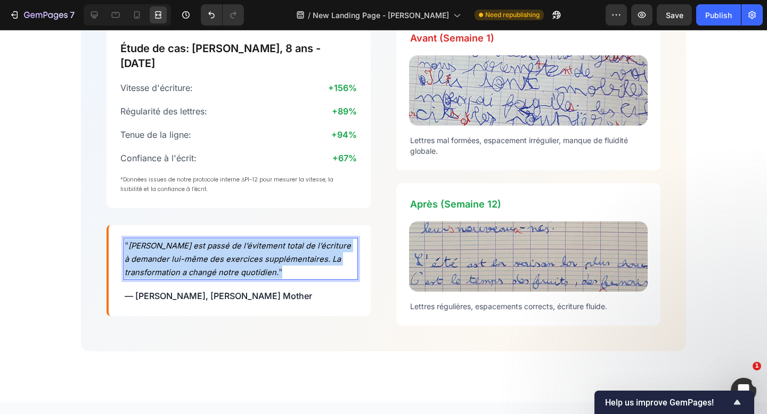
click at [199, 256] on p "" Alex est passé de l’évitement total de l’écriture à demander lui-même des exe…" at bounding box center [241, 259] width 232 height 40
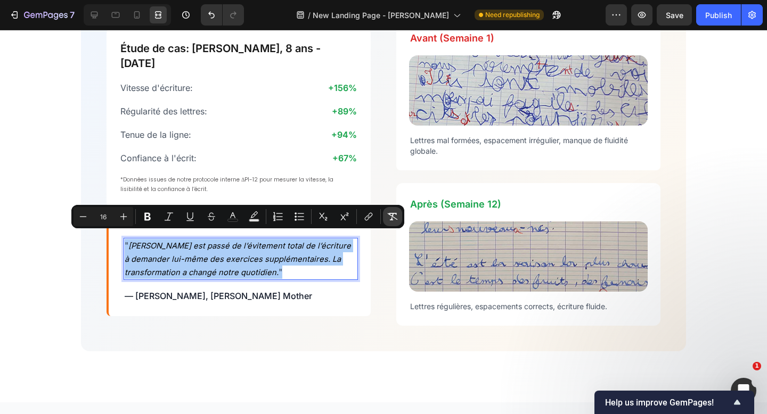
click at [395, 214] on icon "Editor contextual toolbar" at bounding box center [392, 216] width 11 height 11
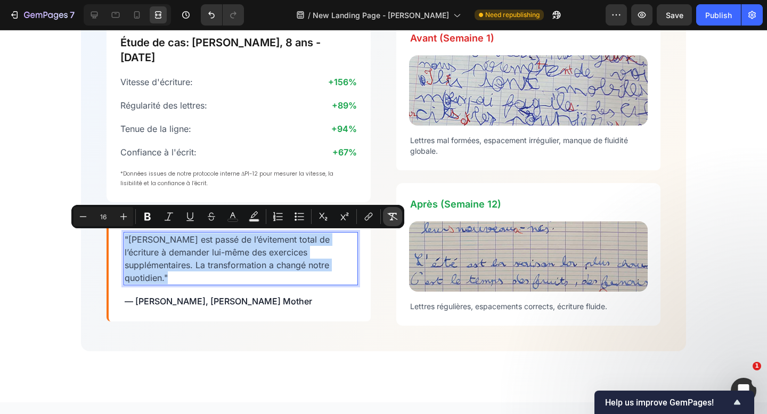
scroll to position [2568, 0]
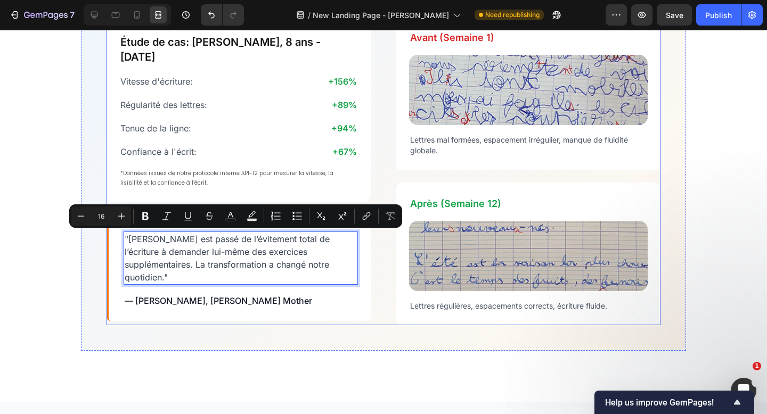
click at [375, 282] on div "Étude de cas: Alex, 8 ans - CE1 Heading Vitesse d'écriture: Text Block +156% Te…" at bounding box center [383, 171] width 554 height 309
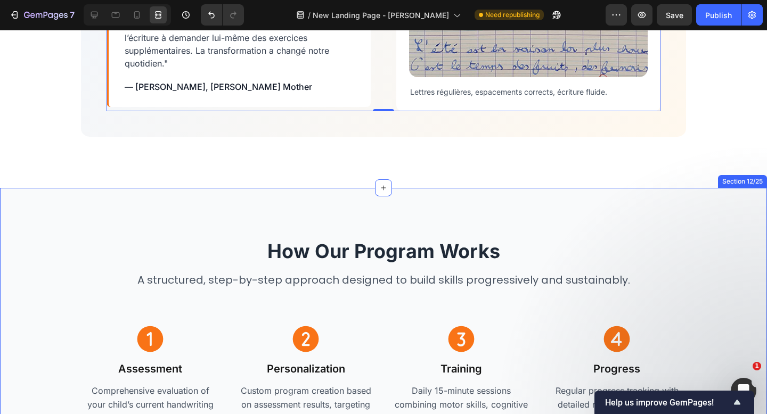
scroll to position [2892, 0]
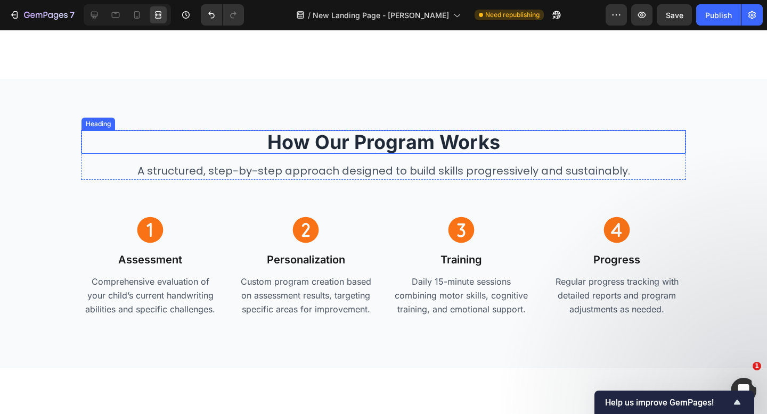
click at [396, 138] on h2 "How Our Program Works" at bounding box center [383, 141] width 604 height 23
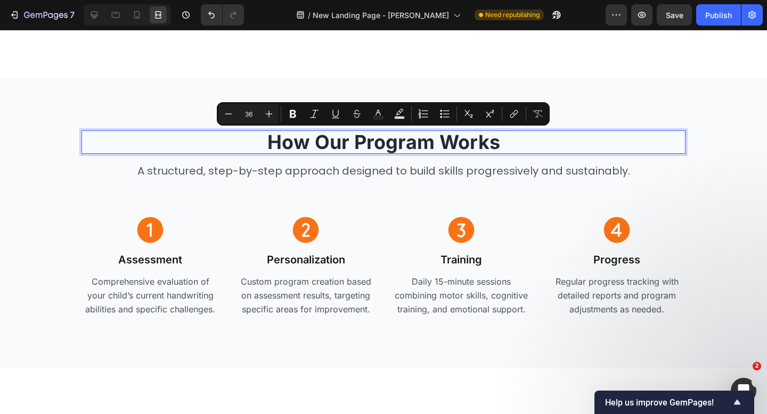
type input "11"
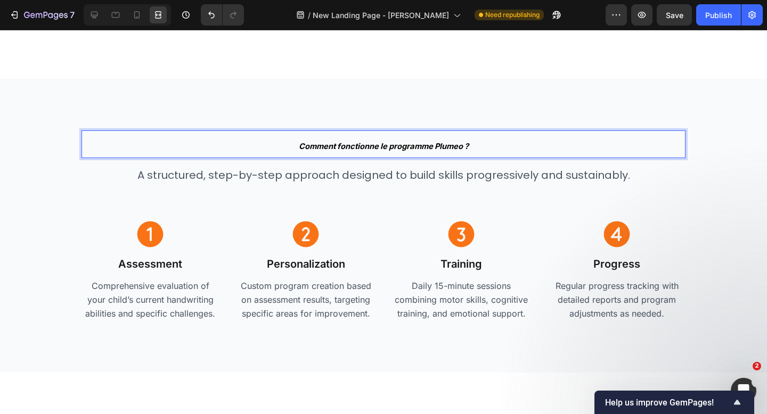
click at [397, 145] on icon "Comment fonctionne le programme Plumeo ?" at bounding box center [384, 147] width 170 height 10
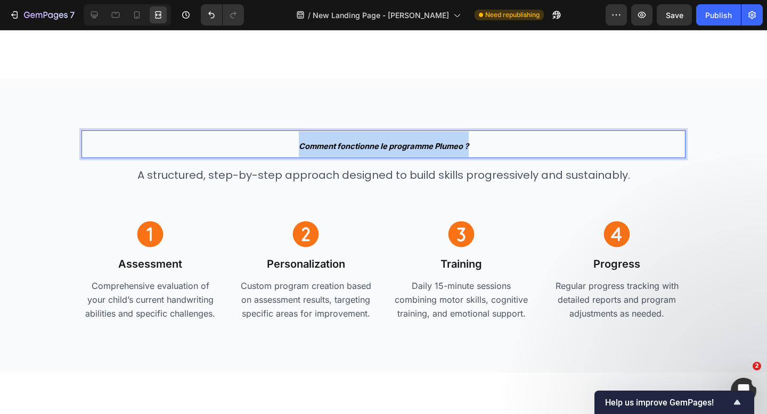
click at [397, 145] on icon "Comment fonctionne le programme Plumeo ?" at bounding box center [384, 147] width 170 height 10
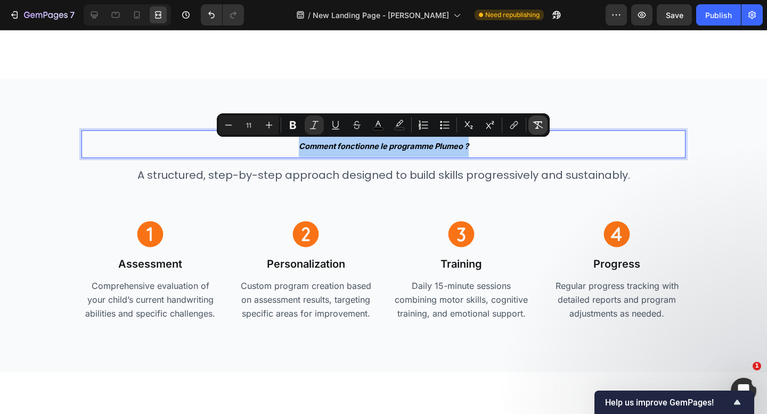
click at [538, 121] on icon "Editor contextual toolbar" at bounding box center [537, 125] width 11 height 11
type input "36"
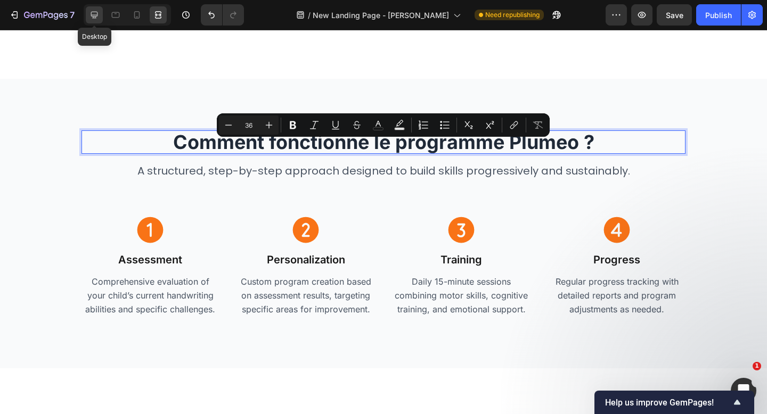
click at [93, 15] on icon at bounding box center [94, 15] width 11 height 11
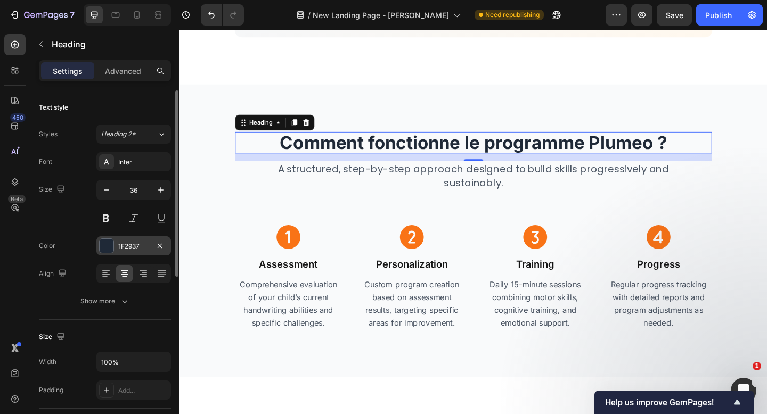
click at [142, 253] on div "1F2937" at bounding box center [133, 245] width 75 height 19
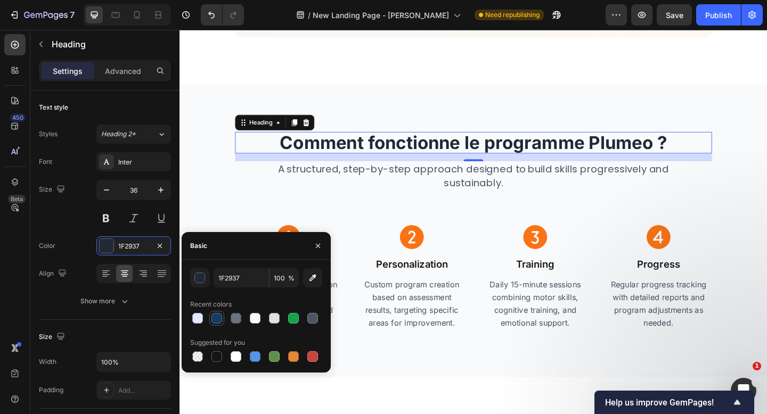
click at [216, 316] on div at bounding box center [216, 318] width 11 height 11
type input "153C66"
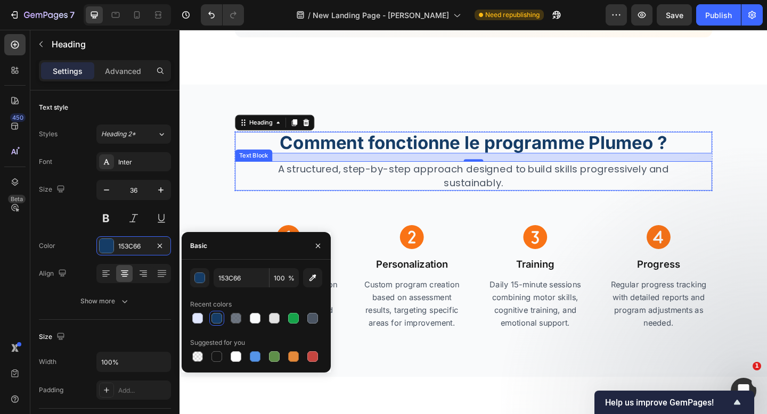
click at [454, 167] on div "16" at bounding box center [499, 169] width 519 height 9
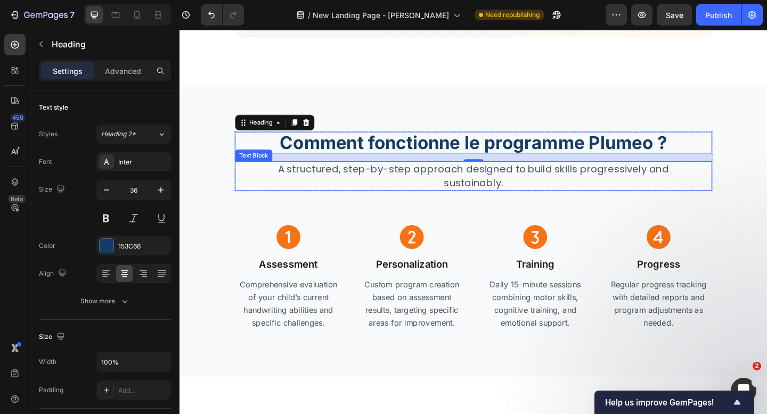
click at [456, 180] on p "A structured, step-by-step approach designed to build skills progressively and …" at bounding box center [498, 189] width 463 height 30
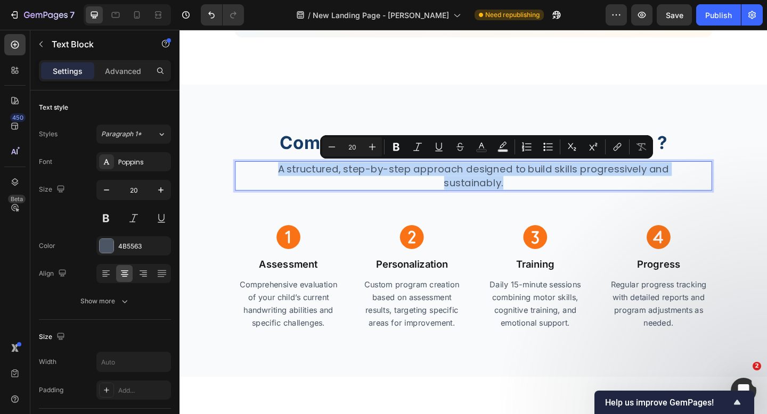
type input "11"
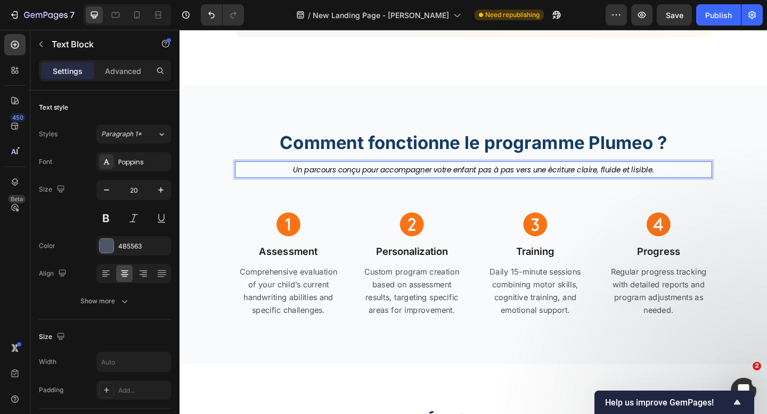
click at [464, 185] on icon "Un parcours conçu pour accompagner votre enfant pas à pas vers une écriture cla…" at bounding box center [499, 182] width 392 height 11
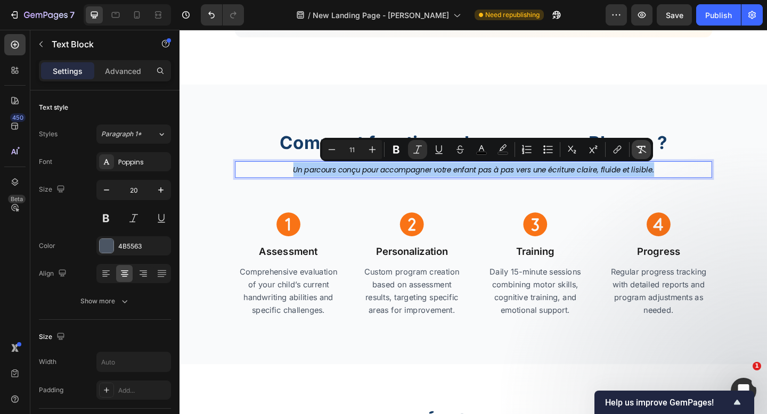
click at [642, 144] on icon "Editor contextual toolbar" at bounding box center [641, 149] width 11 height 11
type input "20"
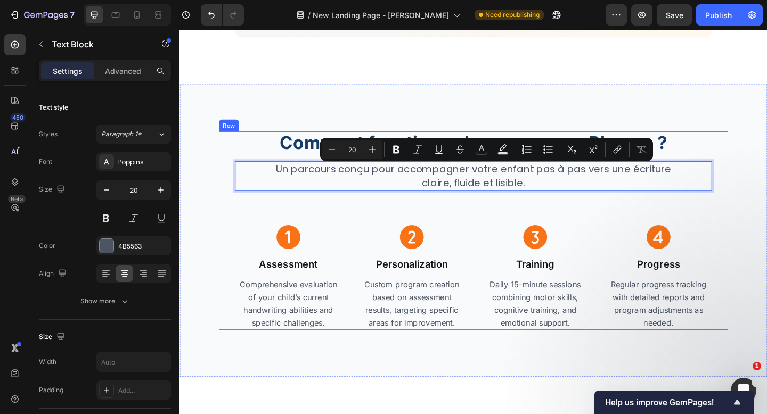
click at [533, 228] on div "Comment fonctionne le programme Plumeo ? Heading Un parcours conçu pour accompa…" at bounding box center [499, 249] width 520 height 216
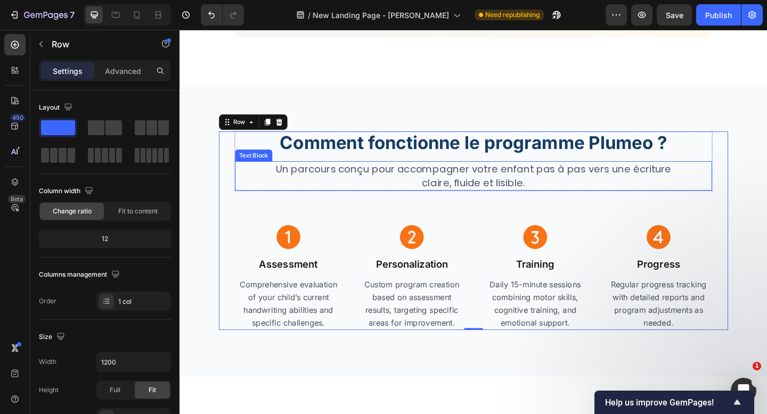
click at [546, 185] on p "Un parcours conçu pour accompagner votre enfant pas à pas vers une écriture cla…" at bounding box center [498, 189] width 463 height 30
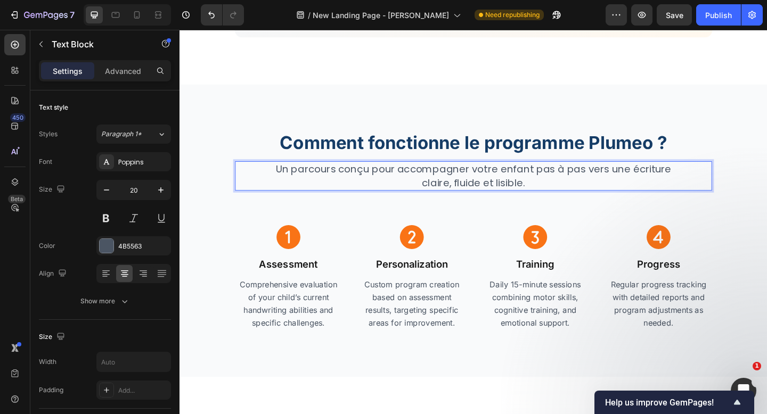
click at [546, 179] on p "Un parcours conçu pour accompagner votre enfant pas à pas vers une écriture cla…" at bounding box center [498, 189] width 463 height 30
click at [601, 188] on p "Un parcours conçu pour accompagner votre enfant, pas à pas vers une écriture cl…" at bounding box center [498, 189] width 463 height 30
click at [317, 330] on p "Comprehensive evaluation of your child’s current handwriting abilities and spec…" at bounding box center [297, 327] width 115 height 55
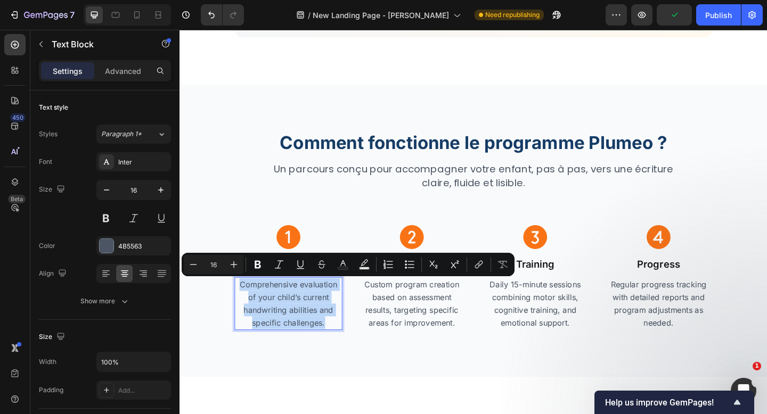
type input "11"
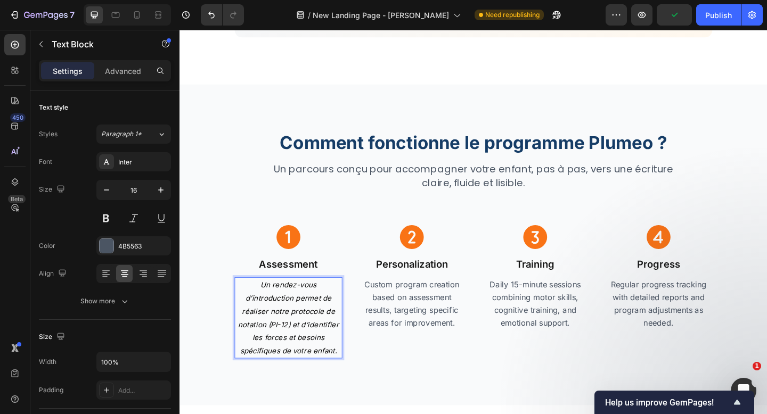
click at [317, 330] on p "Un rendez-vous d’introduction permet de réaliser notre protocole de notation (P…" at bounding box center [297, 343] width 115 height 86
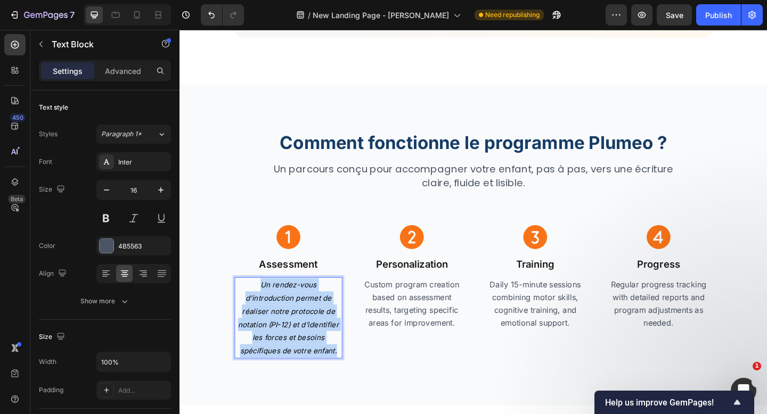
click at [317, 330] on p "Un rendez-vous d’introduction permet de réaliser notre protocole de notation (P…" at bounding box center [297, 343] width 115 height 86
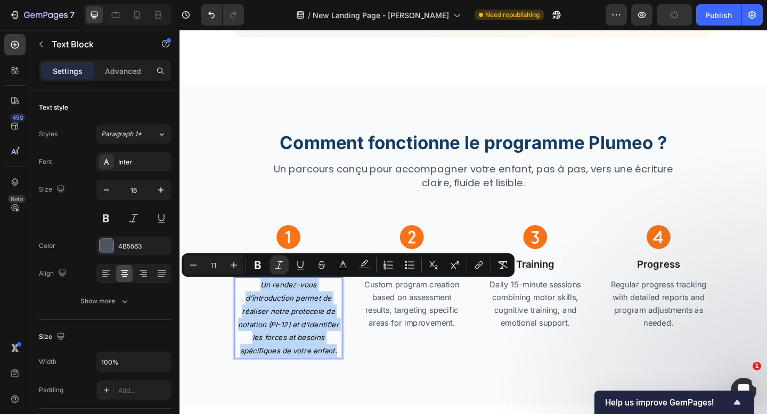
click at [456, 322] on p "Custom program creation based on assessment results, targeting specific areas f…" at bounding box center [431, 327] width 115 height 55
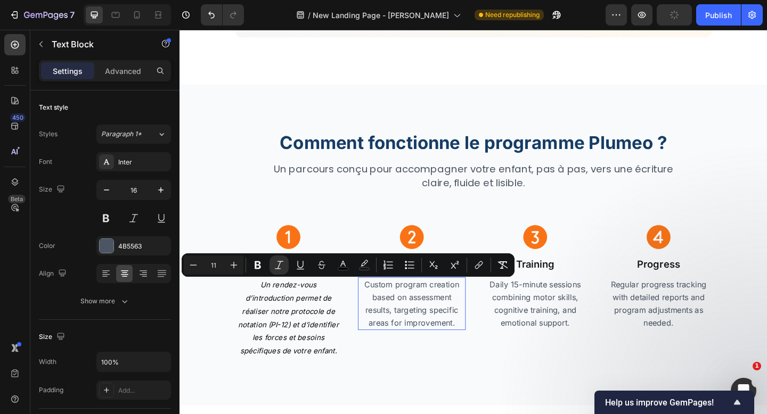
click at [456, 322] on p "Custom program creation based on assessment results, targeting specific areas f…" at bounding box center [431, 327] width 115 height 55
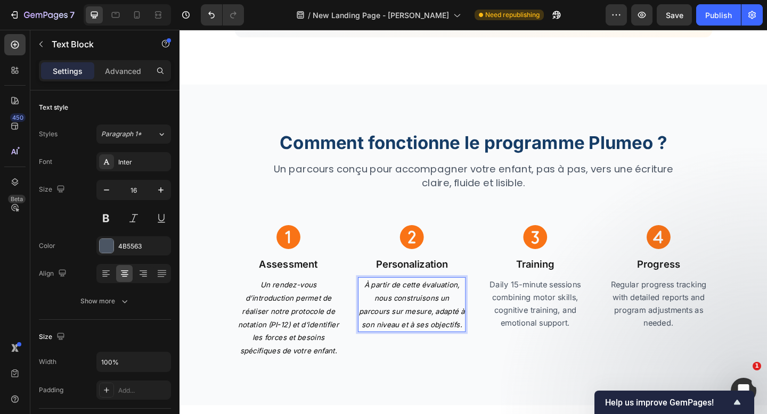
click at [456, 325] on icon "À partir de cette évaluation, nous construisons un parcours sur mesure, adapté …" at bounding box center [431, 329] width 115 height 53
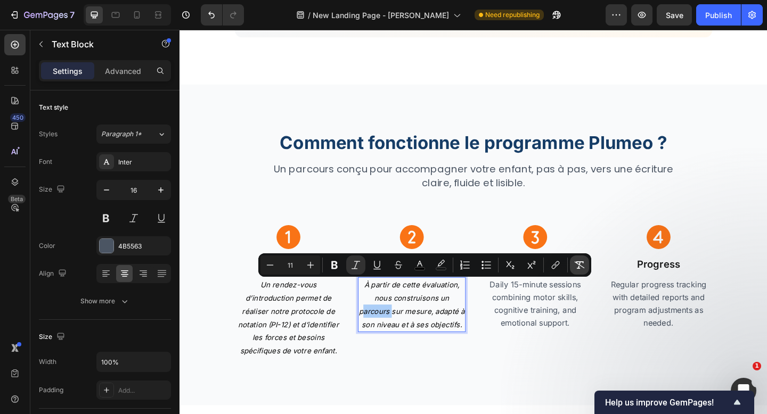
click at [573, 266] on button "Remove Format" at bounding box center [579, 265] width 19 height 19
type input "16"
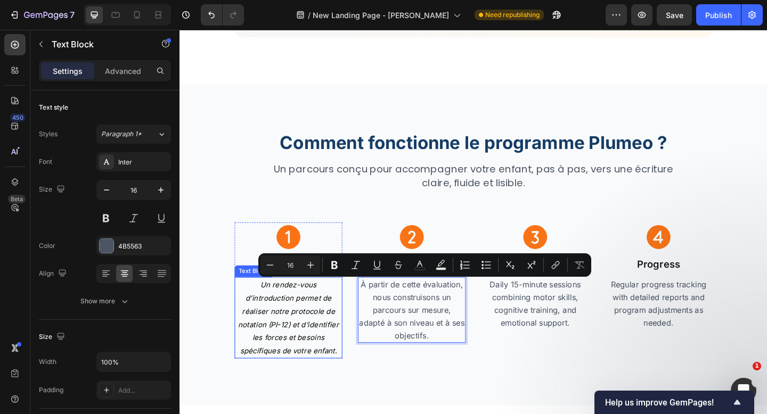
click at [284, 352] on icon "Un rendez-vous d’introduction permet de réaliser notre protocole de notation (P…" at bounding box center [298, 343] width 110 height 81
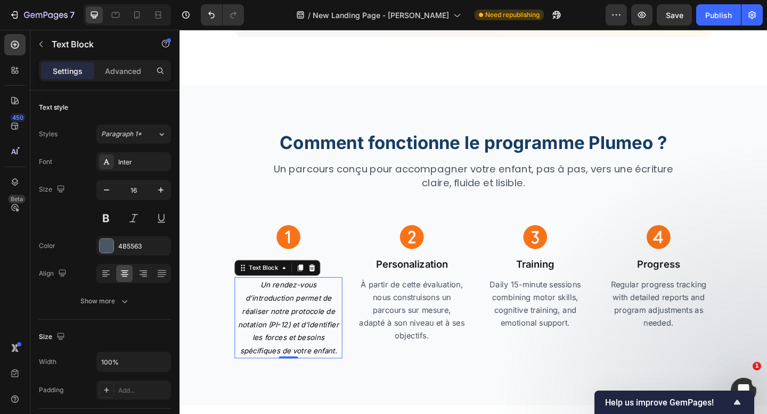
click at [284, 352] on icon "Un rendez-vous d’introduction permet de réaliser notre protocole de notation (P…" at bounding box center [298, 343] width 110 height 81
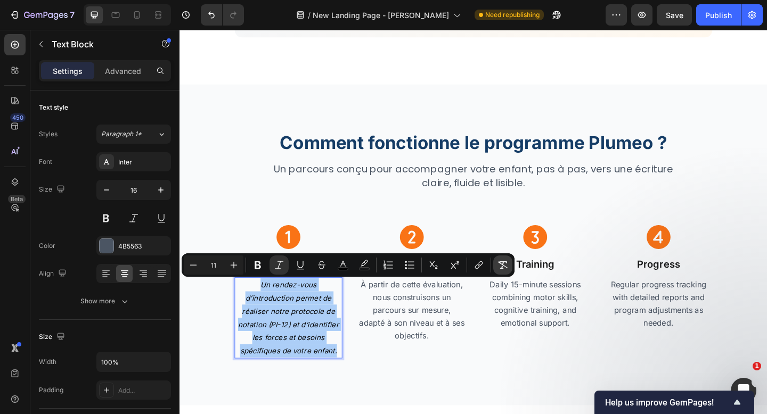
click at [498, 264] on icon "Editor contextual toolbar" at bounding box center [502, 265] width 11 height 11
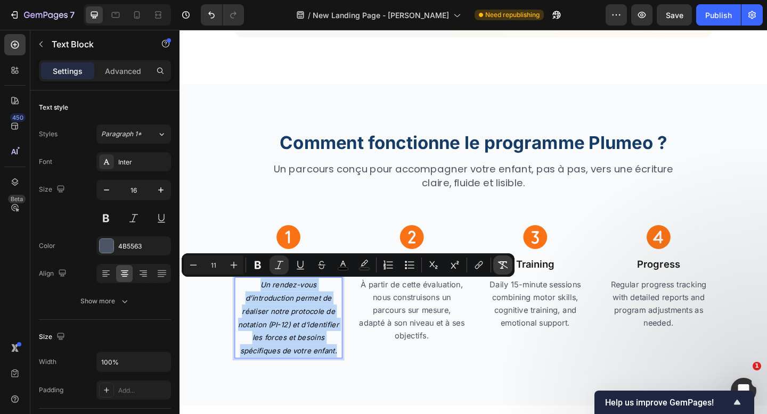
type input "16"
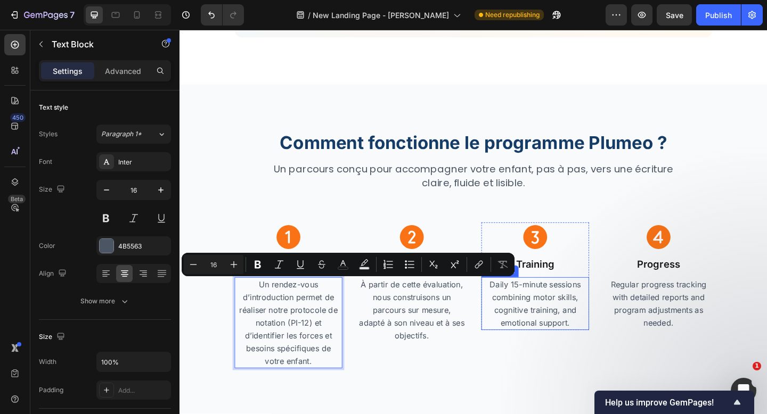
click at [577, 333] on p "Daily 15-minute sessions combining motor skills, cognitive training, and emotio…" at bounding box center [565, 327] width 115 height 55
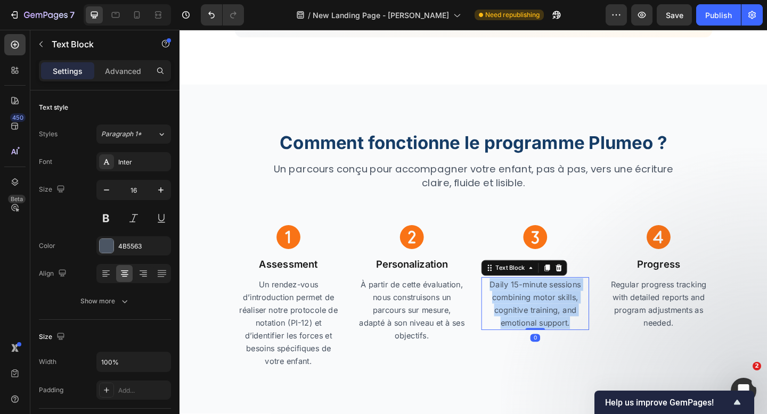
click at [577, 333] on p "Daily 15-minute sessions combining motor skills, cognitive training, and emotio…" at bounding box center [565, 327] width 115 height 55
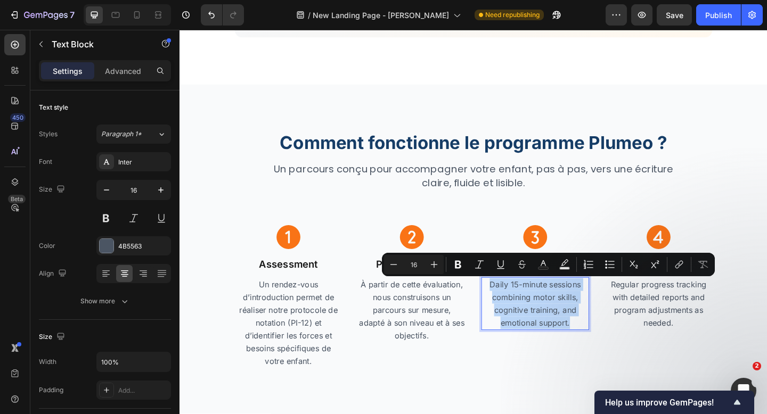
type input "11"
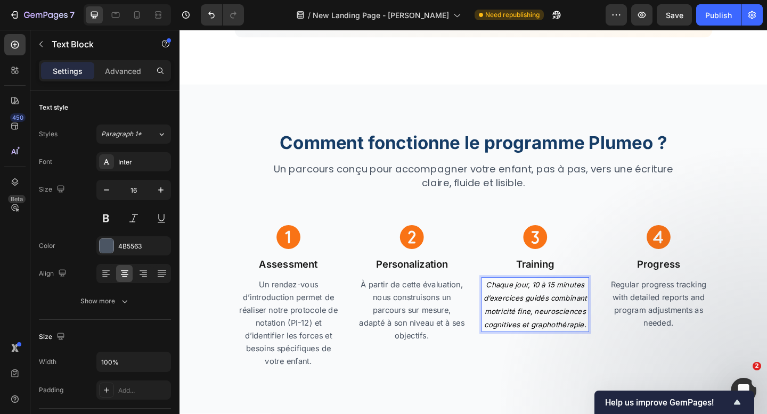
click at [577, 333] on icon "Chaque jour, 10 à 15 minutes d’exercices guidés combinant motricité fine, neuro…" at bounding box center [566, 329] width 112 height 53
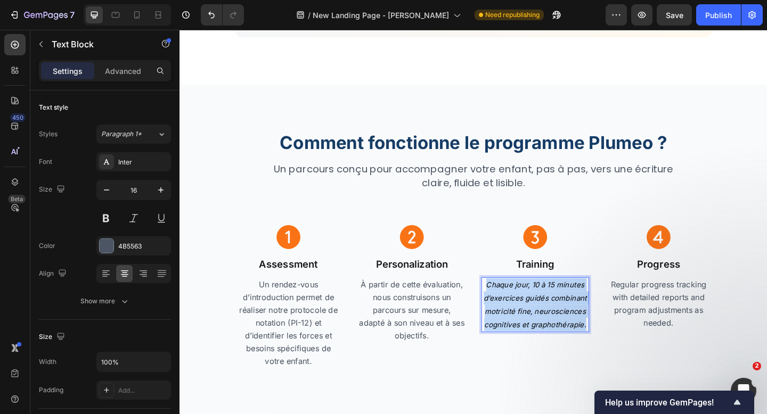
click at [577, 333] on icon "Chaque jour, 10 à 15 minutes d’exercices guidés combinant motricité fine, neuro…" at bounding box center [566, 329] width 112 height 53
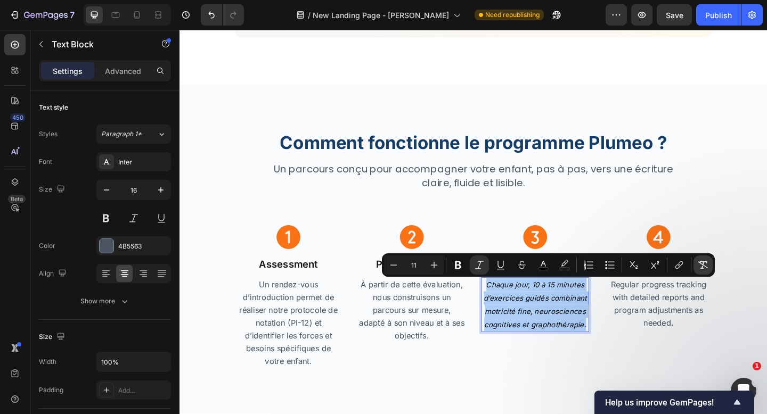
click at [702, 267] on icon "Editor contextual toolbar" at bounding box center [703, 264] width 10 height 7
type input "16"
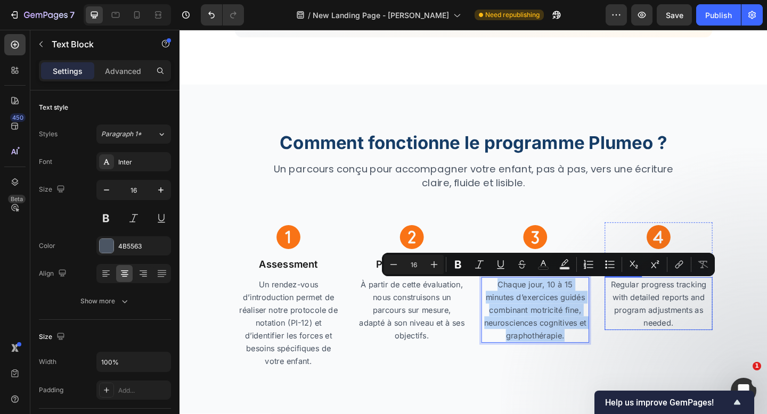
click at [718, 321] on p "Regular progress tracking with detailed reports and program adjustments as need…" at bounding box center [700, 327] width 115 height 55
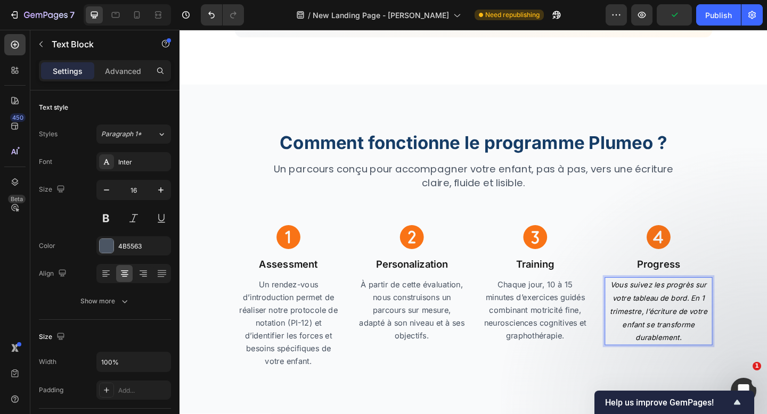
click at [718, 321] on icon "Vous suivez les progrès sur votre tableau de bord. En 1 trimestre, l’écriture d…" at bounding box center [700, 336] width 106 height 67
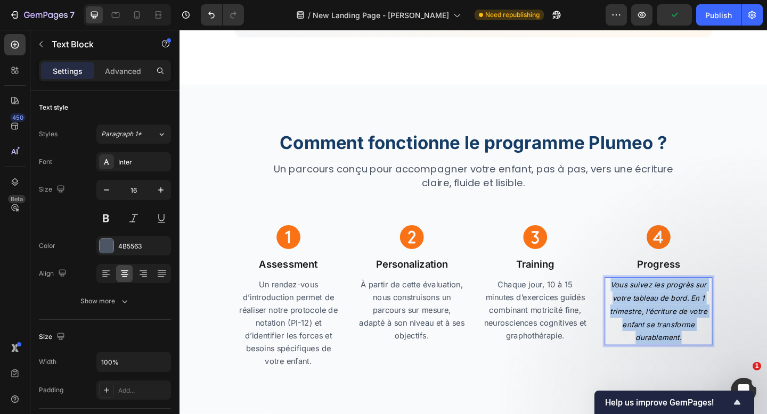
click at [718, 321] on icon "Vous suivez les progrès sur votre tableau de bord. En 1 trimestre, l’écriture d…" at bounding box center [700, 336] width 106 height 67
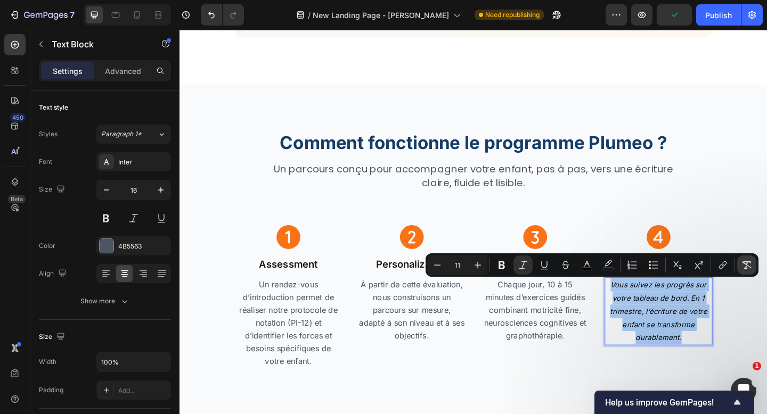
click at [746, 269] on icon "Editor contextual toolbar" at bounding box center [746, 265] width 11 height 11
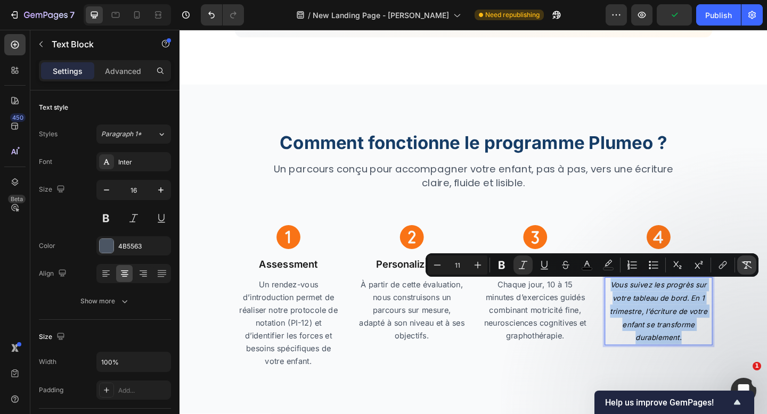
type input "16"
click at [729, 331] on p "Vous suivez les progrès sur votre tableau de bord. En 1 trimestre, l’écriture d…" at bounding box center [700, 334] width 115 height 69
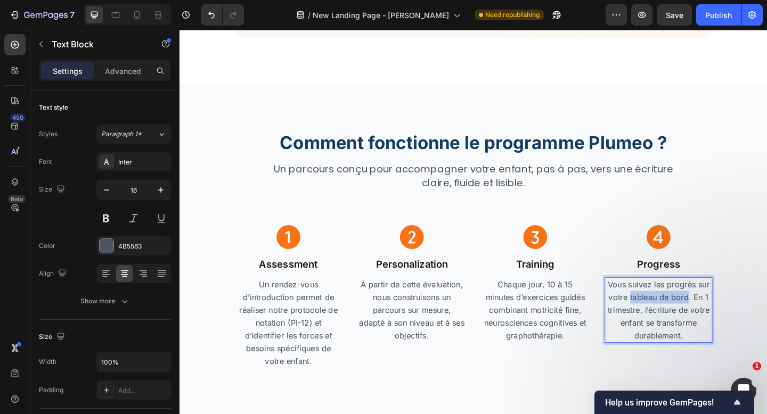
drag, startPoint x: 733, startPoint y: 322, endPoint x: 671, endPoint y: 325, distance: 61.9
click at [671, 325] on p "Vous suivez les progrès sur votre tableau de bord. En 1 trimestre, l’écriture d…" at bounding box center [700, 334] width 115 height 69
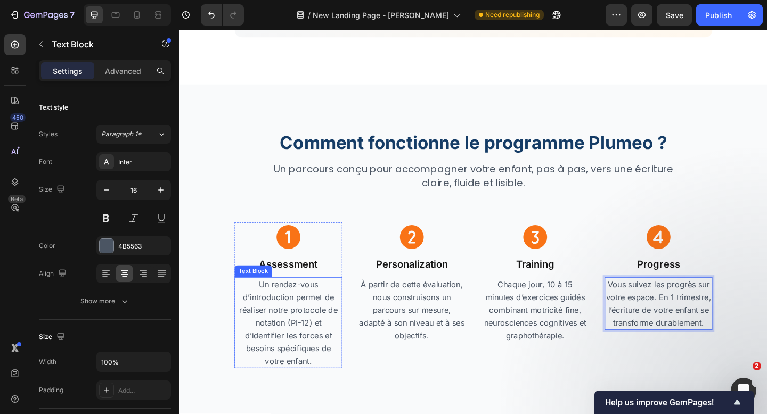
click at [301, 345] on p "Un rendez-vous d’introduction permet de réaliser notre protocole de notation (P…" at bounding box center [297, 348] width 115 height 97
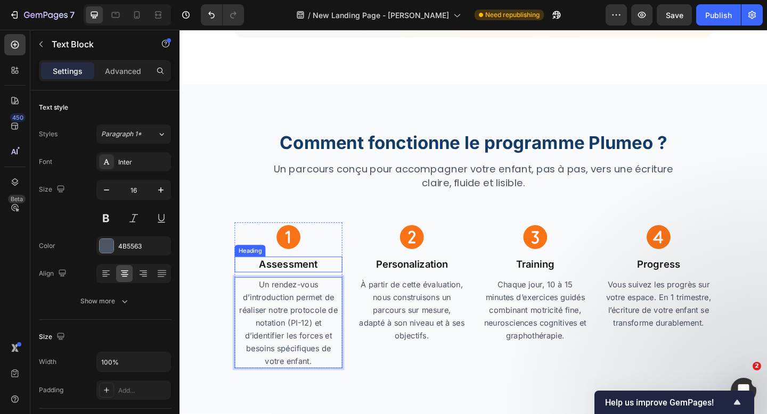
click at [305, 283] on h2 "Assessment" at bounding box center [297, 285] width 117 height 17
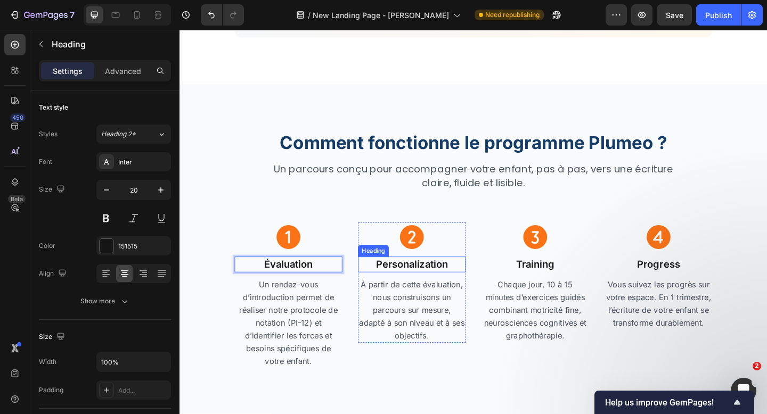
click at [407, 284] on h2 "Personalization" at bounding box center [431, 285] width 117 height 17
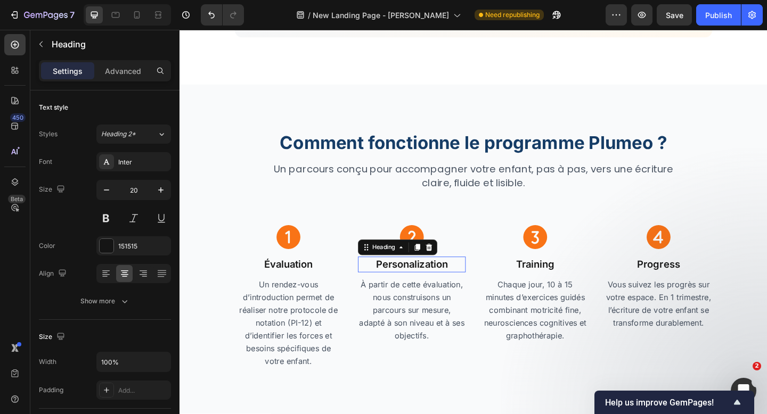
click at [407, 284] on p "Personalization" at bounding box center [431, 285] width 115 height 15
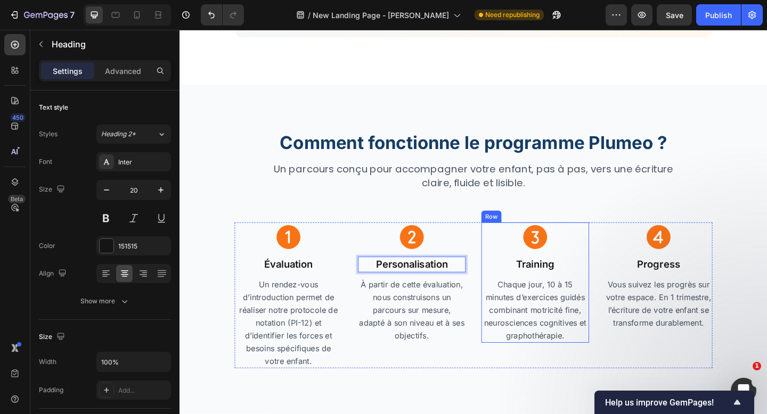
click at [578, 290] on h2 "Training" at bounding box center [565, 285] width 117 height 17
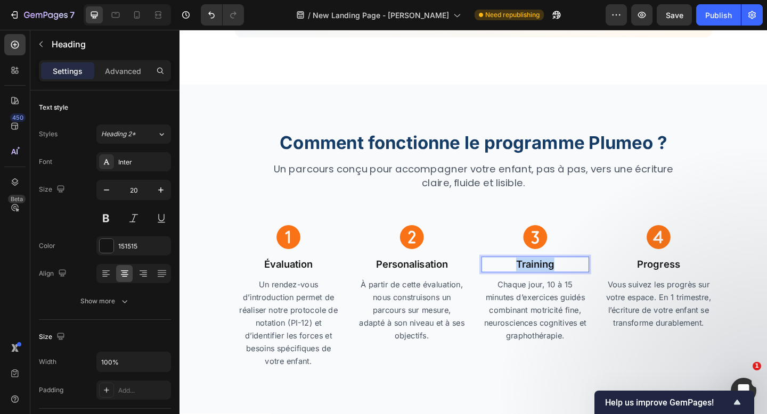
click at [578, 290] on p "Training" at bounding box center [565, 285] width 115 height 15
click at [692, 289] on h2 "Progress" at bounding box center [700, 285] width 117 height 17
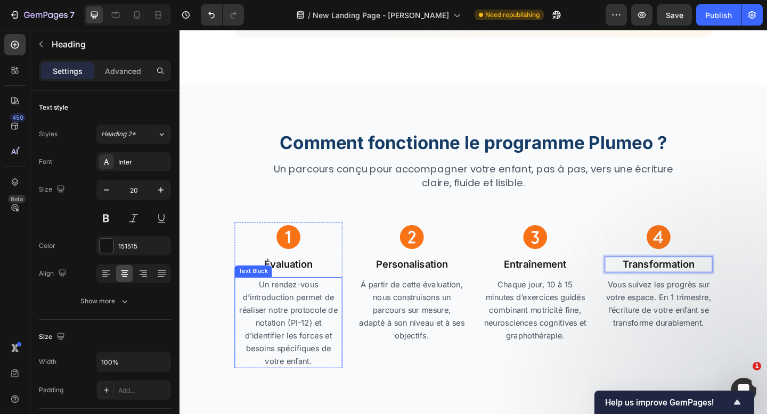
click at [326, 320] on p "Un rendez-vous d’introduction permet de réaliser notre protocole de notation (P…" at bounding box center [297, 348] width 115 height 97
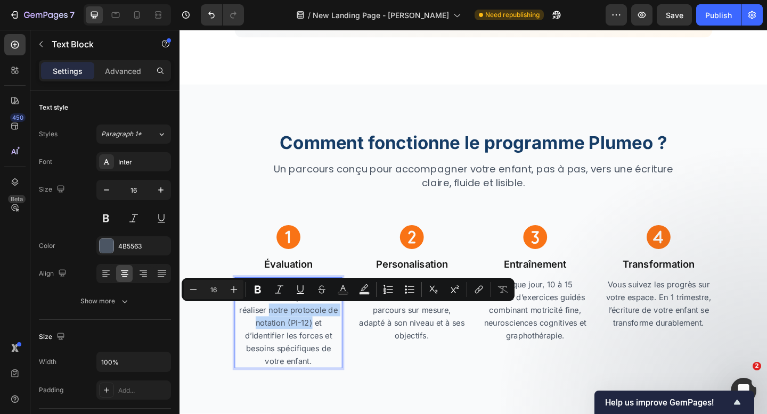
drag, startPoint x: 323, startPoint y: 351, endPoint x: 277, endPoint y: 336, distance: 48.3
click at [277, 336] on p "Un rendez-vous d’introduction permet de réaliser notre protocole de notation (P…" at bounding box center [297, 348] width 115 height 97
copy p "notre protocole de notation (PI-12)"
click at [331, 394] on p "Un rendez-vous d’introduction permet de réaliser notre protocole de notation (P…" at bounding box center [297, 348] width 115 height 97
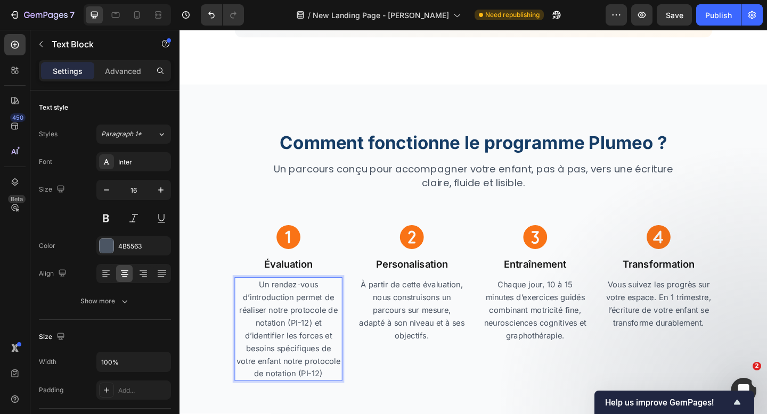
click at [293, 392] on p "Un rendez-vous d’introduction permet de réaliser notre protocole de notation (P…" at bounding box center [297, 355] width 115 height 111
drag, startPoint x: 334, startPoint y: 349, endPoint x: 328, endPoint y: 349, distance: 6.4
click at [328, 349] on p "Un rendez-vous d’introduction permet de réaliser notre protocole de notation (P…" at bounding box center [297, 362] width 115 height 125
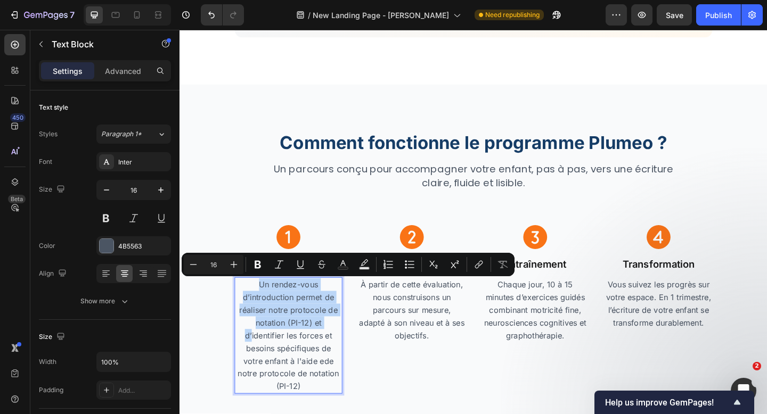
drag, startPoint x: 258, startPoint y: 364, endPoint x: 268, endPoint y: 303, distance: 61.6
click at [268, 303] on p "Un rendez-vous d’introduction permet de réaliser notre protocole de notation (P…" at bounding box center [297, 362] width 115 height 125
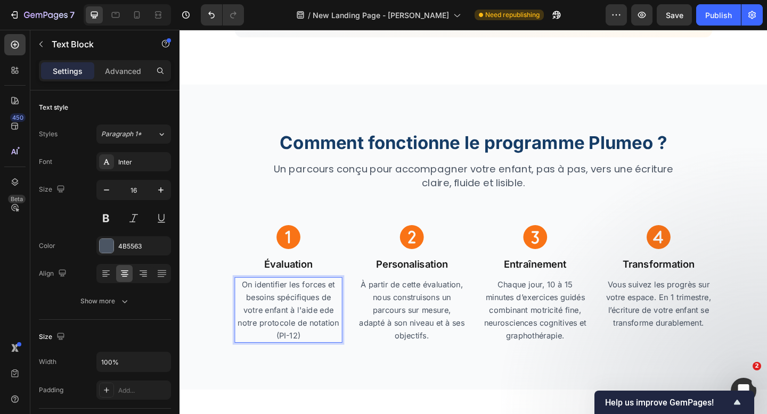
click at [302, 308] on p "On identifier les forces et besoins spécifiques de votre enfant à l'aide ede no…" at bounding box center [297, 334] width 115 height 69
click at [250, 324] on p "On identifier ces forces et besoins spécifiques de votre enfant à l'aide ede no…" at bounding box center [297, 334] width 115 height 69
drag, startPoint x: 269, startPoint y: 336, endPoint x: 251, endPoint y: 336, distance: 18.1
click at [251, 336] on p "On identifier ces forces et ses besoins spécifiques de votre enfant à l'aide ed…" at bounding box center [297, 334] width 115 height 69
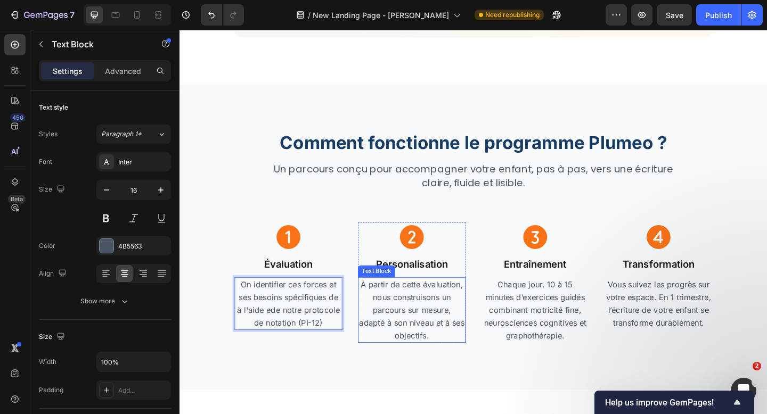
click at [443, 332] on p "À partir de cette évaluation, nous construisons un parcours sur mesure, adapté …" at bounding box center [431, 334] width 115 height 69
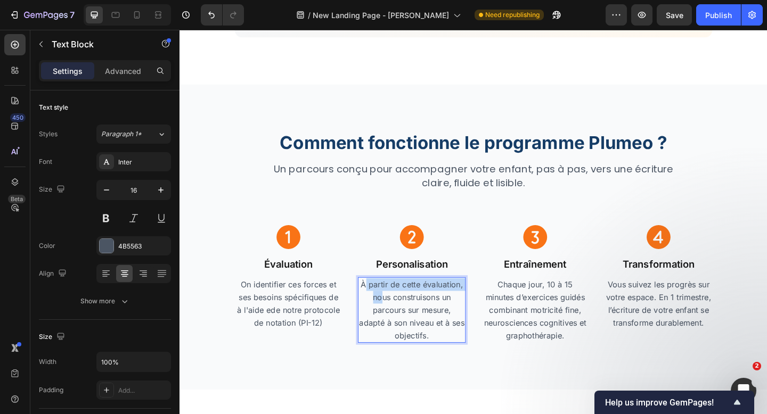
drag, startPoint x: 392, startPoint y: 323, endPoint x: 378, endPoint y: 310, distance: 19.2
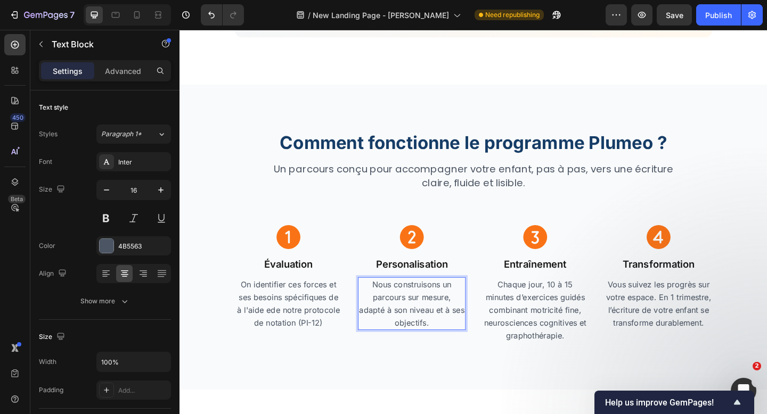
click at [457, 336] on p "Nous construisons un parcours sur mesure, adapté à son niveau et à ses objectif…" at bounding box center [431, 327] width 115 height 55
click at [602, 325] on p "Chaque jour, 10 à 15 minutes d’exercices guidés combinant motricité fine, neuro…" at bounding box center [565, 334] width 115 height 69
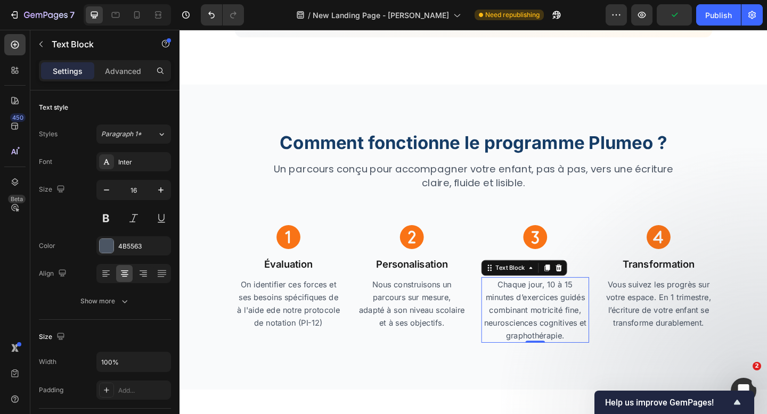
scroll to position [2045, 0]
click at [591, 322] on p "Chaque jour, 10 à 15 minutes d’exercices guidés combinant motricité fine, neuro…" at bounding box center [565, 334] width 115 height 69
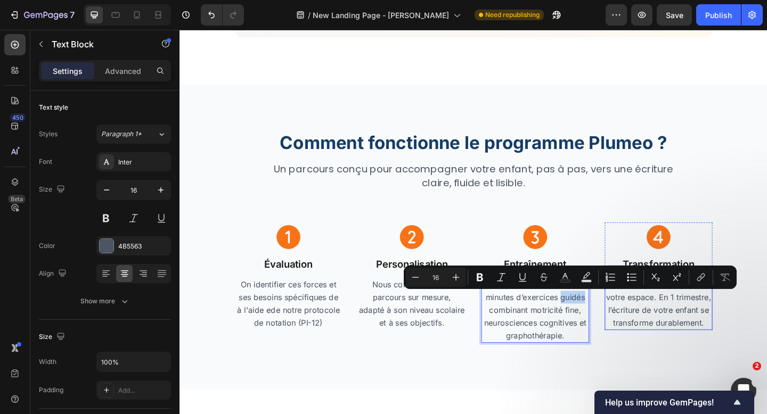
click at [695, 337] on p "Vous suivez les progrès sur votre espace. En 1 trimestre, l’écriture de votre e…" at bounding box center [700, 327] width 115 height 55
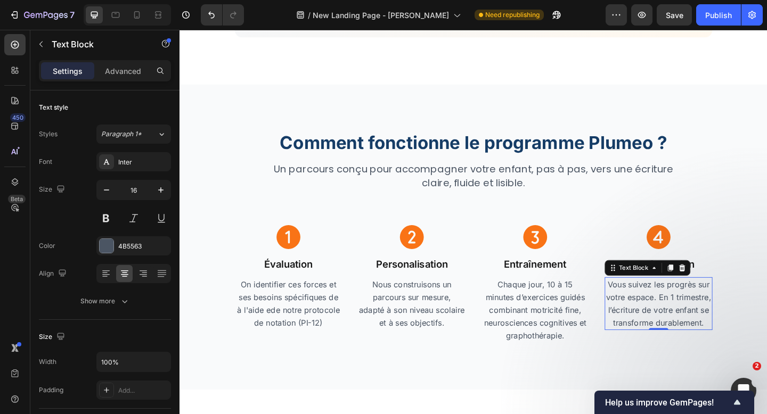
scroll to position [2017, 0]
click at [577, 335] on p "Chaque jour, 10 à 15 minutes d’exercices guidés combinant motricité fine, neuro…" at bounding box center [565, 334] width 115 height 69
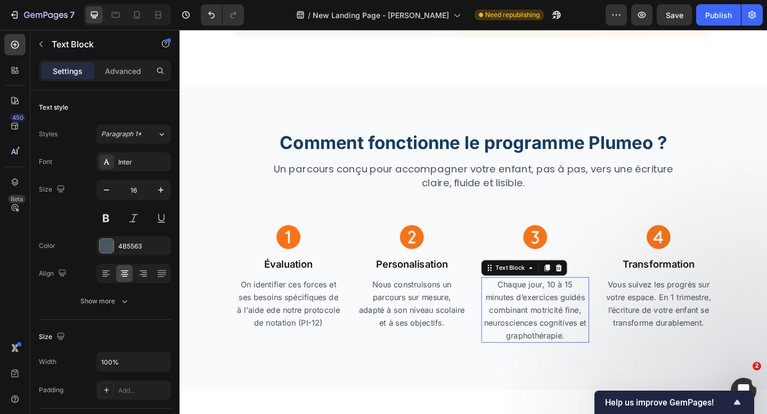
click at [577, 335] on p "Chaque jour, 10 à 15 minutes d’exercices guidés combinant motricité fine, neuro…" at bounding box center [565, 334] width 115 height 69
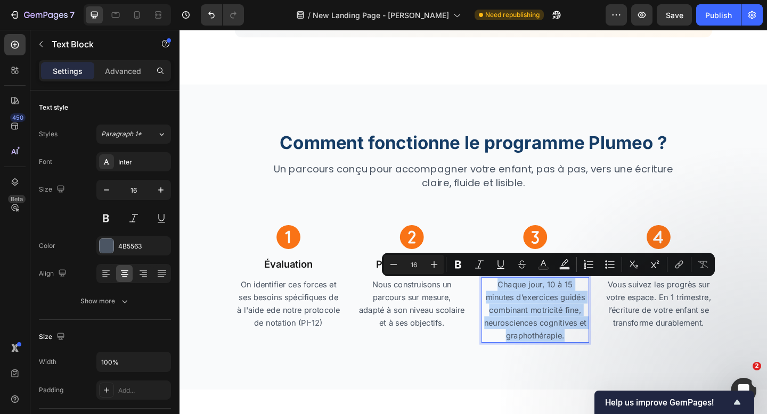
copy p "Chaque jour, 10 à 15 minutes d’exercices guidés combinant motricité fine, neuro…"
click at [547, 339] on p "Chaque jour, 10 à 15 minutes d’exercices guidés combinant motricité fine, neuro…" at bounding box center [565, 334] width 115 height 69
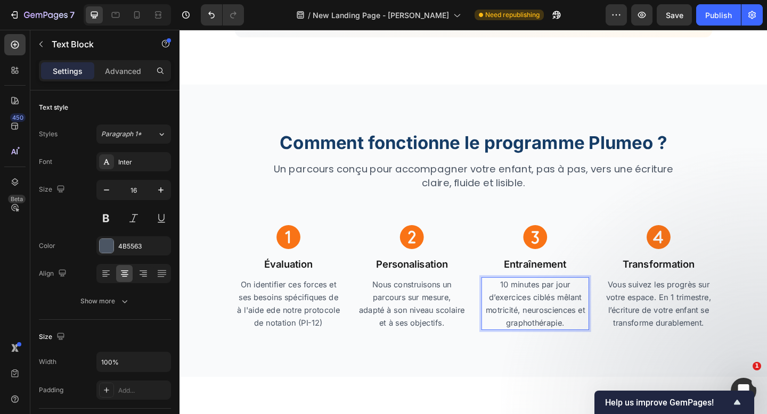
click at [547, 339] on p "10 minutes par jour d’exercices ciblés mêlant motricité, neurosciences et graph…" at bounding box center [565, 327] width 115 height 55
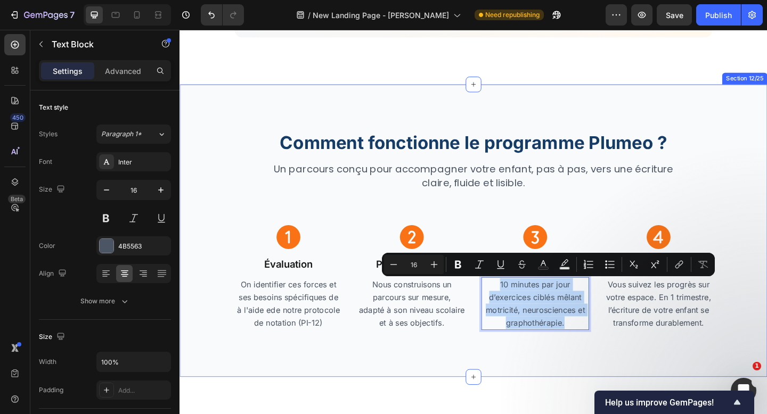
click at [550, 372] on div "Comment fonctionne le programme Plumeo ? Heading Un parcours conçu pour accompa…" at bounding box center [498, 248] width 639 height 318
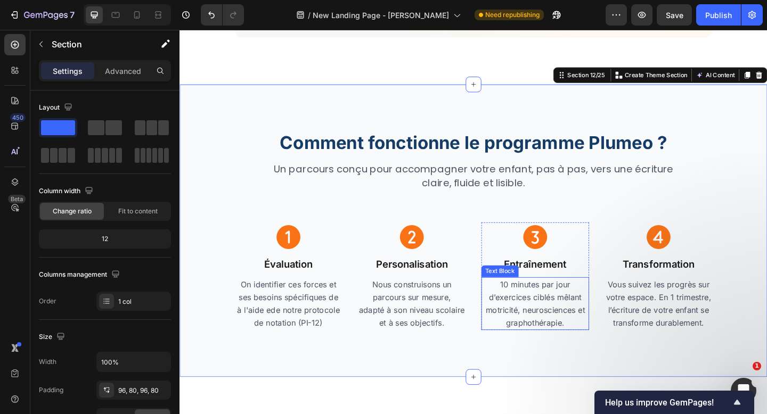
click at [565, 335] on p "10 minutes par jour d’exercices ciblés mêlant motricité, neurosciences et graph…" at bounding box center [565, 327] width 115 height 55
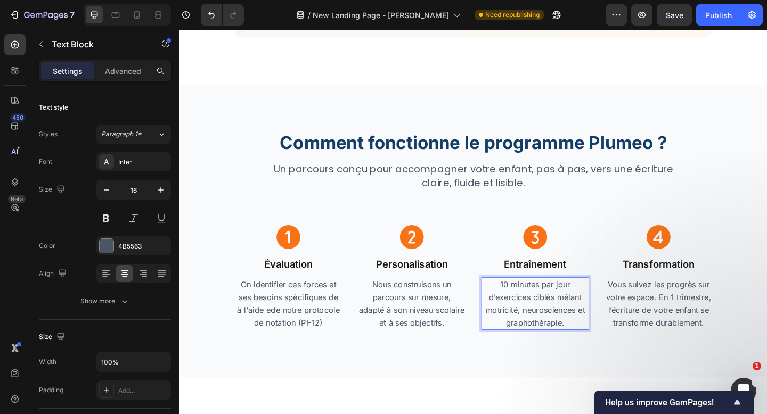
click at [567, 335] on p "10 minutes par jour d’exercices ciblés mêlant motricité, neurosciences et graph…" at bounding box center [565, 327] width 115 height 55
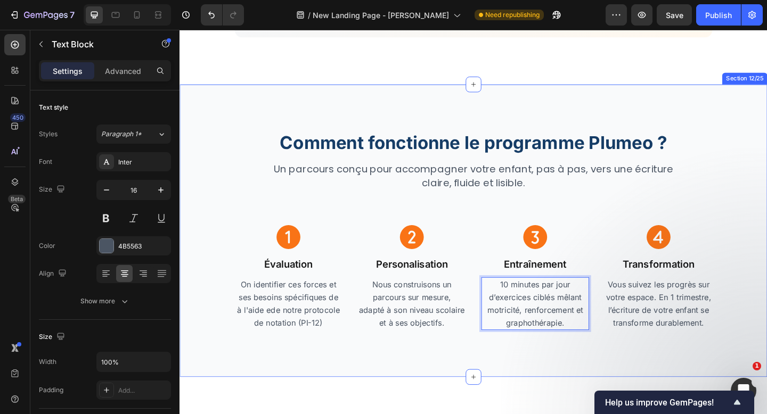
click at [599, 381] on div "Comment fonctionne le programme Plumeo ? Heading Un parcours conçu pour accompa…" at bounding box center [498, 248] width 639 height 318
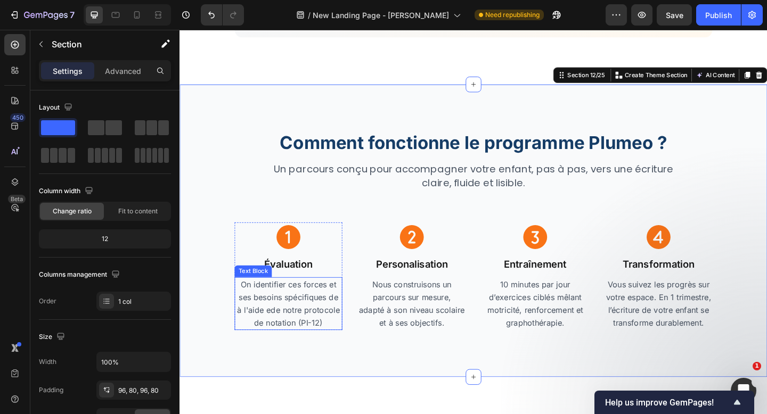
click at [345, 351] on p "On identifier ces forces et ses besoins spécifiques de à l'aide ede notre proto…" at bounding box center [297, 327] width 115 height 55
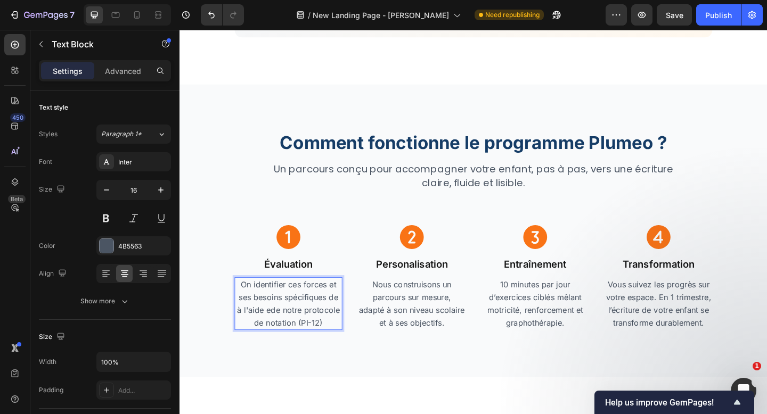
click at [333, 350] on p "On identifier ces forces et ses besoins spécifiques de à l'aide ede notre proto…" at bounding box center [297, 327] width 115 height 55
click at [338, 313] on p "On identifier ces forces et ses besoins spécifiques de à l'aide ede notre proto…" at bounding box center [297, 327] width 115 height 55
click at [331, 346] on p "Nous identifions ses forces et ses besoins spécifiques grâce à notre protocole …" at bounding box center [297, 334] width 115 height 69
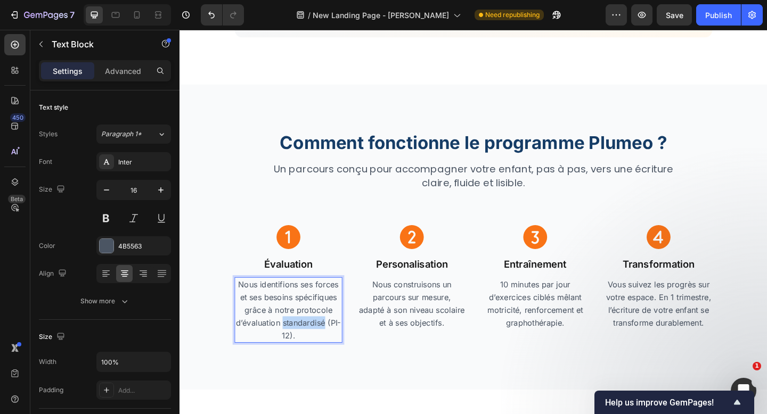
click at [331, 346] on p "Nous identifions ses forces et ses besoins spécifiques grâce à notre protocole …" at bounding box center [297, 334] width 115 height 69
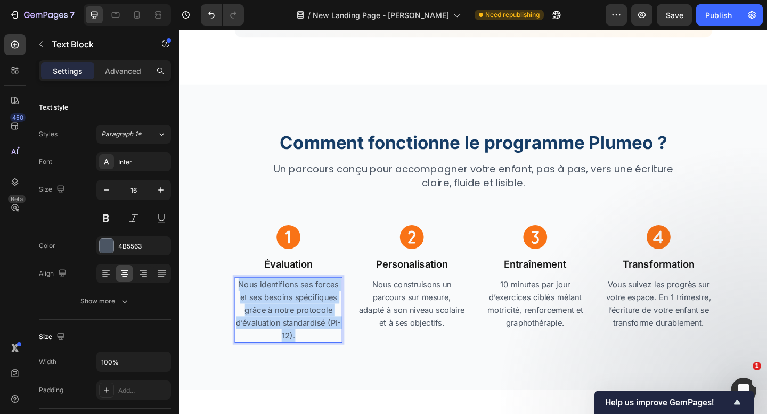
click at [331, 346] on p "Nous identifions ses forces et ses besoins spécifiques grâce à notre protocole …" at bounding box center [297, 334] width 115 height 69
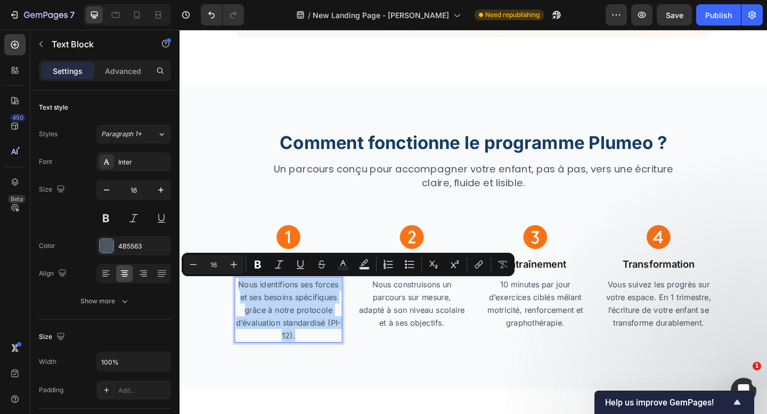
click at [342, 352] on p "Nous identifions ses forces et ses besoins spécifiques grâce à notre protocole …" at bounding box center [297, 334] width 115 height 69
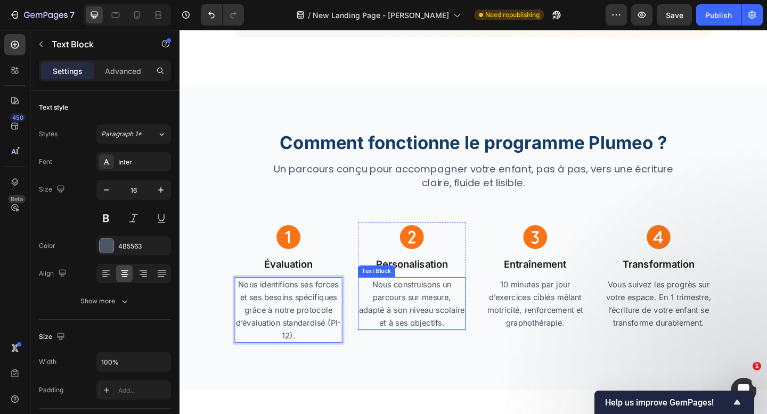
click at [416, 319] on p "Nous construisons un parcours sur mesure, adapté à son niveau scolaire et à ses…" at bounding box center [431, 327] width 115 height 55
click at [319, 351] on p "Nous identifions ses forces et ses besoins spécifiques grâce à notre protocole …" at bounding box center [297, 334] width 115 height 69
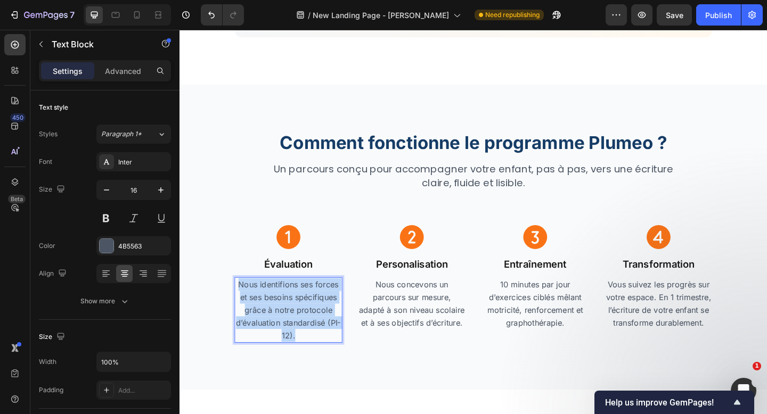
click at [319, 351] on p "Nous identifions ses forces et ses besoins spécifiques grâce à notre protocole …" at bounding box center [297, 334] width 115 height 69
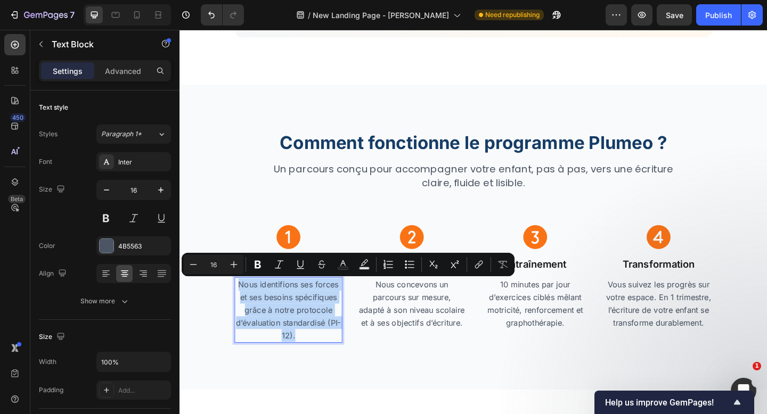
click at [319, 351] on p "Nous identifions ses forces et ses besoins spécifiques grâce à notre protocole …" at bounding box center [297, 334] width 115 height 69
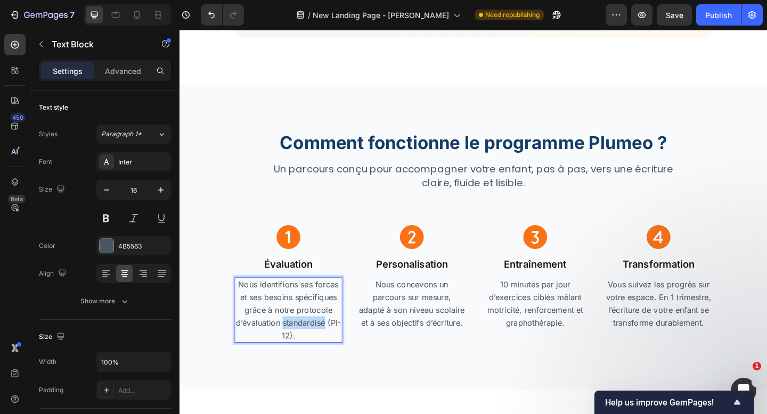
click at [319, 351] on p "Nous identifions ses forces et ses besoins spécifiques grâce à notre protocole …" at bounding box center [297, 334] width 115 height 69
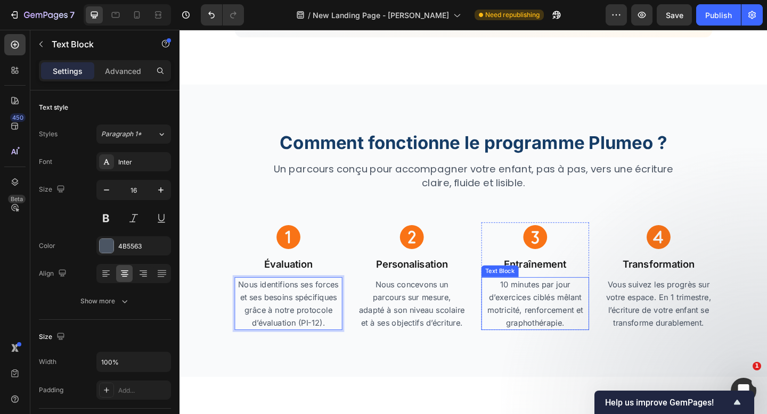
click at [551, 309] on p "10 minutes par jour d’exercices ciblés mêlant motricité, renforcement et grapho…" at bounding box center [565, 327] width 115 height 55
click at [572, 334] on p "10 minutes par jour d’exercices ciblés alliant motricité, neurosciences et grap…" at bounding box center [565, 327] width 115 height 55
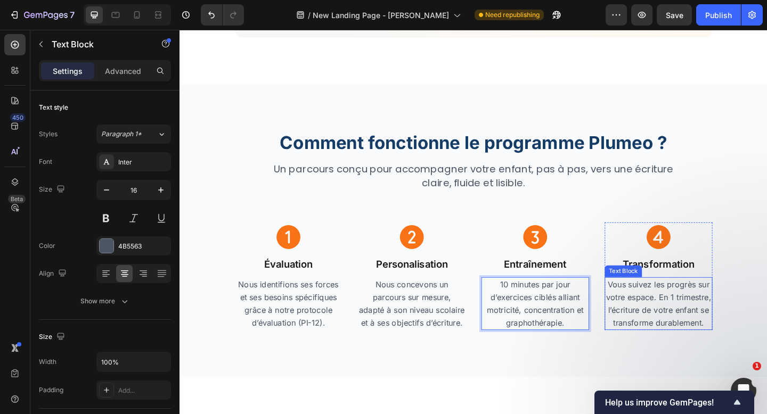
click at [688, 326] on p "Vous suivez les progrès sur votre espace. En 1 trimestre, l’écriture de votre e…" at bounding box center [700, 327] width 115 height 55
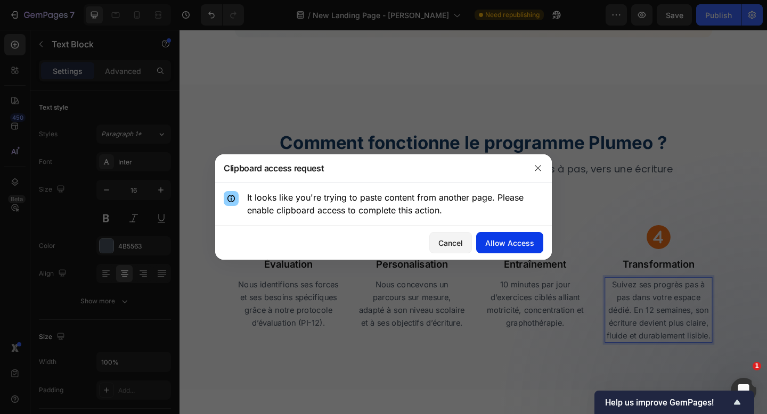
click at [529, 242] on div "Allow Access" at bounding box center [509, 242] width 49 height 11
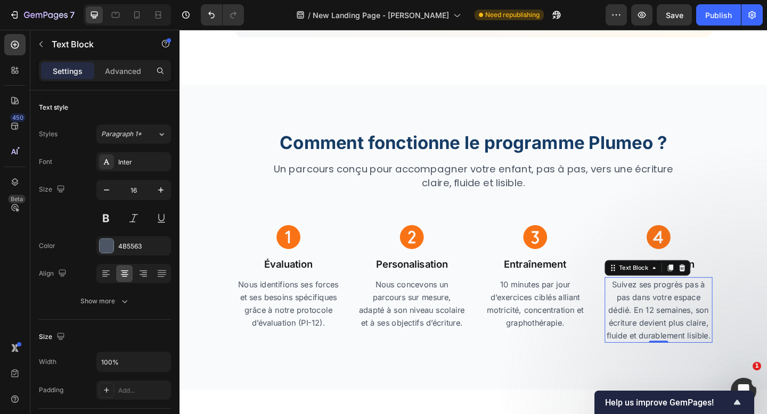
click at [663, 310] on p "Suivez ses progrès pas à pas dans votre espace dédié. En 12 semaines, son écrit…" at bounding box center [700, 334] width 115 height 69
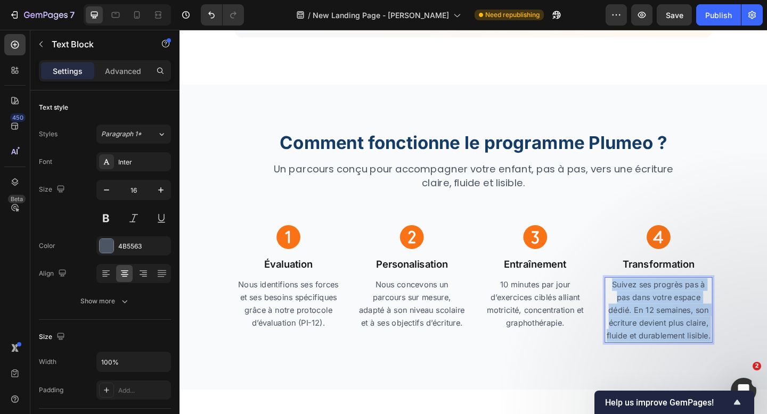
click at [663, 310] on p "Suivez ses progrès pas à pas dans votre espace dédié. En 12 semaines, son écrit…" at bounding box center [700, 334] width 115 height 69
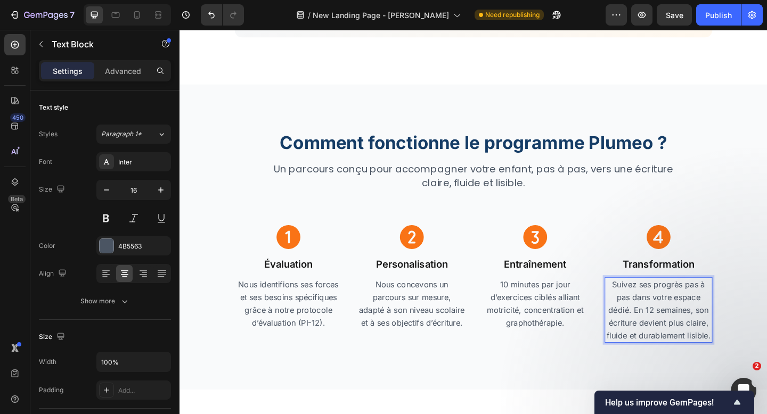
click at [747, 341] on p "Suivez ses progrès pas à pas dans votre espace dédié. En 12 semaines, son écrit…" at bounding box center [700, 334] width 115 height 69
drag, startPoint x: 744, startPoint y: 336, endPoint x: 674, endPoint y: 336, distance: 70.8
click at [674, 336] on p "Suivez ses progrès pas à pas dans votre espace dédié. En 12 semaines, son écrit…" at bounding box center [700, 334] width 115 height 69
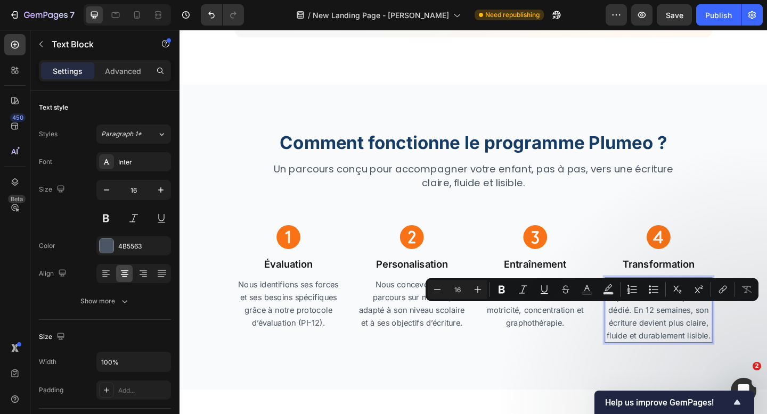
click at [699, 360] on p "Suivez ses progrès pas à pas dans votre espace dédié. En 12 semaines, son écrit…" at bounding box center [700, 334] width 115 height 69
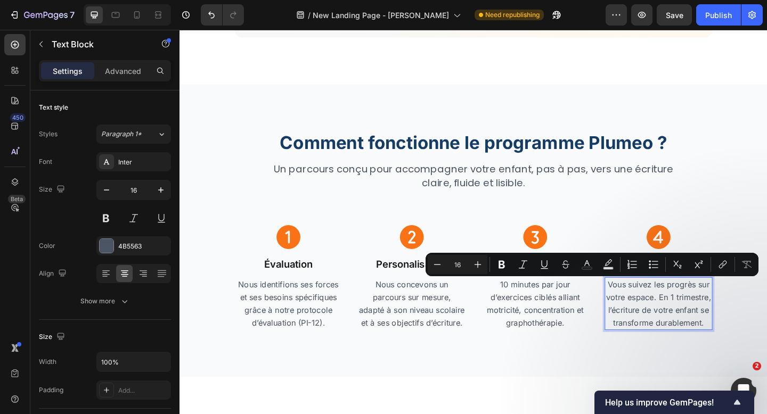
click at [698, 330] on p "Vous suivez les progrès sur votre espace. En 1 trimestre, l’écriture de votre e…" at bounding box center [700, 327] width 115 height 55
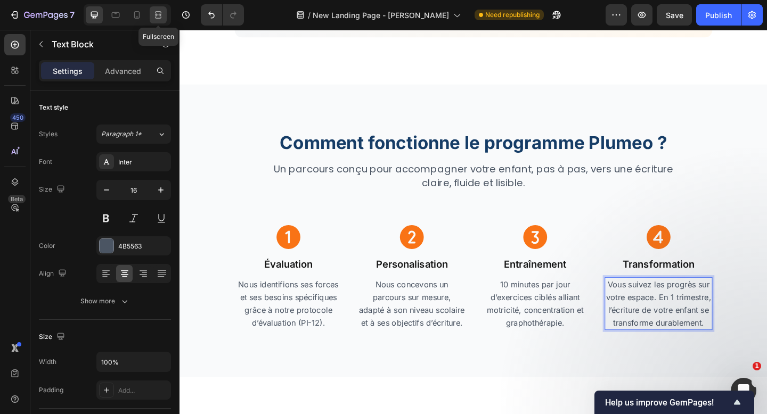
click at [157, 10] on icon at bounding box center [158, 15] width 11 height 11
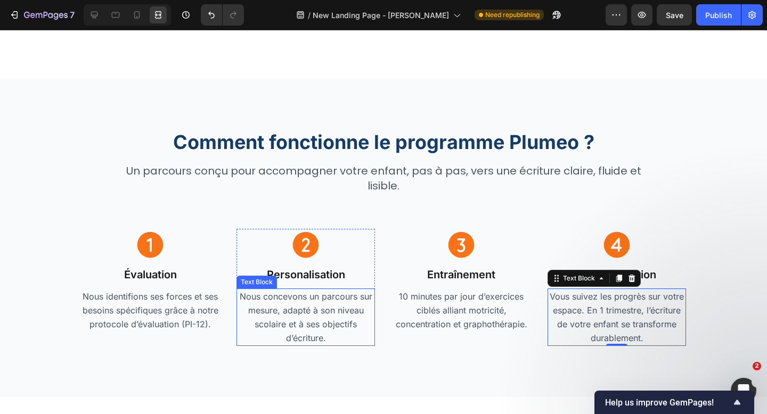
click at [304, 310] on p "Nous concevons un parcours sur mesure, adapté à son niveau scolaire et à ses ob…" at bounding box center [305, 317] width 136 height 55
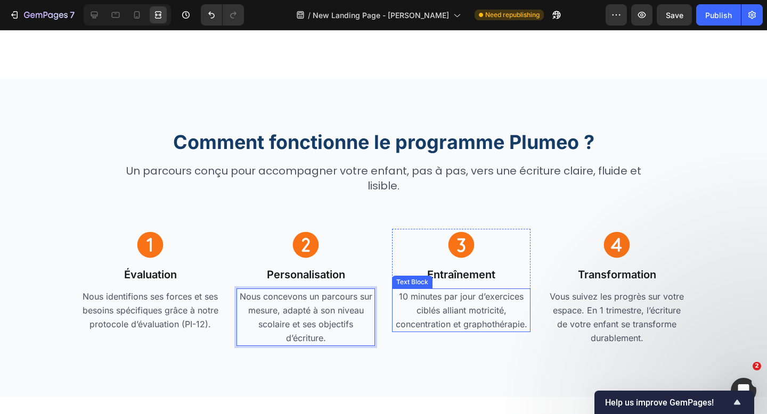
click at [413, 308] on p "10 minutes par jour d’exercices ciblés alliant motricité, concentration et grap…" at bounding box center [461, 311] width 136 height 42
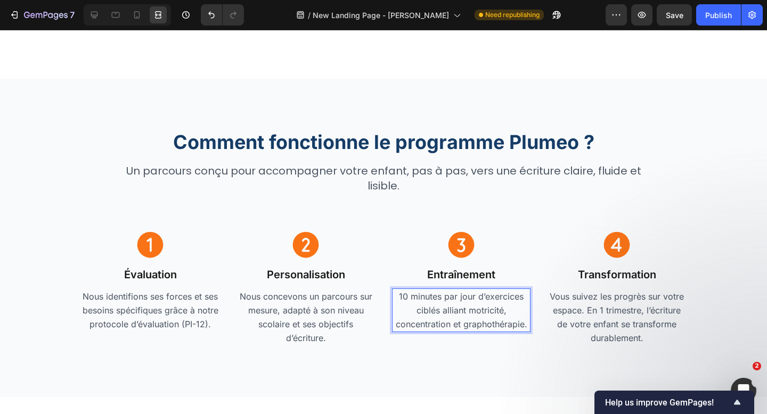
click at [413, 308] on p "10 minutes par jour d’exercices ciblés alliant motricité, concentration et grap…" at bounding box center [461, 311] width 136 height 42
click at [617, 300] on p "Vous suivez les progrès sur votre espace. En 1 trimestre, l’écriture de votre e…" at bounding box center [616, 317] width 136 height 55
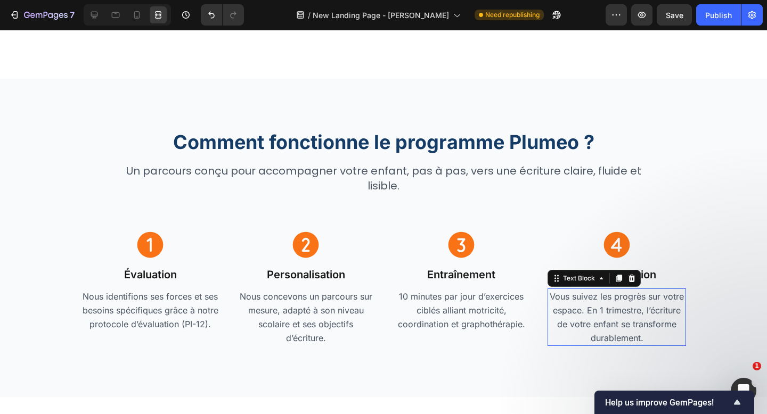
click at [617, 300] on p "Vous suivez les progrès sur votre espace. En 1 trimestre, l’écriture de votre e…" at bounding box center [616, 317] width 136 height 55
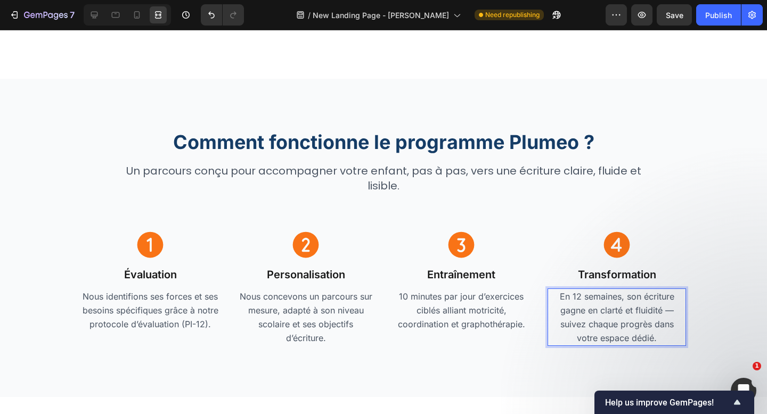
click at [617, 300] on p "En 12 semaines, son écriture gagne en clarté et fluidité — suivez chaque progrè…" at bounding box center [616, 317] width 136 height 55
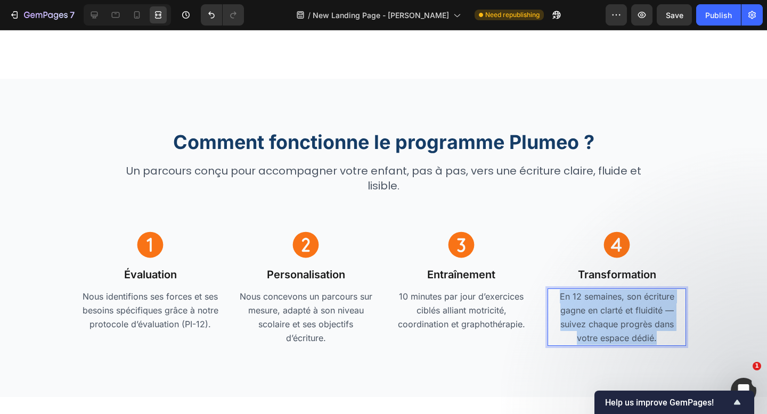
click at [617, 300] on p "En 12 semaines, son écriture gagne en clarté et fluidité — suivez chaque progrè…" at bounding box center [616, 317] width 136 height 55
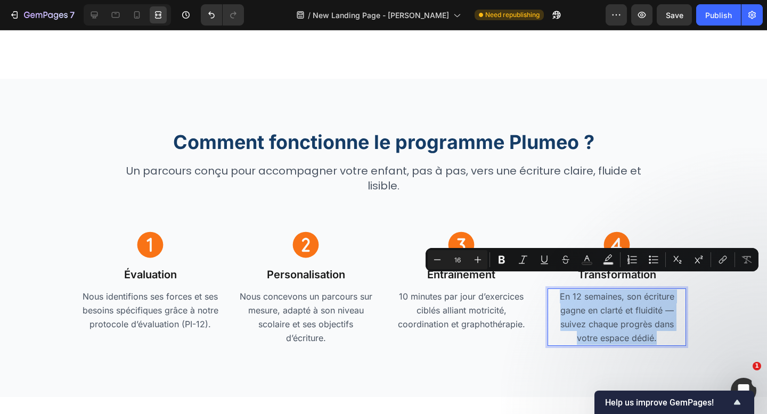
click at [618, 317] on p "En 12 semaines, son écriture gagne en clarté et fluidité — suivez chaque progrè…" at bounding box center [616, 317] width 136 height 55
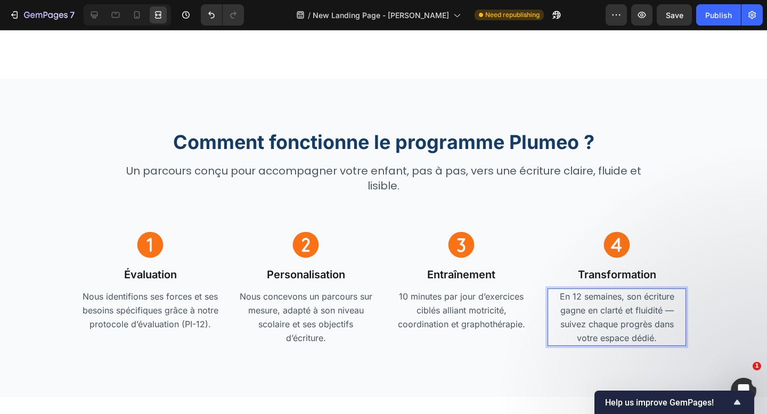
click at [671, 300] on p "En 12 semaines, son écriture gagne en clarté et fluidité — suivez chaque progrè…" at bounding box center [616, 317] width 136 height 55
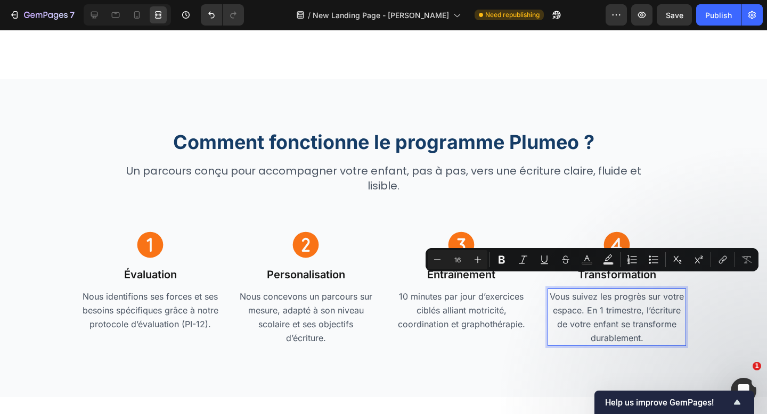
click at [656, 297] on p "Vous suivez les progrès sur votre espace. En 1 trimestre, l’écriture de votre e…" at bounding box center [616, 317] width 136 height 55
drag, startPoint x: 587, startPoint y: 298, endPoint x: 553, endPoint y: 283, distance: 37.4
click at [553, 290] on p "Vous suivez les progrès sur votre espace. En 1 trimestre, l’écriture de votre e…" at bounding box center [616, 317] width 136 height 55
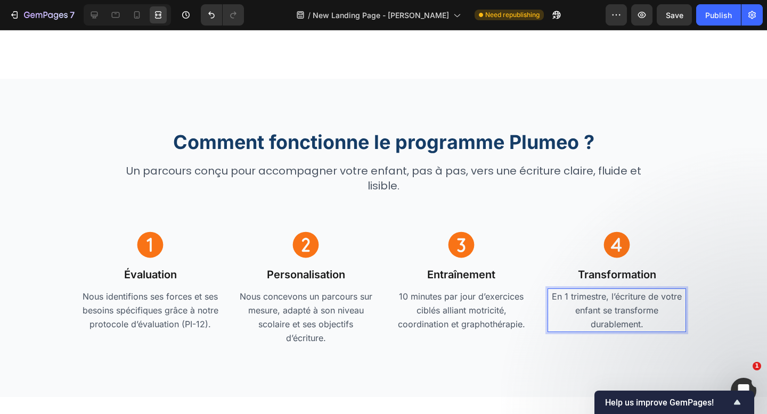
click at [614, 290] on p "En 1 trimestre, l’écriture de votre enfant se transforme durablement." at bounding box center [616, 311] width 136 height 42
drag, startPoint x: 614, startPoint y: 297, endPoint x: 666, endPoint y: 285, distance: 52.4
click at [666, 290] on p "En 1 trimestre, son écriture de votre enfant se transforme durablement." at bounding box center [616, 311] width 136 height 42
click at [611, 309] on p "En 1 trimestre, son écriture gagne en clarté et fluidité pour se transforme dur…" at bounding box center [616, 311] width 136 height 42
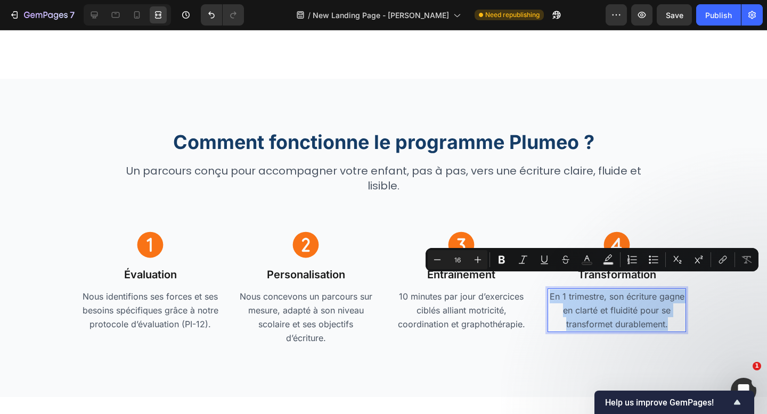
copy p "En 1 trimestre, son écriture gagne en clarté et fluidité pour se transformet du…"
click at [614, 312] on p "En 1 trimestre, son écriture gagne en clarté et fluidité pour se transformet du…" at bounding box center [616, 311] width 136 height 42
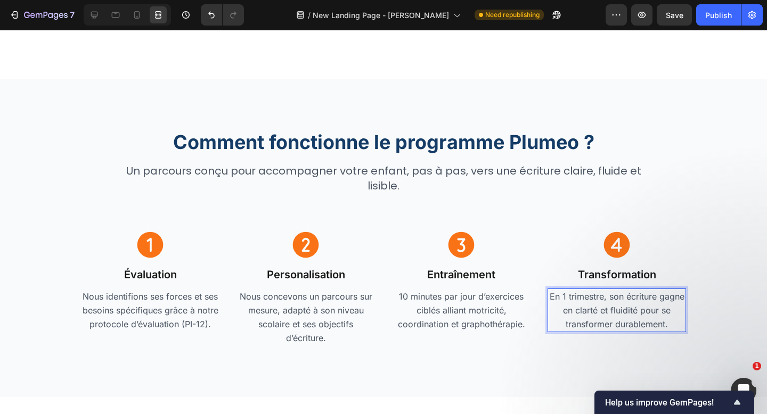
click at [580, 290] on p "En 1 trimestre, son écriture gagne en clarté et fluidité pour se transformer du…" at bounding box center [616, 311] width 136 height 42
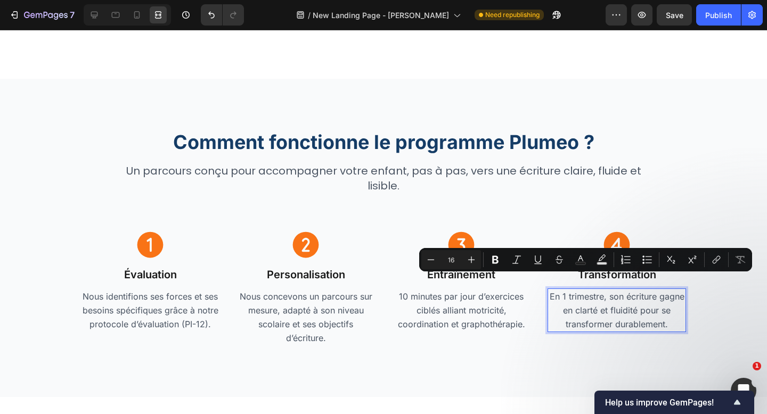
click at [604, 297] on p "En 1 trimestre, son écriture gagne en clarté et fluidité pour se transformer du…" at bounding box center [616, 311] width 136 height 42
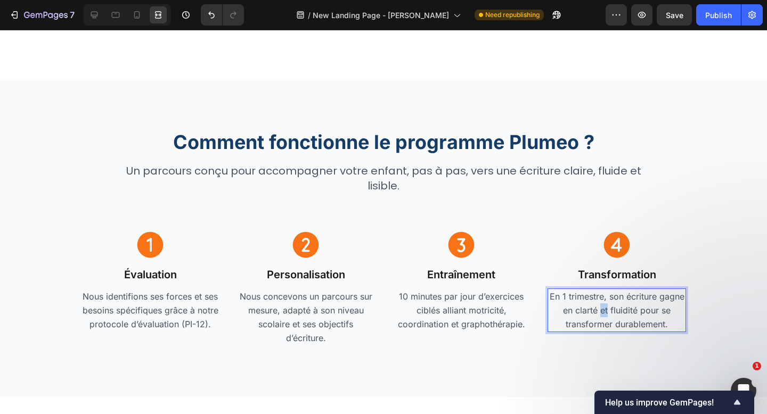
click at [604, 297] on p "En 1 trimestre, son écriture gagne en clarté et fluidité pour se transformer du…" at bounding box center [616, 311] width 136 height 42
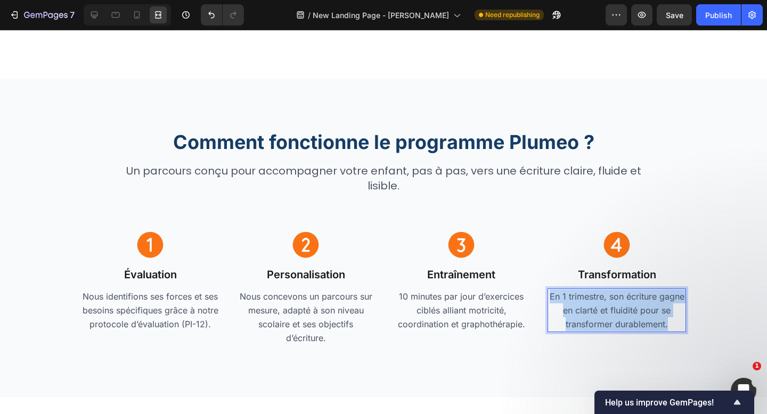
click at [604, 297] on p "En 1 trimestre, son écriture gagne en clarté et fluidité pour se transformer du…" at bounding box center [616, 311] width 136 height 42
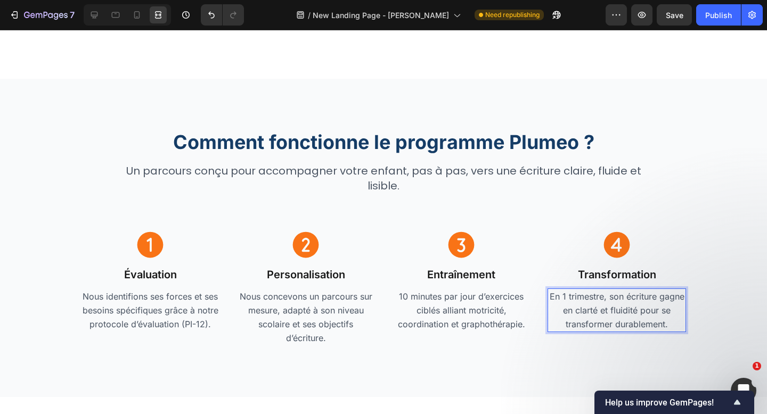
click at [639, 308] on p "En 1 trimestre, son écriture gagne en clarté et fluidité pour se transformer du…" at bounding box center [616, 311] width 136 height 42
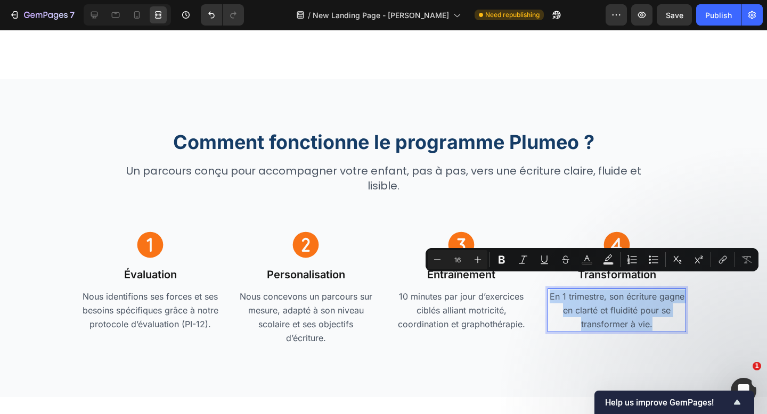
copy p "En 1 trimestre, son écriture gagne en clarté et fluidité pour se transformer à …"
click at [636, 307] on p "En 1 trimestre, son écriture gagne en clarté et fluidité pour se transformer à …" at bounding box center [616, 311] width 136 height 42
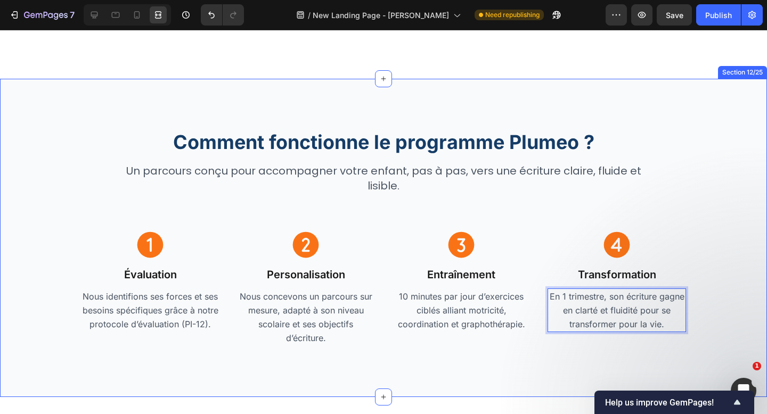
click at [645, 357] on div "Comment fonctionne le programme Plumeo ? Heading Un parcours conçu pour accompa…" at bounding box center [383, 238] width 767 height 318
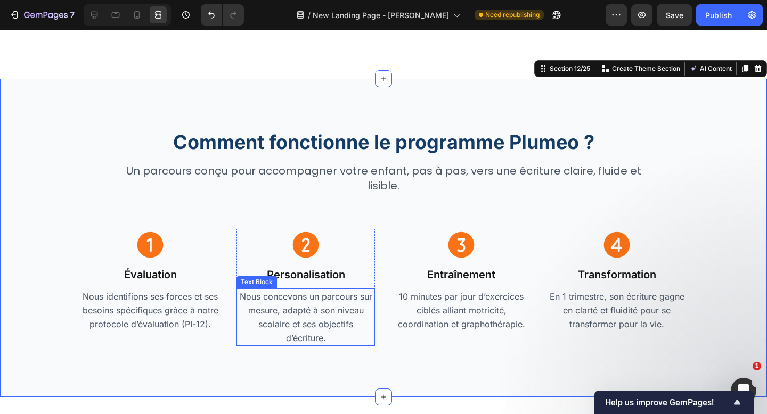
click at [321, 303] on p "Nous concevons un parcours sur mesure, adapté à son niveau scolaire et ses obje…" at bounding box center [305, 317] width 136 height 55
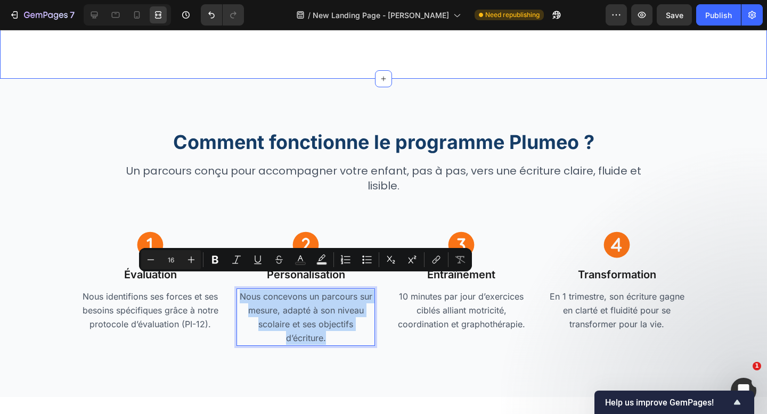
copy p "Nous concevons un parcours sur mesure, adapté à son niveau scolaire et ses obje…"
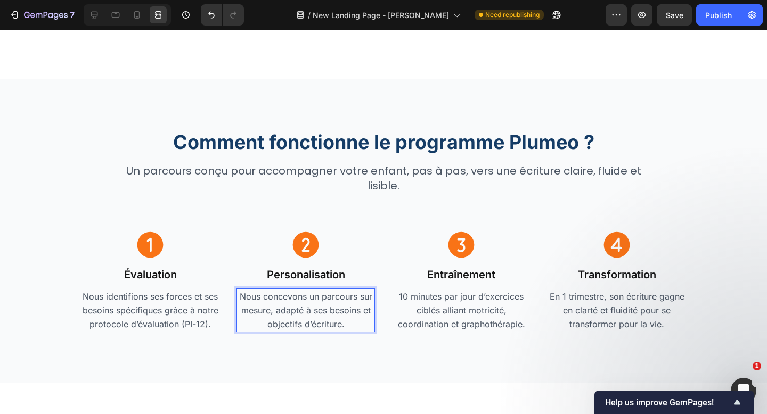
click at [281, 295] on p "Nous concevons un parcours sur mesure, adapté à ses besoins et objectifs d’écri…" at bounding box center [305, 311] width 136 height 42
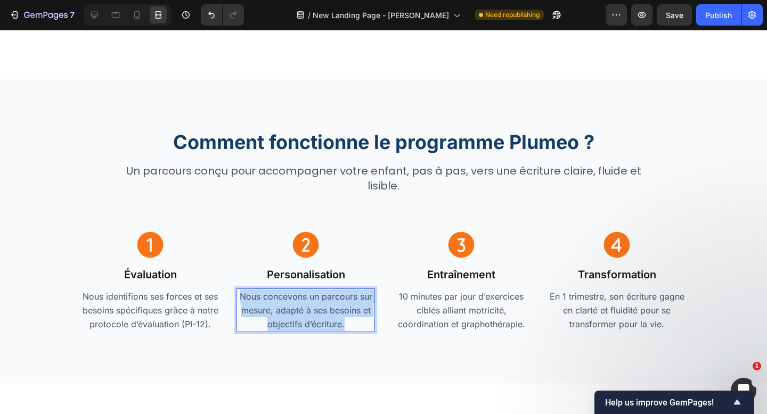
click at [281, 295] on p "Nous concevons un parcours sur mesure, adapté à ses besoins et objectifs d’écri…" at bounding box center [305, 311] width 136 height 42
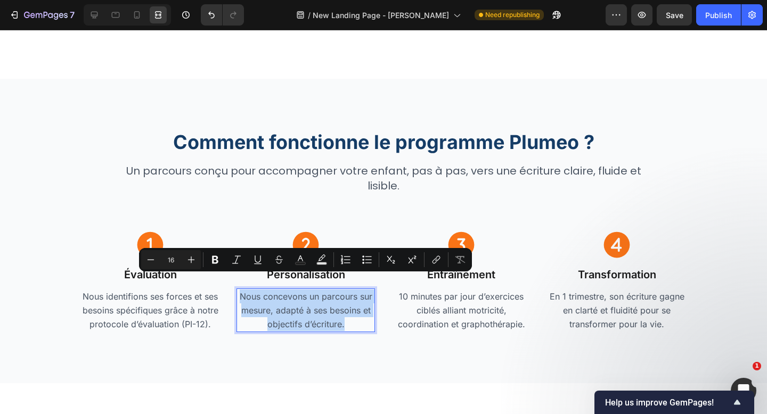
click at [390, 332] on div "Comment fonctionne le programme Plumeo ? Heading Un parcours conçu pour accompa…" at bounding box center [383, 231] width 767 height 305
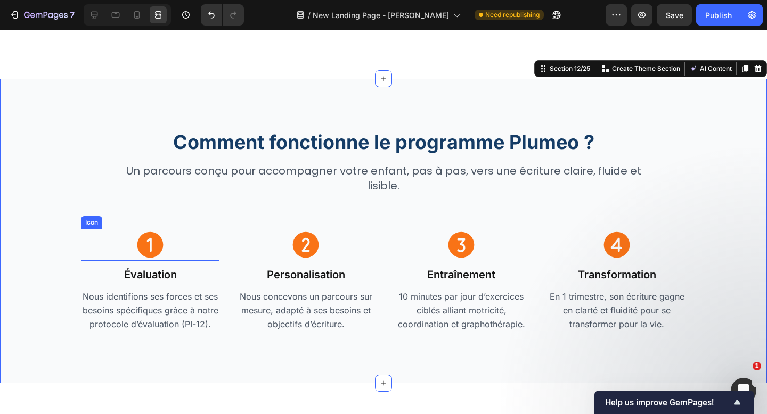
click at [149, 232] on icon at bounding box center [150, 245] width 26 height 26
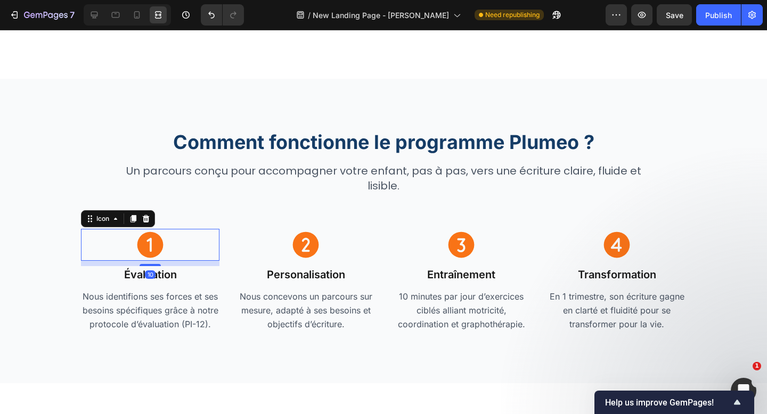
click at [149, 232] on icon at bounding box center [150, 245] width 26 height 26
click at [92, 14] on icon at bounding box center [94, 15] width 11 height 11
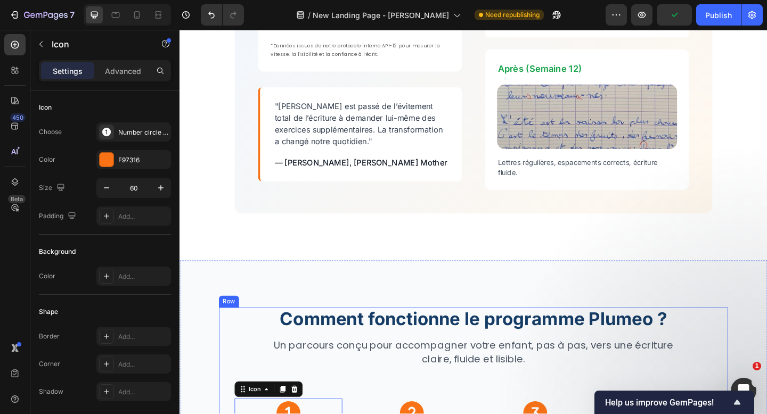
scroll to position [2686, 0]
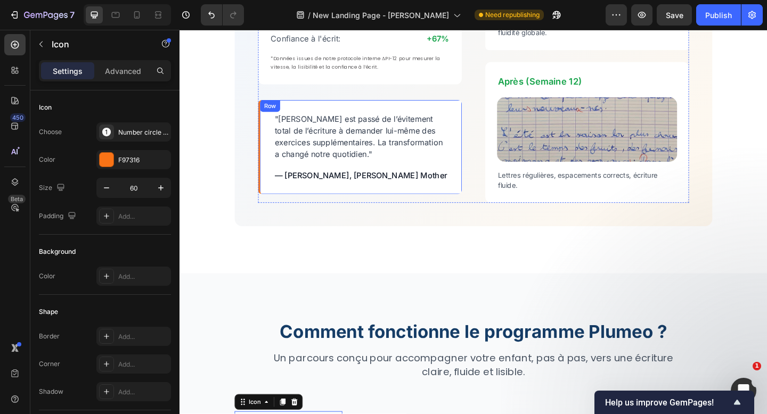
click at [267, 152] on div ""Alex est passé de l’évitement total de l’écriture à demander lui-même des exer…" at bounding box center [375, 157] width 221 height 102
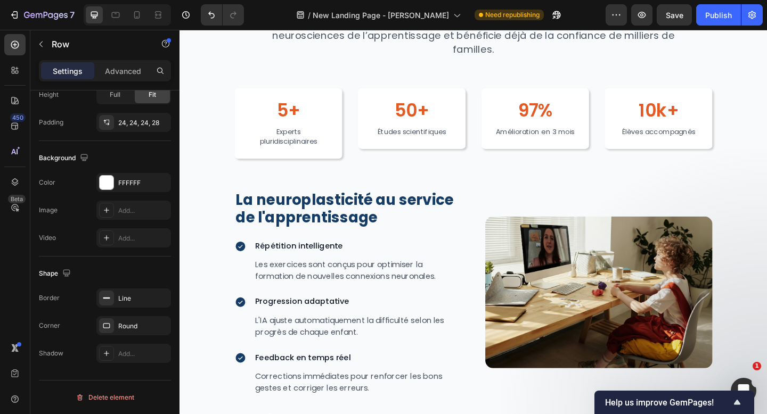
scroll to position [1870, 0]
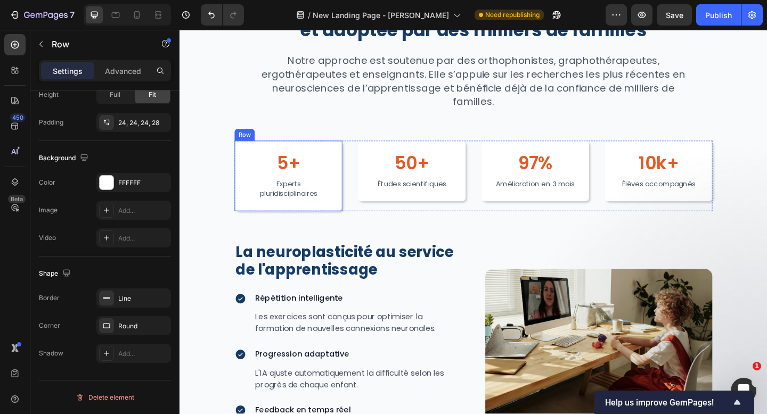
click at [298, 174] on h2 "5+" at bounding box center [298, 174] width 92 height 23
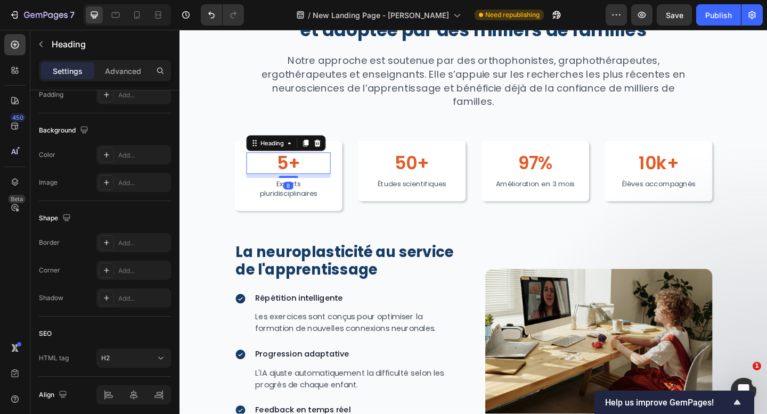
scroll to position [0, 0]
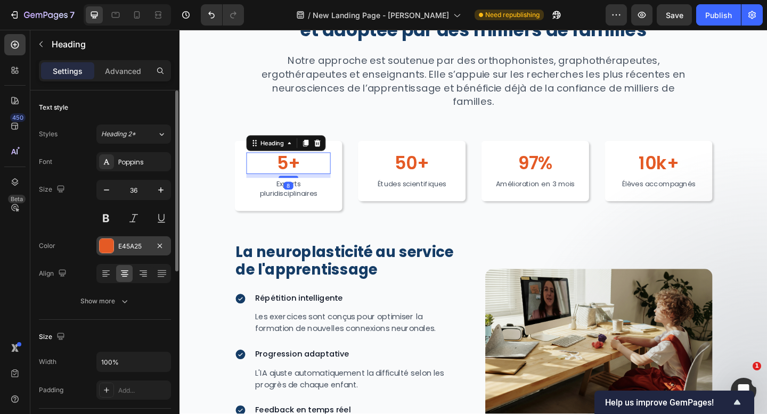
click at [136, 247] on div "E45A25" at bounding box center [133, 247] width 31 height 10
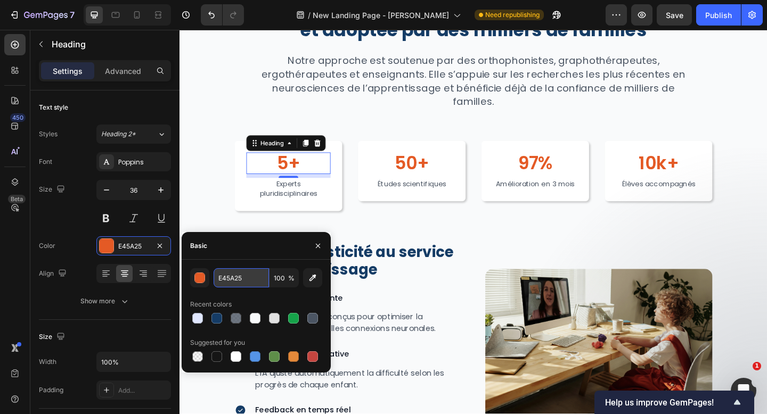
click at [236, 280] on input "E45A25" at bounding box center [240, 277] width 55 height 19
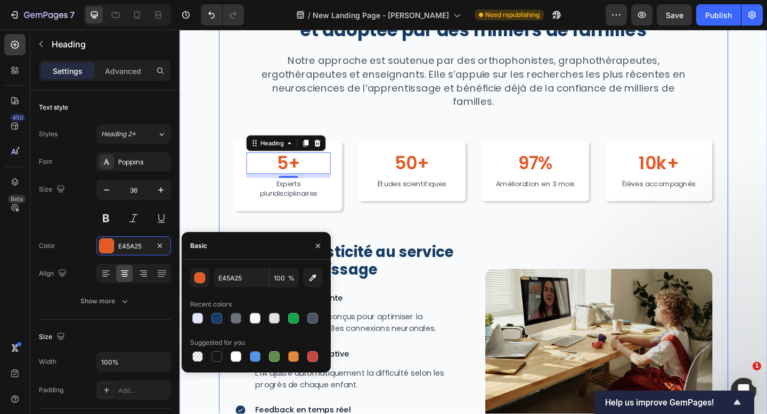
click at [492, 247] on div "Une méthode validée par la science et adoptée par des milliers de familles Head…" at bounding box center [499, 240] width 520 height 487
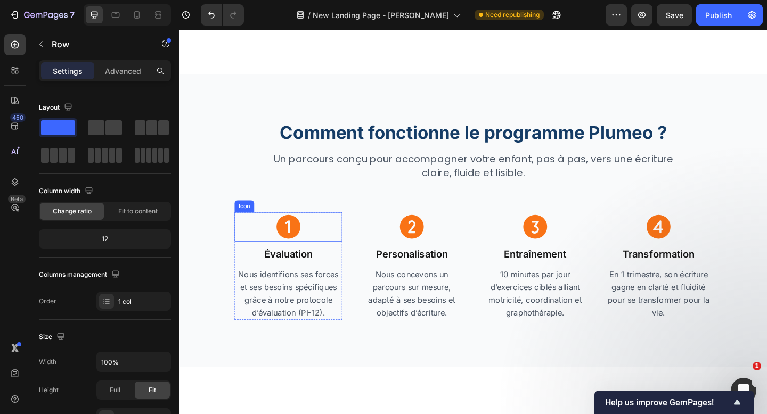
scroll to position [2935, 0]
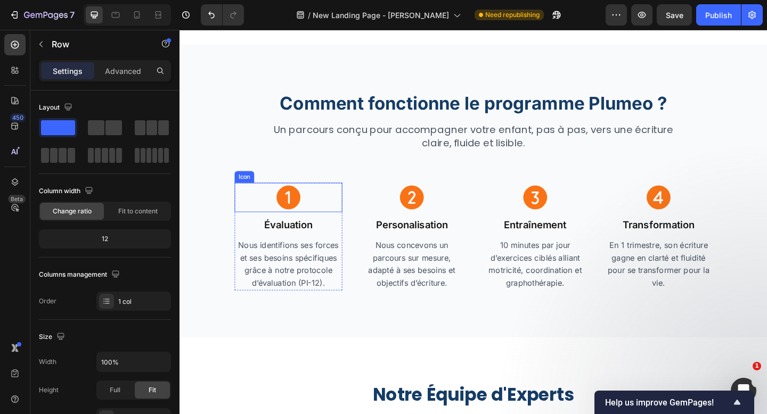
click at [303, 219] on icon at bounding box center [298, 213] width 26 height 26
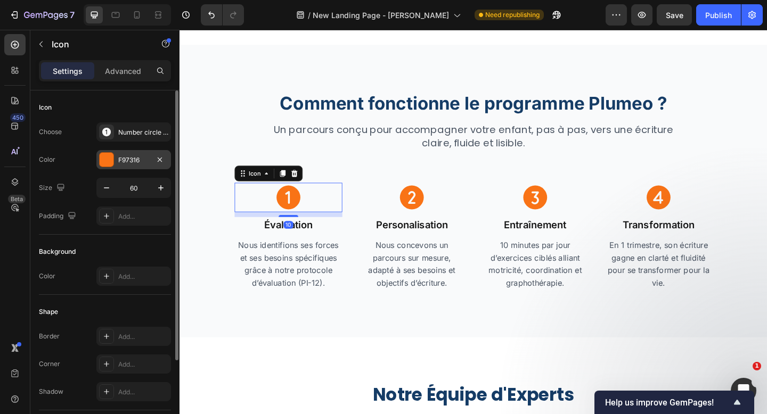
click at [136, 159] on div "F97316" at bounding box center [133, 160] width 31 height 10
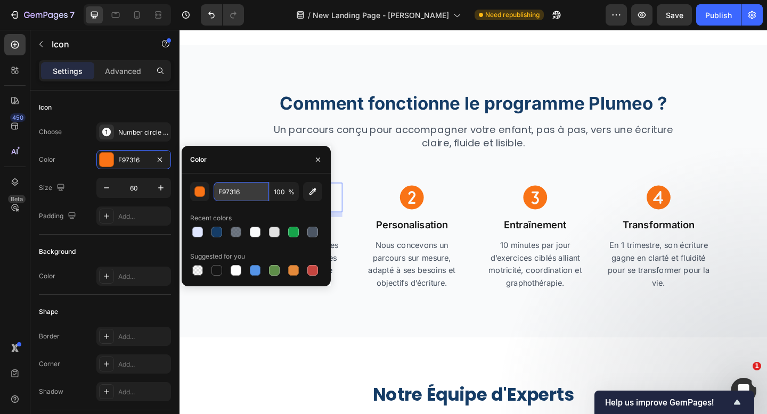
click at [247, 195] on input "F97316" at bounding box center [240, 191] width 55 height 19
paste input "E45A25"
type input "E45A25"
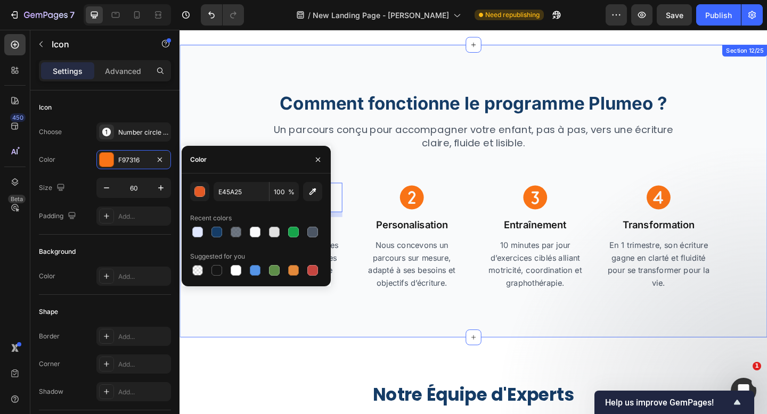
click at [383, 362] on div "Comment fonctionne le programme Plumeo ? Heading Un parcours conçu pour accompa…" at bounding box center [498, 205] width 639 height 318
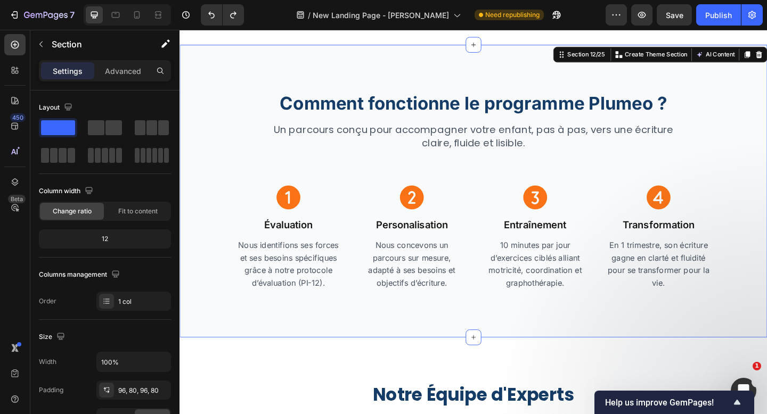
click at [432, 325] on div "Comment fonctionne le programme Plumeo ? Heading Un parcours conçu pour accompa…" at bounding box center [498, 205] width 639 height 318
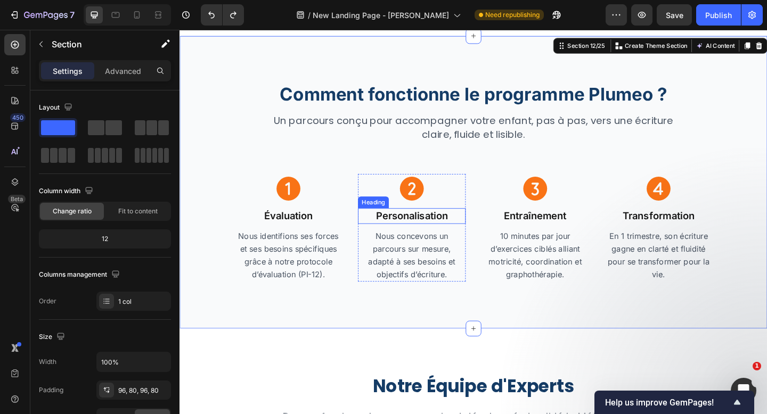
click at [440, 236] on h2 "Personalisation" at bounding box center [431, 232] width 117 height 17
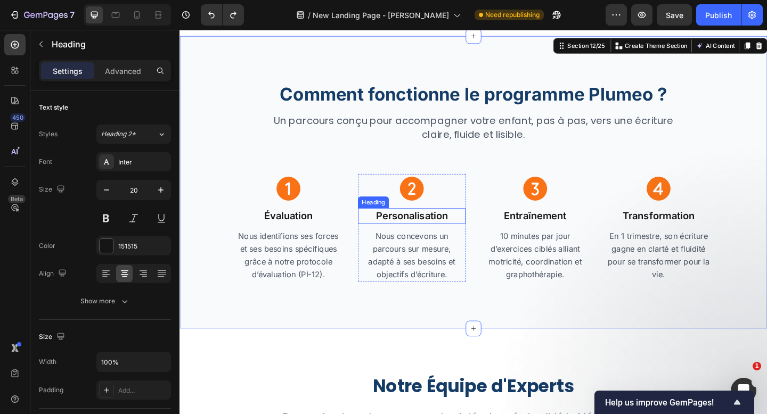
click at [440, 236] on h2 "Personalisation" at bounding box center [431, 232] width 117 height 17
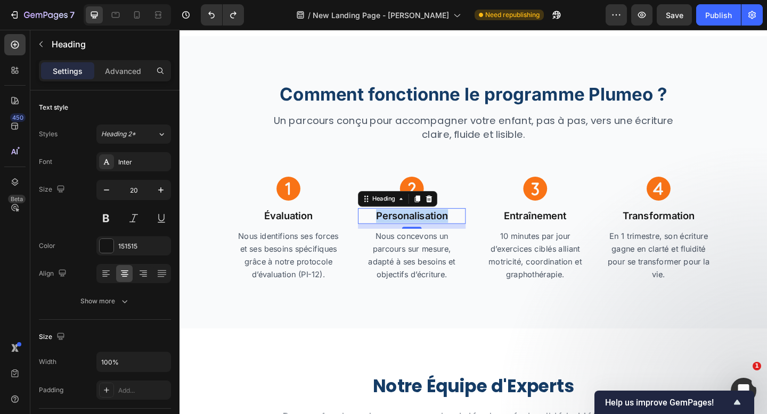
click at [440, 236] on p "Personalisation" at bounding box center [431, 232] width 115 height 15
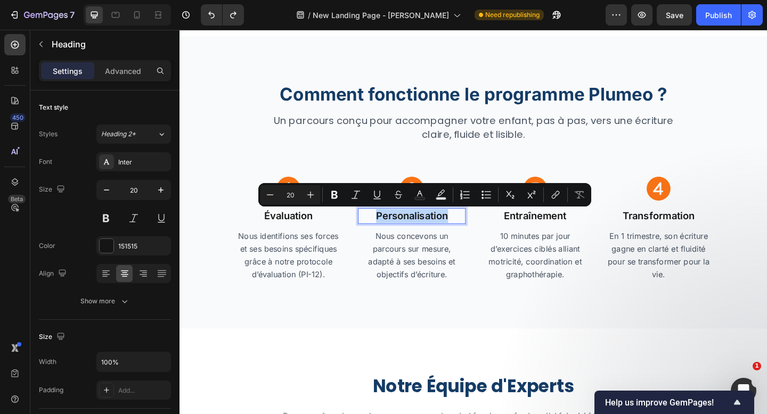
copy p "Personalisation"
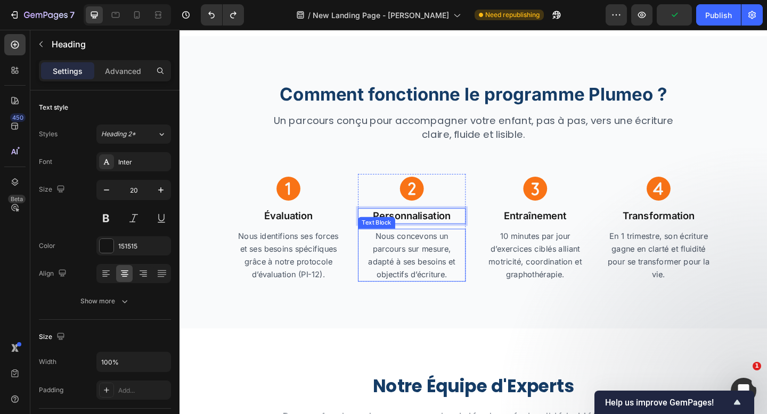
click at [464, 327] on div "Comment fonctionne le programme Plumeo ? Heading Un parcours conçu pour accompa…" at bounding box center [498, 196] width 639 height 318
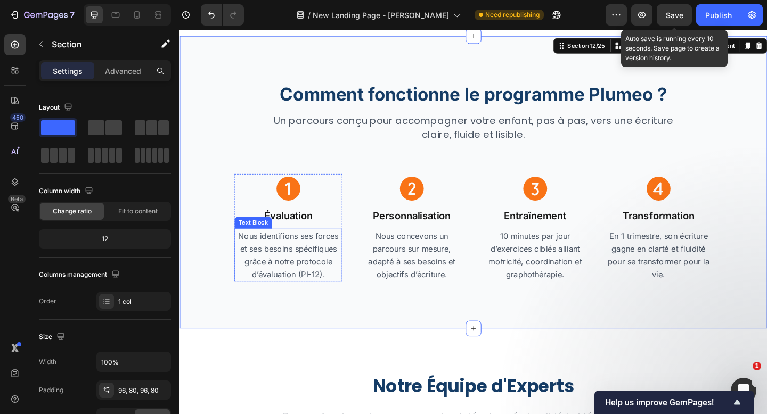
click at [314, 299] on p "Nous identifions ses forces et ses besoins spécifiques grâce à notre protocole …" at bounding box center [297, 275] width 115 height 55
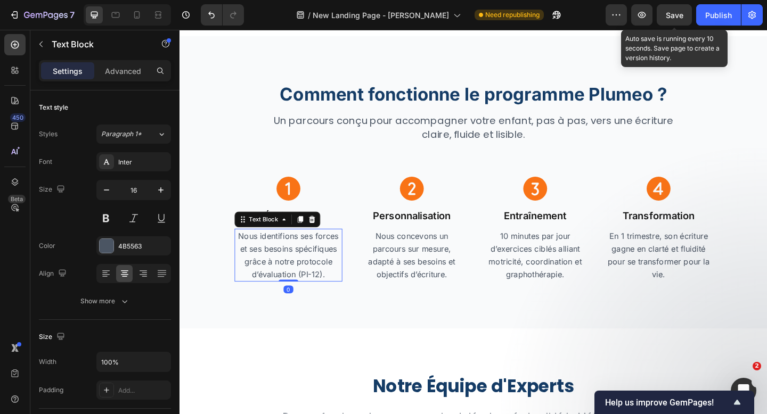
click at [314, 299] on p "Nous identifions ses forces et ses besoins spécifiques grâce à notre protocole …" at bounding box center [297, 275] width 115 height 55
click at [313, 298] on p "Nous identifions ses forces et ses besoins spécifiques grâce à notre protocole …" at bounding box center [297, 275] width 115 height 55
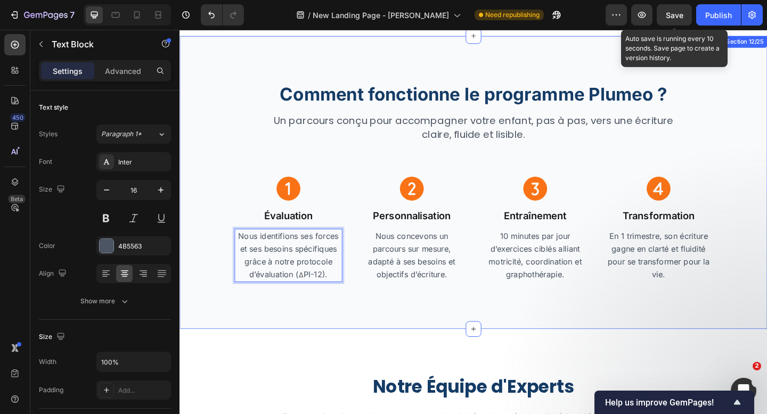
click at [389, 307] on div "Comment fonctionne le programme Plumeo ? Heading Un parcours conçu pour accompa…" at bounding box center [498, 196] width 639 height 319
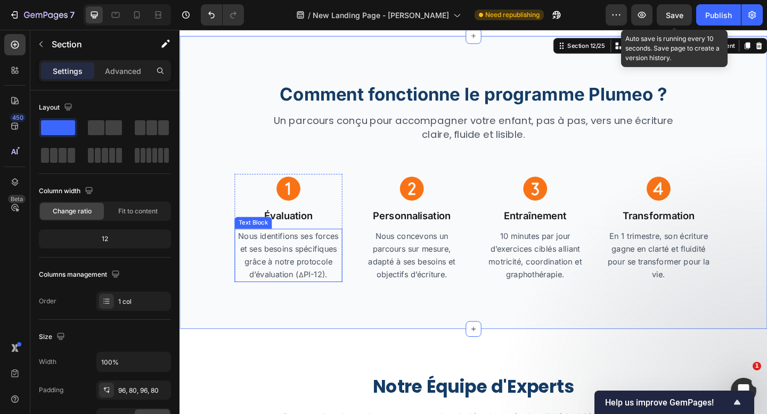
click at [316, 296] on p "Nous identifions ses forces et ses besoins spécifiques grâce à notre protocole …" at bounding box center [297, 276] width 115 height 56
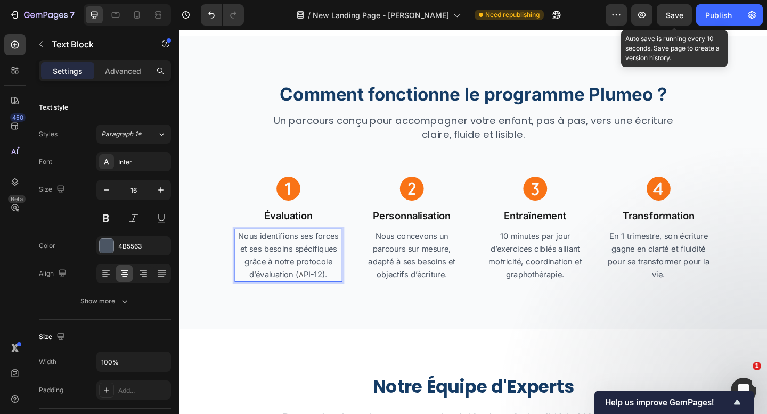
click at [315, 296] on p "Nous identifions ses forces et ses besoins spécifiques grâce à notre protocole …" at bounding box center [297, 276] width 115 height 56
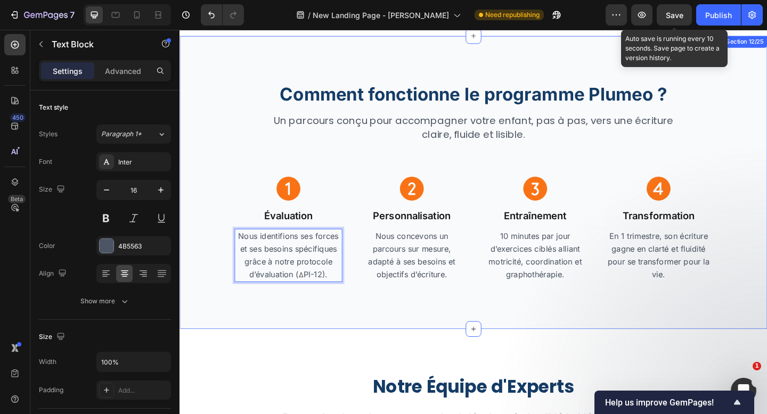
click at [388, 343] on div "Comment fonctionne le programme Plumeo ? Heading Un parcours conçu pour accompa…" at bounding box center [498, 196] width 639 height 319
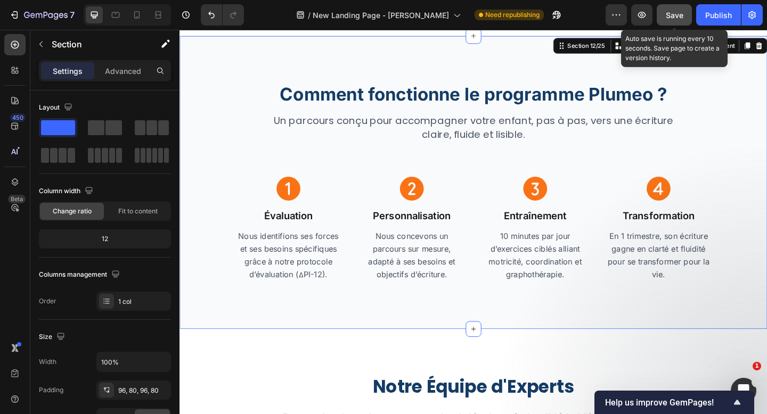
drag, startPoint x: 679, startPoint y: 10, endPoint x: 562, endPoint y: 14, distance: 117.2
click at [679, 11] on span "Save" at bounding box center [675, 15] width 18 height 9
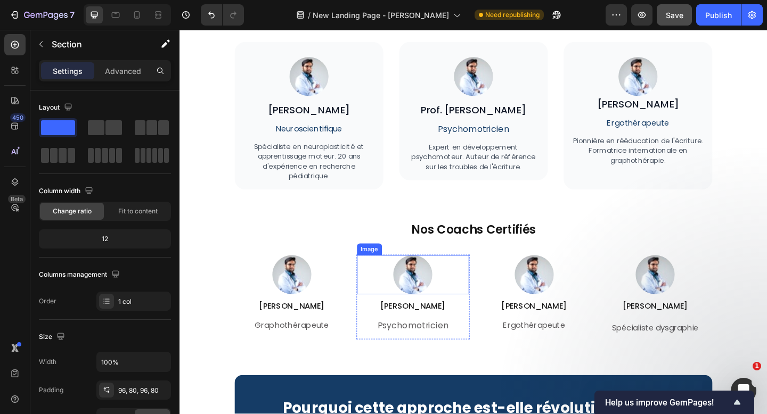
scroll to position [3464, 0]
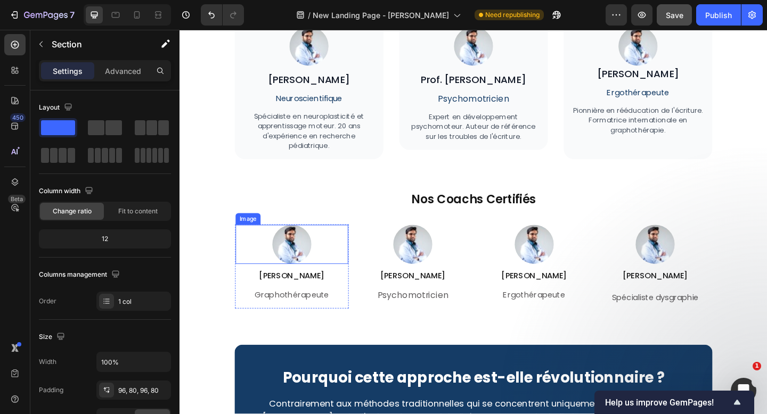
click at [298, 253] on img at bounding box center [301, 263] width 43 height 43
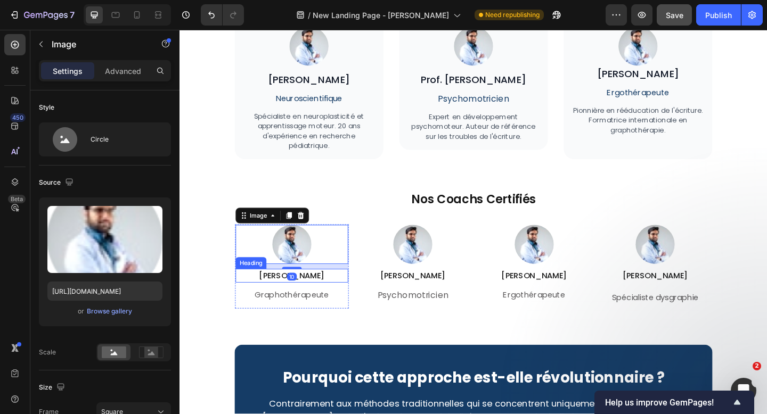
click at [316, 299] on h2 "[PERSON_NAME]" at bounding box center [301, 297] width 122 height 15
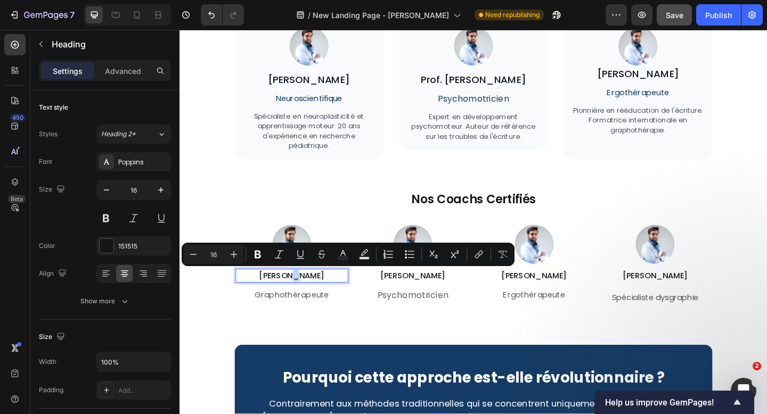
click at [306, 298] on p "[PERSON_NAME]" at bounding box center [301, 297] width 120 height 13
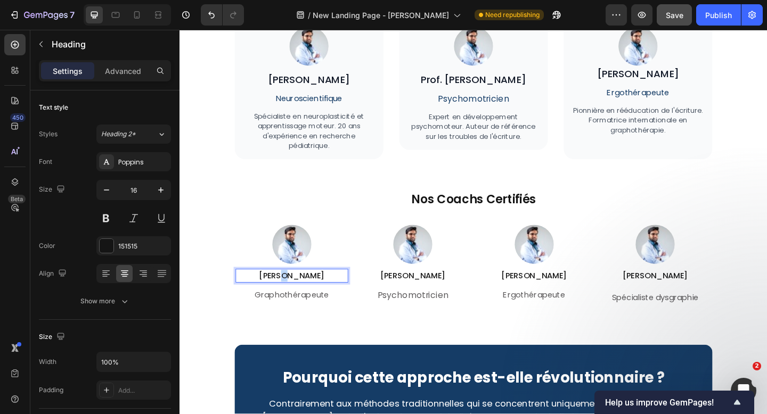
click at [306, 298] on p "[PERSON_NAME]" at bounding box center [301, 297] width 120 height 13
click at [310, 314] on p "Graphothérapeute" at bounding box center [301, 318] width 120 height 15
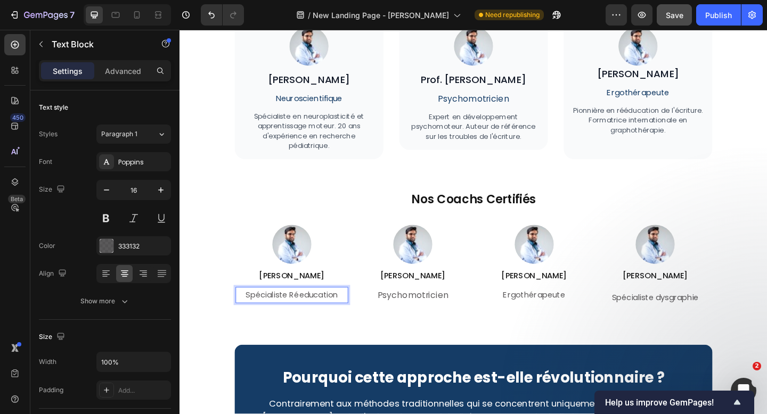
click at [320, 318] on p "Spécialiste Réeducation" at bounding box center [301, 318] width 120 height 15
click at [378, 350] on div "Notre Équipe d'Experts Heading Des professionnels reconnus qui ont développé et…" at bounding box center [499, 214] width 520 height 654
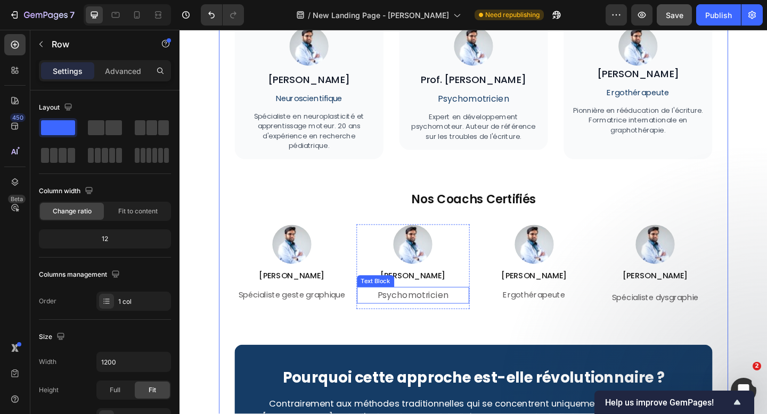
click at [449, 312] on p "Psychomotricien" at bounding box center [433, 319] width 120 height 17
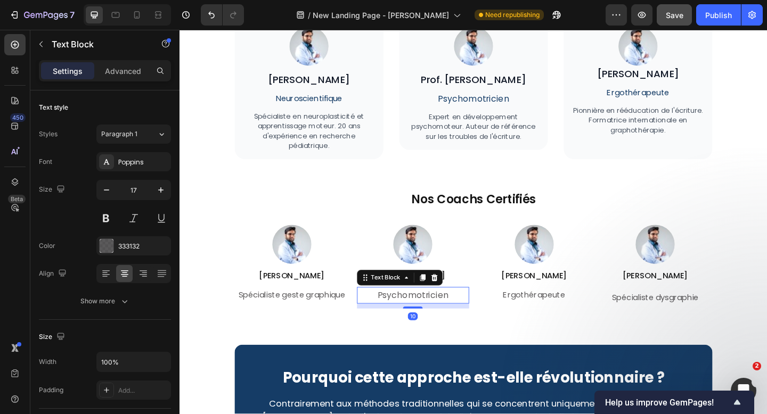
click at [438, 319] on p "Psychomotricien" at bounding box center [433, 319] width 120 height 17
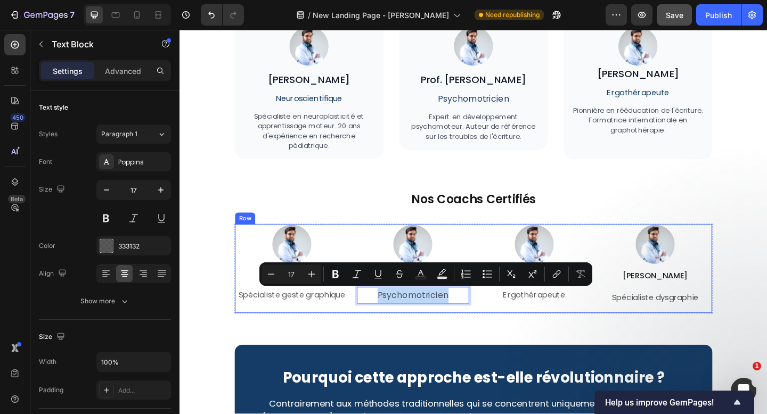
click at [506, 352] on div "Notre Équipe d'Experts Heading Des professionnels reconnus qui ont développé et…" at bounding box center [499, 214] width 520 height 654
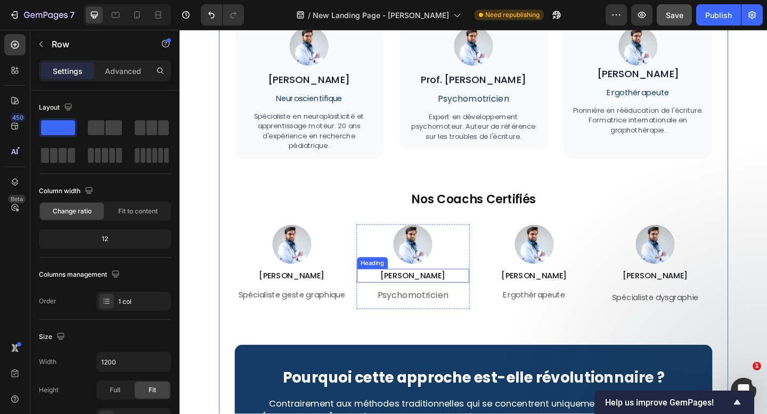
click at [437, 298] on h2 "[PERSON_NAME]" at bounding box center [433, 297] width 122 height 15
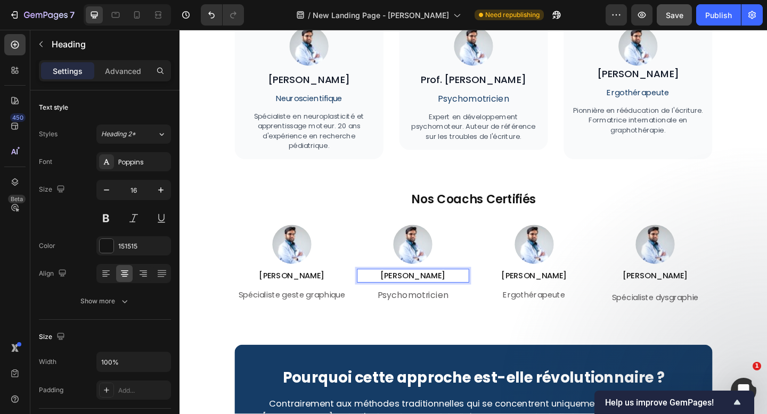
click at [451, 299] on p "Mélanie R." at bounding box center [433, 297] width 120 height 13
click at [441, 323] on p "Psychomotricien" at bounding box center [433, 319] width 120 height 17
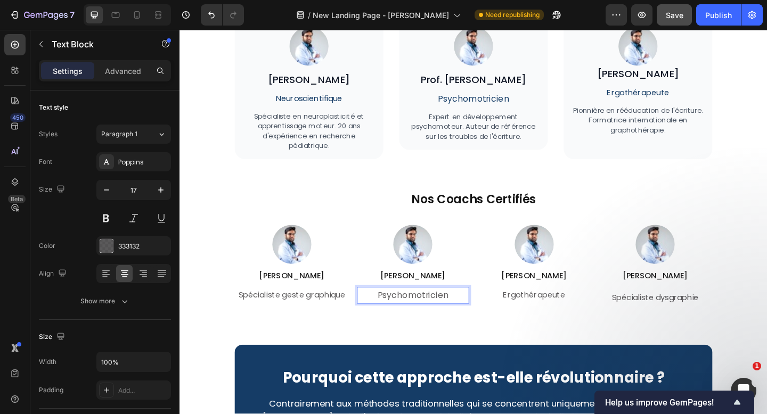
click at [445, 320] on p "Psychomotricien" at bounding box center [433, 319] width 120 height 17
click at [439, 320] on p "Psychotherapeute" at bounding box center [433, 319] width 120 height 17
click at [568, 319] on p "Ergothérapeute" at bounding box center [565, 318] width 120 height 15
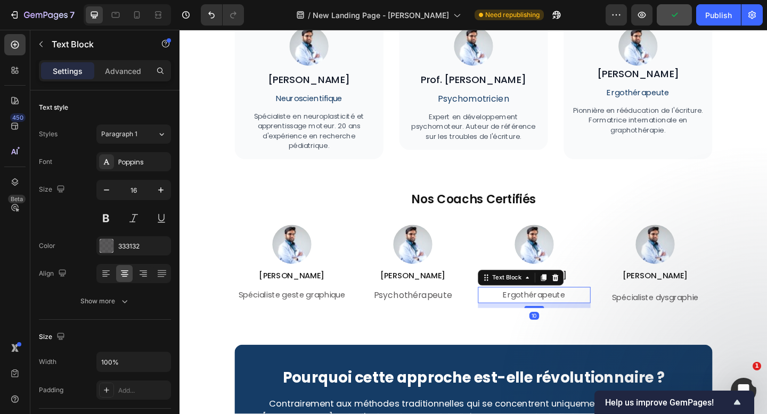
click at [568, 319] on p "Ergothérapeute" at bounding box center [565, 318] width 120 height 15
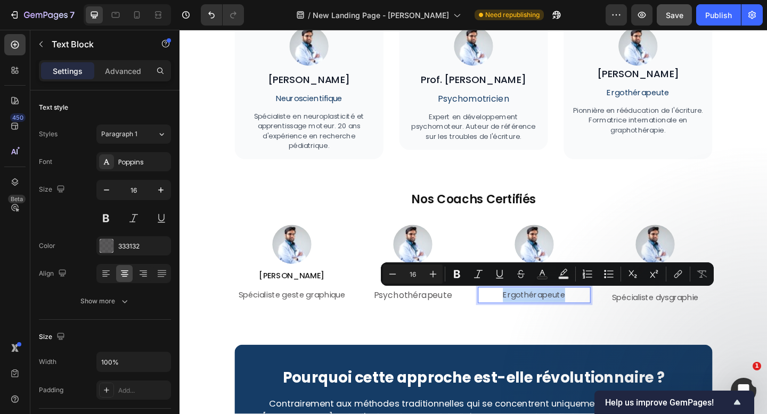
click at [568, 319] on p "Ergothérapeute" at bounding box center [565, 318] width 120 height 15
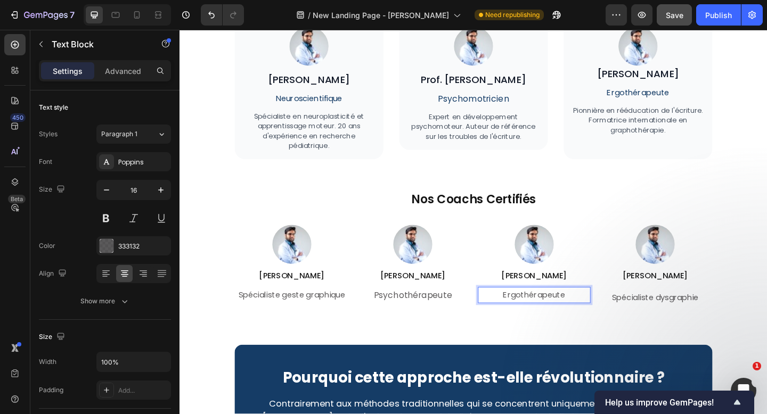
click at [601, 318] on p "Ergothérapeute" at bounding box center [565, 318] width 120 height 15
click at [631, 350] on div "Notre Équipe d'Experts Heading Des professionnels reconnus qui ont développé et…" at bounding box center [499, 214] width 520 height 654
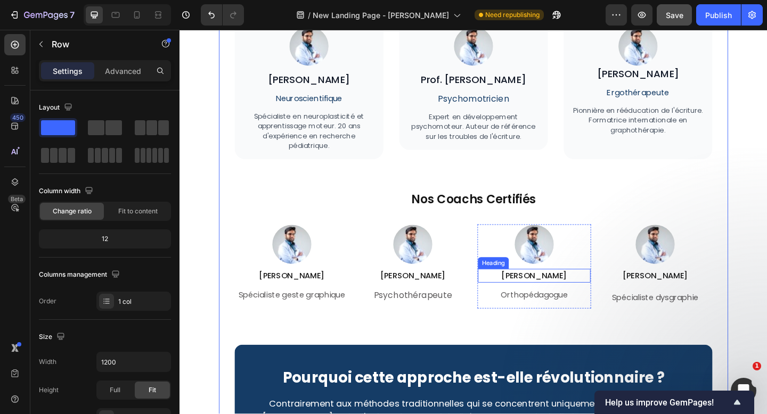
click at [561, 296] on h2 "[PERSON_NAME]" at bounding box center [565, 297] width 122 height 15
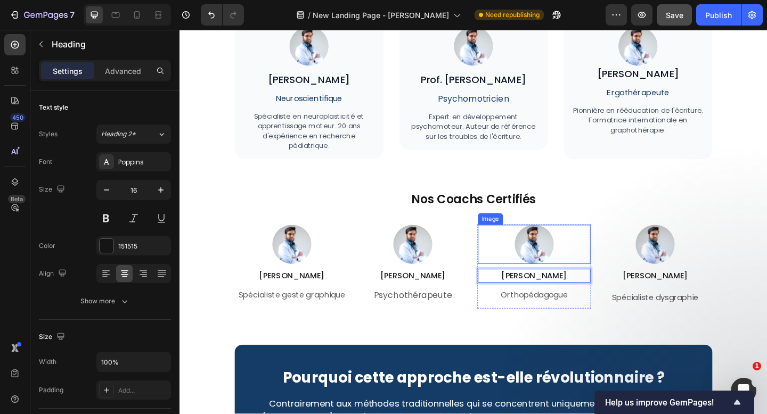
click at [568, 269] on img at bounding box center [565, 263] width 43 height 43
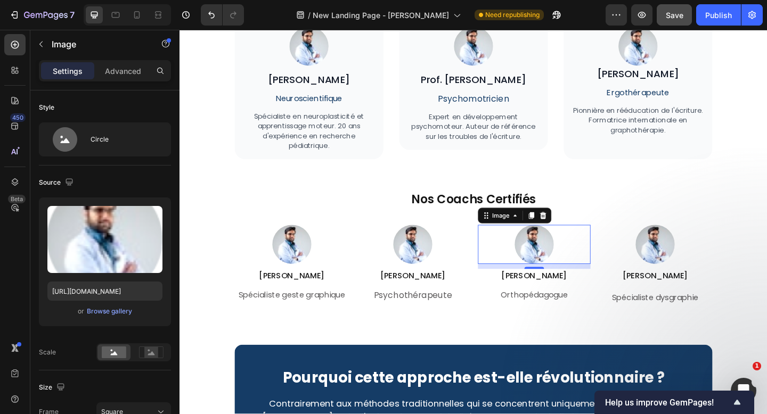
scroll to position [2045, 0]
click at [109, 308] on div "Browse gallery" at bounding box center [109, 312] width 45 height 10
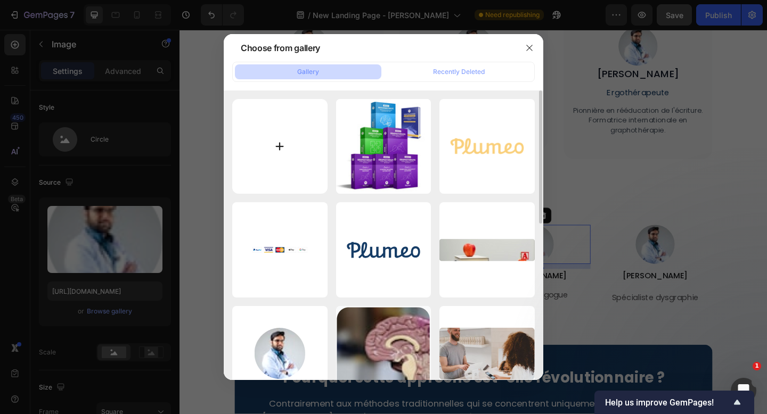
click at [298, 141] on input "file" at bounding box center [279, 146] width 95 height 95
type input "C:\fakepath\IMG_6615_Facetune_05-05-2022-14-14-04.jpeg"
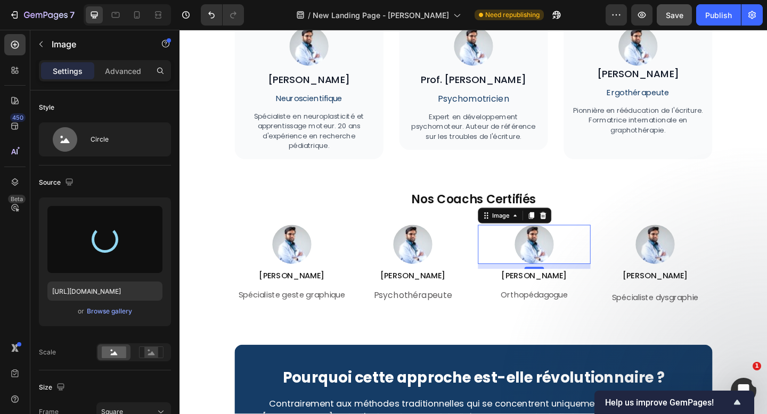
type input "https://cdn.shopify.com/s/files/1/0791/4956/4239/files/gempages_525381896914339…"
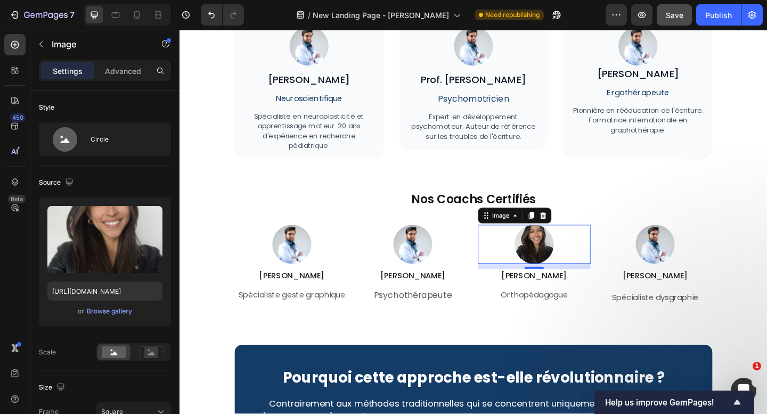
click at [565, 264] on img at bounding box center [565, 263] width 43 height 43
click at [566, 329] on div "Image 10 Valeria M. G. Heading Orthopédagogue Text Block" at bounding box center [565, 287] width 122 height 91
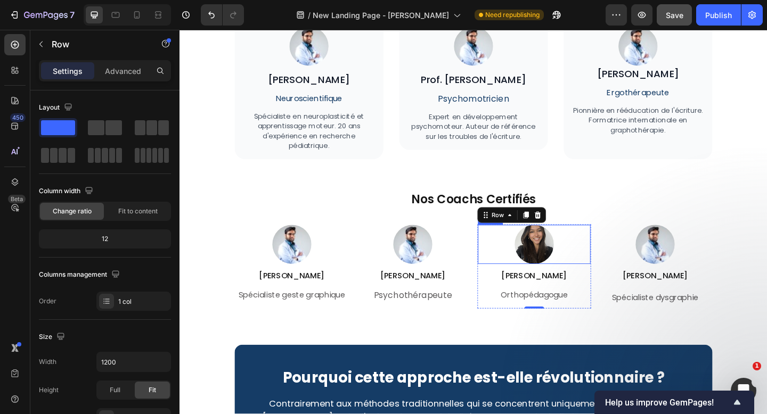
click at [563, 265] on img at bounding box center [565, 263] width 43 height 43
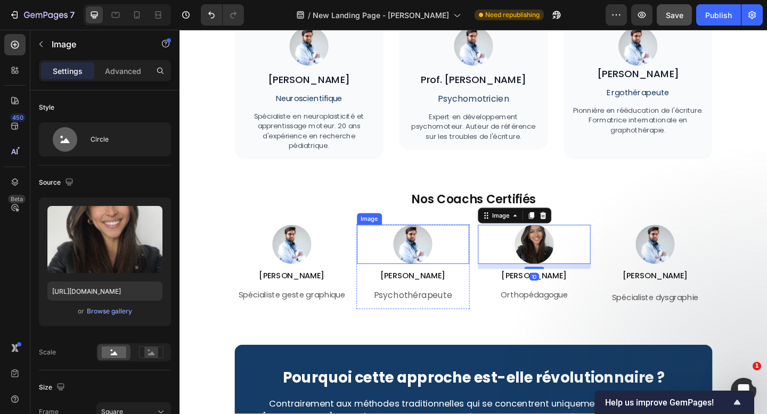
click at [443, 269] on img at bounding box center [433, 263] width 43 height 43
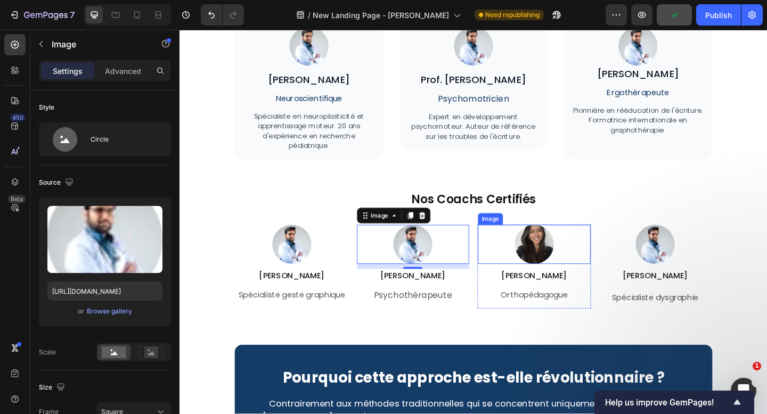
click at [571, 258] on img at bounding box center [565, 263] width 43 height 43
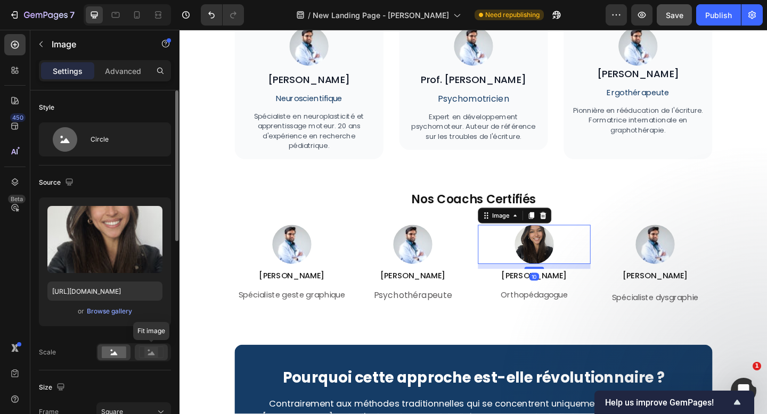
click at [151, 350] on rect at bounding box center [151, 352] width 14 height 11
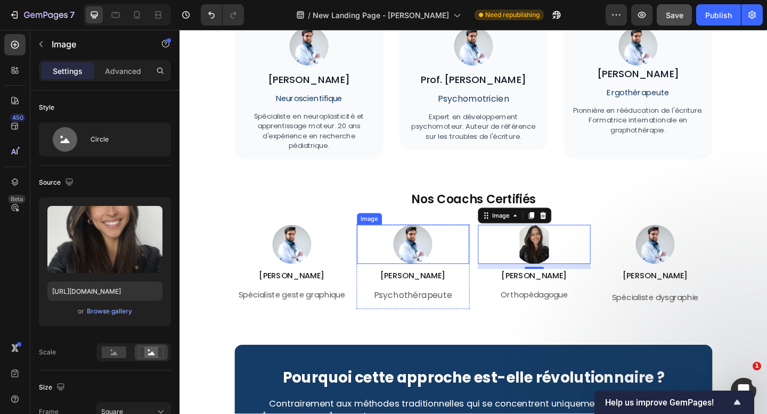
click at [423, 272] on img at bounding box center [433, 263] width 43 height 43
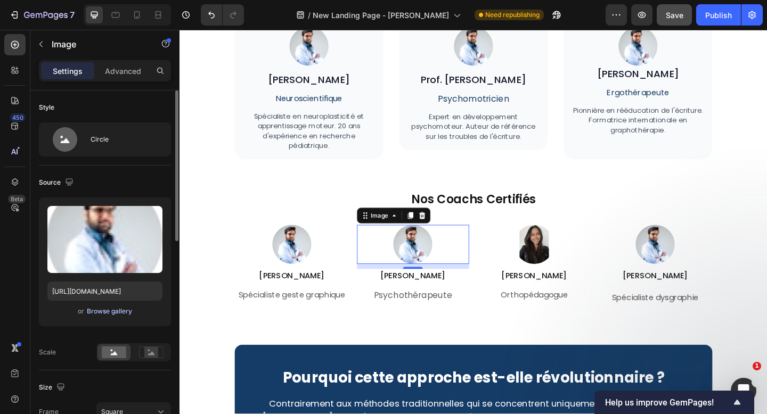
click at [124, 314] on div "Browse gallery" at bounding box center [109, 312] width 45 height 10
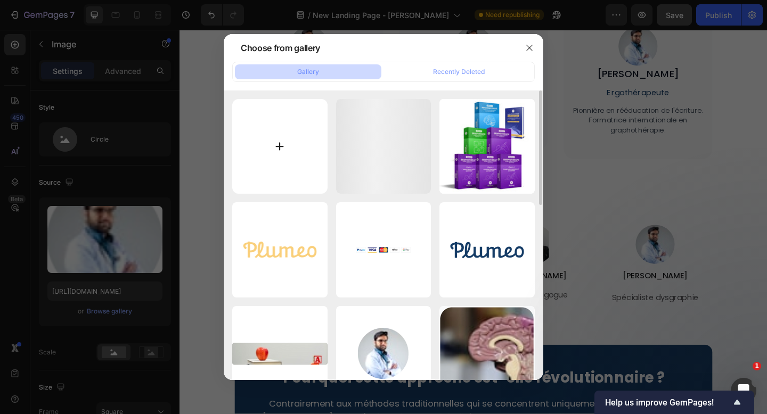
click at [305, 174] on input "file" at bounding box center [279, 146] width 95 height 95
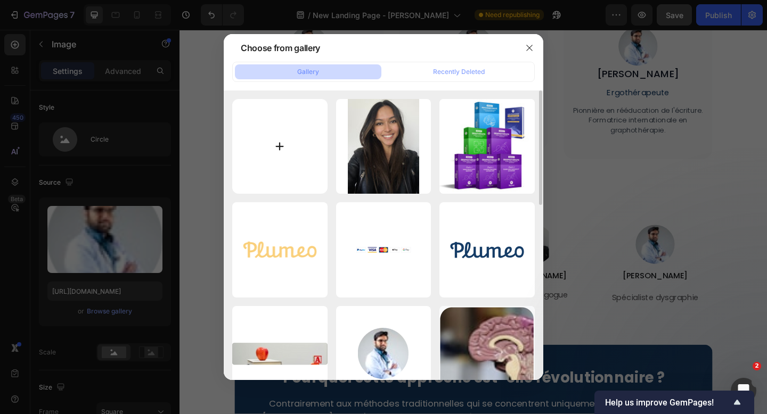
type input "C:\fakepath\Coach Mélanie.heic"
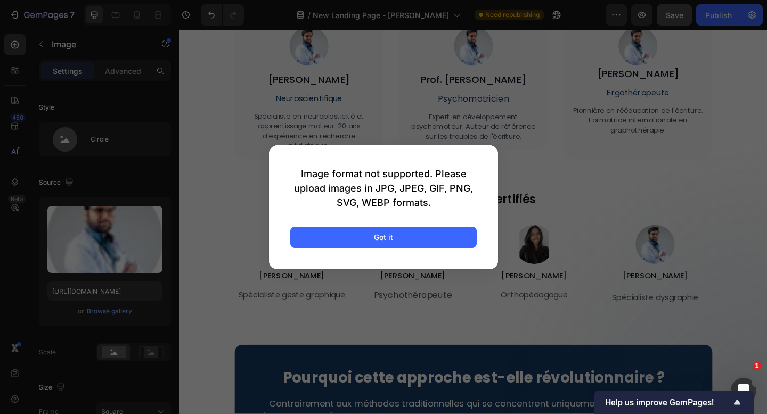
click at [438, 251] on div "Image format not supported. Please upload images in JPG, JPEG, GIF, PNG, SVG, W…" at bounding box center [383, 207] width 229 height 124
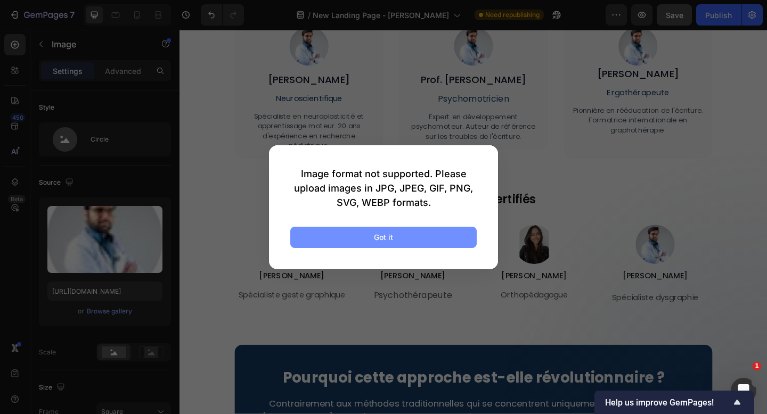
click at [438, 247] on button "Got it" at bounding box center [383, 237] width 186 height 21
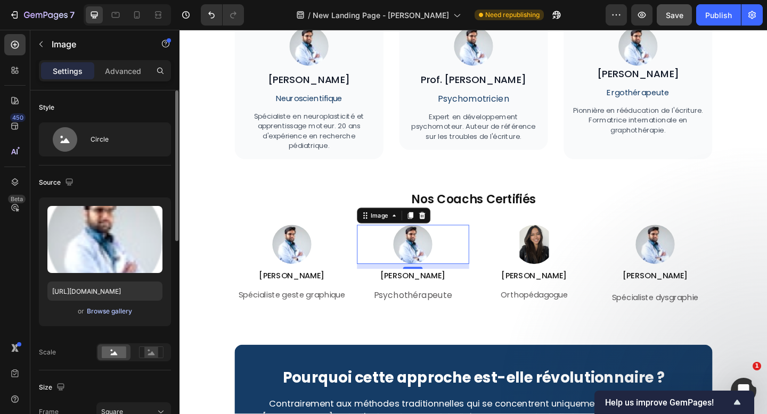
click at [123, 308] on div "Browse gallery" at bounding box center [109, 312] width 45 height 10
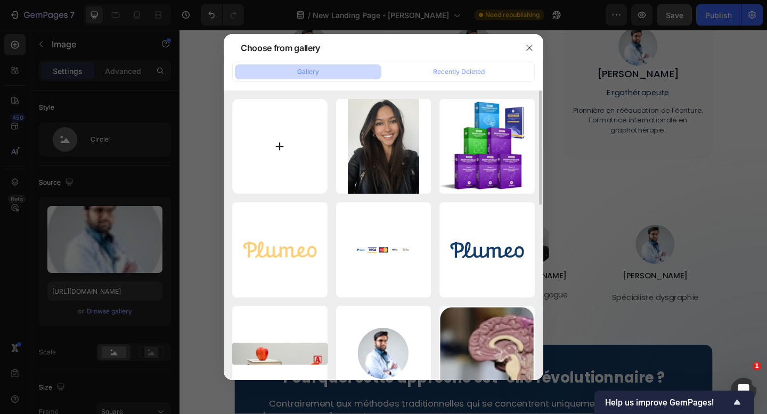
click at [292, 154] on input "file" at bounding box center [279, 146] width 95 height 95
type input "C:\fakepath\Coach Mélanie.jpeg"
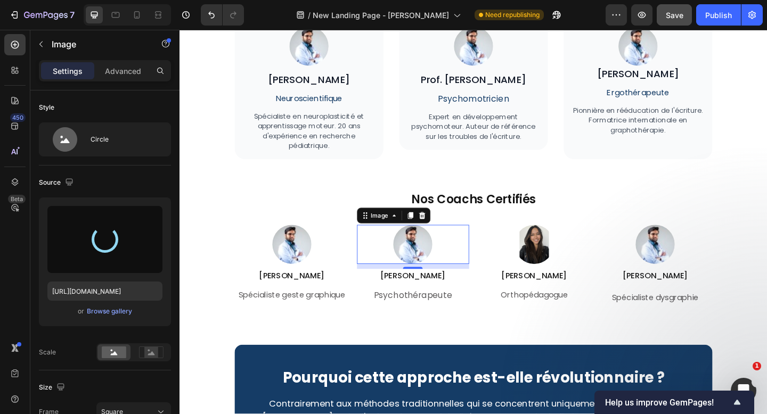
type input "https://cdn.shopify.com/s/files/1/0791/4956/4239/files/gempages_525381896914339…"
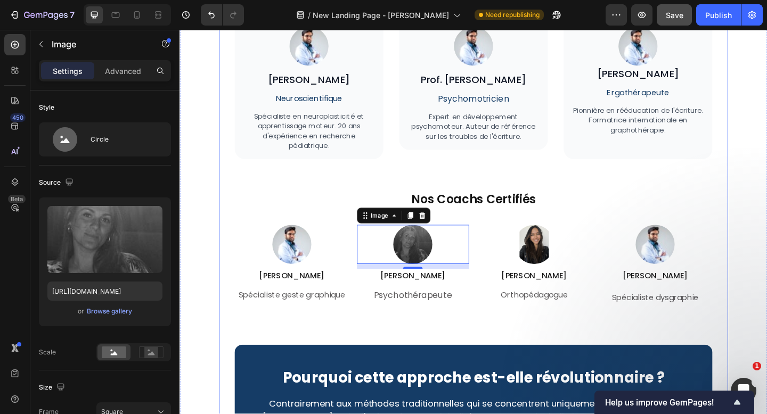
click at [492, 353] on div "Notre Équipe d'Experts Heading Des professionnels reconnus qui ont développé et…" at bounding box center [499, 214] width 520 height 654
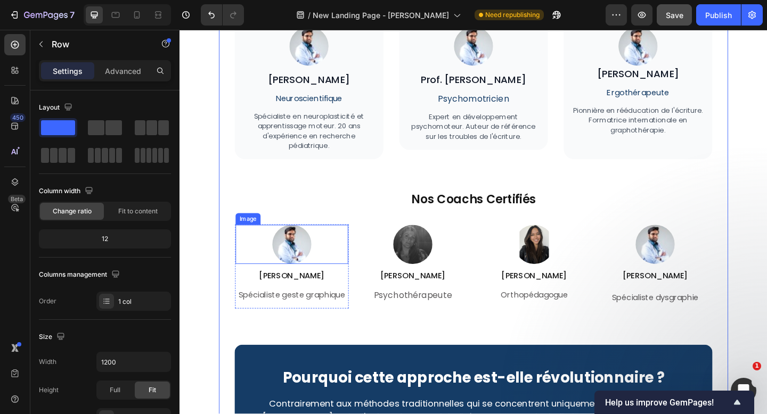
click at [307, 276] on img at bounding box center [301, 263] width 43 height 43
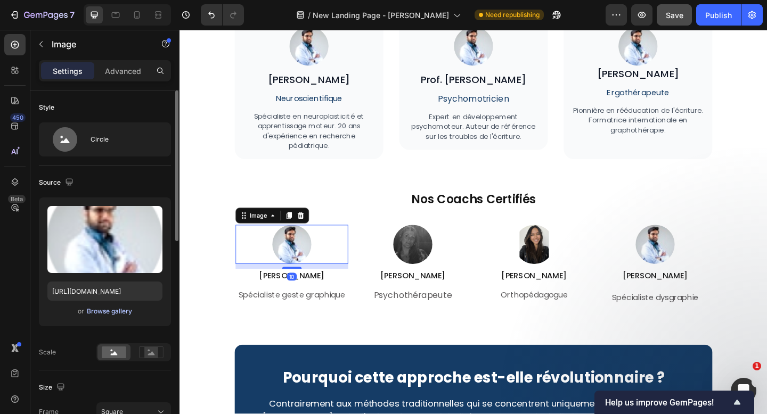
click at [119, 310] on div "Browse gallery" at bounding box center [109, 312] width 45 height 10
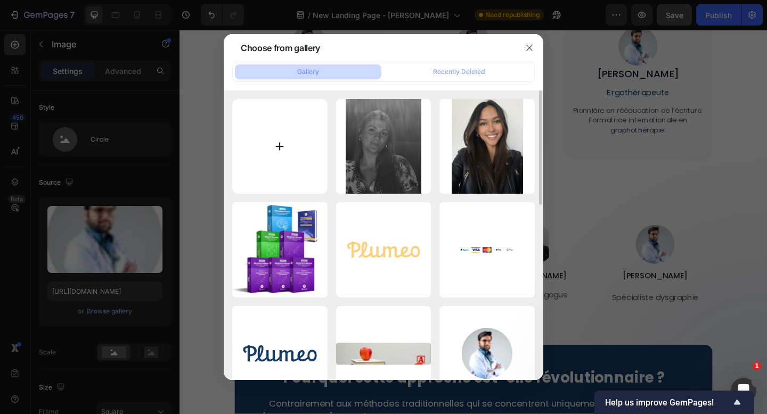
click at [270, 161] on input "file" at bounding box center [279, 146] width 95 height 95
type input "C:\fakepath\IMG_3029.jpeg"
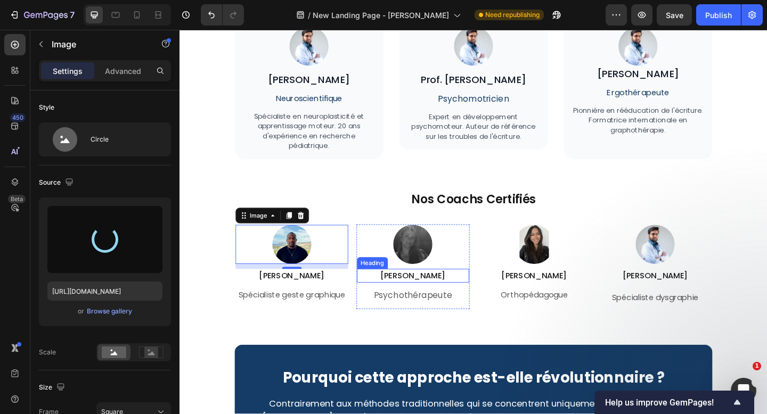
type input "[URL][DOMAIN_NAME]"
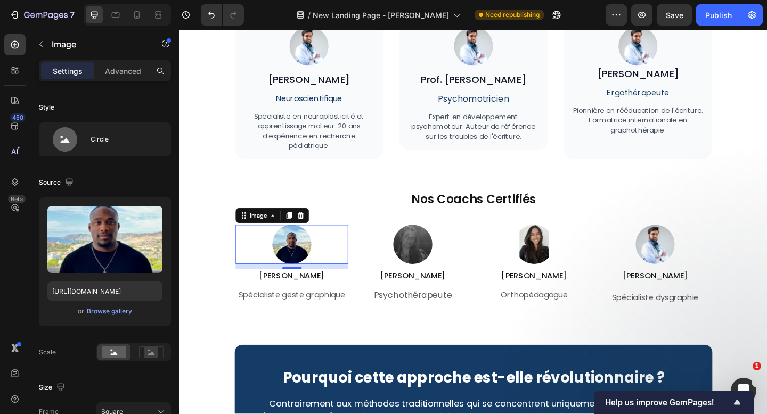
click at [309, 265] on img at bounding box center [301, 263] width 43 height 43
click at [152, 348] on rect at bounding box center [151, 352] width 14 height 11
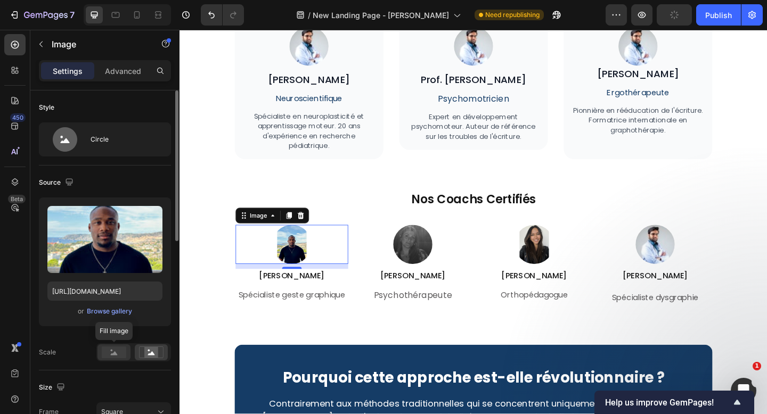
click at [124, 353] on rect at bounding box center [114, 353] width 24 height 12
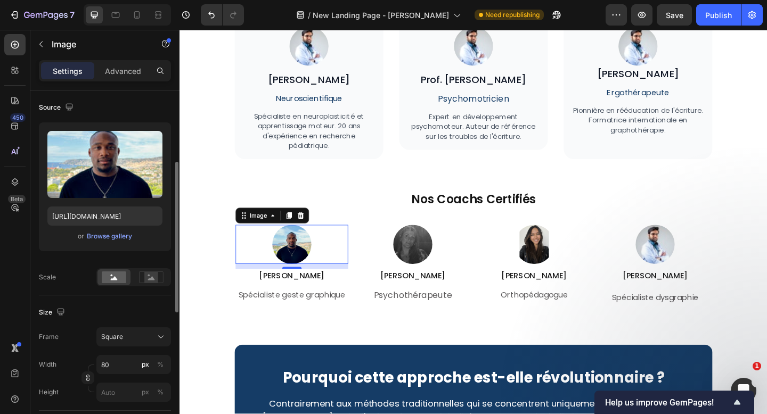
scroll to position [103, 0]
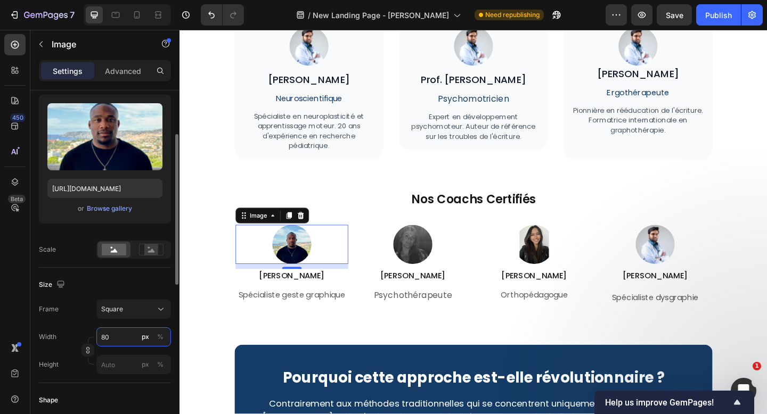
click at [129, 336] on input "80" at bounding box center [133, 336] width 75 height 19
type input "1"
type input "10"
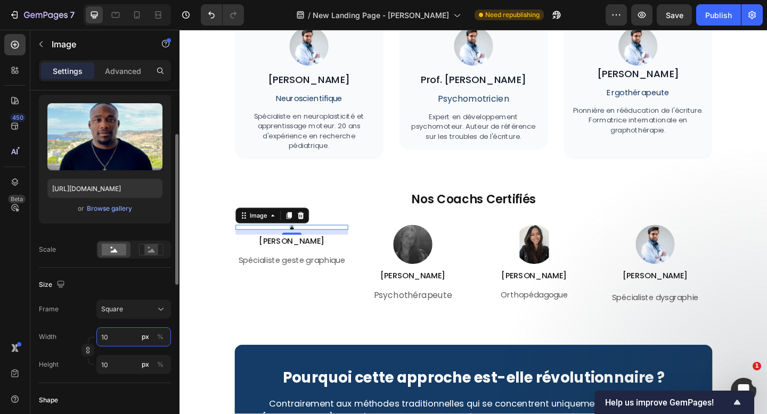
type input "100"
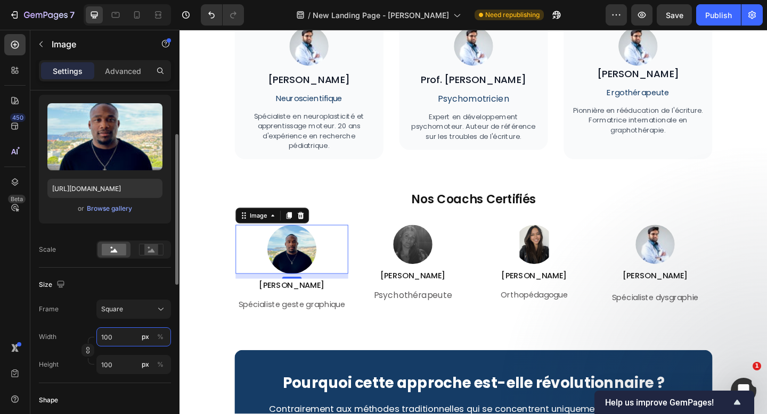
type input "80"
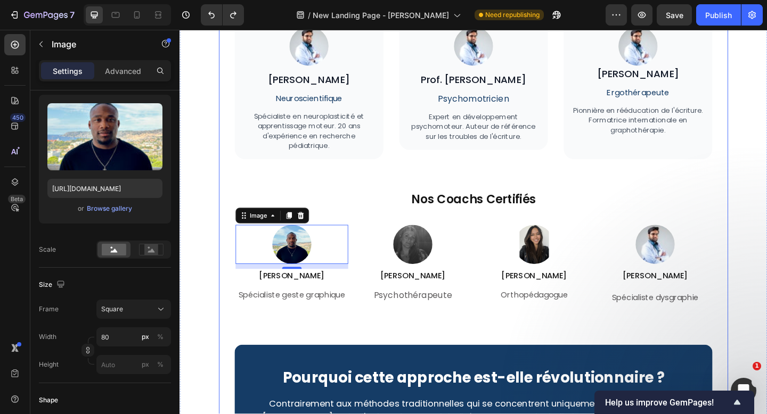
click at [508, 358] on div "Notre Équipe d'Experts Heading Des professionnels reconnus qui ont développé et…" at bounding box center [499, 214] width 520 height 654
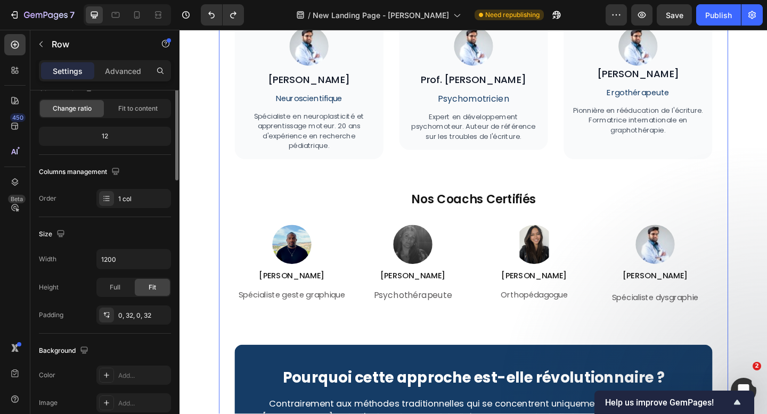
scroll to position [0, 0]
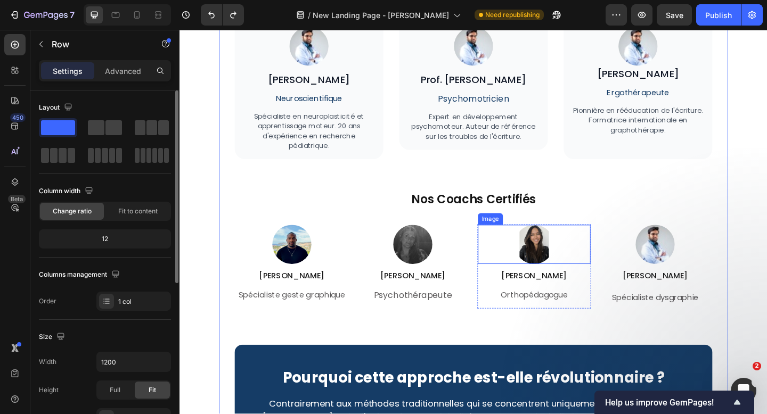
click at [575, 270] on img at bounding box center [565, 263] width 43 height 43
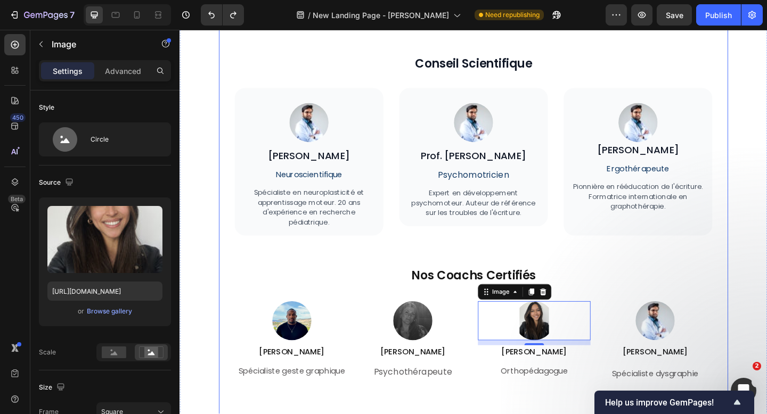
scroll to position [3370, 0]
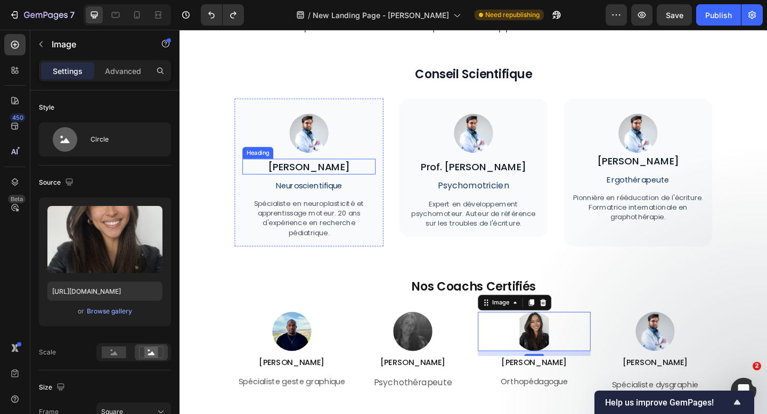
click at [316, 175] on h2 "[PERSON_NAME]" at bounding box center [320, 178] width 145 height 17
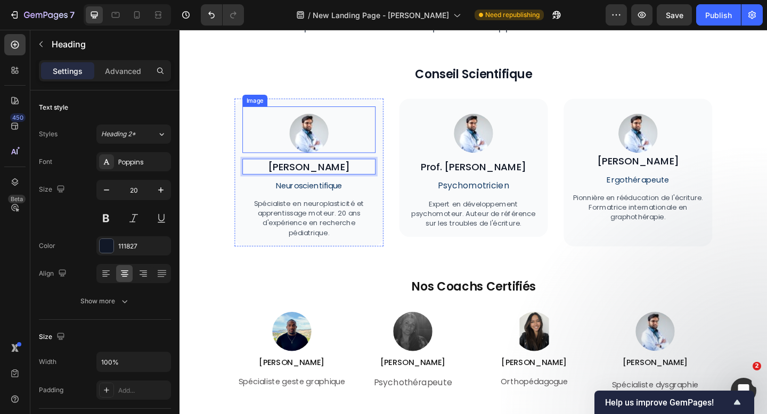
click at [332, 146] on img at bounding box center [320, 142] width 43 height 43
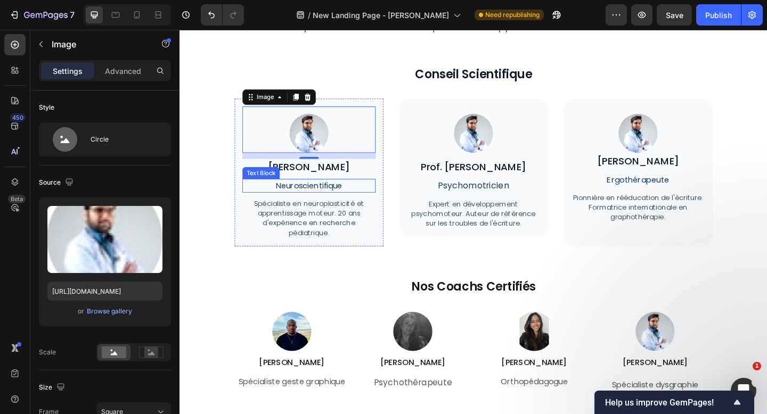
click at [318, 198] on p "Neuroscientifique" at bounding box center [320, 199] width 143 height 13
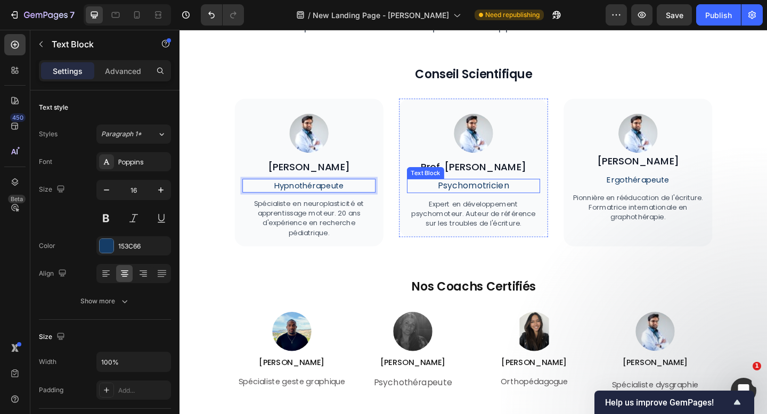
click at [502, 193] on span "Psychomotricien" at bounding box center [499, 199] width 77 height 13
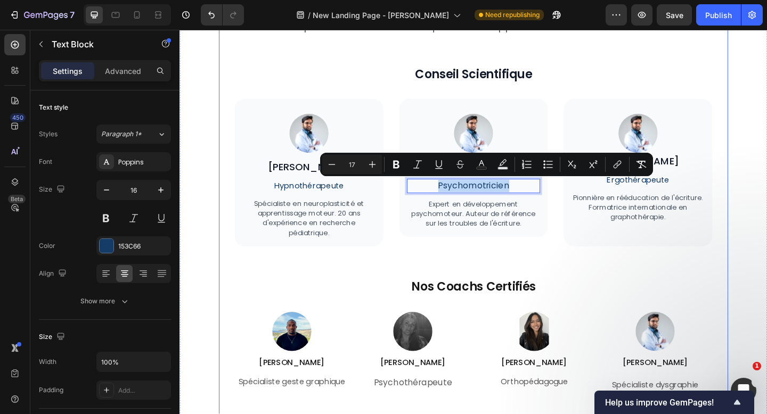
click at [590, 277] on div "Notre Équipe d'Experts Heading Des professionnels reconnus qui ont développé et…" at bounding box center [499, 308] width 520 height 654
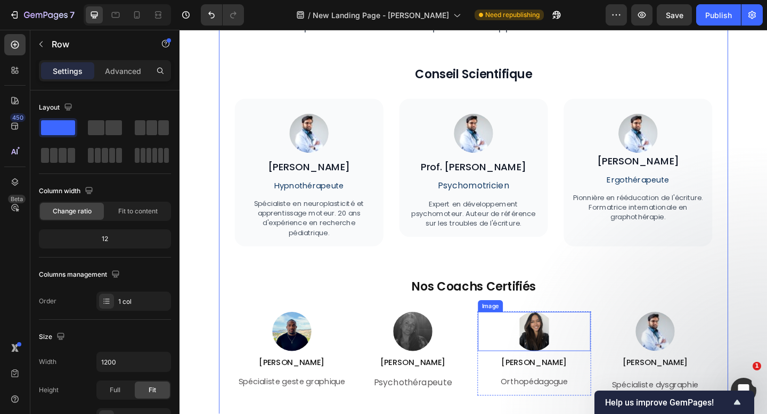
click at [561, 345] on img at bounding box center [565, 358] width 43 height 43
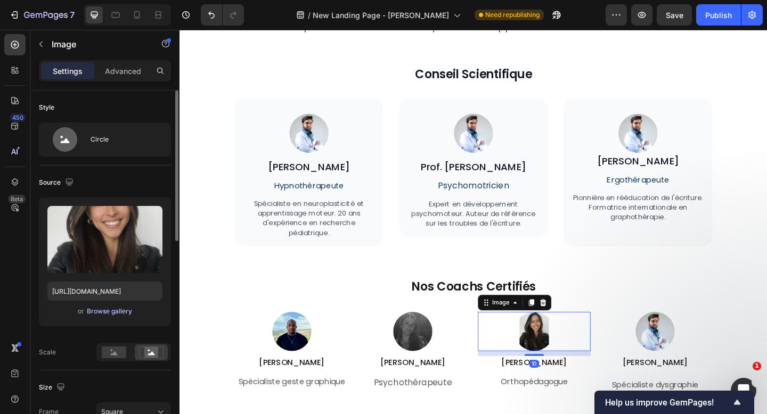
click at [108, 311] on div "Browse gallery" at bounding box center [109, 312] width 45 height 10
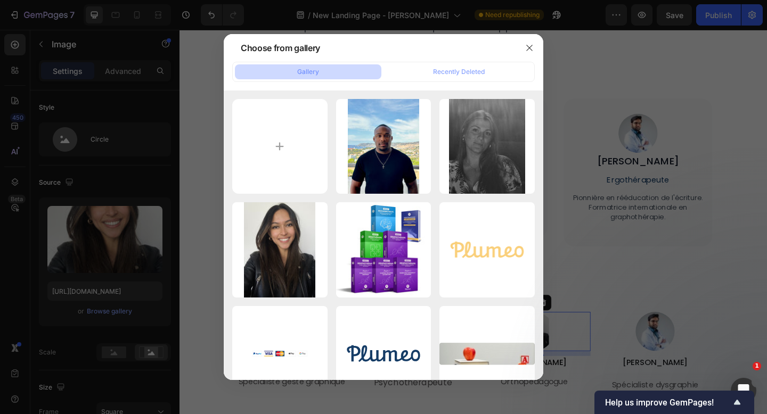
click at [132, 332] on div at bounding box center [383, 207] width 767 height 414
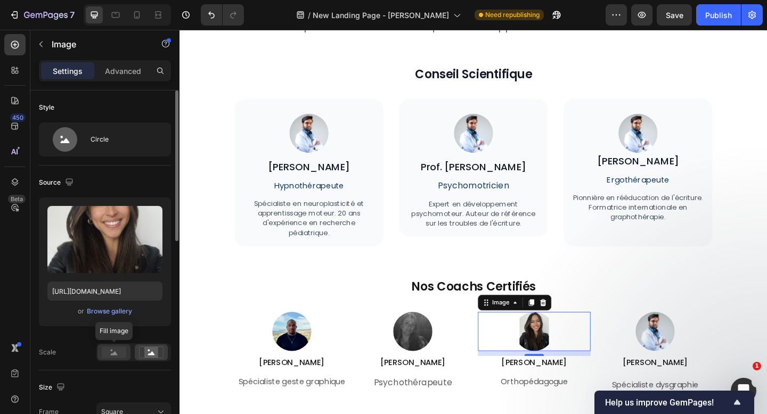
click at [117, 349] on rect at bounding box center [114, 353] width 24 height 12
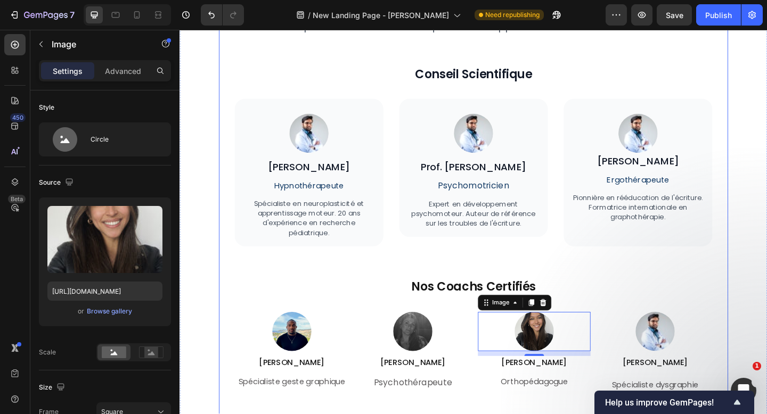
click at [766, 320] on div "Notre Équipe d'Experts Heading Des professionnels reconnus qui ont développé et…" at bounding box center [499, 308] width 554 height 654
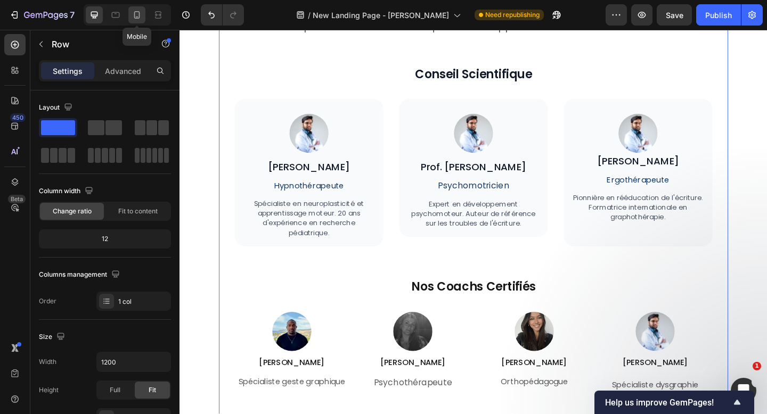
drag, startPoint x: 139, startPoint y: 15, endPoint x: 139, endPoint y: 277, distance: 262.5
click at [139, 15] on icon at bounding box center [137, 14] width 6 height 7
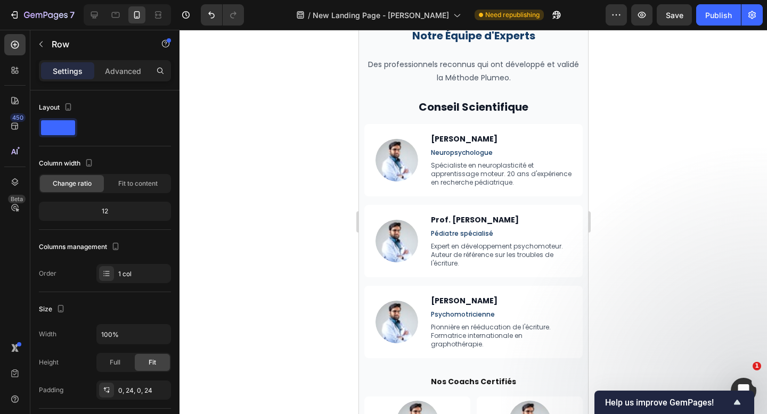
scroll to position [3717, 0]
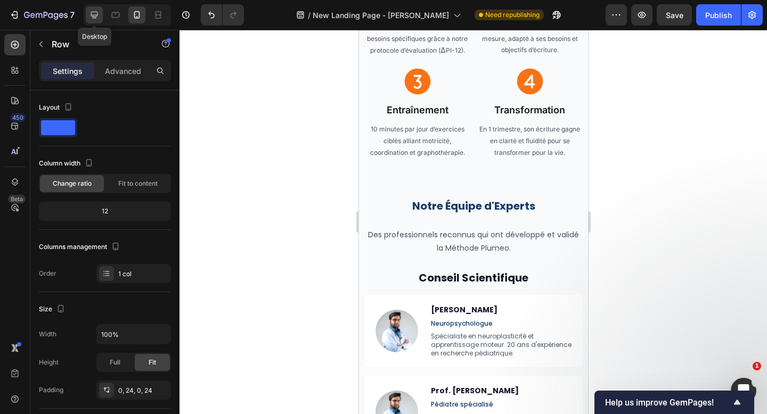
click at [93, 16] on icon at bounding box center [94, 15] width 7 height 7
type input "1200"
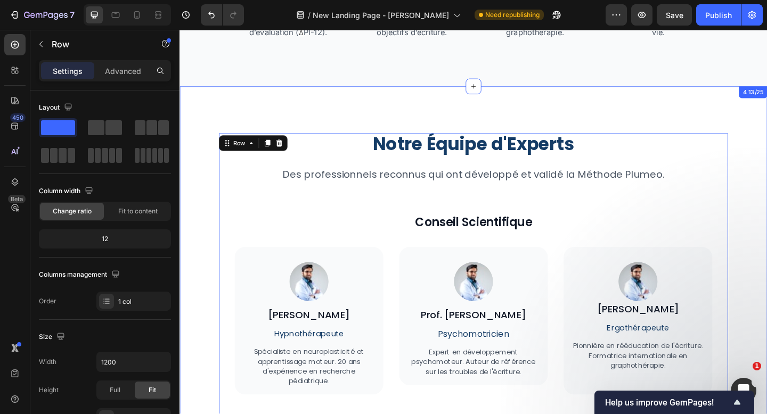
scroll to position [3269, 0]
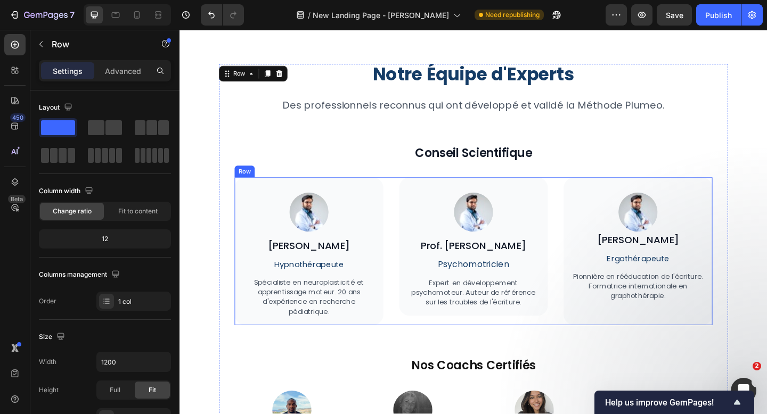
click at [592, 291] on div "Image [PERSON_NAME] Heading Hypnothérapeute Text Block Spécialiste en neuroplas…" at bounding box center [499, 271] width 520 height 161
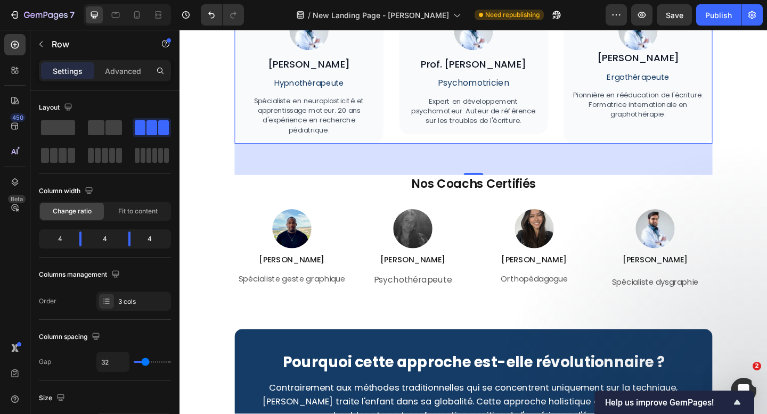
scroll to position [3345, 0]
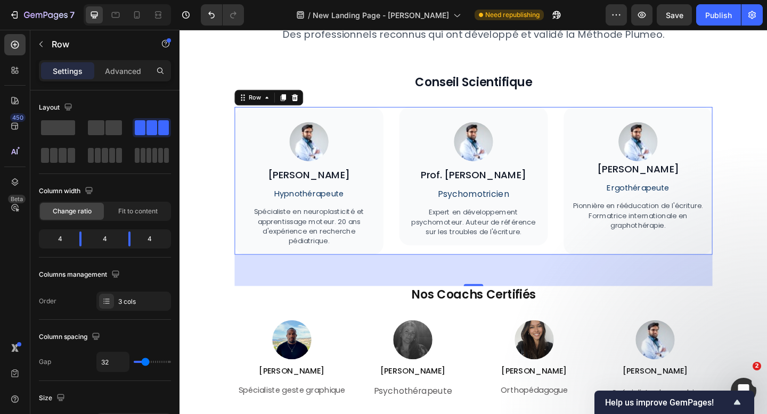
click at [587, 252] on div "Image [PERSON_NAME] Heading Hypnothérapeute Text Block Spécialiste en neuroplas…" at bounding box center [499, 194] width 520 height 161
click at [766, 244] on div "Notre Équipe d'Experts Heading Des professionnels reconnus qui ont développé et…" at bounding box center [498, 317] width 639 height 757
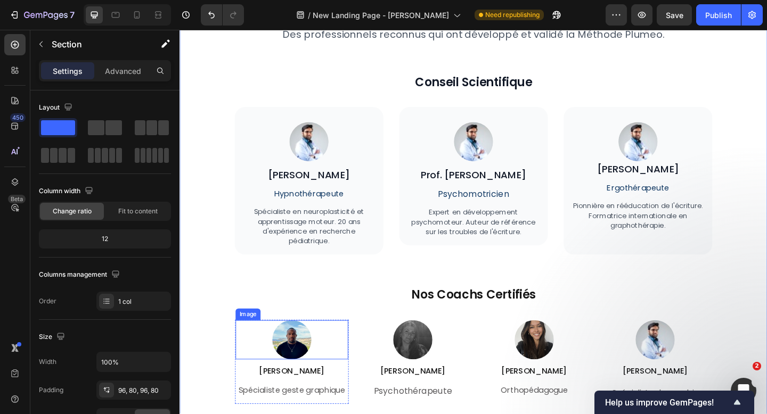
scroll to position [3382, 0]
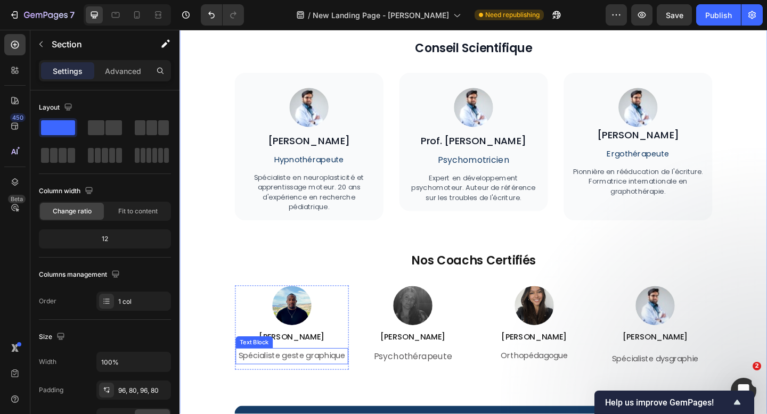
click at [321, 389] on p "Spécialiste geste graphique" at bounding box center [301, 384] width 120 height 15
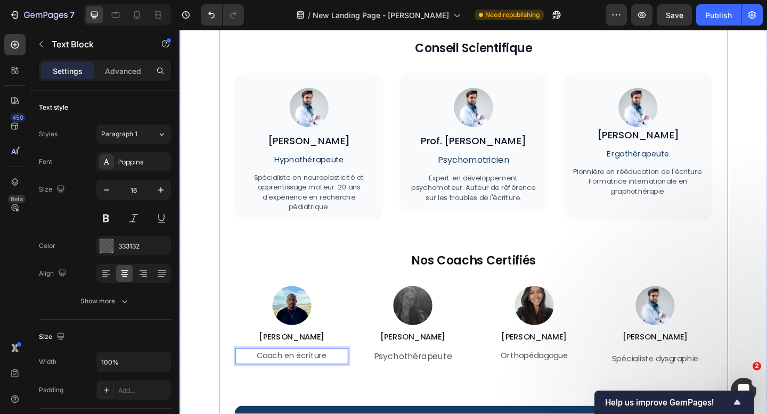
click at [339, 414] on div "Notre Équipe d'Experts Heading Des professionnels reconnus qui ont développé et…" at bounding box center [499, 280] width 520 height 654
click at [294, 383] on p "Coach en écriture" at bounding box center [301, 384] width 120 height 15
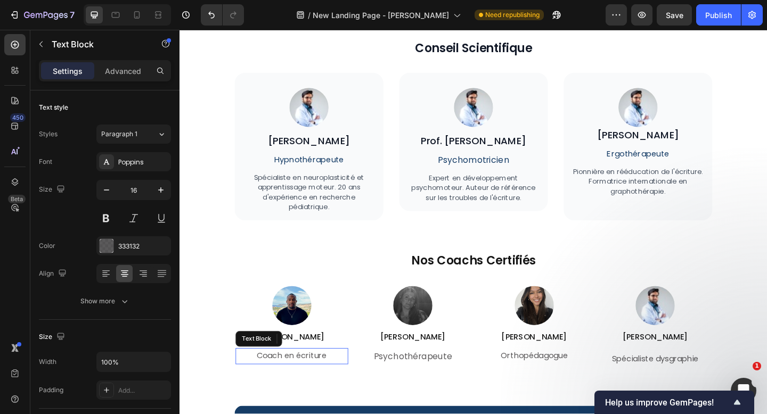
click at [298, 384] on p "Coach en écriture" at bounding box center [301, 384] width 120 height 15
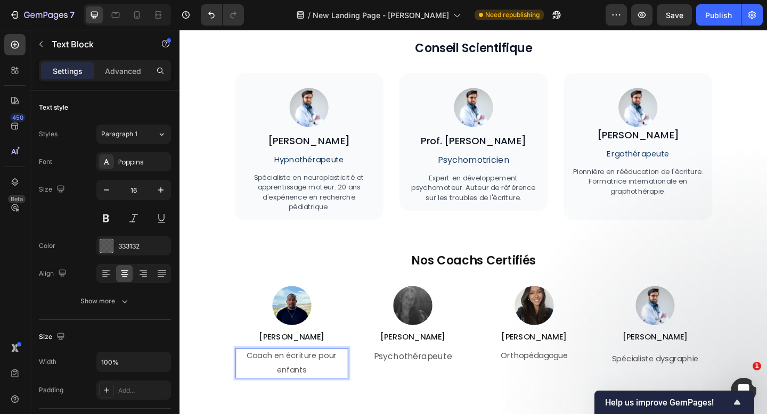
click at [317, 401] on p "Coach en écriture pour enfants" at bounding box center [301, 392] width 120 height 31
drag, startPoint x: 317, startPoint y: 401, endPoint x: 330, endPoint y: 389, distance: 18.5
click at [330, 389] on p "Coach en écriture pour enfants" at bounding box center [301, 392] width 120 height 31
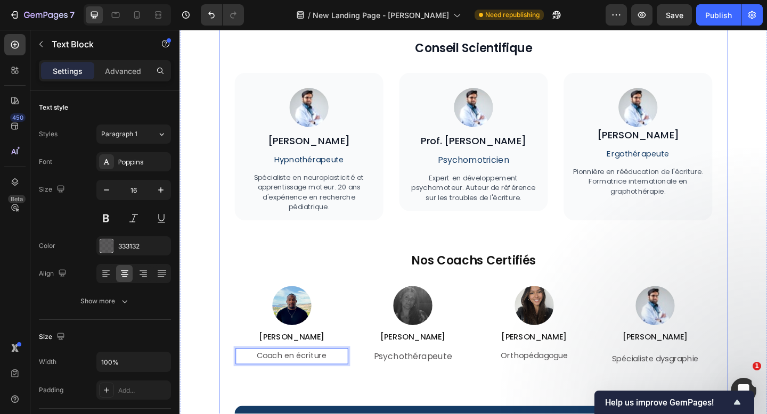
click at [351, 414] on div "Notre Équipe d'Experts Heading Des professionnels reconnus qui ont développé et…" at bounding box center [499, 280] width 520 height 654
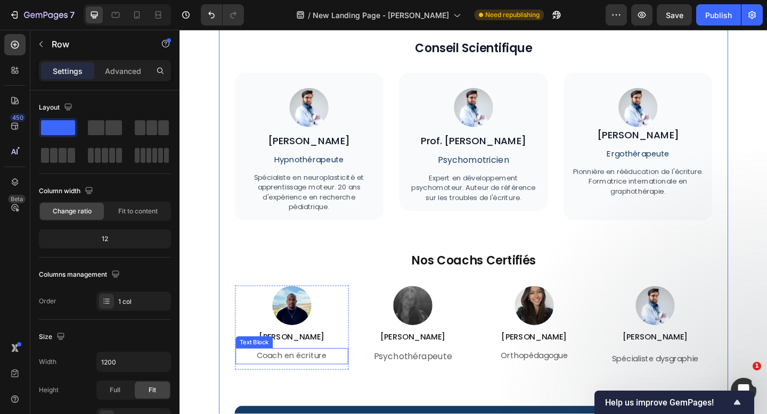
click at [292, 385] on p "Coach en écriture" at bounding box center [301, 384] width 120 height 15
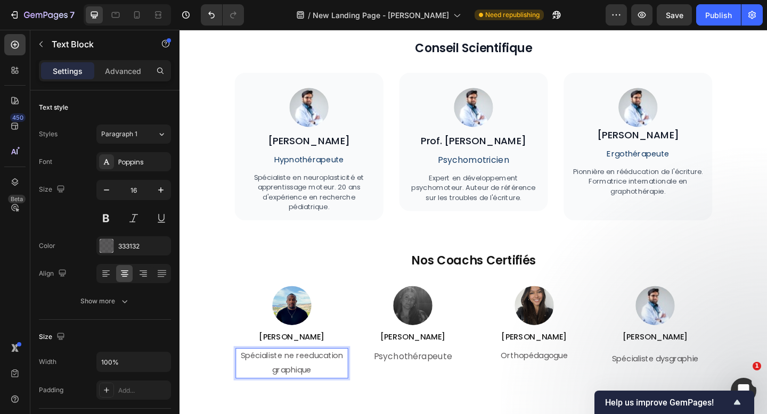
click at [299, 388] on p "Spécialiste ne reeducation graphique" at bounding box center [301, 392] width 120 height 31
click at [539, 387] on p "Orthopédagogue" at bounding box center [565, 384] width 120 height 15
click at [528, 386] on p "Orthopédagogue" at bounding box center [565, 384] width 120 height 15
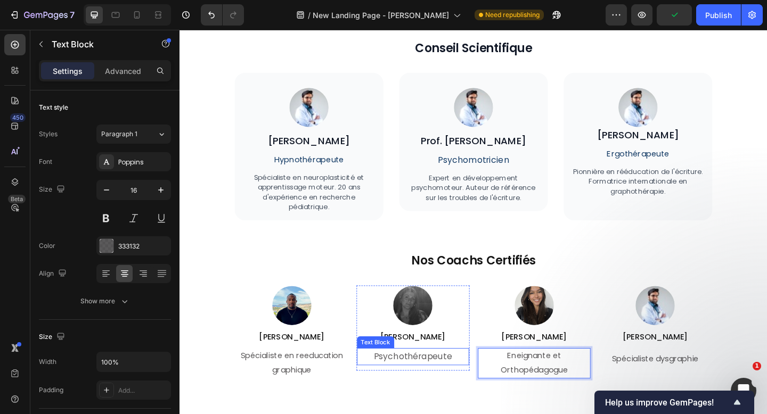
click at [471, 383] on p "Psychothérapeute" at bounding box center [433, 385] width 120 height 17
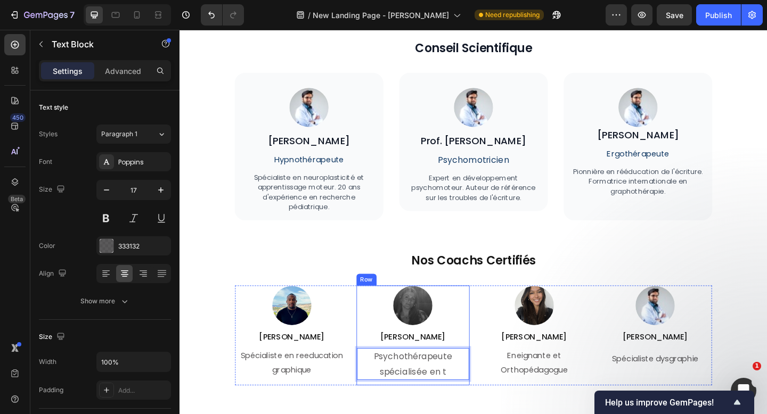
scroll to position [3402, 0]
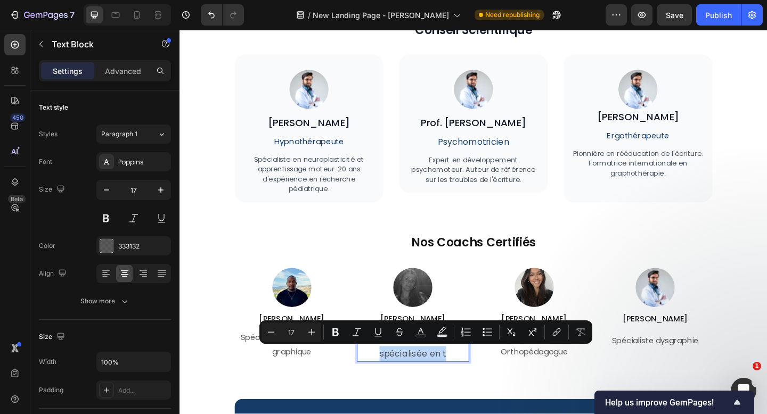
drag, startPoint x: 470, startPoint y: 382, endPoint x: 393, endPoint y: 383, distance: 77.2
click at [393, 383] on p "Psychothérapeute spécialisée en t" at bounding box center [433, 374] width 120 height 32
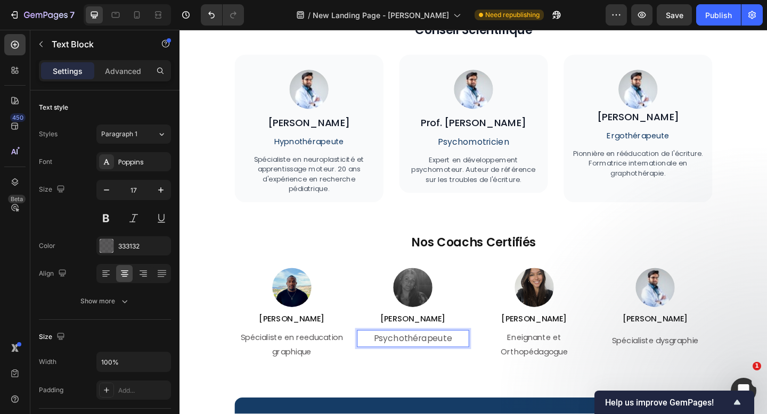
click at [433, 365] on p "Psychothérapeute" at bounding box center [433, 366] width 120 height 17
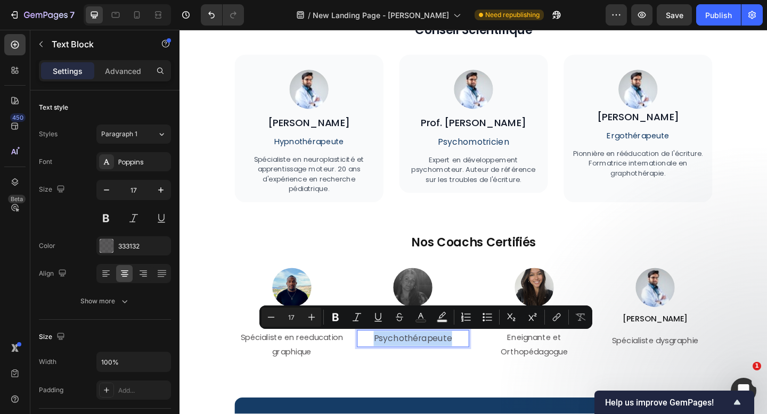
copy p "Psychothérapeute"
click at [430, 358] on p "Psychothérapeute" at bounding box center [433, 366] width 120 height 17
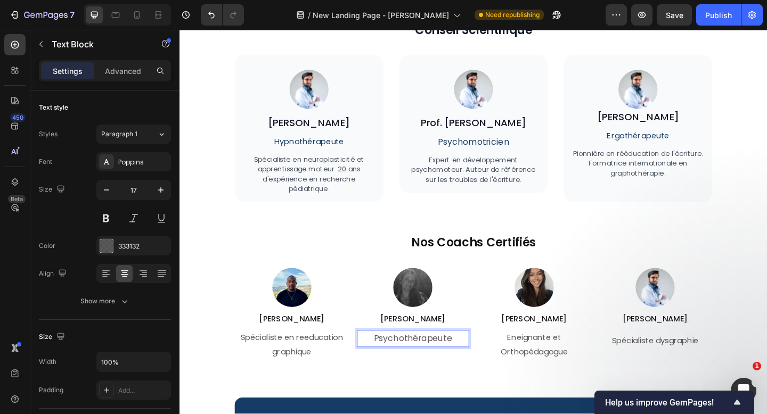
click at [430, 360] on p "Psychothérapeute" at bounding box center [433, 366] width 120 height 17
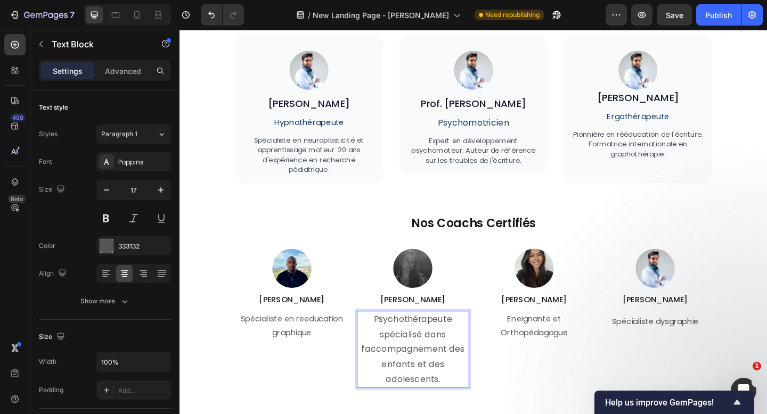
scroll to position [3438, 0]
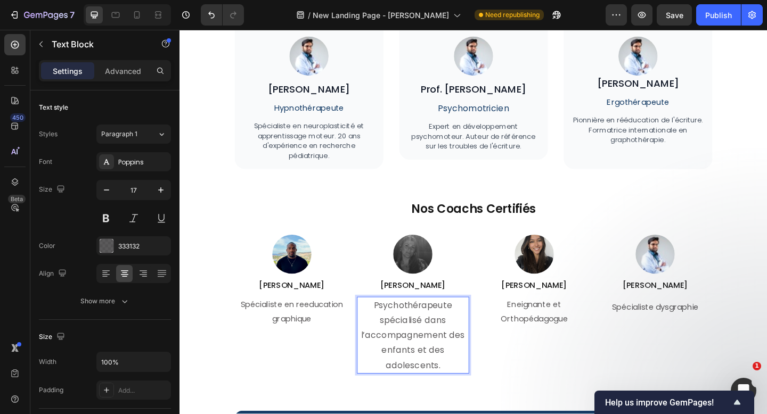
click at [445, 375] on p "Psychothérapeute spécialisé dans l’accompagnement des enfants et des adolescent…" at bounding box center [433, 362] width 120 height 81
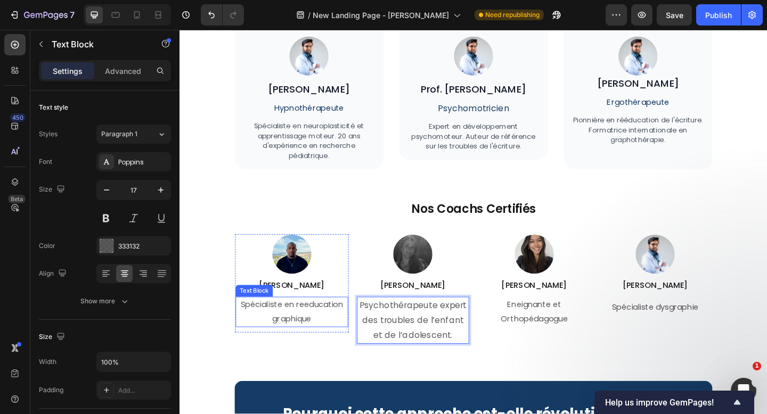
click at [332, 333] on p "Spécialiste en reeducation graphique" at bounding box center [301, 337] width 120 height 31
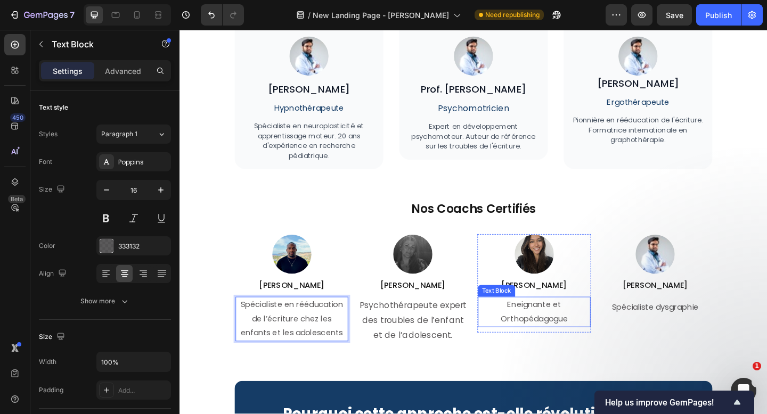
click at [571, 332] on p "Eneignante et Orthopédagogue" at bounding box center [565, 337] width 120 height 31
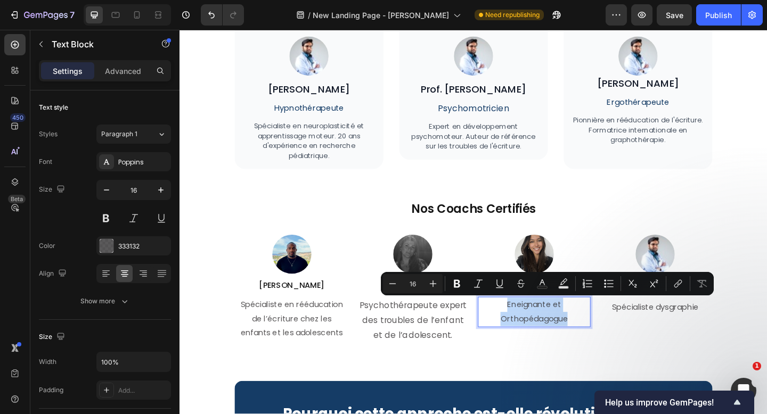
copy p "Eneignante et Orthopédagogue"
click at [558, 340] on p "Eneignante et Orthopédagogue" at bounding box center [565, 337] width 120 height 31
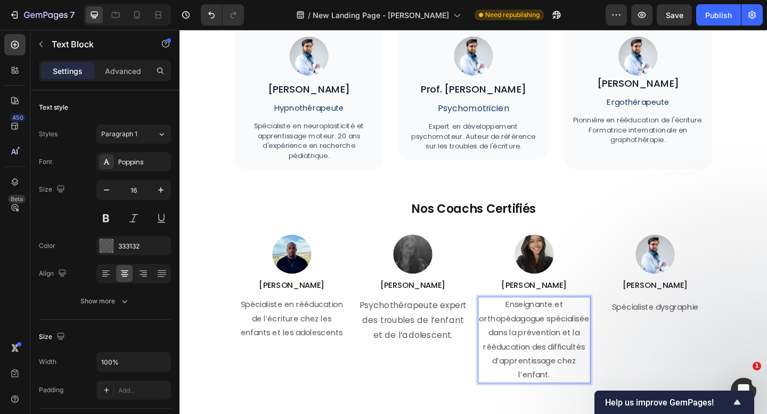
click at [564, 340] on p "Enseignante et orthopédagogue spécialisée dans la prévention et la rééducation …" at bounding box center [565, 368] width 120 height 92
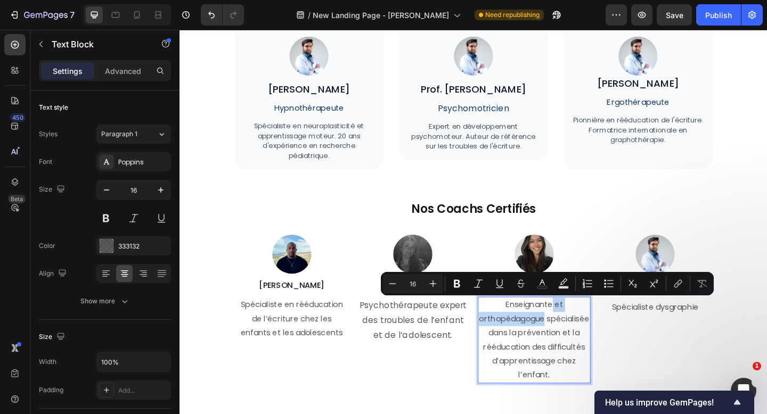
drag, startPoint x: 605, startPoint y: 347, endPoint x: 586, endPoint y: 331, distance: 25.7
click at [586, 331] on p "Enseignante et orthopédagogue spécialisée dans la prévention et la rééducation …" at bounding box center [565, 368] width 120 height 92
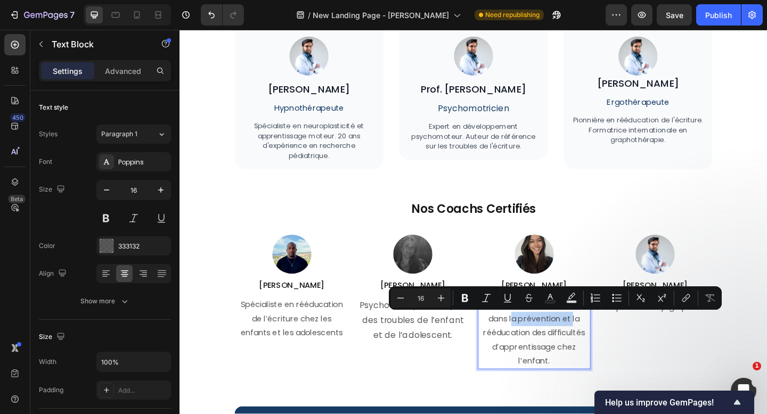
drag, startPoint x: 606, startPoint y: 348, endPoint x: 540, endPoint y: 348, distance: 65.5
click at [540, 348] on p "Enseignante spécialisée dans la prévention et la rééducation des difficultés d’…" at bounding box center [565, 360] width 120 height 77
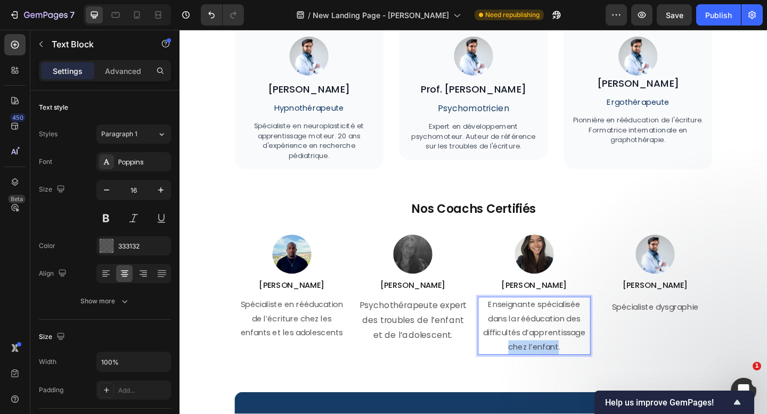
drag, startPoint x: 590, startPoint y: 376, endPoint x: 536, endPoint y: 375, distance: 54.8
click at [536, 375] on p "Enseignante spécialisée dans la rééducation des difficultés d’apprentissage che…" at bounding box center [565, 352] width 120 height 61
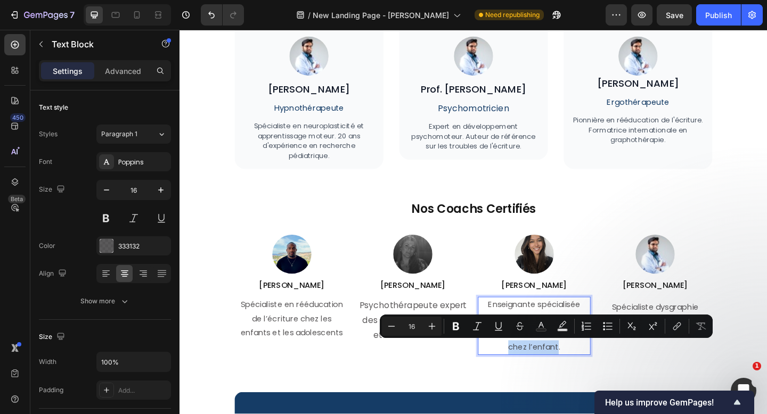
click at [592, 403] on div "Notre Équipe d'Experts Heading Des professionnels reconnus qui ont développé et…" at bounding box center [499, 244] width 520 height 695
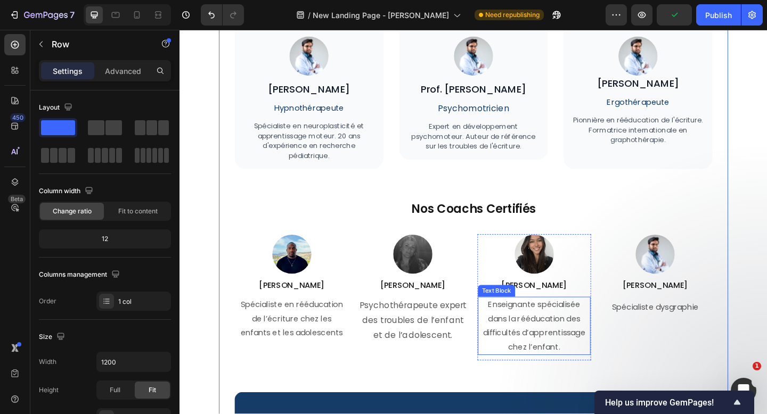
click at [547, 330] on p "Enseignante spécialisée dans la rééducation des difficultés d’apprentissage che…" at bounding box center [565, 352] width 120 height 61
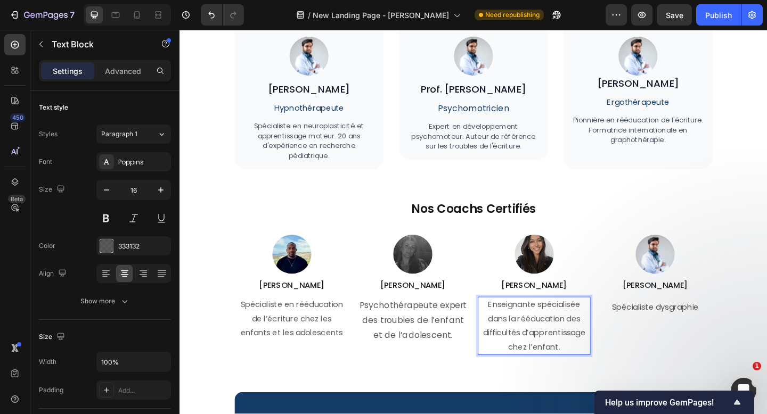
click at [547, 330] on p "Enseignante spécialisée dans la rééducation des difficultés d’apprentissage che…" at bounding box center [565, 352] width 120 height 61
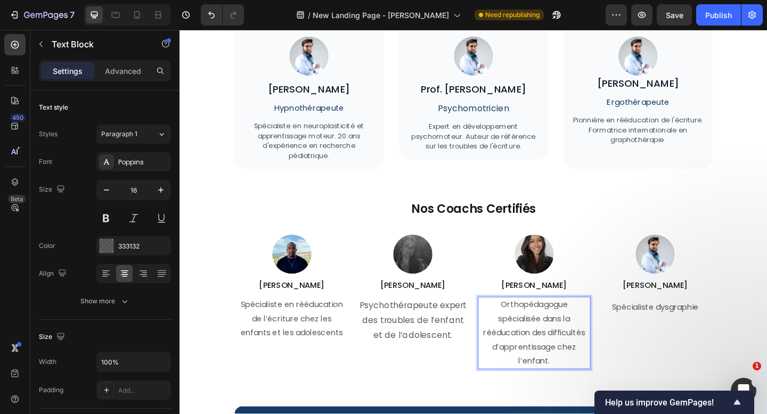
click at [562, 333] on p "Orthopédagogue spécialisée dans la rééducation des difficultés d’apprentissage …" at bounding box center [565, 360] width 120 height 77
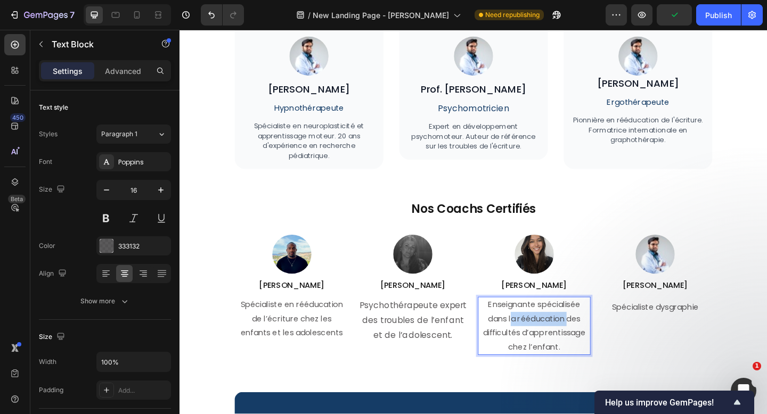
drag, startPoint x: 571, startPoint y: 347, endPoint x: 541, endPoint y: 346, distance: 29.9
click at [541, 346] on p "Enseignante spécialisée dans la rééducation des difficultés d’apprentissage che…" at bounding box center [565, 352] width 120 height 61
drag, startPoint x: 578, startPoint y: 378, endPoint x: 592, endPoint y: 355, distance: 26.5
click at [592, 355] on p "Enseignante spécialisée dans les difficultés d’apprentissage chez l’enfant." at bounding box center [565, 352] width 120 height 61
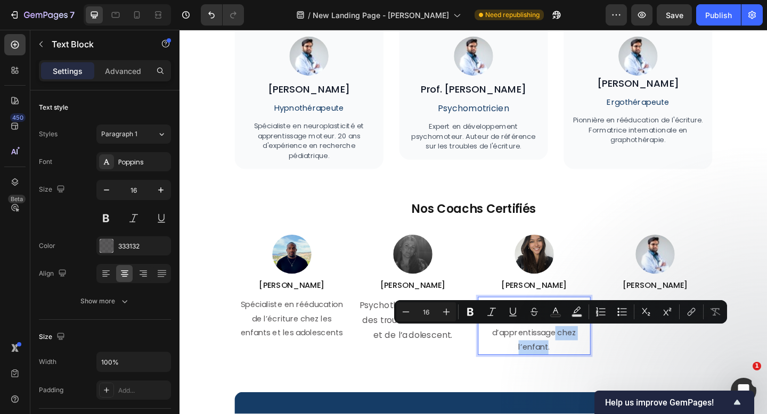
drag, startPoint x: 580, startPoint y: 378, endPoint x: 588, endPoint y: 360, distance: 19.8
click at [588, 360] on p "Enseignante spécialisée dans les difficultés d’apprentissage chez l’enfant." at bounding box center [565, 352] width 120 height 61
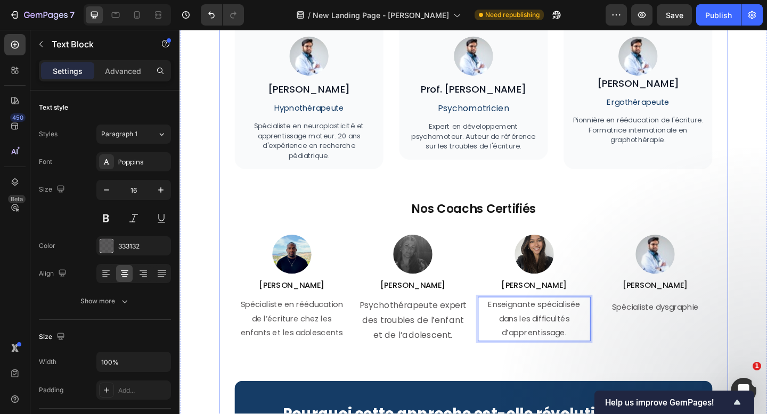
click at [577, 396] on div "Notre Équipe d'Experts Heading Des professionnels reconnus qui ont développé et…" at bounding box center [499, 238] width 520 height 683
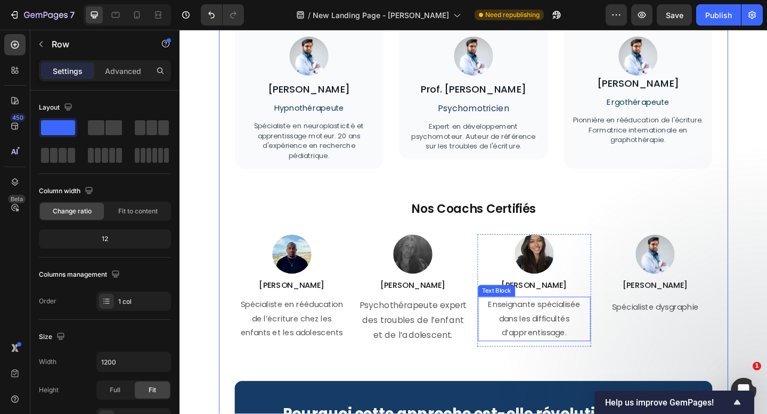
click at [548, 345] on p "Enseignante spécialisée dans les difficultés d’apprentissage." at bounding box center [565, 345] width 120 height 46
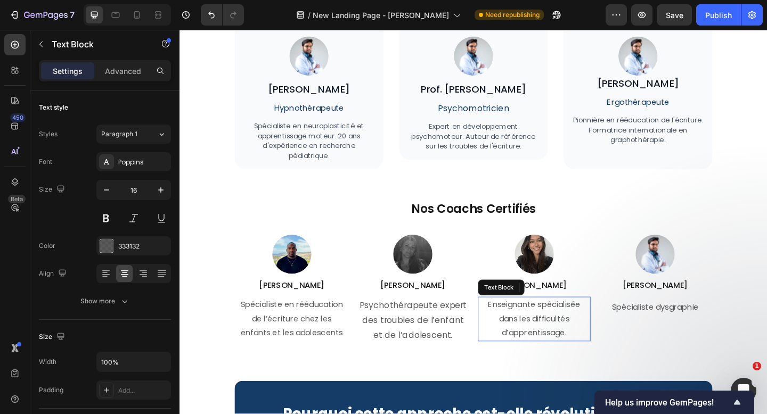
click at [548, 345] on p "Enseignante spécialisée dans les difficultés d’apprentissage." at bounding box center [565, 345] width 120 height 46
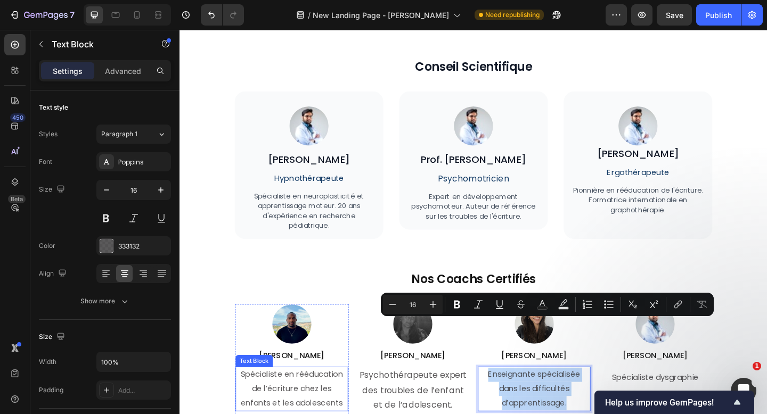
scroll to position [3416, 0]
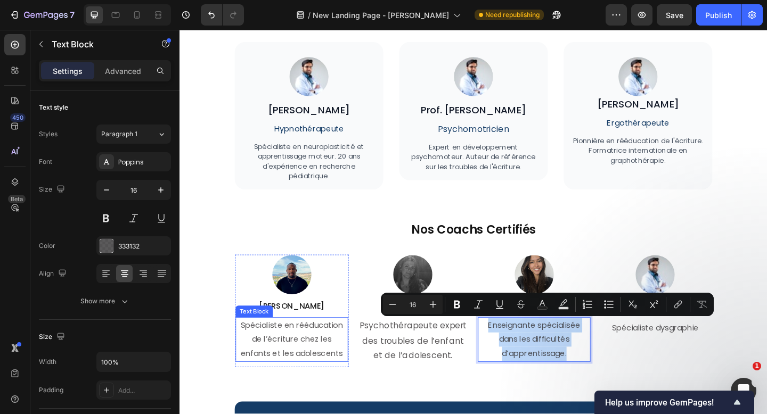
click at [293, 351] on p "Spécialiste en rééducation de l’écriture chez les enfants et les adolescents" at bounding box center [301, 367] width 120 height 46
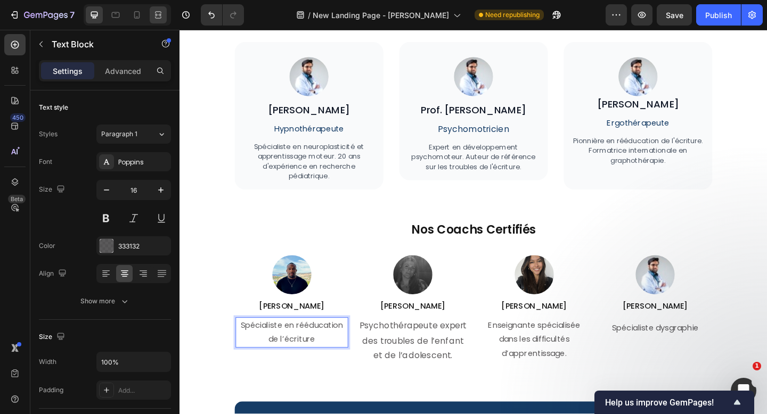
click at [154, 19] on icon at bounding box center [158, 15] width 11 height 11
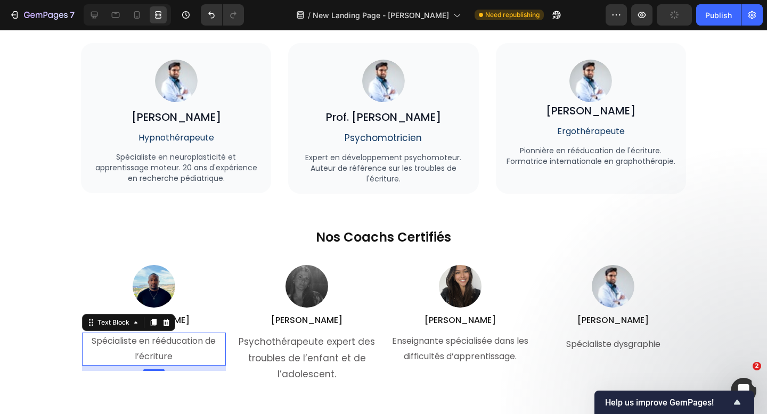
click at [191, 348] on p "Spécialiste en rééducation de l’écriture" at bounding box center [154, 349] width 142 height 31
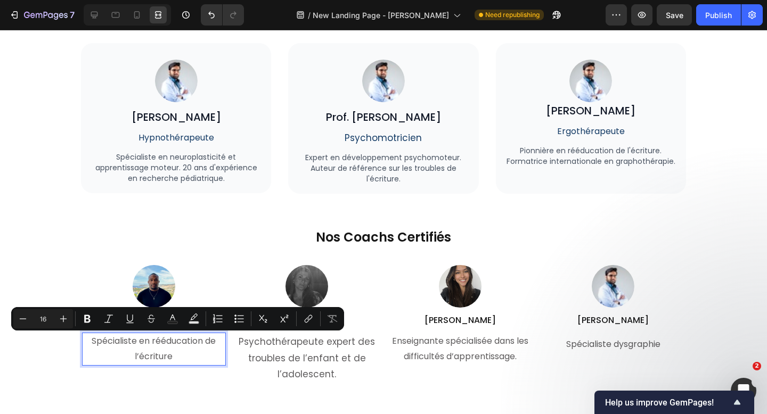
click at [129, 338] on p "Spécialiste en rééducation de l’écriture" at bounding box center [154, 349] width 142 height 31
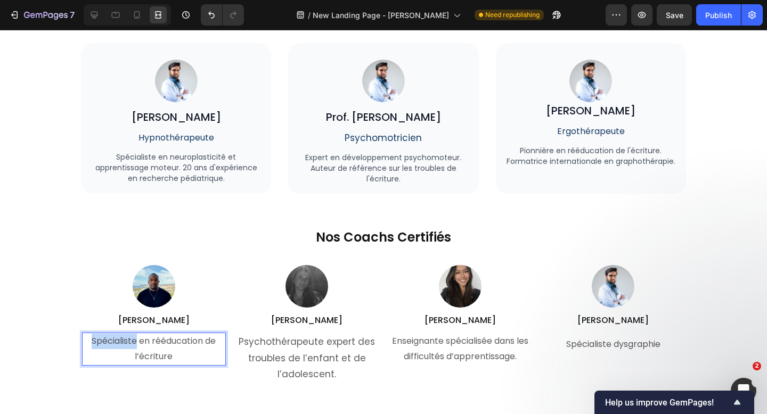
click at [129, 338] on p "Spécialiste en rééducation de l’écriture" at bounding box center [154, 349] width 142 height 31
click at [178, 357] on p "Coach en rééducation de l’écriture" at bounding box center [154, 349] width 142 height 31
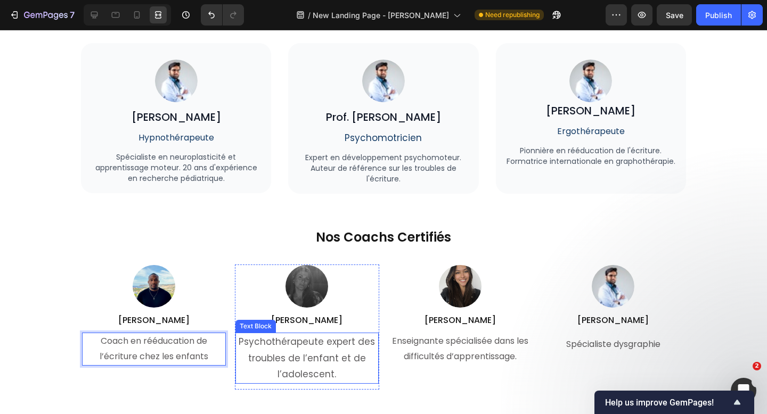
click at [346, 343] on p "Psychothérapeute expert des troubles de l’enfant et de l’adolescent." at bounding box center [307, 358] width 142 height 49
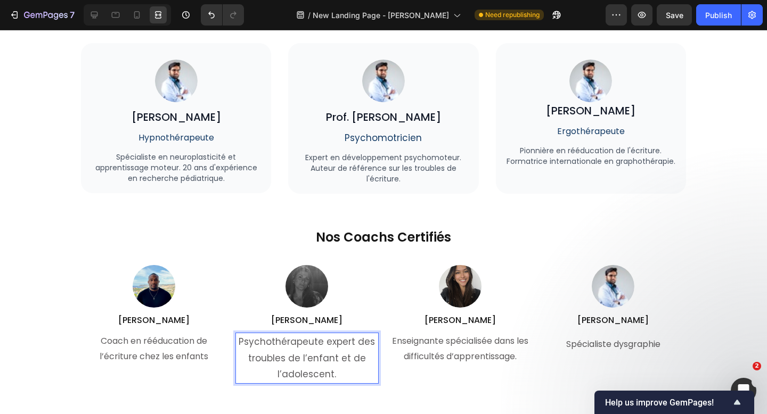
click at [346, 343] on p "Psychothérapeute expert des troubles de l’enfant et de l’adolescent." at bounding box center [307, 358] width 142 height 49
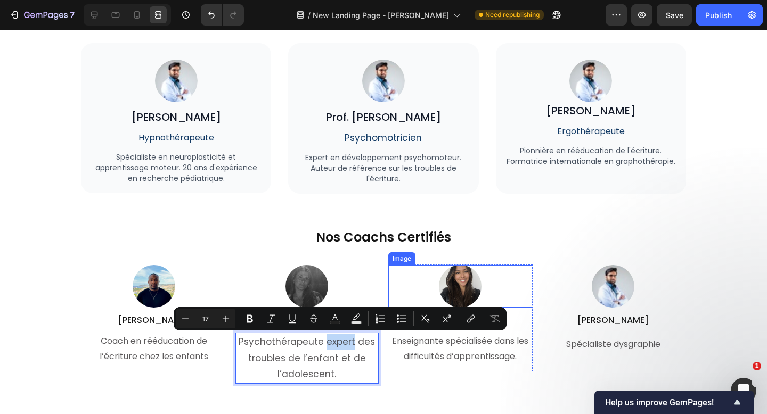
click at [472, 359] on p "Enseignante spécialisée dans les difficultés d’apprentissage." at bounding box center [460, 349] width 142 height 31
click at [523, 380] on div "Image Valeria M. G. Heading Enseignante spécialisée dans les difficultés d’appr…" at bounding box center [460, 327] width 145 height 125
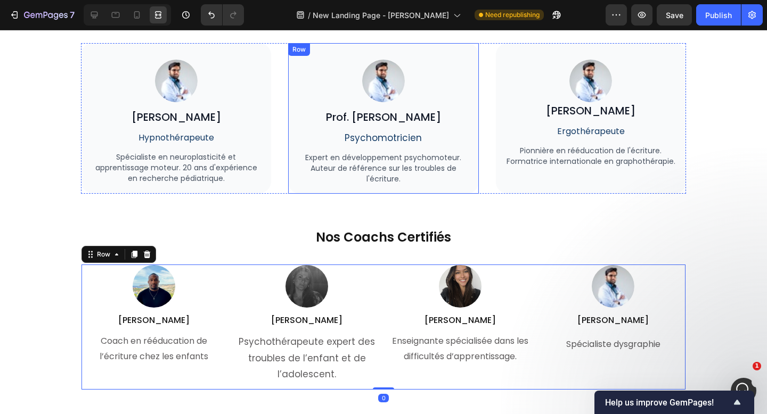
click at [396, 139] on span "Psychomotricien" at bounding box center [382, 138] width 77 height 13
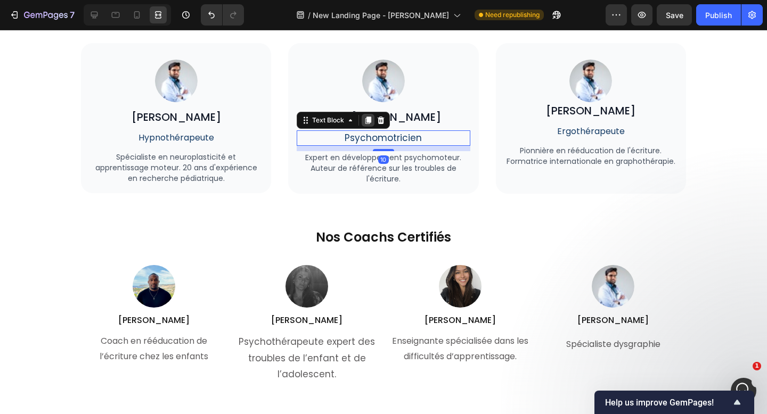
click at [369, 122] on icon at bounding box center [368, 120] width 9 height 9
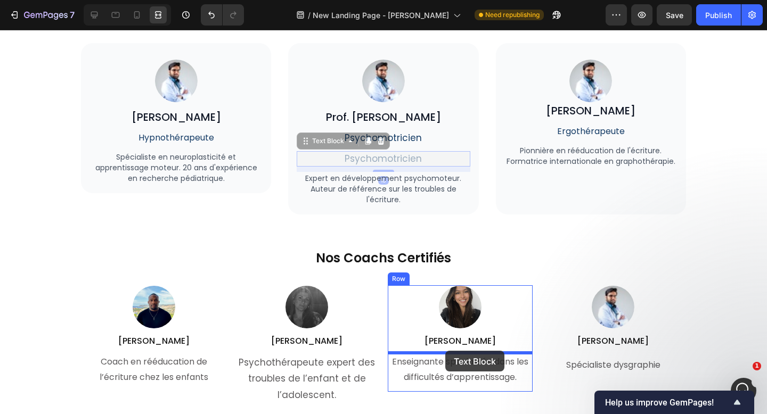
drag, startPoint x: 312, startPoint y: 142, endPoint x: 445, endPoint y: 351, distance: 247.5
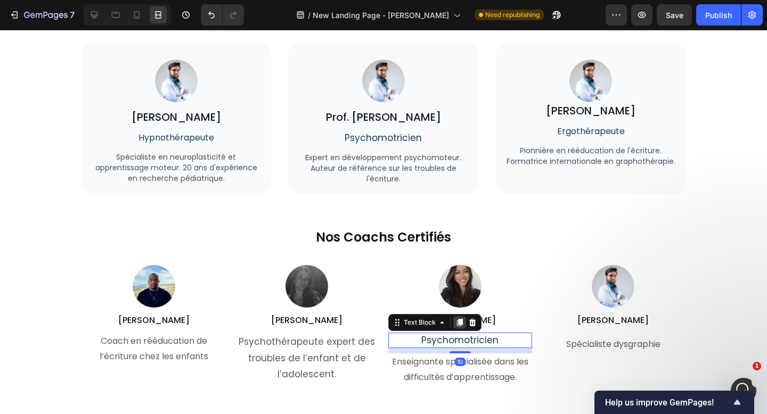
click at [461, 326] on div at bounding box center [459, 322] width 13 height 13
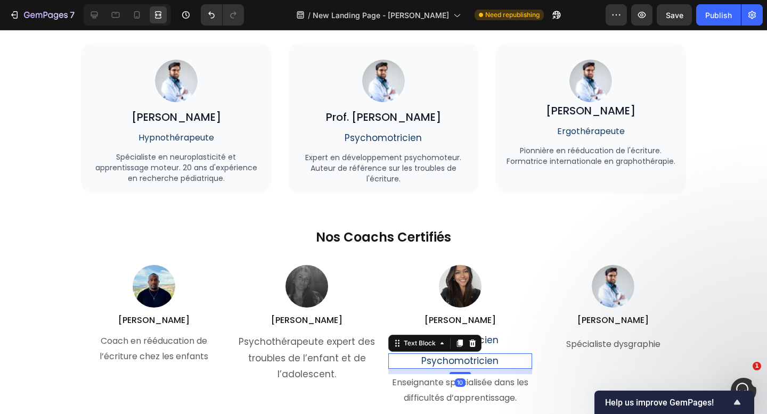
click at [434, 362] on span "Psychomotricien" at bounding box center [459, 361] width 77 height 13
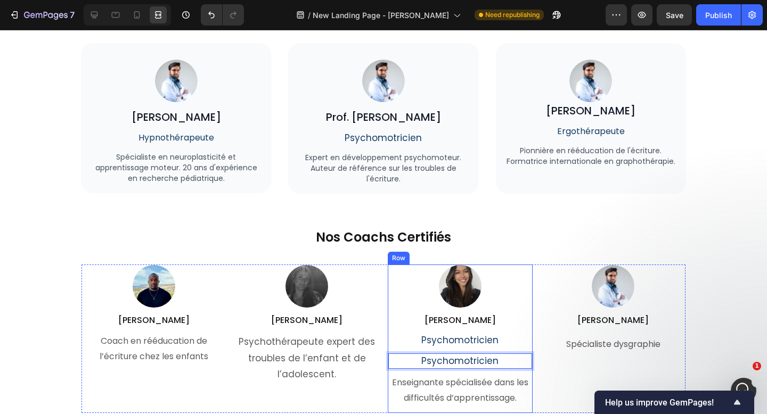
click at [415, 377] on p "Enseignante spécialisée dans les difficultés d’apprentissage." at bounding box center [460, 390] width 142 height 31
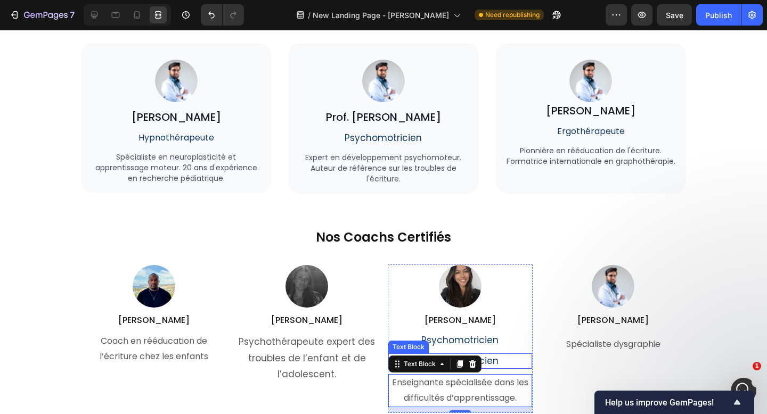
click at [492, 361] on span "Psychomotricien" at bounding box center [459, 361] width 77 height 13
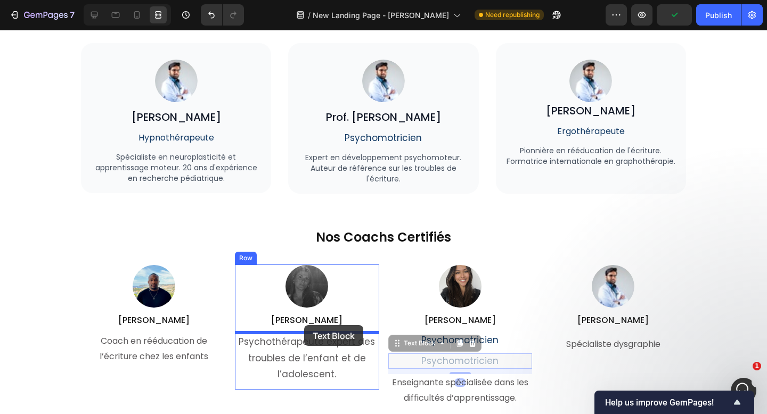
drag, startPoint x: 407, startPoint y: 344, endPoint x: 304, endPoint y: 327, distance: 104.2
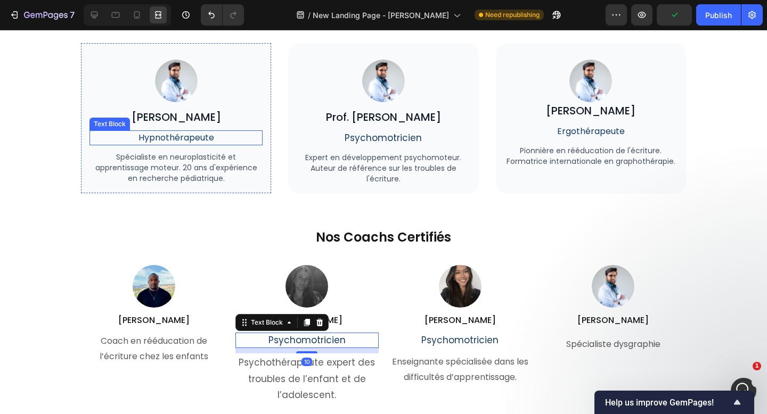
click at [196, 133] on p "Hypnothérapeute" at bounding box center [176, 138] width 171 height 13
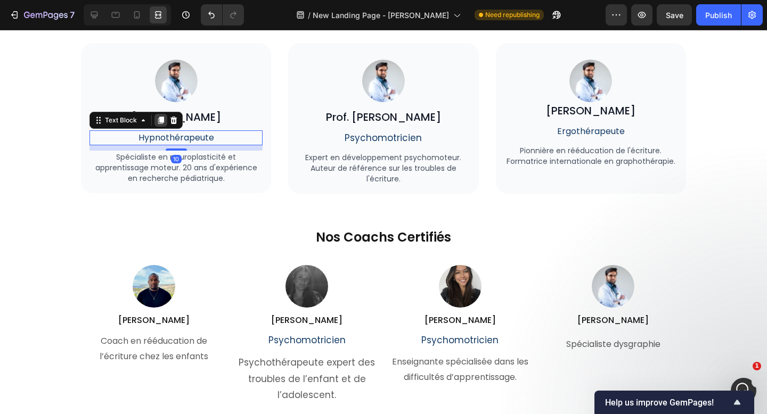
click at [159, 118] on icon at bounding box center [161, 120] width 6 height 7
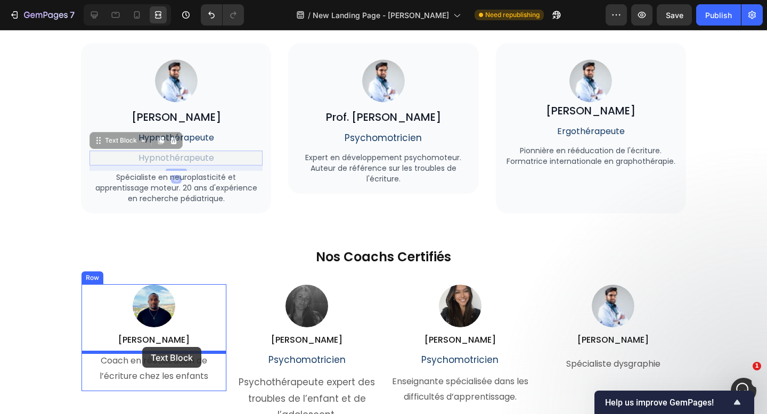
drag, startPoint x: 111, startPoint y: 143, endPoint x: 142, endPoint y: 347, distance: 206.2
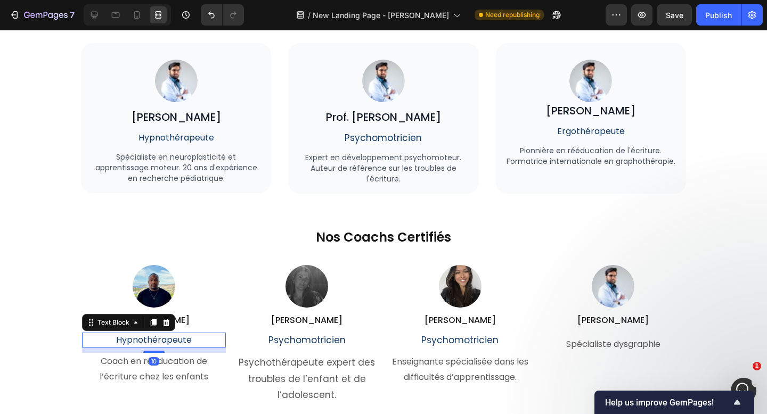
click at [155, 338] on p "Hypnothérapeute" at bounding box center [154, 340] width 142 height 13
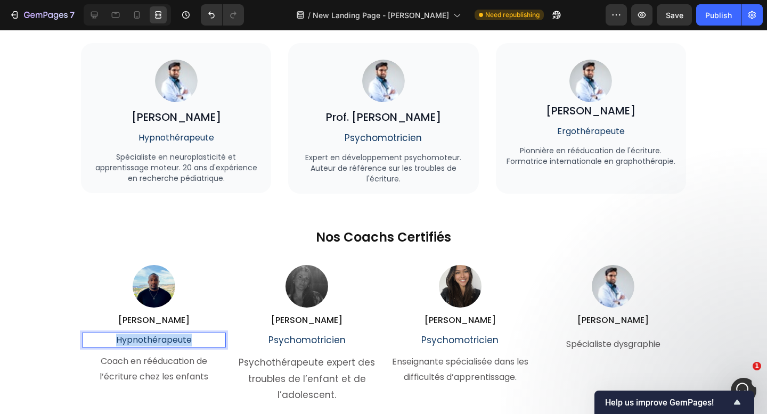
click at [155, 338] on p "Hypnothérapeute" at bounding box center [154, 340] width 142 height 13
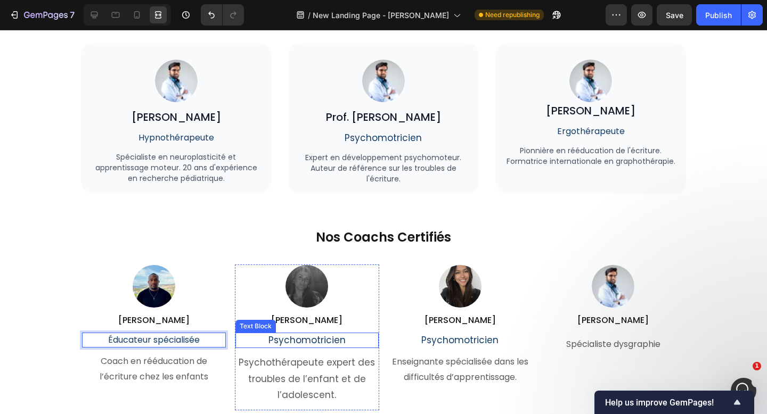
click at [323, 341] on span "Psychomotricien" at bounding box center [306, 340] width 77 height 13
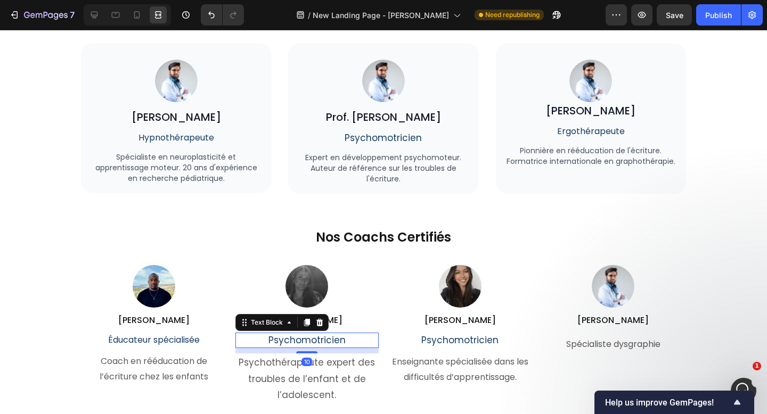
click at [336, 341] on span "Psychomotricien" at bounding box center [306, 340] width 77 height 13
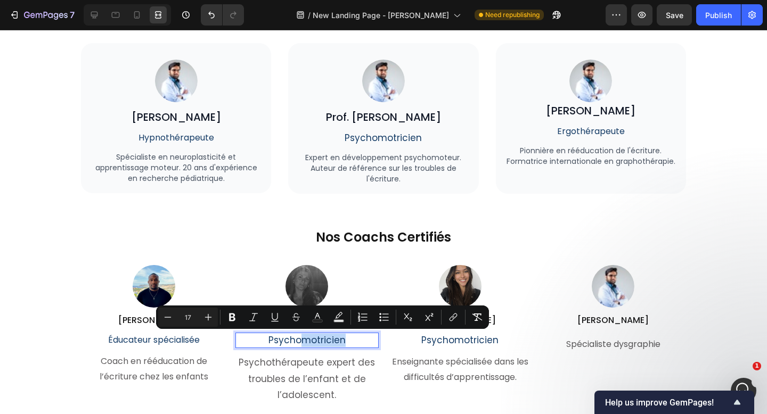
drag, startPoint x: 345, startPoint y: 341, endPoint x: 304, endPoint y: 343, distance: 41.1
click at [304, 343] on p "Psychomotricien" at bounding box center [307, 340] width 142 height 13
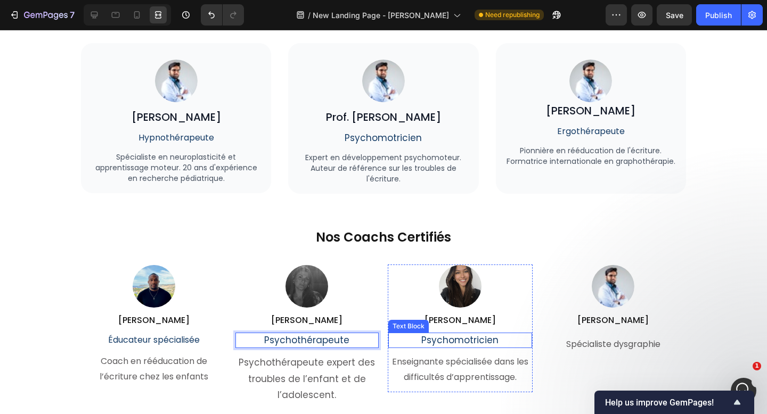
click at [456, 343] on span "Psychomotricien" at bounding box center [459, 340] width 77 height 13
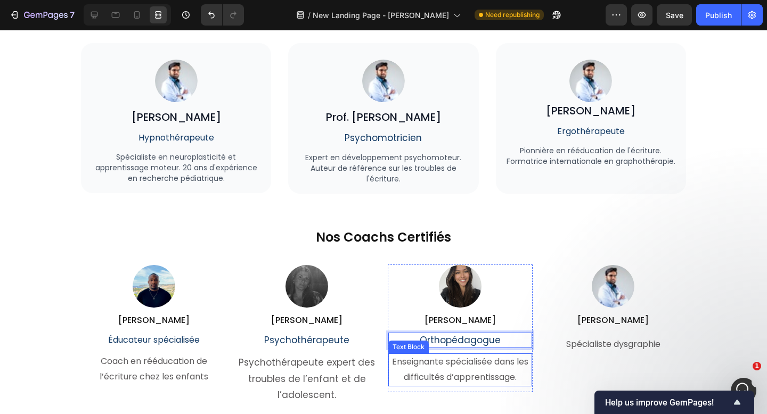
click at [466, 371] on p "Enseignante spécialisée dans les difficultés d’apprentissage." at bounding box center [460, 370] width 142 height 31
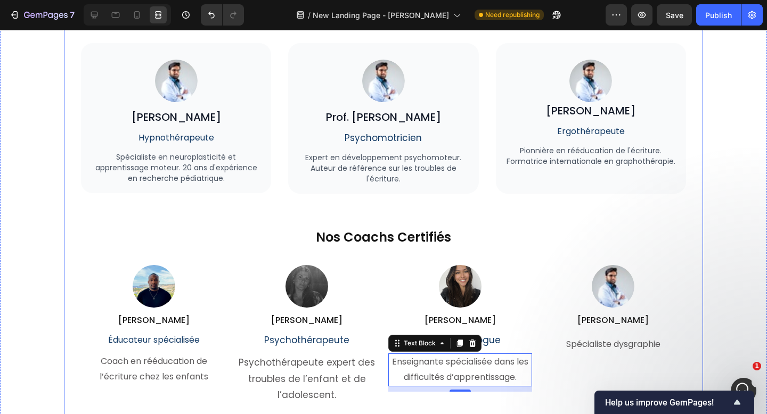
click at [205, 180] on p "Spécialiste en neuroplasticité et apprentissage moteur. 20 ans d'expérience en …" at bounding box center [176, 168] width 171 height 32
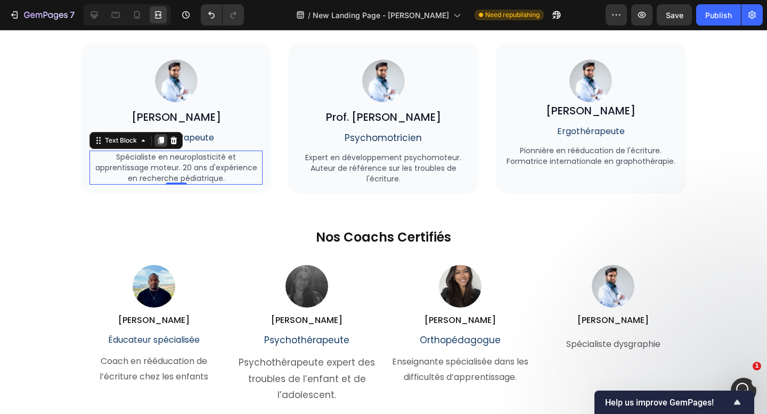
click at [160, 143] on icon at bounding box center [161, 140] width 9 height 9
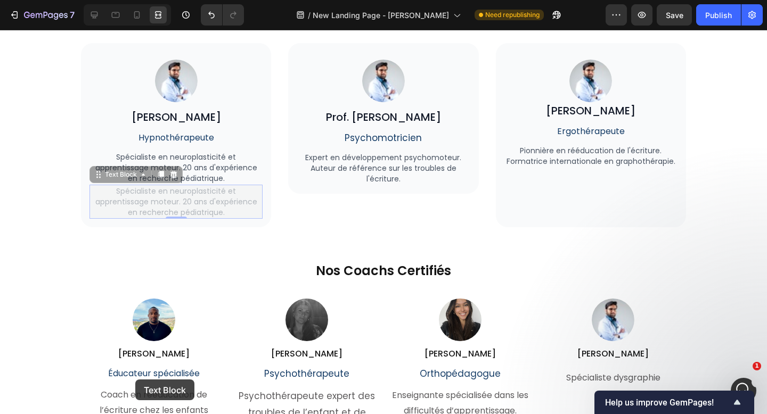
drag, startPoint x: 105, startPoint y: 176, endPoint x: 135, endPoint y: 380, distance: 205.6
click at [167, 298] on div "Image Asnnel R. Heading Éducateur spécialisée Text Block Coach en rééducation d…" at bounding box center [153, 361] width 145 height 127
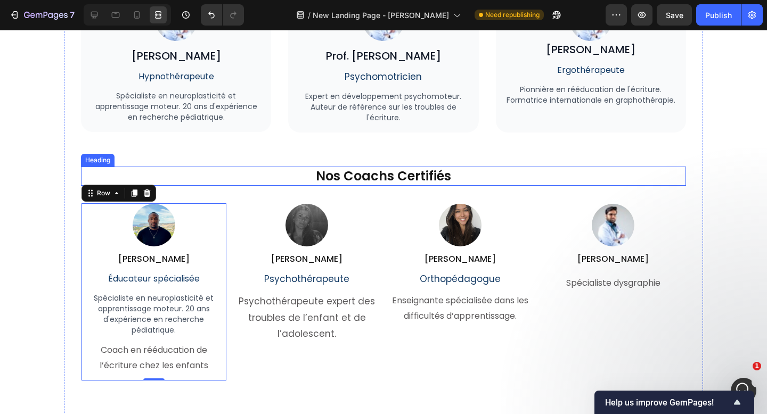
scroll to position [3513, 0]
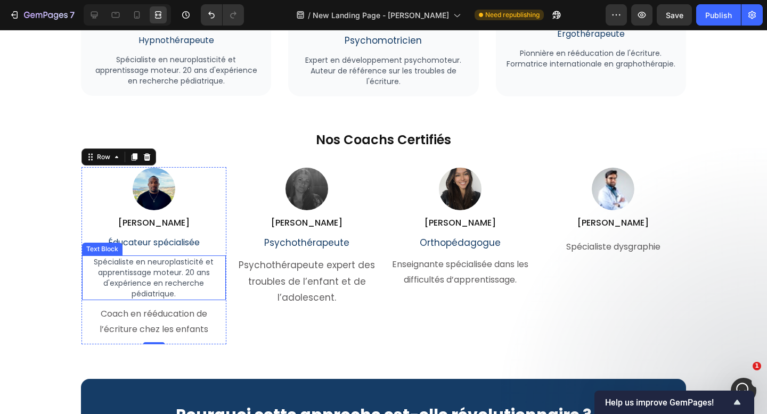
click at [167, 286] on p "Spécialiste en neuroplasticité et apprentissage moteur. 20 ans d'expérience en …" at bounding box center [154, 278] width 142 height 43
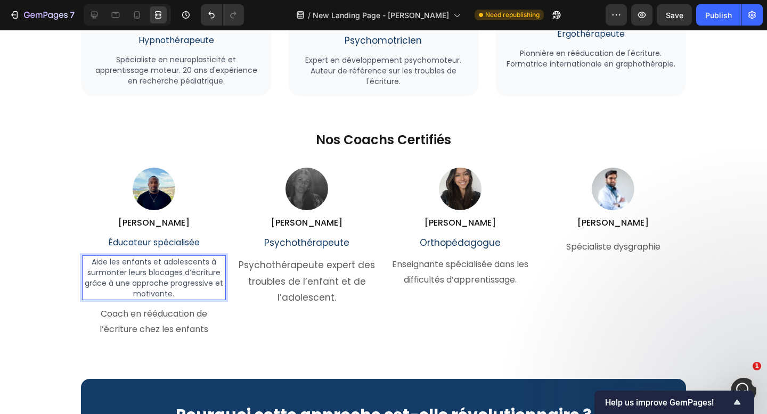
click at [167, 286] on p "Aide les enfants et adolescents à surmonter leurs blocages d’écriture grâce à u…" at bounding box center [154, 278] width 142 height 43
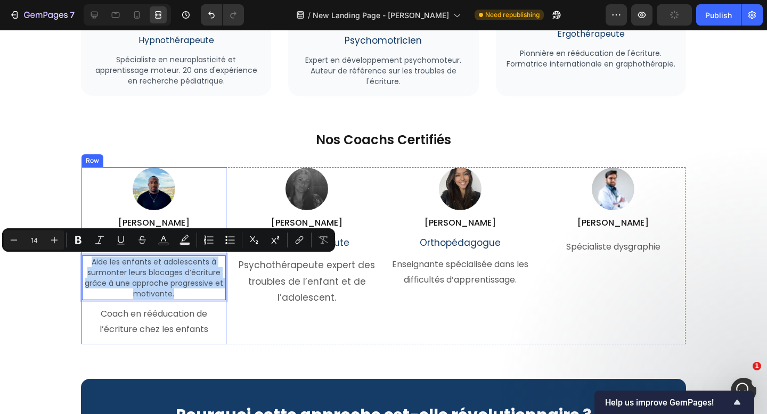
click at [192, 299] on div "Aide les enfants et adolescents à surmonter leurs blocages d’écriture grâce à u…" at bounding box center [154, 278] width 144 height 45
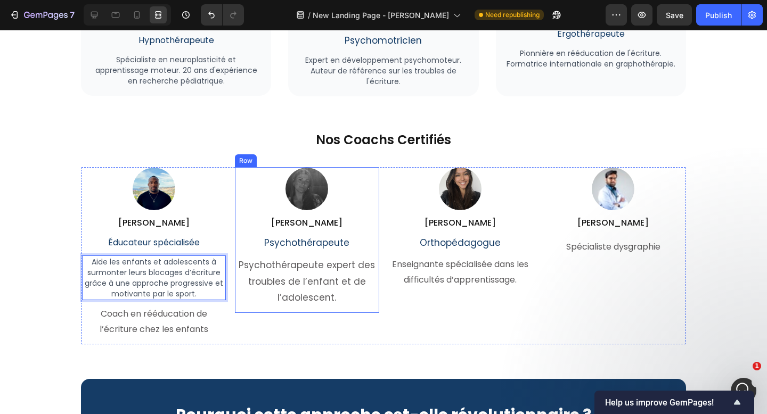
click at [258, 318] on div "Image Mélanie J. Heading Psychothérapeute Text Block Psychothérapeute expert de…" at bounding box center [307, 255] width 145 height 177
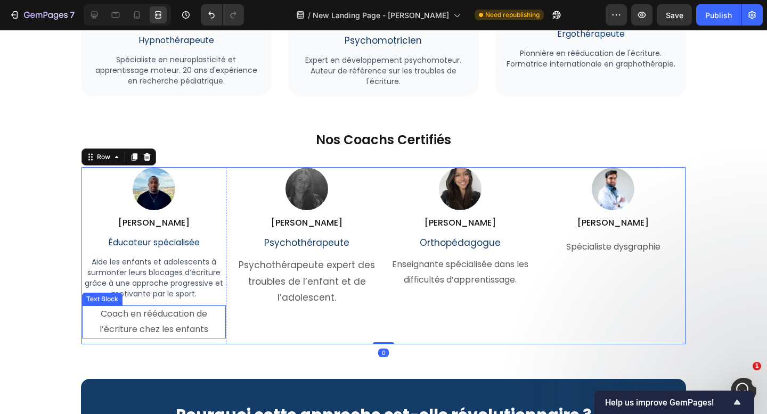
click at [199, 315] on p "Coach en rééducation de l’écriture chez les enfants" at bounding box center [154, 322] width 142 height 31
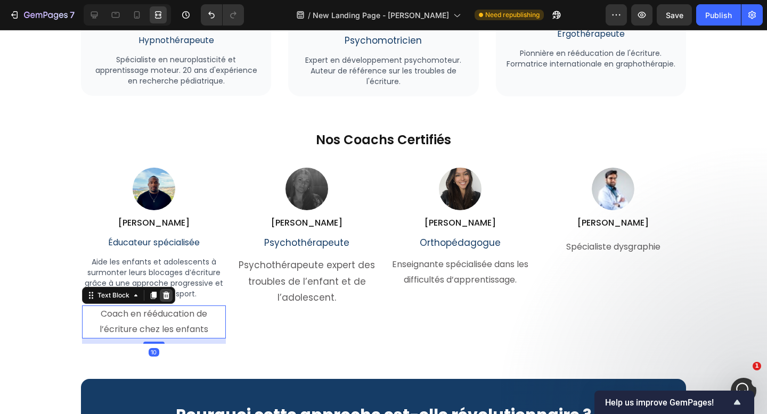
click at [168, 300] on div at bounding box center [166, 295] width 13 height 13
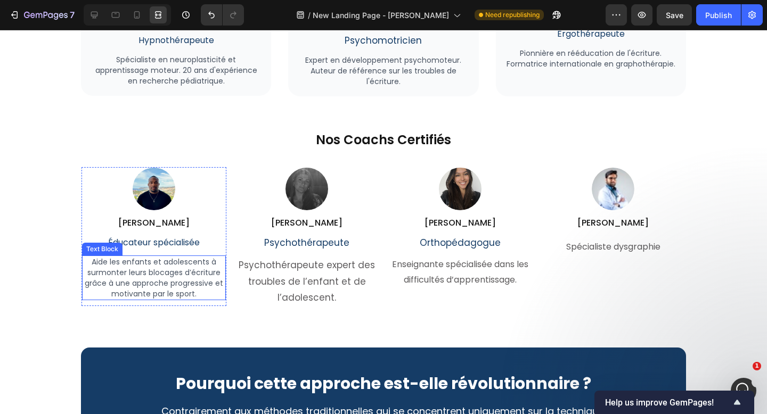
click at [194, 278] on p "Aide les enfants et adolescents à surmonter leurs blocages d’écriture grâce à u…" at bounding box center [154, 278] width 142 height 43
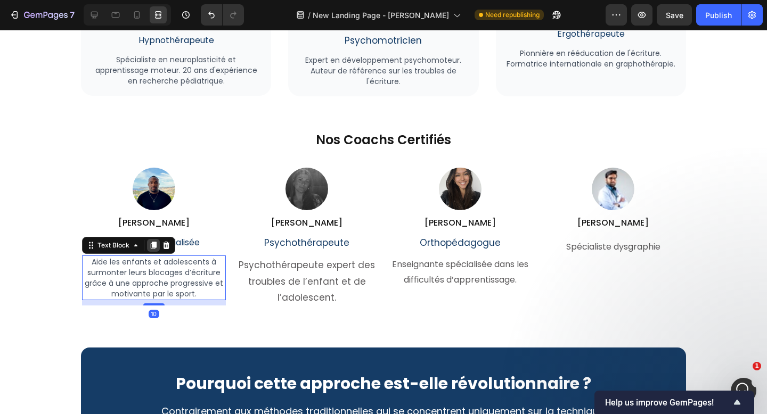
click at [153, 245] on icon at bounding box center [154, 245] width 6 height 7
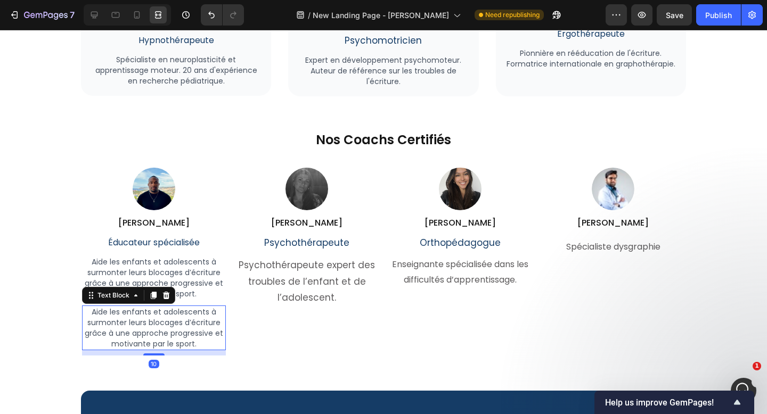
click at [144, 317] on p "Aide les enfants et adolescents à surmonter leurs blocages d’écriture grâce à u…" at bounding box center [154, 328] width 142 height 43
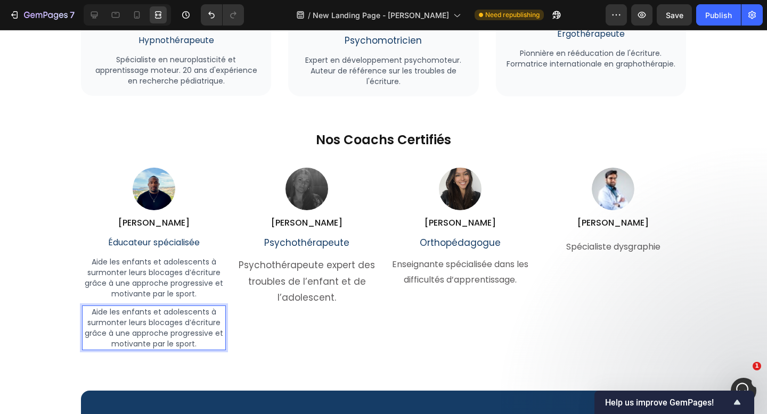
click at [121, 288] on p "Aide les enfants et adolescents à surmonter leurs blocages d’écriture grâce à u…" at bounding box center [154, 278] width 142 height 43
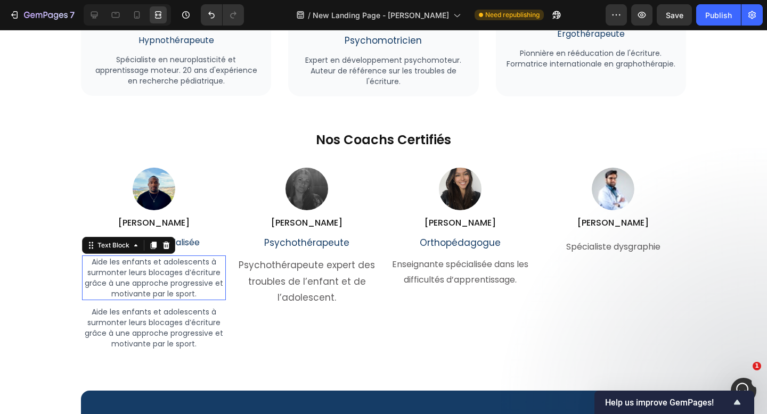
click at [116, 333] on p "Aide les enfants et adolescents à surmonter leurs blocages d’écriture grâce à u…" at bounding box center [154, 328] width 142 height 43
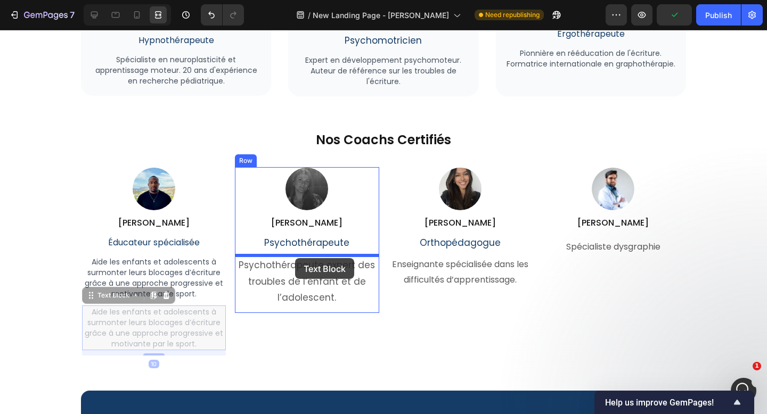
drag, startPoint x: 103, startPoint y: 296, endPoint x: 295, endPoint y: 259, distance: 195.8
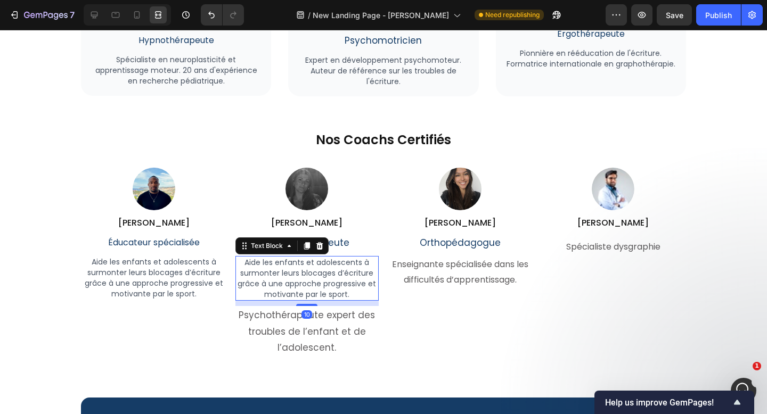
click at [319, 314] on p "Psychothérapeute expert des troubles de l’enfant et de l’adolescent." at bounding box center [307, 331] width 142 height 49
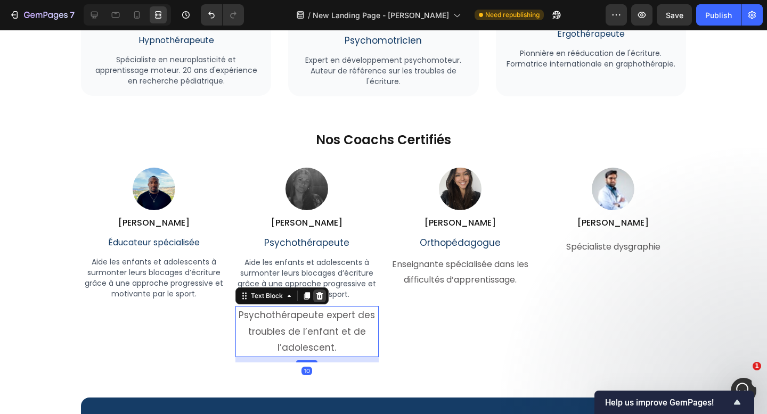
click at [323, 298] on div at bounding box center [319, 296] width 13 height 13
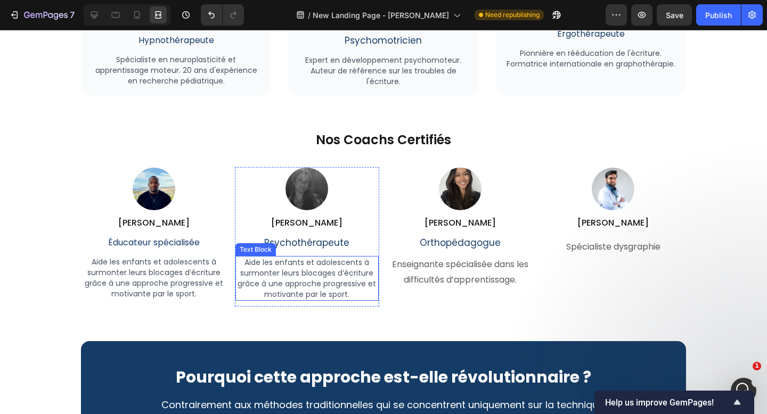
click at [340, 280] on p "Aide les enfants et adolescents à surmonter leurs blocages d’écriture grâce à u…" at bounding box center [307, 278] width 142 height 43
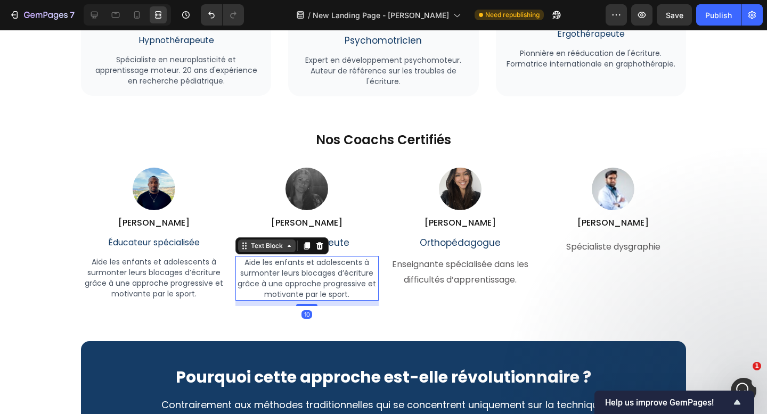
click at [265, 244] on div "Text Block" at bounding box center [267, 246] width 36 height 10
click at [313, 246] on div at bounding box center [319, 246] width 13 height 13
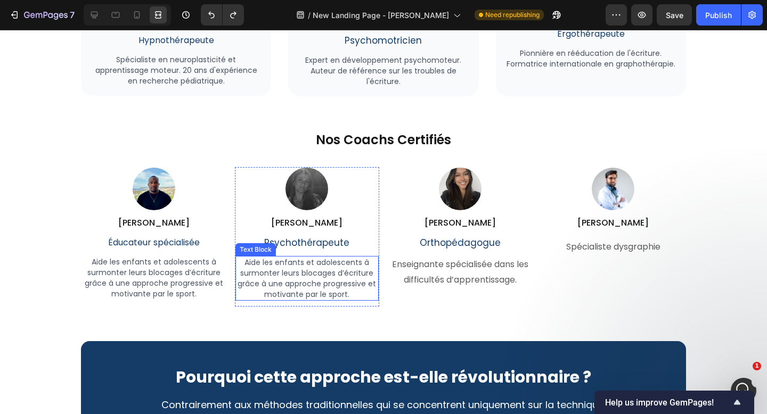
click at [315, 266] on p "Aide les enfants et adolescents à surmonter leurs blocages d’écriture grâce à u…" at bounding box center [307, 278] width 142 height 43
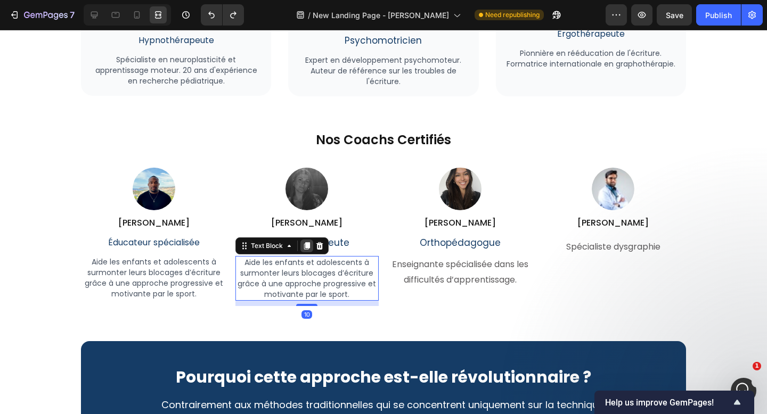
click at [309, 249] on icon at bounding box center [306, 246] width 9 height 9
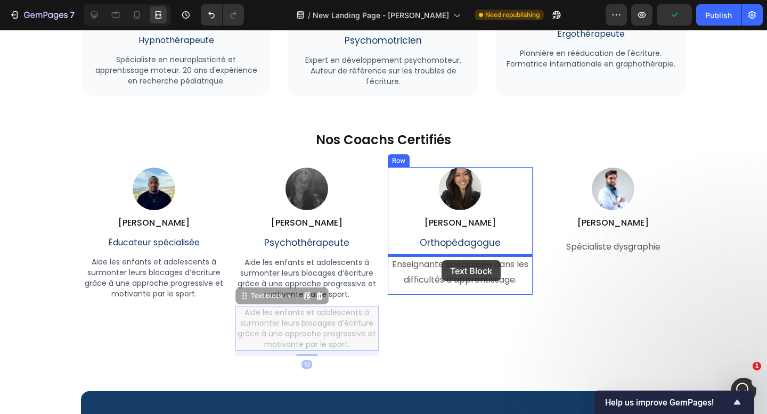
drag, startPoint x: 261, startPoint y: 301, endPoint x: 441, endPoint y: 260, distance: 184.6
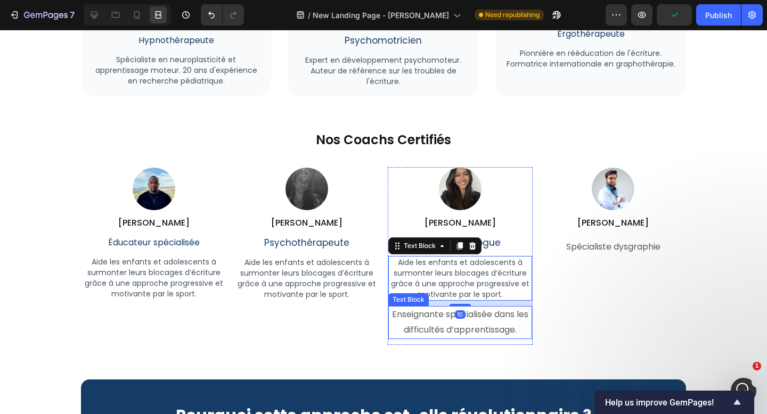
click at [501, 326] on p "Enseignante spécialisée dans les difficultés d’apprentissage." at bounding box center [460, 322] width 142 height 31
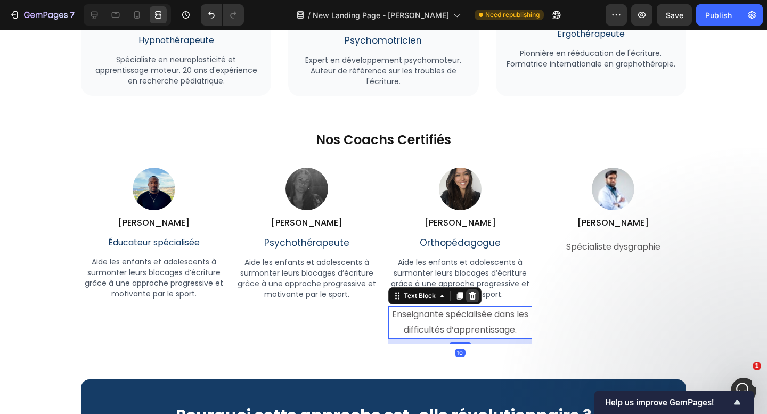
click at [476, 300] on div at bounding box center [472, 296] width 13 height 13
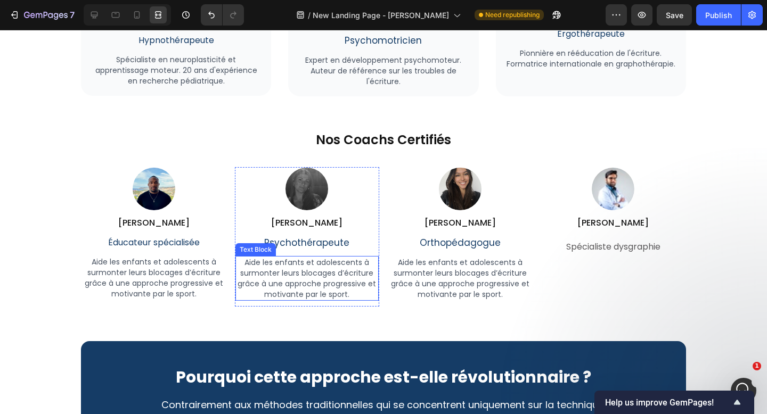
click at [329, 256] on div "Aide les enfants et adolescents à surmonter leurs blocages d’écriture grâce à u…" at bounding box center [307, 278] width 144 height 45
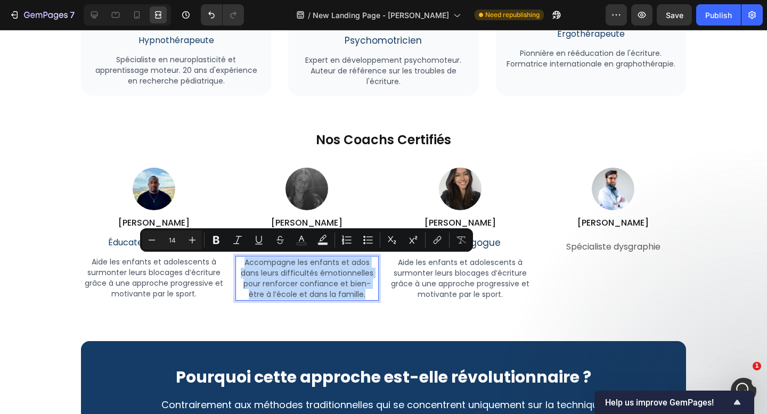
click at [329, 250] on div "Minus 14 Plus Bold Italic Underline Strikethrough Text Color Text Background Co…" at bounding box center [306, 239] width 333 height 23
copy p "Accompagne les enfants et ados dans leurs difficultés émotionnelles pour renfor…"
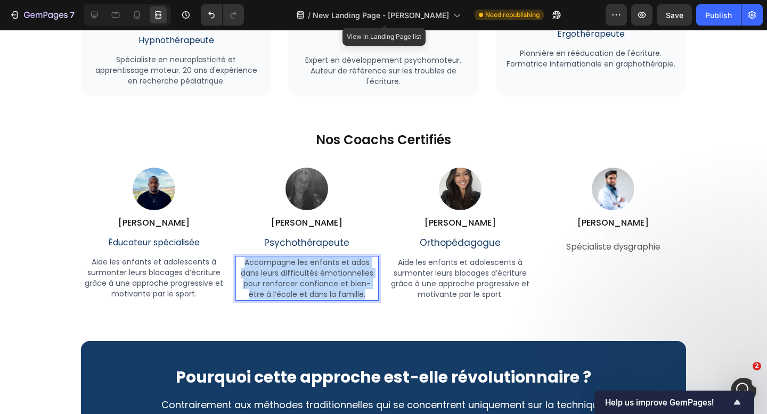
click at [326, 276] on p "Accompagne les enfants et ados dans leurs difficultés émotionnelles pour renfor…" at bounding box center [307, 278] width 142 height 43
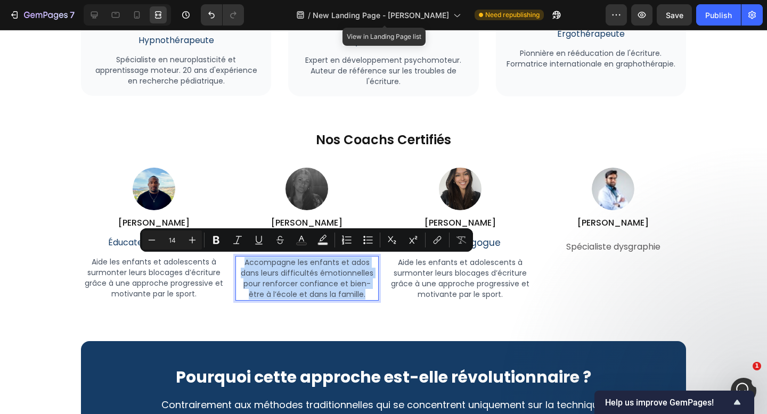
click at [326, 276] on p "Accompagne les enfants et ados dans leurs difficultés émotionnelles pour renfor…" at bounding box center [307, 278] width 142 height 43
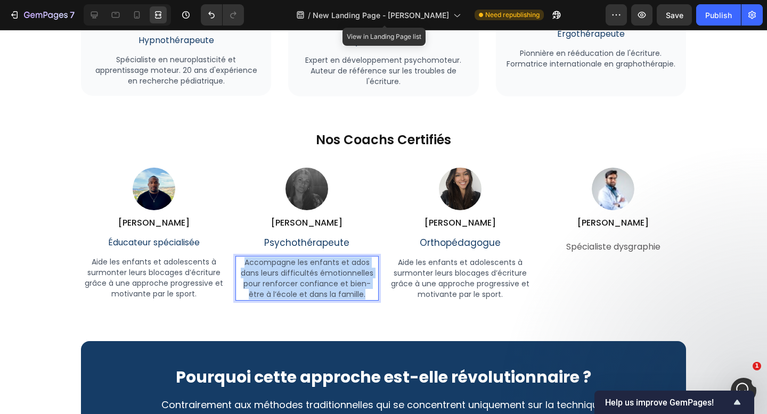
click at [326, 276] on p "Accompagne les enfants et ados dans leurs difficultés émotionnelles pour renfor…" at bounding box center [307, 278] width 142 height 43
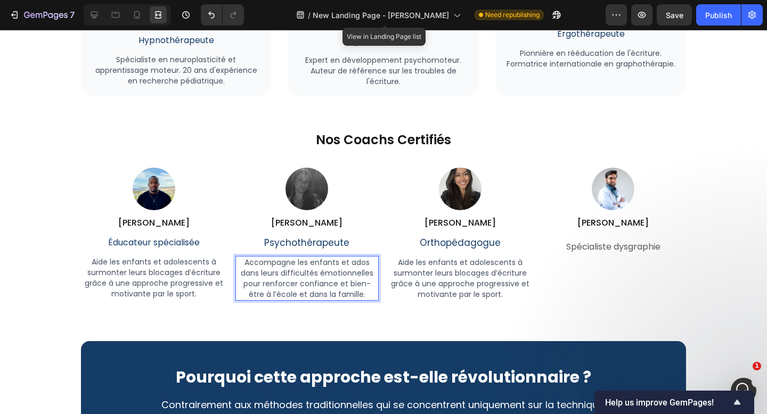
click at [326, 276] on p "Accompagne les enfants et ados dans leurs difficultés émotionnelles pour renfor…" at bounding box center [307, 278] width 142 height 43
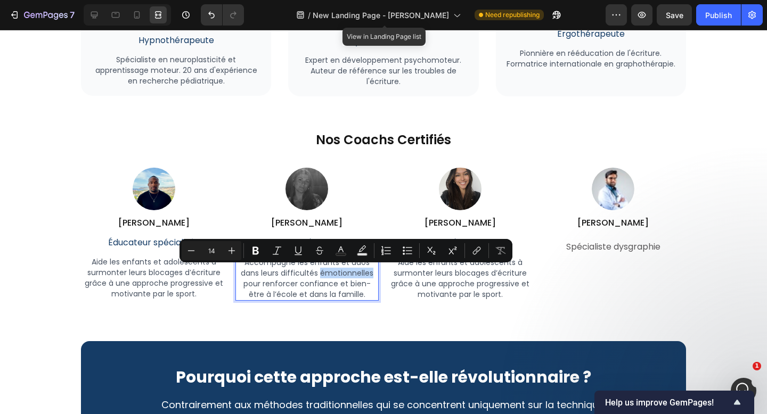
click at [326, 276] on p "Accompagne les enfants et ados dans leurs difficultés émotionnelles pour renfor…" at bounding box center [307, 278] width 142 height 43
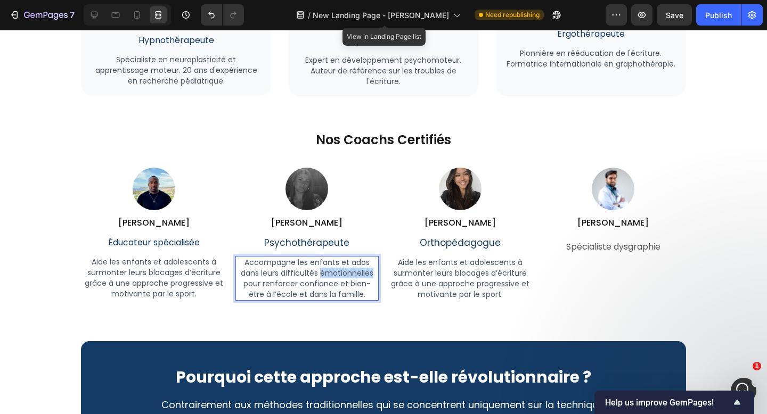
click at [326, 276] on p "Accompagne les enfants et ados dans leurs difficultés émotionnelles pour renfor…" at bounding box center [307, 278] width 142 height 43
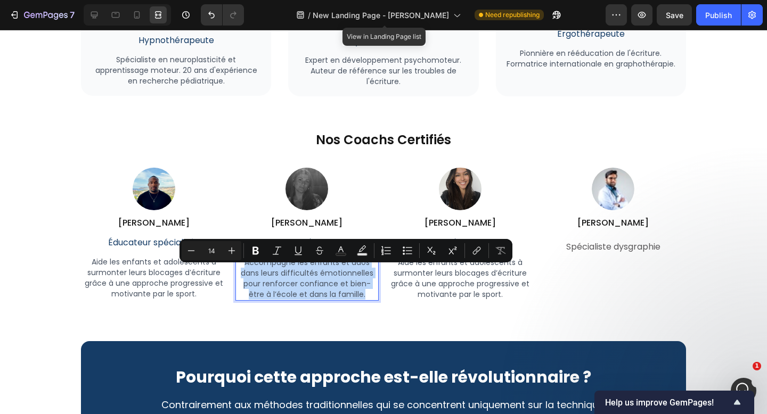
click at [326, 276] on p "Accompagne les enfants et ados dans leurs difficultés émotionnelles pour renfor…" at bounding box center [307, 278] width 142 height 43
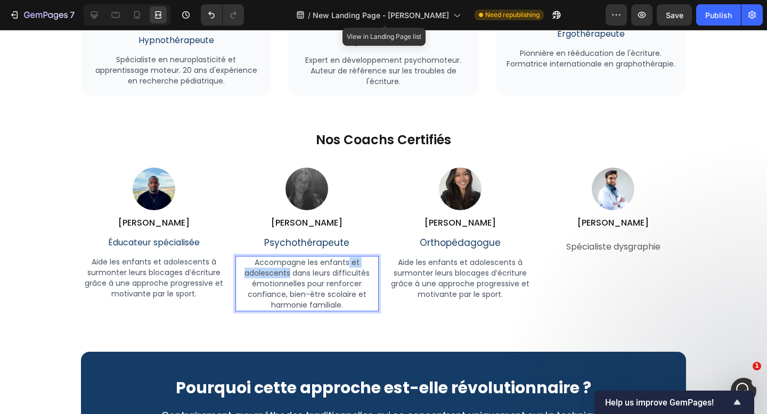
drag, startPoint x: 290, startPoint y: 274, endPoint x: 350, endPoint y: 260, distance: 61.1
click at [350, 260] on p "Accompagne les enfants et adolescents dans leurs difficultés émotionnelles pour…" at bounding box center [307, 283] width 142 height 53
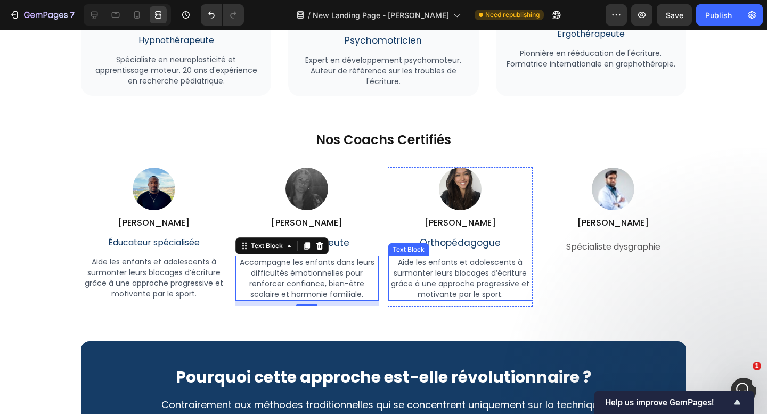
click at [463, 262] on p "Aide les enfants et adolescents à surmonter leurs blocages d’écriture grâce à u…" at bounding box center [460, 278] width 142 height 43
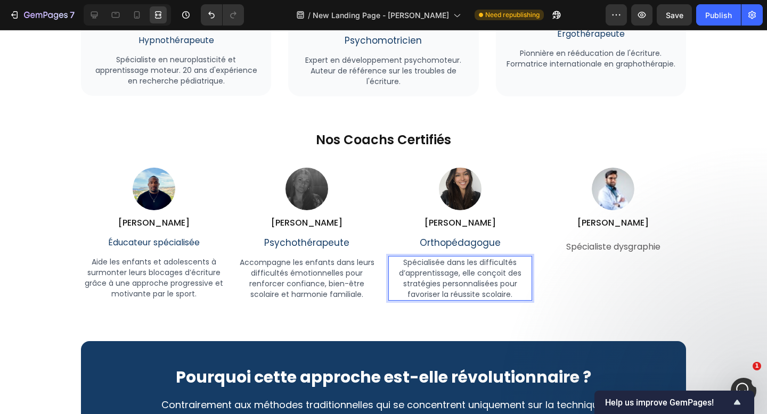
click at [408, 263] on p "Spécialisée dans les difficultés d’apprentissage, elle conçoit des stratégies p…" at bounding box center [460, 278] width 142 height 43
click at [470, 309] on div "Notre Équipe d'Experts Heading Des professionnels reconnus qui ont développé et…" at bounding box center [383, 165] width 605 height 687
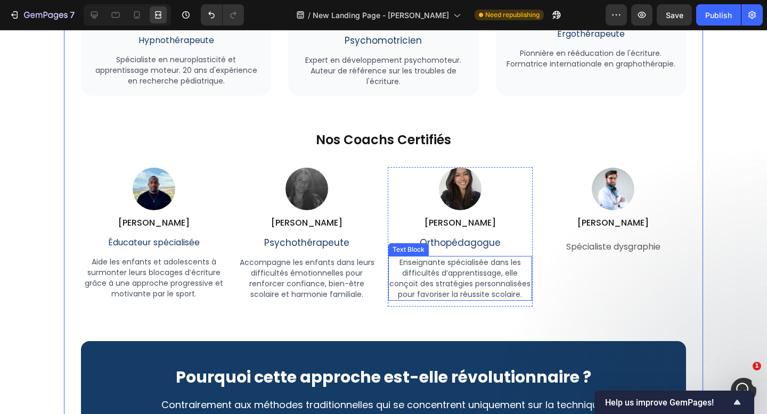
click at [489, 284] on p "Enseignante spécialisée dans les difficultés d’apprentissage, elle conçoit des …" at bounding box center [460, 278] width 142 height 43
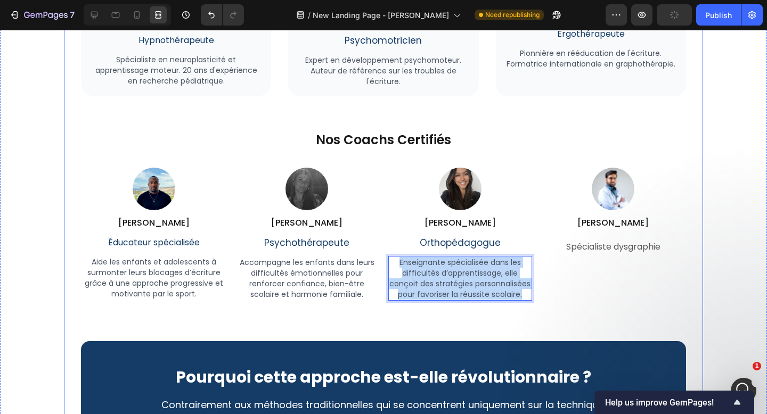
click at [547, 337] on div "Notre Équipe d'Experts Heading Des professionnels reconnus qui ont développé et…" at bounding box center [383, 165] width 605 height 687
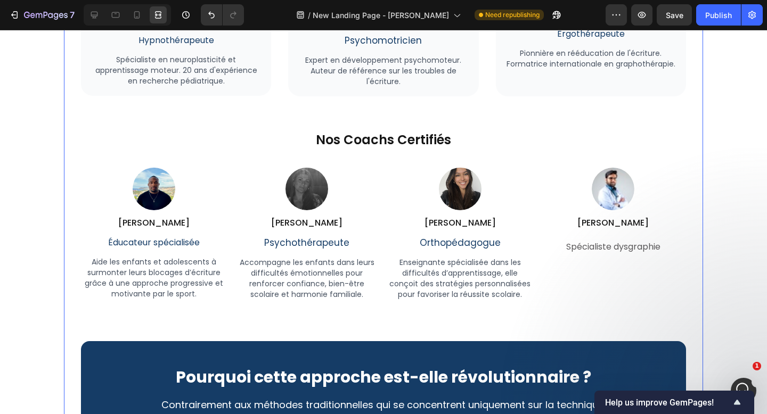
click at [464, 267] on p "Enseignante spécialisée dans les difficultés d’apprentissage, elle conçoit des …" at bounding box center [460, 278] width 142 height 43
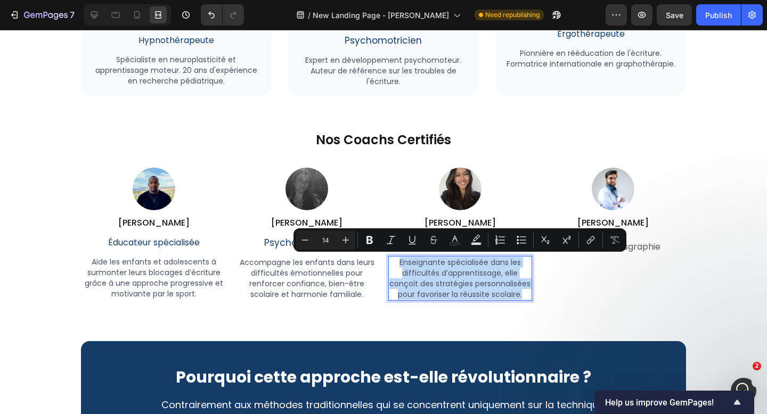
click at [461, 277] on p "Enseignante spécialisée dans les difficultés d’apprentissage, elle conçoit des …" at bounding box center [460, 278] width 142 height 43
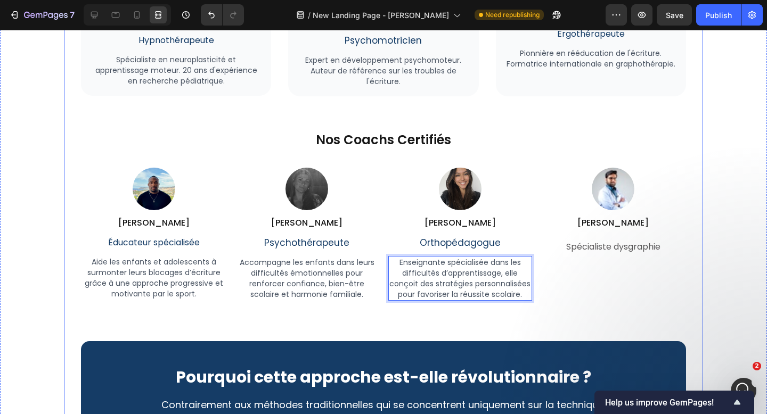
click at [344, 315] on div "Notre Équipe d'Experts Heading Des professionnels reconnus qui ont développé et…" at bounding box center [383, 165] width 605 height 687
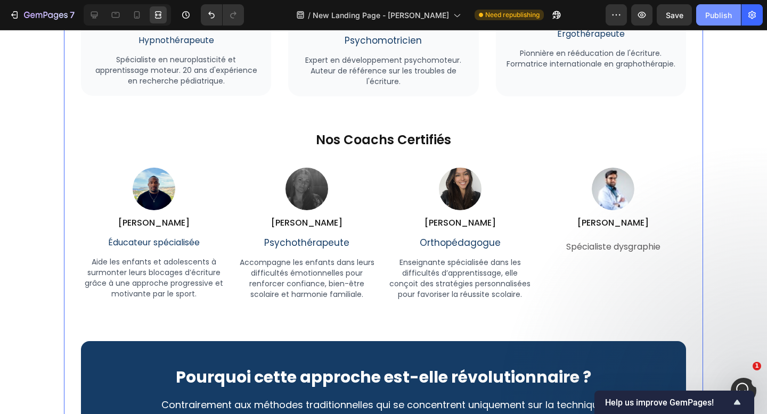
click at [709, 21] on button "Publish" at bounding box center [718, 14] width 45 height 21
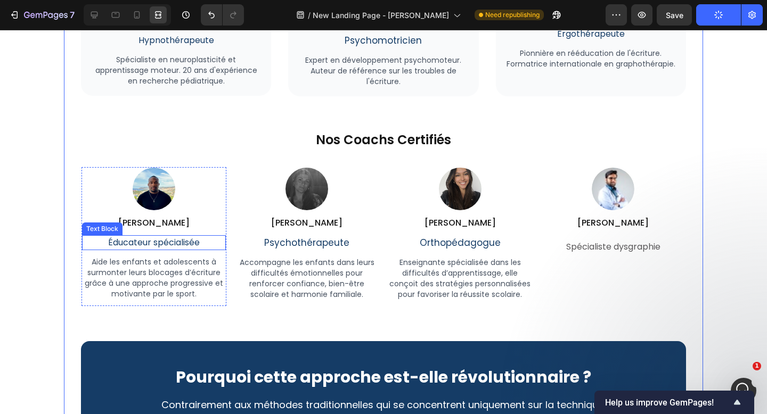
click at [196, 245] on p "Éducateur spécialisée" at bounding box center [154, 242] width 142 height 13
click at [417, 331] on div "Notre Équipe d'Experts Heading Des professionnels reconnus qui ont développé et…" at bounding box center [383, 165] width 605 height 687
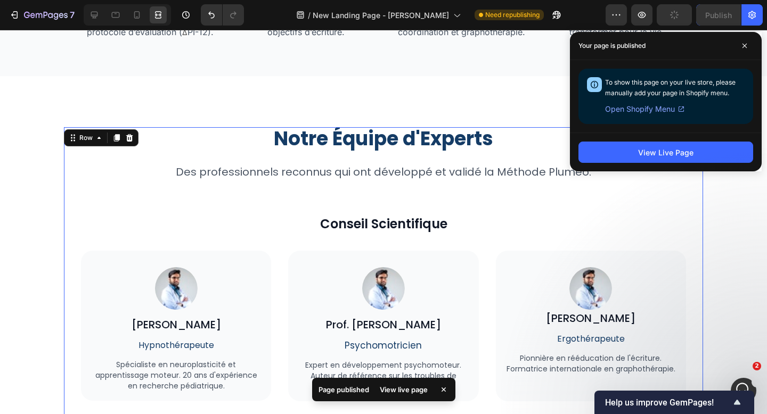
scroll to position [3166, 0]
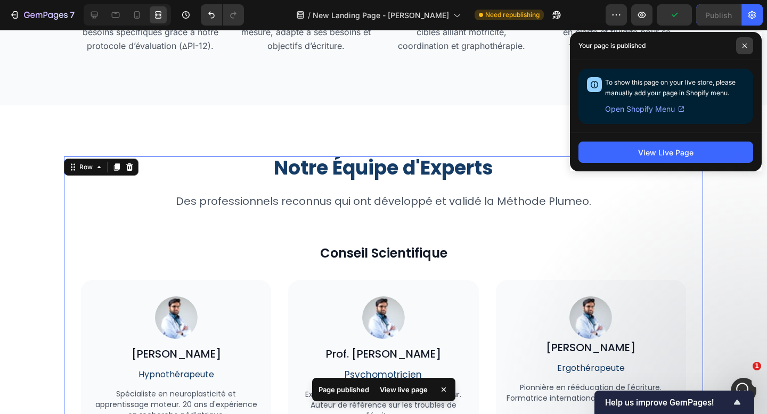
click at [748, 41] on span at bounding box center [744, 45] width 17 height 17
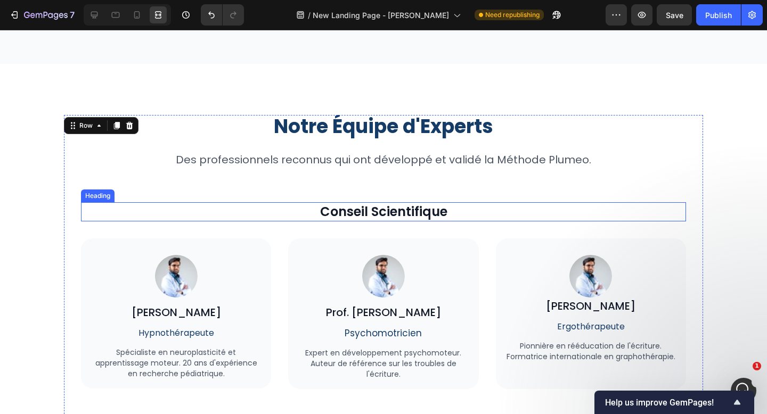
scroll to position [3304, 0]
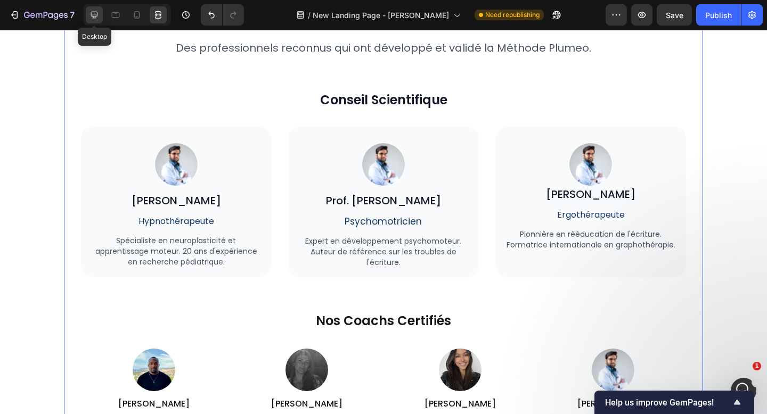
click at [93, 20] on icon at bounding box center [94, 15] width 11 height 11
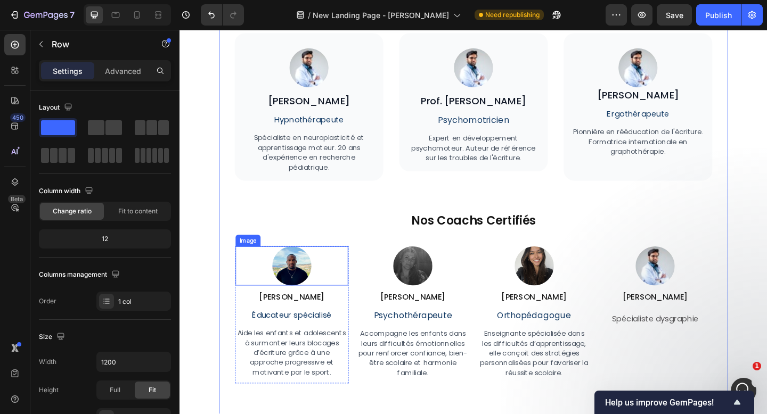
scroll to position [3404, 0]
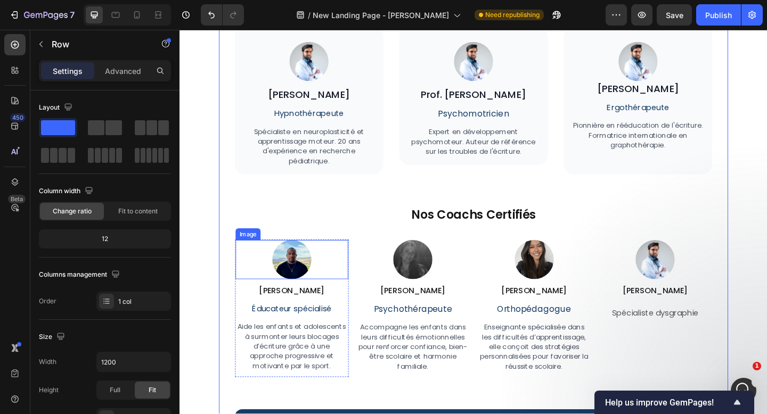
click at [249, 255] on div "Image" at bounding box center [253, 252] width 27 height 13
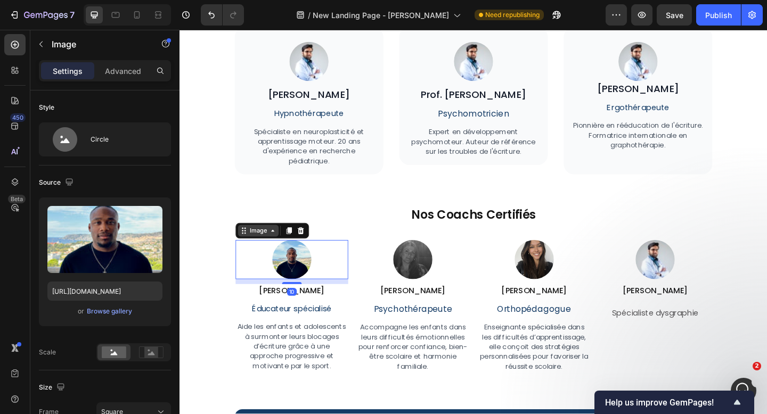
click at [264, 250] on div "Image" at bounding box center [264, 249] width 23 height 10
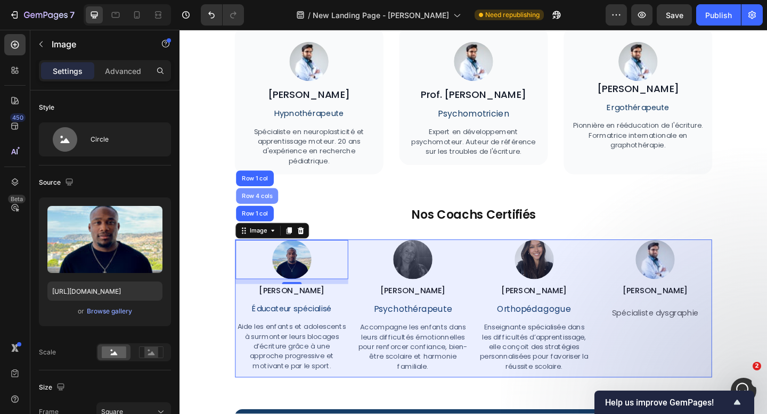
click at [266, 213] on div "Row 4 cols" at bounding box center [263, 211] width 37 height 6
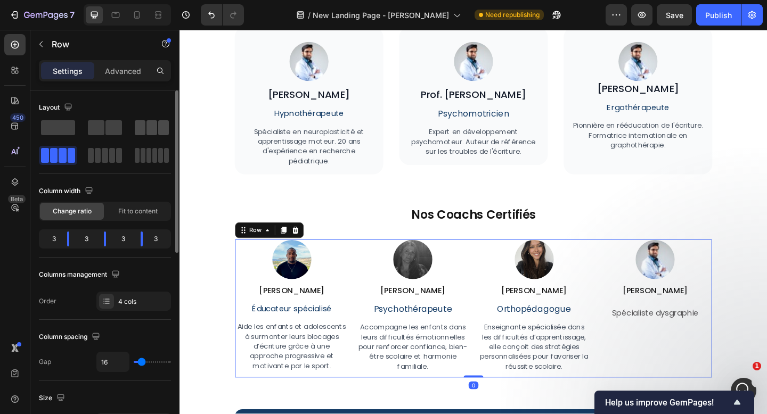
click at [155, 130] on span at bounding box center [151, 127] width 11 height 15
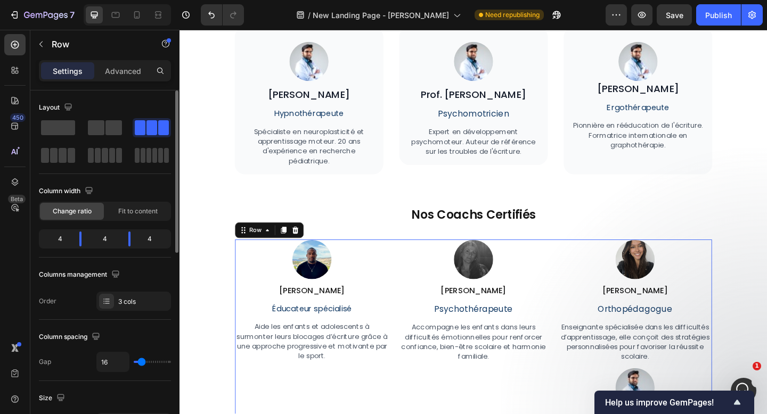
click at [155, 130] on span at bounding box center [151, 127] width 11 height 15
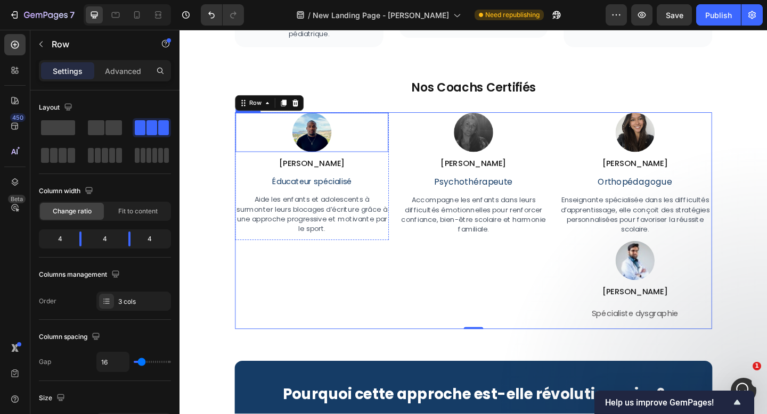
scroll to position [3593, 0]
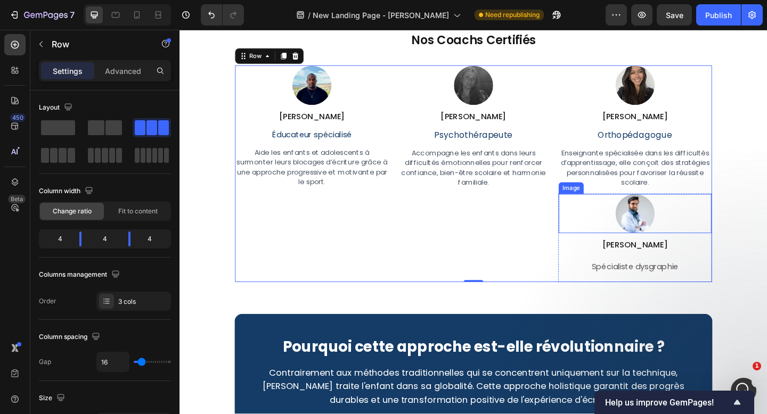
click at [697, 236] on div at bounding box center [675, 230] width 166 height 43
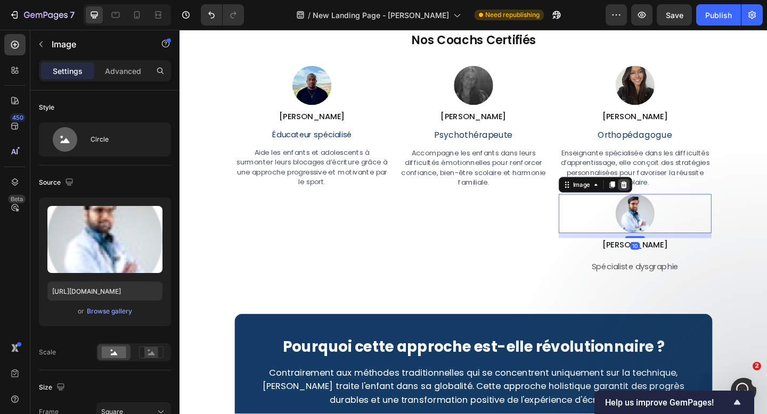
click at [663, 199] on icon at bounding box center [662, 198] width 9 height 9
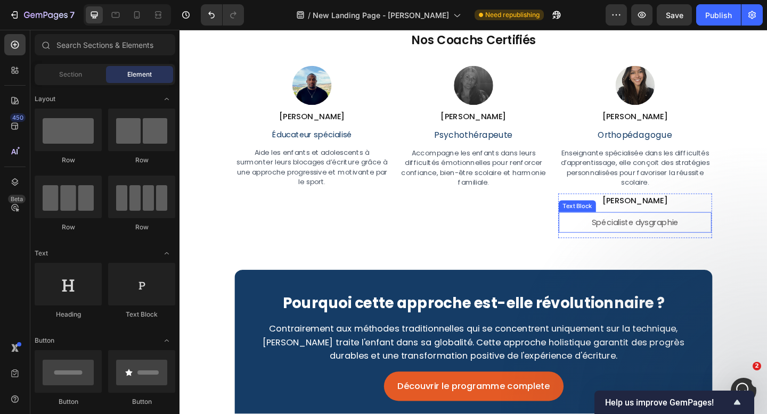
click at [713, 237] on span "Spécialiste dysgraphie" at bounding box center [675, 240] width 94 height 12
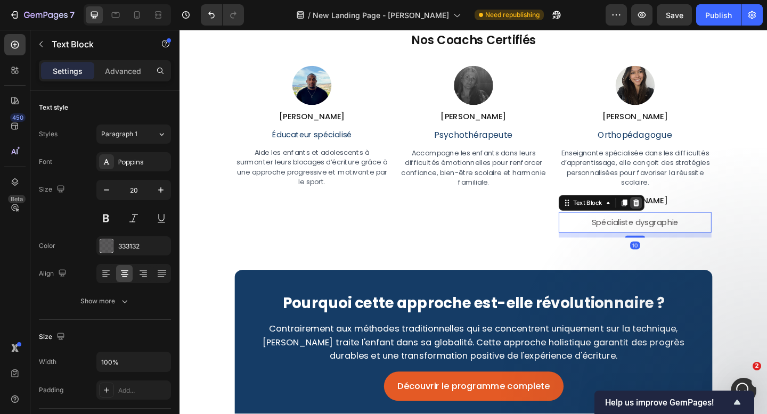
click at [677, 220] on icon at bounding box center [675, 218] width 7 height 7
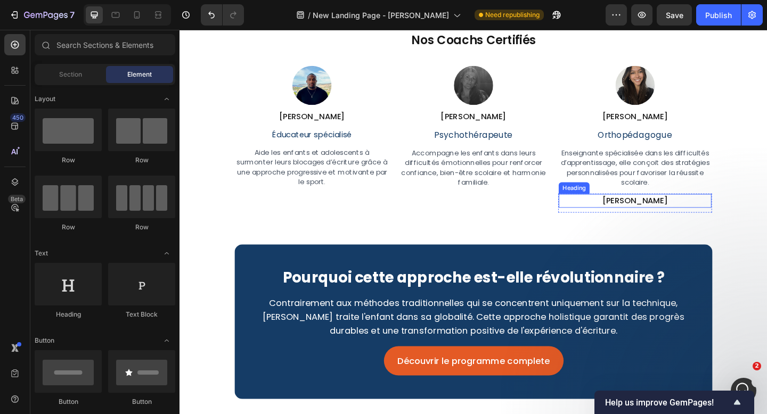
click at [691, 213] on h2 "Maxime D." at bounding box center [675, 216] width 166 height 15
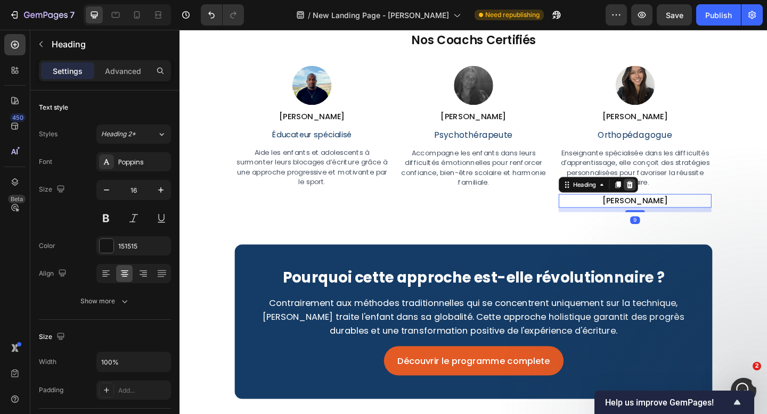
click at [674, 202] on div at bounding box center [668, 198] width 13 height 13
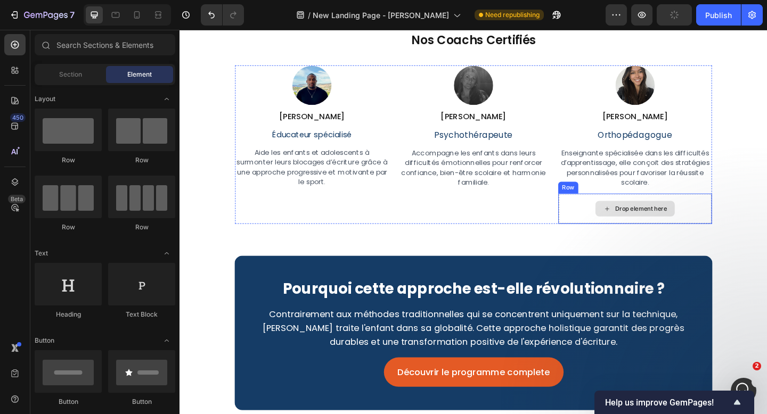
click at [612, 212] on div "Drop element here" at bounding box center [675, 225] width 166 height 32
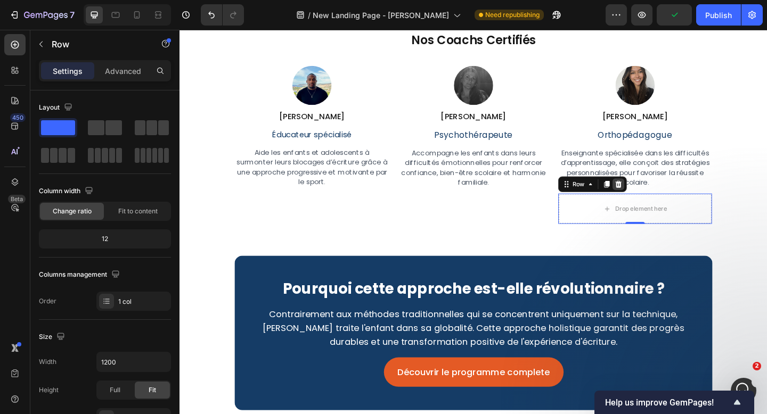
click at [657, 201] on icon at bounding box center [656, 197] width 7 height 7
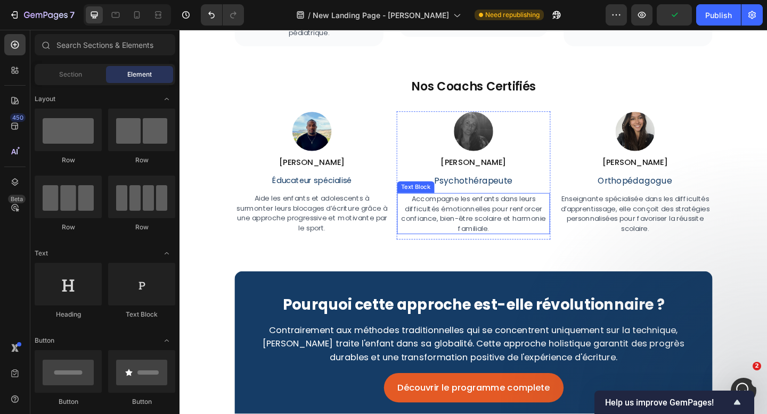
scroll to position [3495, 0]
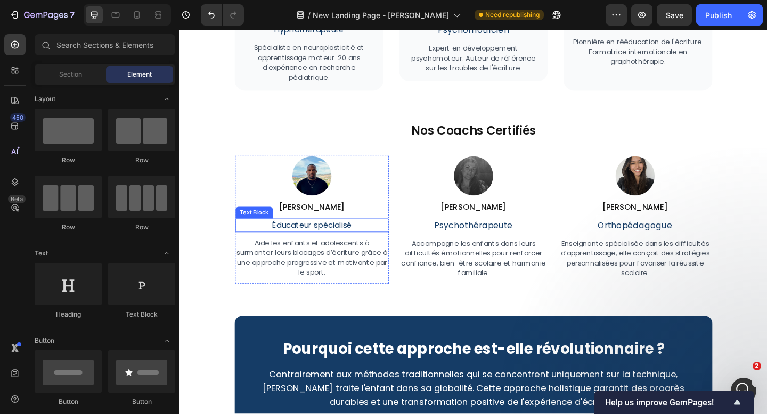
click at [363, 242] on p "Éducateur spécialisé" at bounding box center [323, 242] width 164 height 13
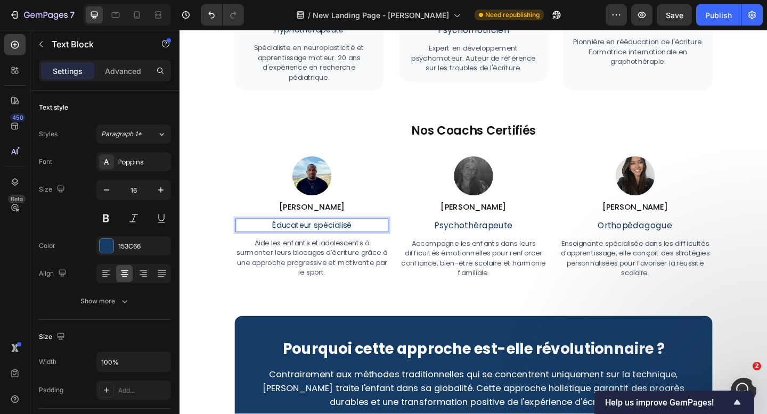
click at [363, 242] on p "Éducateur spécialisé" at bounding box center [323, 242] width 164 height 13
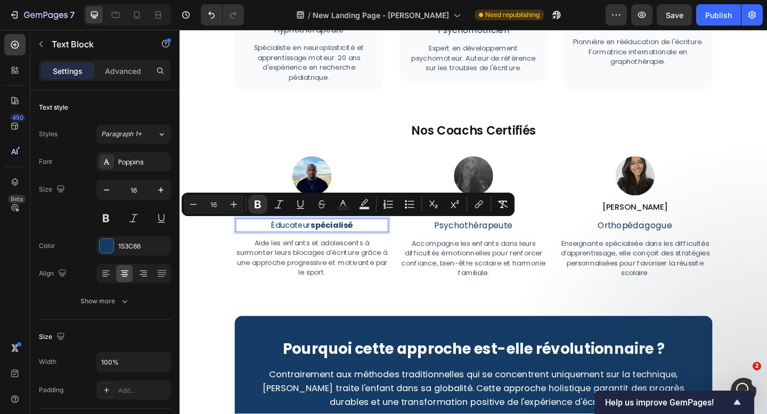
click at [363, 242] on strong "spécialisé" at bounding box center [345, 242] width 46 height 12
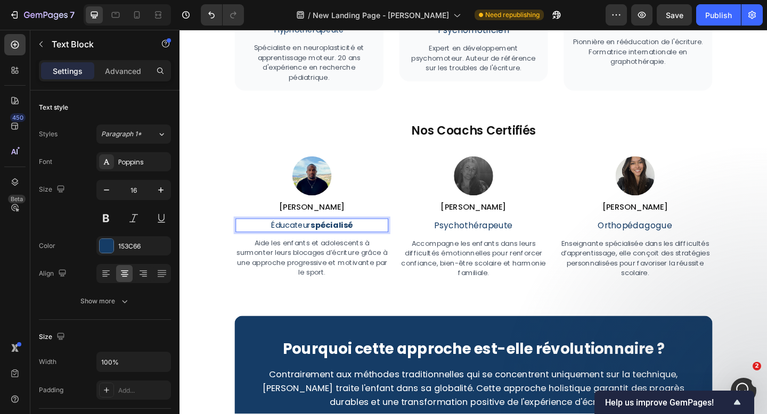
click at [363, 242] on strong "spécialisé" at bounding box center [345, 242] width 46 height 12
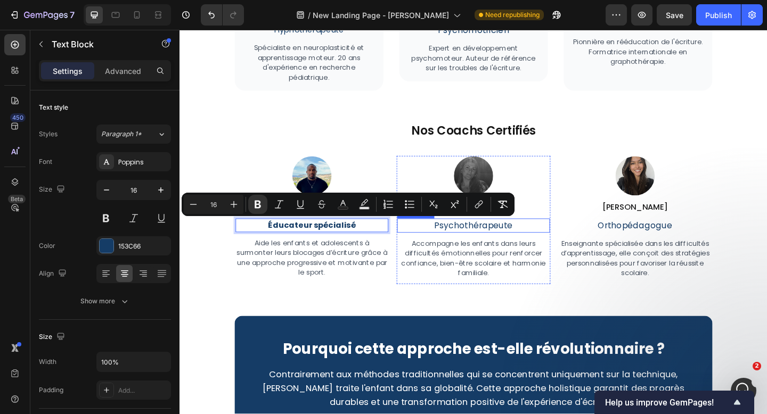
click at [477, 242] on span "Psychothérapeute" at bounding box center [498, 242] width 85 height 13
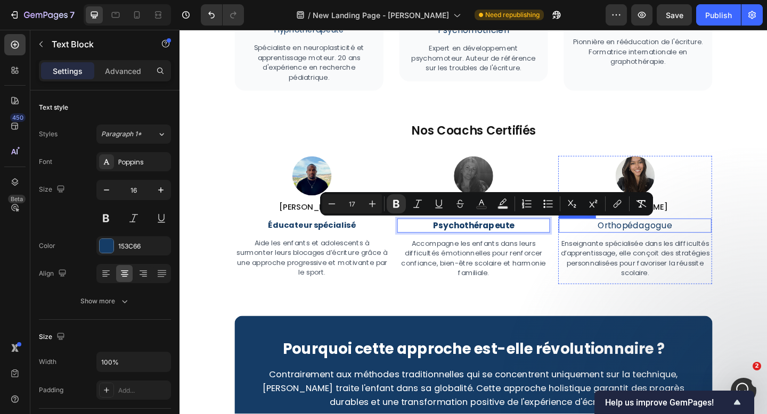
click at [653, 248] on span "Orthopédagogue" at bounding box center [674, 242] width 81 height 13
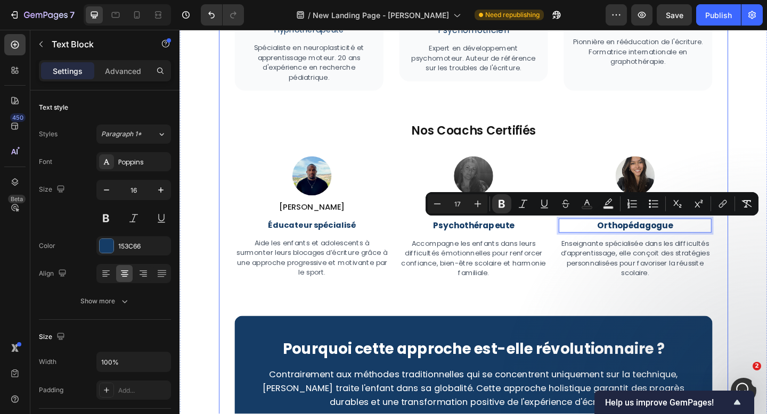
click at [640, 307] on div "Notre Équipe d'Experts Heading Des professionnels reconnus qui ont développé et…" at bounding box center [499, 160] width 520 height 697
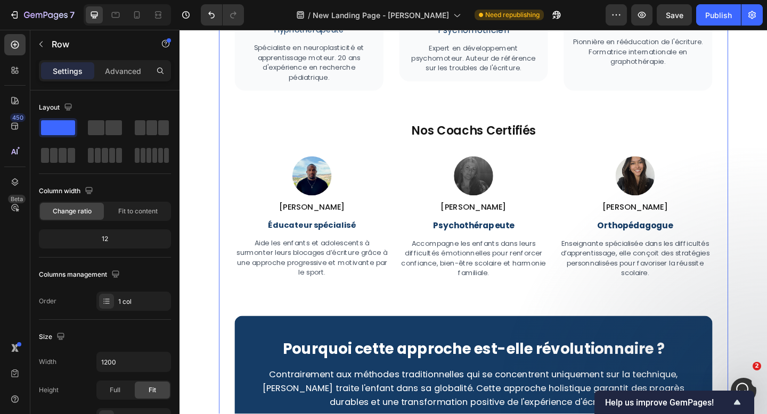
click at [566, 316] on div "Notre Équipe d'Experts Heading Des professionnels reconnus qui ont développé et…" at bounding box center [499, 160] width 520 height 697
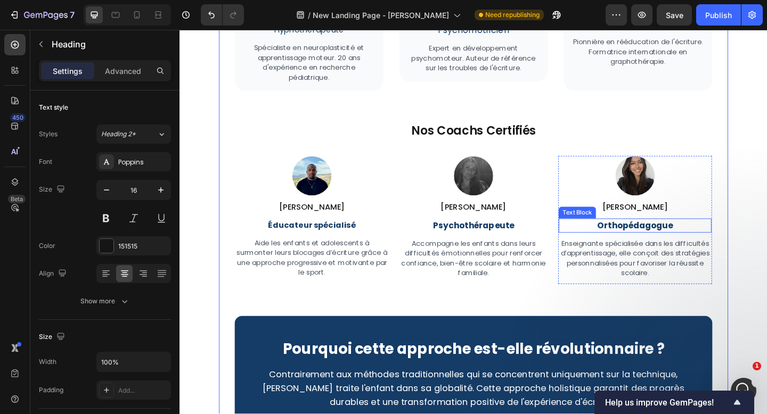
click at [686, 225] on p "[PERSON_NAME]" at bounding box center [675, 223] width 164 height 13
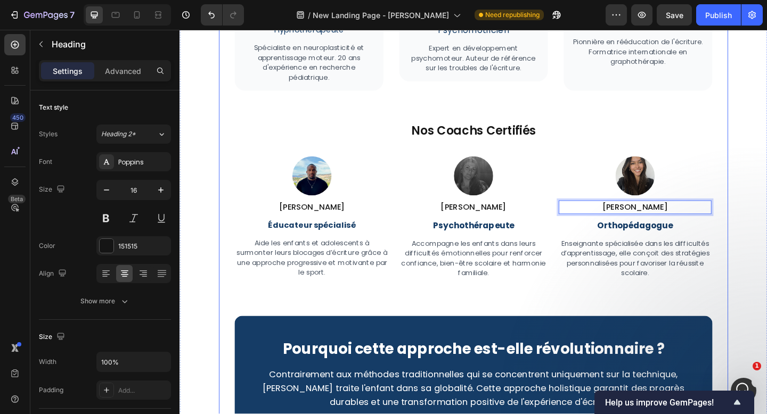
click at [714, 320] on div "Notre Équipe d'Experts Heading Des professionnels reconnus qui ont développé et…" at bounding box center [499, 160] width 520 height 697
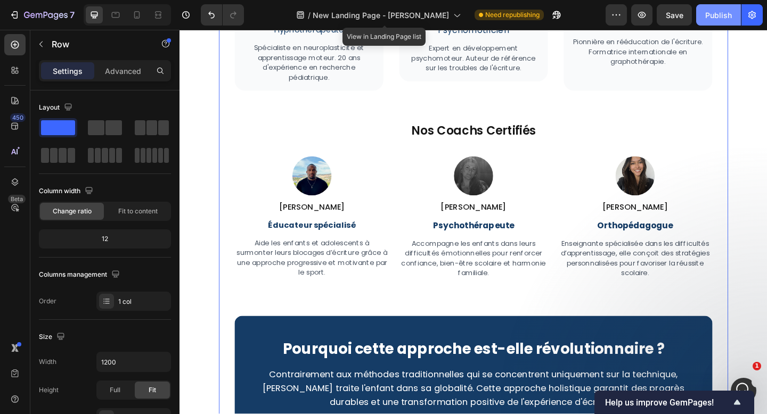
click at [720, 18] on div "Publish" at bounding box center [718, 15] width 27 height 11
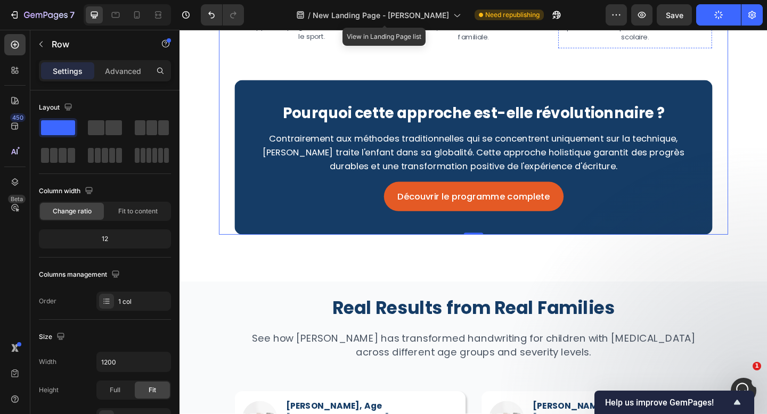
scroll to position [3935, 0]
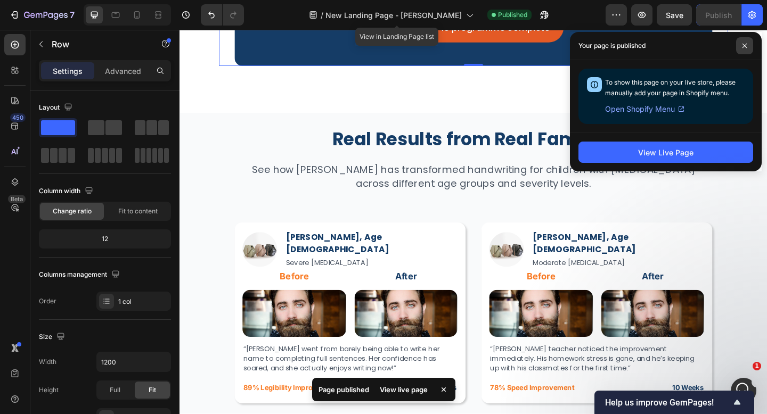
click at [742, 47] on icon at bounding box center [744, 46] width 4 height 4
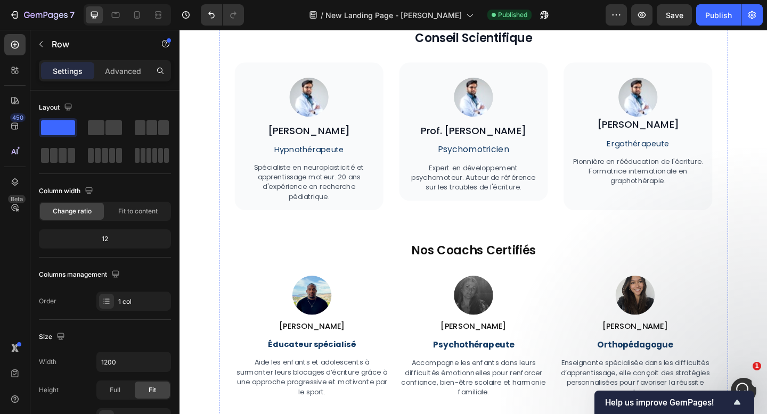
scroll to position [3248, 0]
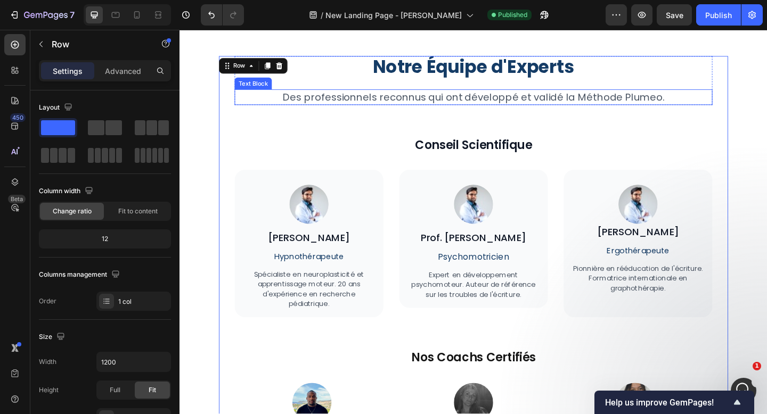
click at [510, 104] on p "Des professionnels reconnus qui ont développé et validé la Méthode Plumeo." at bounding box center [499, 103] width 518 height 15
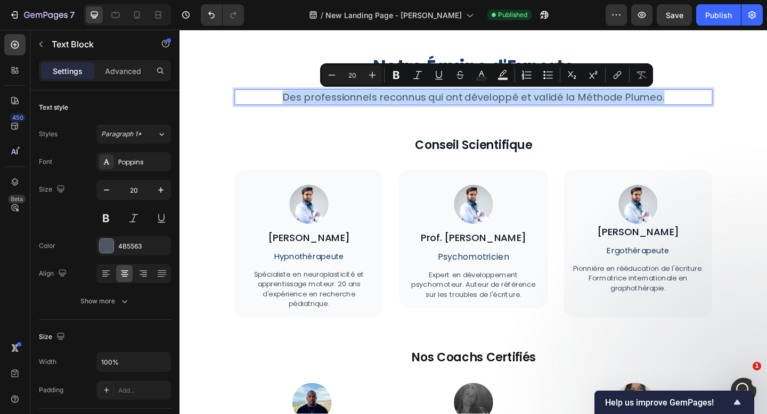
type input "11"
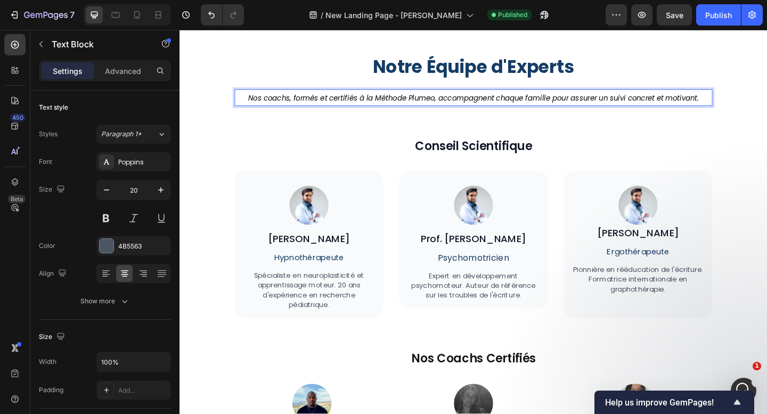
click at [510, 104] on icon "Nos coachs, formés et certifiés à la Méthode Plumeo, accompagnent chaque famill…" at bounding box center [499, 104] width 490 height 11
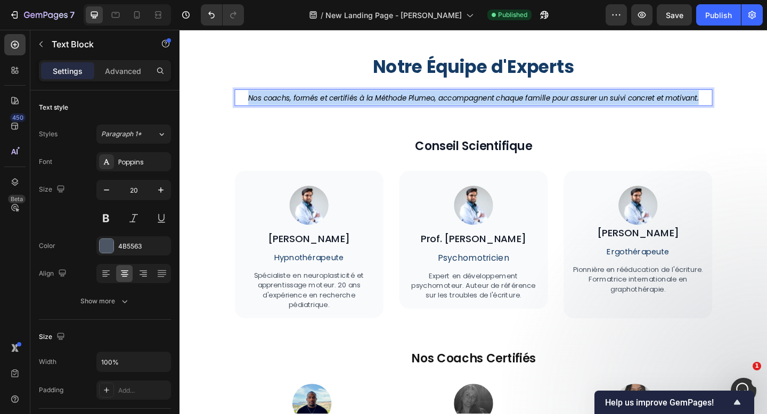
click at [510, 104] on icon "Nos coachs, formés et certifiés à la Méthode Plumeo, accompagnent chaque famill…" at bounding box center [499, 104] width 490 height 11
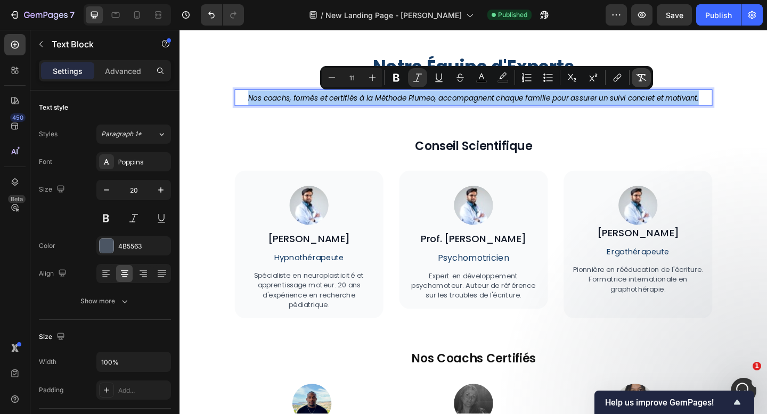
click at [643, 76] on icon "Editor contextual toolbar" at bounding box center [641, 77] width 11 height 11
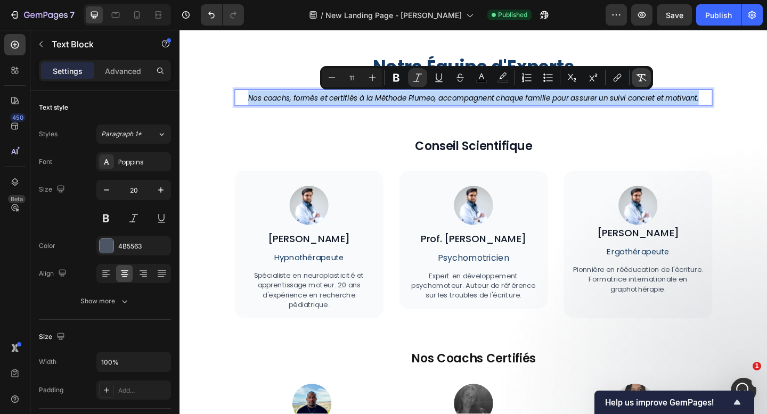
type input "20"
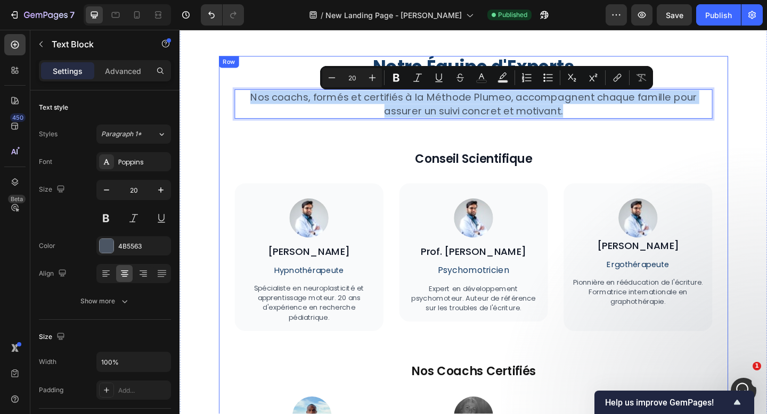
click at [611, 132] on div "Notre Équipe d'Experts Heading Nos coachs, formés et certifiés à la Méthode Plu…" at bounding box center [499, 415] width 520 height 712
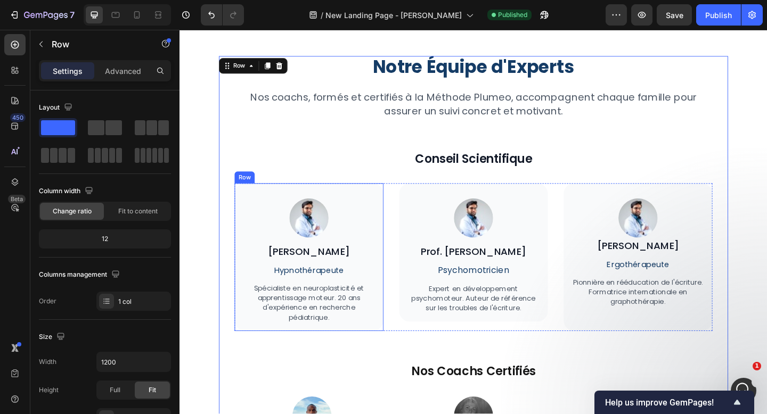
click at [247, 198] on div "Image [PERSON_NAME] Heading Hypnothérapeute Text Block Spécialiste en neuroplas…" at bounding box center [320, 277] width 162 height 161
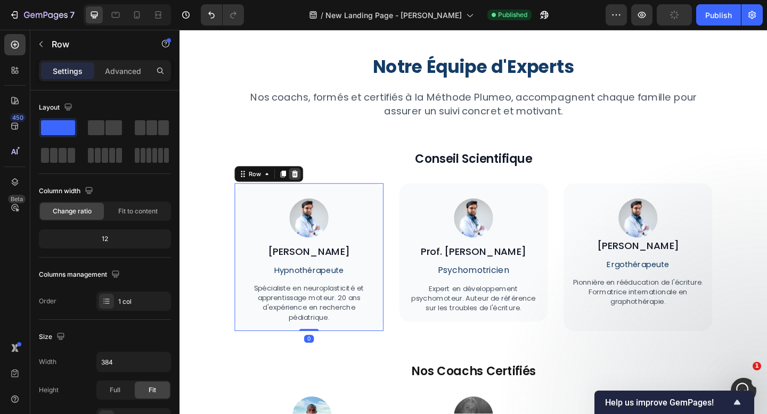
click at [307, 187] on icon at bounding box center [304, 186] width 7 height 7
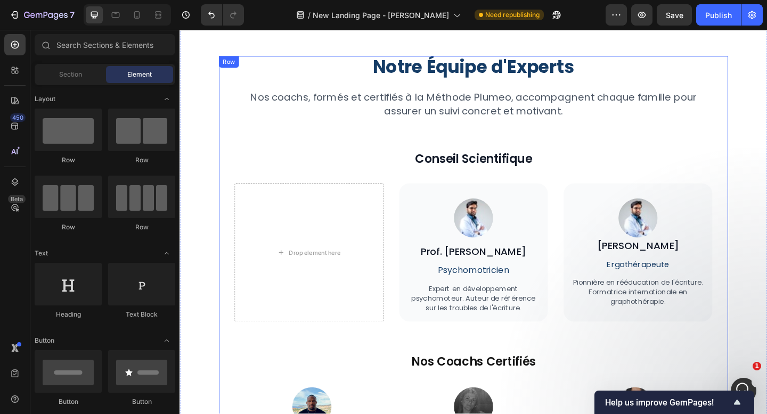
click at [277, 190] on div "Notre Équipe d'Experts Heading Nos coachs, formés et certifiés à la Méthode Plu…" at bounding box center [499, 410] width 520 height 702
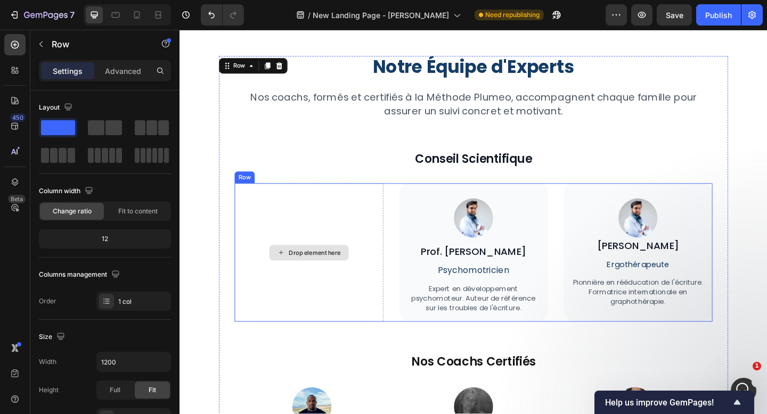
click at [252, 198] on div "Drop element here" at bounding box center [320, 272] width 162 height 151
click at [252, 191] on div "Row" at bounding box center [250, 191] width 18 height 10
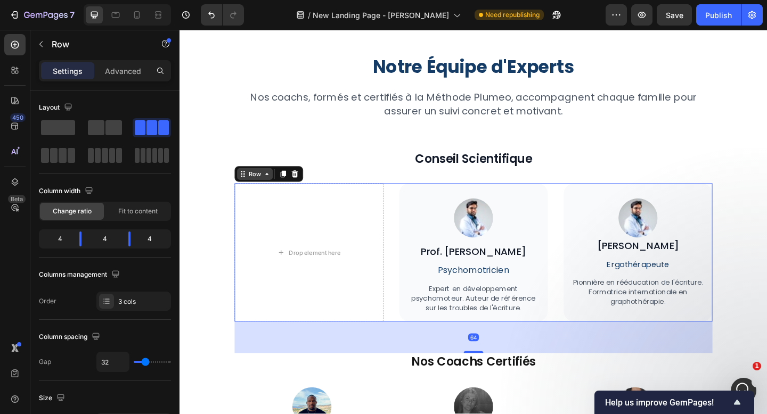
click at [272, 187] on icon at bounding box center [274, 187] width 9 height 9
click at [304, 186] on icon at bounding box center [304, 186] width 7 height 7
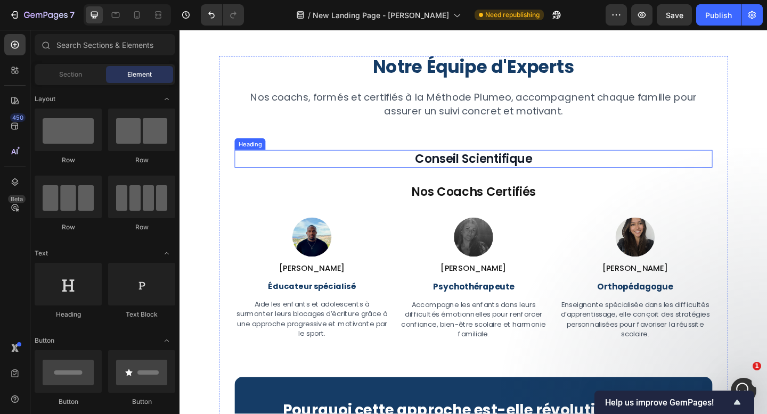
click at [477, 172] on h2 "Conseil Scientifique" at bounding box center [499, 170] width 520 height 19
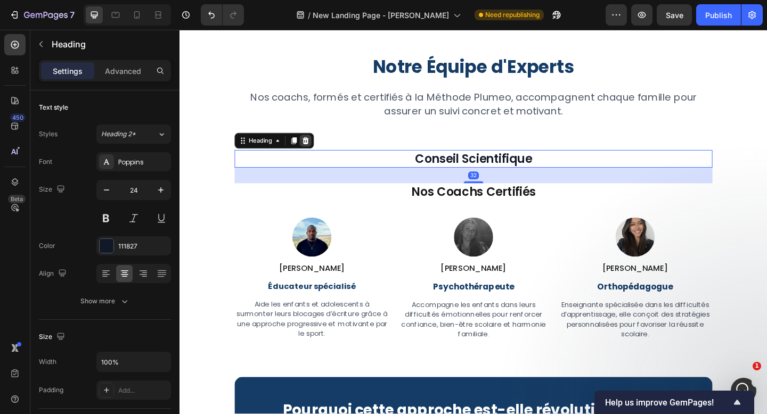
click at [321, 152] on div at bounding box center [316, 150] width 13 height 13
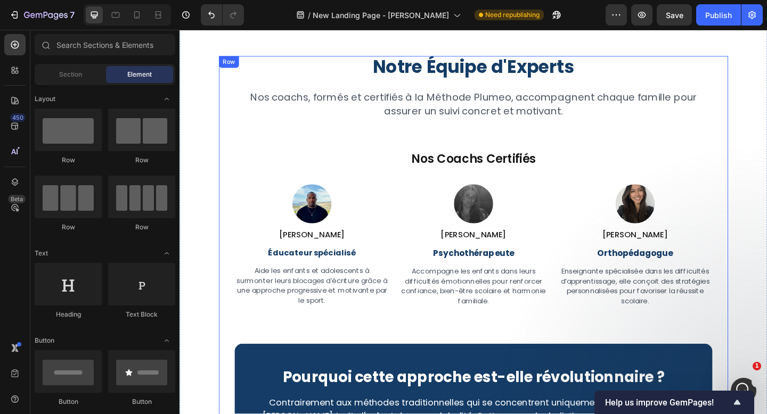
click at [442, 139] on div "Notre Équipe d'Experts Heading Nos coachs, formés et certifiés à la Méthode Plu…" at bounding box center [499, 299] width 520 height 481
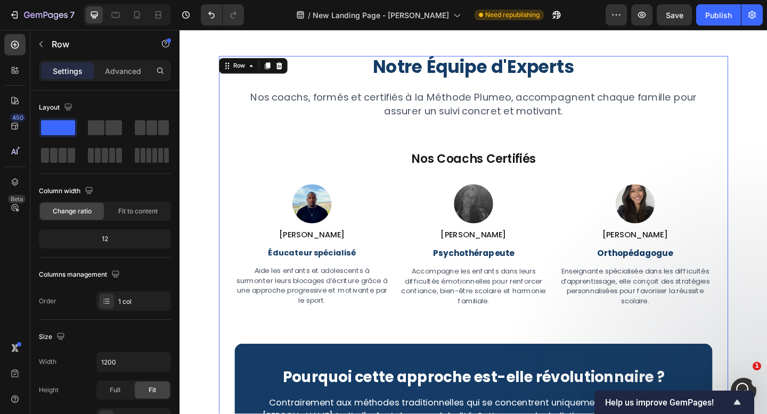
click at [413, 121] on p "Nos coachs, formés et certifiés à la Méthode Plumeo, accompagnent chaque famill…" at bounding box center [499, 111] width 518 height 30
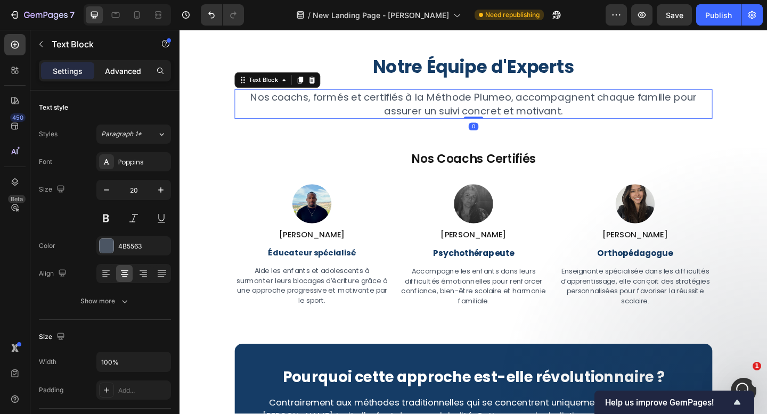
click at [131, 71] on p "Advanced" at bounding box center [123, 70] width 36 height 11
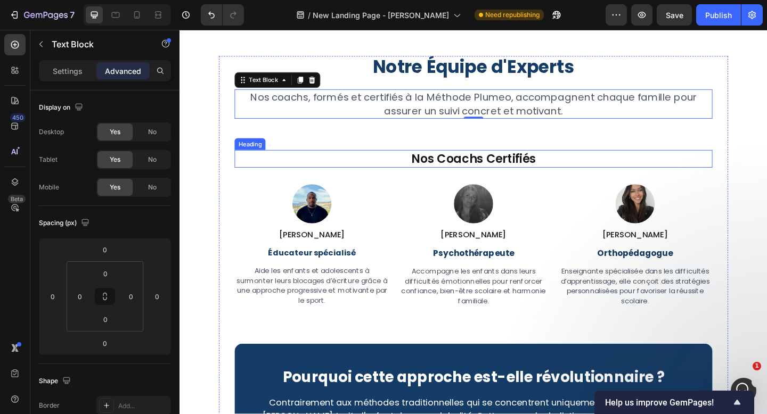
click at [479, 167] on h2 "Nos Coachs Certifiés" at bounding box center [499, 170] width 520 height 19
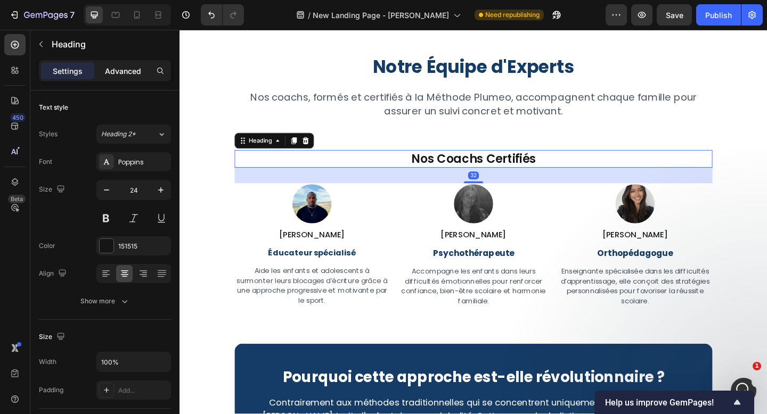
click at [133, 68] on p "Advanced" at bounding box center [123, 70] width 36 height 11
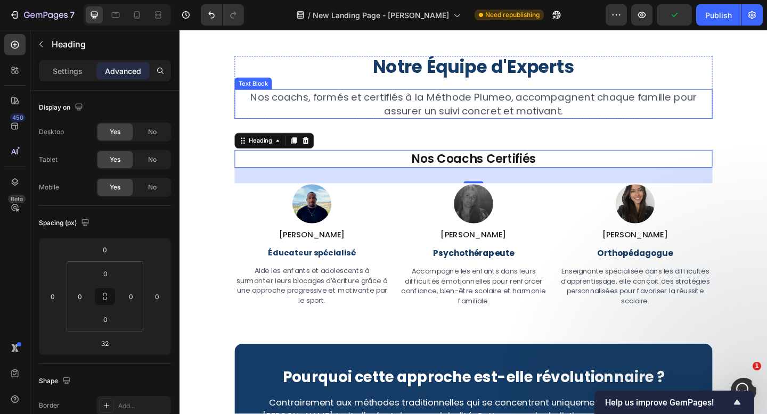
click at [511, 117] on p "Nos coachs, formés et certifiés à la Méthode Plumeo, accompagnent chaque famill…" at bounding box center [499, 111] width 518 height 30
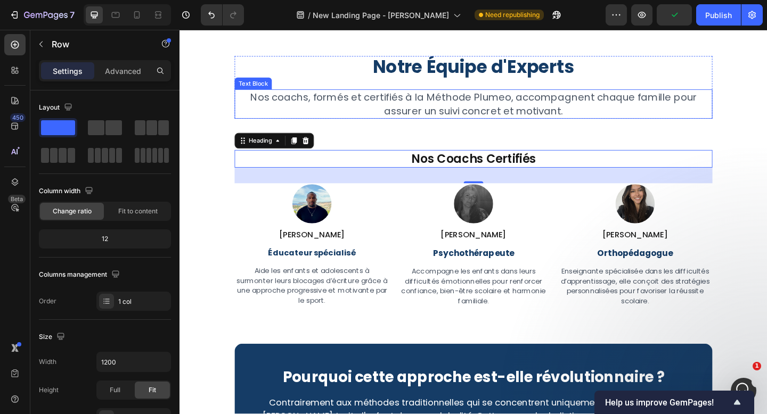
click at [486, 146] on div "Notre Équipe d'Experts Heading Nos coachs, formés et certifiés à la Méthode Plu…" at bounding box center [499, 299] width 520 height 481
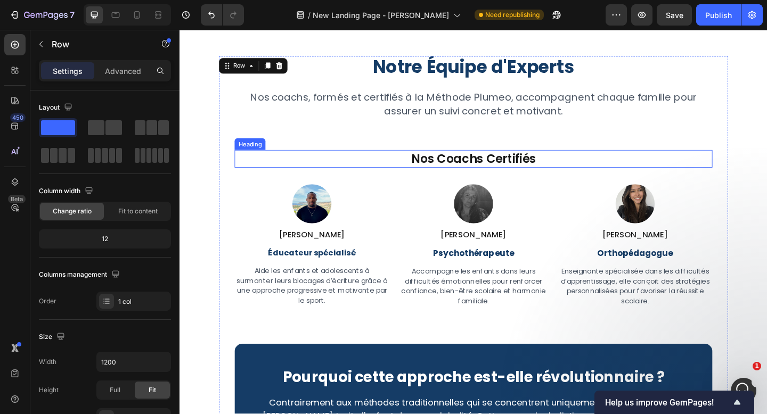
click at [498, 171] on h2 "Nos Coachs Certifiés" at bounding box center [499, 170] width 520 height 19
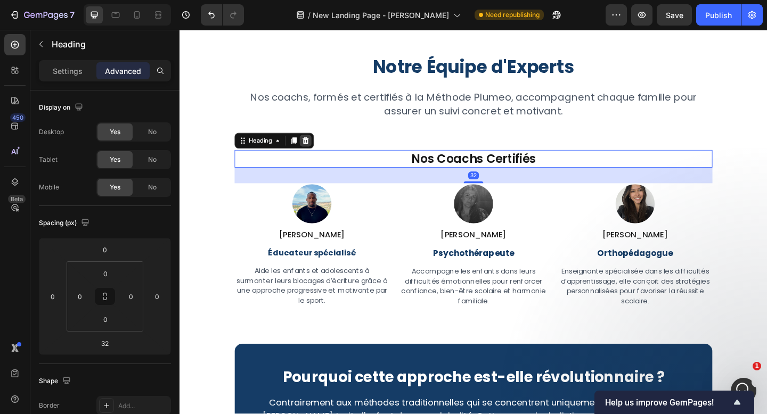
click at [321, 152] on icon at bounding box center [316, 150] width 9 height 9
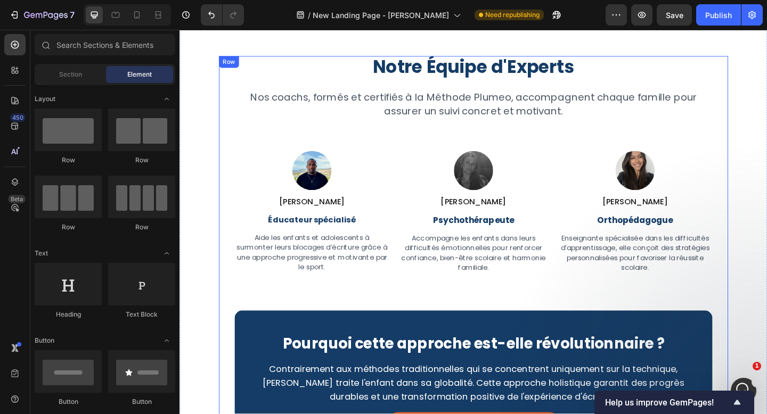
click at [470, 127] on div "Notre Équipe d'Experts Heading Nos coachs, formés et certifiés à la Méthode Plu…" at bounding box center [499, 281] width 520 height 445
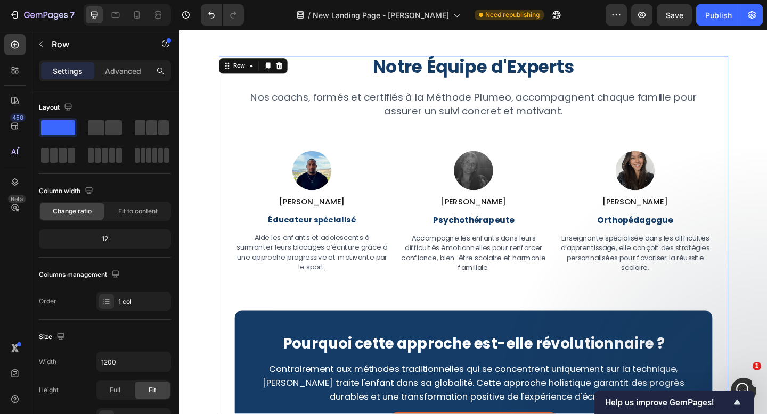
click at [460, 117] on p "Nos coachs, formés et certifiés à la Méthode Plumeo, accompagnent chaque famill…" at bounding box center [499, 111] width 518 height 30
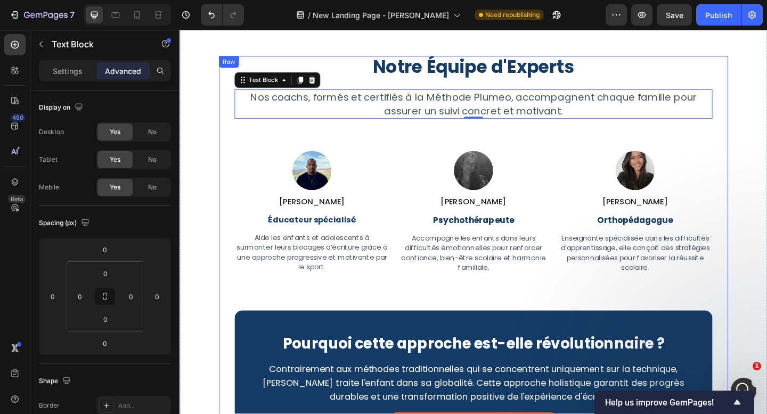
click at [258, 155] on div "Notre Équipe d'Experts Heading Nos coachs, formés et certifiés à la Méthode Plu…" at bounding box center [499, 281] width 520 height 445
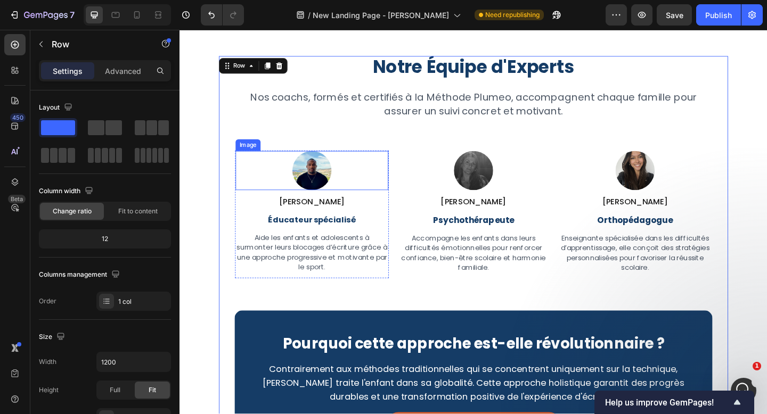
click at [259, 172] on div at bounding box center [323, 183] width 166 height 43
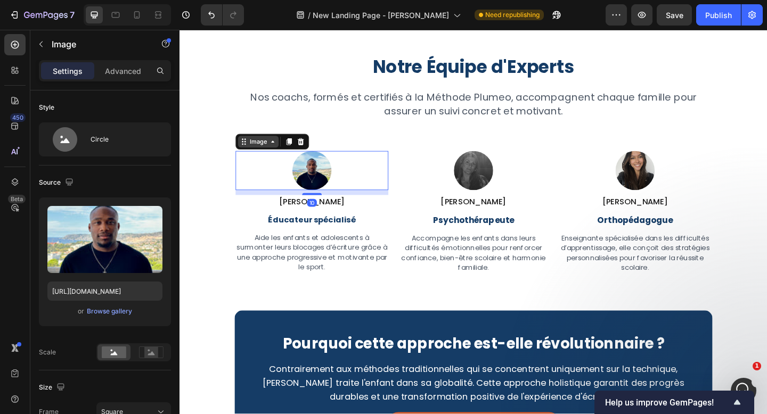
click at [257, 157] on div "Image" at bounding box center [265, 151] width 44 height 13
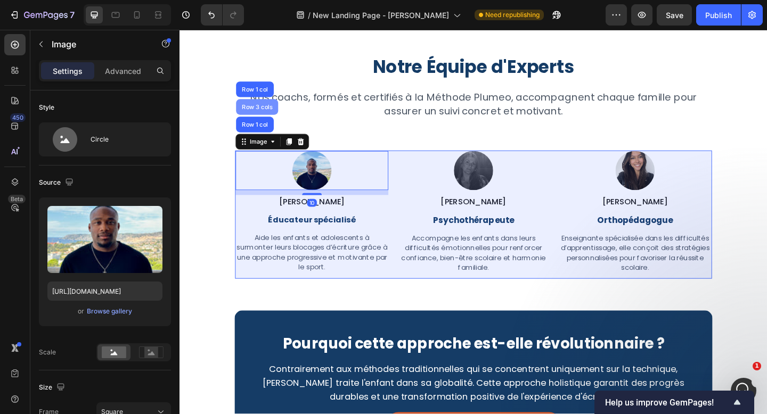
click at [262, 112] on div "Row 3 cols" at bounding box center [263, 114] width 37 height 6
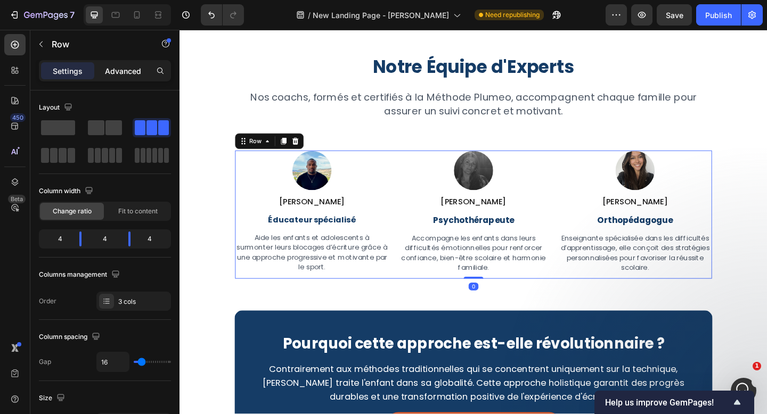
click at [138, 75] on p "Advanced" at bounding box center [123, 70] width 36 height 11
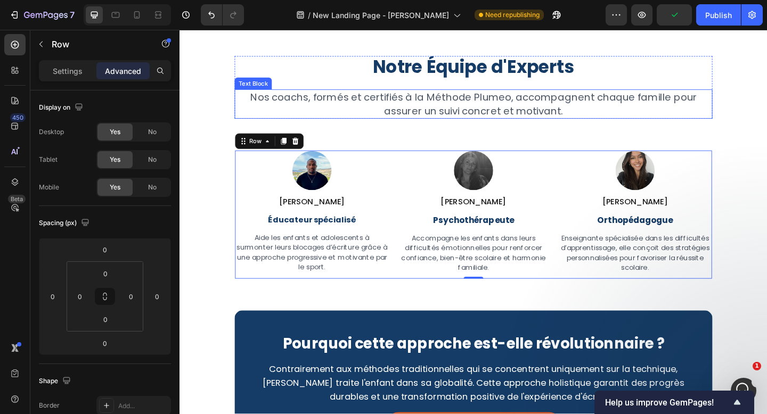
click at [569, 118] on p "Nos coachs, formés et certifiés à la Méthode Plumeo, accompagnent chaque famill…" at bounding box center [499, 111] width 518 height 30
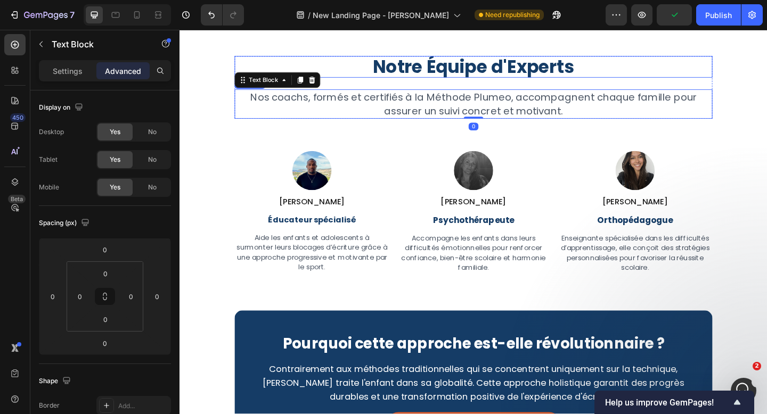
click at [569, 78] on h2 "Notre Équipe d'Experts" at bounding box center [499, 70] width 520 height 23
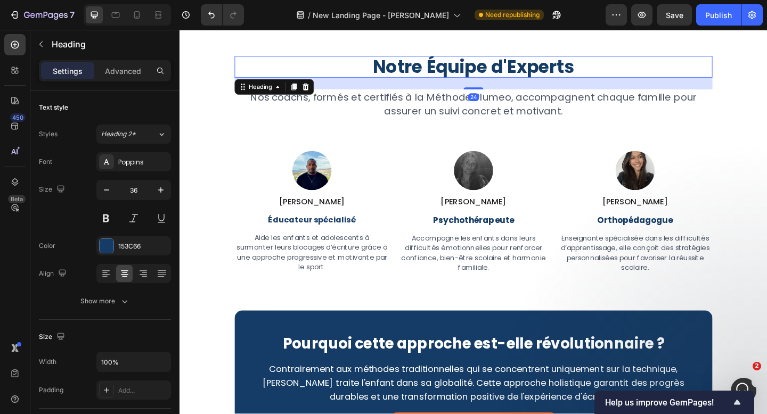
click at [546, 70] on h2 "Notre Équipe d'Experts" at bounding box center [499, 70] width 520 height 23
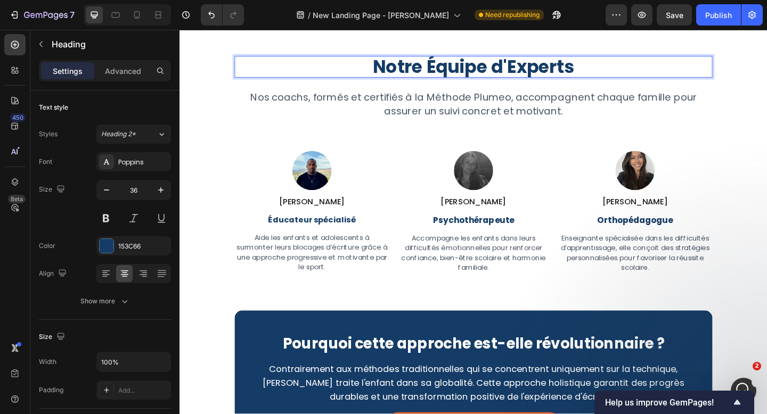
click at [546, 70] on p "Notre Équipe d'Experts" at bounding box center [499, 70] width 518 height 21
click at [459, 70] on p "Notre Équipe de Coach" at bounding box center [499, 70] width 518 height 21
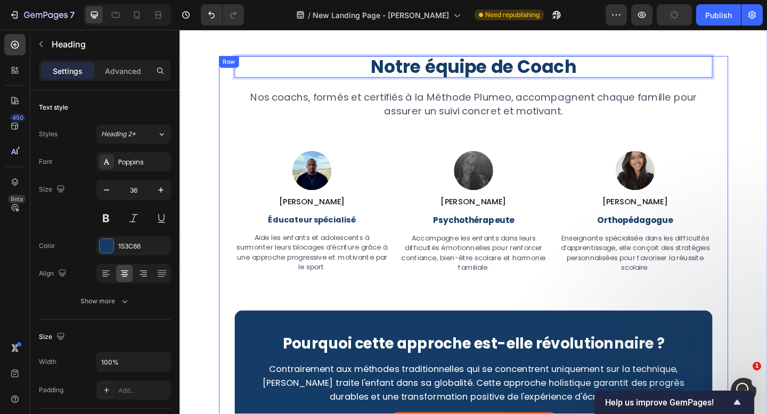
click at [766, 319] on div "Notre équipe de Coach Heading 24 Nos coachs, formés et certifiés à la Méthode P…" at bounding box center [498, 280] width 639 height 547
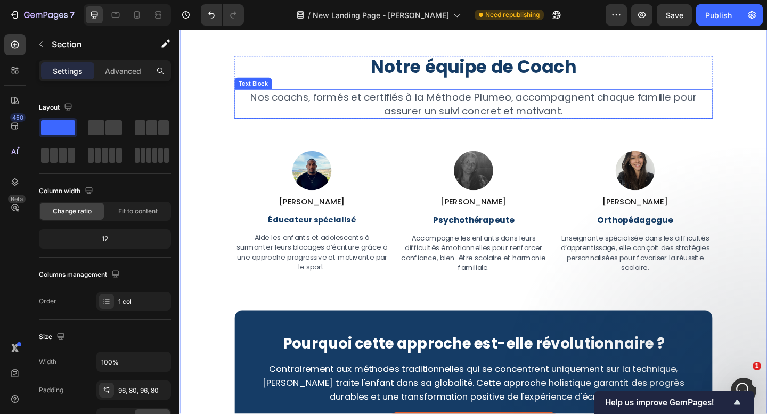
click at [519, 118] on p "Nos coachs, formés et certifiés à la Méthode Plumeo, accompagnent chaque famill…" at bounding box center [499, 111] width 518 height 30
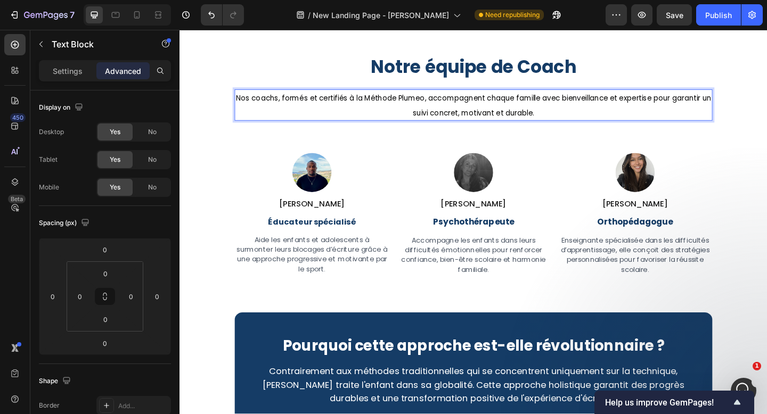
click at [519, 118] on span "Nos coachs, formés et certifiés à la Méthode Plumeo, accompagnent chaque famill…" at bounding box center [499, 112] width 517 height 27
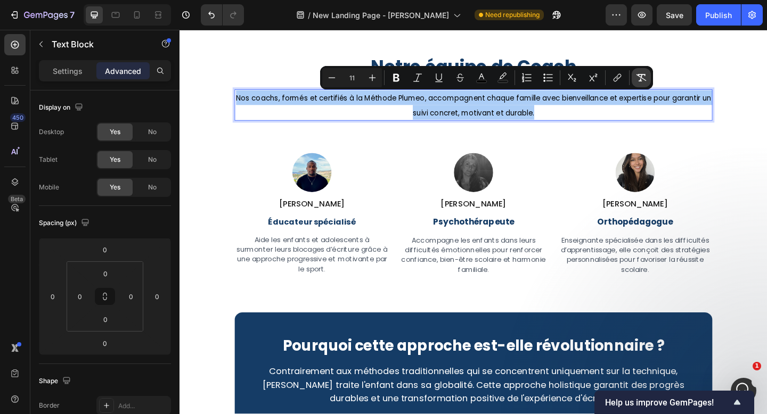
click at [640, 80] on icon "Editor contextual toolbar" at bounding box center [641, 77] width 10 height 7
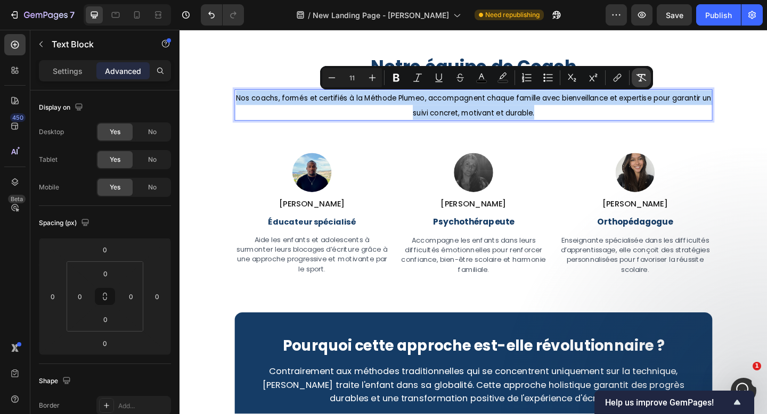
type input "20"
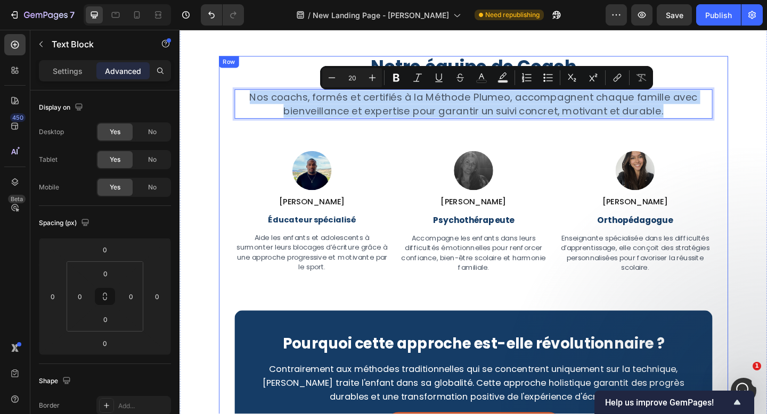
click at [606, 141] on div "Notre équipe de Coach Heading Nos coachs, formés et certifiés à la Méthode Plum…" at bounding box center [499, 281] width 520 height 445
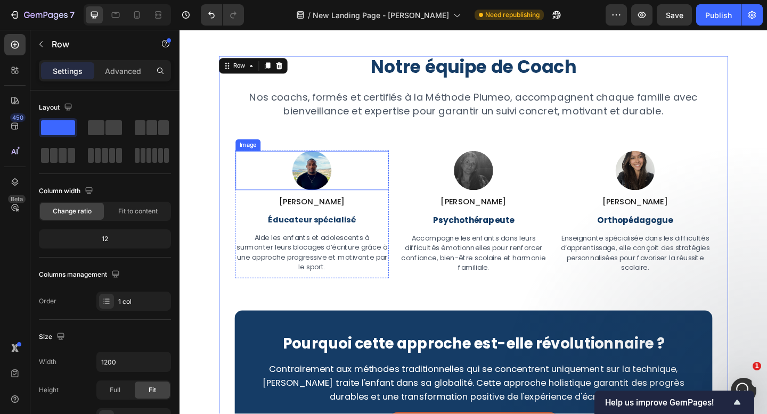
click at [336, 180] on img at bounding box center [323, 183] width 43 height 43
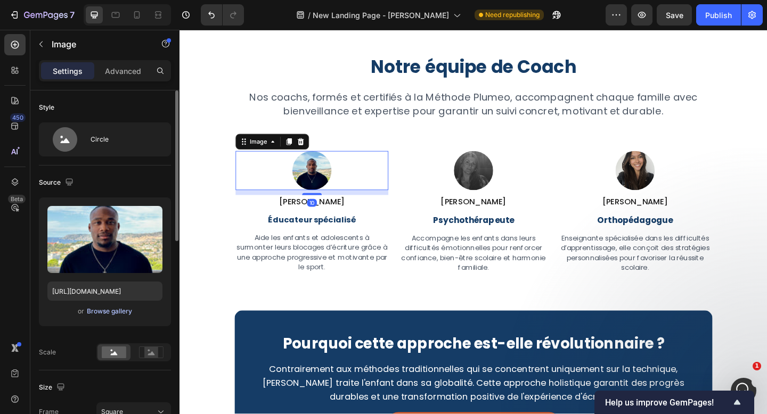
click at [122, 310] on div "Browse gallery" at bounding box center [109, 312] width 45 height 10
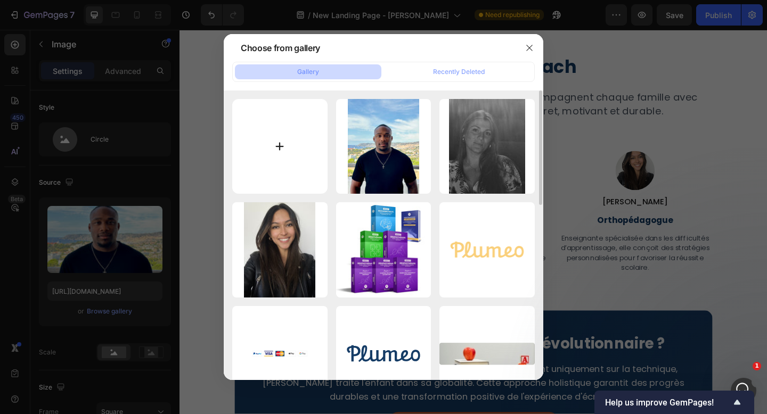
click at [291, 151] on input "file" at bounding box center [279, 146] width 95 height 95
type input "C:\fakepath\Photo de profil - 250px.png"
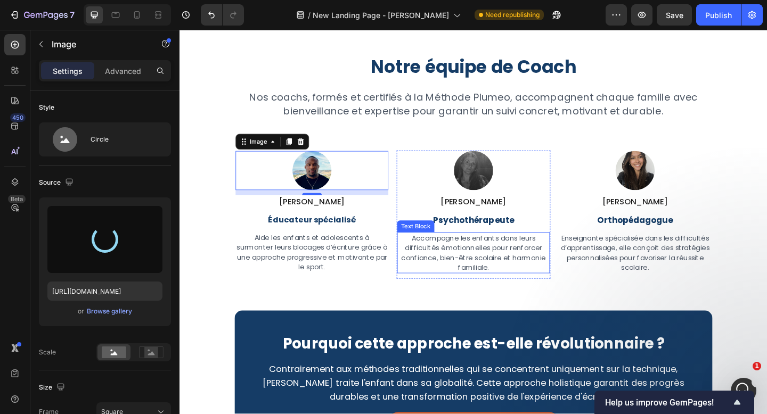
type input "[URL][DOMAIN_NAME]"
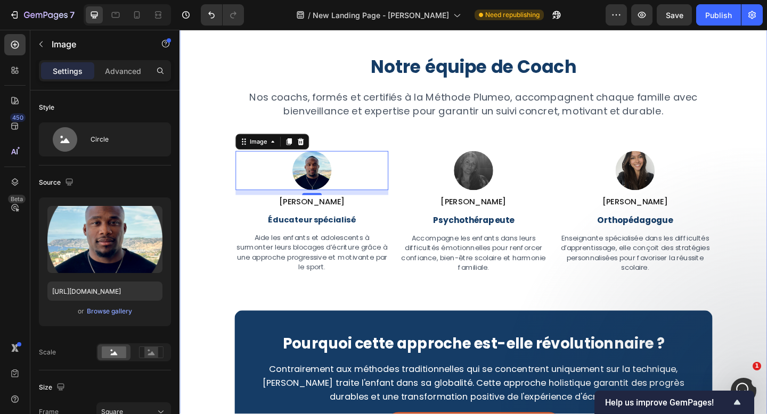
click at [205, 277] on div "Notre équipe de Coach Heading Nos coachs, formés et certifiés à la Méthode Plum…" at bounding box center [498, 280] width 639 height 547
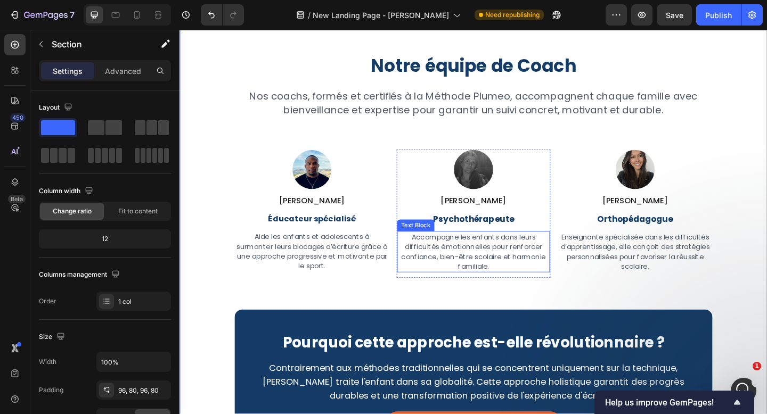
scroll to position [3270, 0]
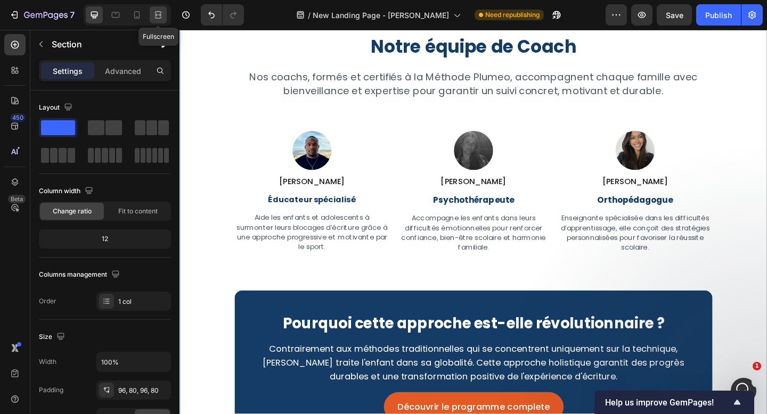
click at [158, 13] on icon at bounding box center [158, 15] width 11 height 11
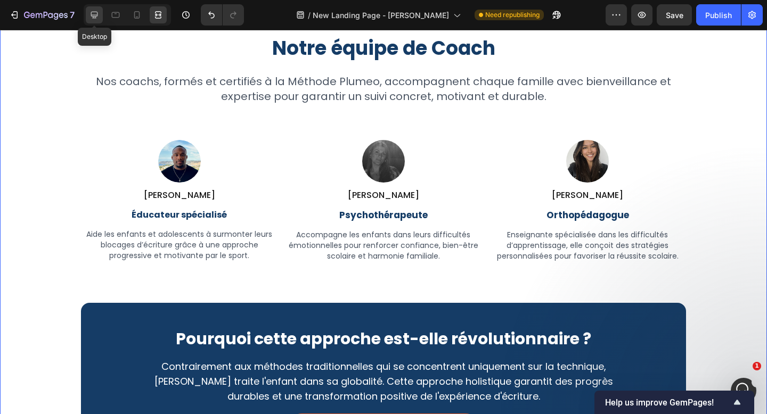
click at [92, 18] on icon at bounding box center [94, 15] width 11 height 11
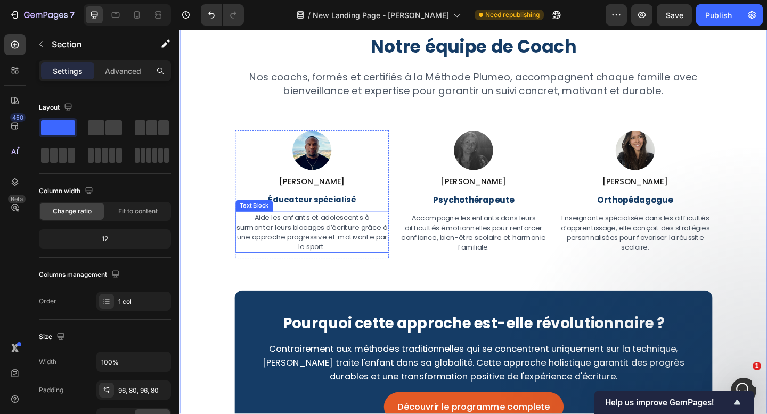
click at [317, 229] on p "Aide les enfants et adolescents à surmonter leurs blocages d’écriture grâce à u…" at bounding box center [323, 250] width 164 height 43
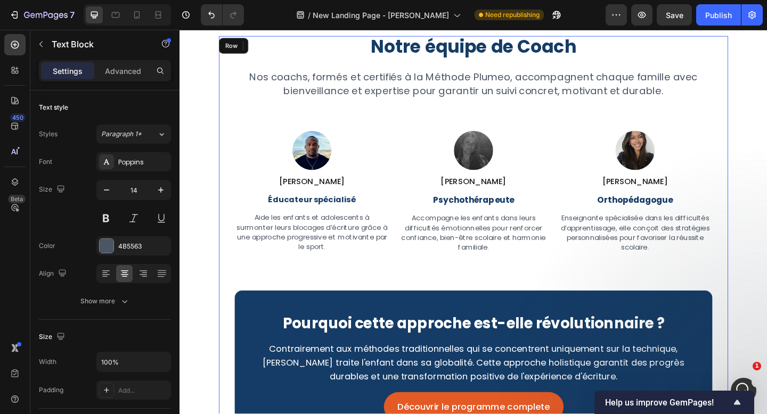
click at [324, 299] on div "Notre équipe de Coach Heading Nos coachs, formés et certifiés à la Méthode Plum…" at bounding box center [499, 259] width 520 height 445
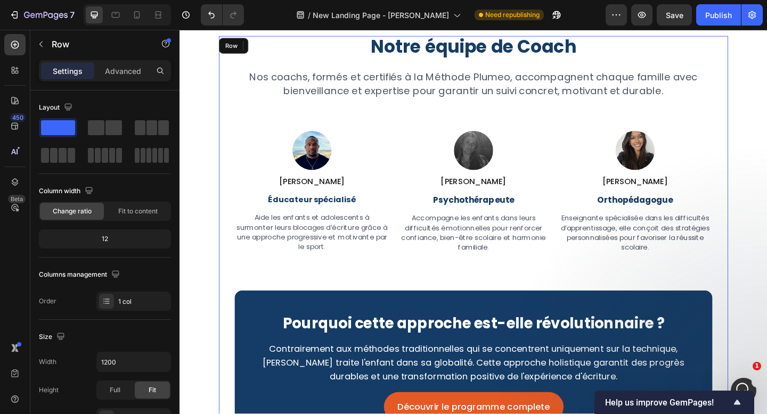
click at [337, 245] on p "Aide les enfants et adolescents à surmonter leurs blocages d’écriture grâce à u…" at bounding box center [323, 250] width 164 height 43
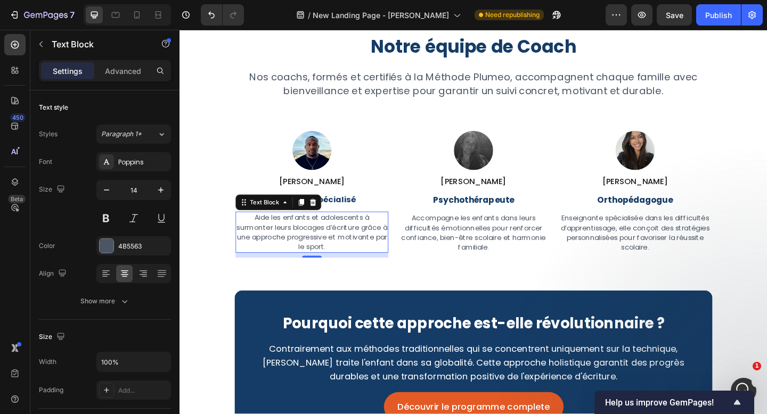
click at [313, 219] on icon at bounding box center [312, 217] width 6 height 7
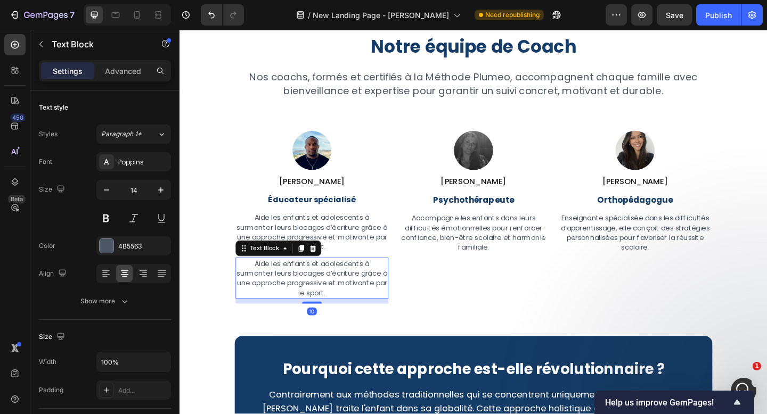
click at [326, 291] on p "Aide les enfants et adolescents à surmonter leurs blocages d’écriture grâce à u…" at bounding box center [323, 300] width 164 height 43
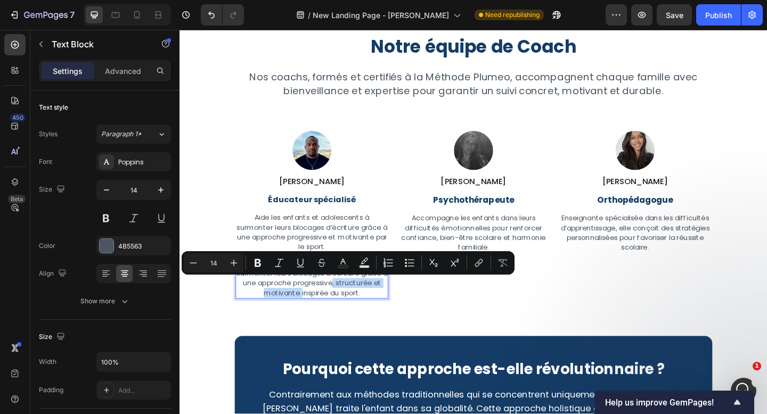
drag, startPoint x: 310, startPoint y: 318, endPoint x: 338, endPoint y: 308, distance: 29.0
click at [338, 308] on p "Aide les enfants et adolescents à surmonter leurs blocages d’écriture grâce à u…" at bounding box center [323, 300] width 164 height 43
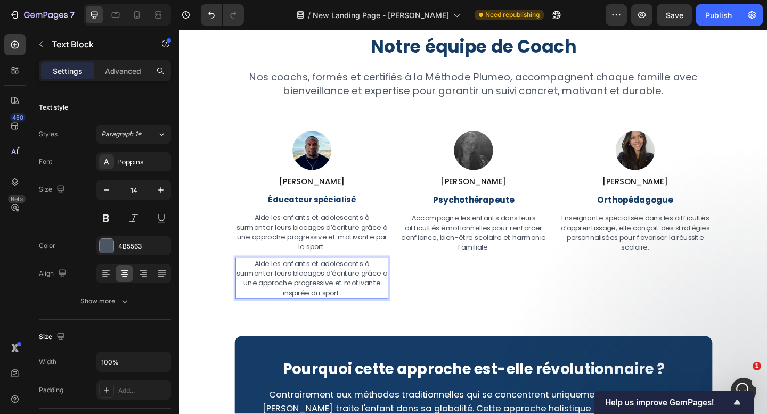
click at [335, 319] on p "Aide les enfants et adolescents à surmonter leurs blocages d’écriture grâce à u…" at bounding box center [323, 300] width 164 height 43
click at [338, 318] on p "Aide les enfants et adolescents à surmonter leurs blocages d’écriture grâce à u…" at bounding box center [323, 300] width 164 height 43
click at [158, 19] on icon at bounding box center [158, 15] width 11 height 11
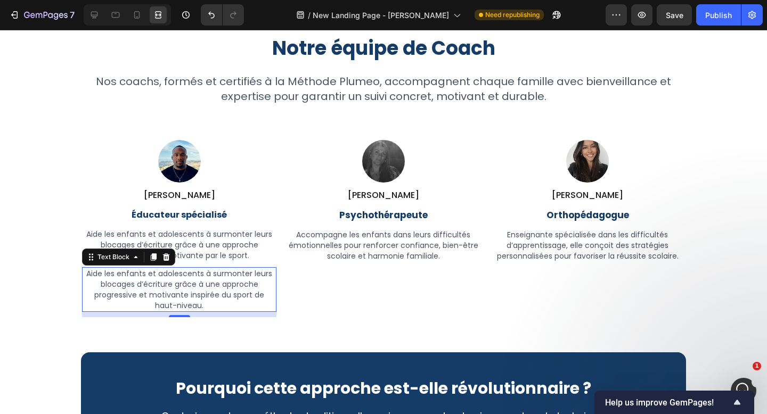
click at [205, 299] on p "Aide les enfants et adolescents à surmonter leurs blocages d’écriture grâce à u…" at bounding box center [179, 289] width 192 height 43
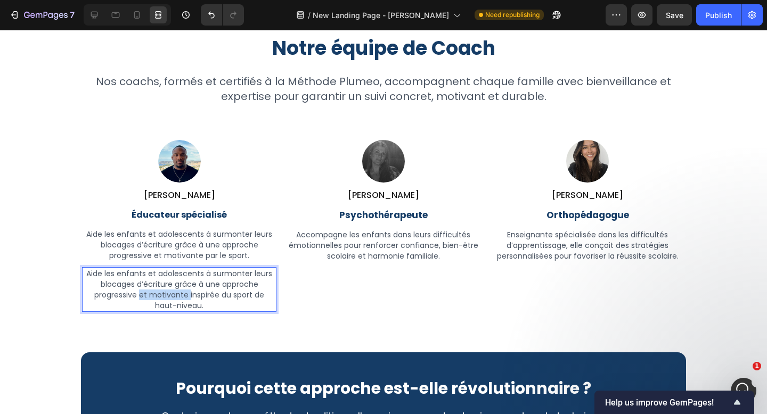
drag, startPoint x: 190, startPoint y: 297, endPoint x: 141, endPoint y: 297, distance: 48.4
click at [141, 297] on p "Aide les enfants et adolescents à surmonter leurs blocages d’écriture grâce à u…" at bounding box center [179, 289] width 192 height 43
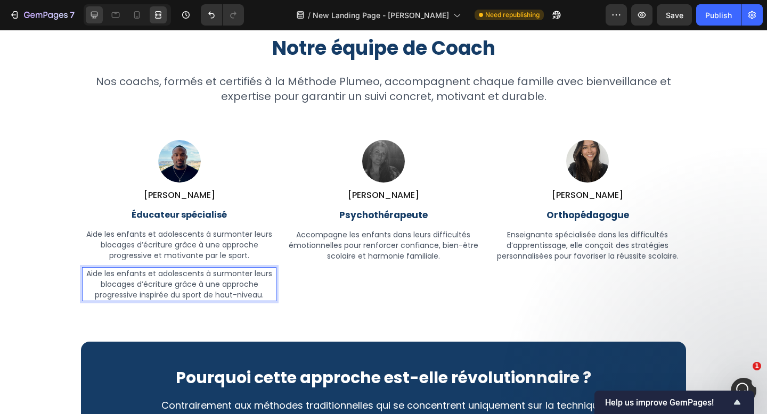
click at [94, 17] on icon at bounding box center [94, 15] width 11 height 11
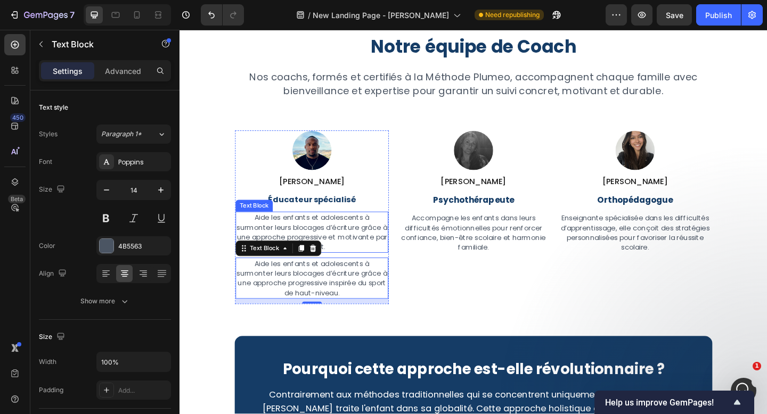
drag, startPoint x: 269, startPoint y: 270, endPoint x: 286, endPoint y: 236, distance: 37.9
click at [286, 236] on div "Image [PERSON_NAME] Heading Éducateur spécialisé Text Block Aide les enfants et…" at bounding box center [323, 234] width 166 height 188
drag, startPoint x: 264, startPoint y: 272, endPoint x: 286, endPoint y: 244, distance: 34.8
click at [286, 244] on div "Image [PERSON_NAME] Heading Éducateur spécialisé Text Block Aide les enfants et…" at bounding box center [323, 234] width 166 height 188
click at [357, 241] on p "Aide les enfants et adolescents à surmonter leurs blocages d’écriture grâce à u…" at bounding box center [323, 250] width 164 height 43
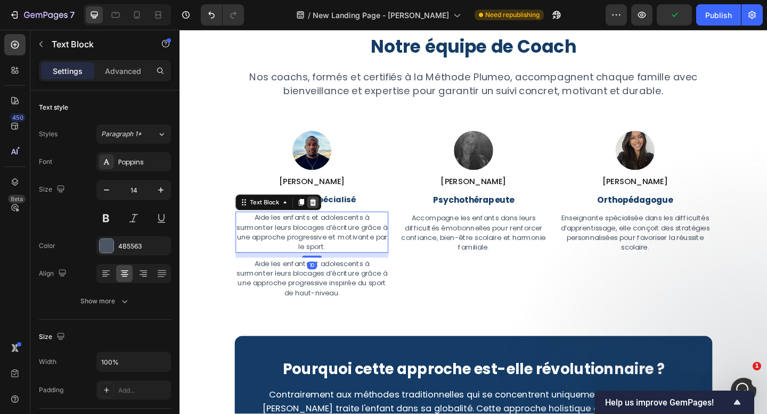
click at [325, 219] on icon at bounding box center [324, 217] width 9 height 9
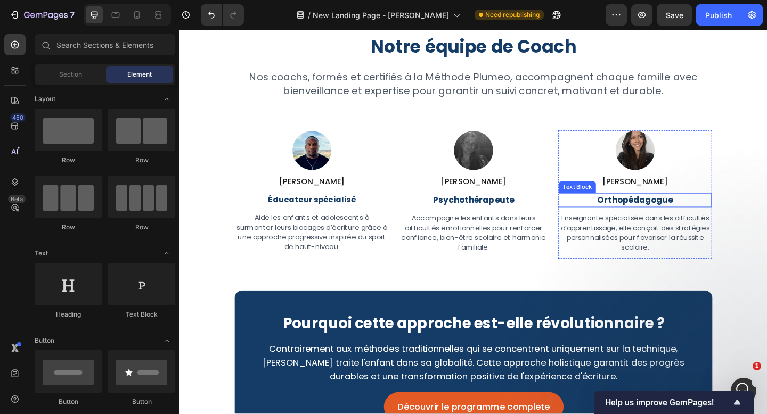
click at [669, 211] on strong "Orthopédagogue" at bounding box center [675, 215] width 83 height 13
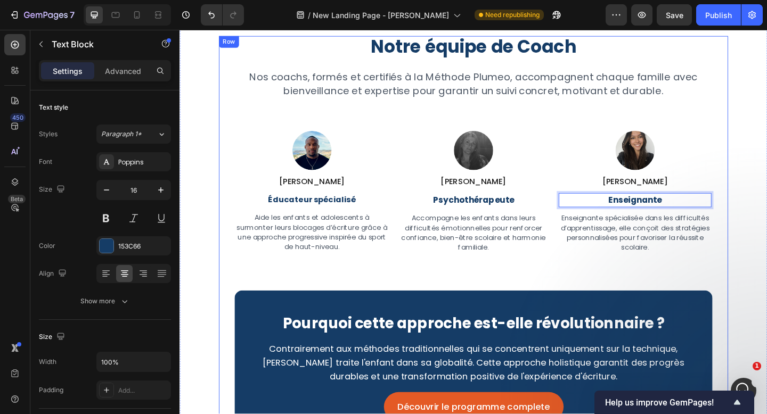
click at [694, 298] on div "Notre équipe de Coach Heading Nos coachs, formés et certifiés à la Méthode Plum…" at bounding box center [499, 259] width 520 height 445
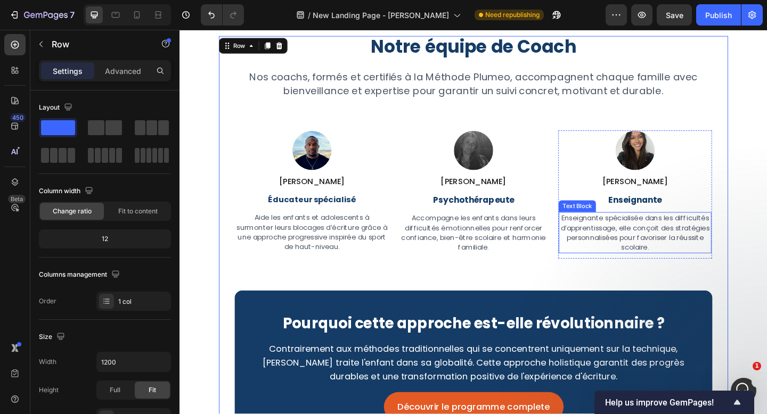
click at [663, 236] on p "Enseignante spécialisée dans les difficultés d’apprentissage, elle conçoit des …" at bounding box center [675, 250] width 164 height 43
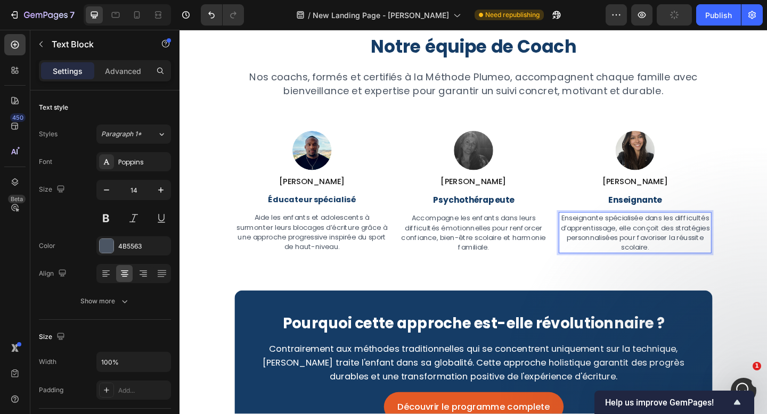
click at [640, 236] on p "Enseignante spécialisée dans les difficultés d’apprentissage, elle conçoit des …" at bounding box center [675, 250] width 164 height 43
drag, startPoint x: 681, startPoint y: 235, endPoint x: 600, endPoint y: 239, distance: 81.5
click at [600, 239] on p "Enseignante spécialisée dans les difficultés d’apprentissage, elle conçoit des …" at bounding box center [675, 250] width 164 height 43
click at [659, 237] on p "Enseignante spécialisée dans les difficultés d’apprentissage, elle conçoit des …" at bounding box center [675, 250] width 164 height 43
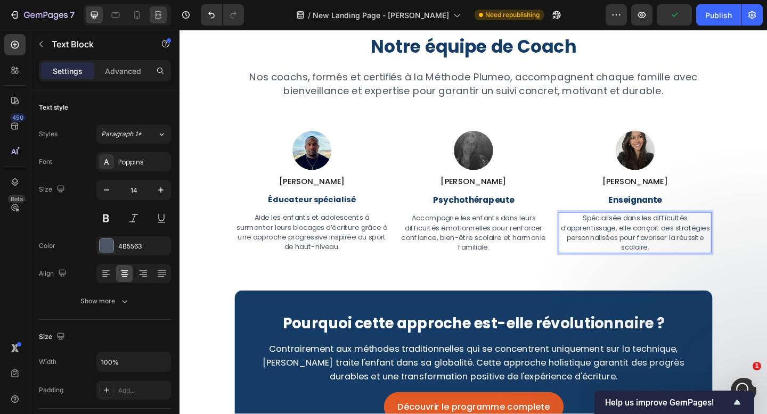
click at [157, 15] on icon at bounding box center [158, 15] width 11 height 11
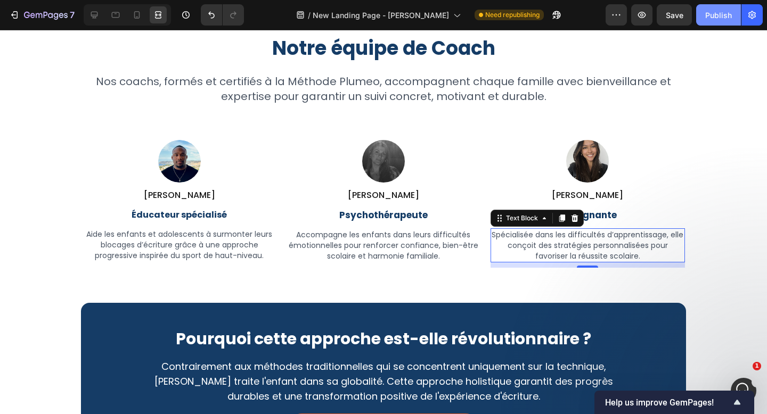
click at [709, 12] on div "Publish" at bounding box center [718, 15] width 27 height 11
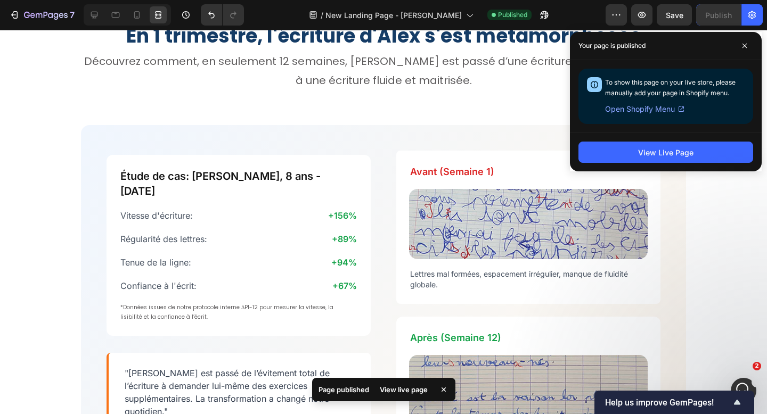
scroll to position [2417, 0]
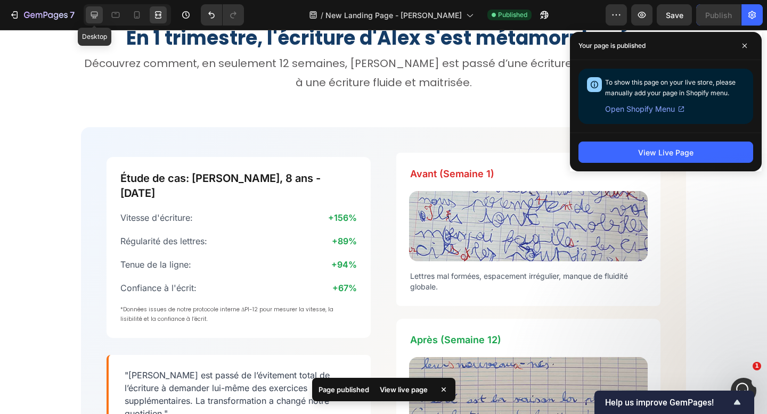
click at [92, 15] on icon at bounding box center [94, 15] width 7 height 7
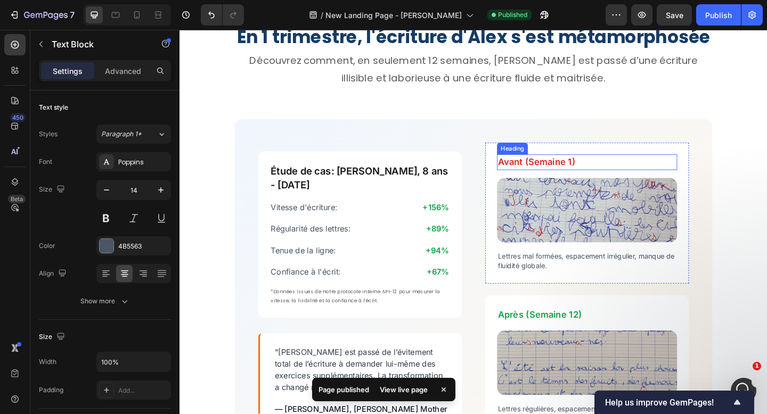
click at [565, 178] on h2 "Avant (Semaine 1)" at bounding box center [622, 174] width 196 height 17
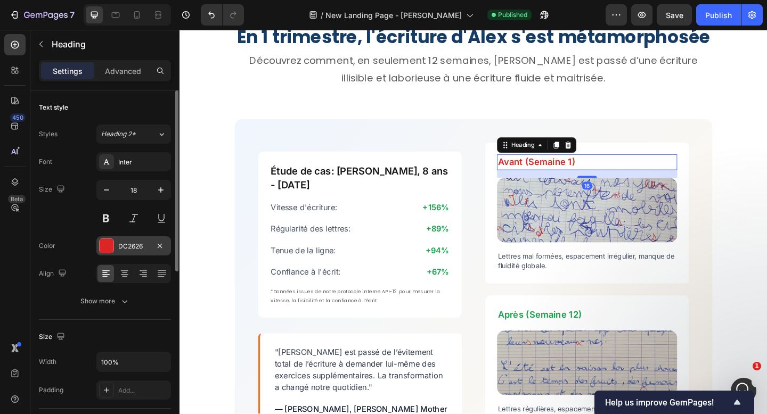
click at [144, 247] on div "DC2626" at bounding box center [133, 247] width 31 height 10
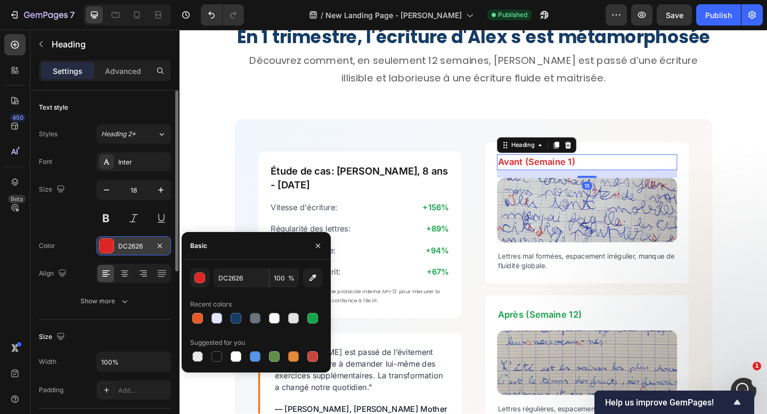
click at [144, 247] on div "DC2626" at bounding box center [133, 247] width 31 height 10
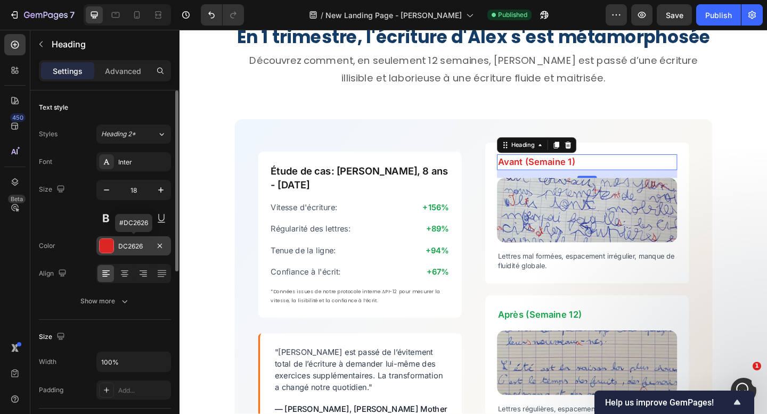
click at [144, 247] on div "DC2626" at bounding box center [133, 247] width 31 height 10
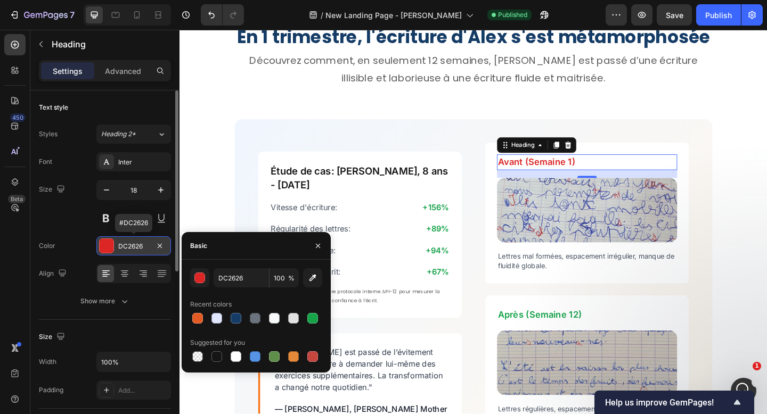
click at [144, 247] on div "DC2626" at bounding box center [133, 247] width 31 height 10
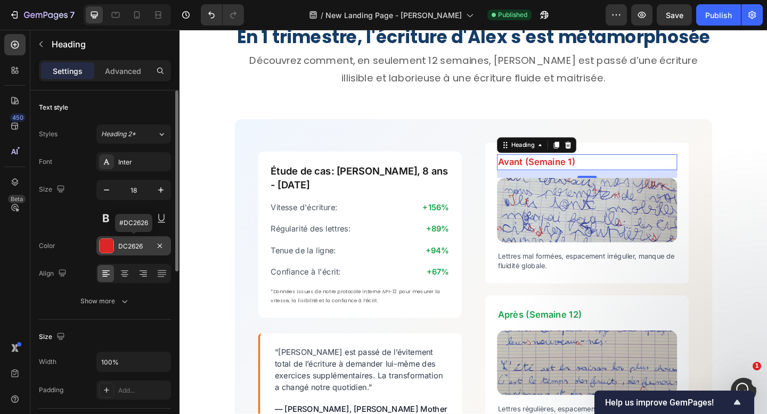
click at [131, 249] on div "DC2626" at bounding box center [133, 247] width 31 height 10
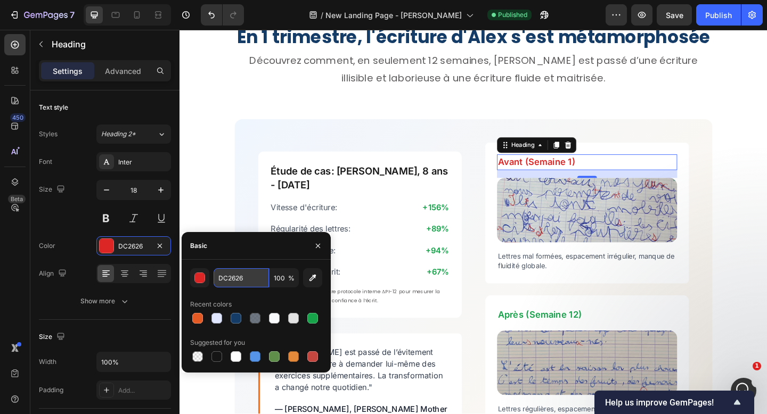
click at [227, 273] on input "DC2626" at bounding box center [240, 277] width 55 height 19
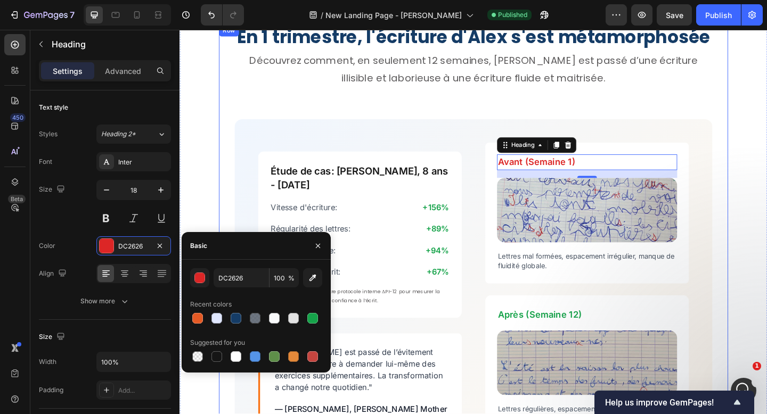
click at [766, 315] on div "En 1 trimestre, l'écriture d'[PERSON_NAME] s'est métamorphosée Heading Découvre…" at bounding box center [499, 260] width 554 height 473
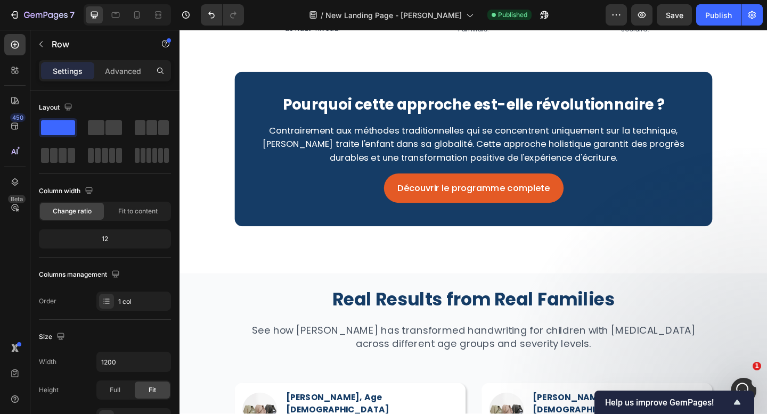
scroll to position [3772, 0]
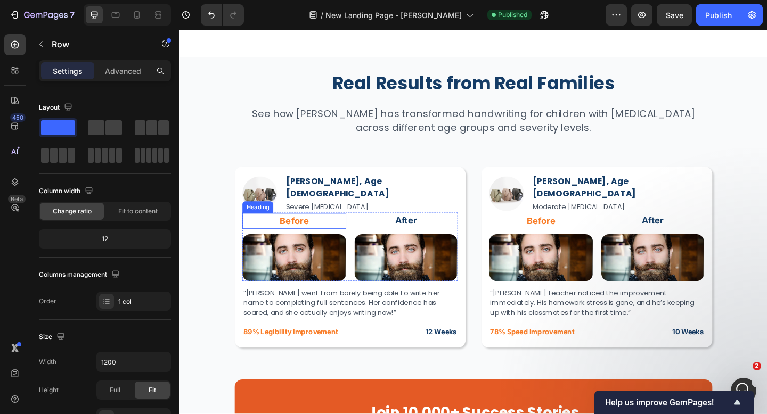
click at [309, 233] on h2 "Before" at bounding box center [304, 237] width 113 height 17
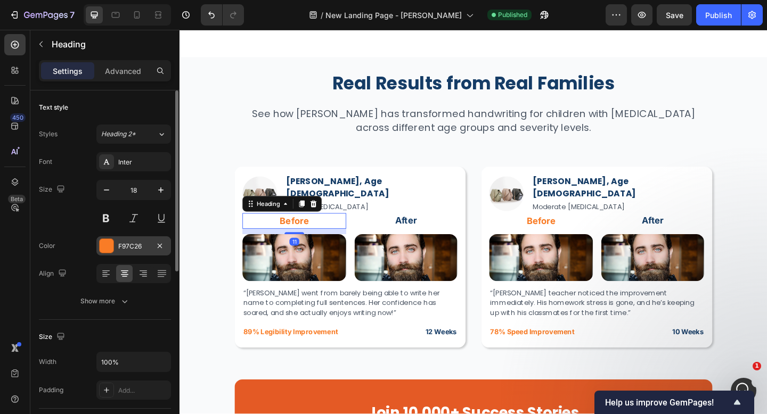
click at [145, 251] on div "F97C26" at bounding box center [133, 247] width 31 height 10
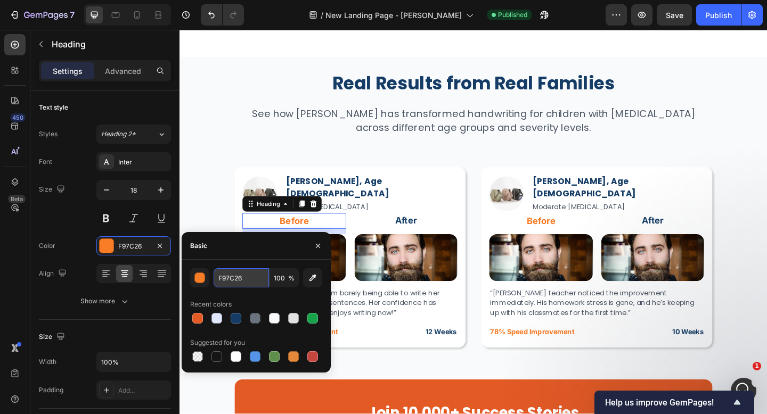
click at [228, 280] on input "F97C26" at bounding box center [240, 277] width 55 height 19
paste input "DC26"
type input "DC2626"
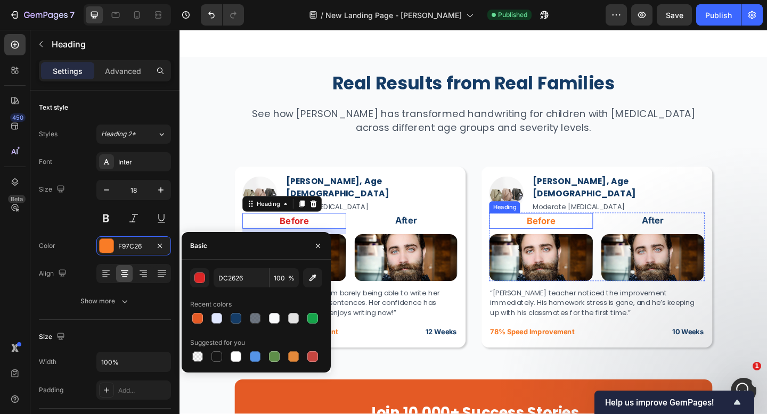
click at [573, 237] on h2 "Before" at bounding box center [572, 237] width 113 height 17
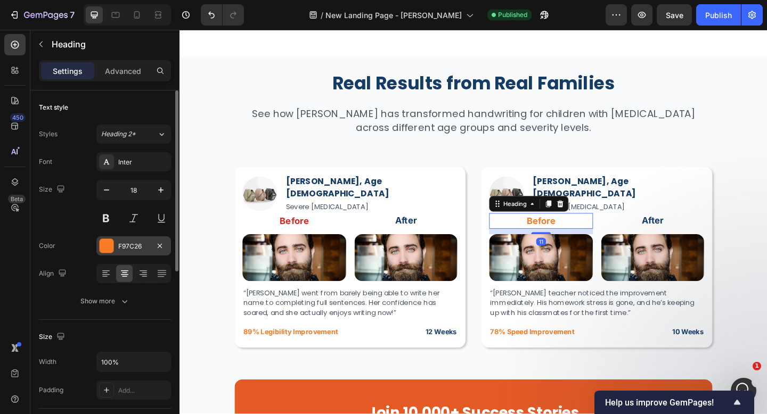
click at [135, 249] on div "F97C26" at bounding box center [133, 247] width 31 height 10
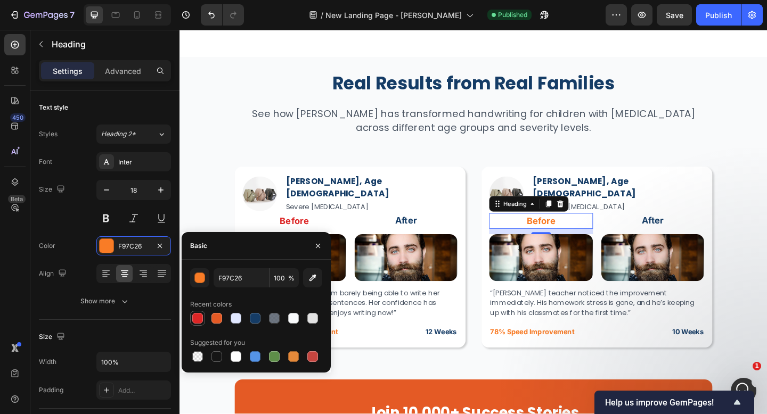
click at [196, 316] on div at bounding box center [197, 318] width 11 height 11
type input "DC2626"
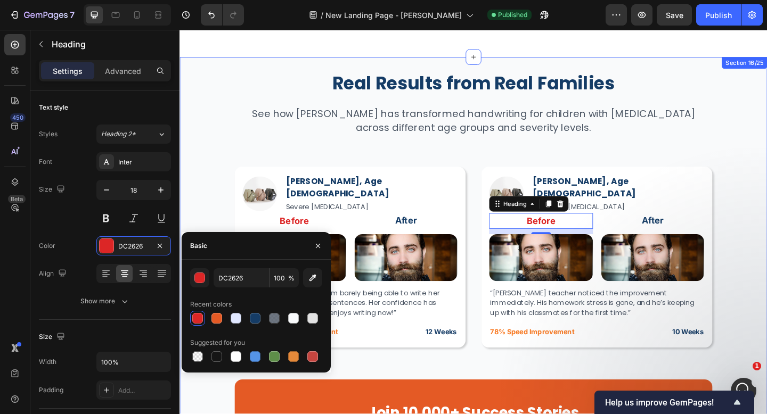
click at [766, 186] on div "Real Results from Real Families Heading See how [PERSON_NAME] has transformed h…" at bounding box center [498, 304] width 639 height 489
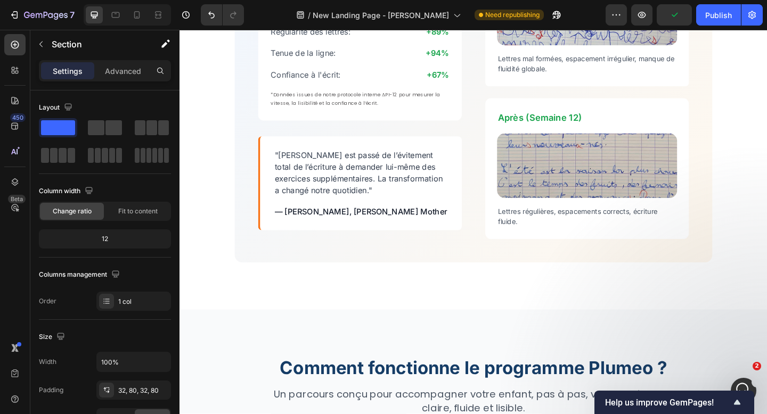
scroll to position [2629, 0]
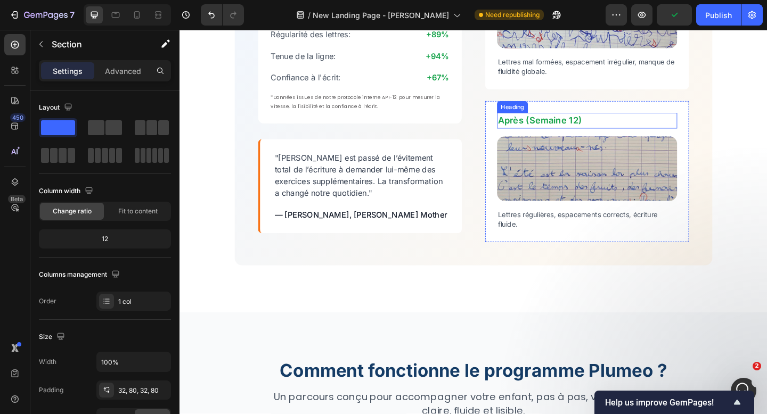
click at [590, 125] on h2 "Après (Semaine 12)" at bounding box center [622, 128] width 196 height 17
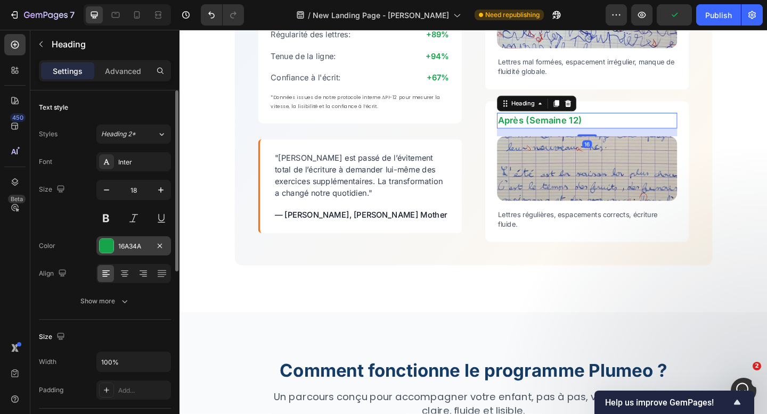
click at [123, 249] on div "16A34A" at bounding box center [133, 247] width 31 height 10
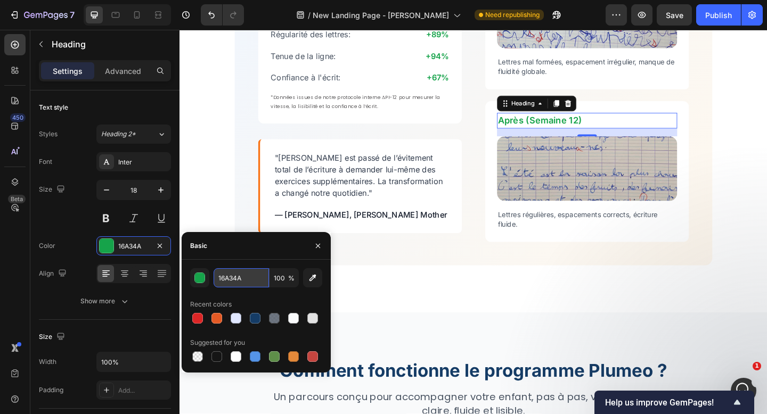
click at [231, 277] on input "16A34A" at bounding box center [240, 277] width 55 height 19
click at [502, 318] on div "En 1 trimestre, l'écriture d'[PERSON_NAME] s'est métamorphosée Heading Découvre…" at bounding box center [498, 50] width 639 height 576
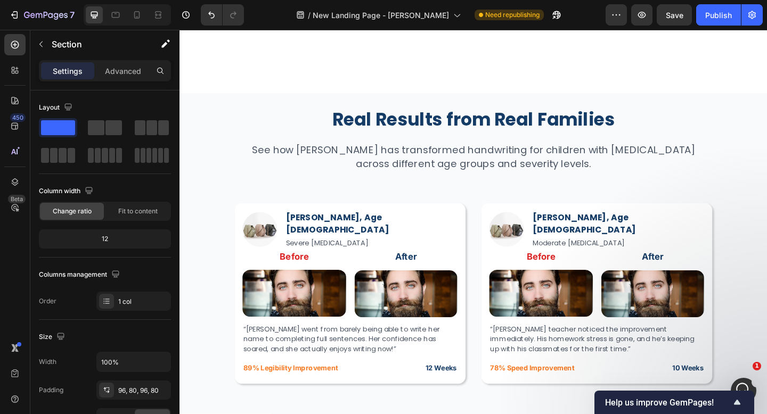
scroll to position [3804, 0]
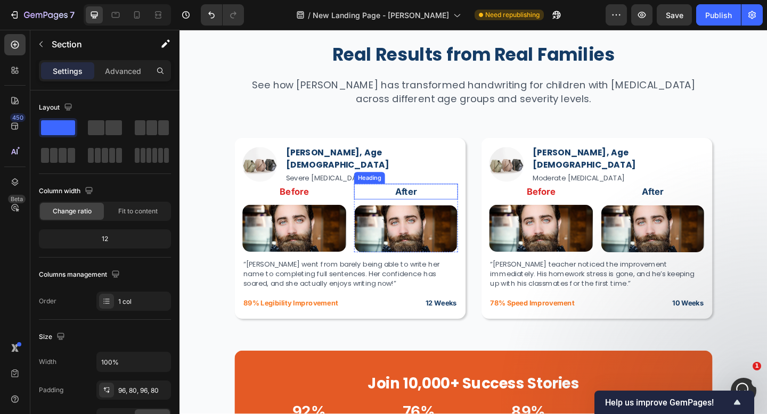
click at [430, 204] on h2 "After" at bounding box center [425, 206] width 113 height 17
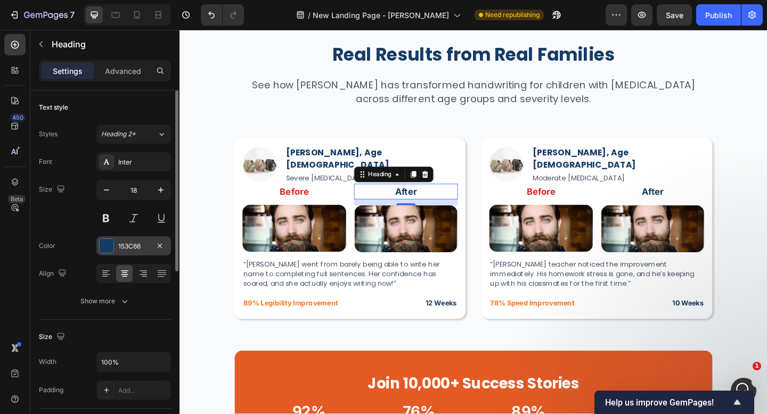
click at [136, 245] on div "153C66" at bounding box center [133, 247] width 31 height 10
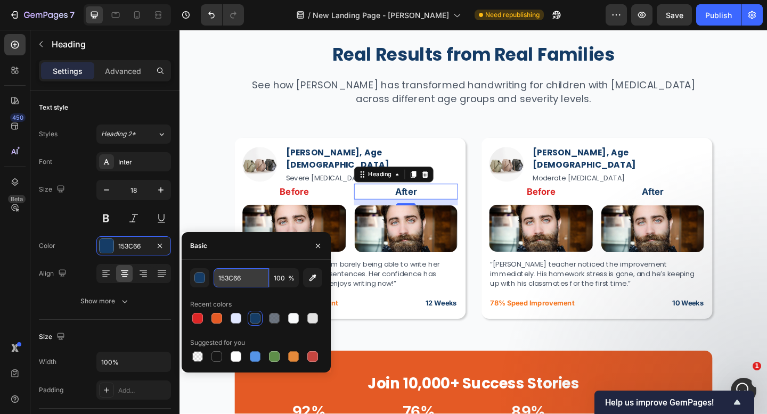
click at [237, 281] on input "153C66" at bounding box center [240, 277] width 55 height 19
paste input "6A34A"
type input "16A34A"
click at [706, 198] on h2 "After" at bounding box center [693, 206] width 113 height 17
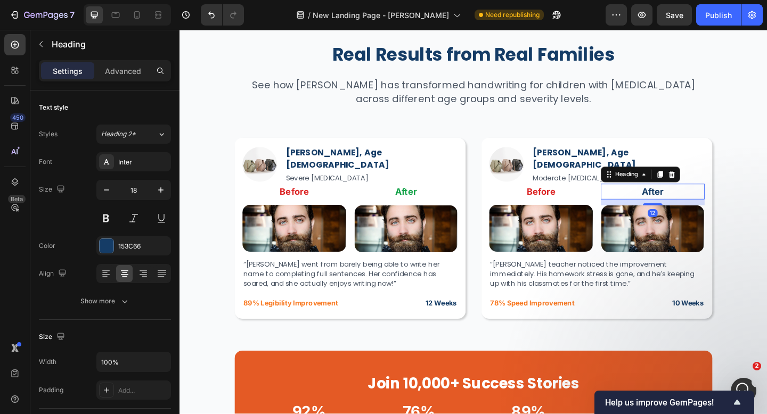
click at [696, 204] on h2 "After" at bounding box center [693, 206] width 113 height 17
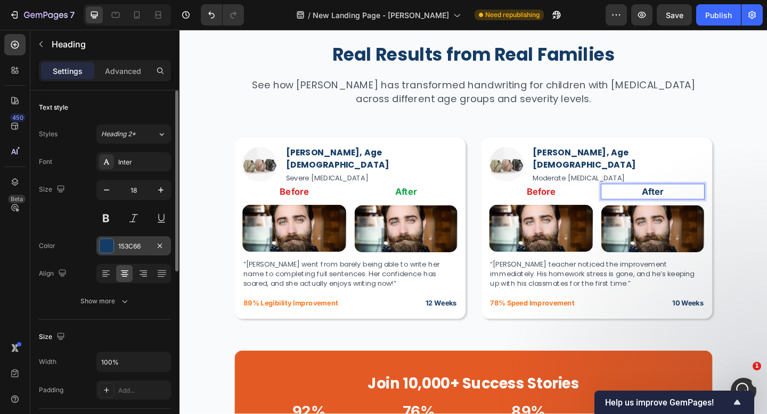
click at [129, 253] on div "153C66" at bounding box center [133, 245] width 75 height 19
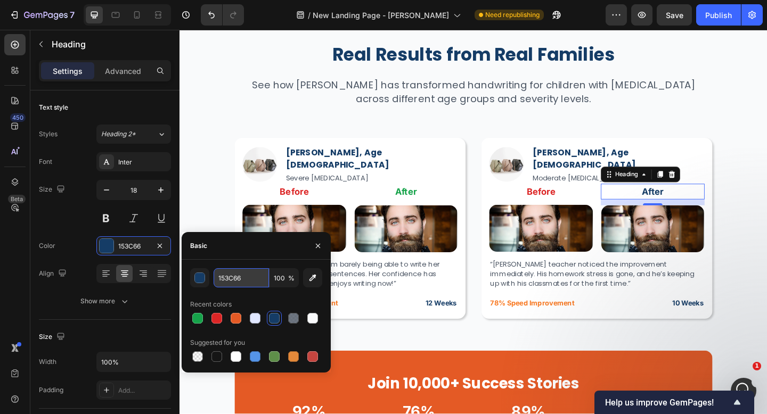
click at [221, 277] on input "153C66" at bounding box center [240, 277] width 55 height 19
click at [199, 318] on div at bounding box center [197, 318] width 11 height 11
type input "16A34A"
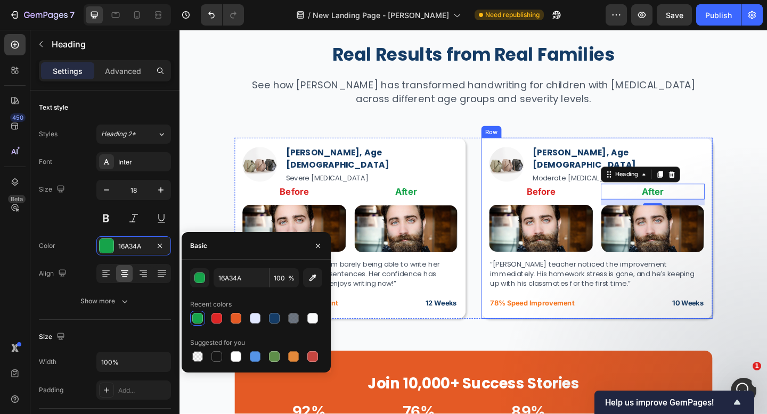
click at [539, 324] on h2 "78% Speed Improvement" at bounding box center [572, 327] width 113 height 17
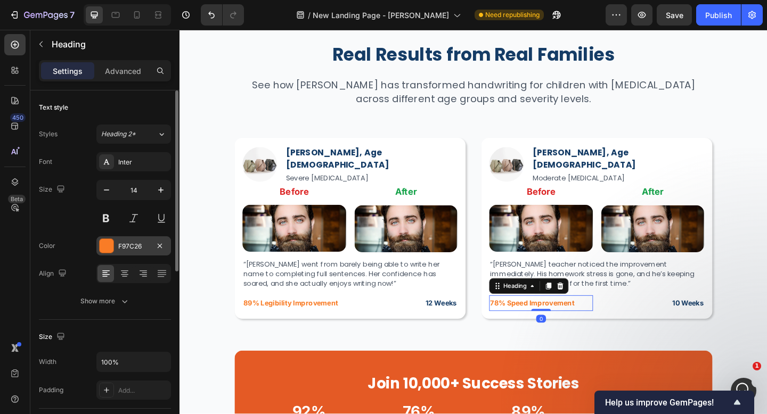
click at [130, 251] on div "F97C26" at bounding box center [133, 245] width 75 height 19
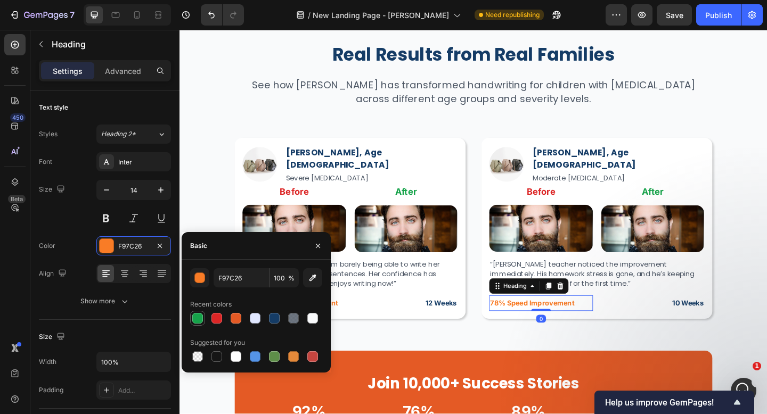
click at [200, 323] on div at bounding box center [197, 318] width 11 height 11
type input "16A34A"
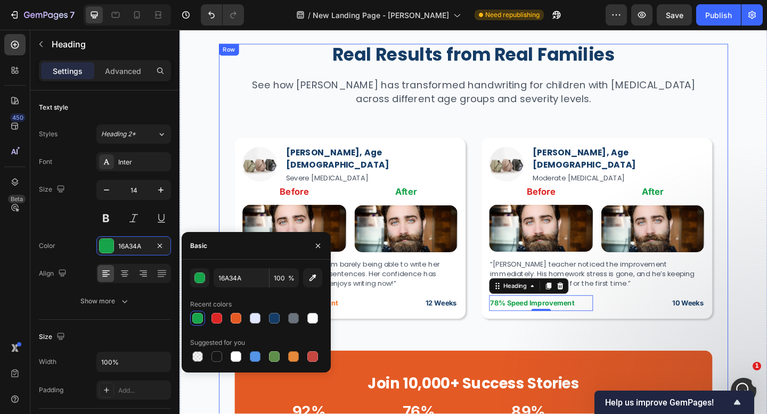
click at [376, 344] on div "Real Results from Real Families Heading See how [PERSON_NAME] has transformed h…" at bounding box center [499, 272] width 520 height 455
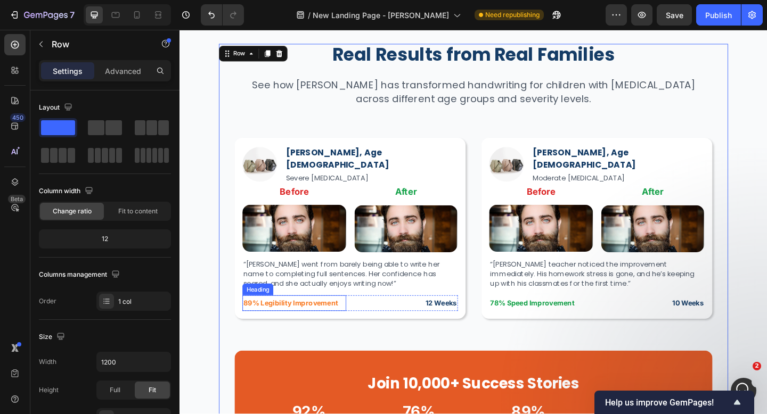
click at [341, 327] on h2 "89% Legibility Improvement" at bounding box center [304, 327] width 113 height 17
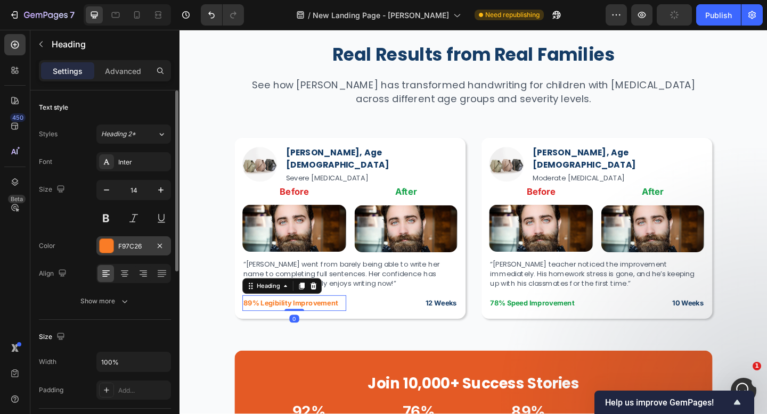
click at [124, 250] on div "F97C26" at bounding box center [133, 247] width 31 height 10
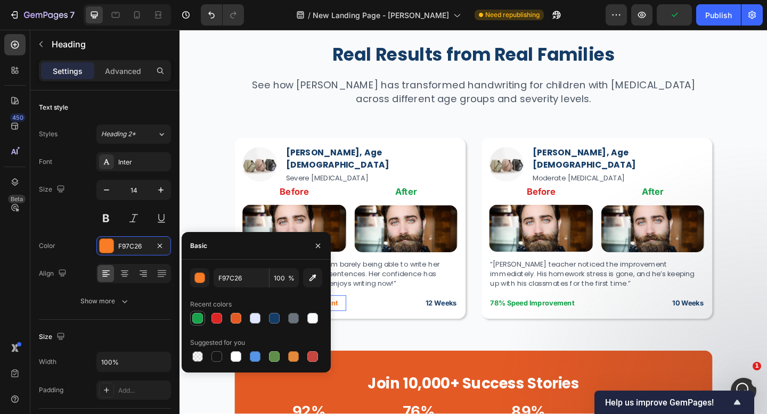
click at [196, 316] on div at bounding box center [197, 318] width 11 height 11
type input "16A34A"
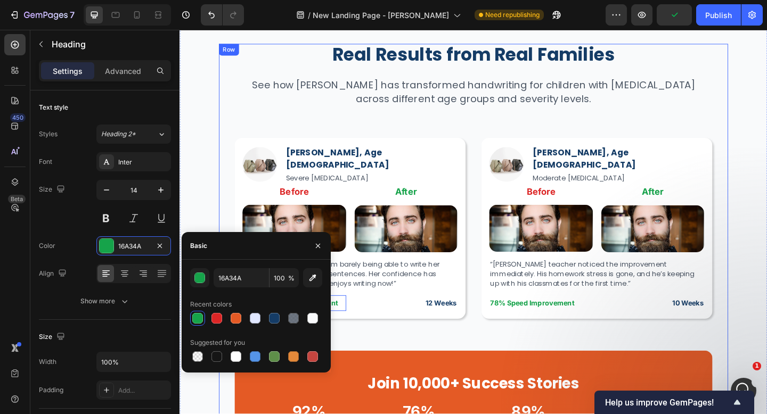
click at [453, 362] on div "Real Results from Real Families Heading See how [PERSON_NAME] has transformed h…" at bounding box center [499, 272] width 520 height 455
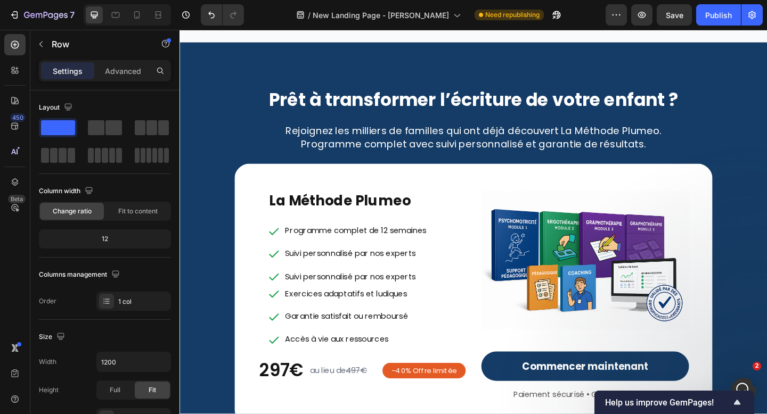
scroll to position [4248, 0]
